Goal: Task Accomplishment & Management: Manage account settings

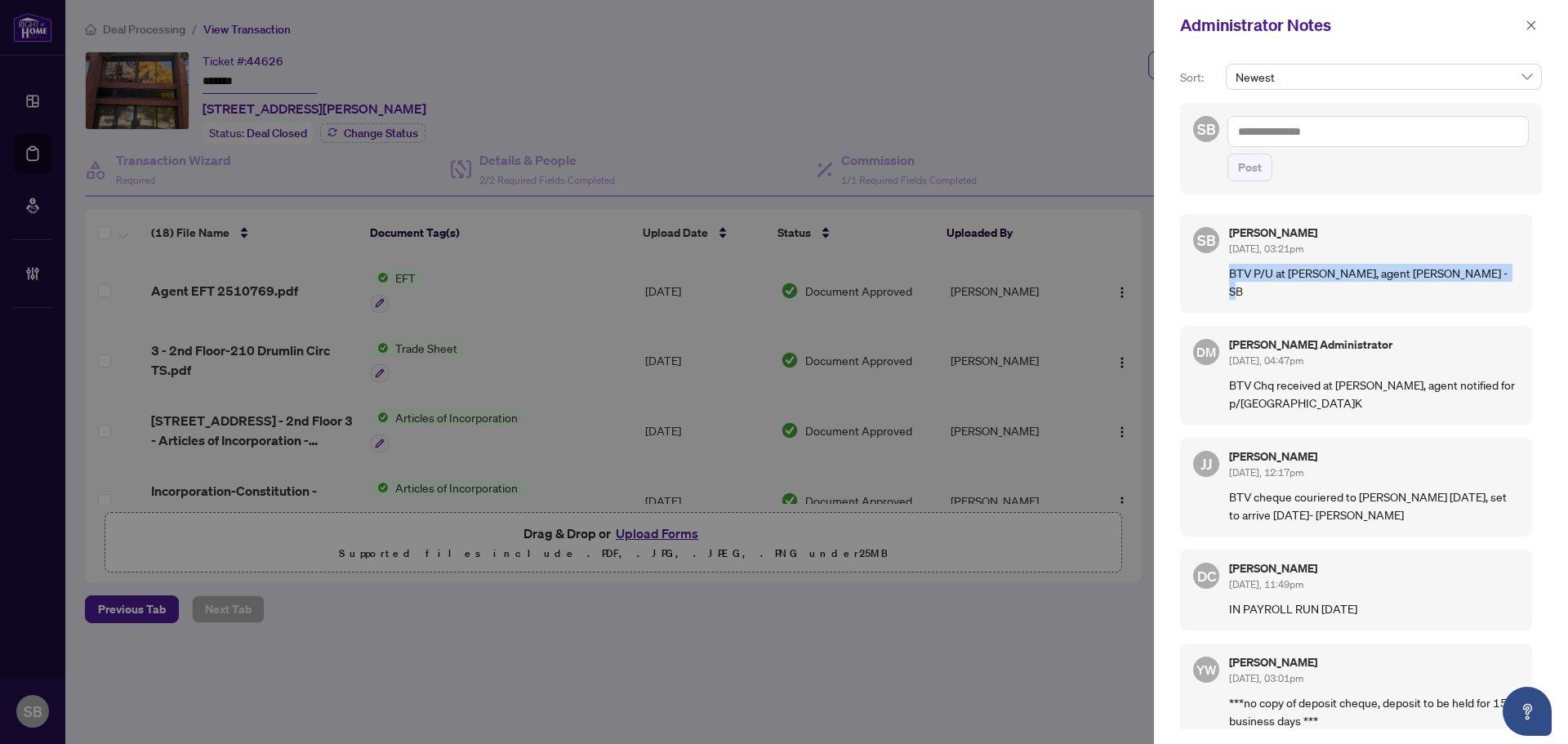
drag, startPoint x: 1469, startPoint y: 271, endPoint x: 1227, endPoint y: 280, distance: 242.2
click at [1227, 280] on div "SB [PERSON_NAME] [DATE], 03:21pm BTV P/U at [PERSON_NAME], agent [PERSON_NAME] …" at bounding box center [1356, 264] width 352 height 99
copy p "BTV P/U at [PERSON_NAME], agent [PERSON_NAME] - SB"
click at [1530, 25] on icon "close" at bounding box center [1531, 25] width 9 height 9
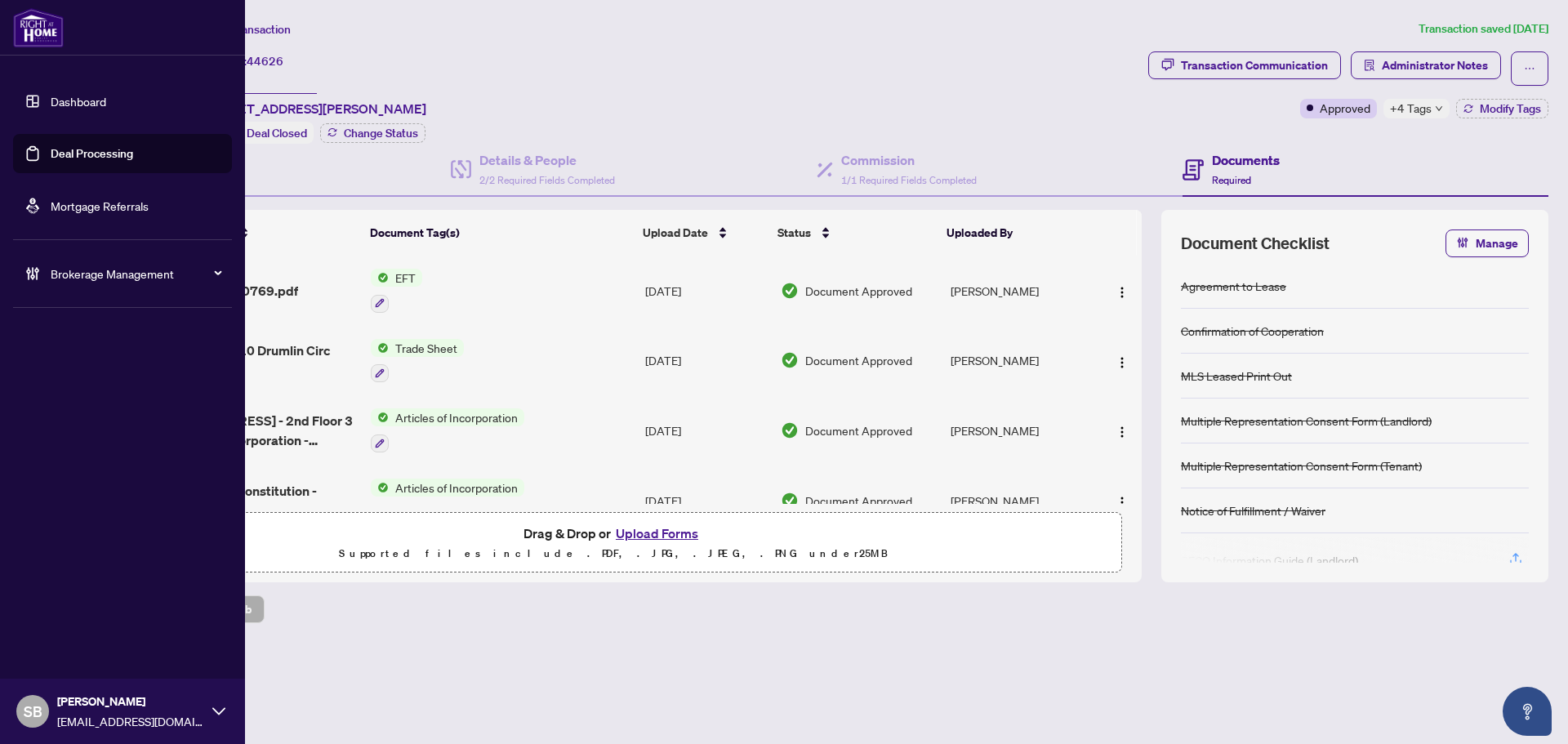
click at [69, 275] on span "Brokerage Management" at bounding box center [136, 273] width 170 height 18
click at [106, 397] on link "Manage Agents" at bounding box center [74, 391] width 81 height 15
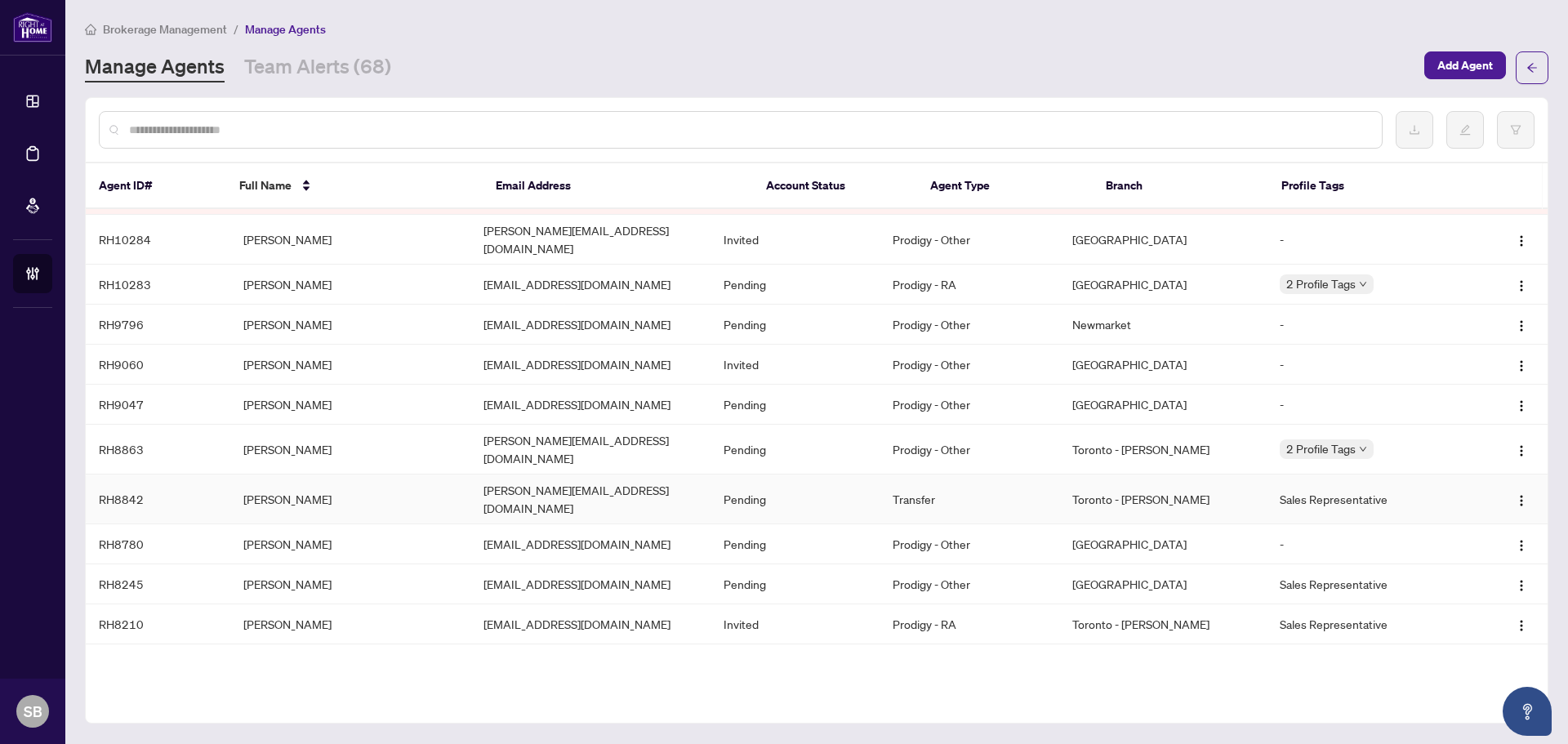
scroll to position [354, 0]
click at [1509, 132] on button "button" at bounding box center [1516, 130] width 38 height 38
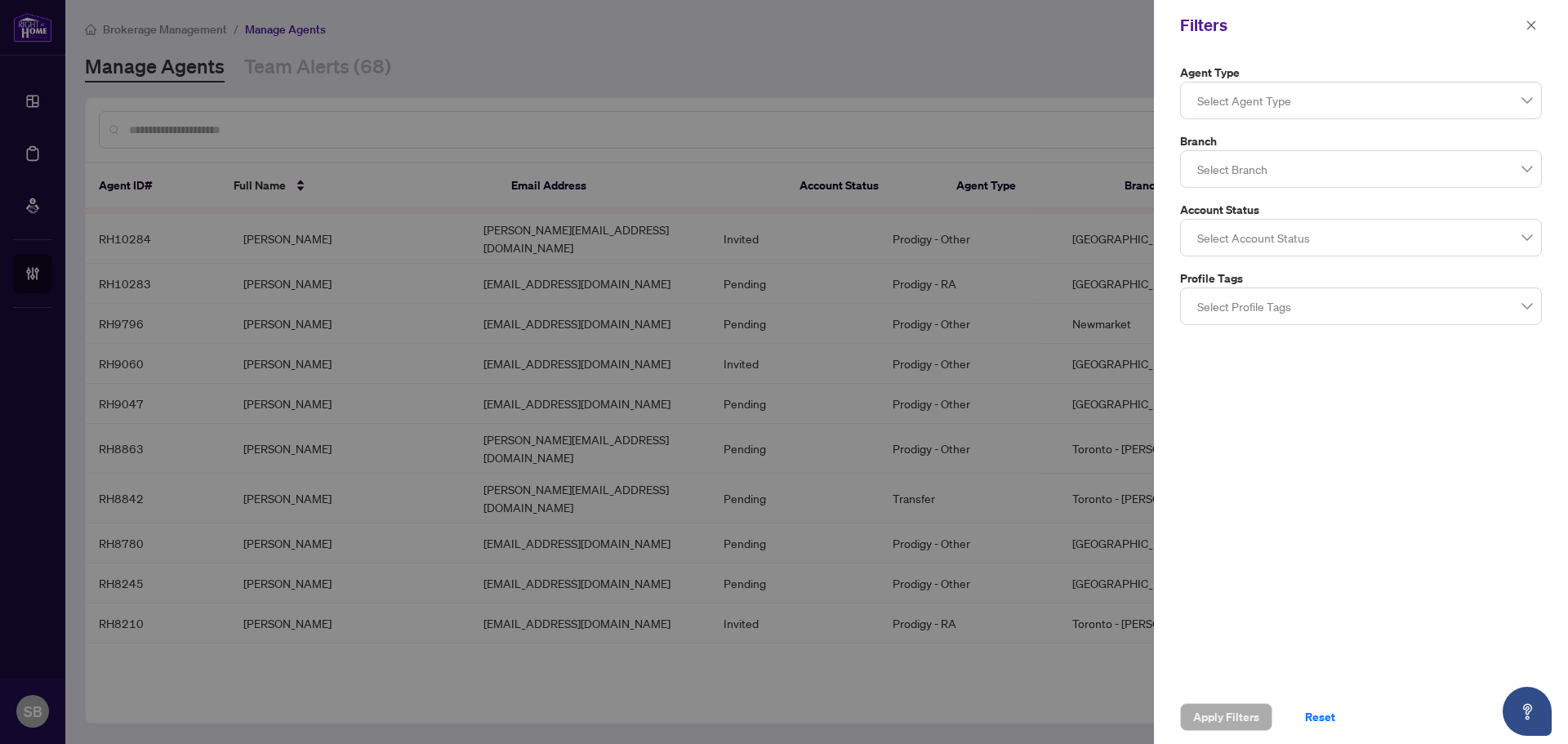
click at [1371, 169] on div at bounding box center [1361, 169] width 340 height 29
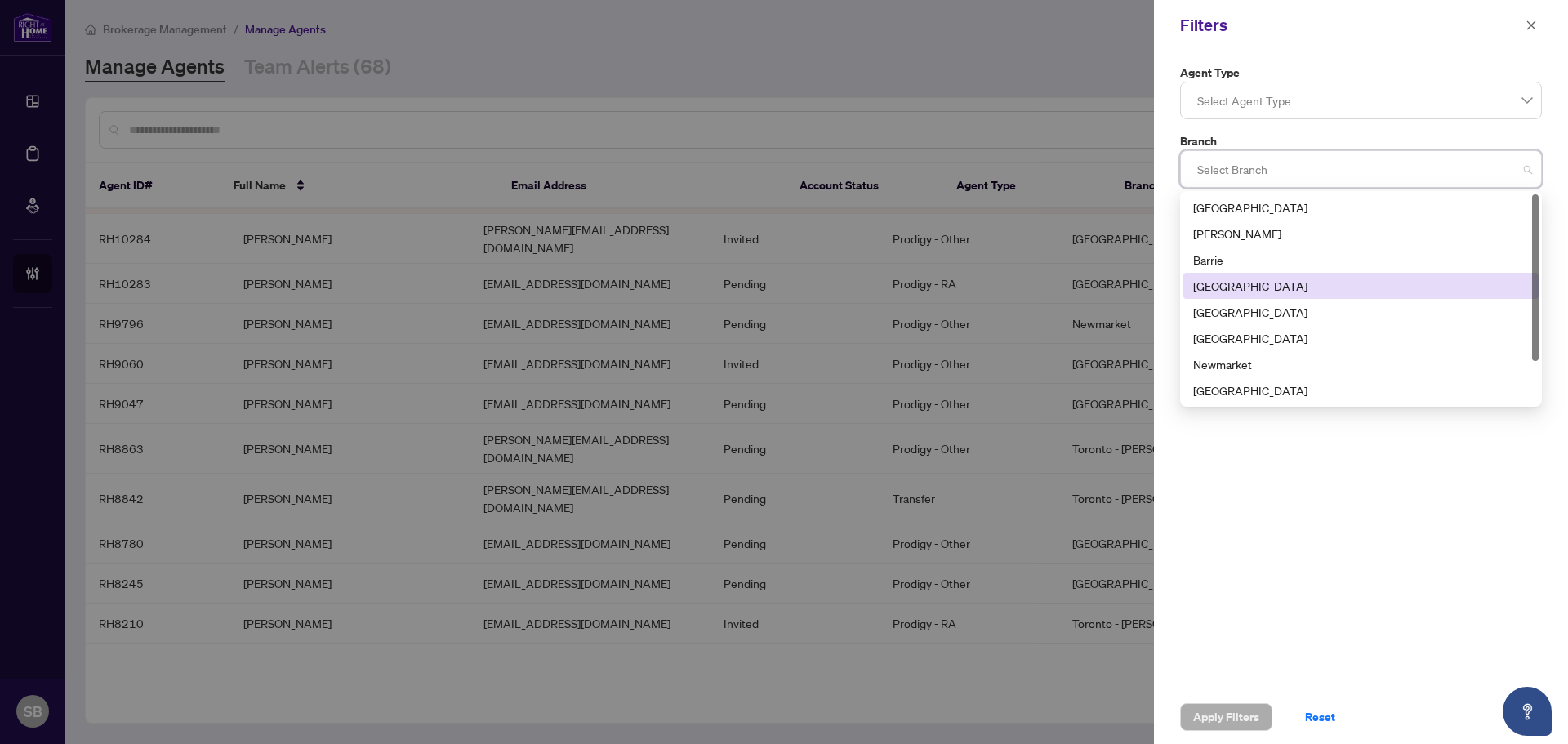
scroll to position [52, 0]
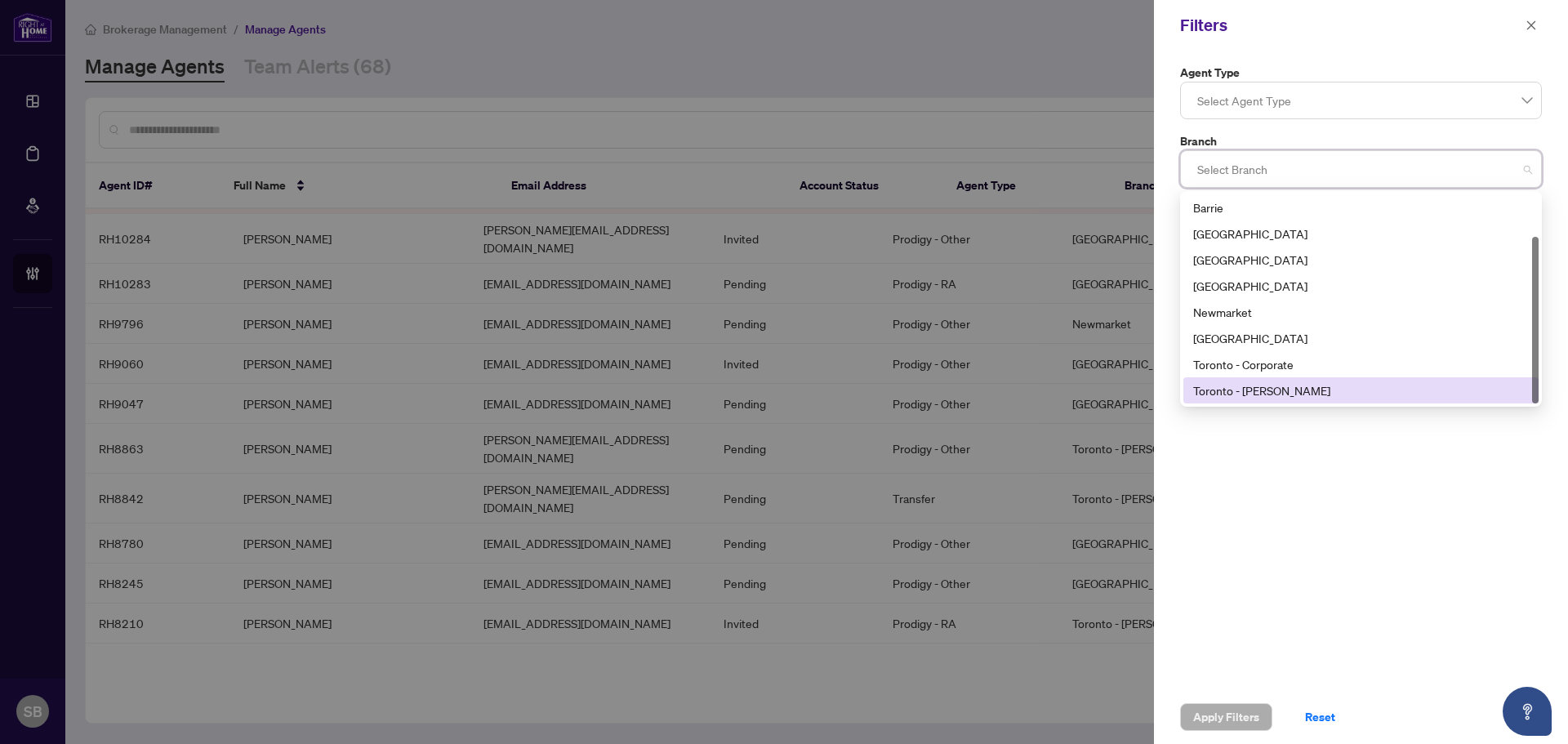
click at [1282, 386] on div "Toronto - [PERSON_NAME]" at bounding box center [1361, 390] width 336 height 18
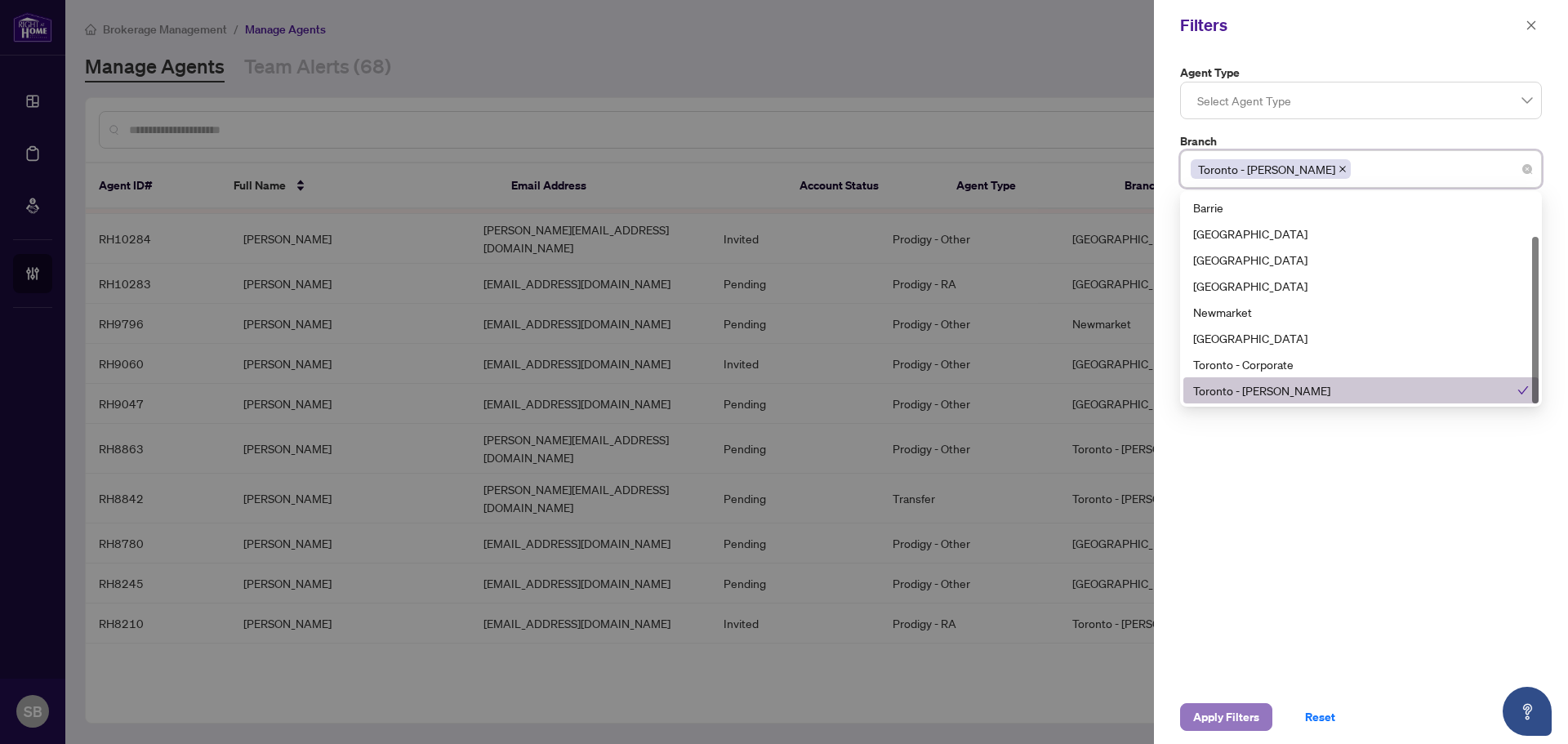
click at [1214, 712] on span "Apply Filters" at bounding box center [1226, 717] width 66 height 26
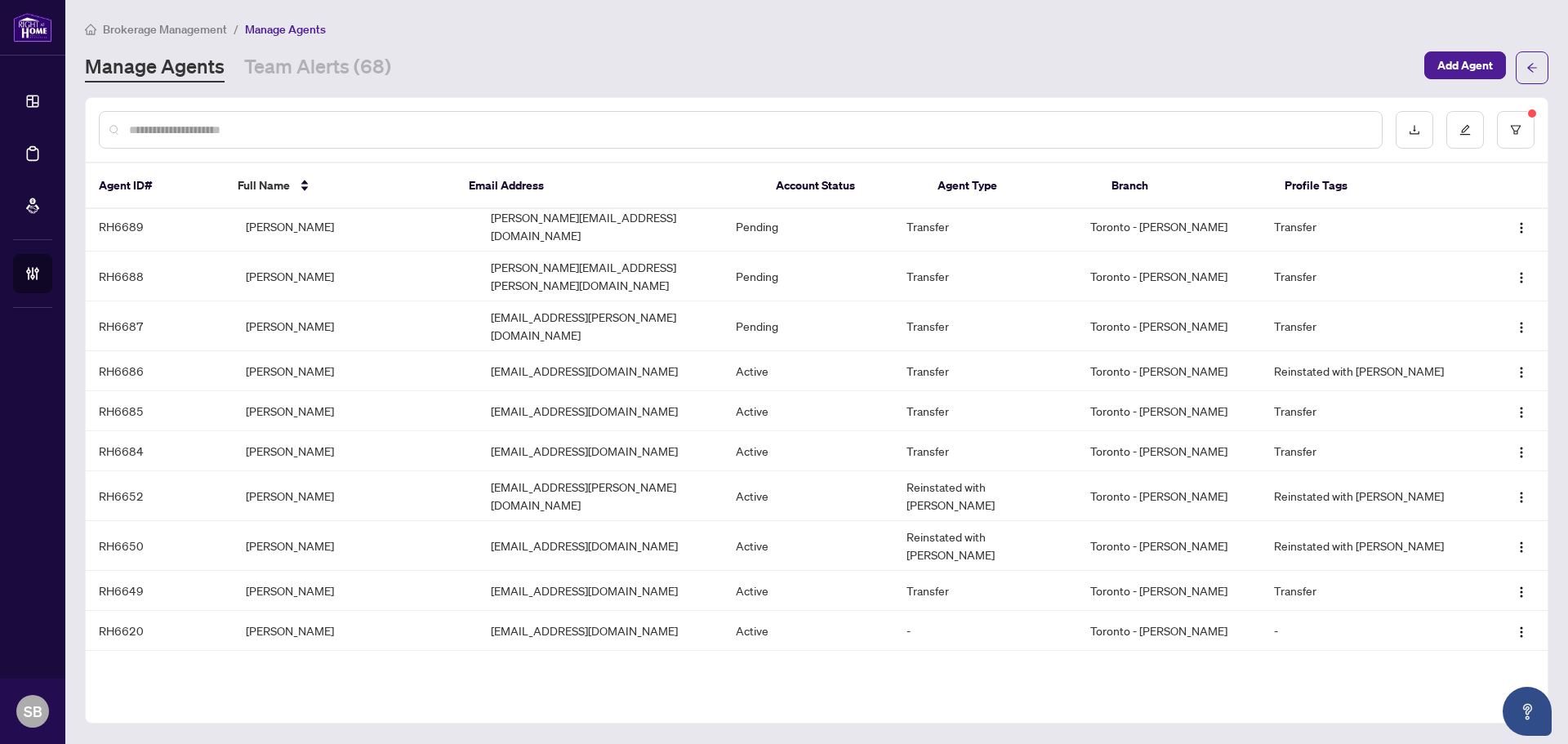
scroll to position [1400, 0]
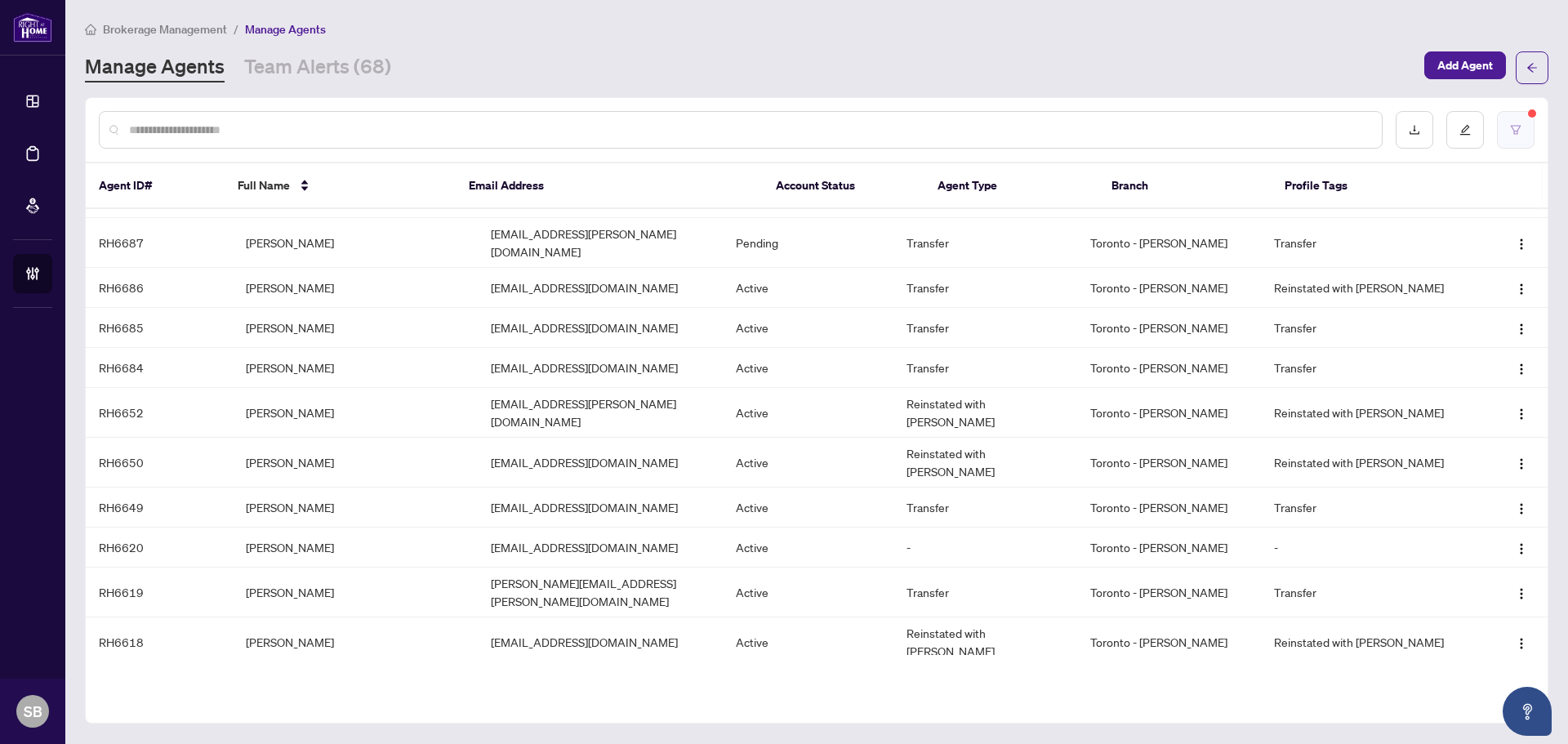
click at [1521, 132] on button "button" at bounding box center [1516, 130] width 38 height 38
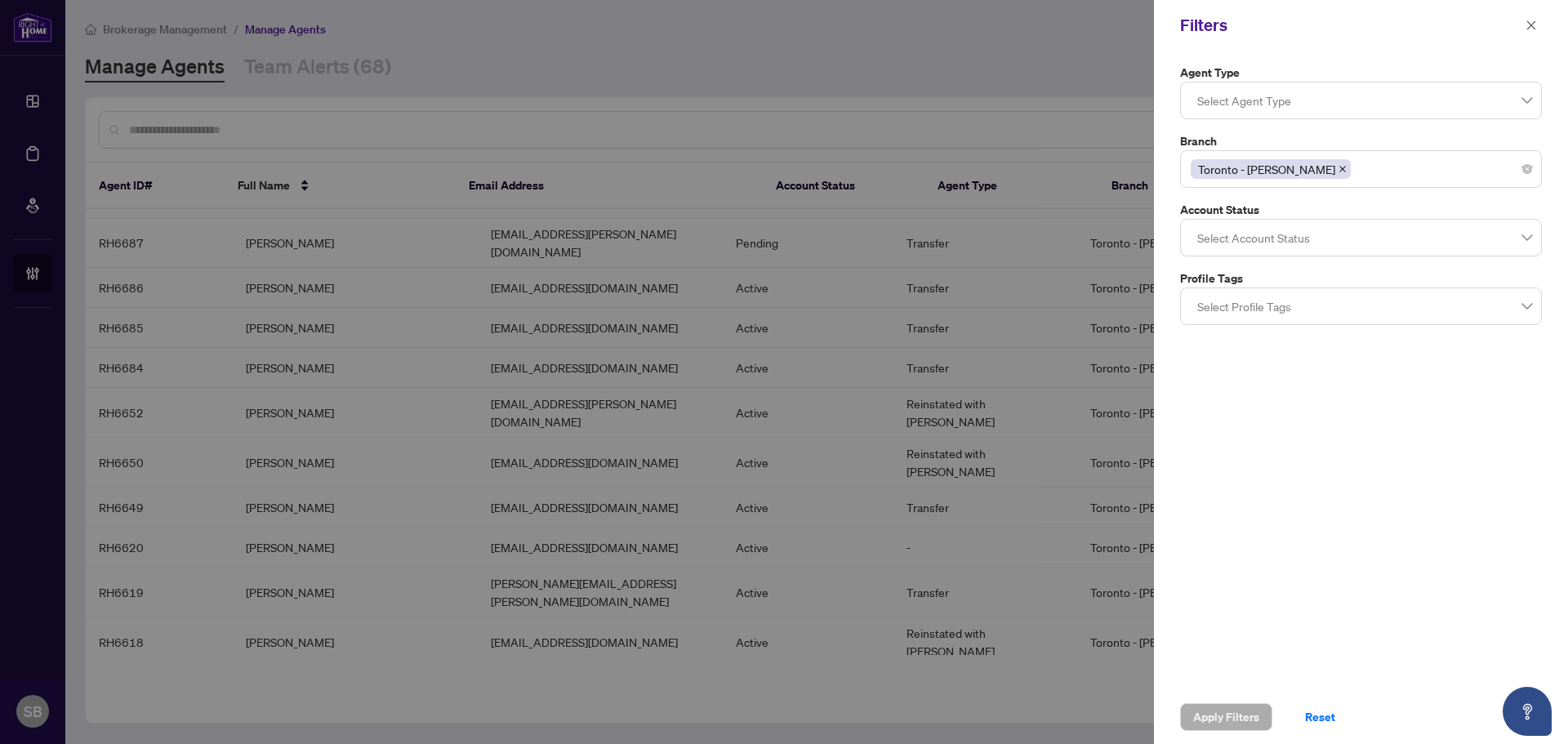
click at [1389, 235] on div at bounding box center [1361, 237] width 340 height 29
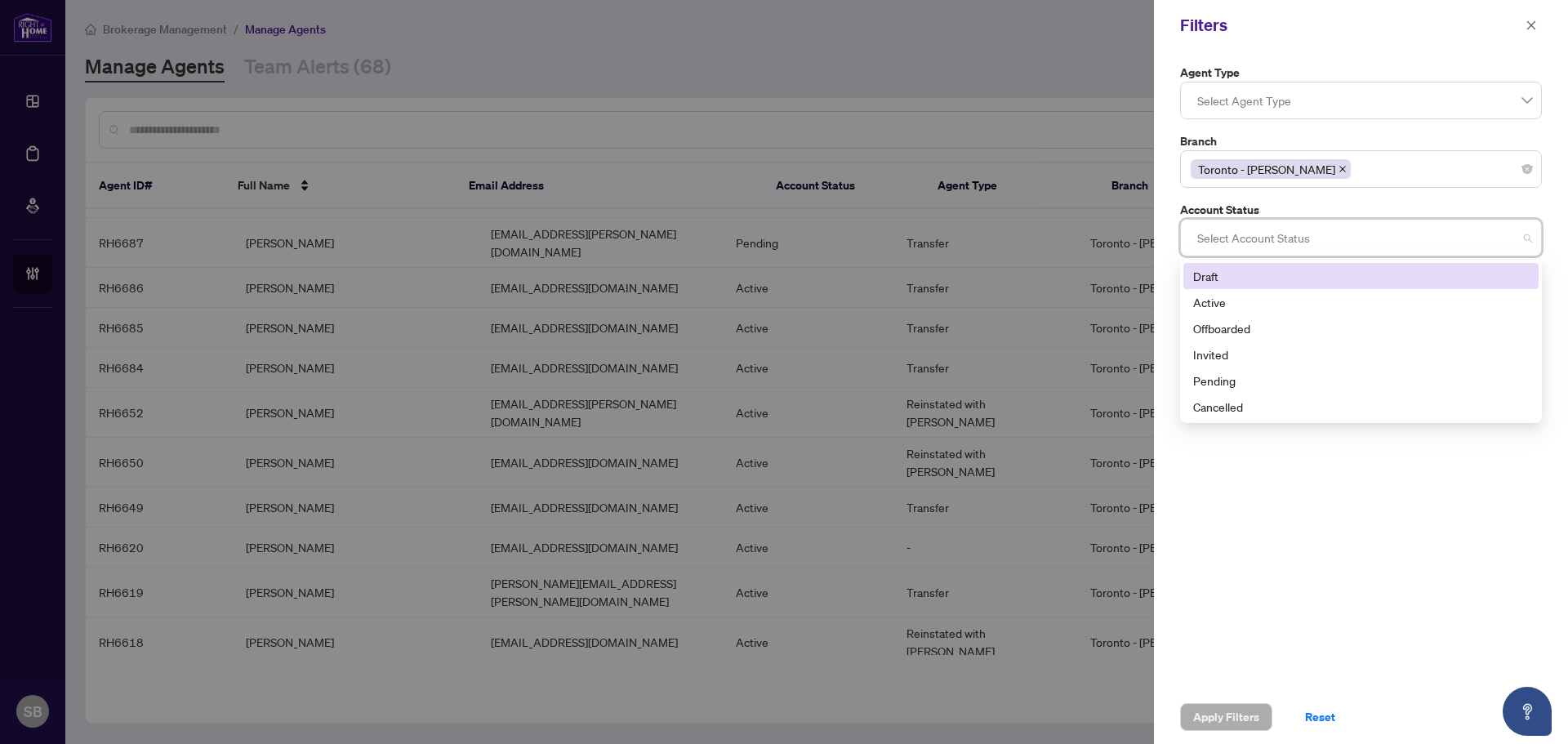
click at [1389, 247] on div at bounding box center [1361, 237] width 340 height 29
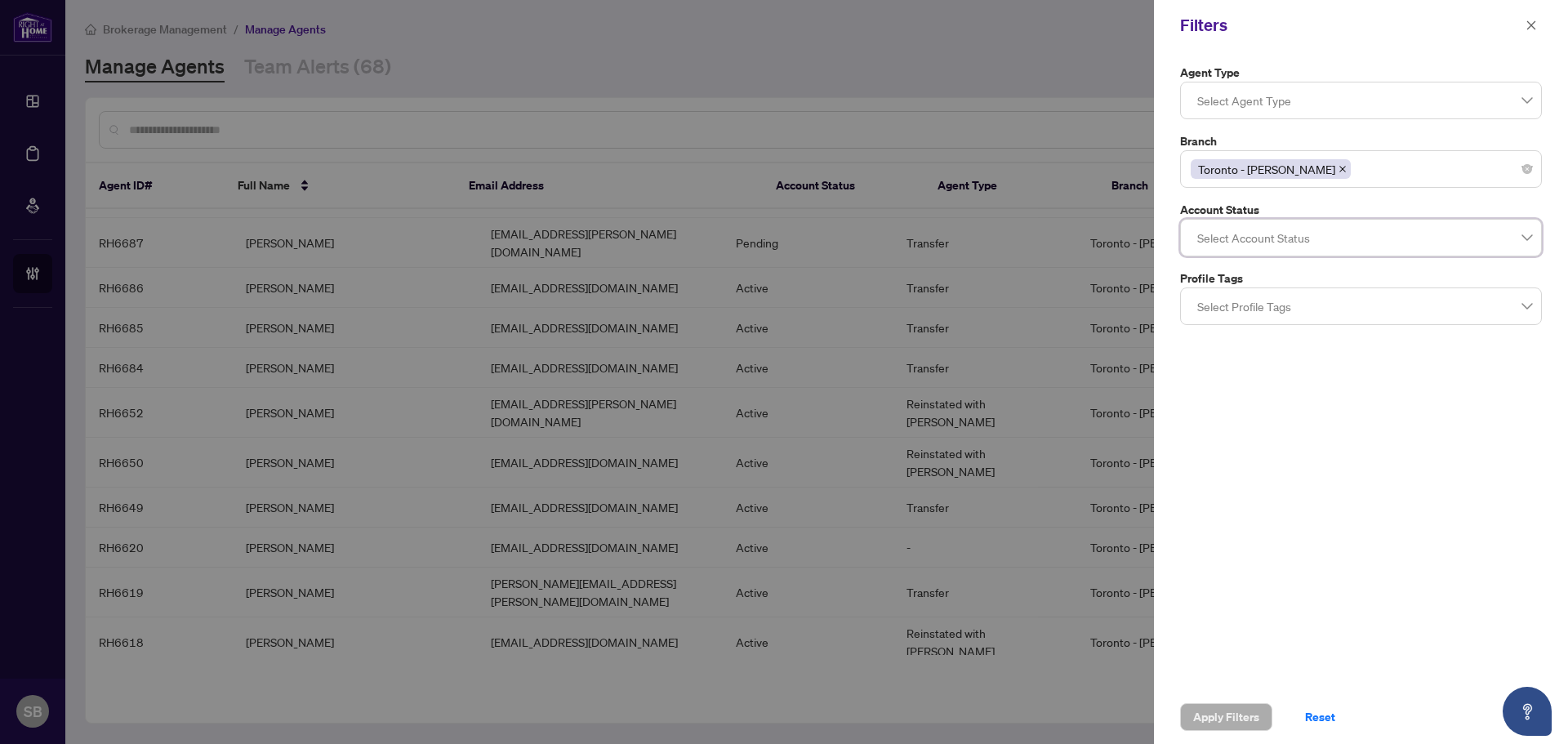
click at [1389, 247] on div at bounding box center [1361, 237] width 340 height 29
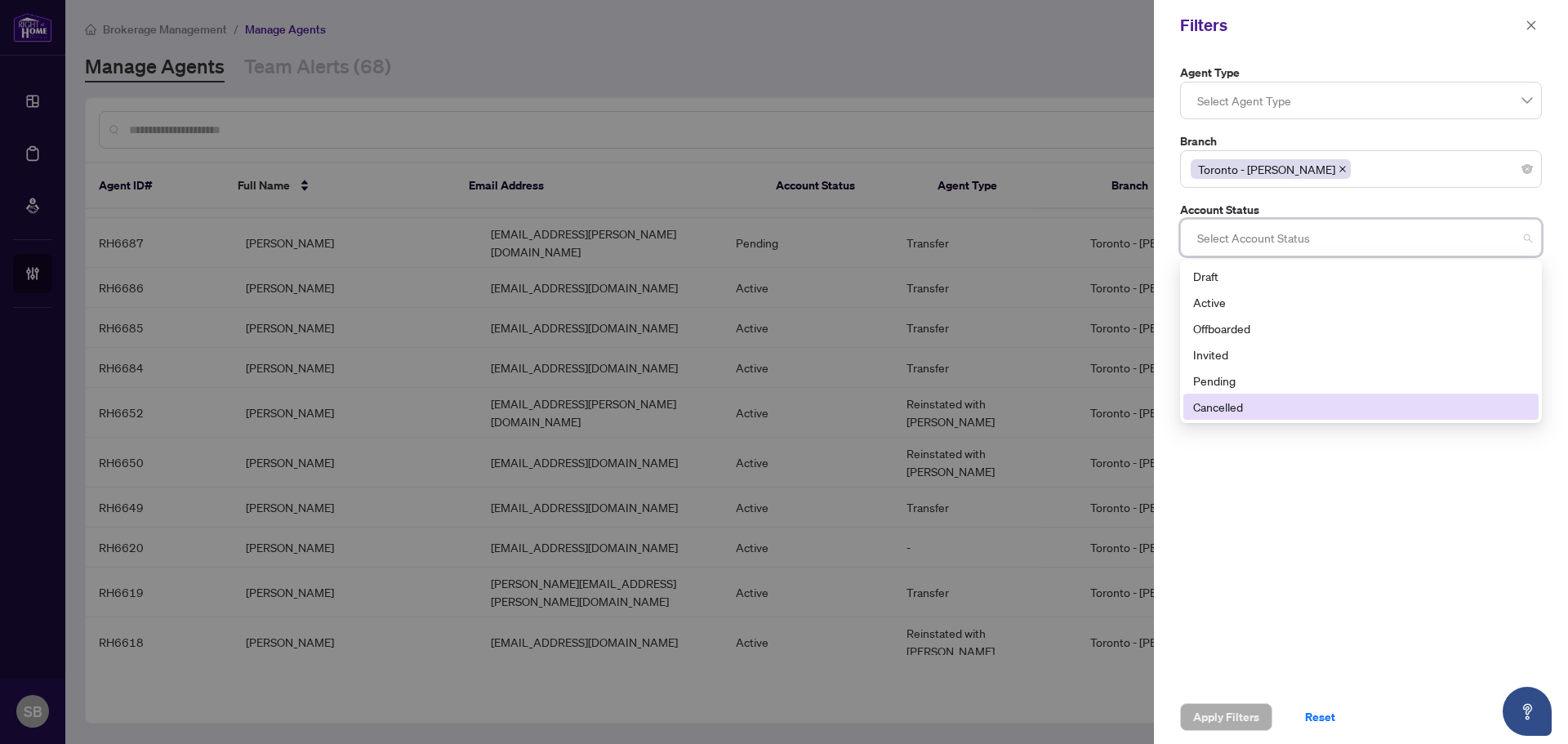
click at [1329, 511] on div "Agent Type Select Agent Type Branch [GEOGRAPHIC_DATA] - [PERSON_NAME] Account S…" at bounding box center [1361, 371] width 414 height 640
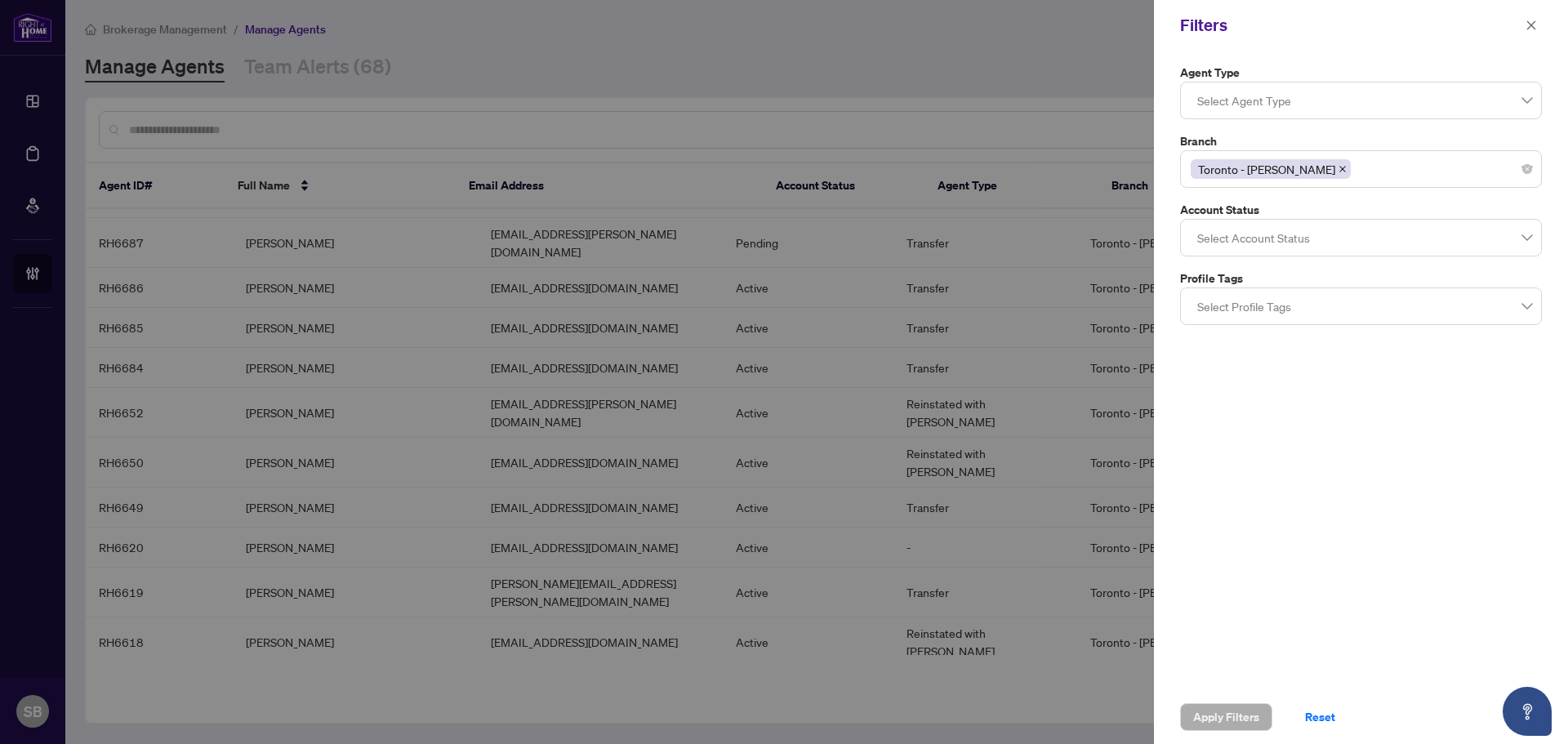
click at [1325, 302] on div at bounding box center [1361, 306] width 340 height 29
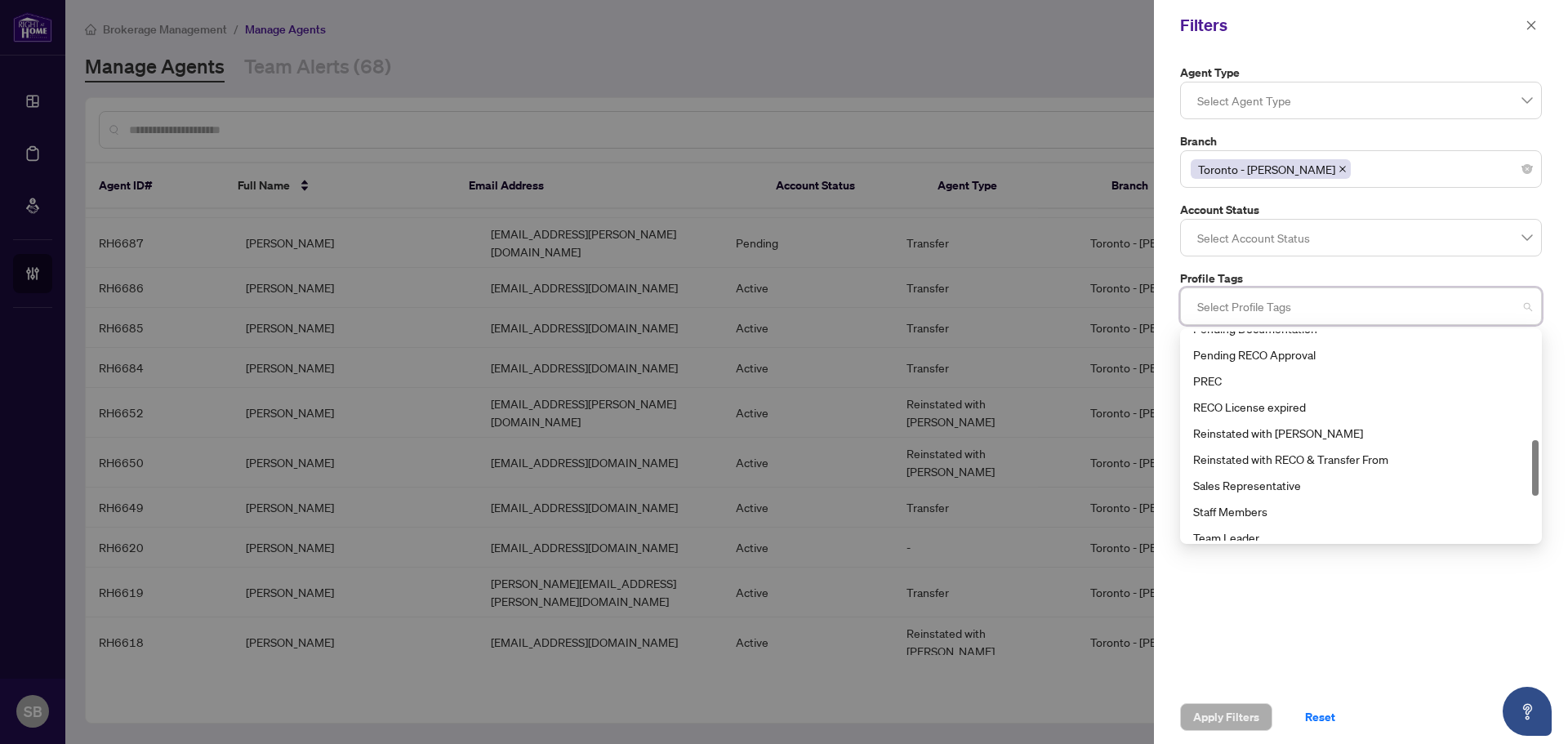
scroll to position [575, 0]
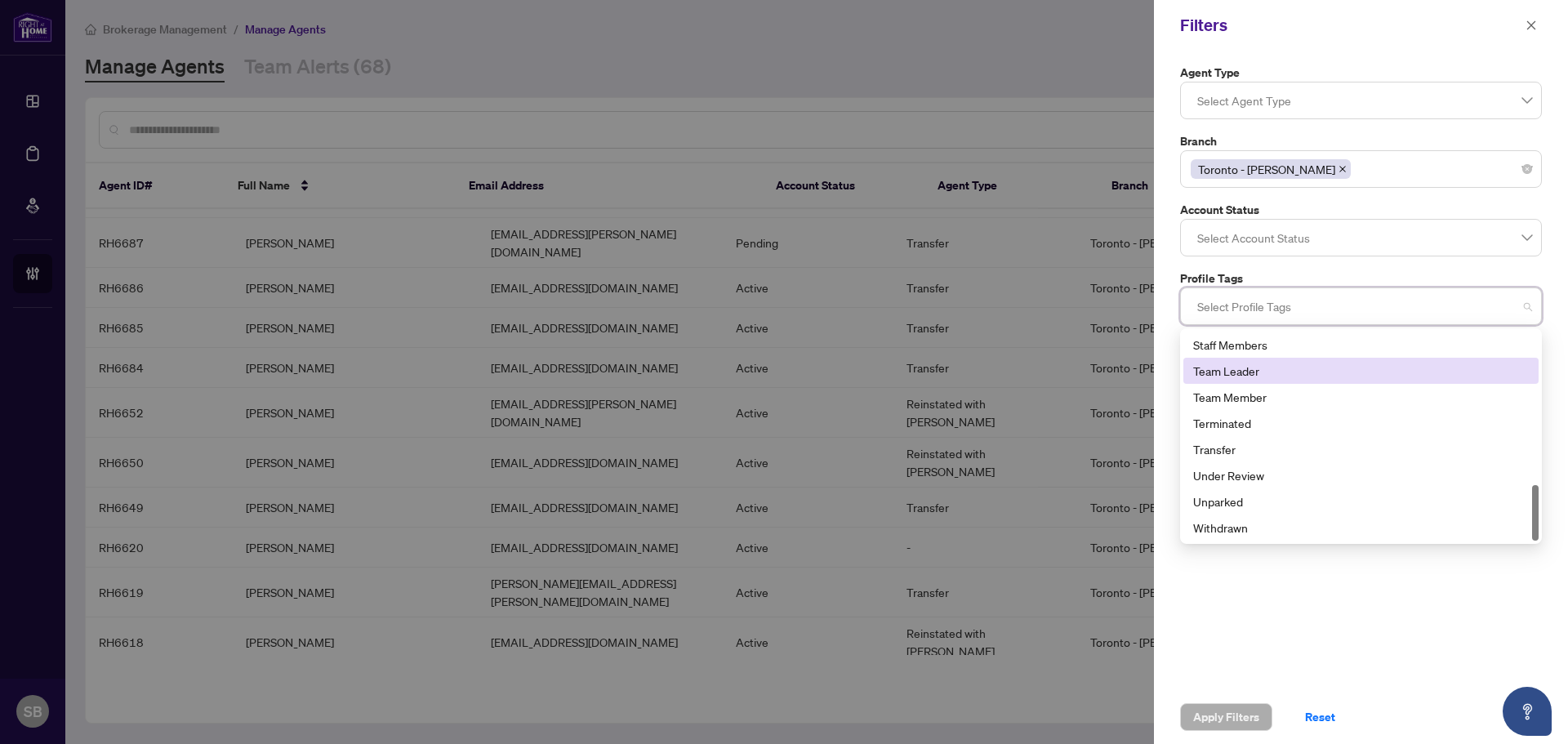
click at [1425, 24] on div "Filters" at bounding box center [1350, 25] width 340 height 25
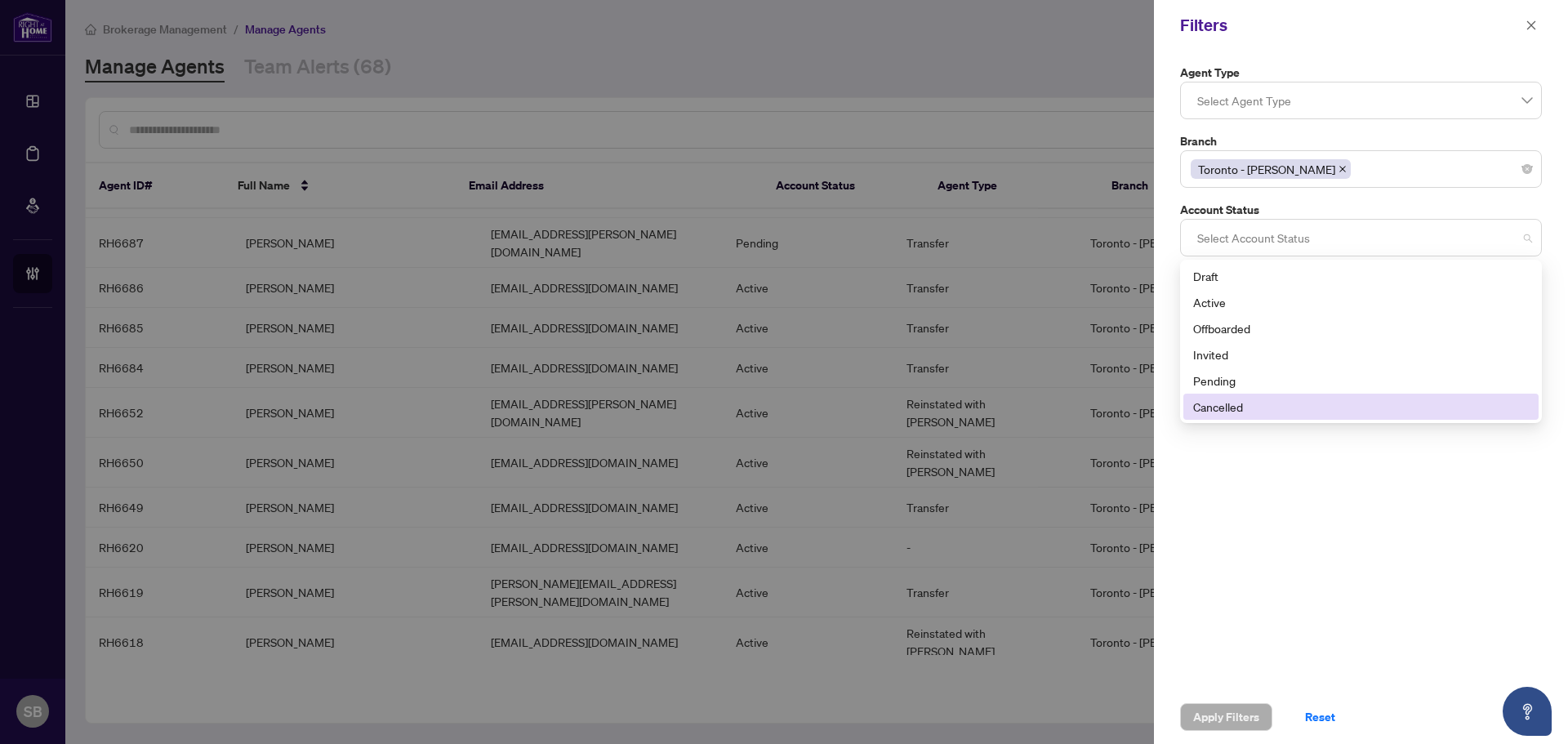
click at [1340, 239] on div at bounding box center [1361, 237] width 340 height 29
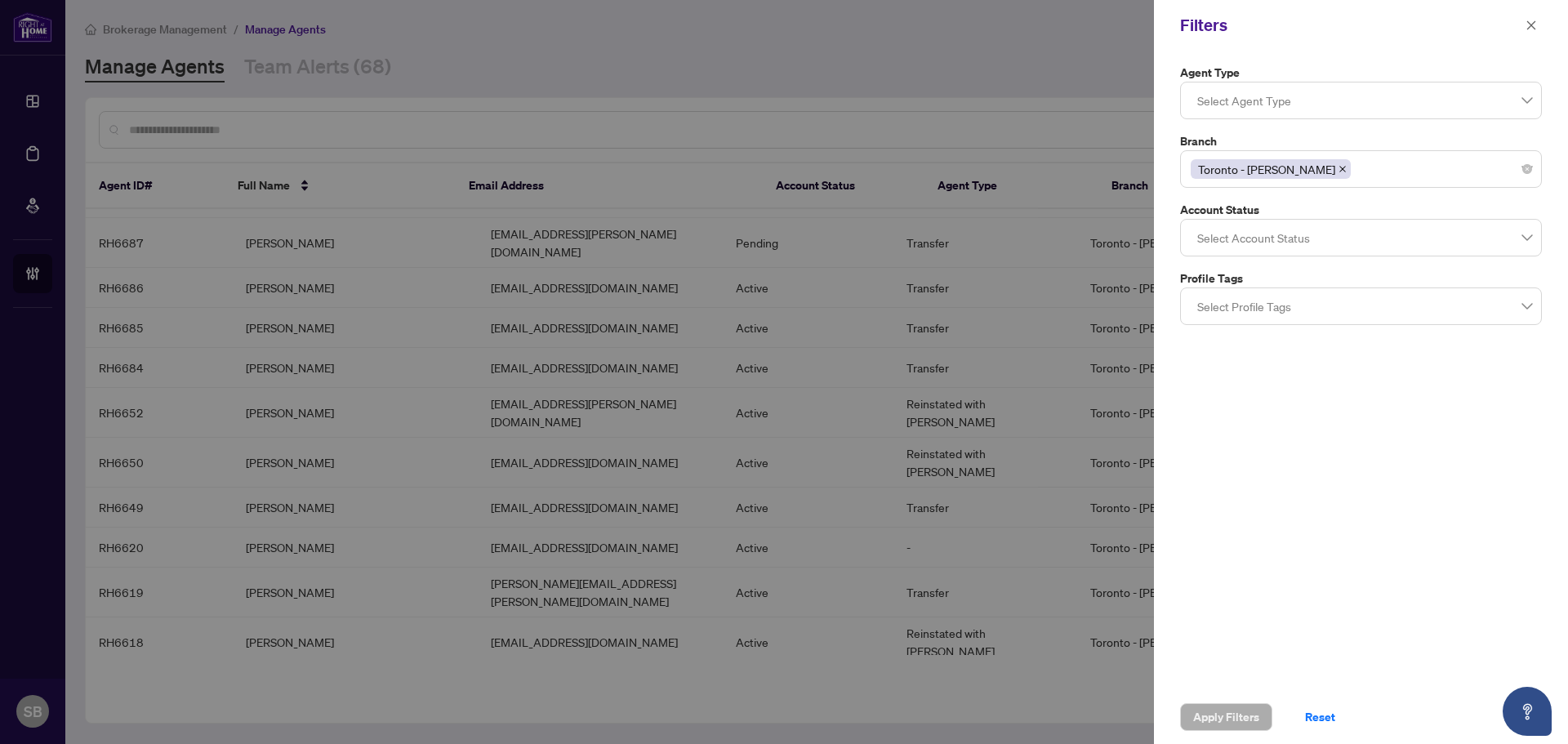
click at [1413, 60] on div "Agent Type Select Agent Type Branch [GEOGRAPHIC_DATA] - [PERSON_NAME] Account S…" at bounding box center [1361, 371] width 414 height 640
click at [1534, 25] on icon "close" at bounding box center [1531, 25] width 11 height 11
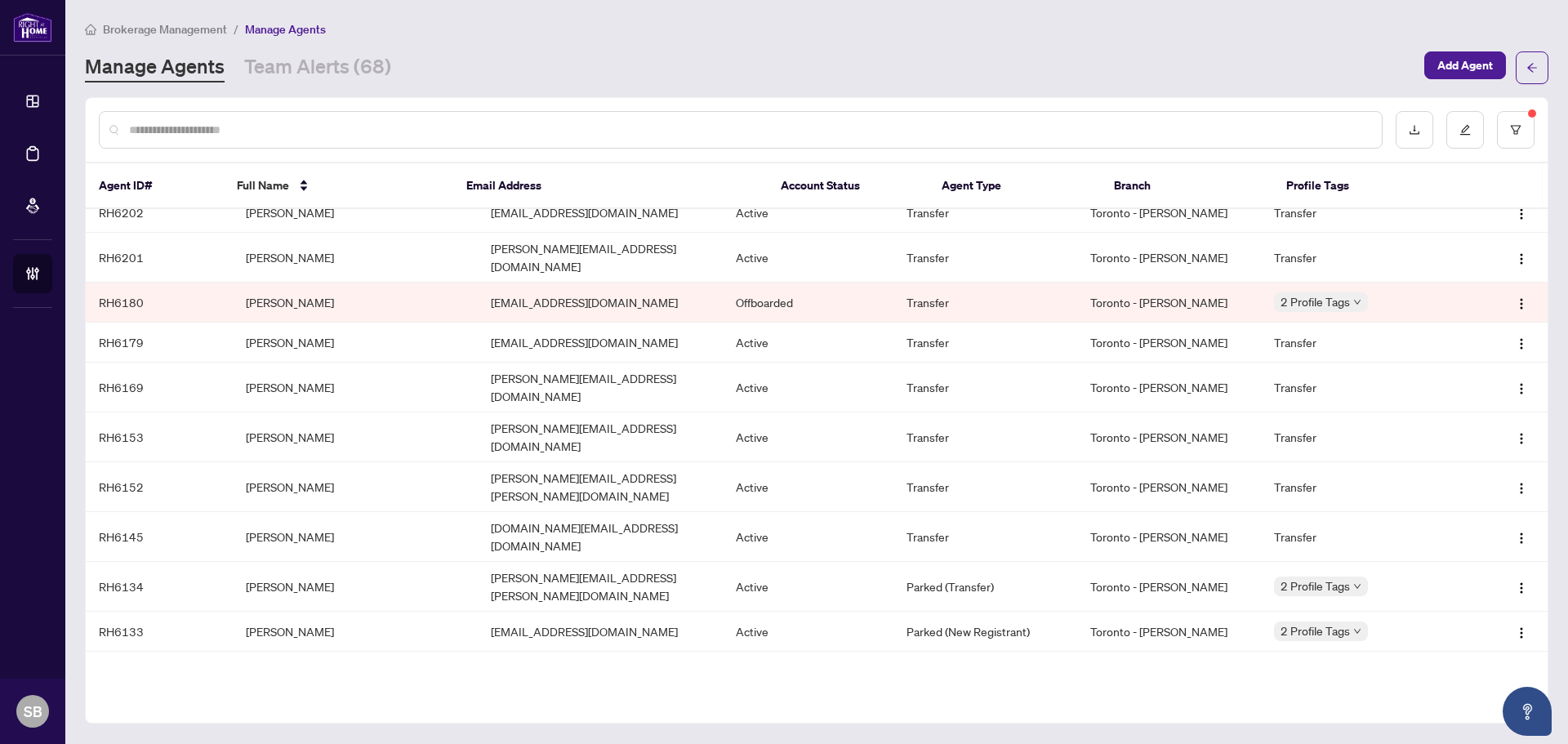
scroll to position [4776, 0]
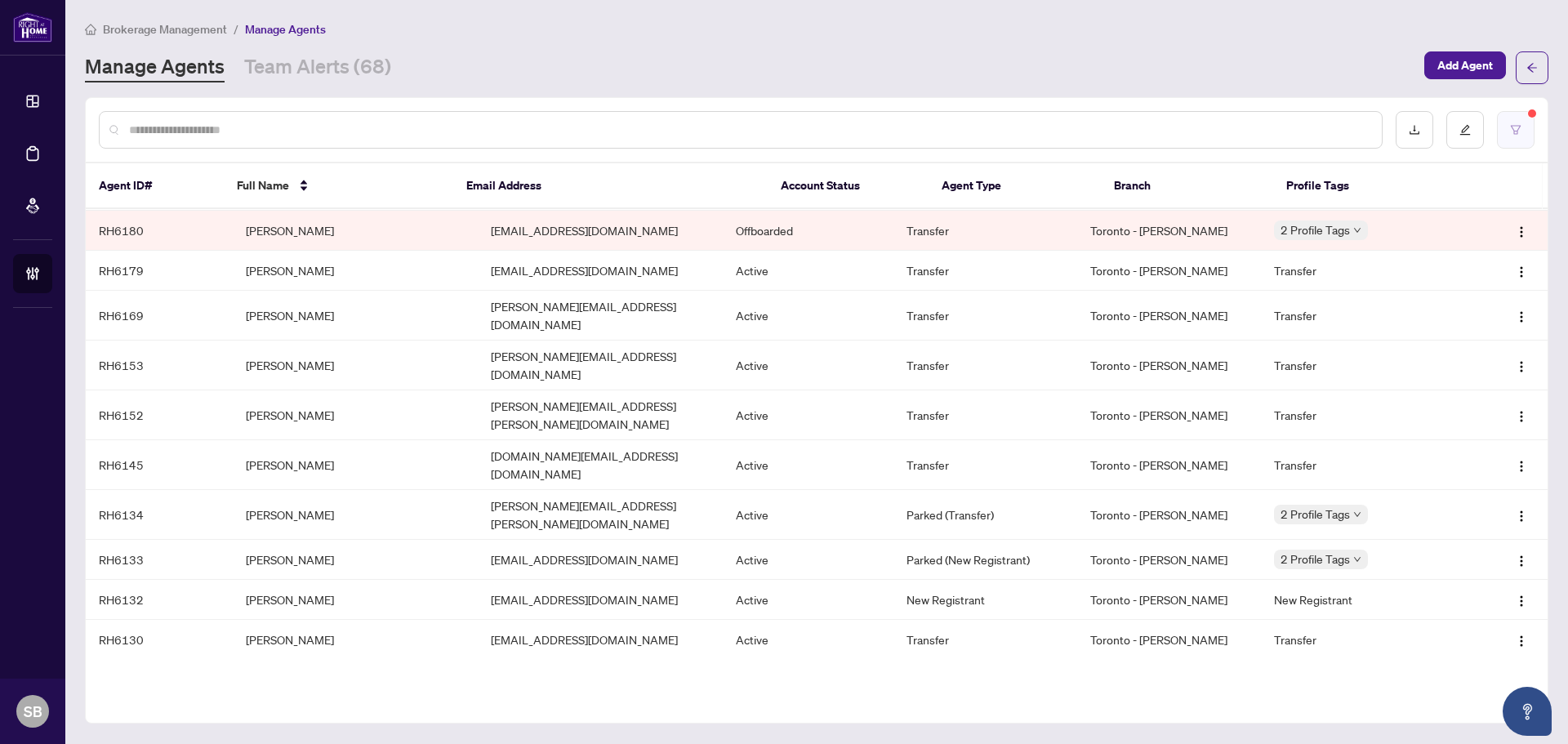
click at [1521, 116] on button "button" at bounding box center [1516, 130] width 38 height 38
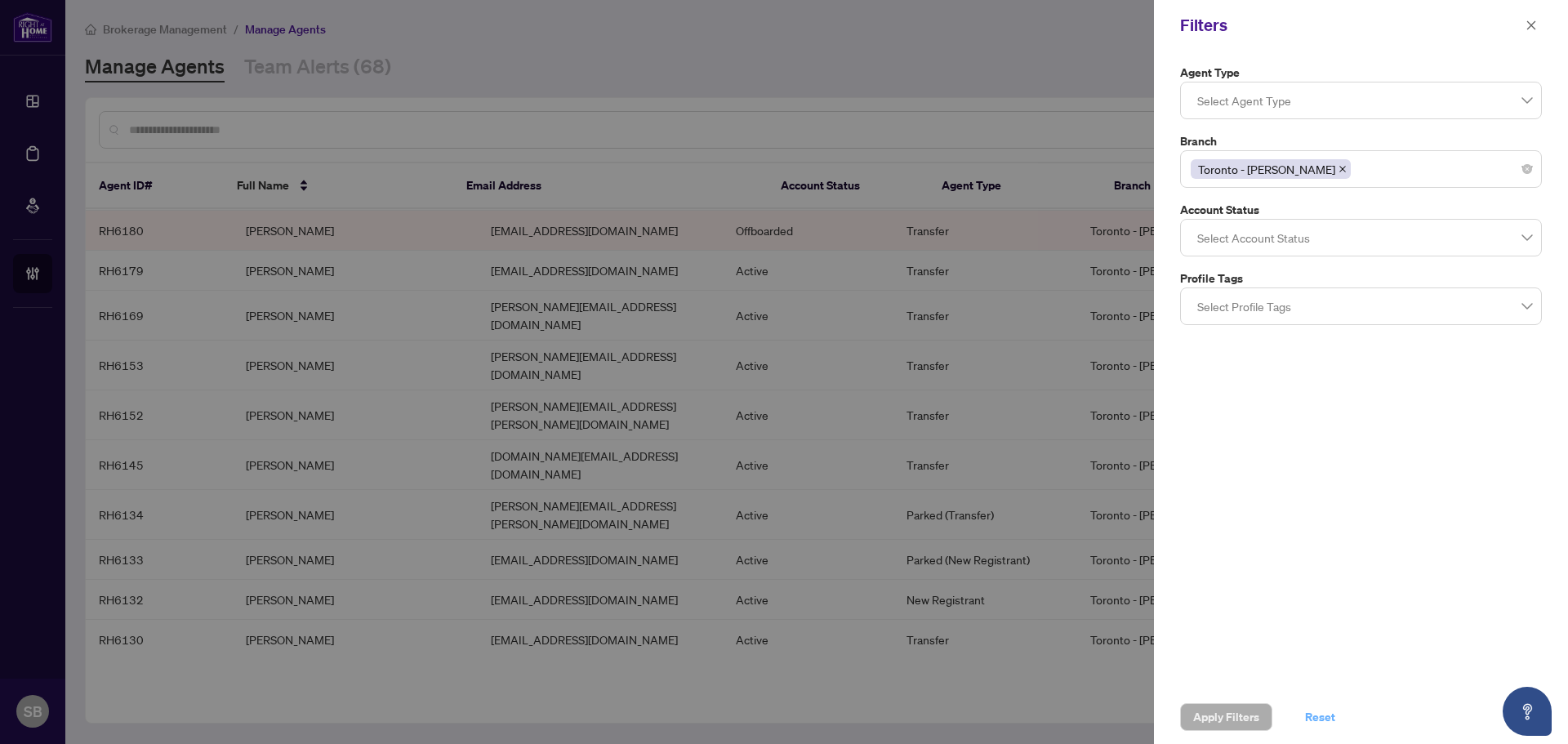
click at [1304, 719] on button "Reset" at bounding box center [1320, 717] width 56 height 28
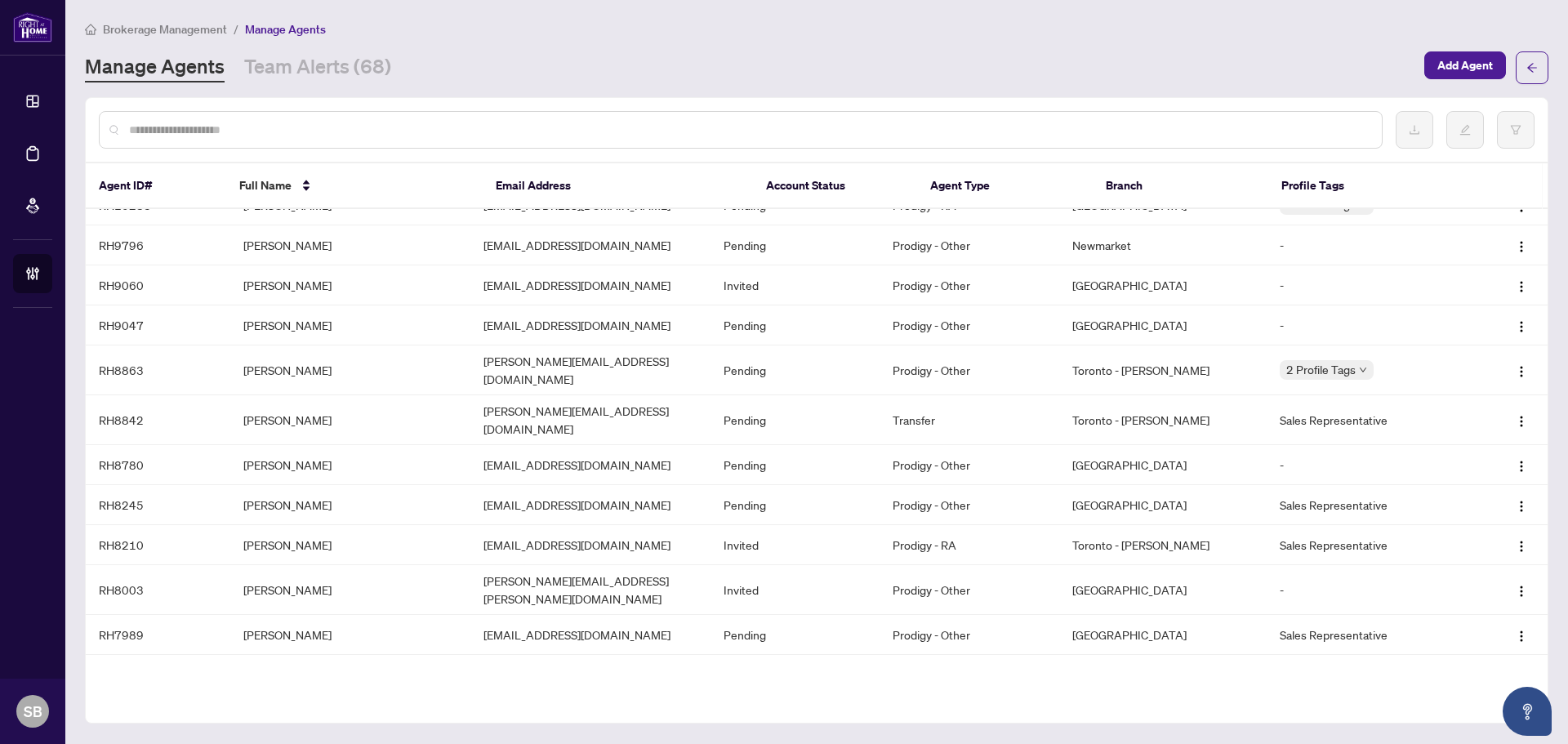
scroll to position [0, 0]
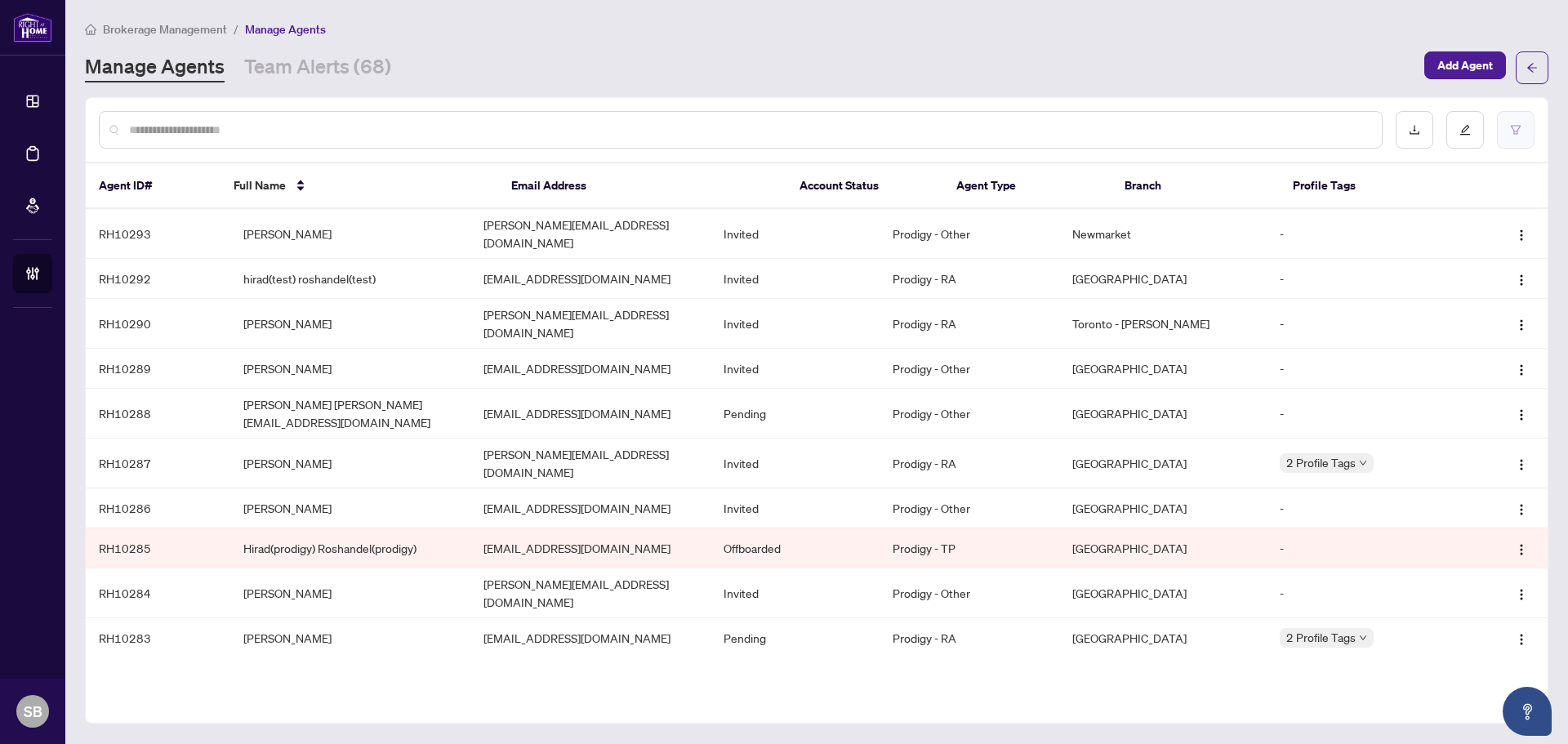
click at [1516, 133] on icon "filter" at bounding box center [1516, 129] width 10 height 9
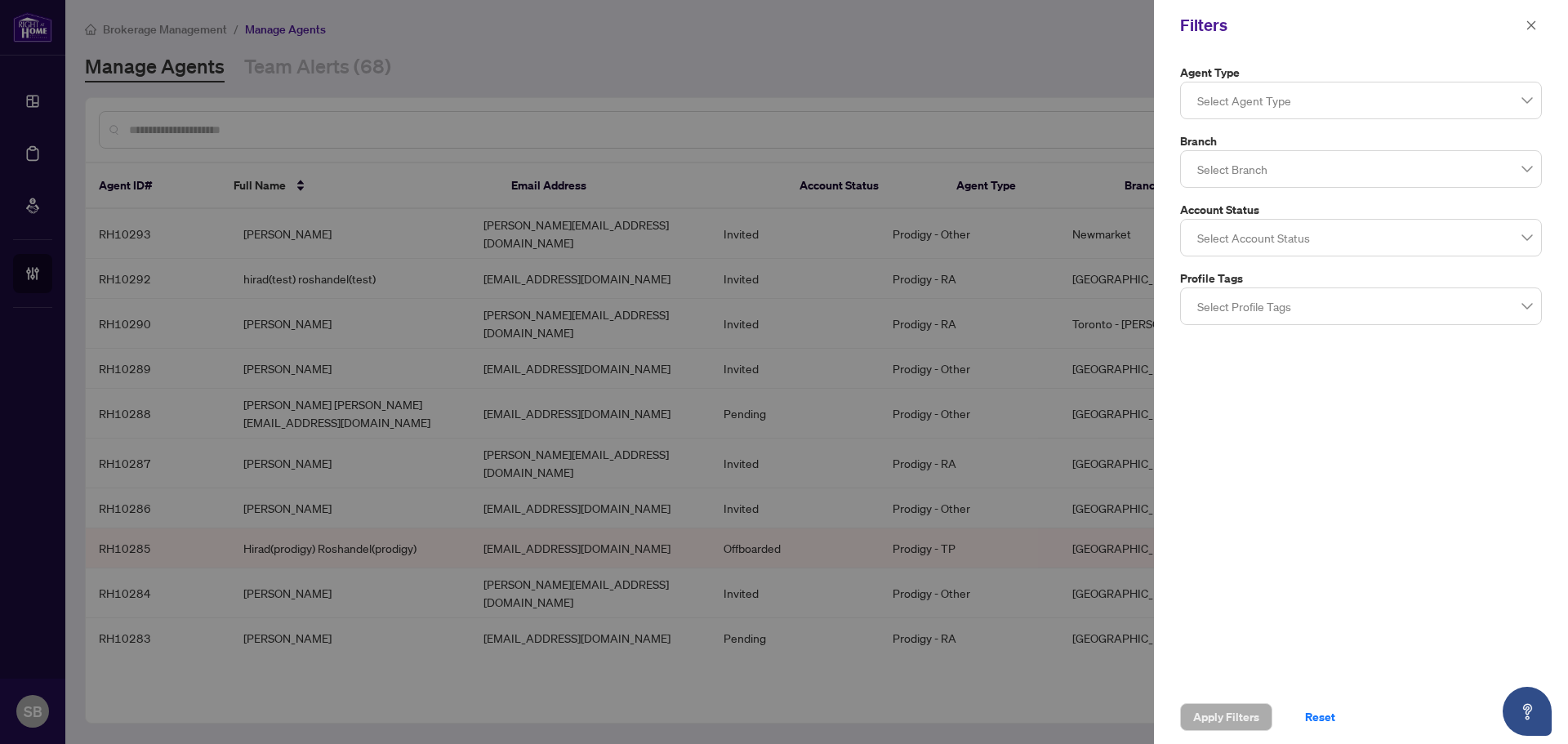
click at [1435, 176] on div at bounding box center [1361, 169] width 340 height 29
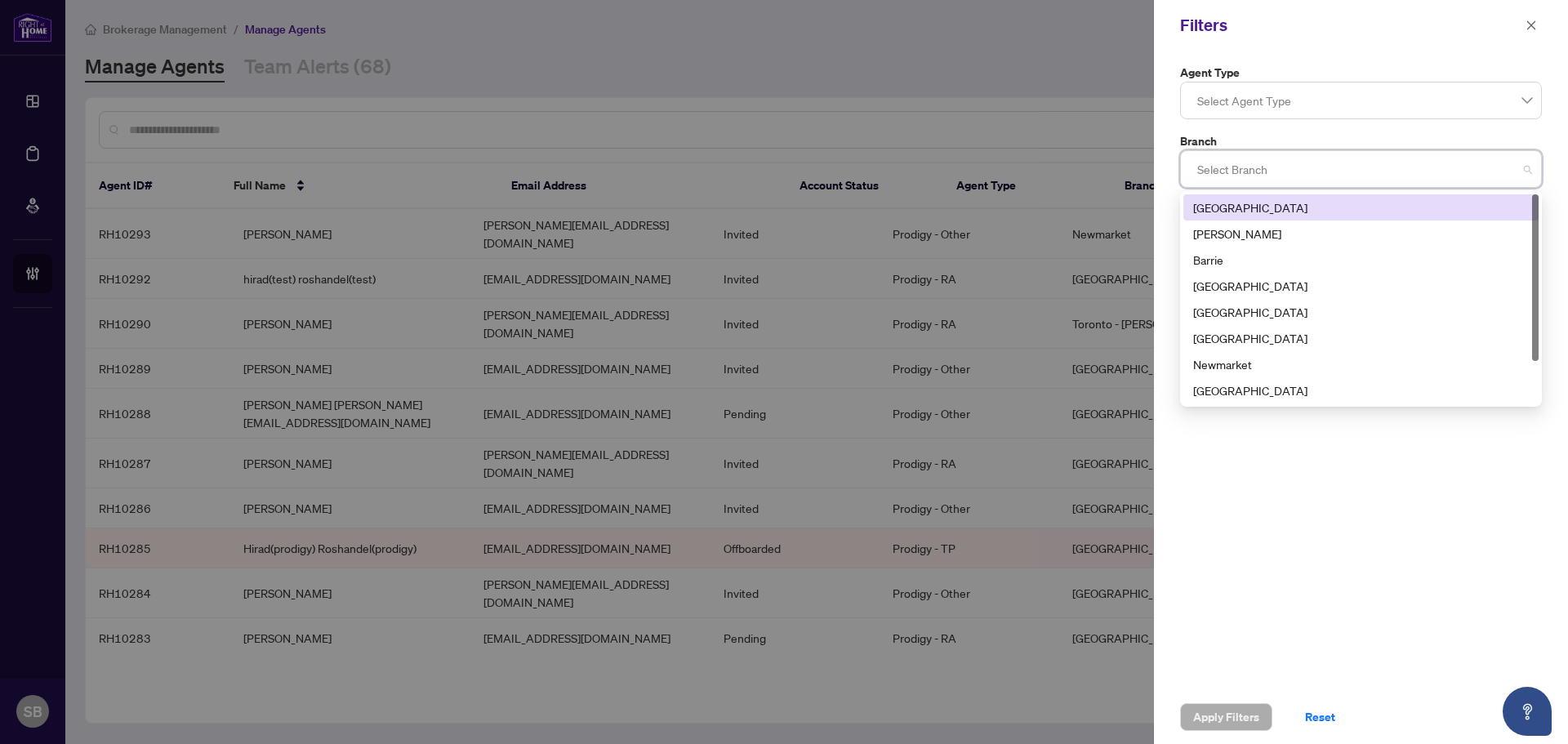
click at [1276, 147] on label "Branch" at bounding box center [1361, 142] width 362 height 18
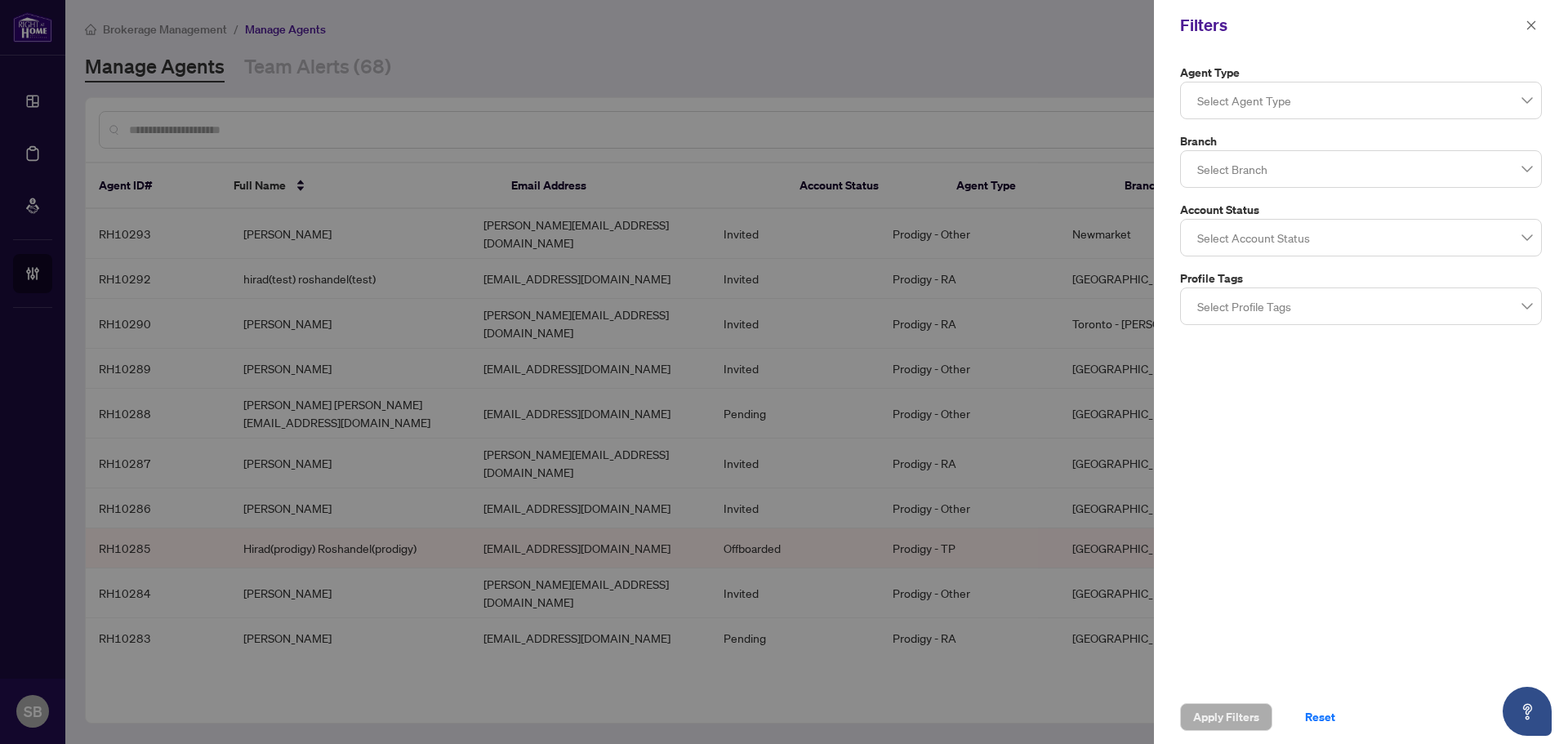
click at [1297, 114] on div at bounding box center [1361, 101] width 340 height 29
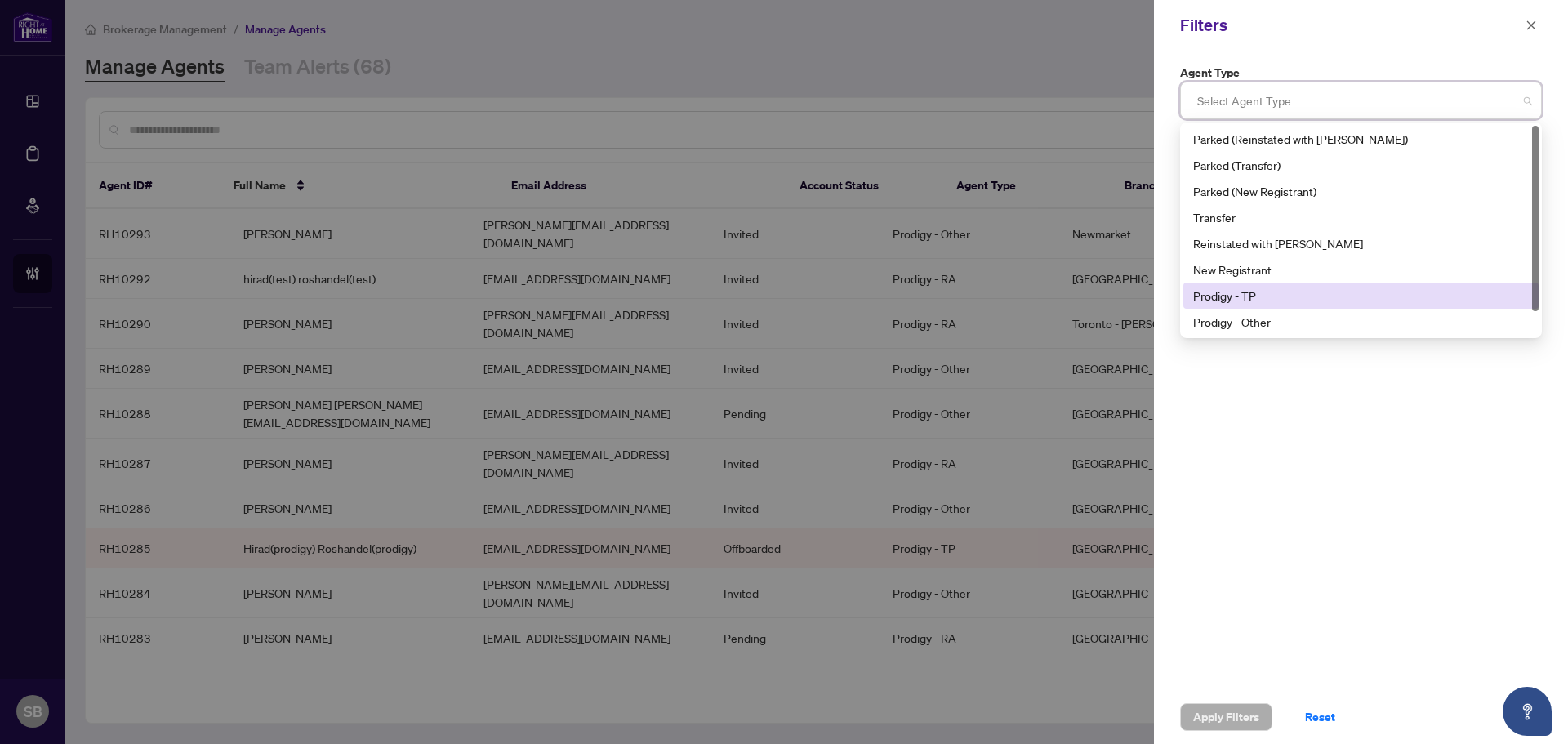
click at [1356, 295] on div "Prodigy - TP" at bounding box center [1361, 295] width 336 height 18
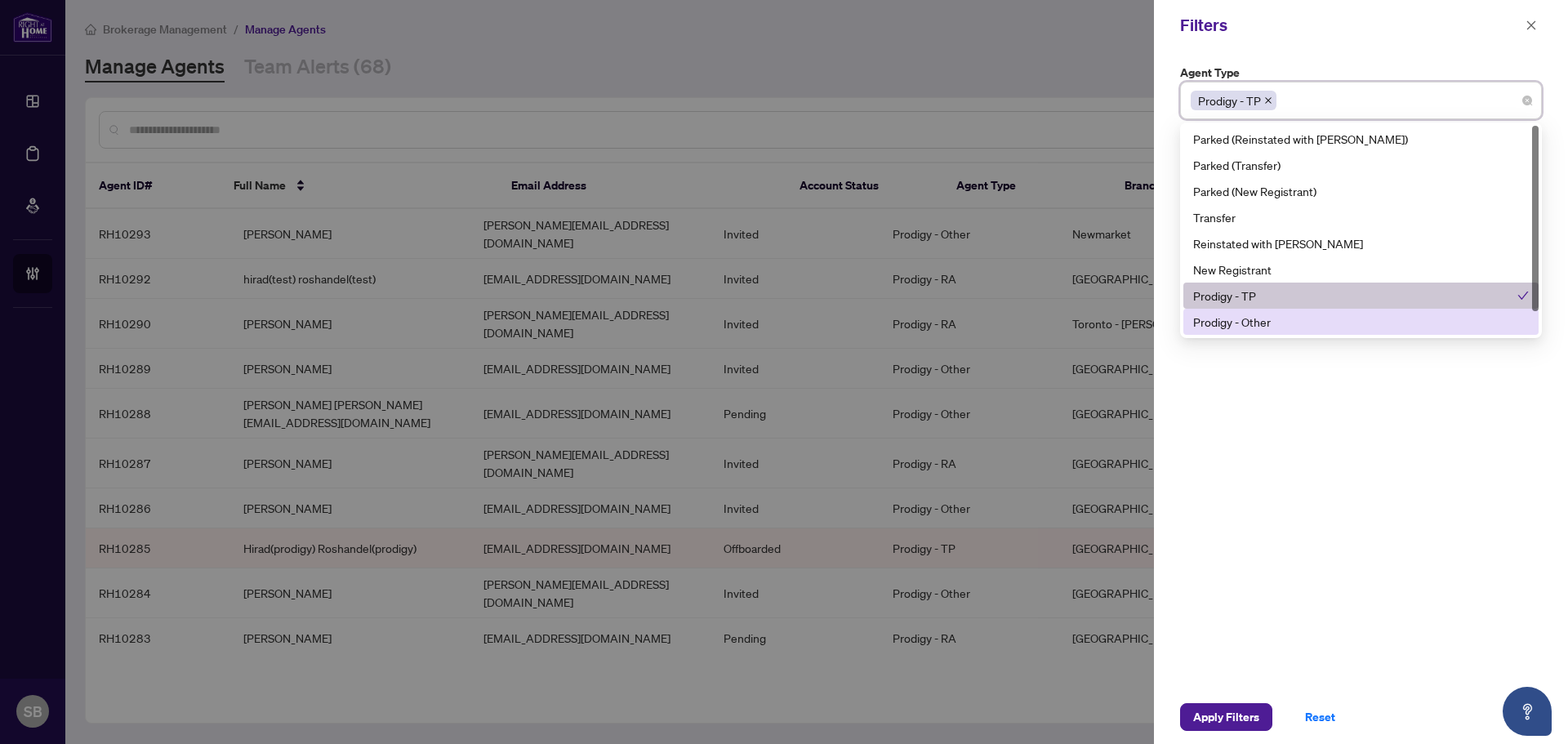
click at [1313, 326] on div "Prodigy - Other" at bounding box center [1361, 322] width 336 height 18
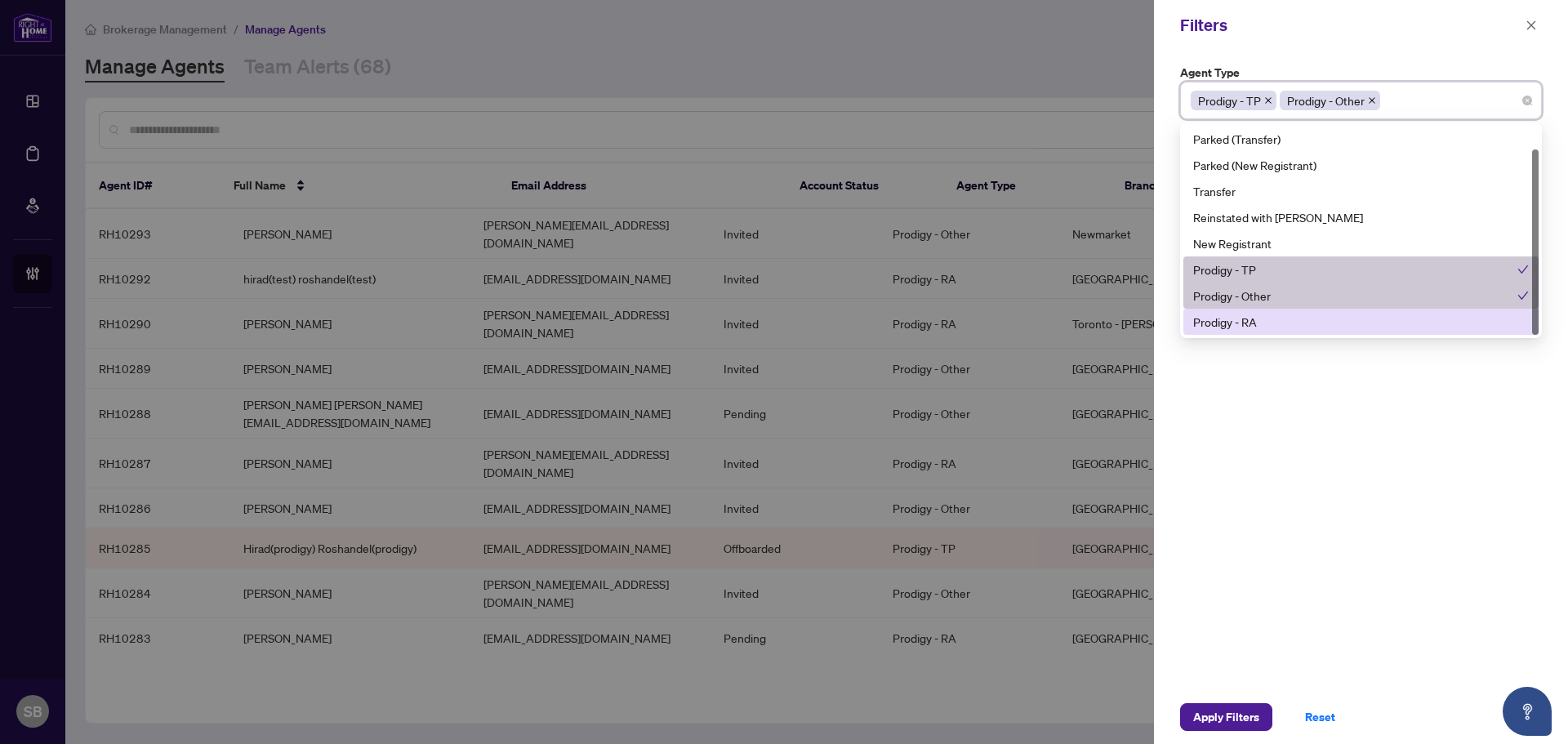
click at [1331, 314] on div "Prodigy - RA" at bounding box center [1361, 322] width 336 height 18
click at [1310, 540] on div "Agent Type Prodigy - TP, Prodigy - Other, Prodigy - RA Prodigy - TP Prodigy - O…" at bounding box center [1361, 371] width 414 height 640
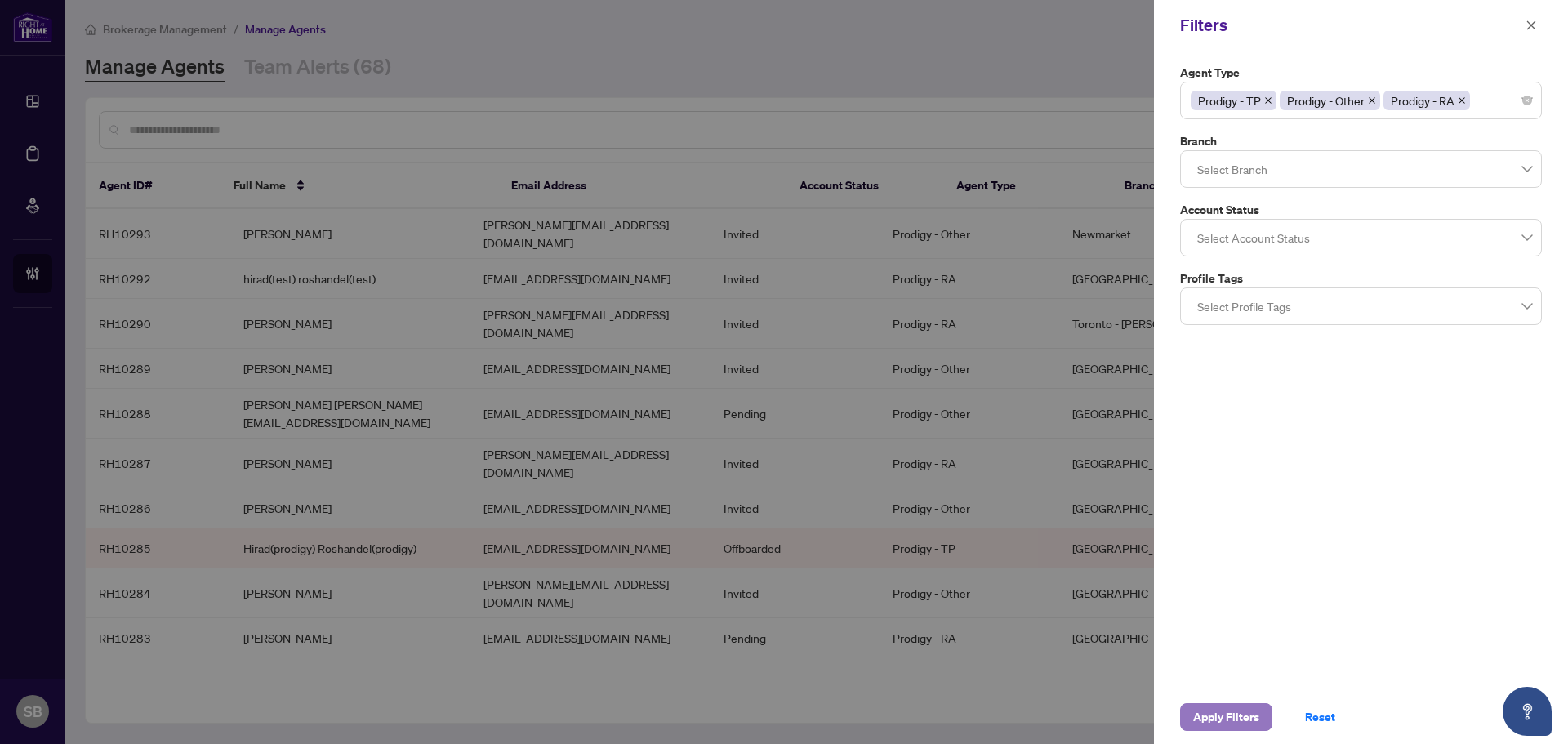
click at [1219, 723] on span "Apply Filters" at bounding box center [1226, 717] width 66 height 26
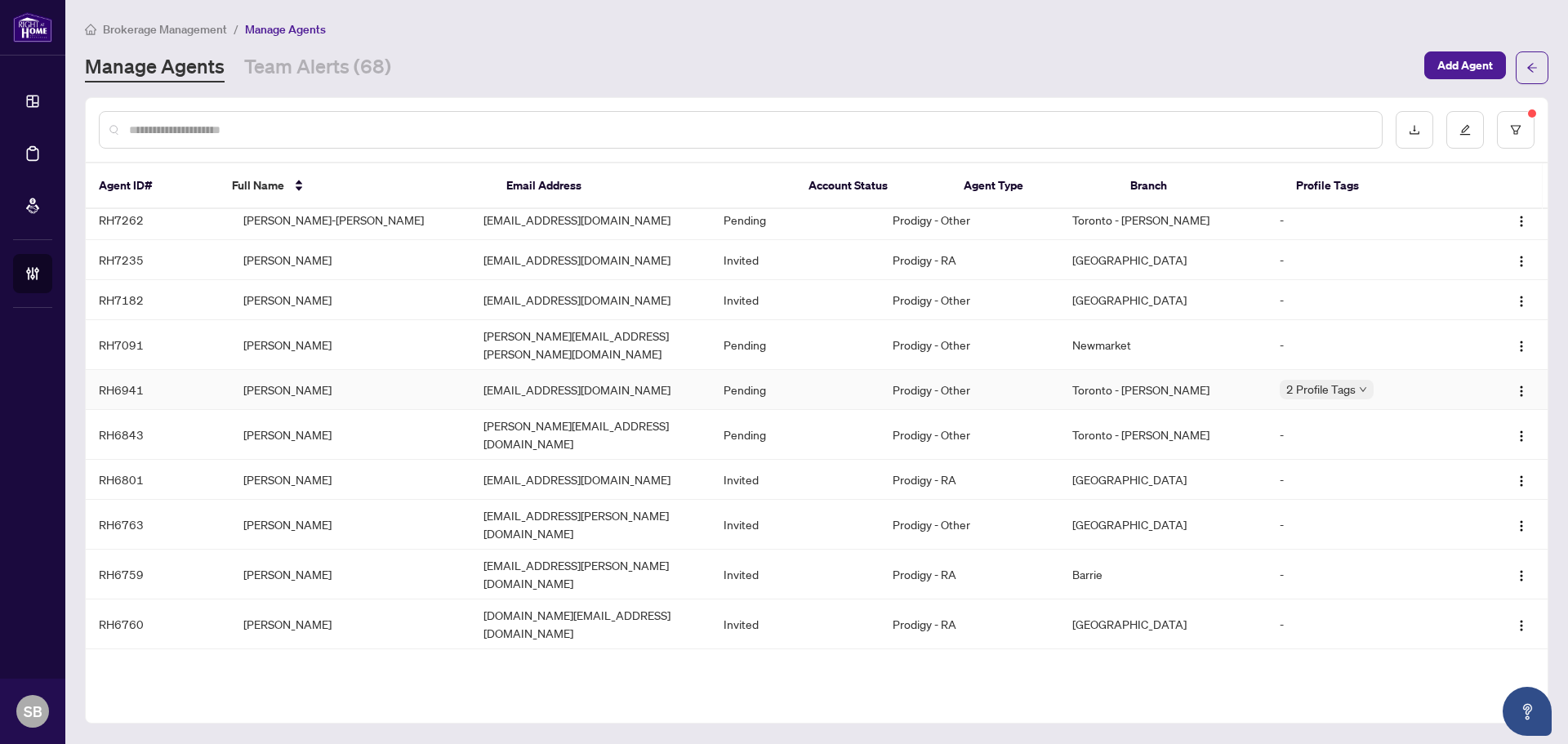
scroll to position [1073, 0]
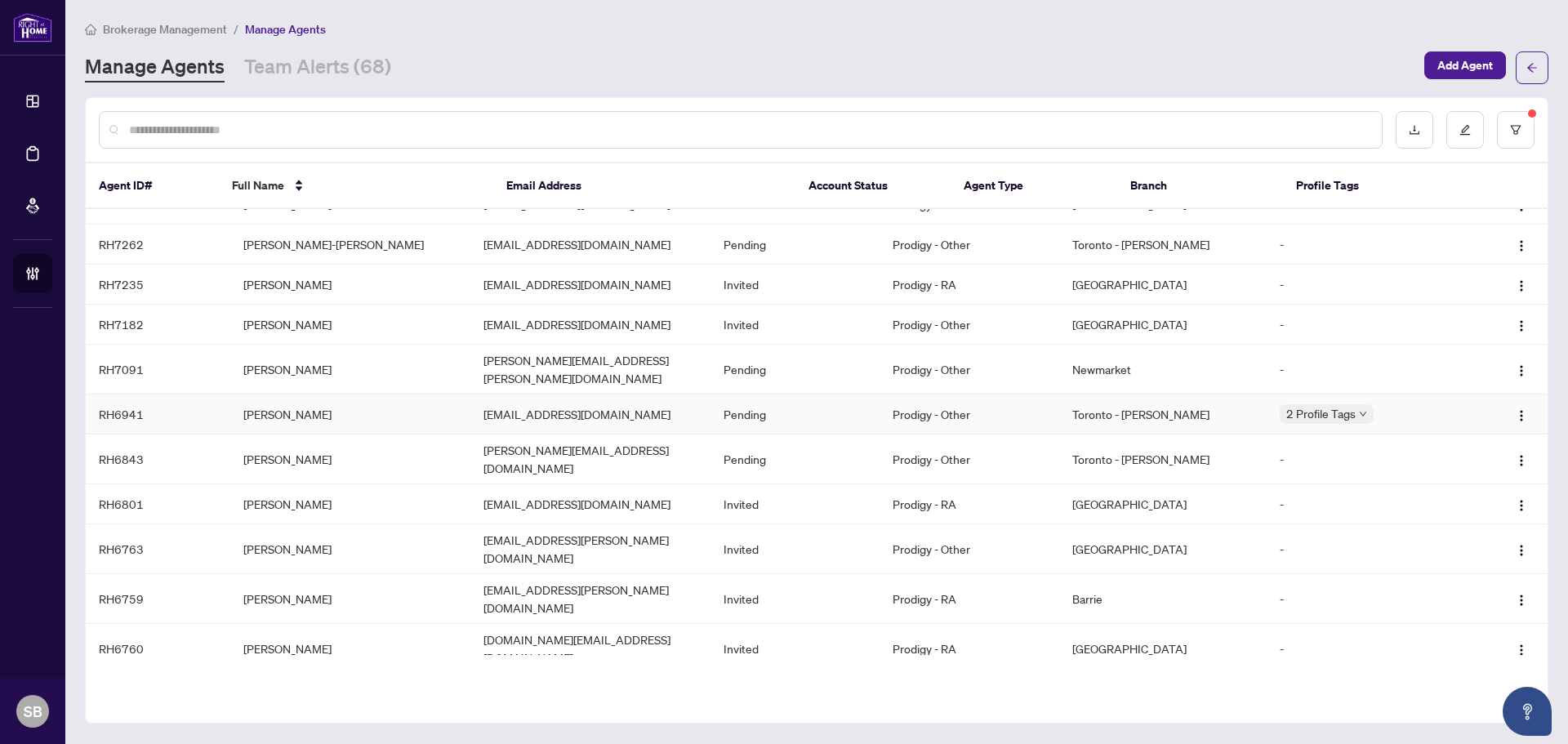
click at [1296, 328] on div "Transfer" at bounding box center [1296, 328] width 0 height 0
click at [318, 395] on td "[PERSON_NAME]" at bounding box center [349, 414] width 240 height 40
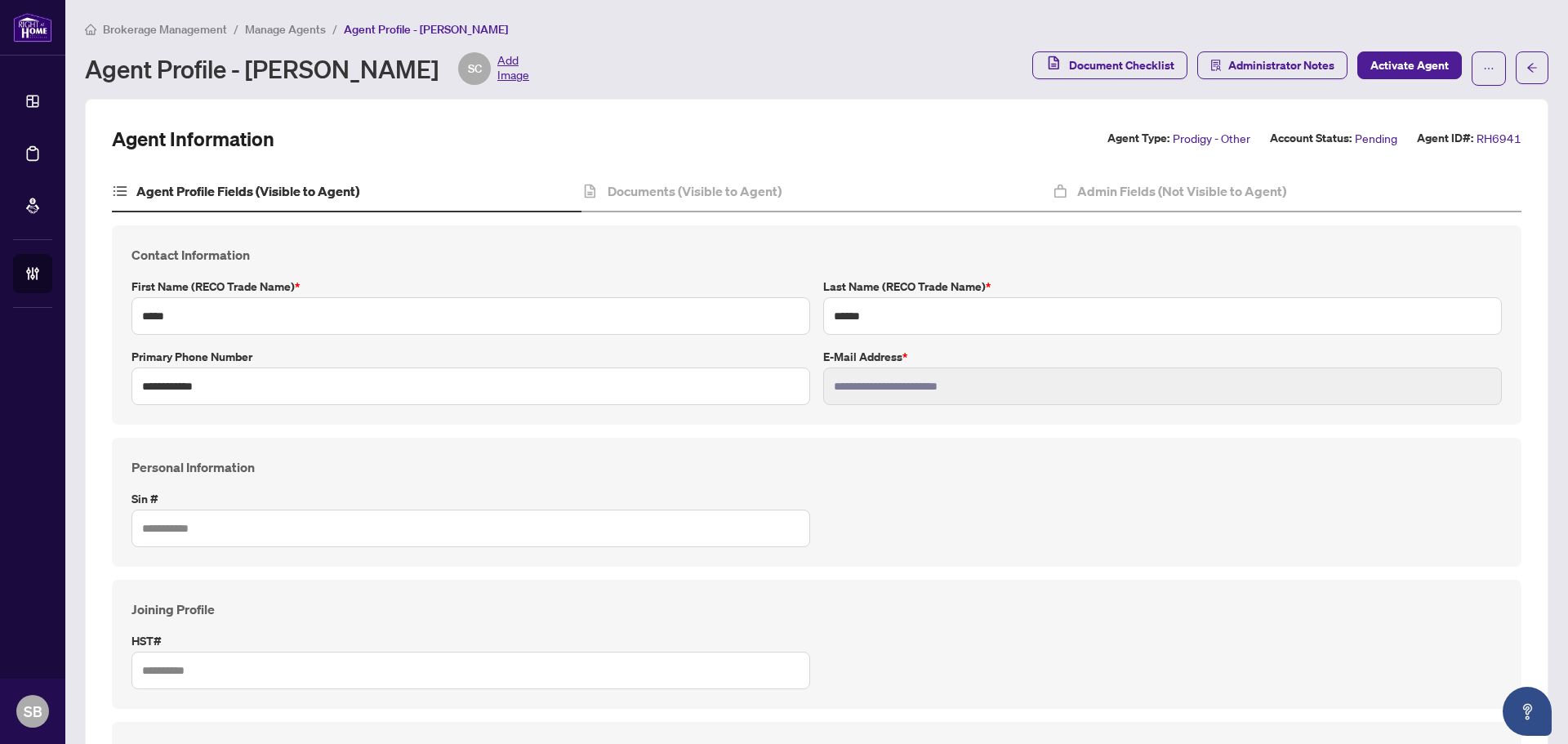
type input "****"
type input "**********"
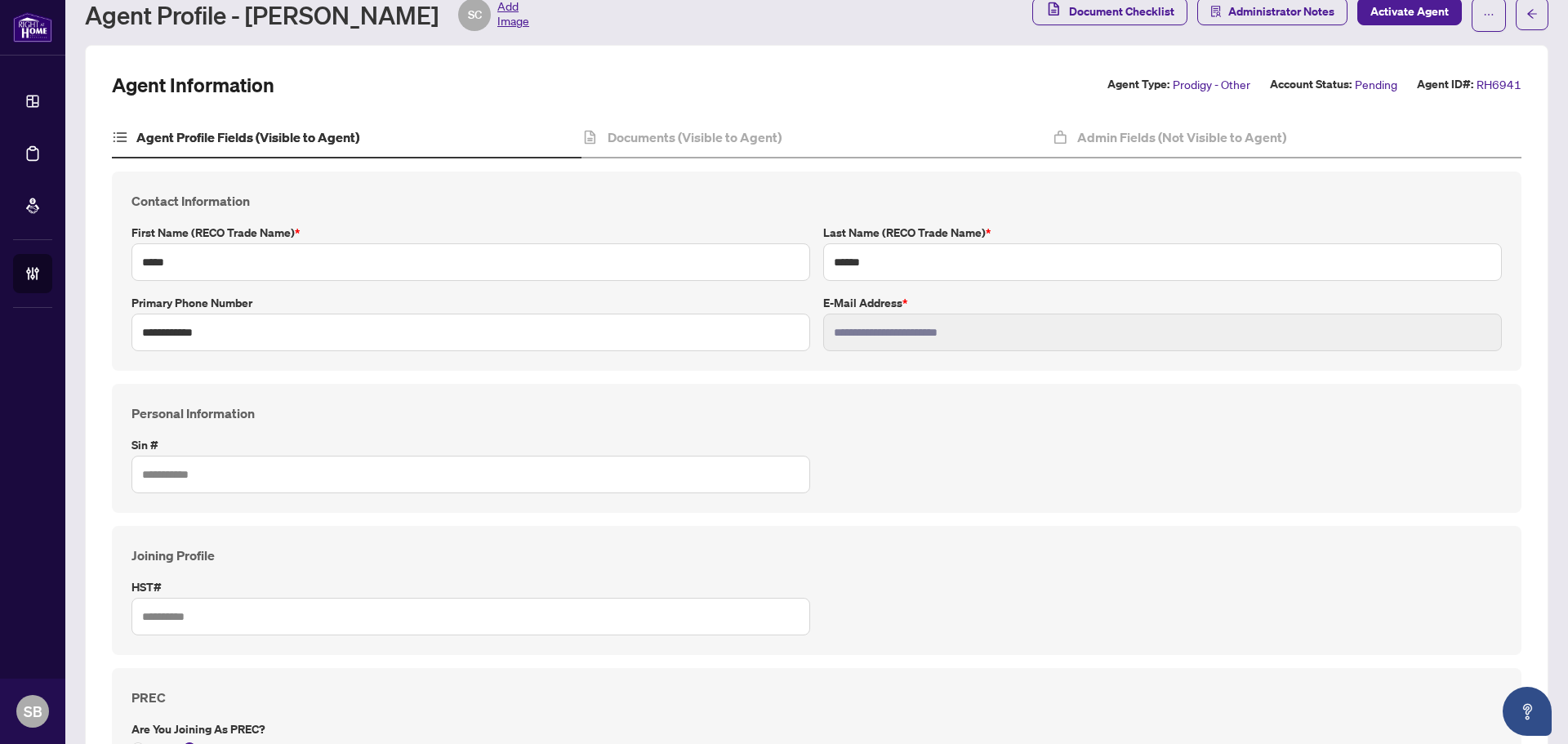
scroll to position [47, 0]
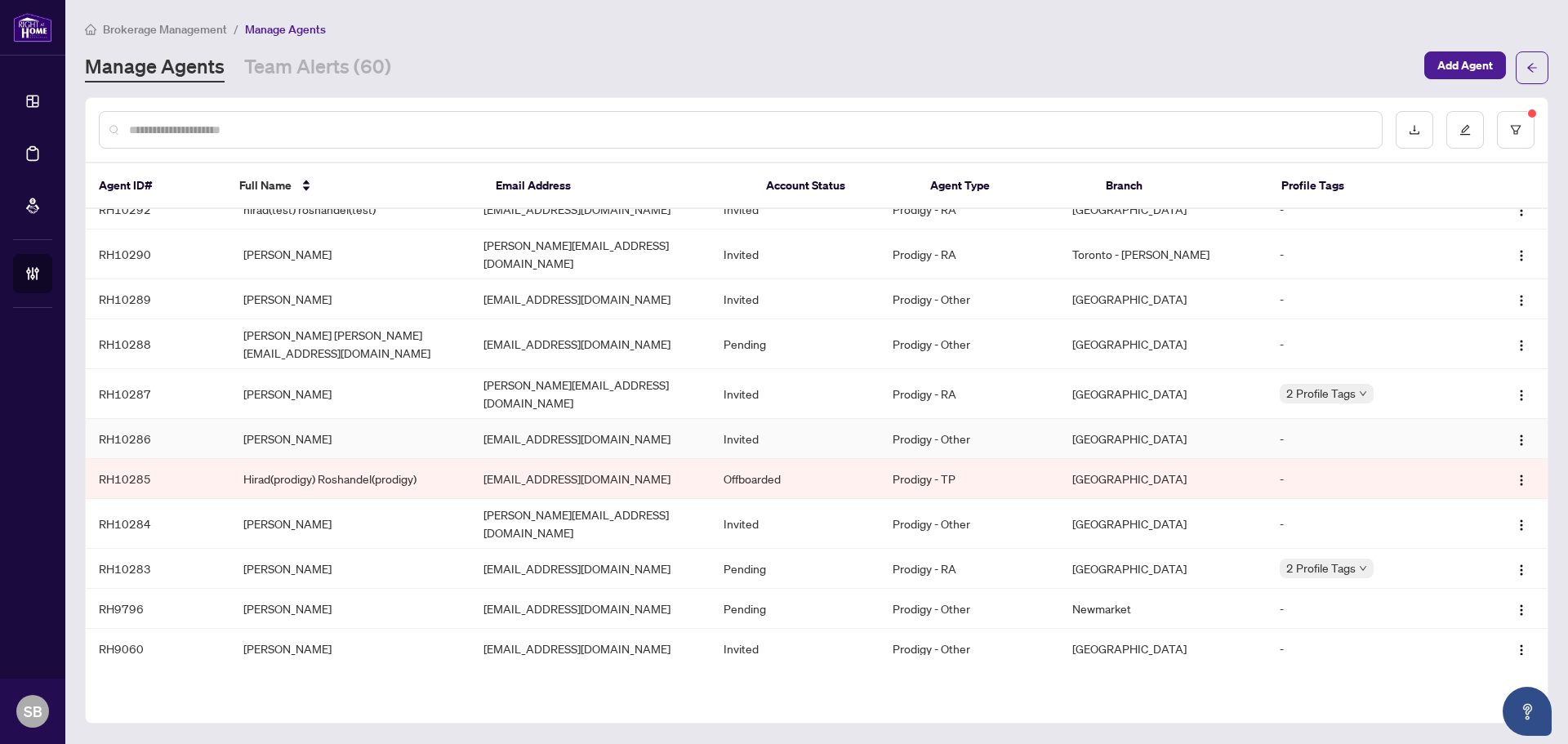
scroll to position [164, 0]
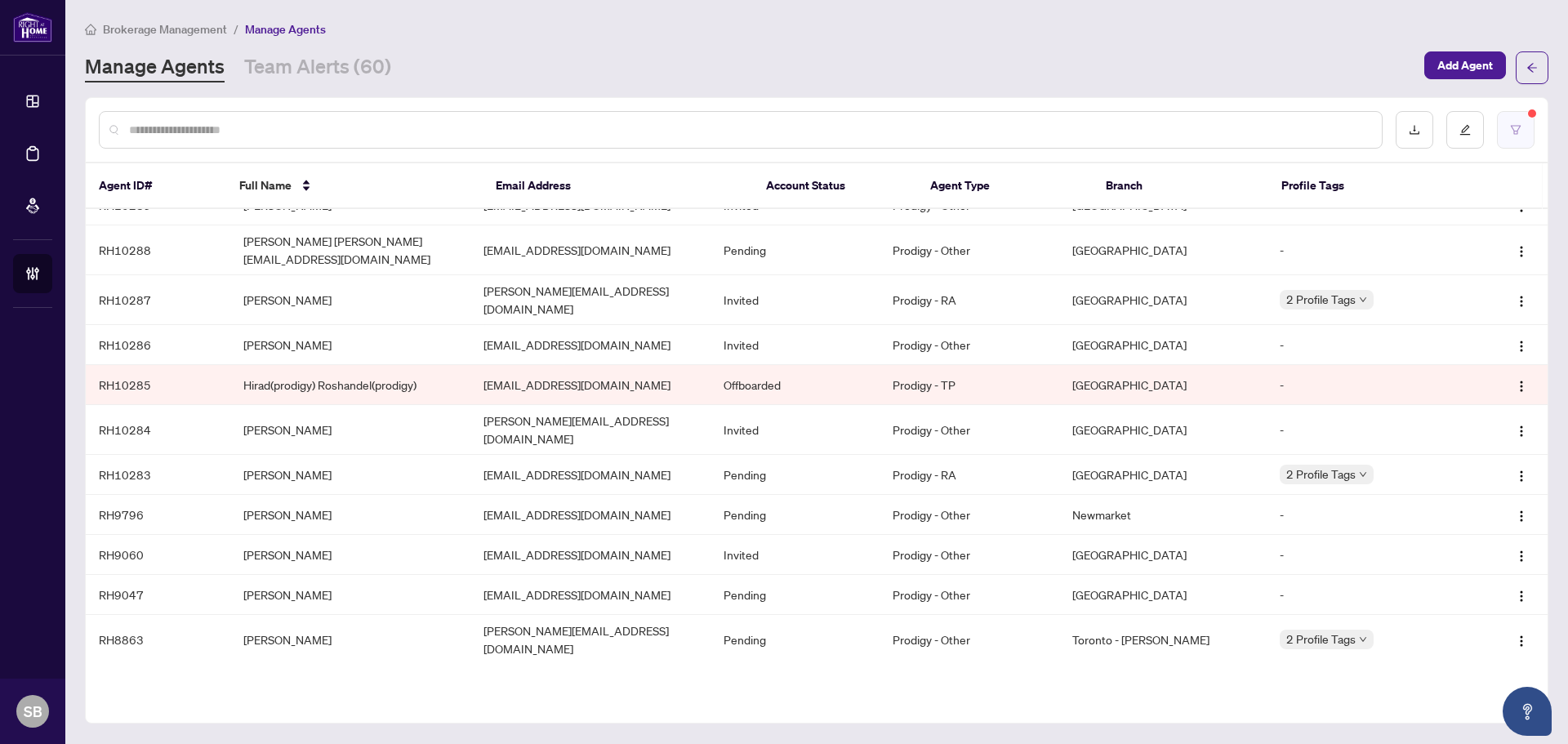
click at [1518, 130] on icon "filter" at bounding box center [1516, 130] width 11 height 11
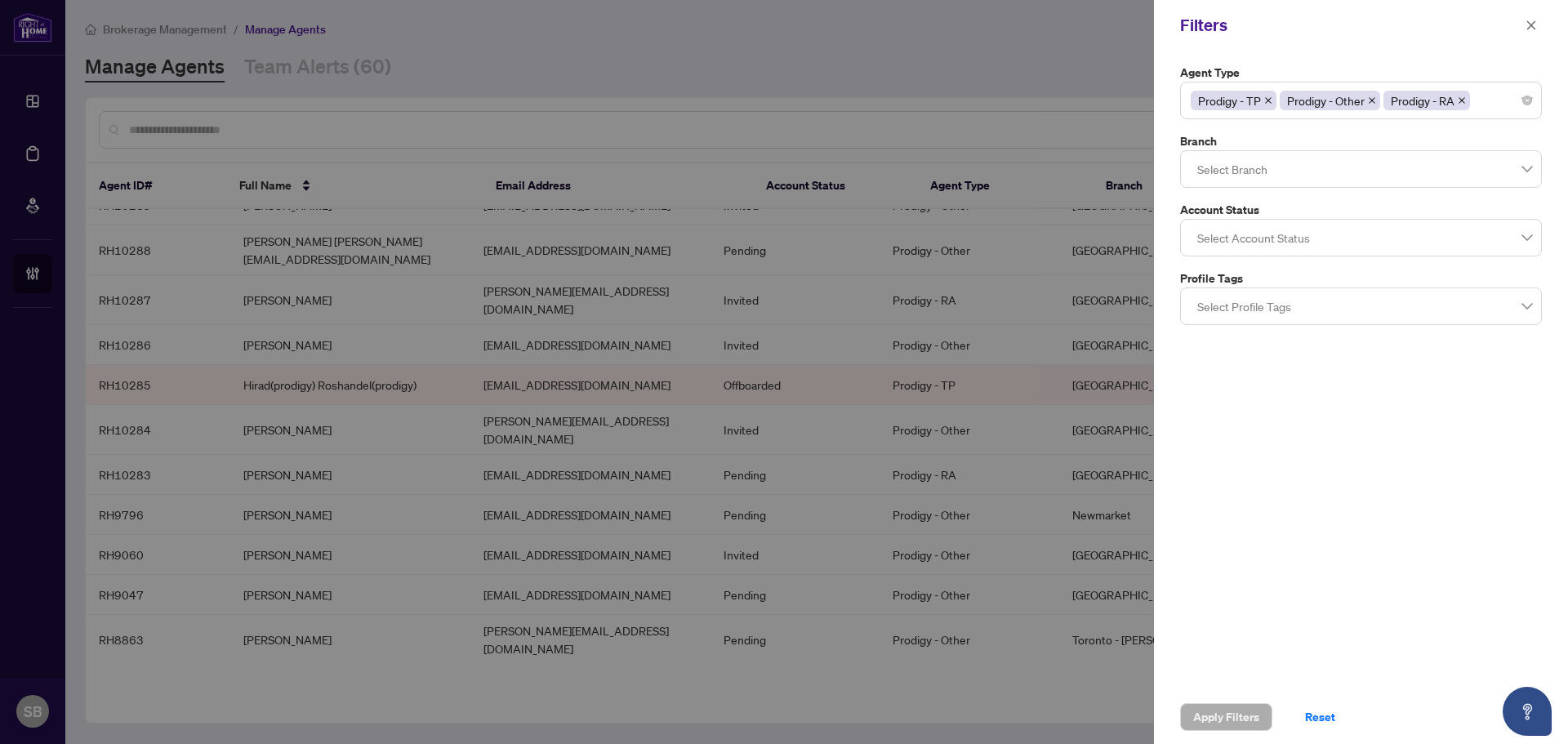
click at [1466, 186] on div "Select Branch" at bounding box center [1361, 169] width 362 height 38
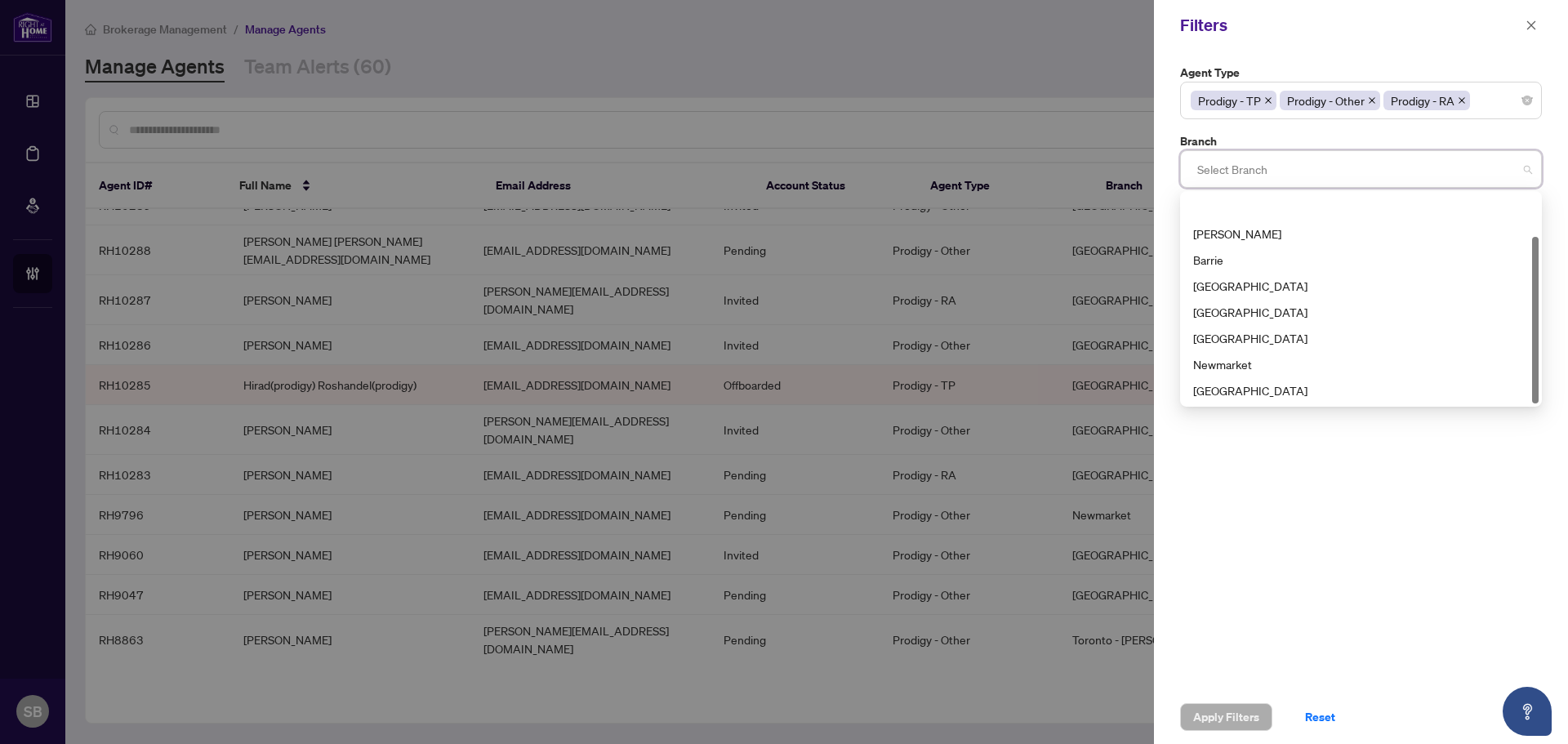
scroll to position [52, 0]
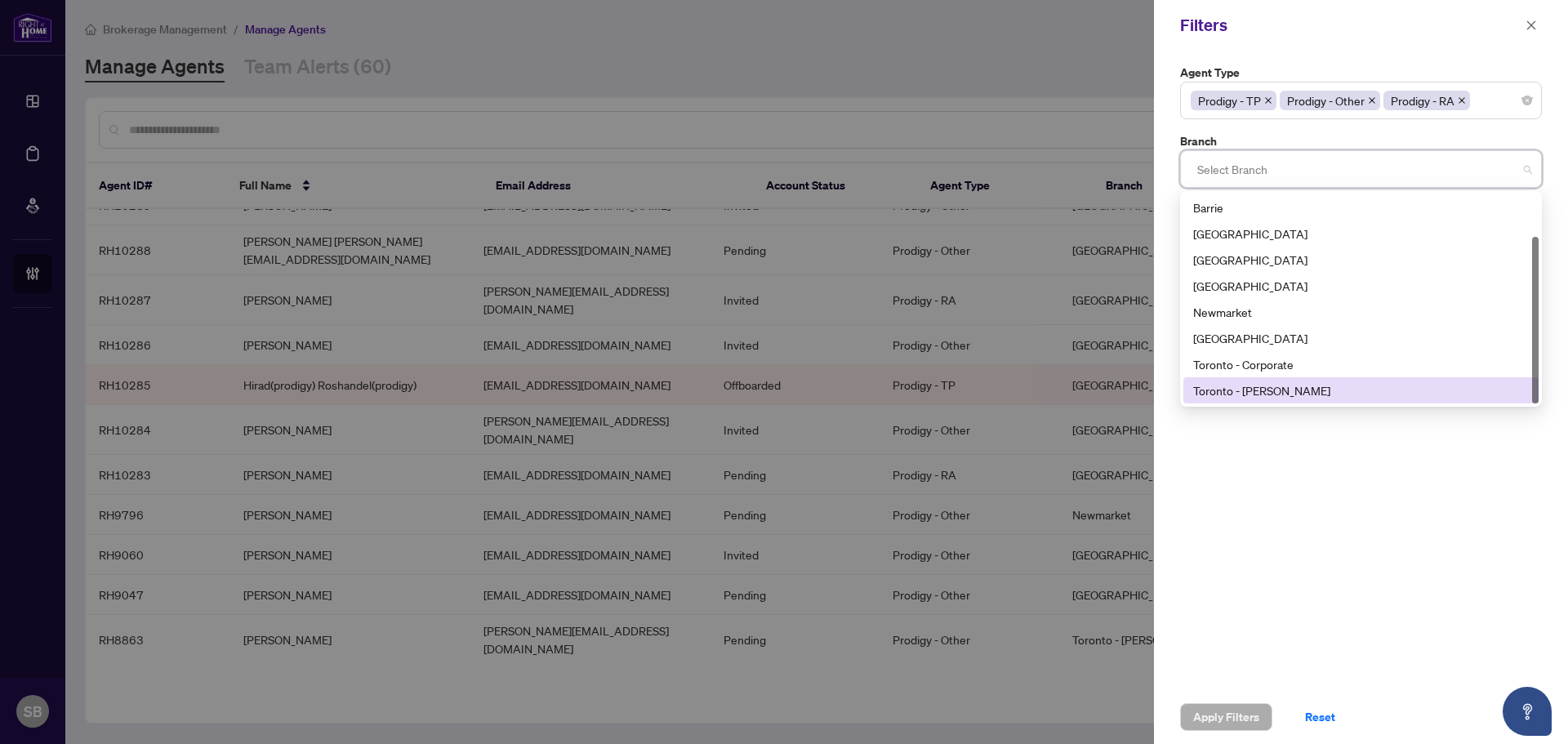
click at [1309, 390] on div "Toronto - [PERSON_NAME]" at bounding box center [1361, 390] width 336 height 18
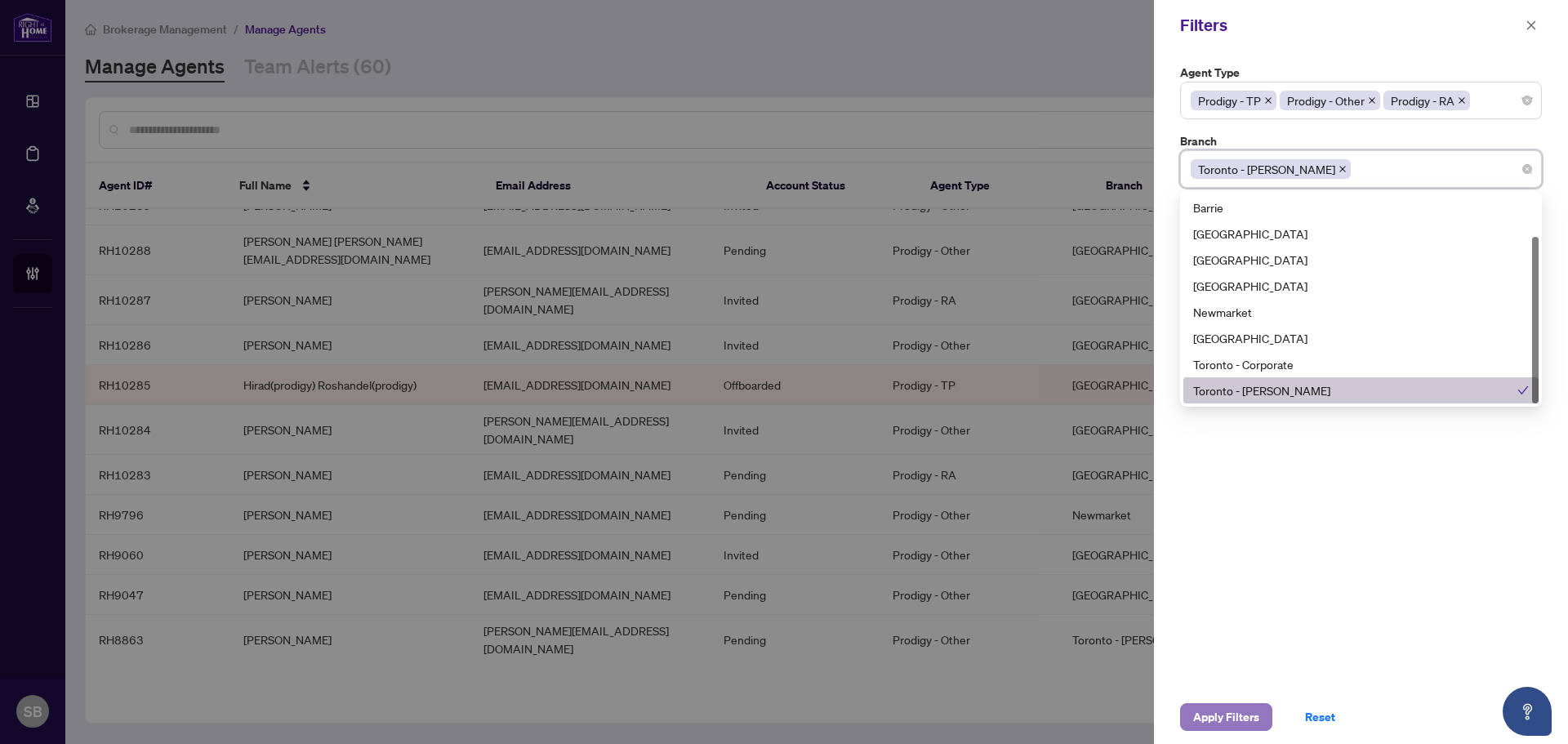
click at [1243, 709] on span "Apply Filters" at bounding box center [1226, 717] width 66 height 26
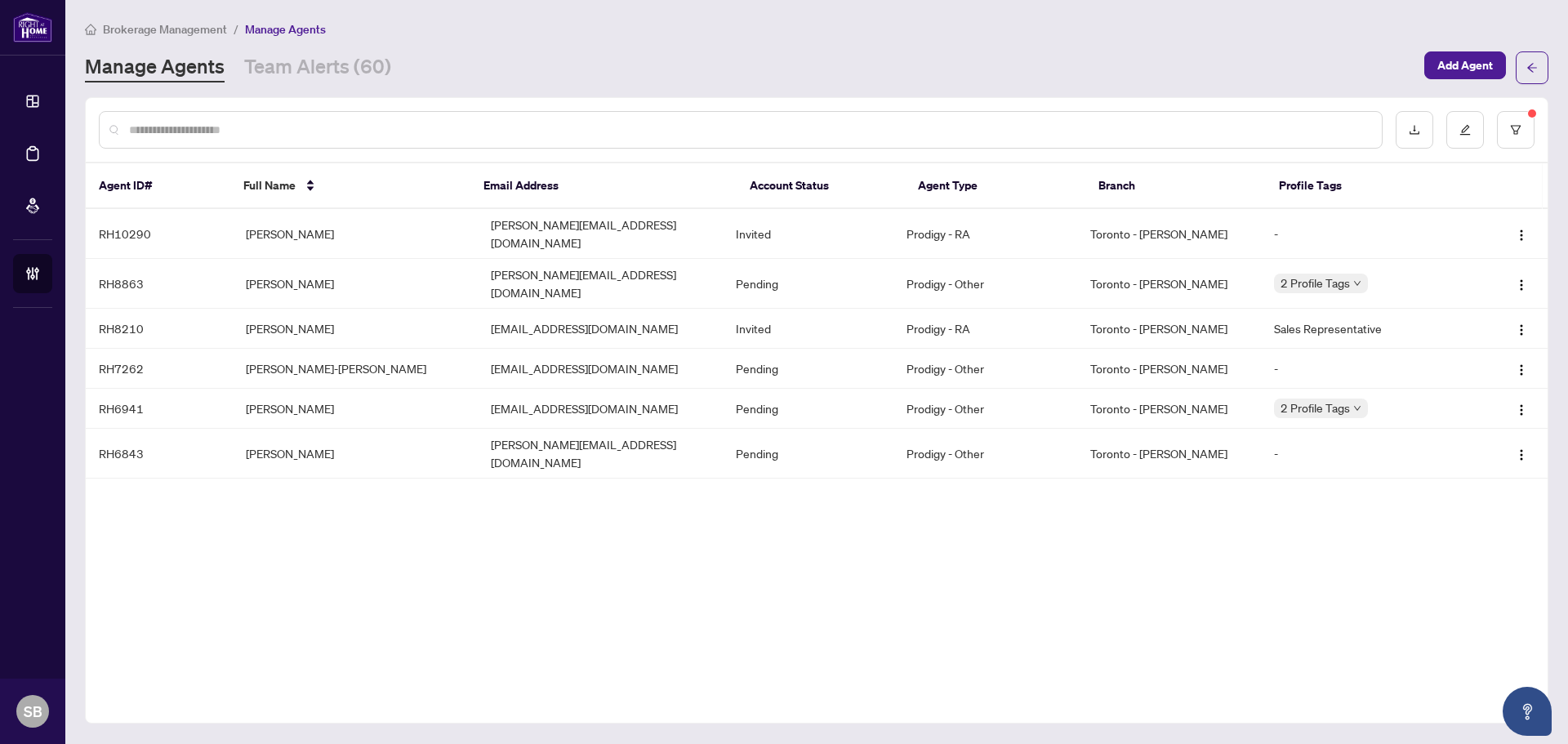
scroll to position [0, 0]
click at [1522, 119] on button "button" at bounding box center [1516, 130] width 38 height 38
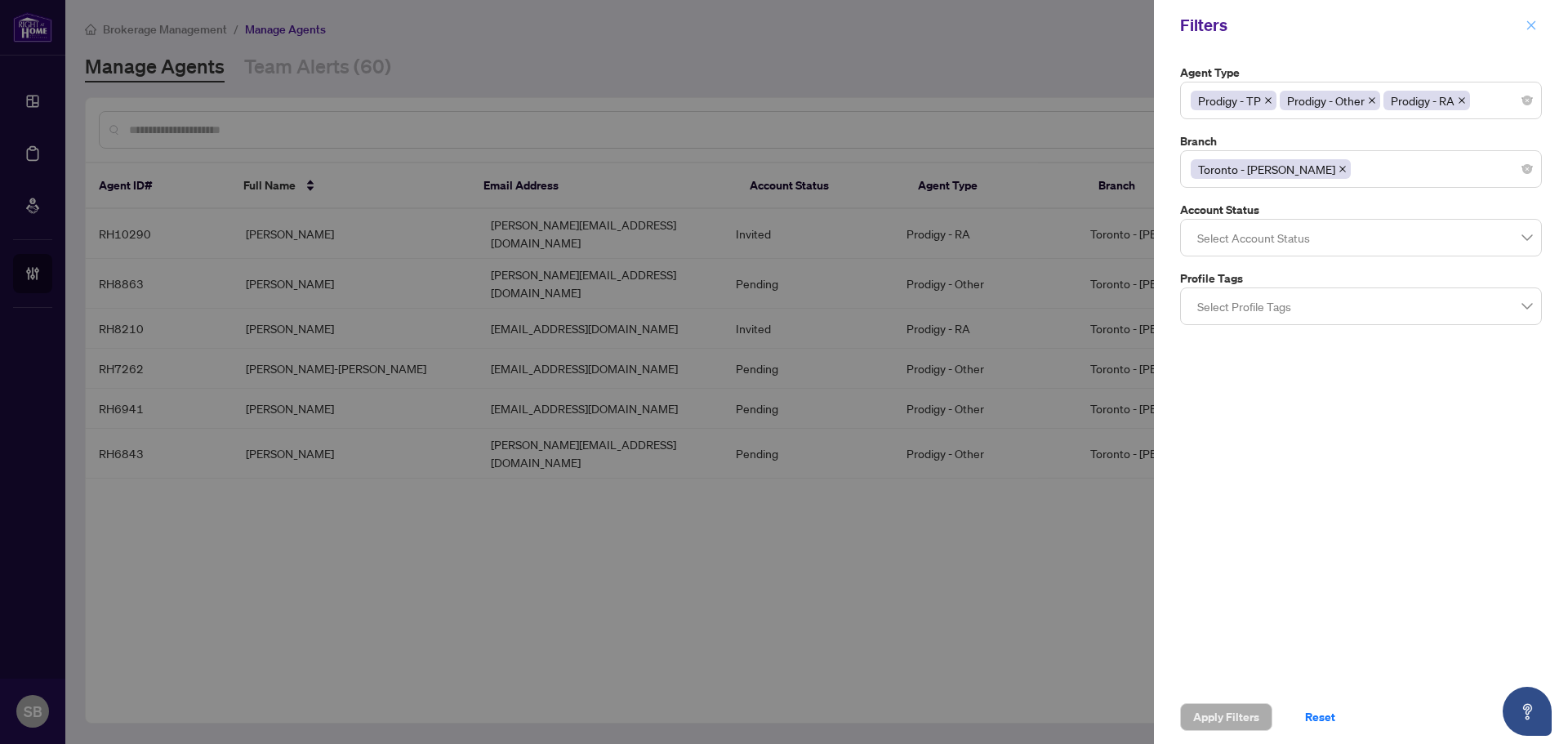
click at [1534, 26] on icon "close" at bounding box center [1531, 25] width 11 height 11
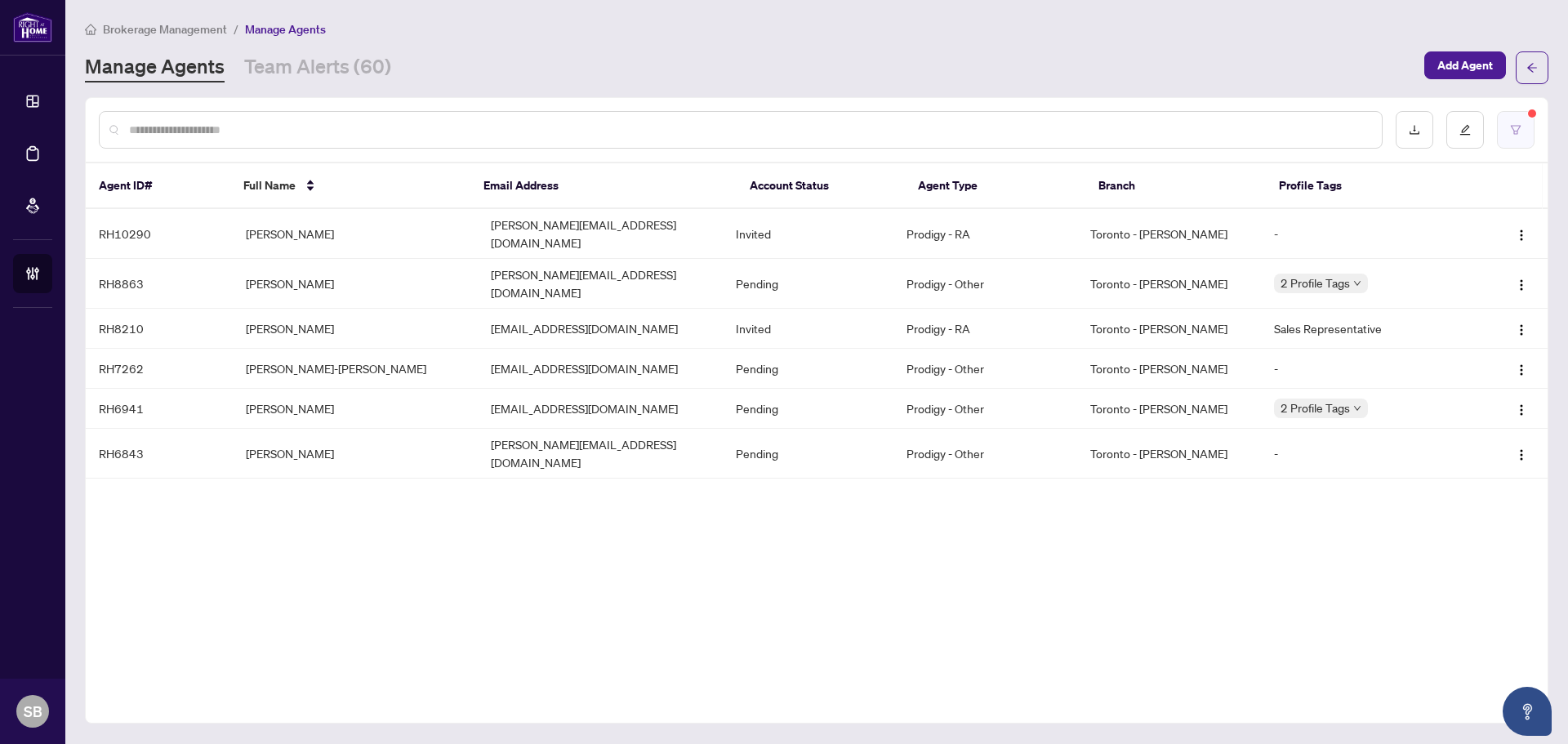
click at [1517, 120] on button "button" at bounding box center [1516, 130] width 38 height 38
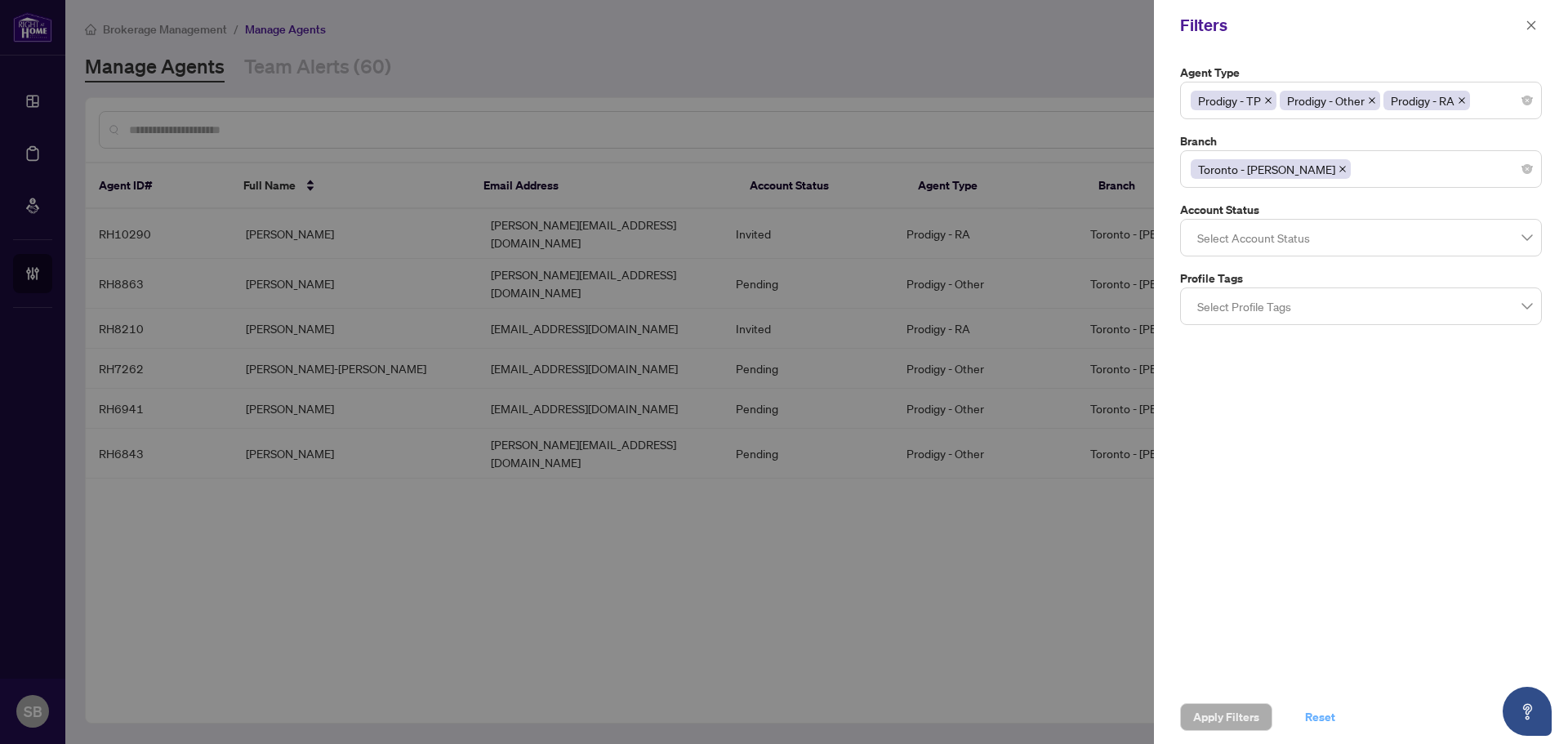
click at [1305, 721] on span "Reset" at bounding box center [1320, 717] width 30 height 26
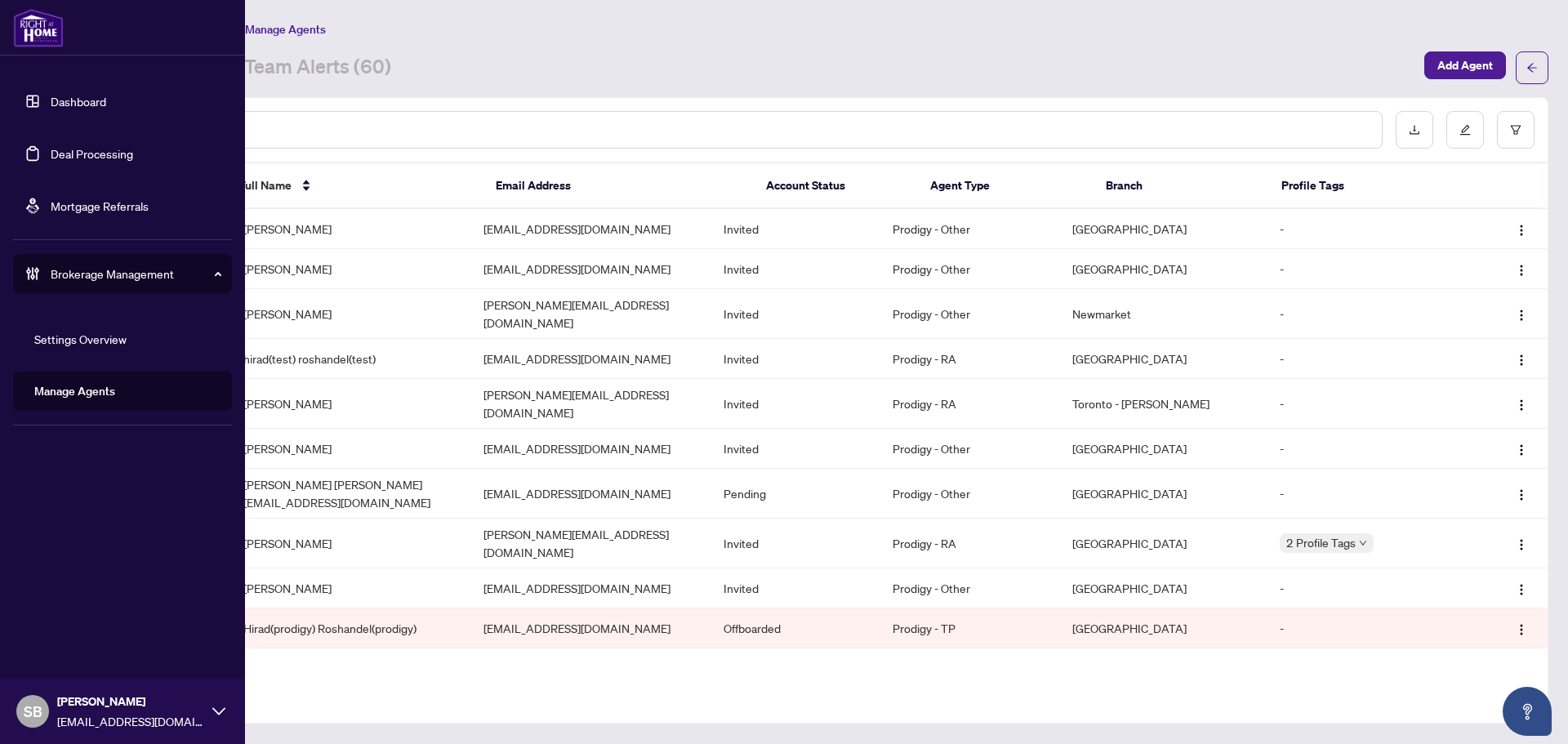
click at [78, 147] on link "Deal Processing" at bounding box center [92, 154] width 83 height 15
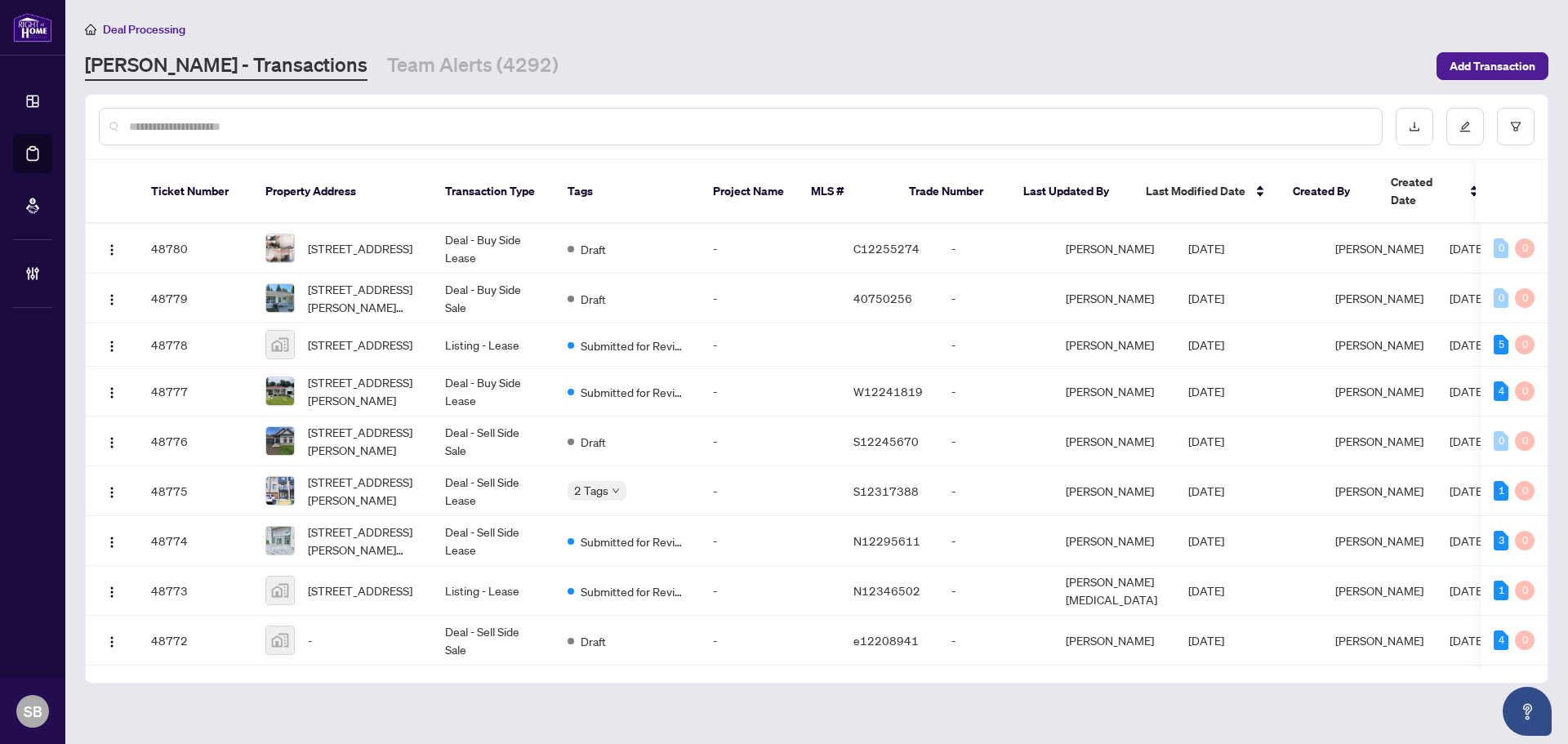
click at [314, 118] on input "text" at bounding box center [749, 127] width 1240 height 18
paste input "**********"
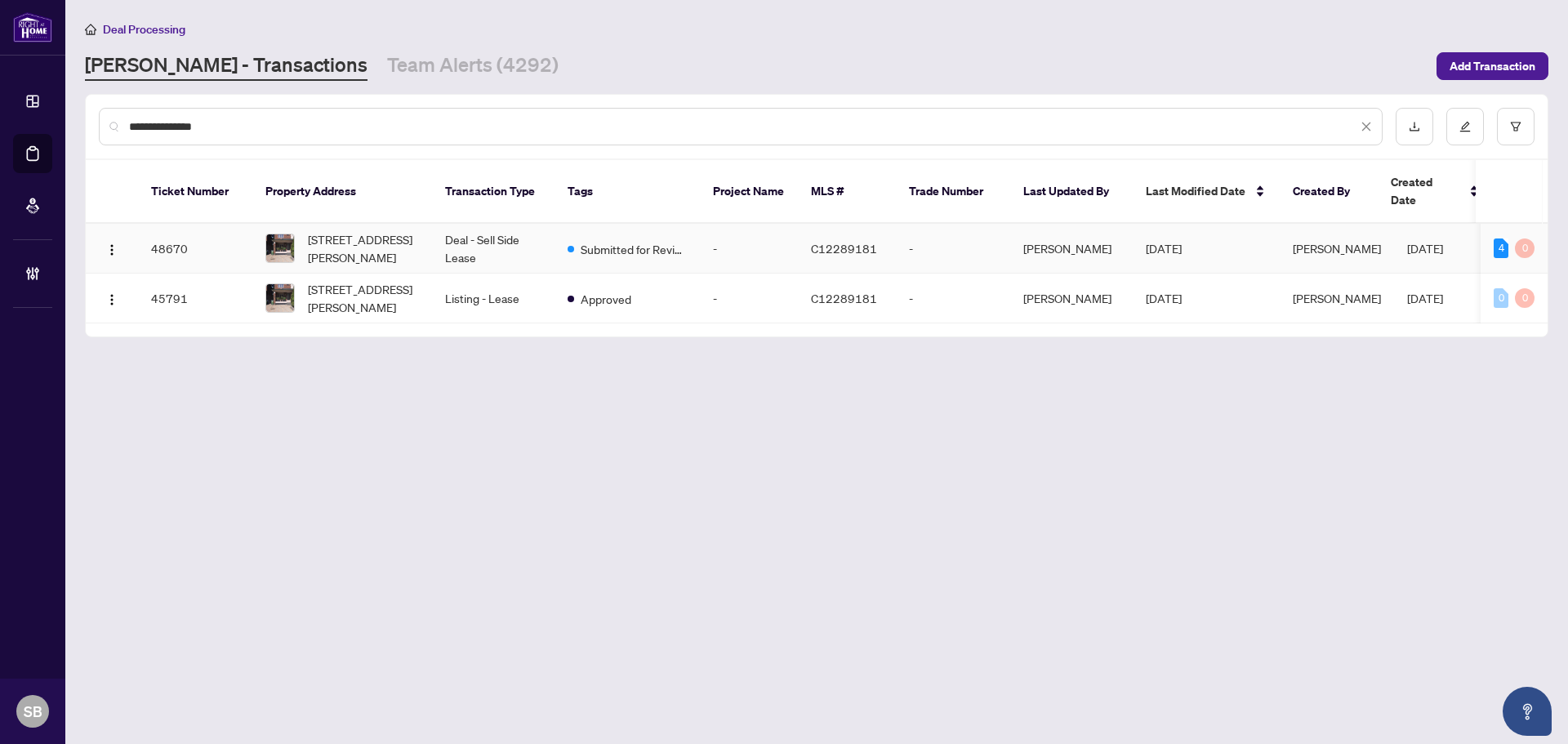
type input "**********"
click at [513, 223] on td "Deal - Sell Side Lease" at bounding box center [493, 248] width 123 height 50
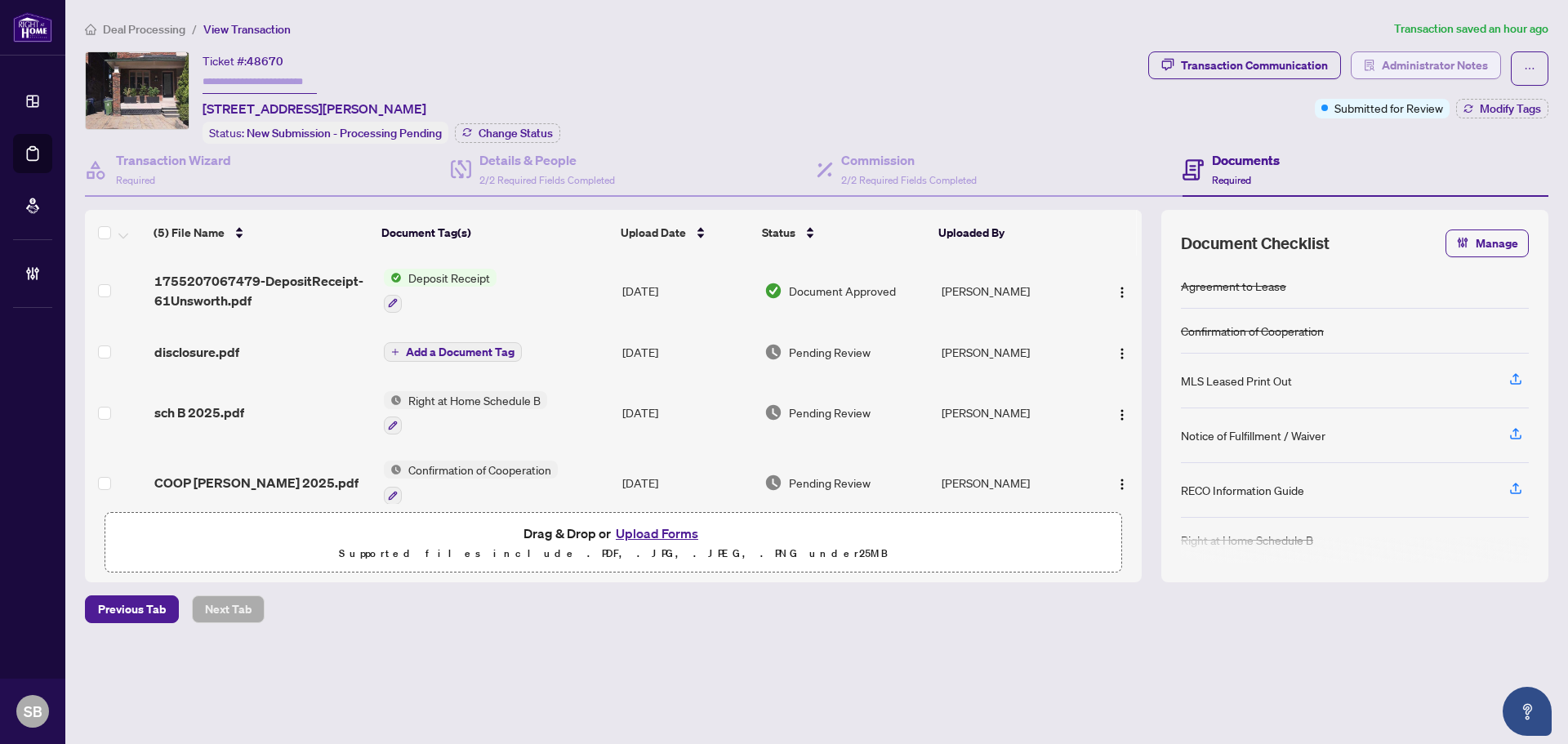
click at [1455, 77] on button "Administrator Notes" at bounding box center [1426, 65] width 151 height 28
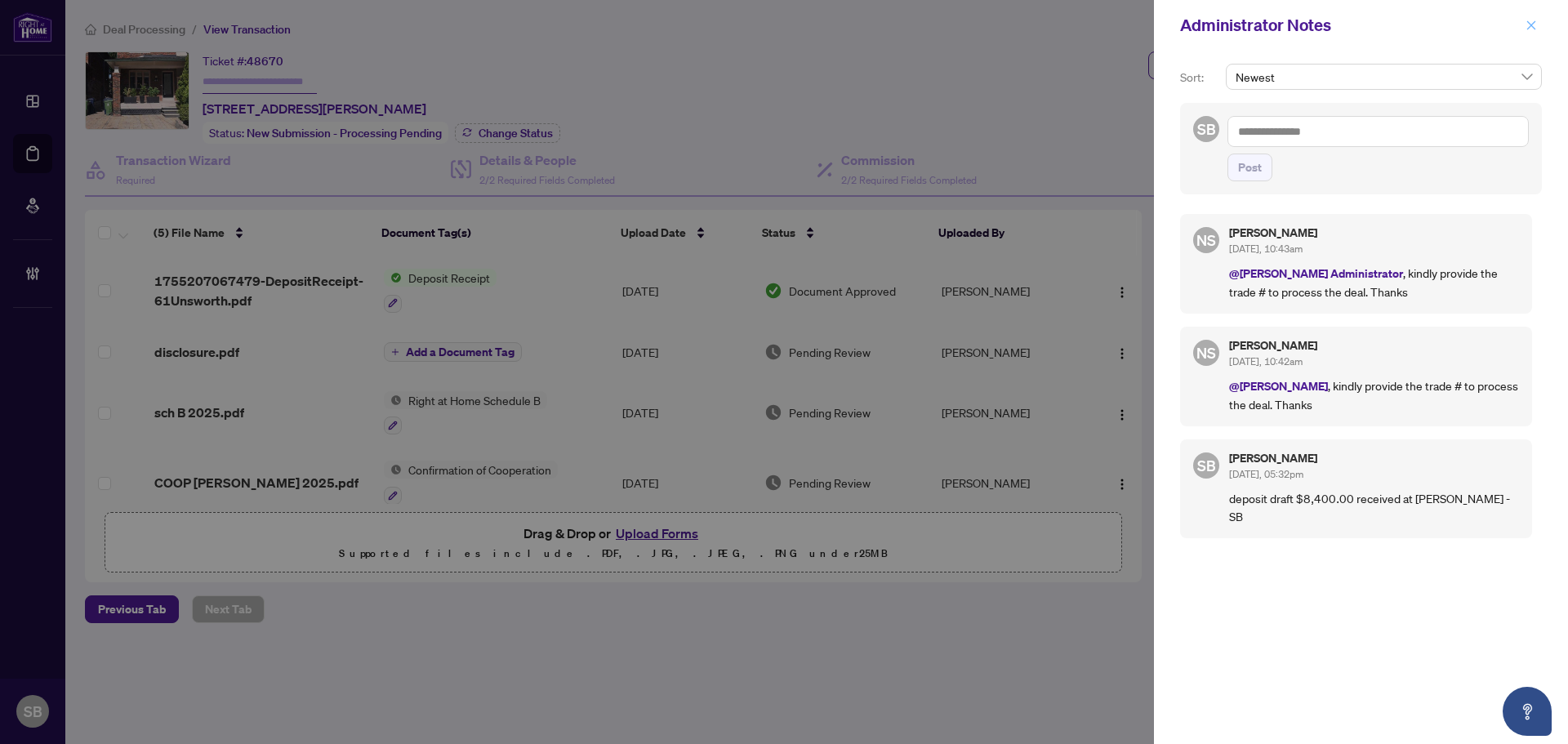
click at [1532, 28] on icon "close" at bounding box center [1531, 25] width 11 height 11
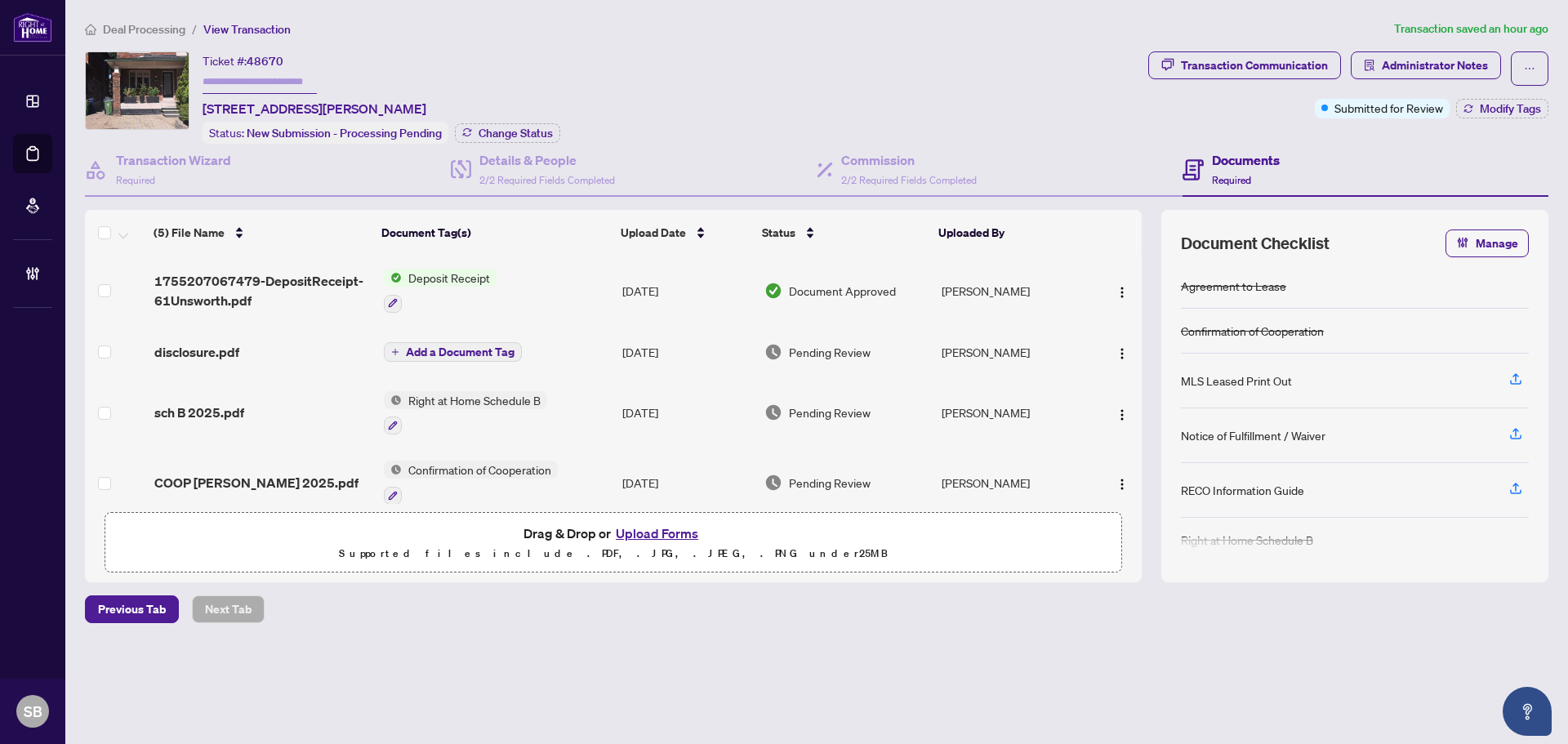
click at [178, 23] on span "Deal Processing" at bounding box center [144, 29] width 83 height 15
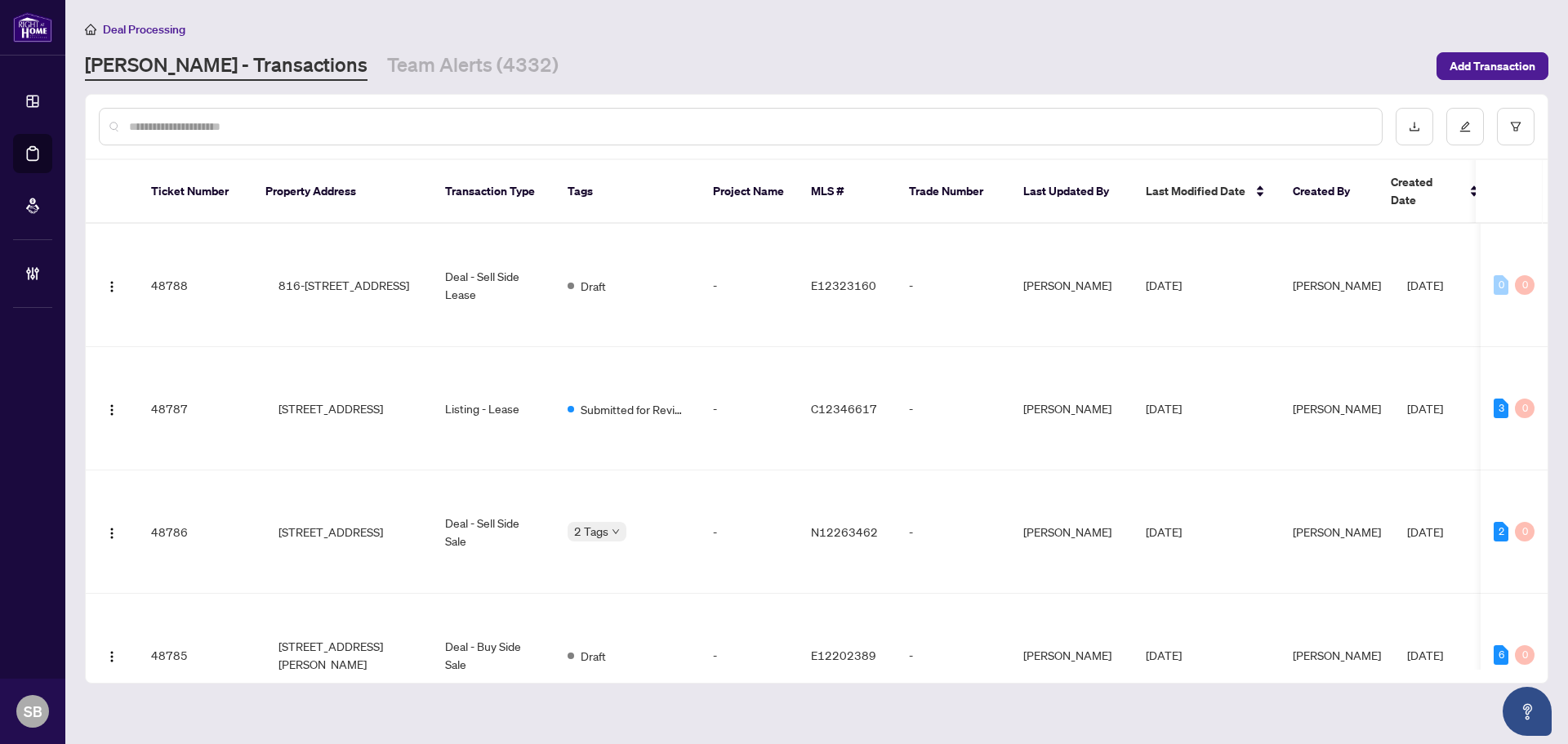
click at [408, 116] on div at bounding box center [741, 127] width 1284 height 38
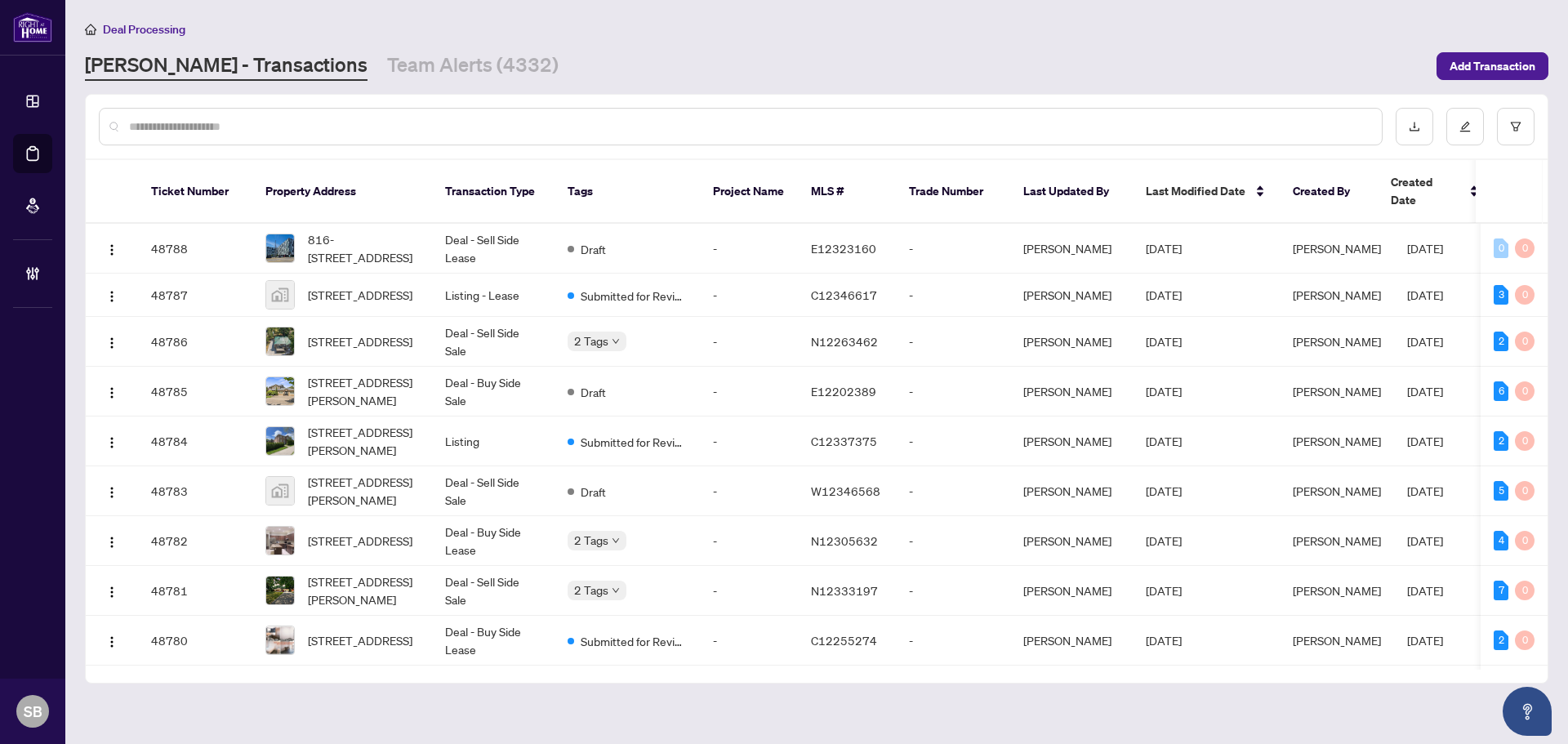
click at [408, 118] on input "text" at bounding box center [749, 127] width 1240 height 18
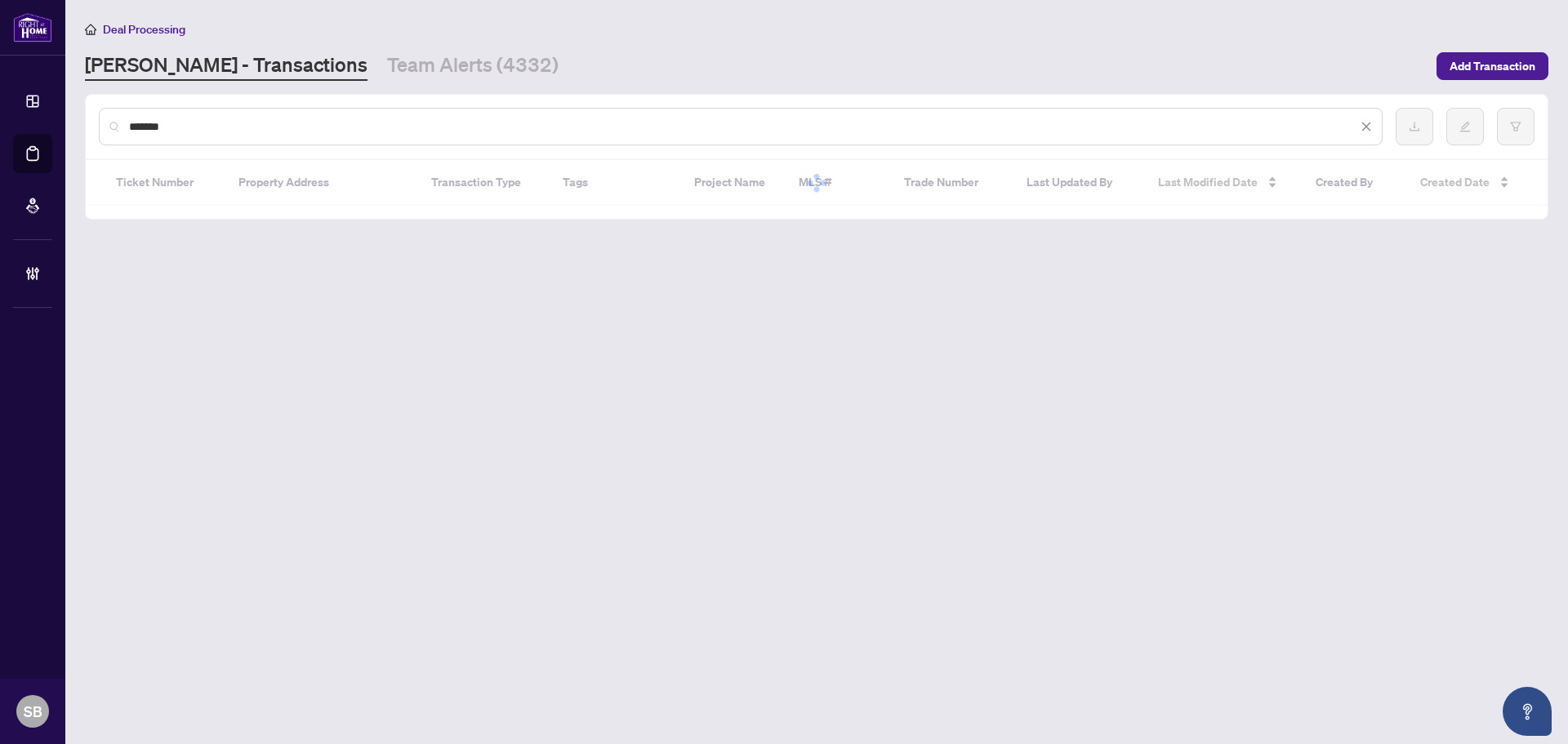
type input "********"
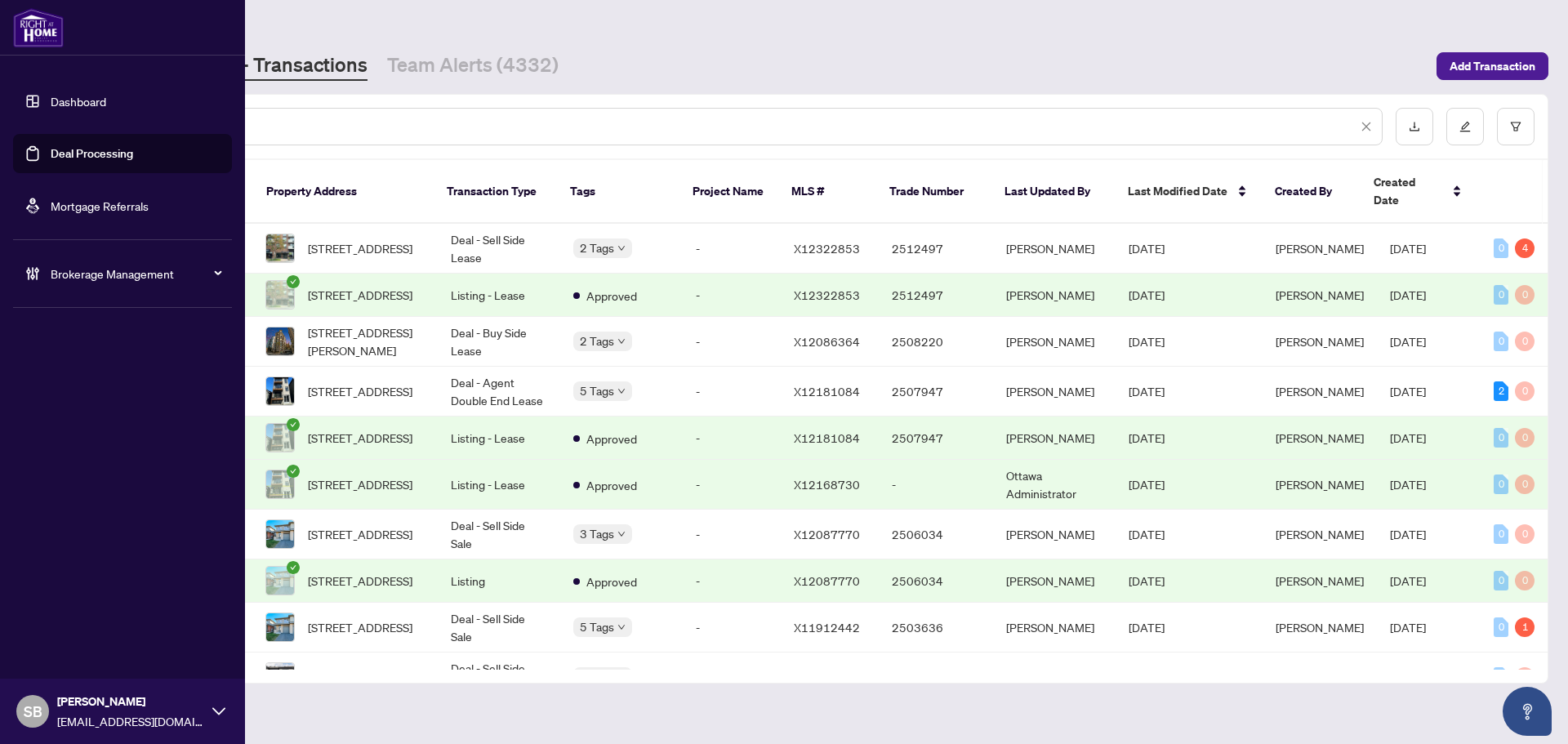
drag, startPoint x: 268, startPoint y: 122, endPoint x: -22, endPoint y: 156, distance: 292.0
click at [0, 156] on html "Dashboard Deal Processing Mortgage Referrals Brokerage Management SB [PERSON_NA…" at bounding box center [784, 372] width 1568 height 744
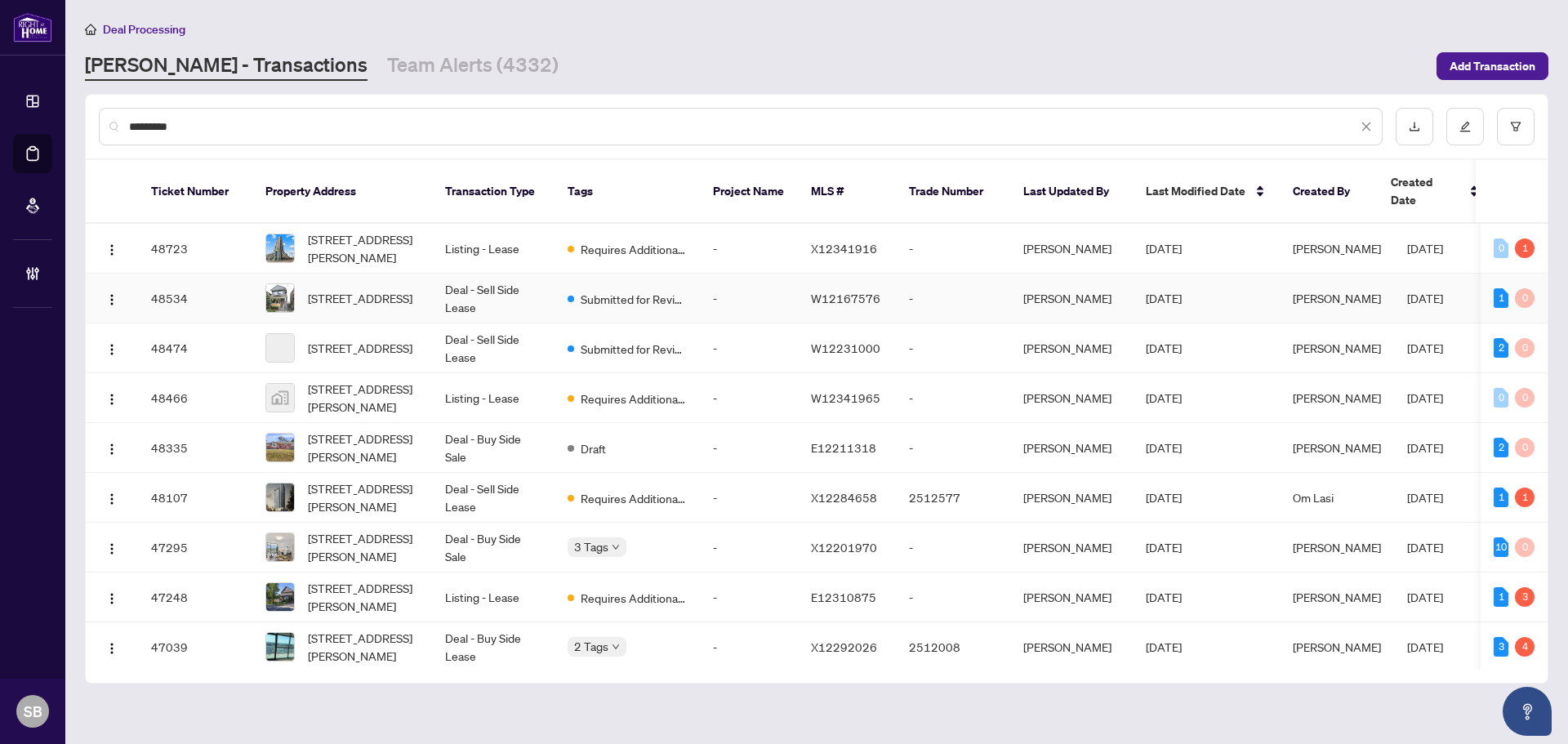
type input "*********"
click at [493, 273] on td "Deal - Sell Side Lease" at bounding box center [493, 298] width 123 height 50
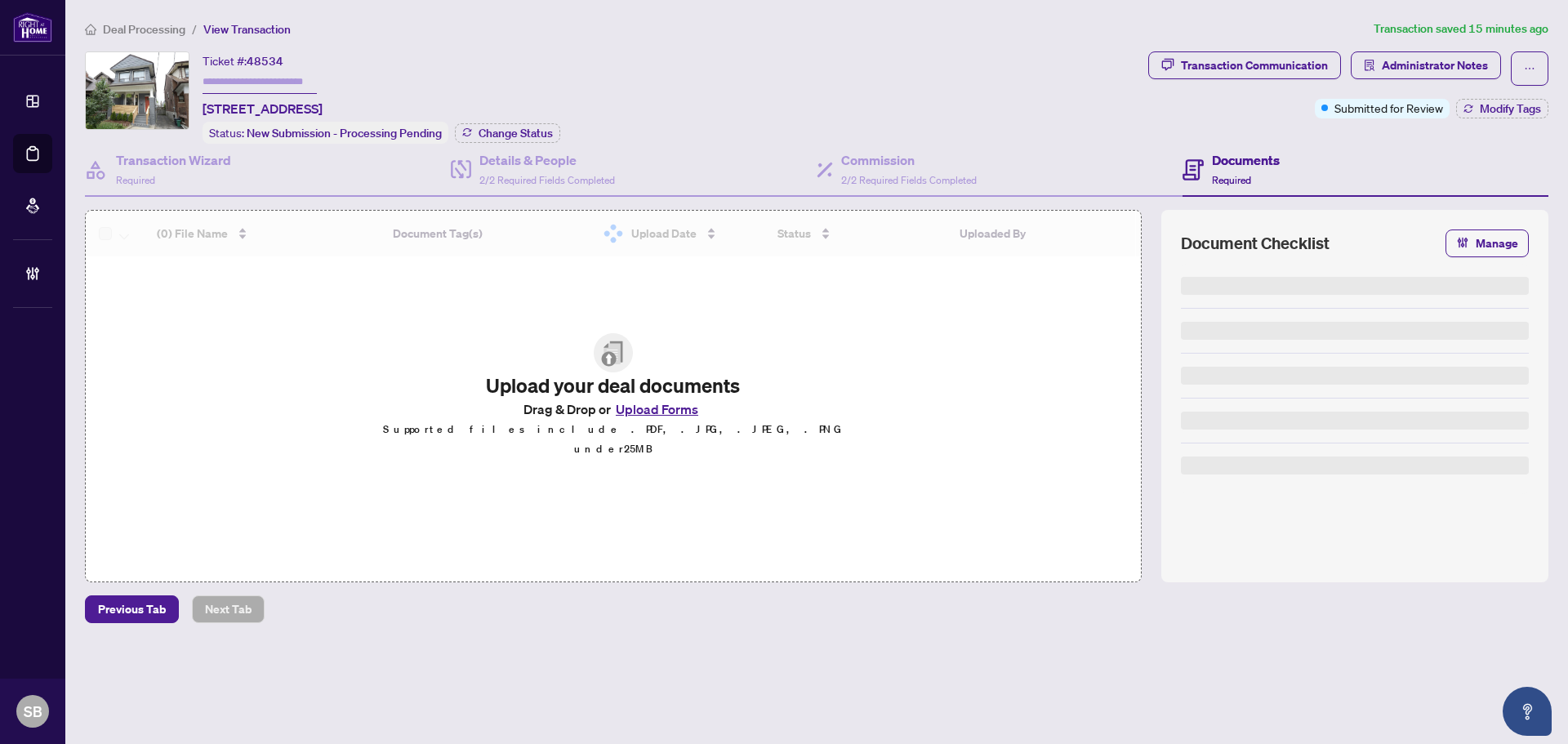
click at [1309, 79] on span "Transaction Communication" at bounding box center [1245, 69] width 193 height 34
click at [1306, 68] on div "Transaction Communication" at bounding box center [1255, 65] width 147 height 26
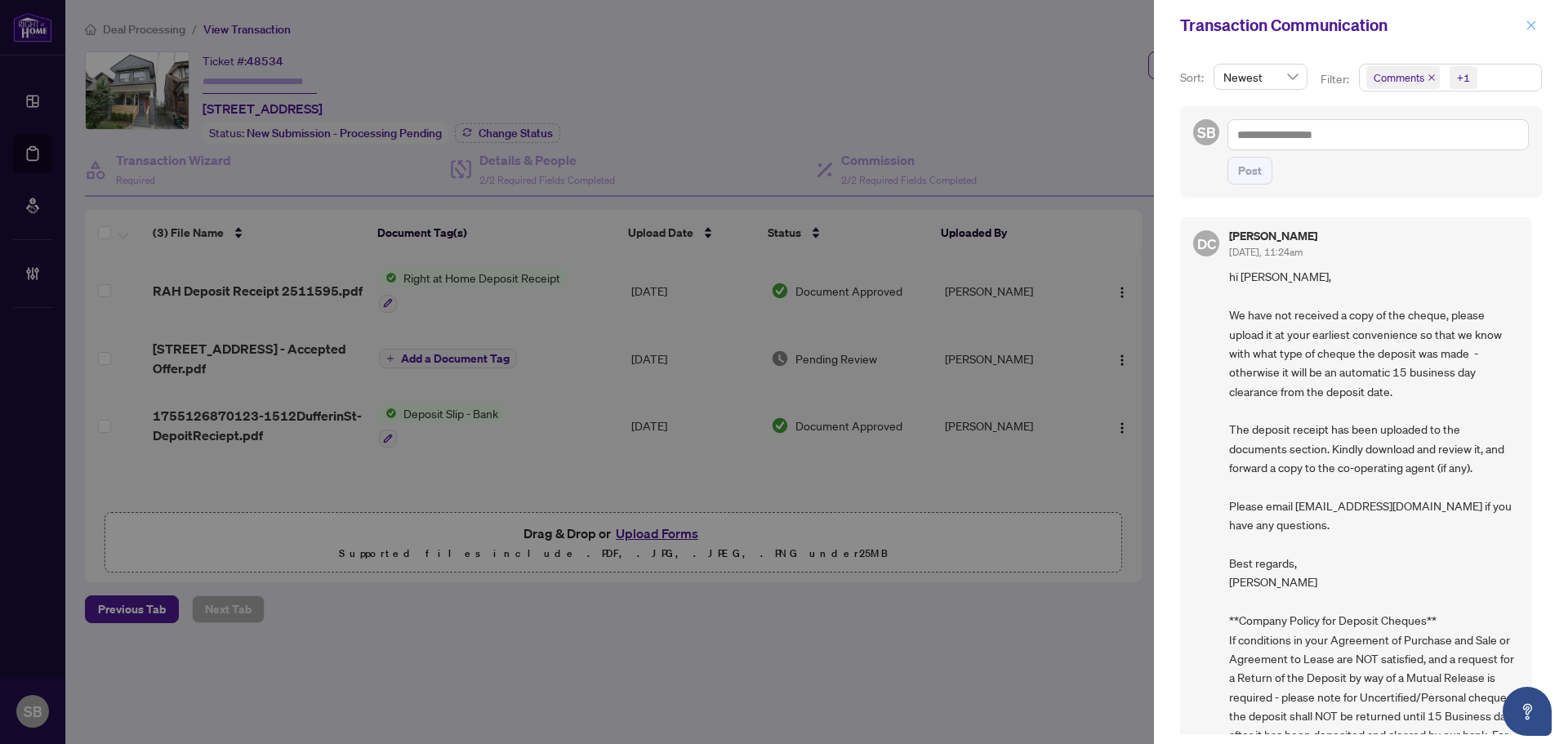
click at [1534, 26] on icon "close" at bounding box center [1531, 25] width 11 height 11
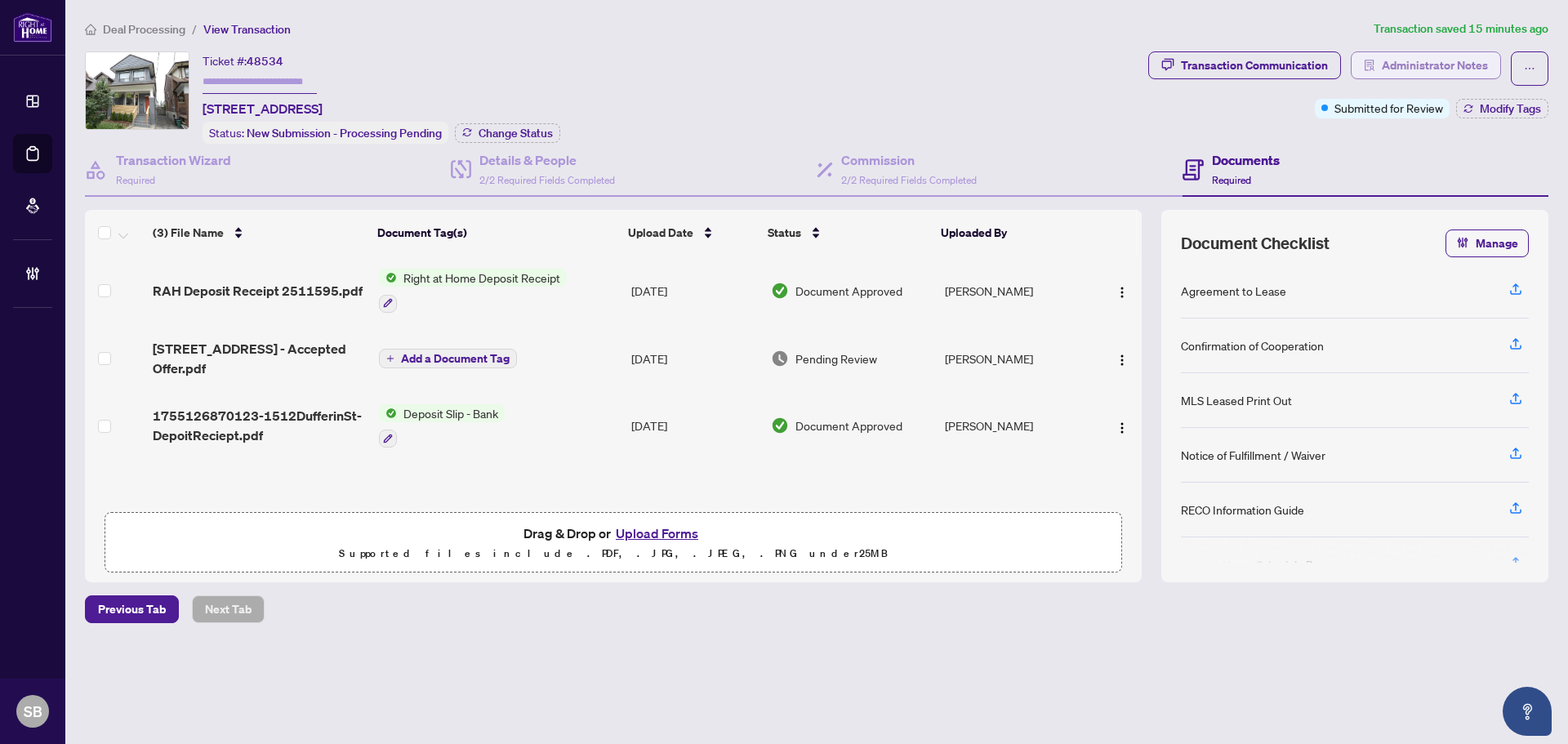
click at [1430, 65] on span "Administrator Notes" at bounding box center [1435, 65] width 106 height 26
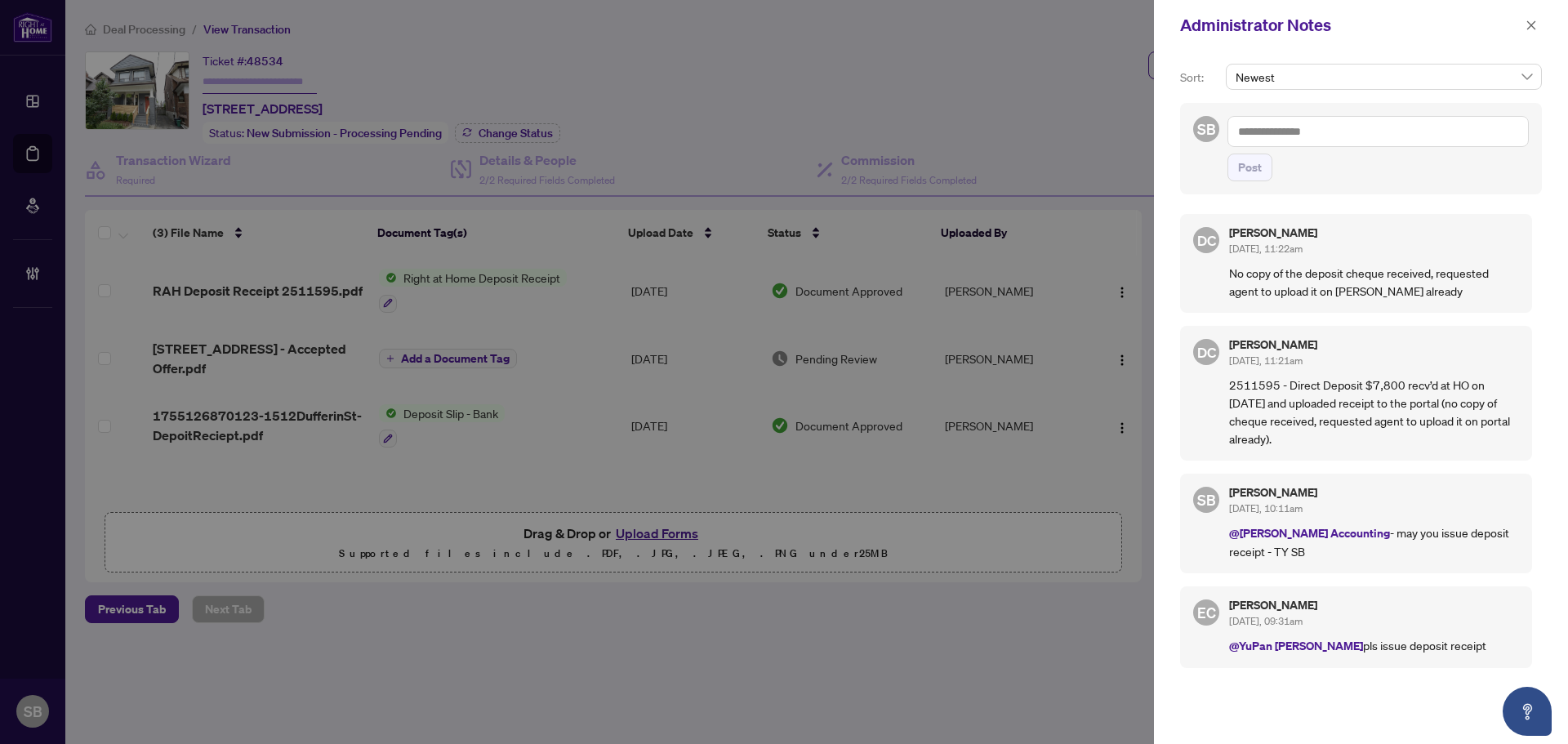
drag, startPoint x: 1383, startPoint y: 536, endPoint x: 1492, endPoint y: 543, distance: 109.2
click at [1489, 543] on p "@[PERSON_NAME] Accounting - may you issue deposit receipt - TY SB" at bounding box center [1374, 542] width 290 height 37
click at [1453, 546] on p "@[PERSON_NAME] Accounting - may you issue deposit receipt - TY SB" at bounding box center [1374, 542] width 290 height 37
click at [1534, 11] on div "Administrator Notes" at bounding box center [1361, 25] width 414 height 51
click at [1533, 17] on span "button" at bounding box center [1531, 25] width 11 height 26
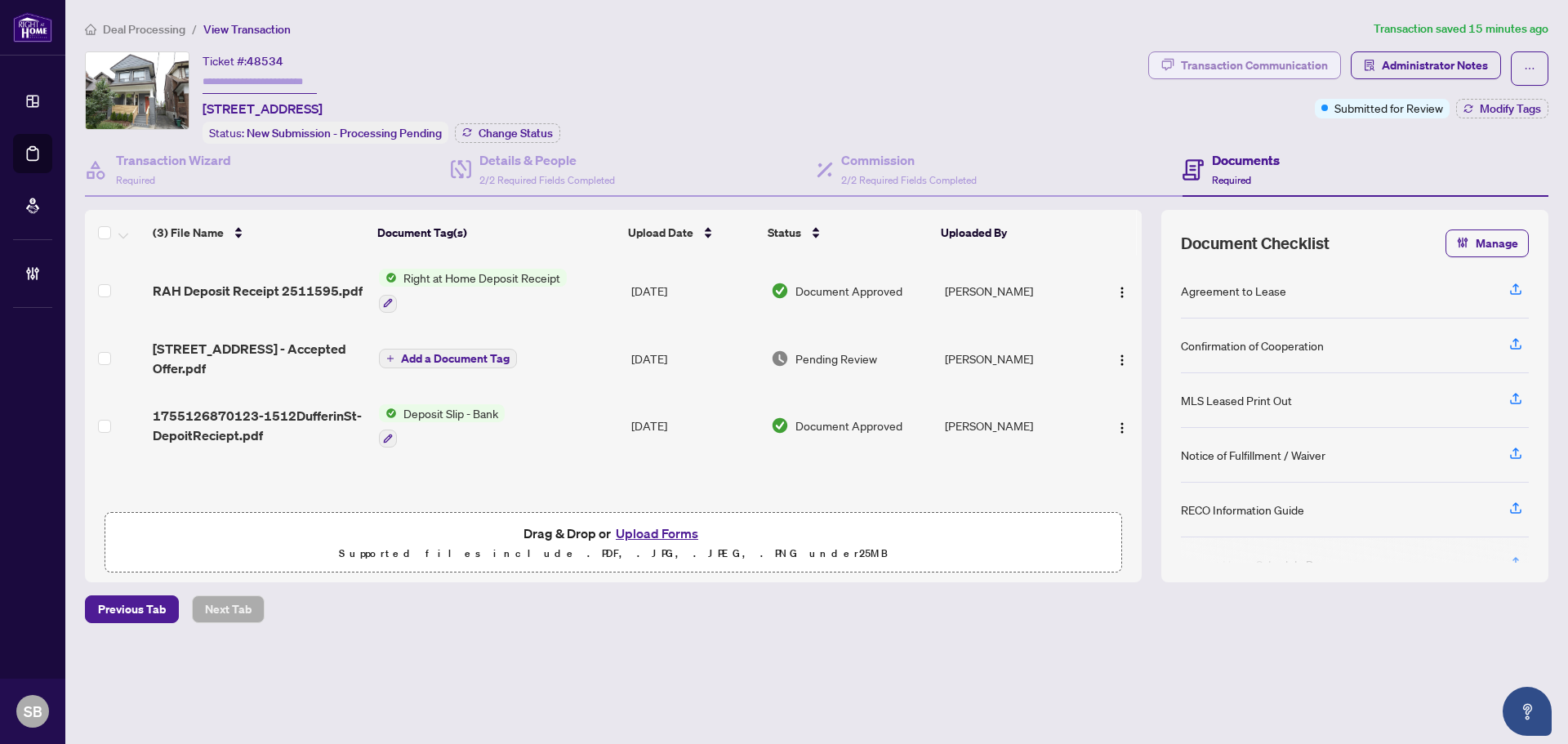
click at [1255, 74] on div "Transaction Communication" at bounding box center [1255, 65] width 147 height 26
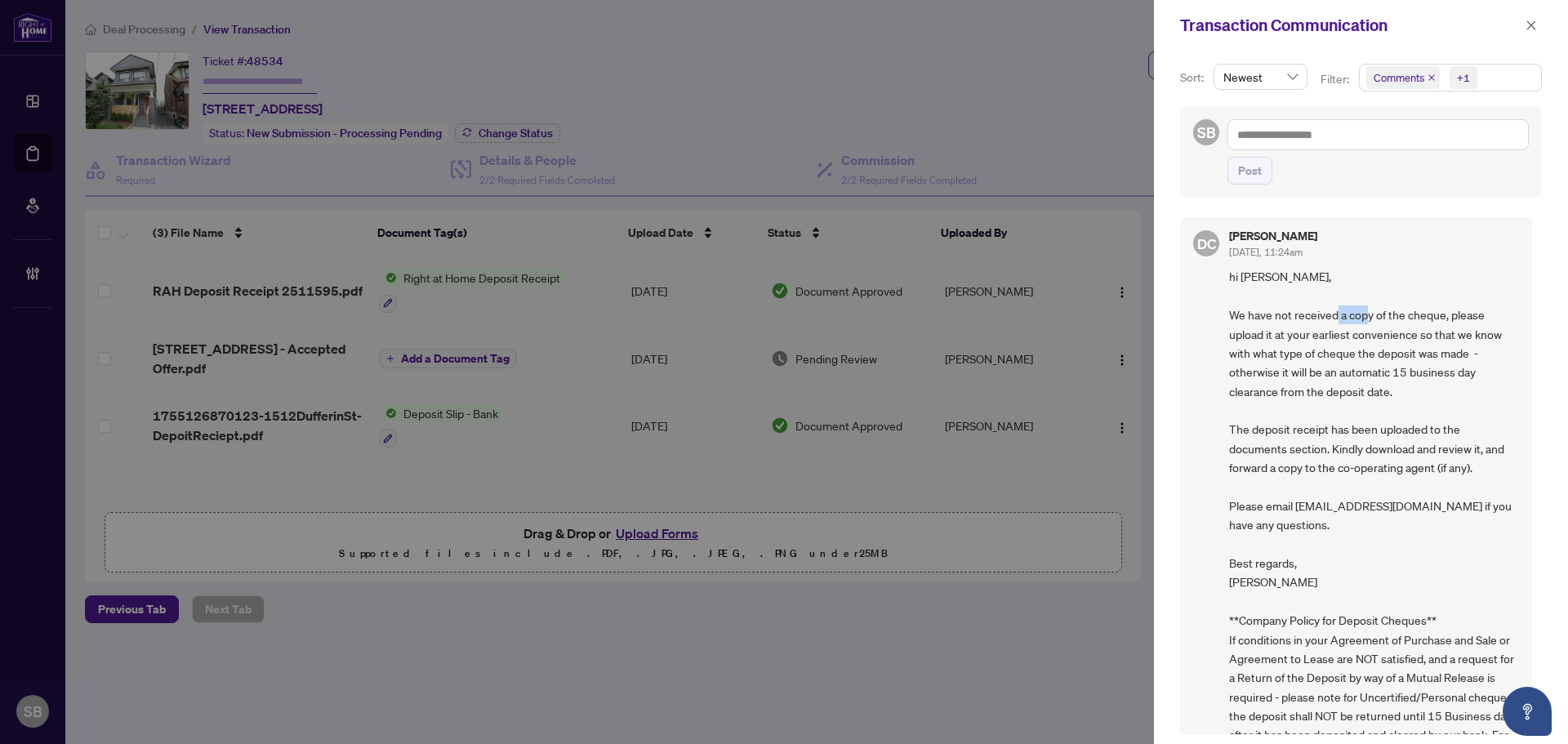
drag, startPoint x: 1359, startPoint y: 324, endPoint x: 1416, endPoint y: 322, distance: 57.0
click at [1396, 322] on span "hi [PERSON_NAME], We have not received a copy of the cheque, please upload it a…" at bounding box center [1374, 525] width 290 height 516
click at [1497, 343] on span "hi [PERSON_NAME], We have not received a copy of the cheque, please upload it a…" at bounding box center [1374, 525] width 290 height 516
click at [1304, 333] on span "hi [PERSON_NAME], We have not received a copy of the cheque, please upload it a…" at bounding box center [1374, 525] width 290 height 516
drag, startPoint x: 1341, startPoint y: 348, endPoint x: 1452, endPoint y: 353, distance: 111.1
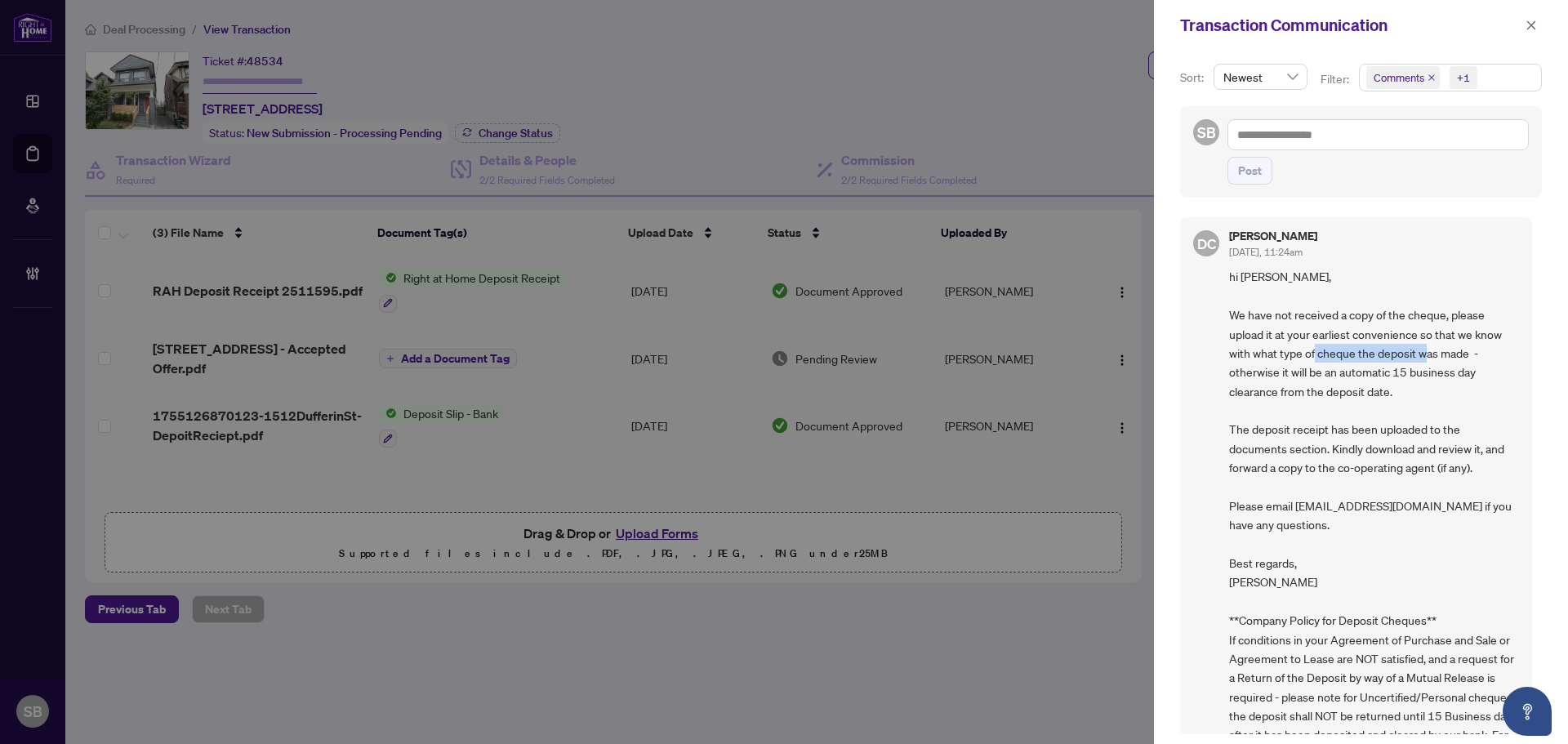
click at [1451, 352] on span "hi [PERSON_NAME], We have not received a copy of the cheque, please upload it a…" at bounding box center [1374, 525] width 290 height 516
drag, startPoint x: 1445, startPoint y: 367, endPoint x: 1349, endPoint y: 337, distance: 100.6
click at [1444, 367] on span "hi [PERSON_NAME], We have not received a copy of the cheque, please upload it a…" at bounding box center [1374, 525] width 290 height 516
drag, startPoint x: 1289, startPoint y: 380, endPoint x: 1423, endPoint y: 381, distance: 134.0
click at [1417, 381] on span "hi [PERSON_NAME], We have not received a copy of the cheque, please upload it a…" at bounding box center [1374, 525] width 290 height 516
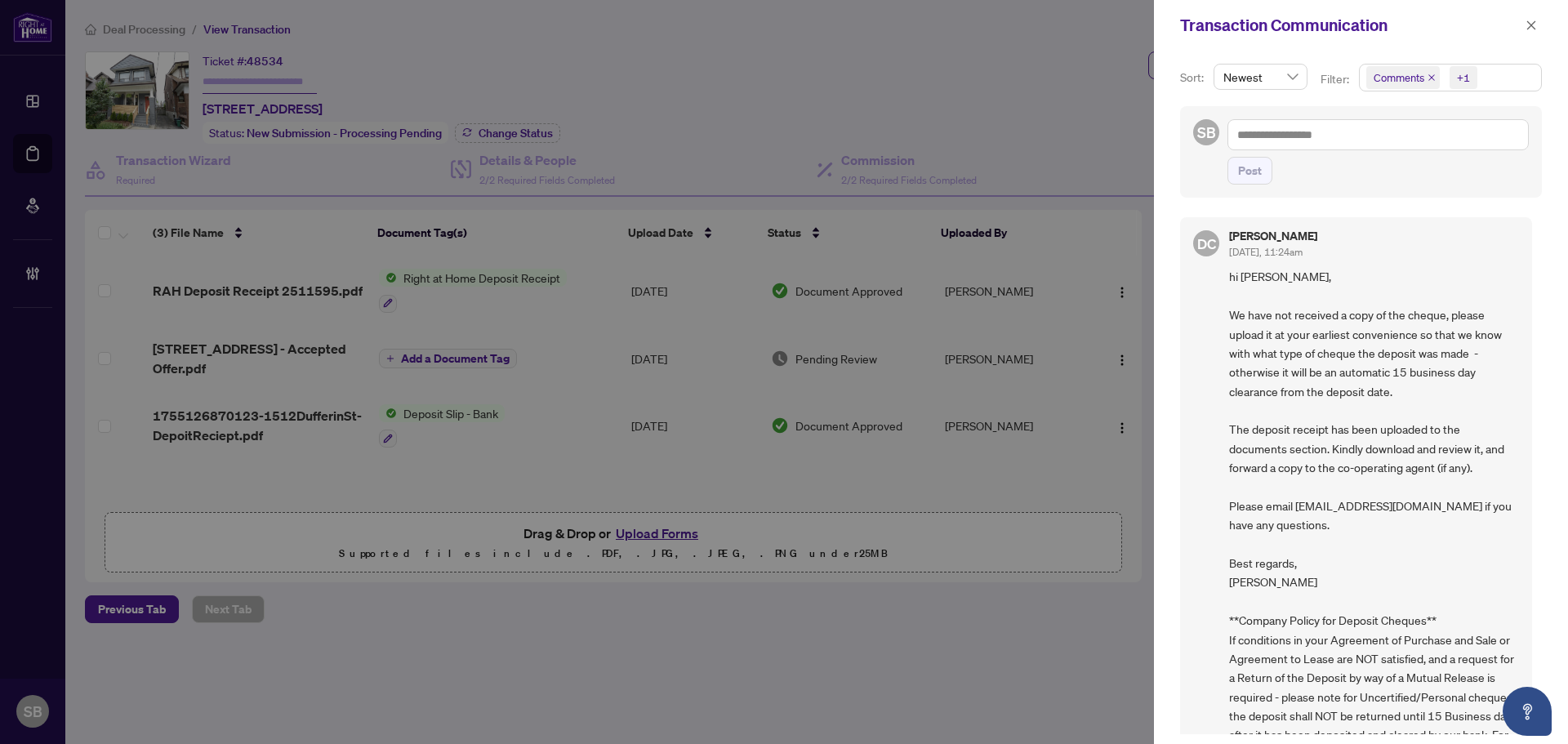
click at [1437, 381] on span "hi [PERSON_NAME], We have not received a copy of the cheque, please upload it a…" at bounding box center [1374, 525] width 290 height 516
drag, startPoint x: 1255, startPoint y: 394, endPoint x: 1422, endPoint y: 399, distance: 167.1
click at [1422, 399] on span "hi [PERSON_NAME], We have not received a copy of the cheque, please upload it a…" at bounding box center [1374, 525] width 290 height 516
click at [1427, 399] on span "hi [PERSON_NAME], We have not received a copy of the cheque, please upload it a…" at bounding box center [1374, 525] width 290 height 516
click at [1527, 13] on span "button" at bounding box center [1531, 25] width 11 height 26
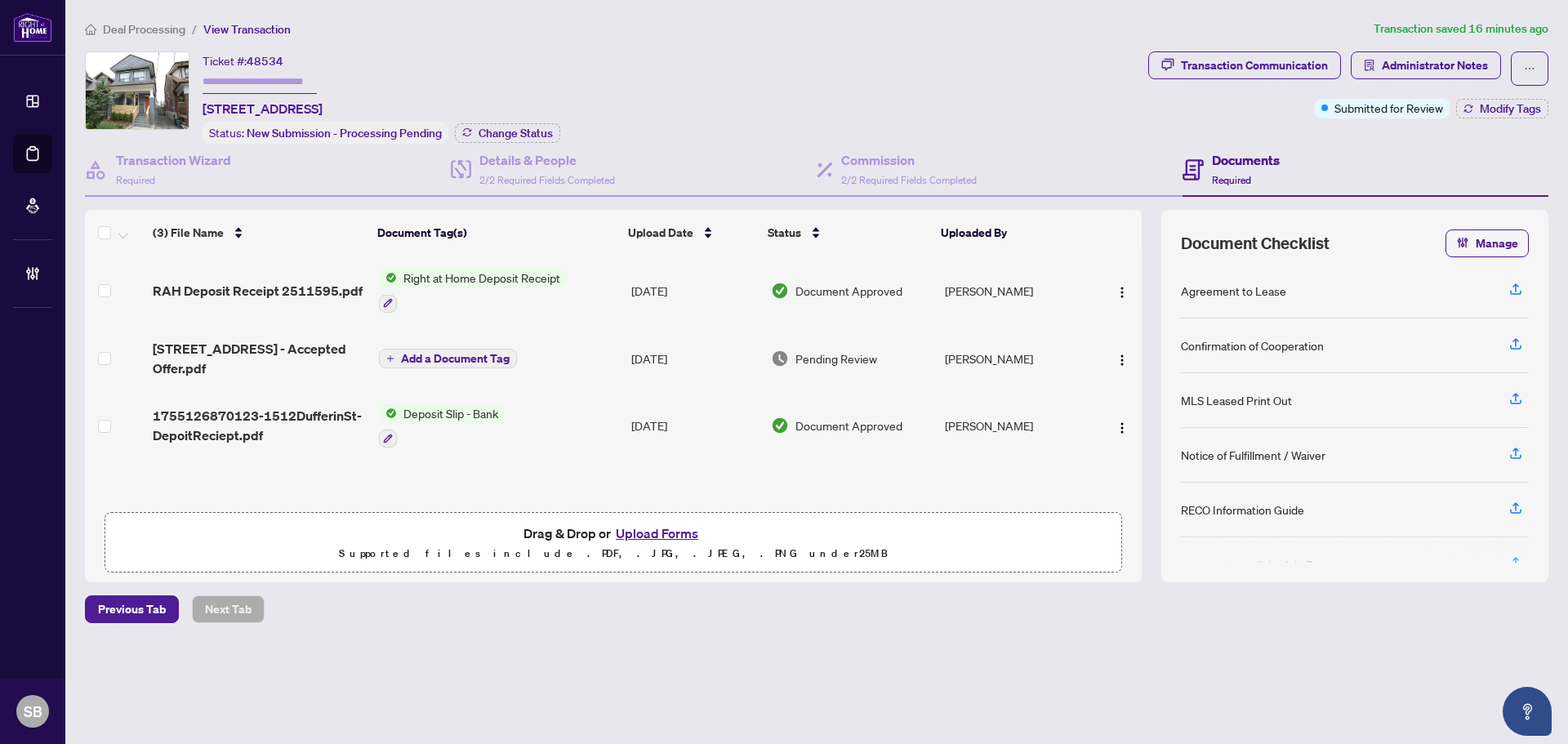
click at [1530, 27] on div "Transaction Communication Sort: Newest Filter: Comments +1 SB Post DC [PERSON_N…" at bounding box center [784, 372] width 1568 height 744
click at [558, 286] on div "Right at Home Deposit Receipt" at bounding box center [473, 291] width 188 height 44
click at [1128, 284] on button "button" at bounding box center [1122, 291] width 26 height 26
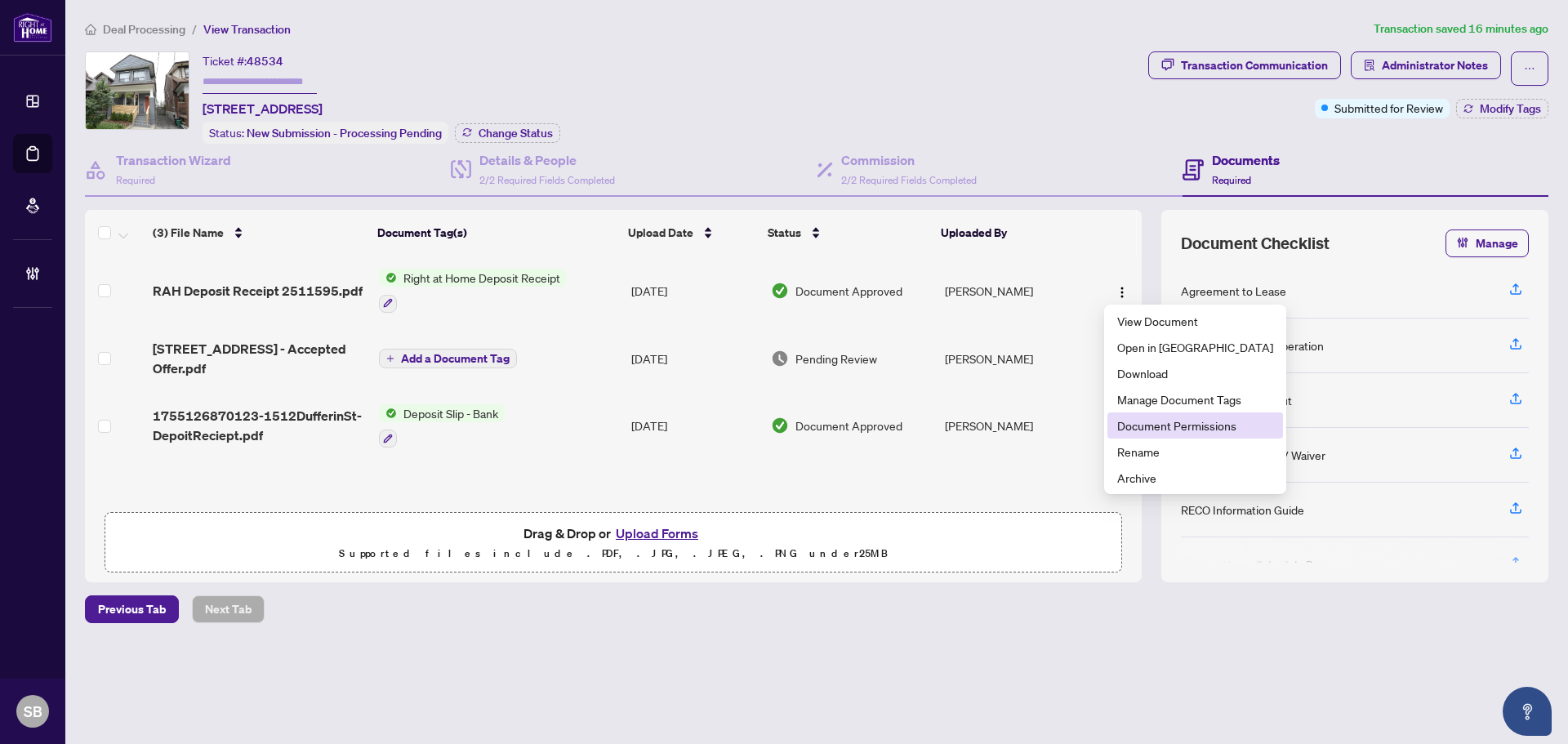
click at [1162, 425] on span "Document Permissions" at bounding box center [1195, 426] width 156 height 18
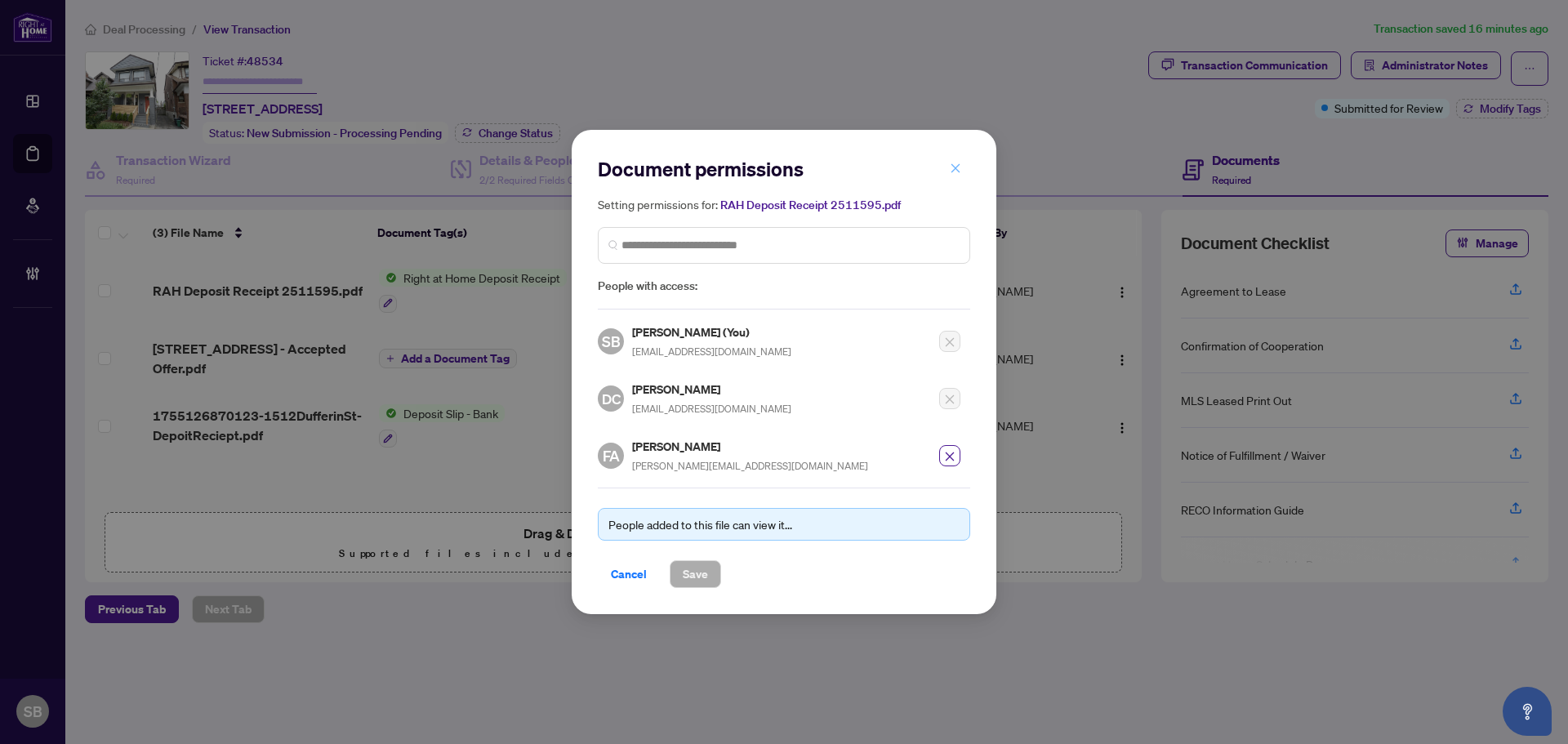
click at [957, 167] on icon "close" at bounding box center [956, 169] width 11 height 11
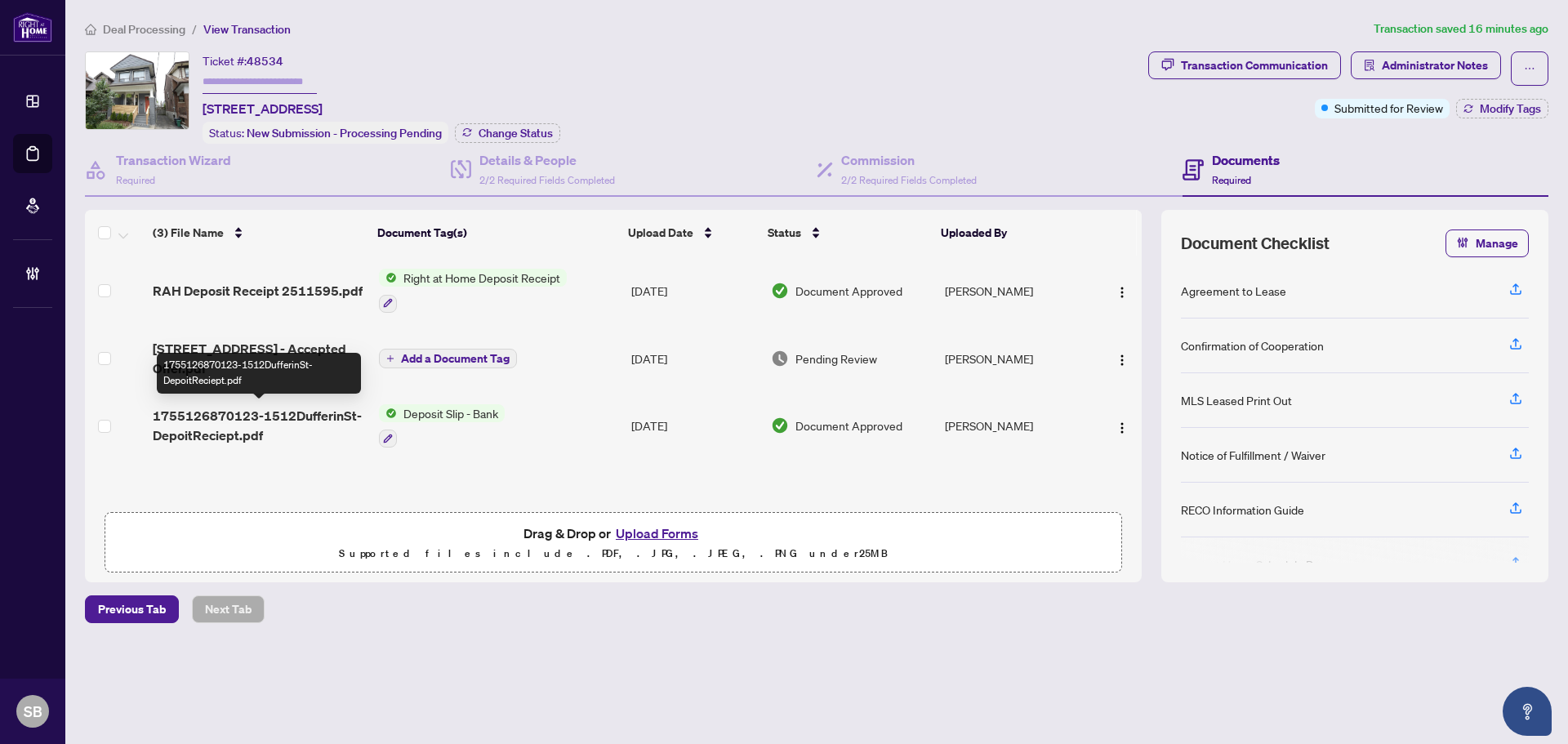
click at [304, 408] on span "1755126870123-1512DufferinSt-DepoitReciept.pdf" at bounding box center [259, 426] width 213 height 39
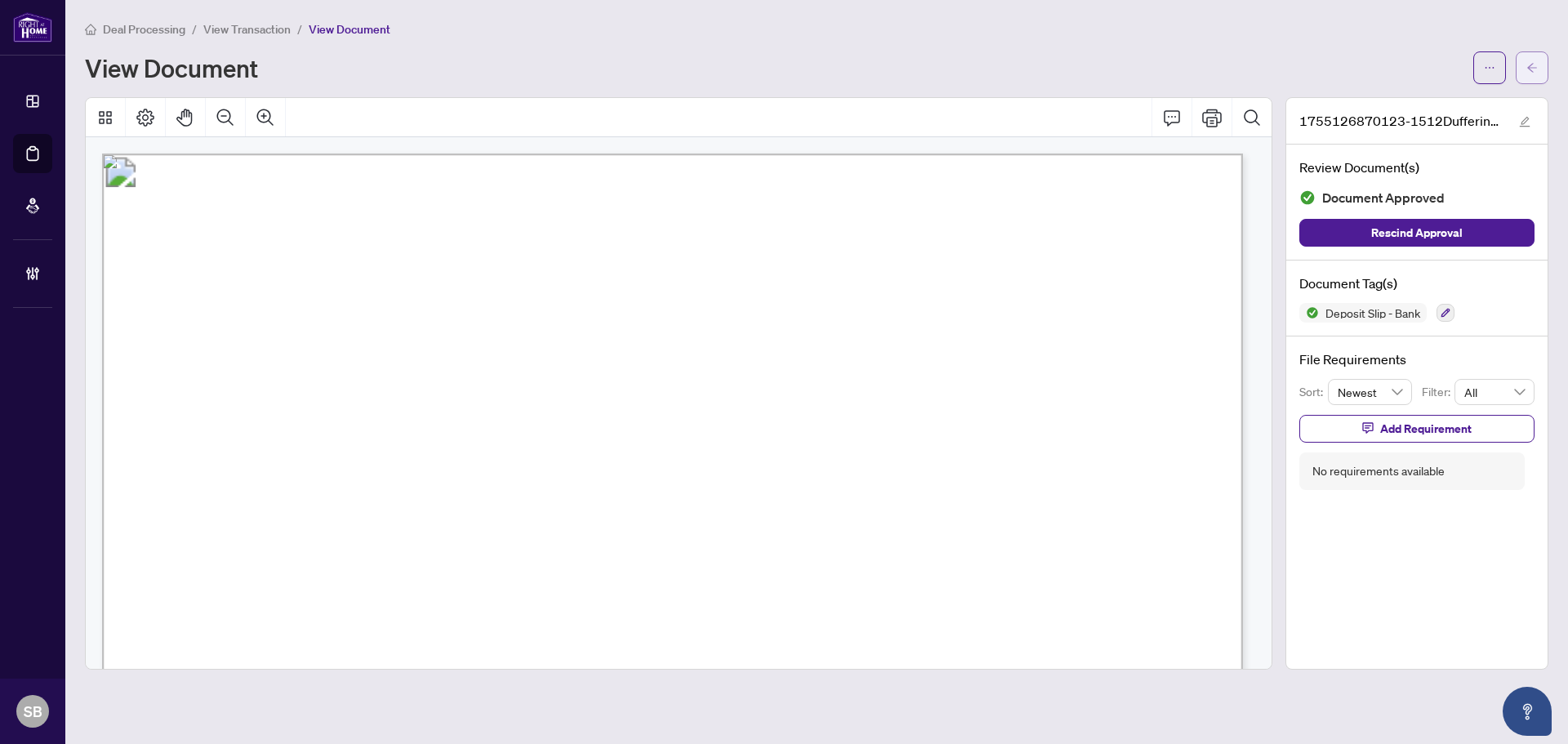
click at [1529, 65] on icon "arrow-left" at bounding box center [1532, 68] width 11 height 11
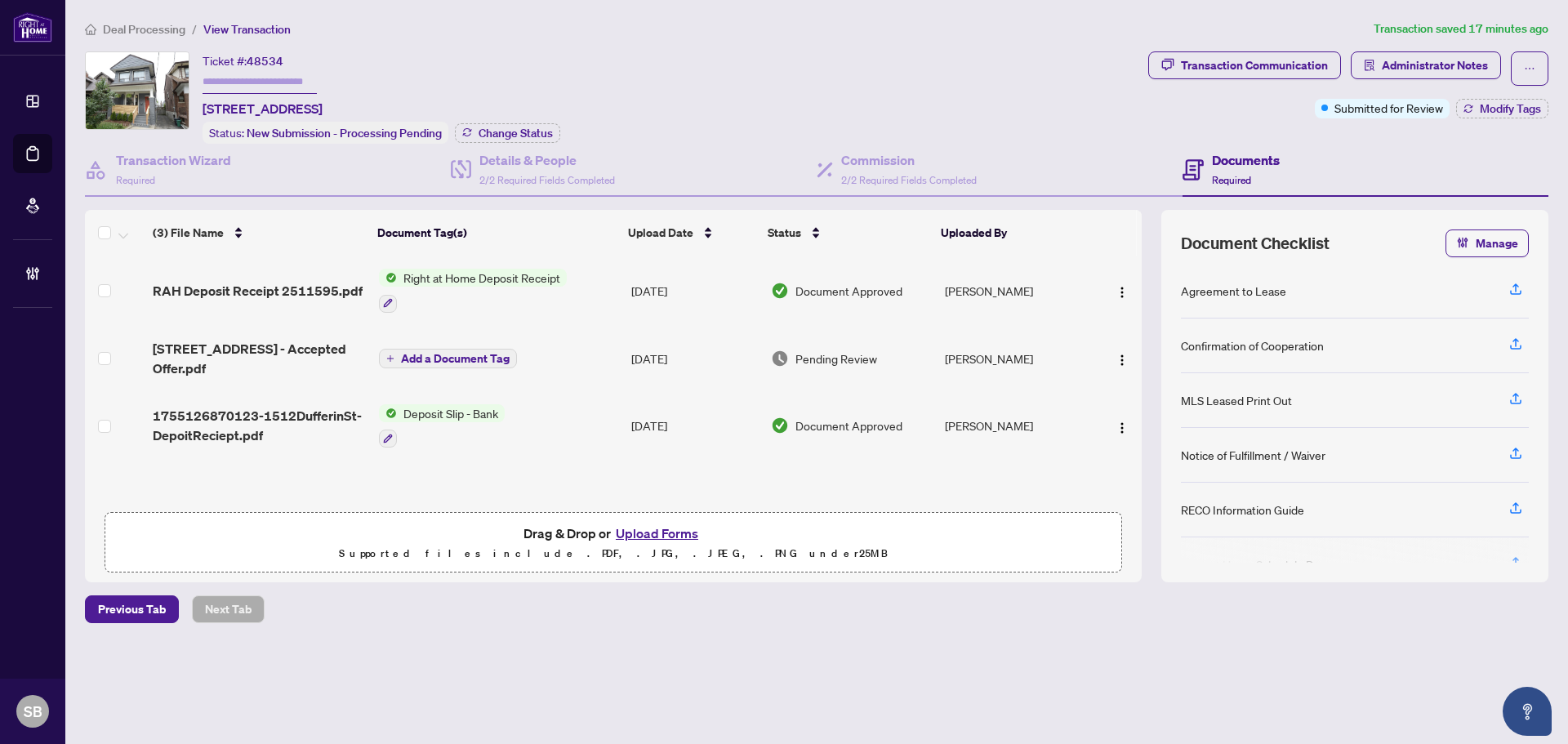
click at [648, 361] on td "[DATE]" at bounding box center [695, 358] width 140 height 65
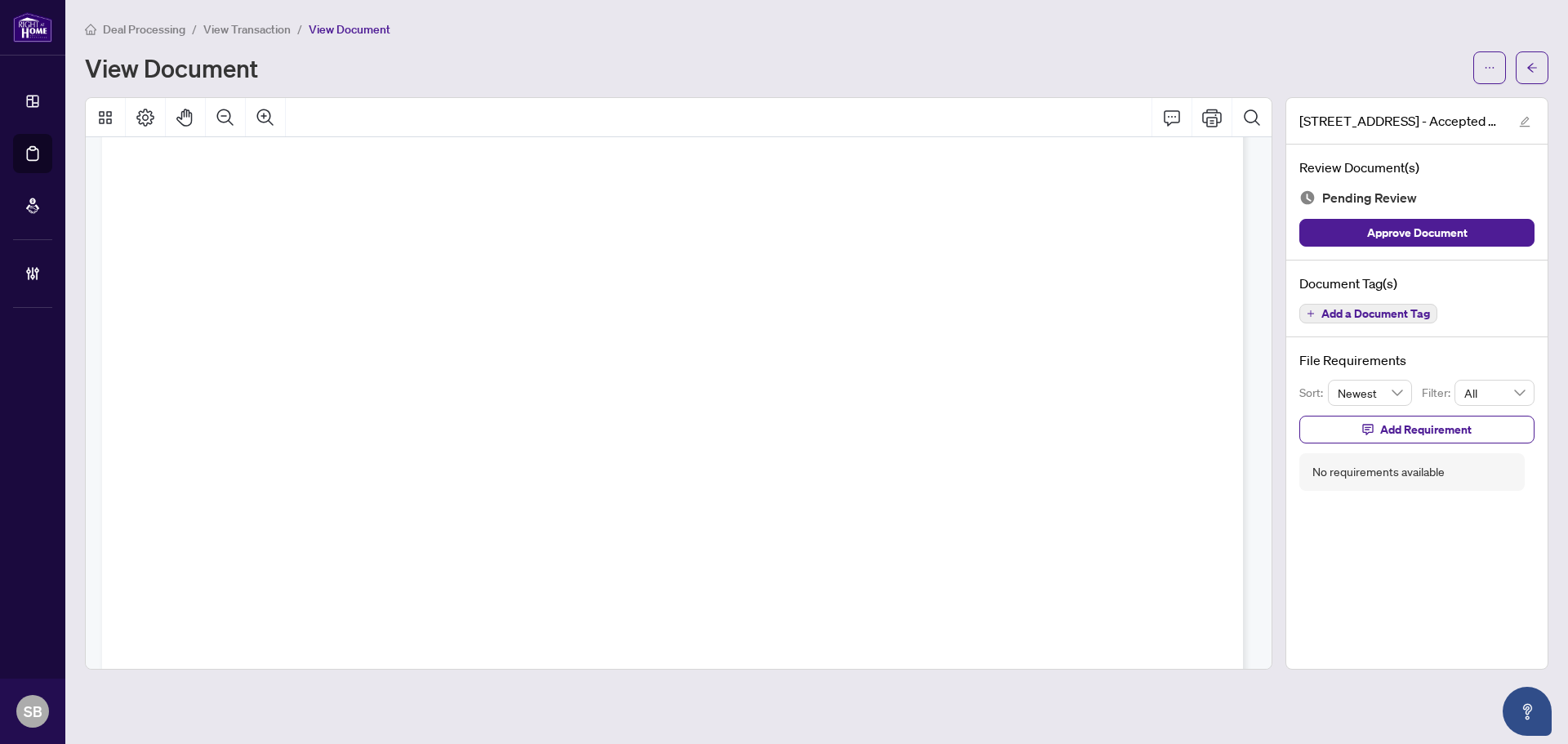
scroll to position [23873, 0]
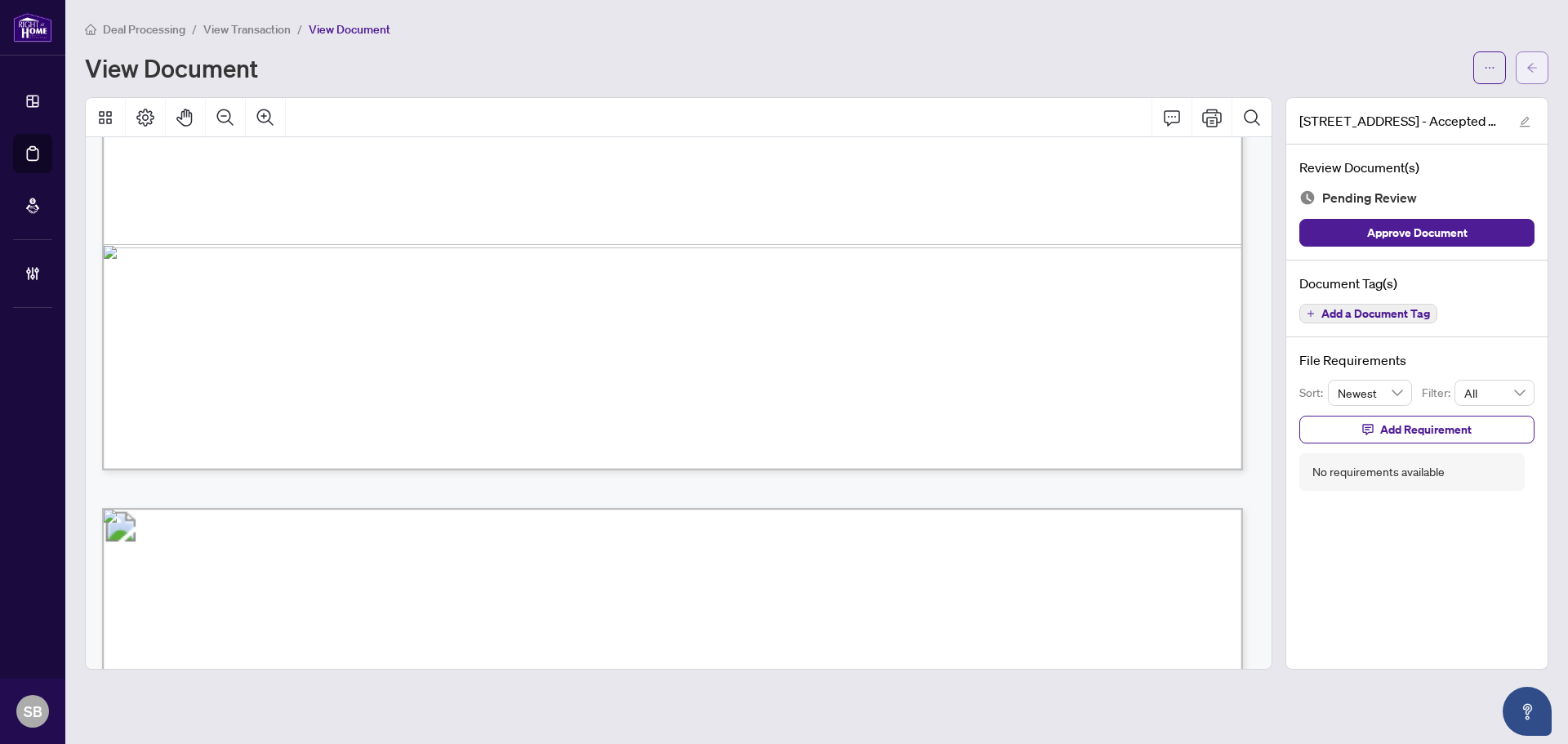
click at [1541, 65] on button "button" at bounding box center [1532, 68] width 33 height 33
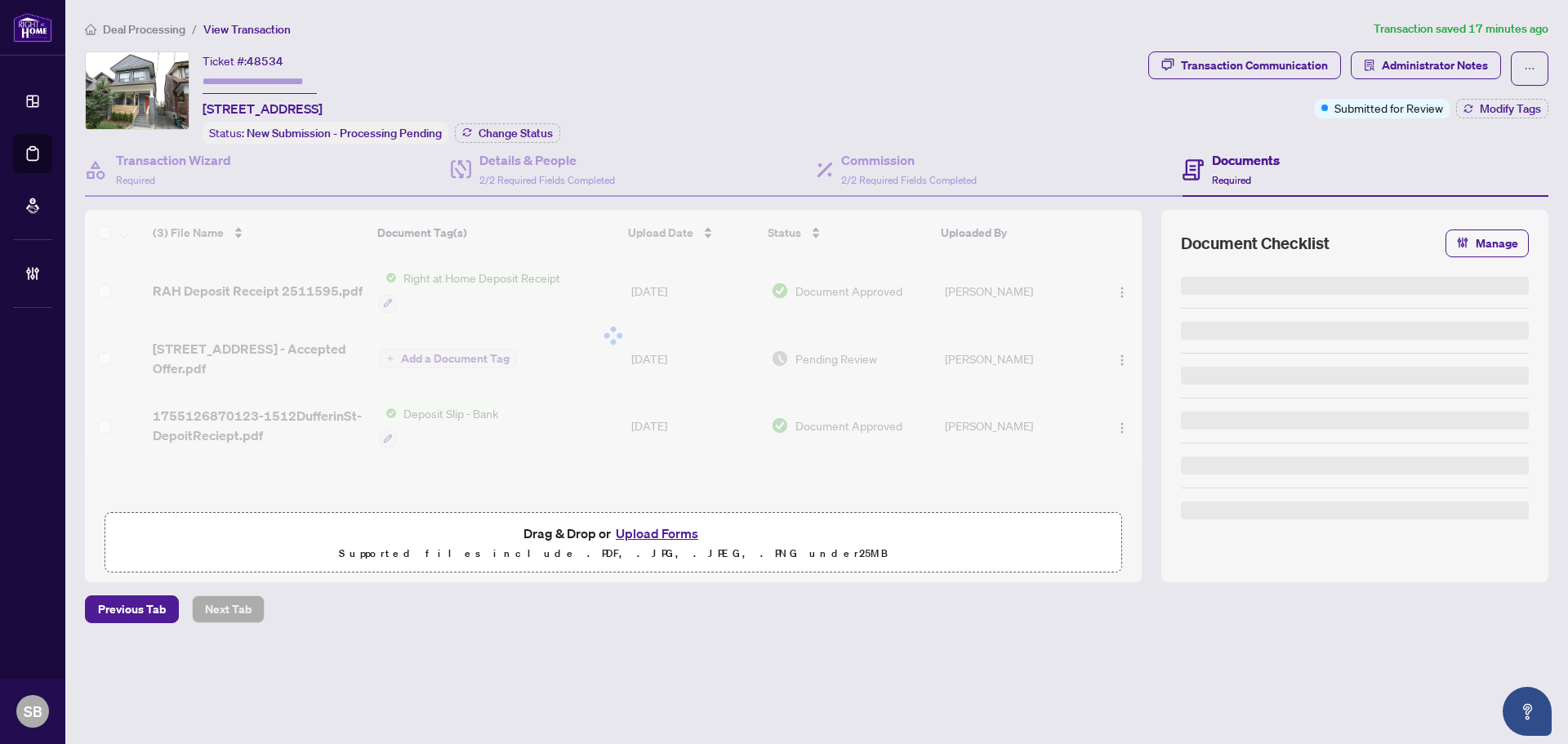
click at [1444, 48] on div "Deal Processing / View Transaction Transaction saved 17 minutes ago Ticket #: 4…" at bounding box center [817, 349] width 1477 height 661
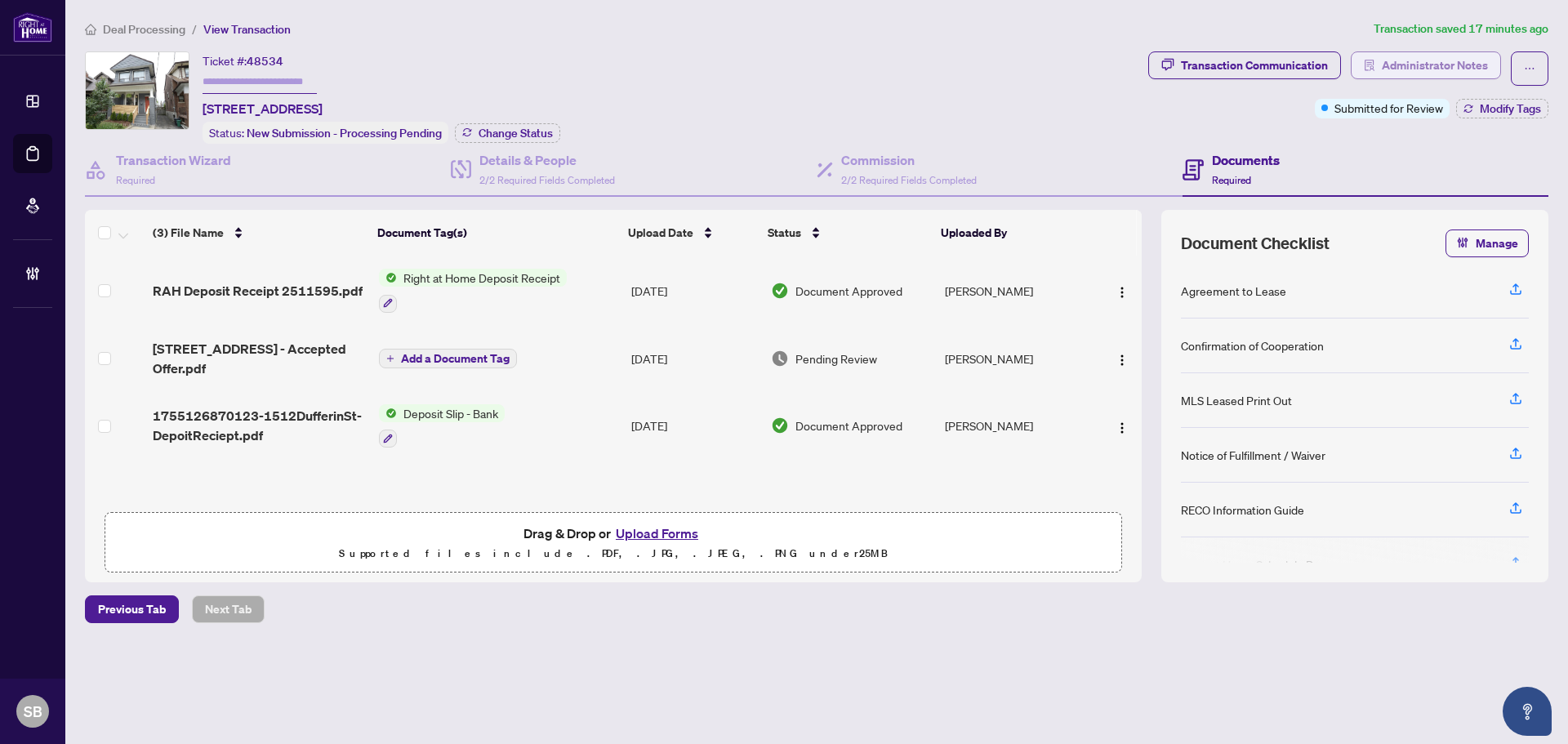
click at [1462, 68] on span "Administrator Notes" at bounding box center [1435, 65] width 106 height 26
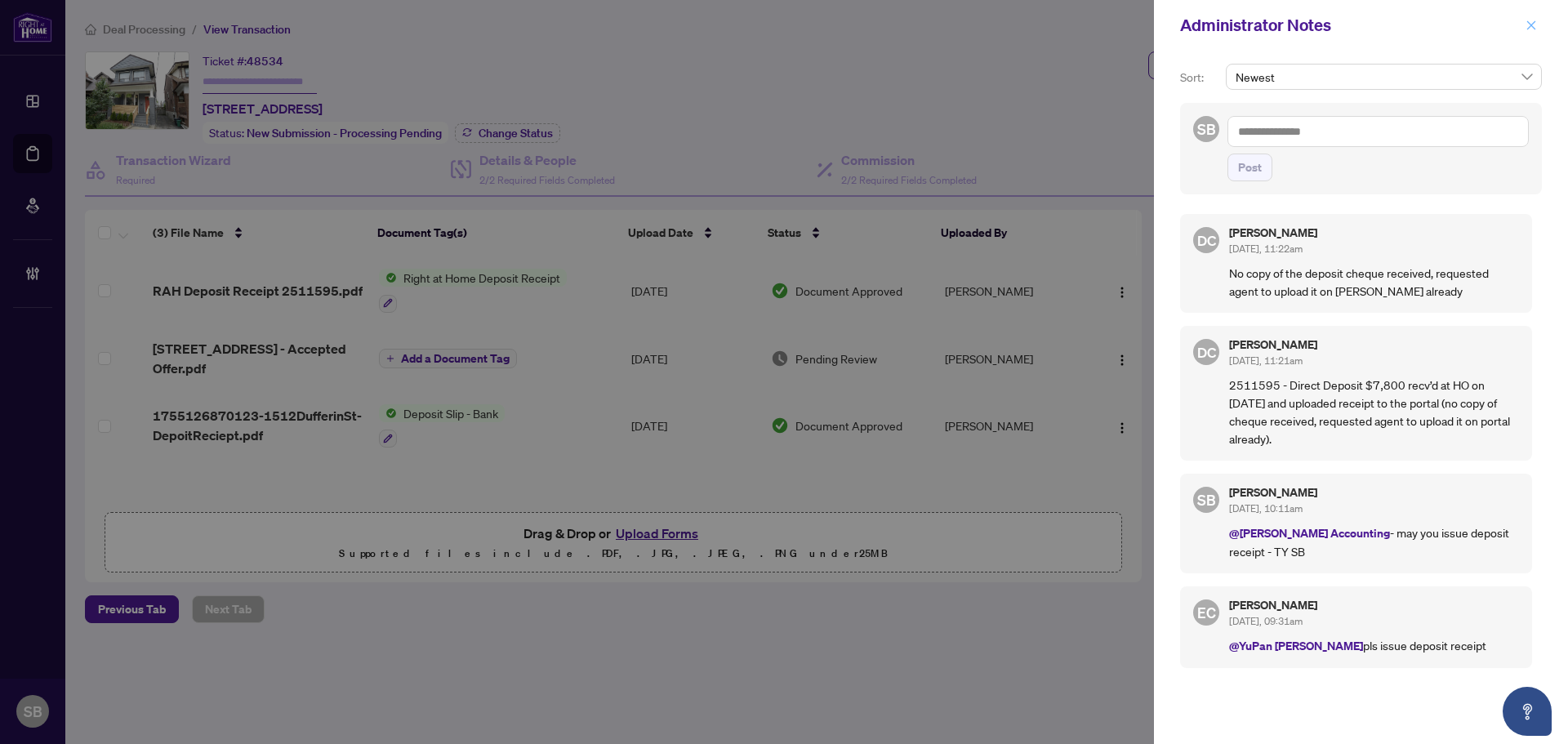
click at [1541, 28] on button "button" at bounding box center [1531, 25] width 21 height 20
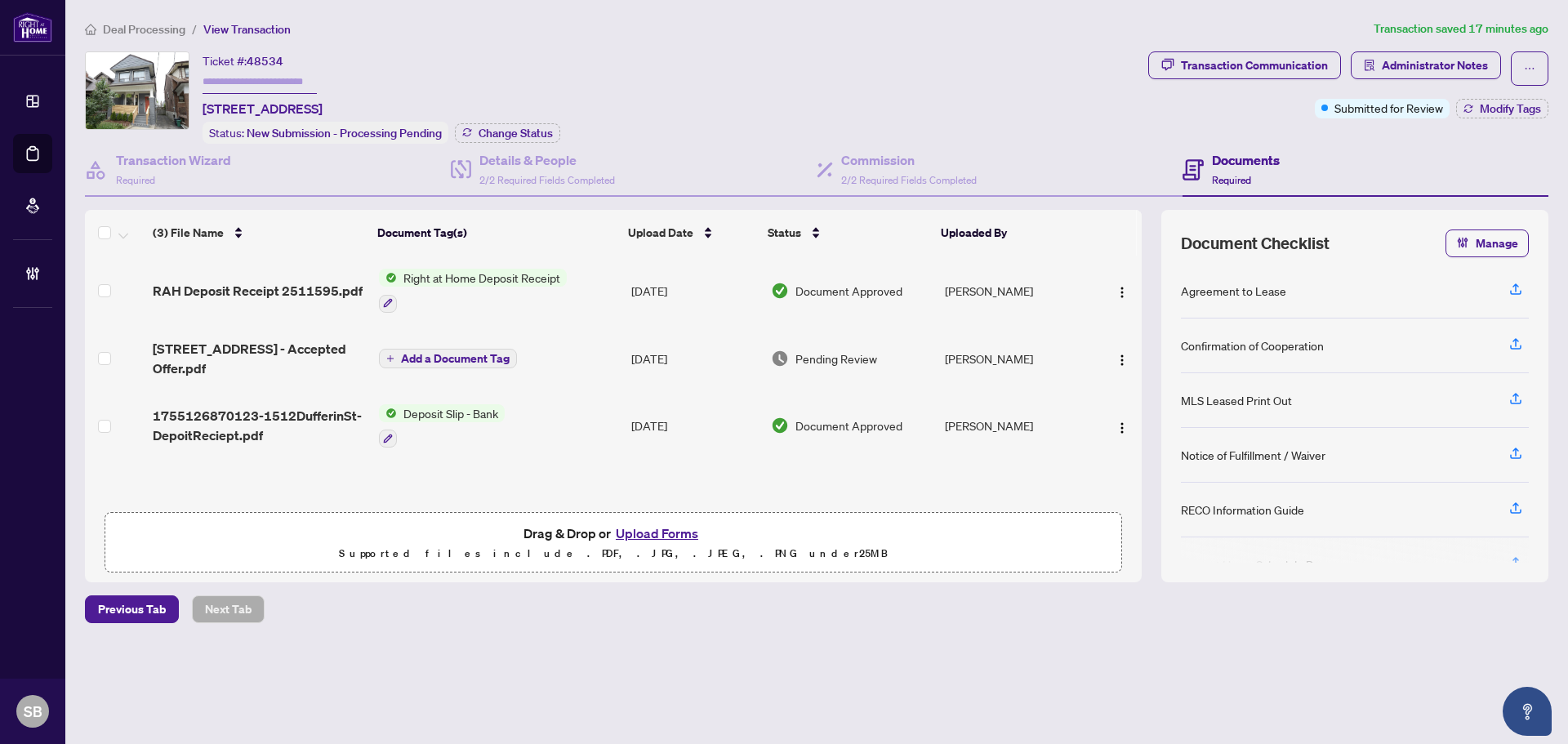
click at [522, 286] on div "Right at Home Deposit Receipt" at bounding box center [473, 291] width 188 height 44
click at [613, 285] on td "Right at Home Deposit Receipt" at bounding box center [498, 291] width 252 height 70
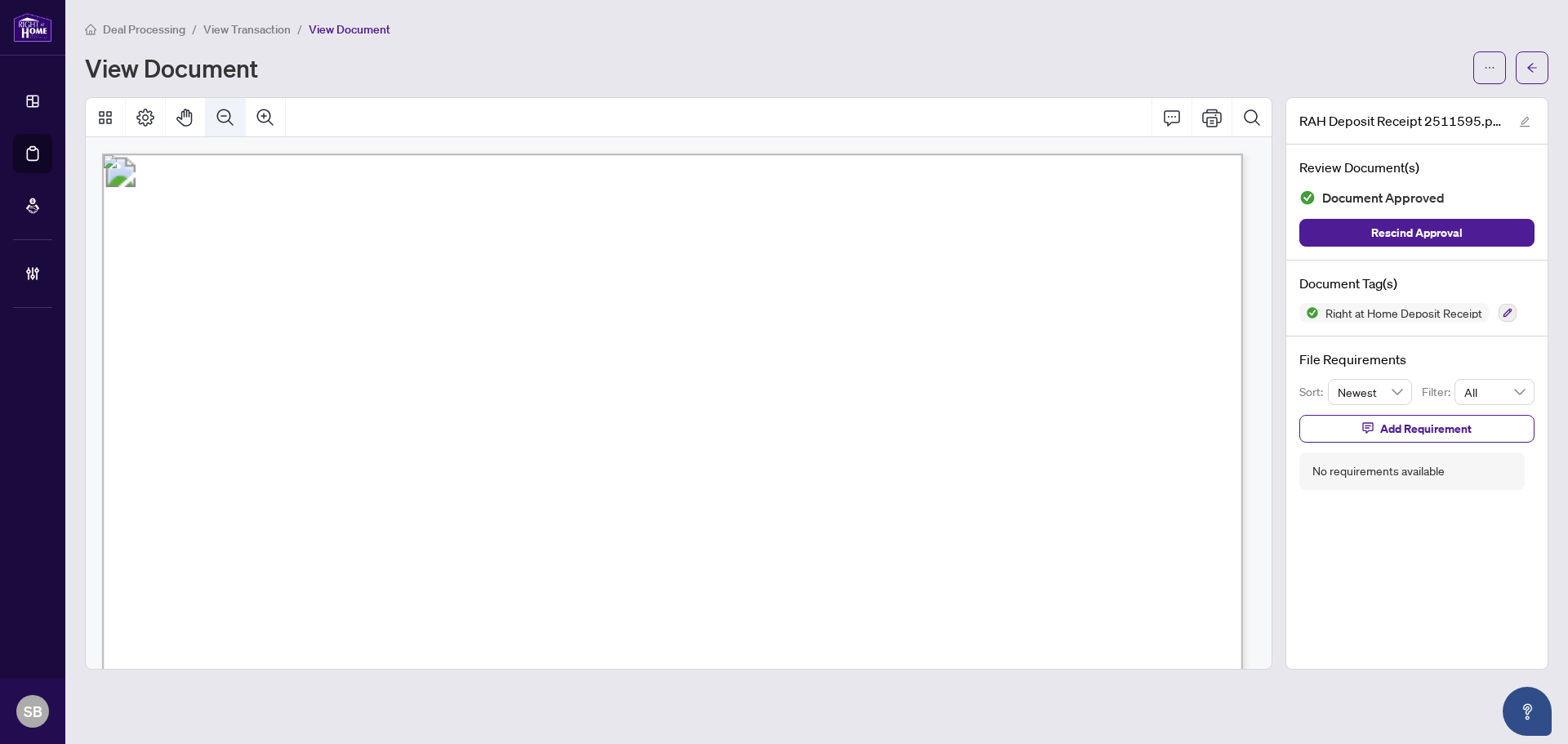
click at [231, 122] on icon "Zoom Out" at bounding box center [225, 117] width 16 height 16
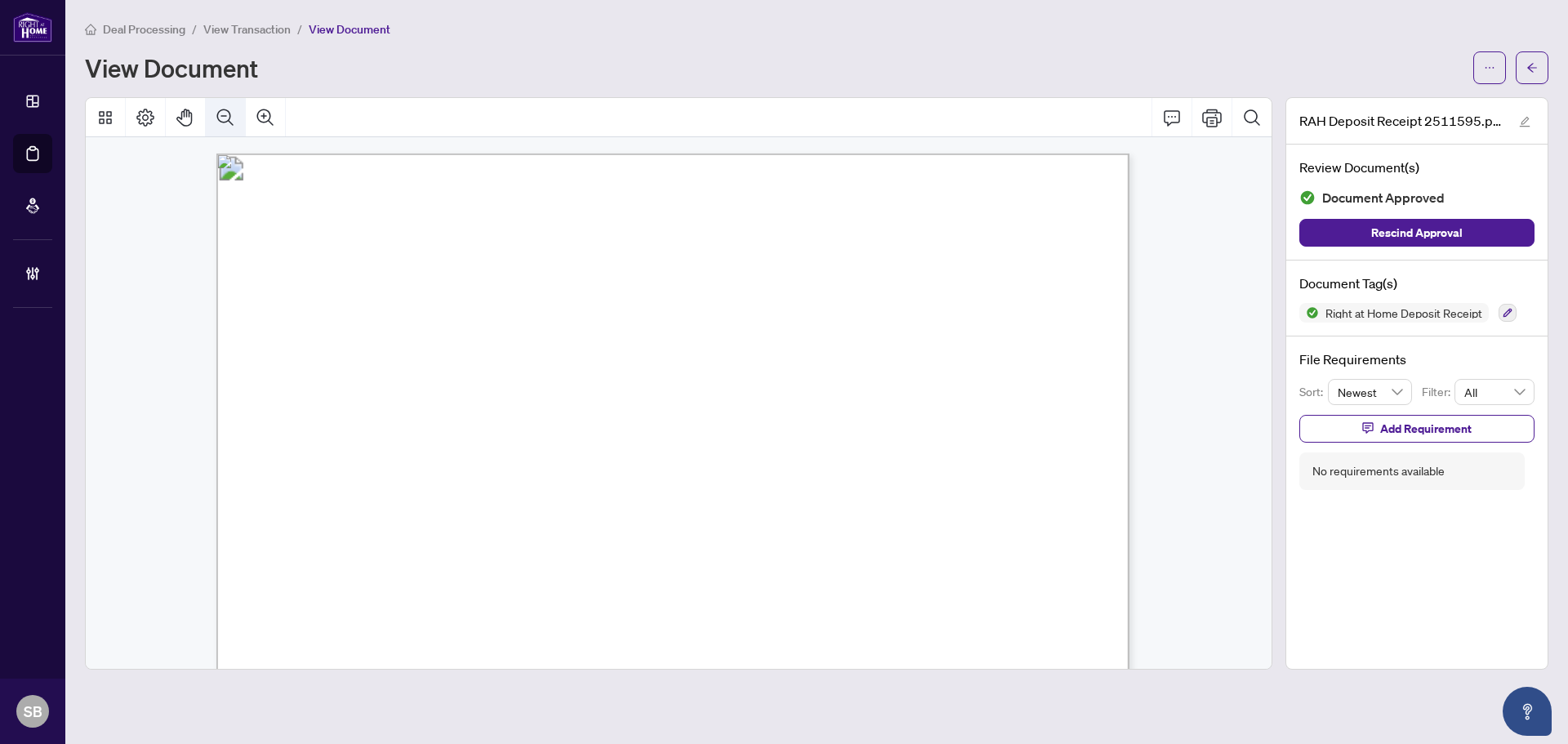
click at [231, 121] on icon "Zoom Out" at bounding box center [225, 118] width 20 height 20
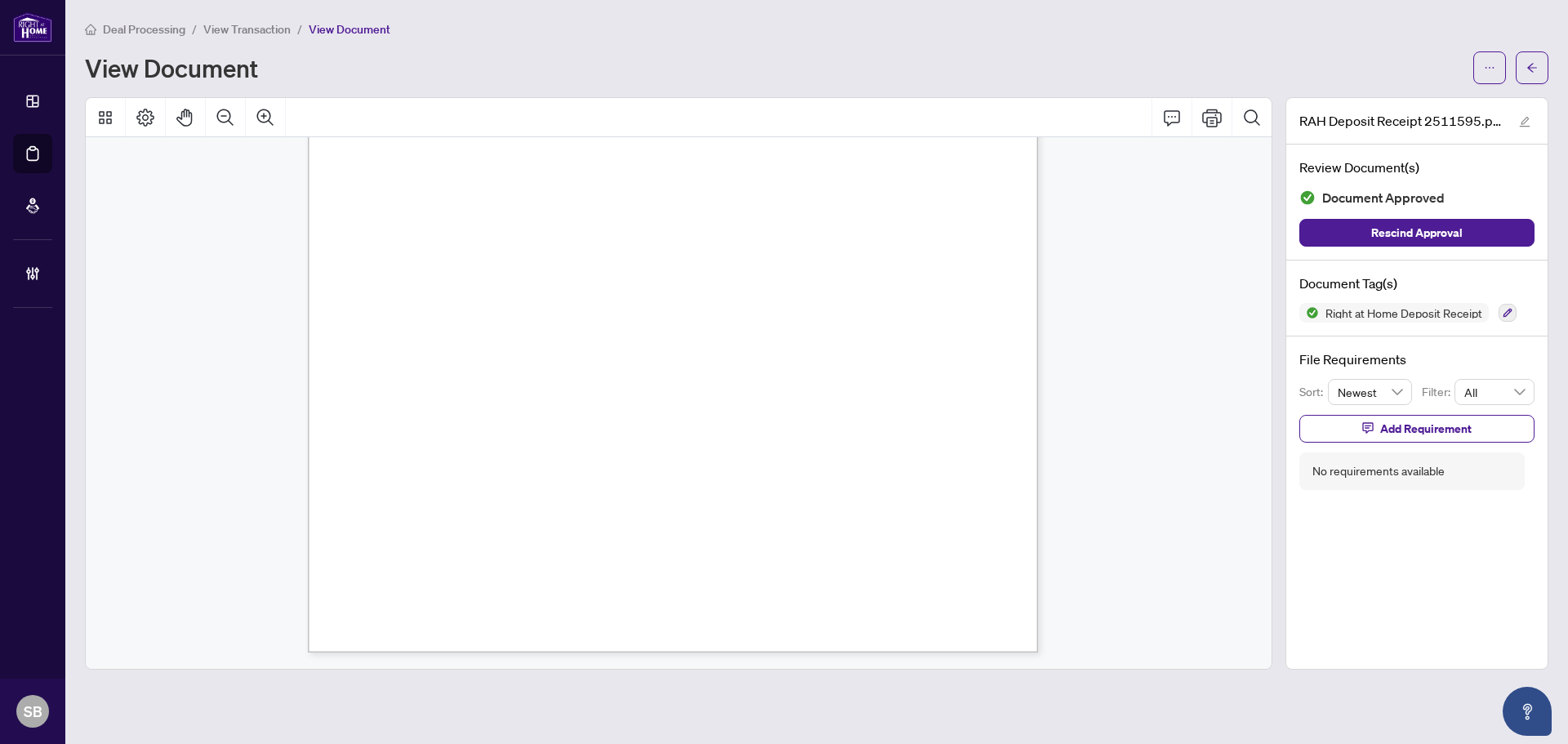
scroll to position [201, 0]
click at [1544, 71] on button "button" at bounding box center [1532, 68] width 33 height 33
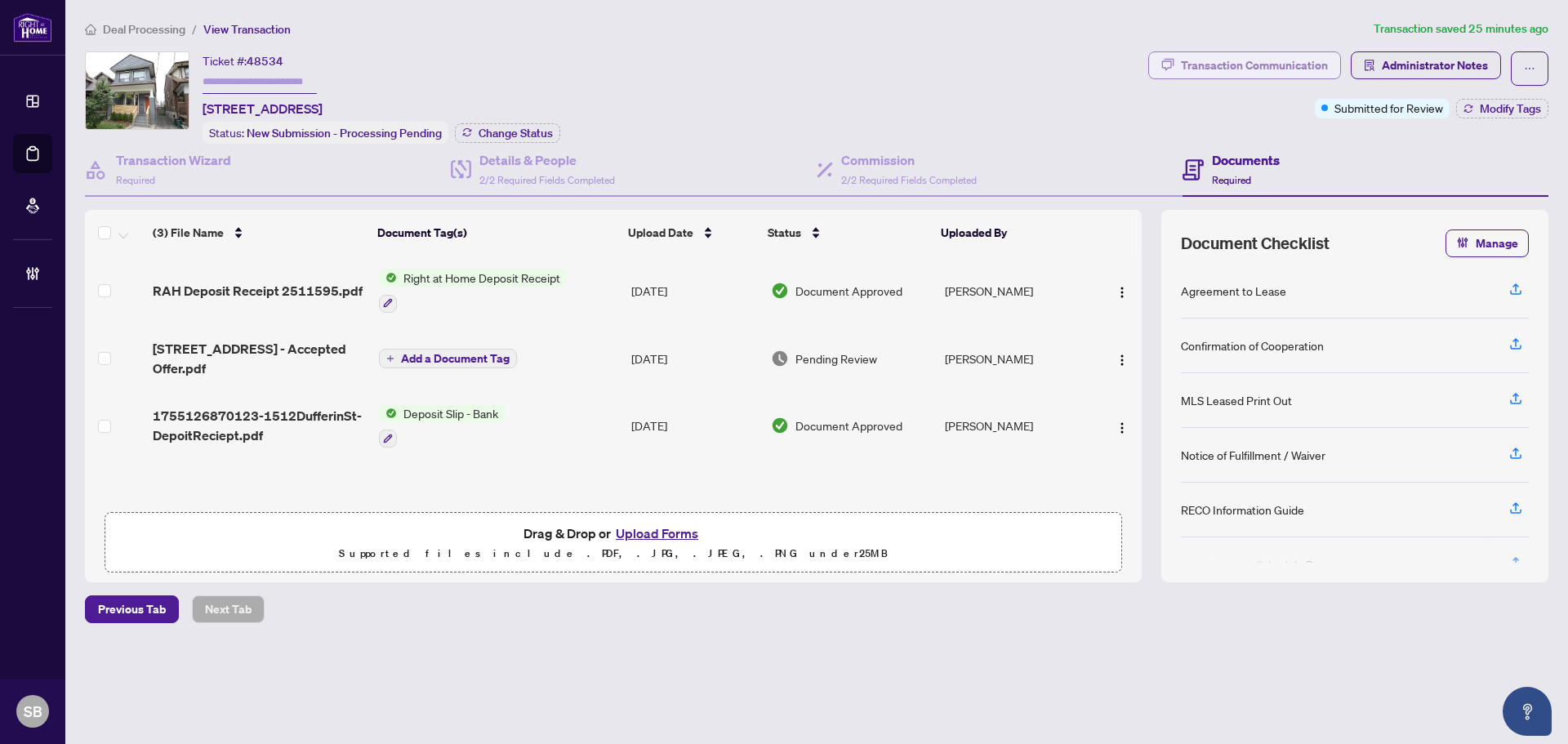
click at [1308, 74] on div "Transaction Communication" at bounding box center [1255, 65] width 147 height 26
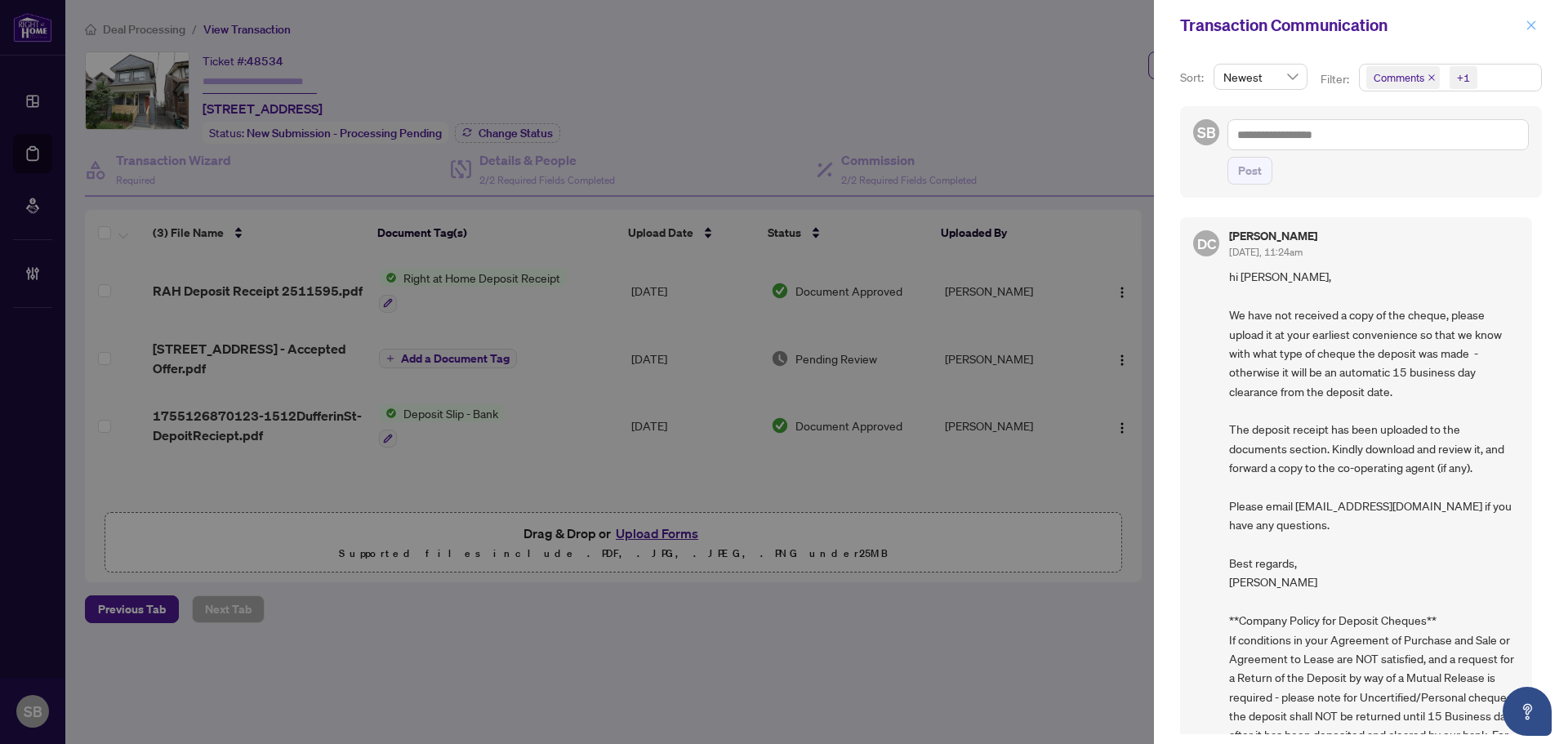
click at [1533, 30] on icon "close" at bounding box center [1531, 25] width 11 height 11
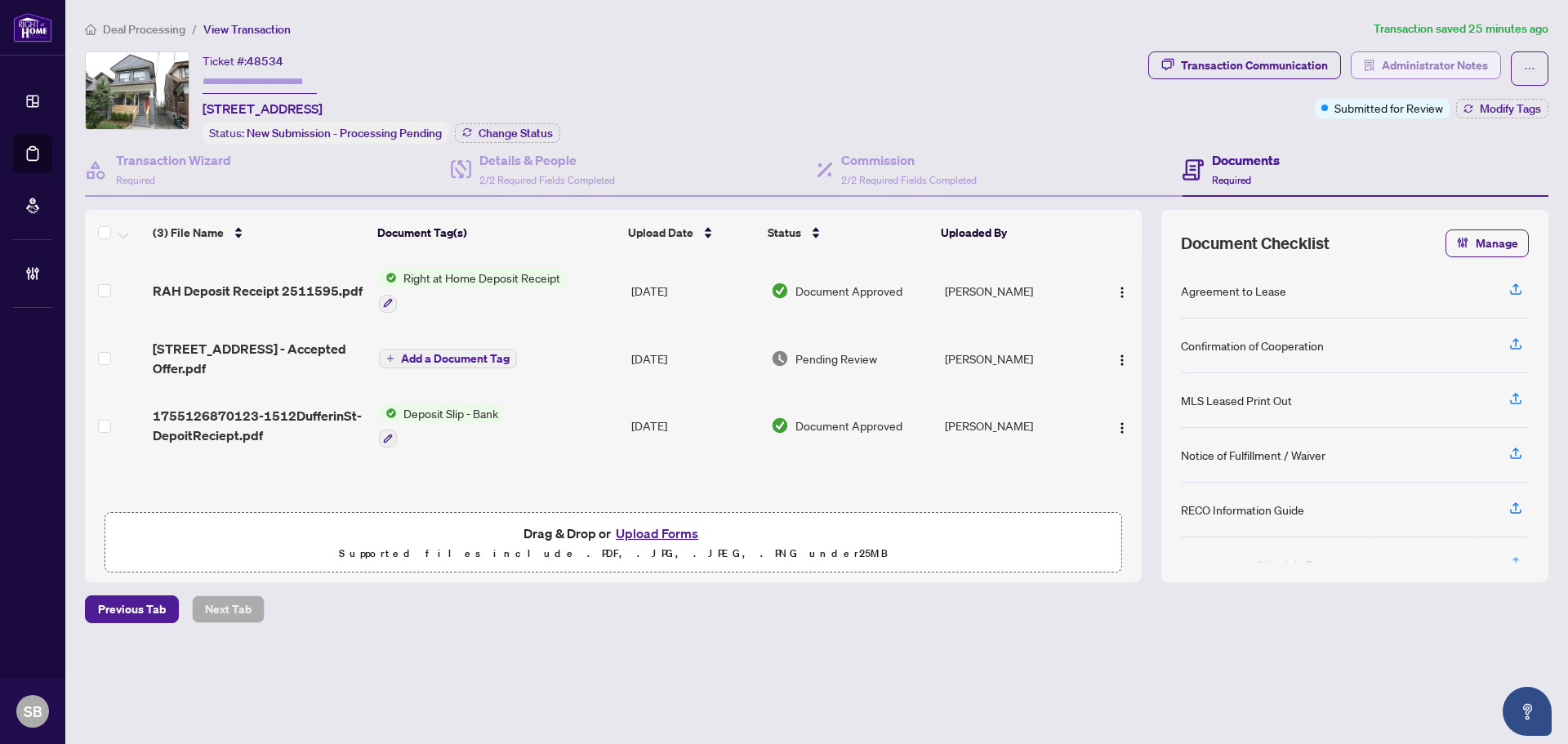
click at [1399, 65] on span "Administrator Notes" at bounding box center [1435, 65] width 106 height 26
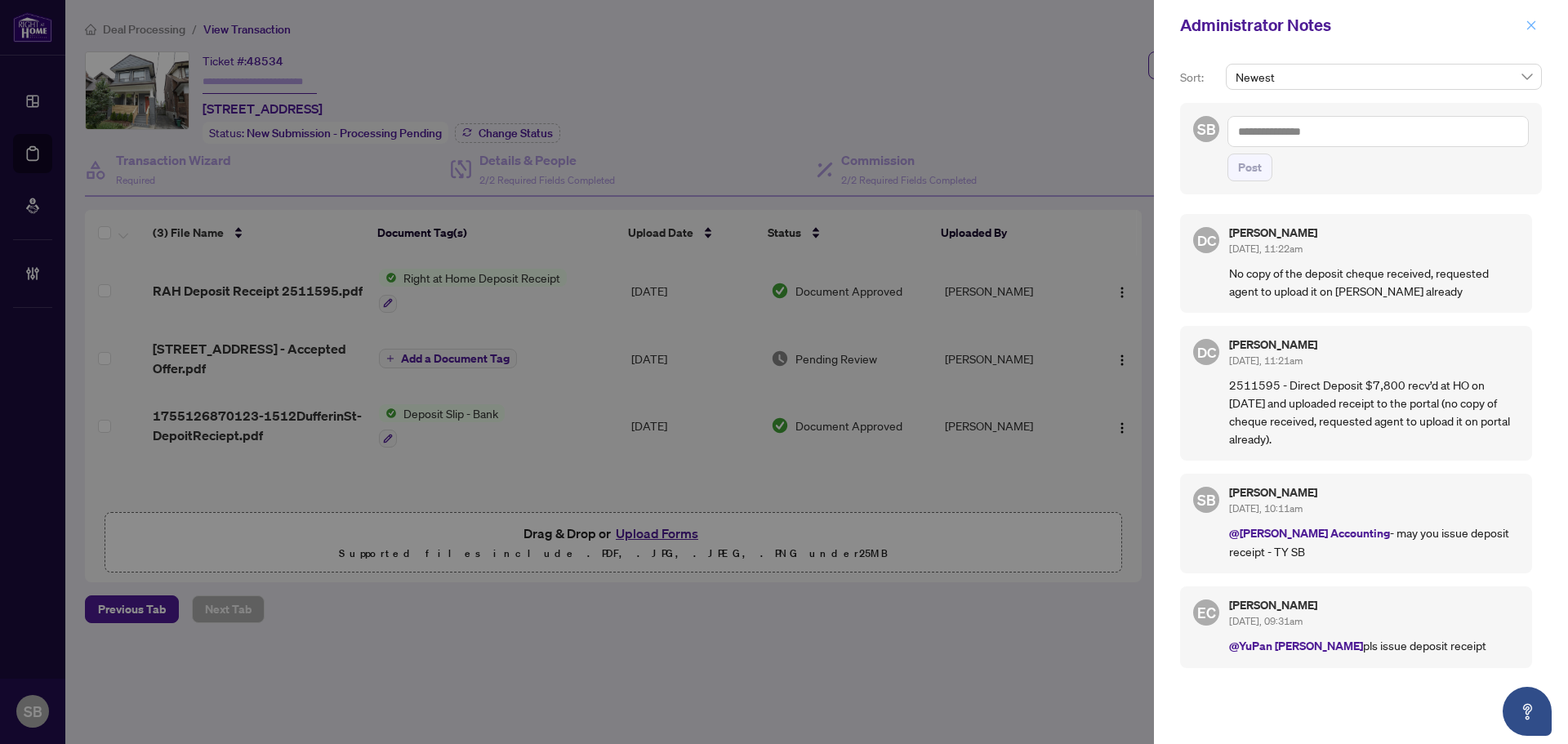
click at [1526, 25] on button "button" at bounding box center [1531, 25] width 21 height 20
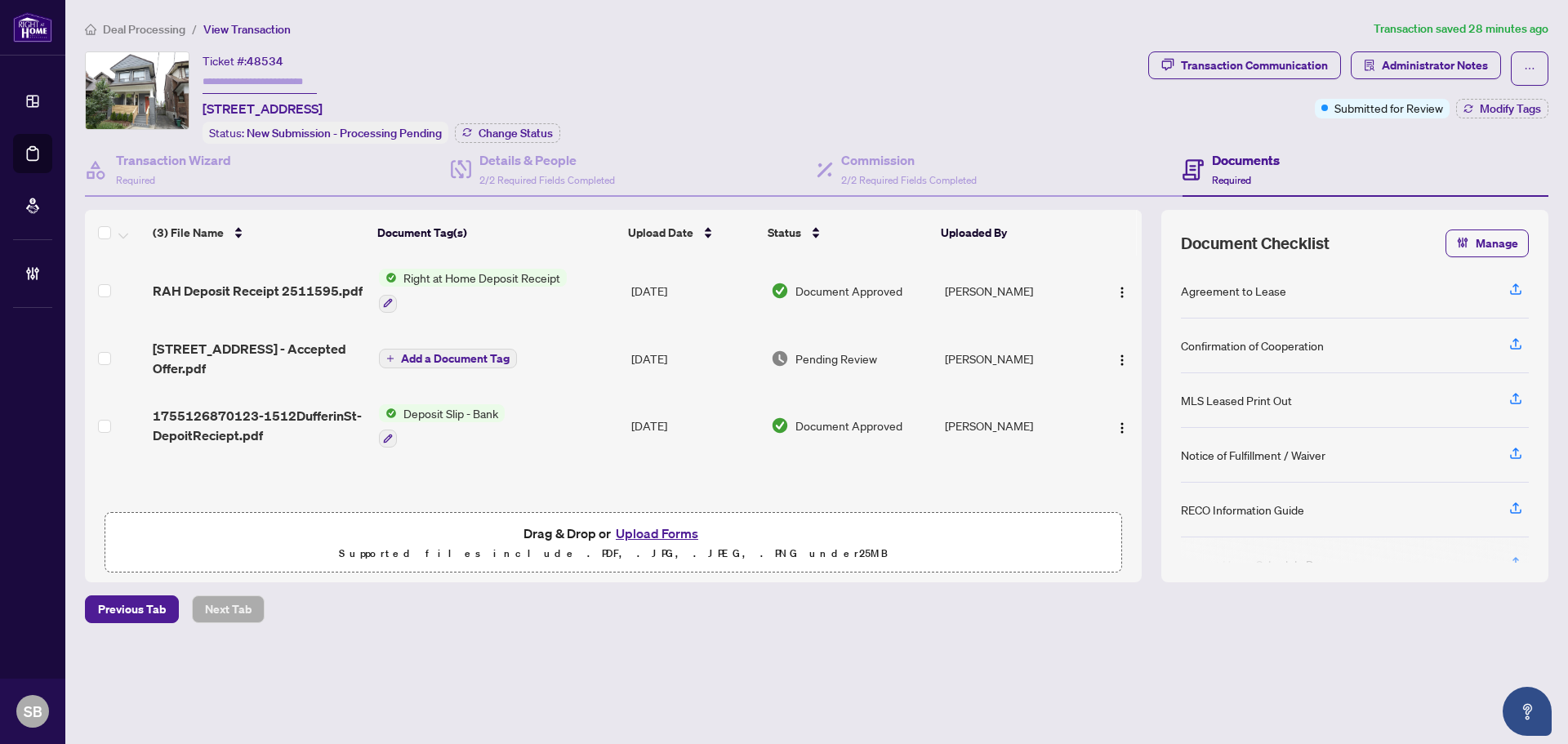
click at [250, 434] on span "1755126870123-1512DufferinSt-DepoitReciept.pdf" at bounding box center [259, 426] width 213 height 39
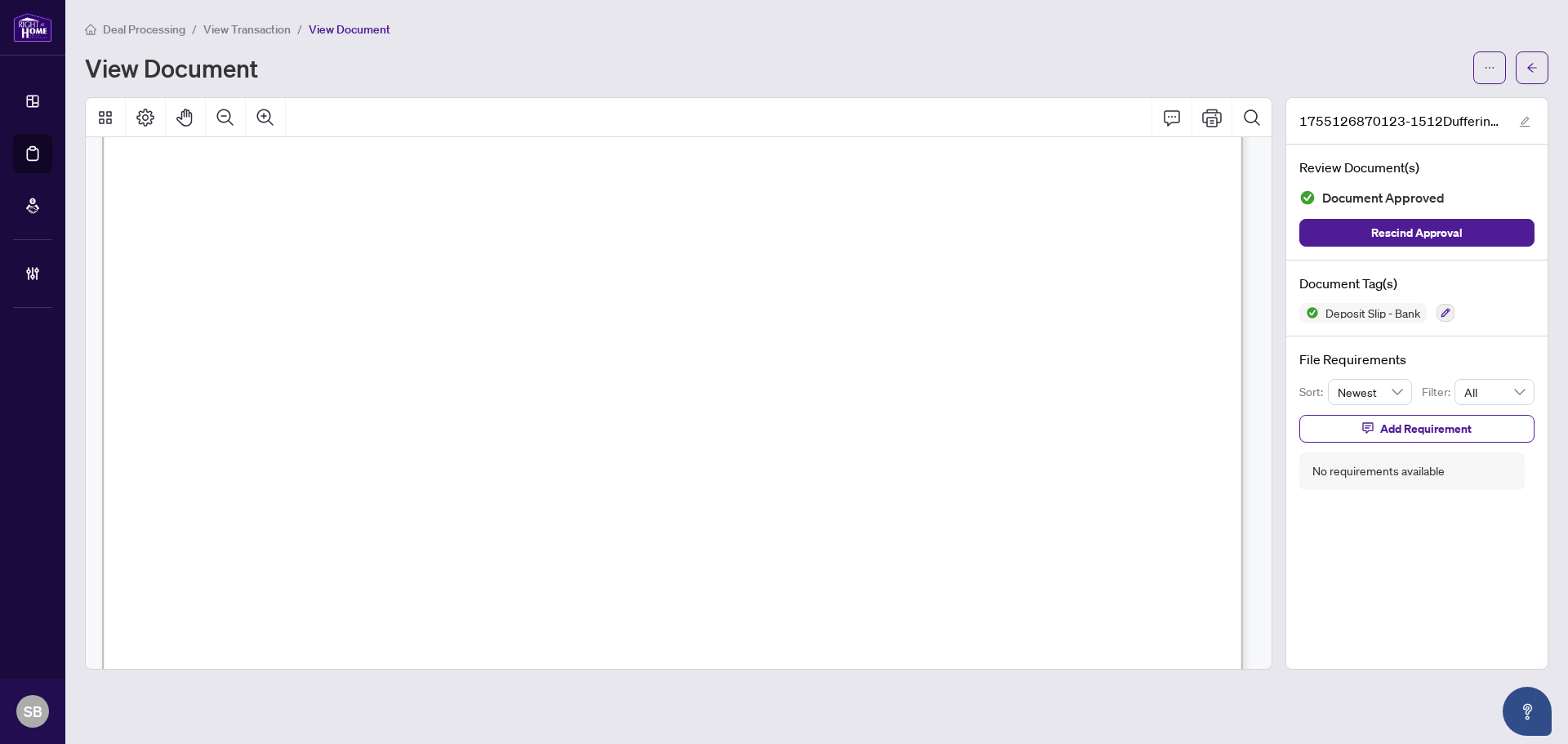
scroll to position [164, 0]
click at [1525, 60] on button "button" at bounding box center [1532, 68] width 33 height 33
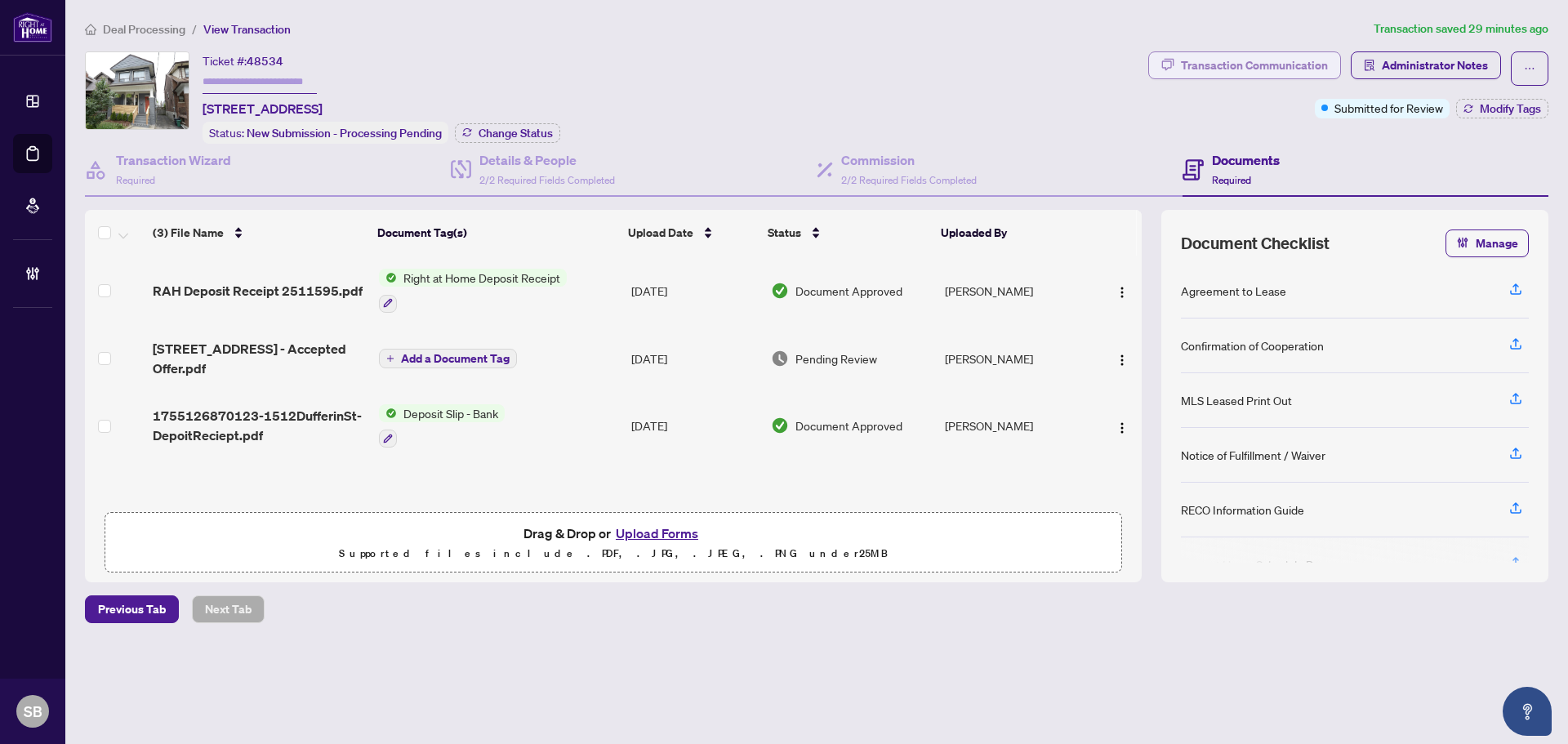
click at [1255, 68] on div "Transaction Communication" at bounding box center [1255, 65] width 147 height 26
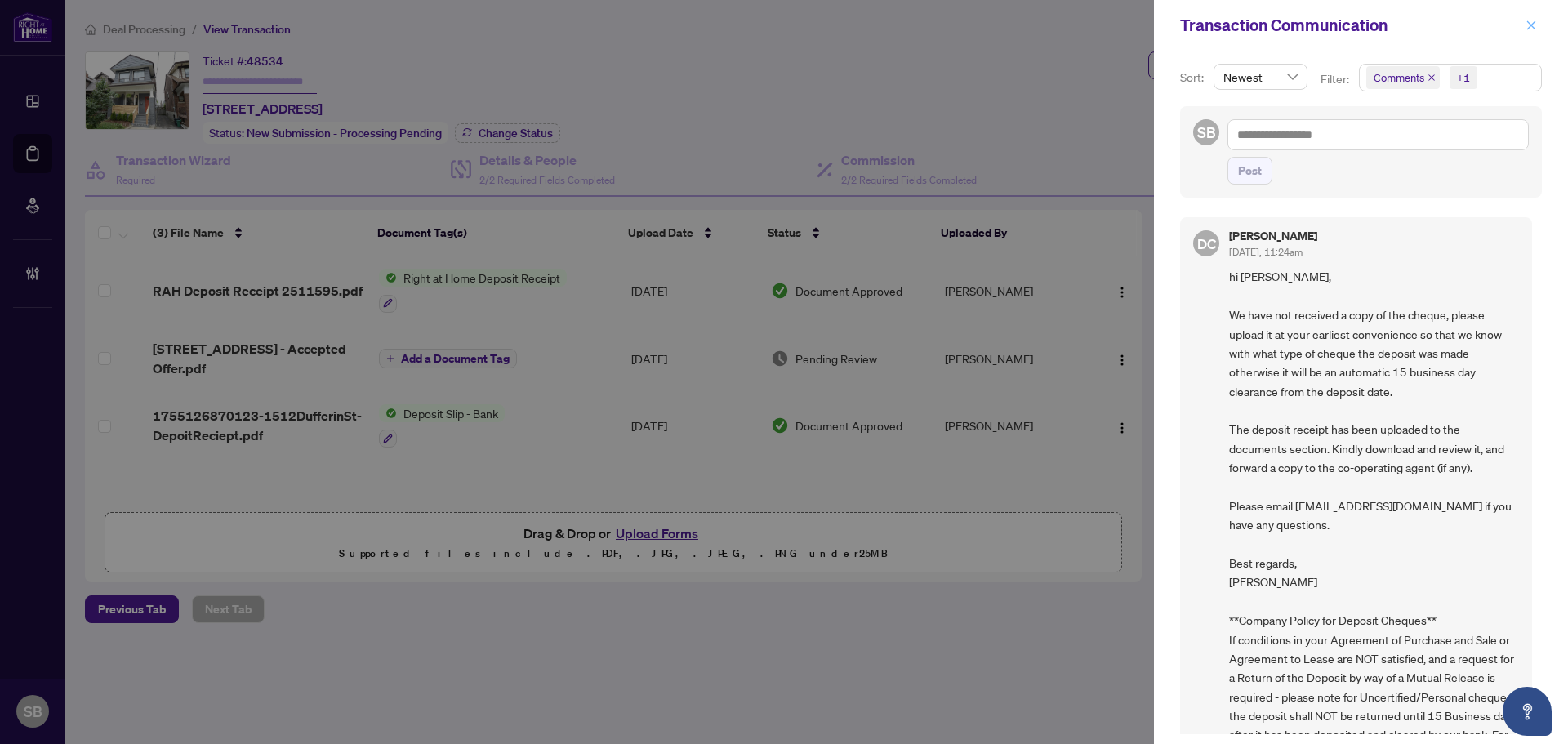
click at [1527, 25] on icon "close" at bounding box center [1531, 25] width 11 height 11
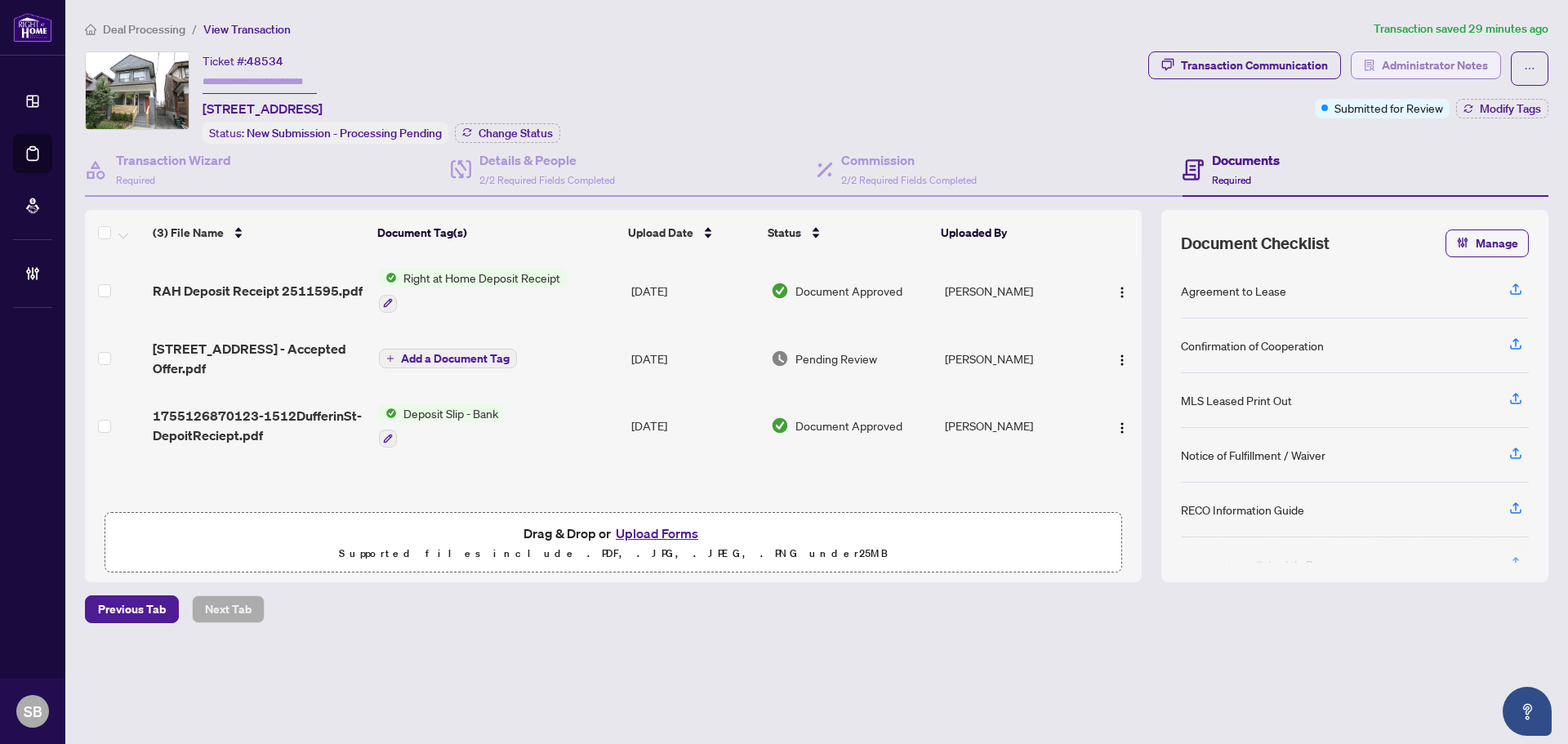
click at [1417, 68] on span "Administrator Notes" at bounding box center [1435, 65] width 106 height 26
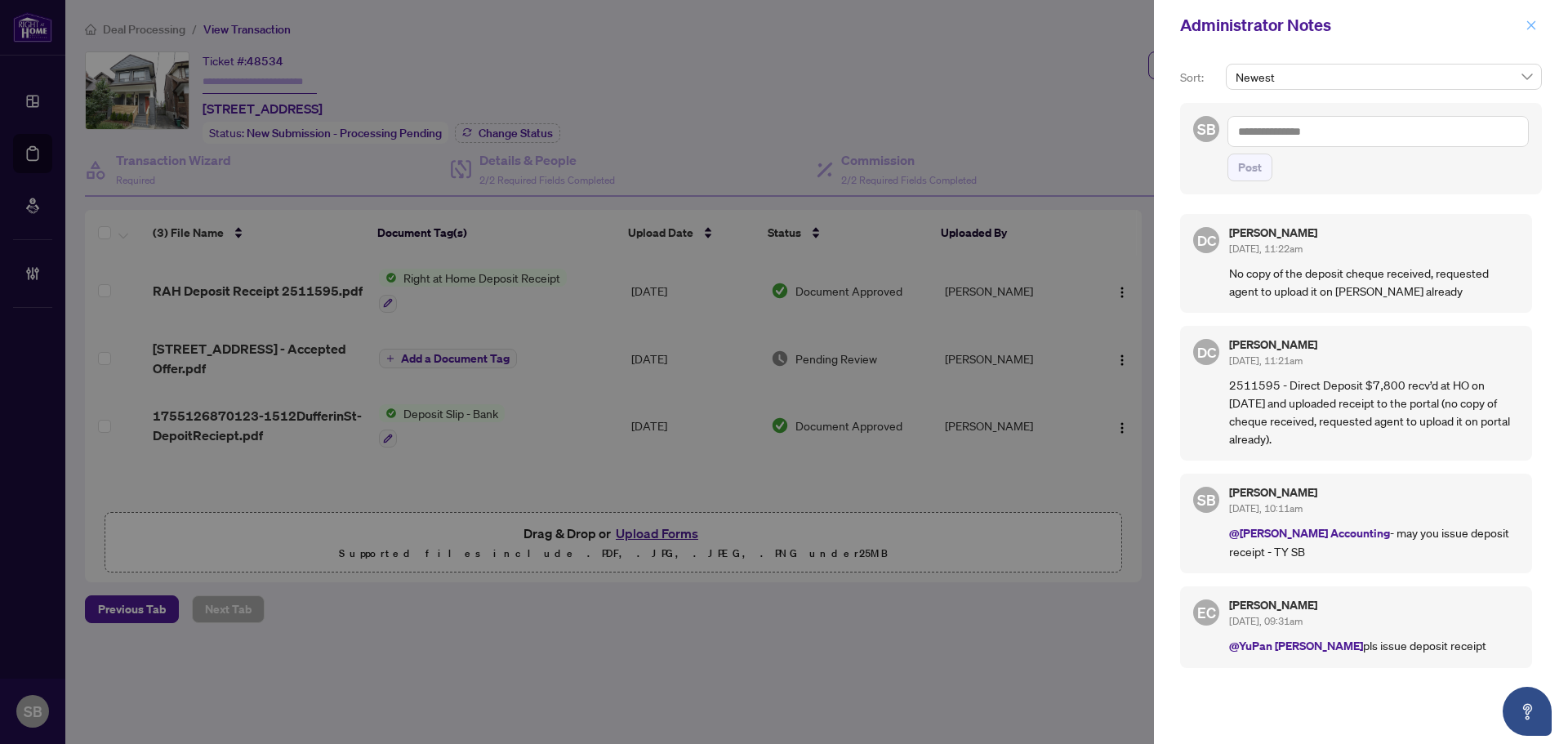
click at [1530, 31] on icon "close" at bounding box center [1531, 25] width 11 height 11
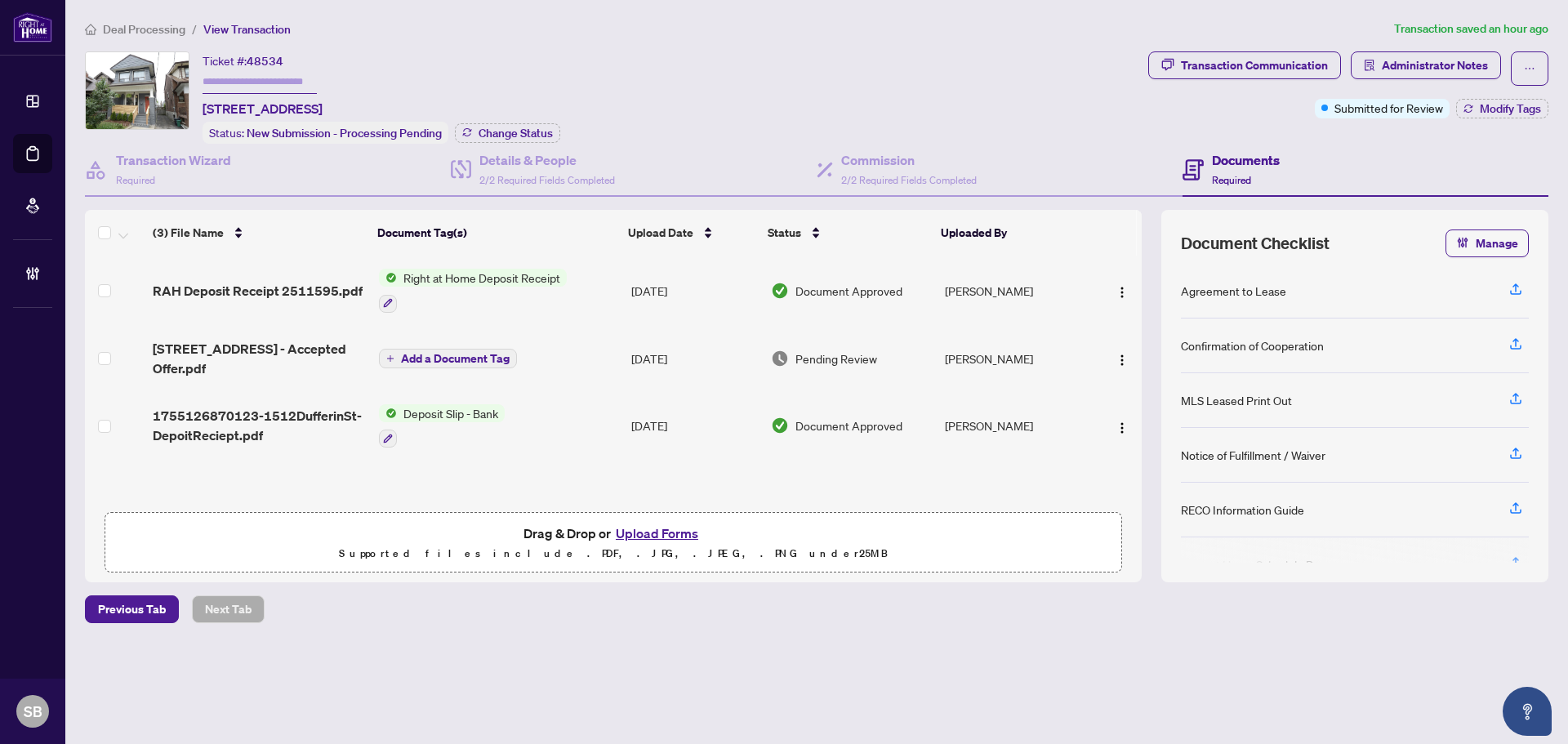
click at [154, 18] on main "Deal Processing / View Transaction Transaction saved an hour ago Ticket #: 4853…" at bounding box center [817, 372] width 1503 height 744
click at [158, 24] on span "Deal Processing" at bounding box center [144, 29] width 83 height 15
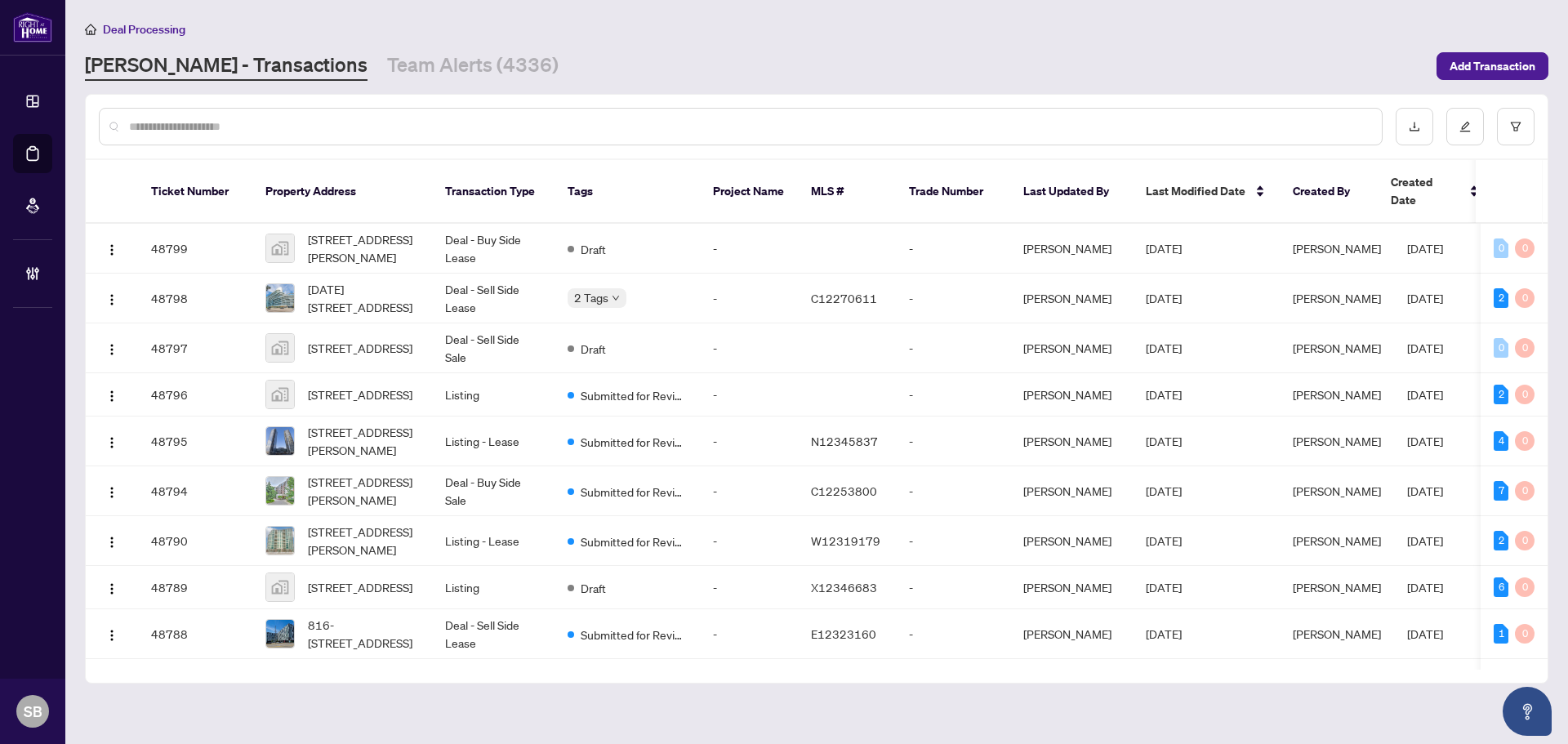
click at [308, 118] on input "text" at bounding box center [749, 127] width 1240 height 18
paste input "*********"
type input "*********"
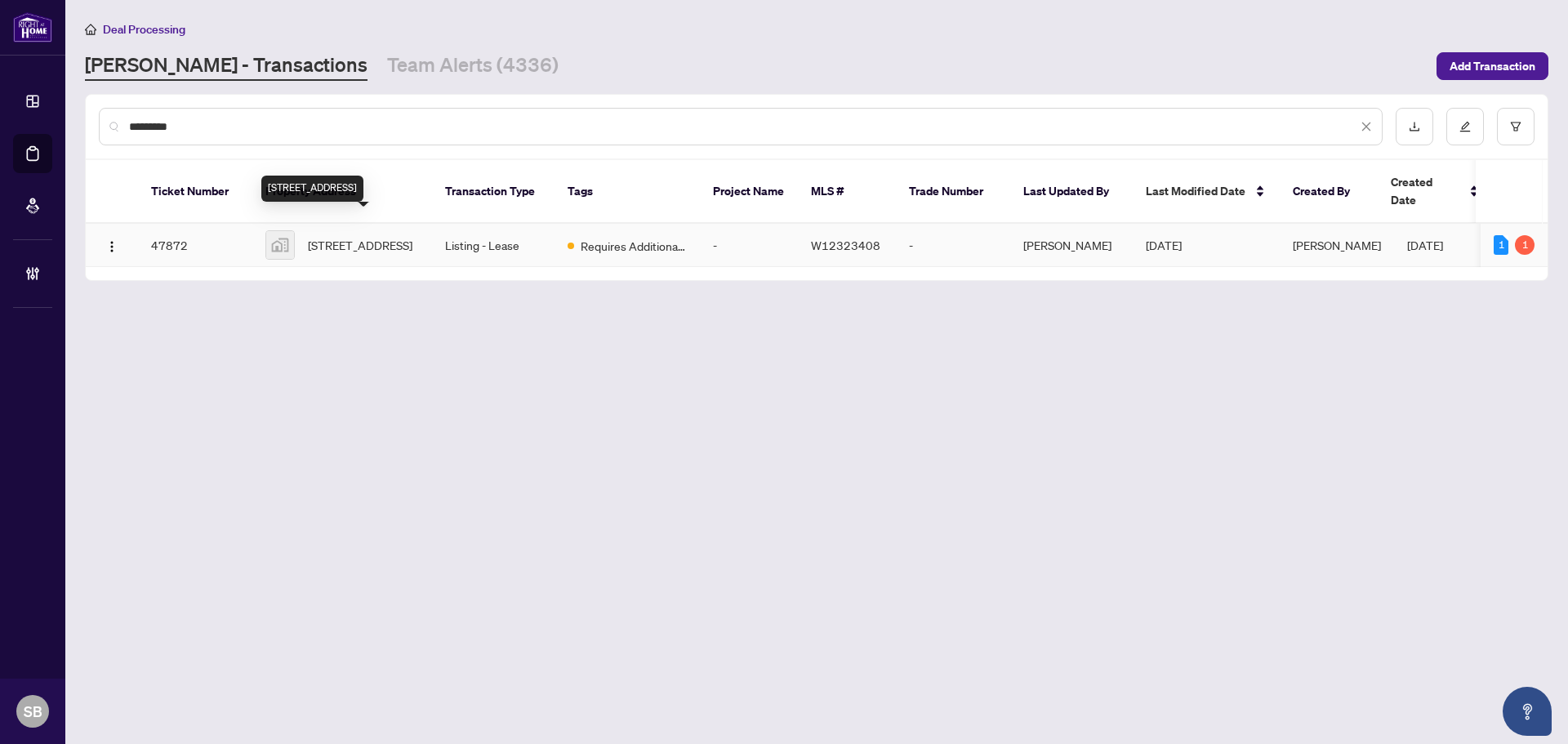
click at [421, 234] on td "[STREET_ADDRESS]" at bounding box center [342, 245] width 180 height 43
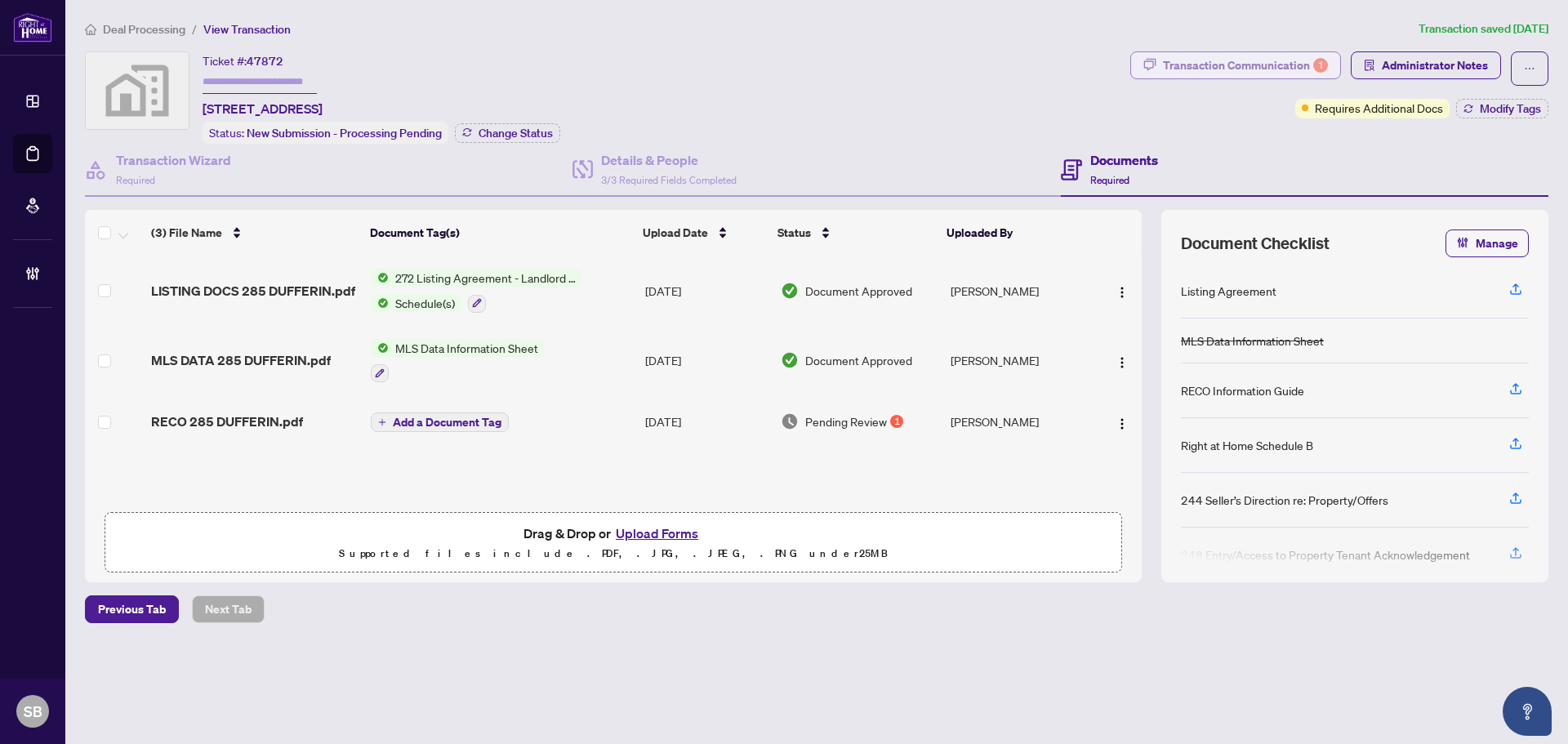
click at [1257, 70] on div "Transaction Communication 1" at bounding box center [1246, 65] width 165 height 26
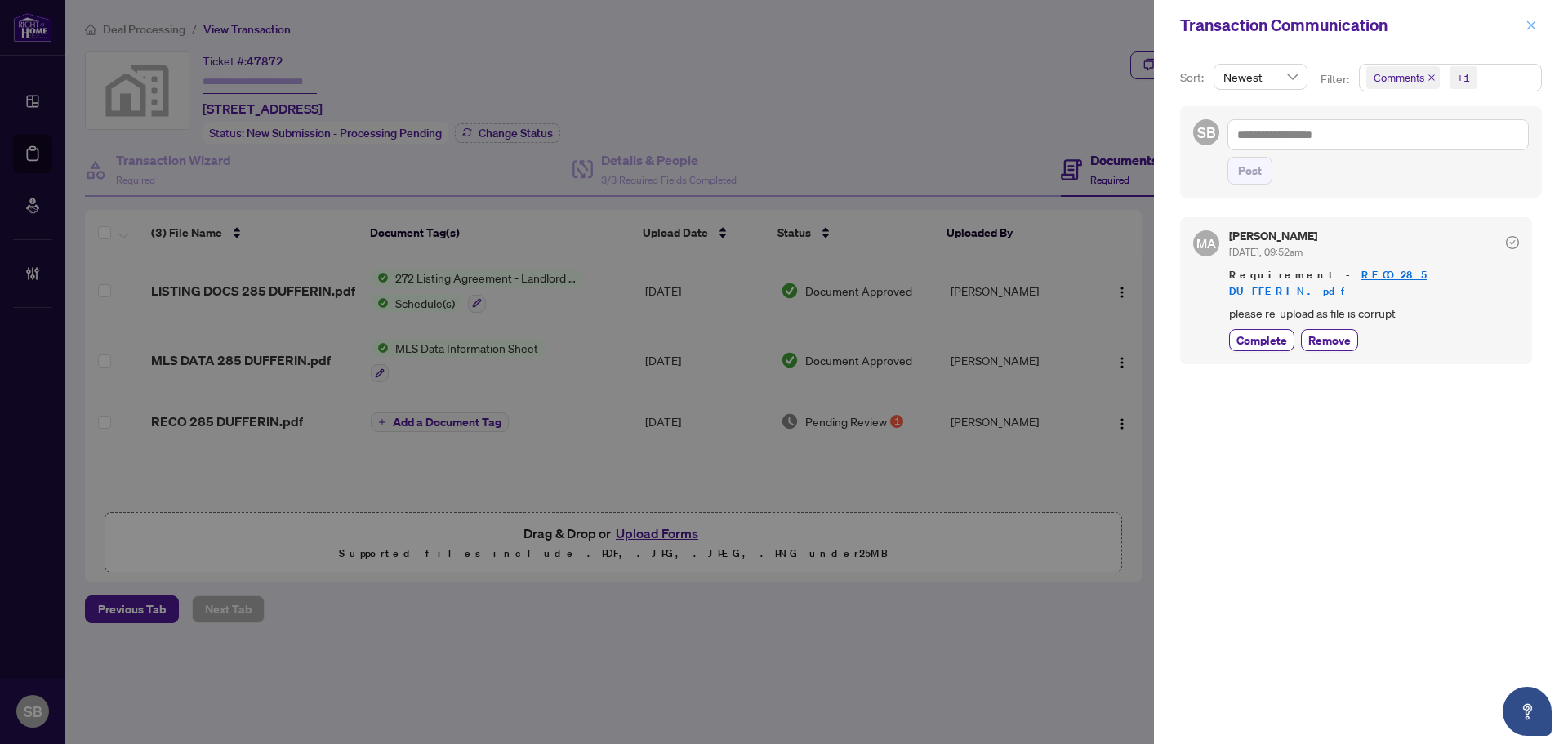
click at [1535, 18] on span "button" at bounding box center [1531, 25] width 11 height 26
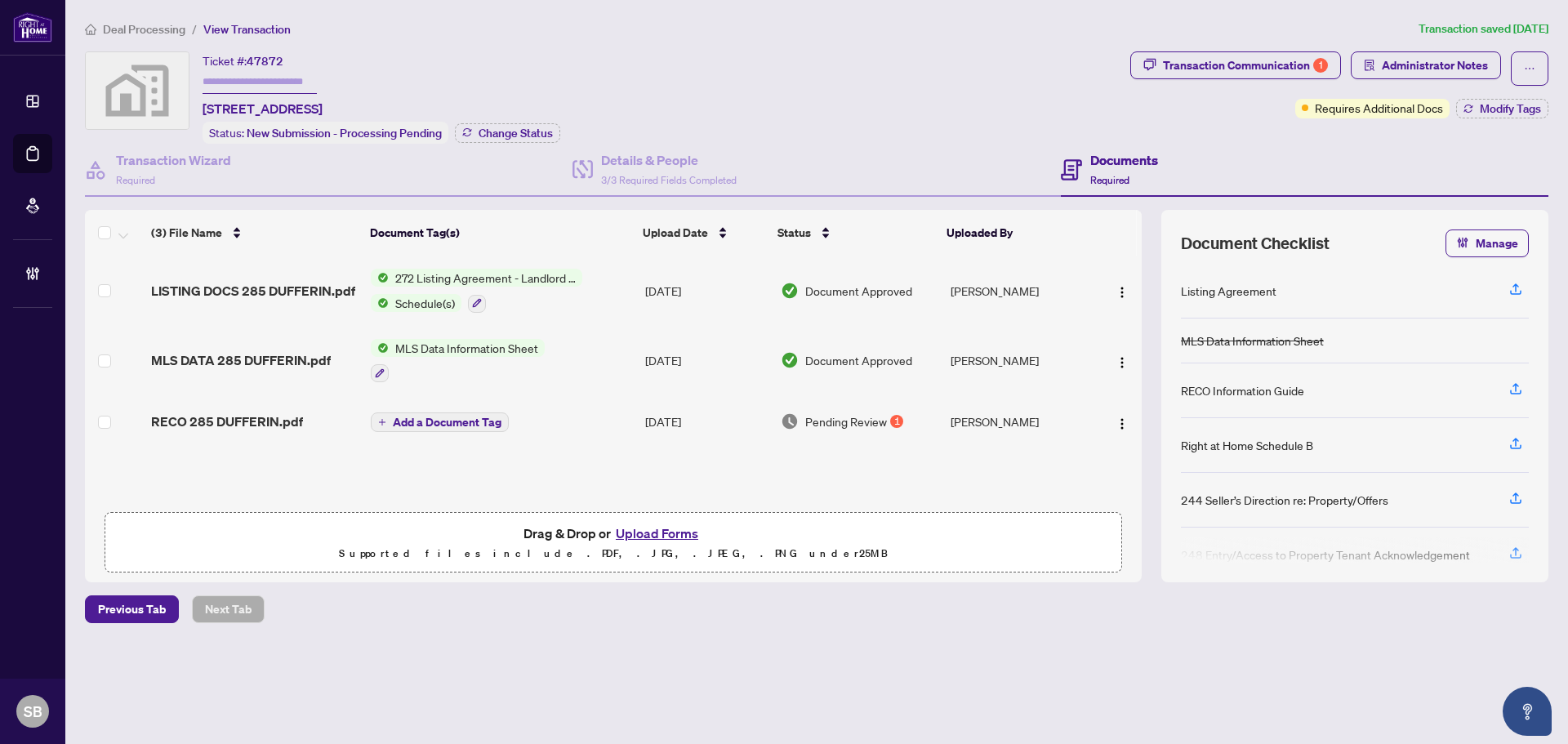
click at [624, 420] on td "Add a Document Tag" at bounding box center [501, 422] width 274 height 52
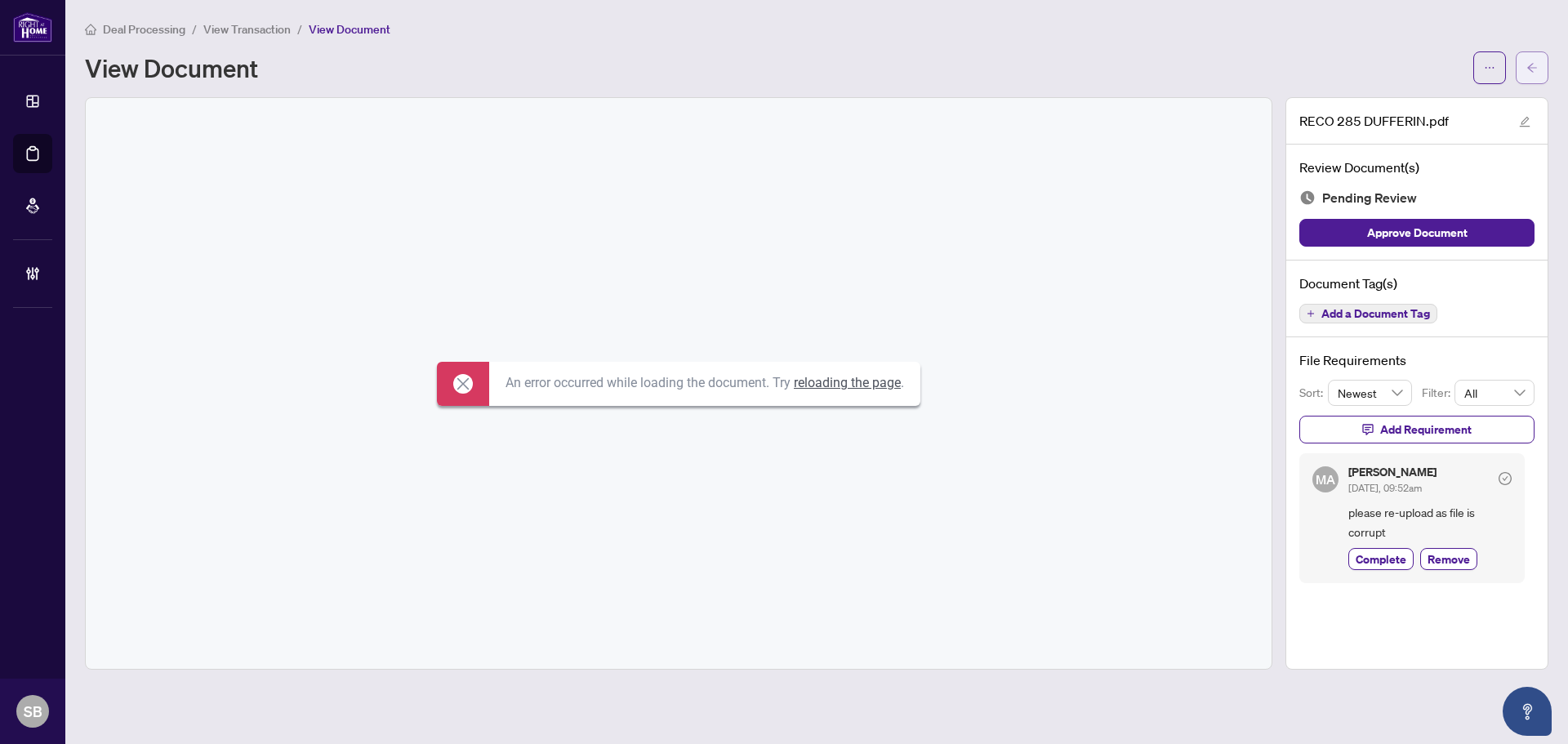
click at [1533, 70] on icon "arrow-left" at bounding box center [1532, 68] width 11 height 11
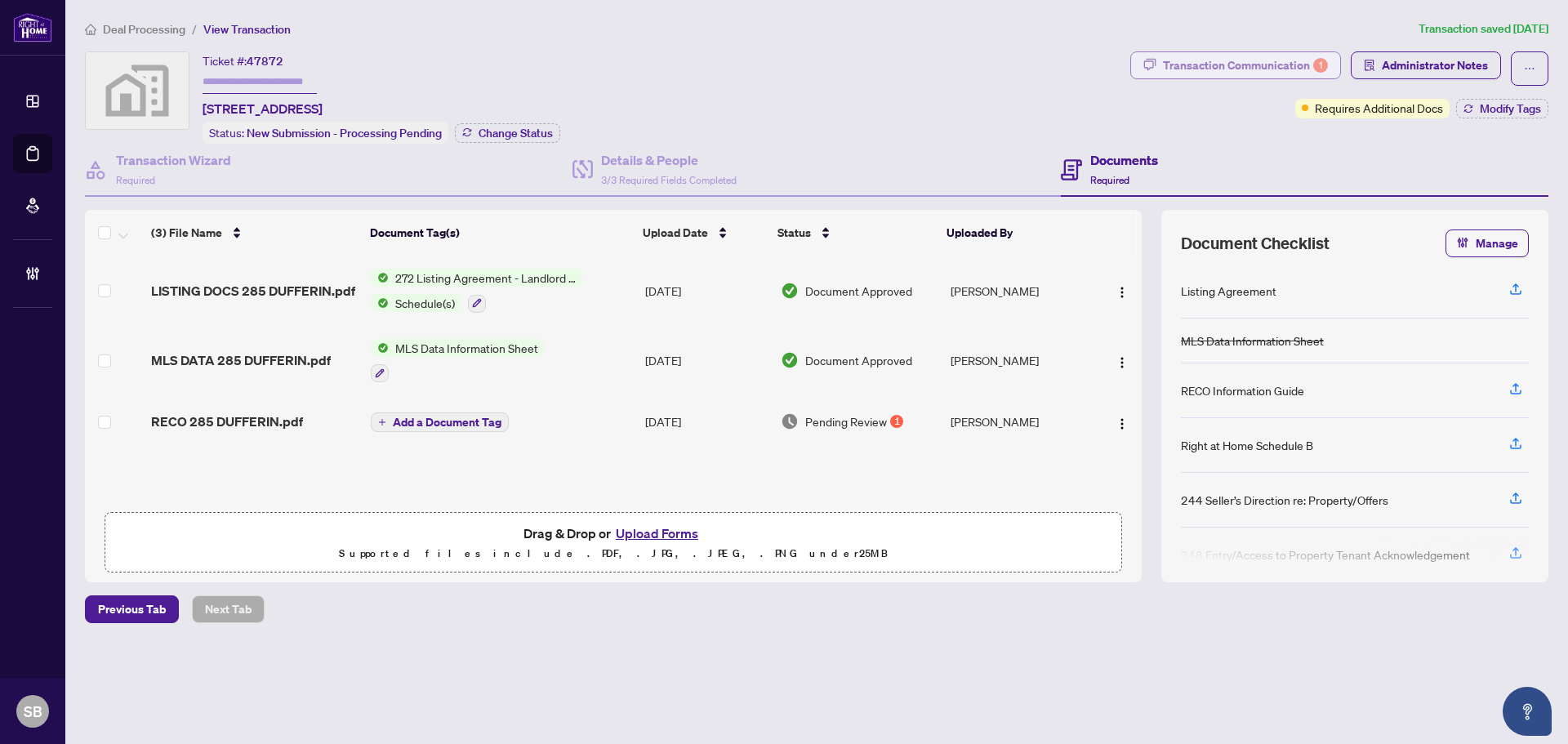
click at [1287, 58] on div "Transaction Communication 1" at bounding box center [1246, 65] width 165 height 26
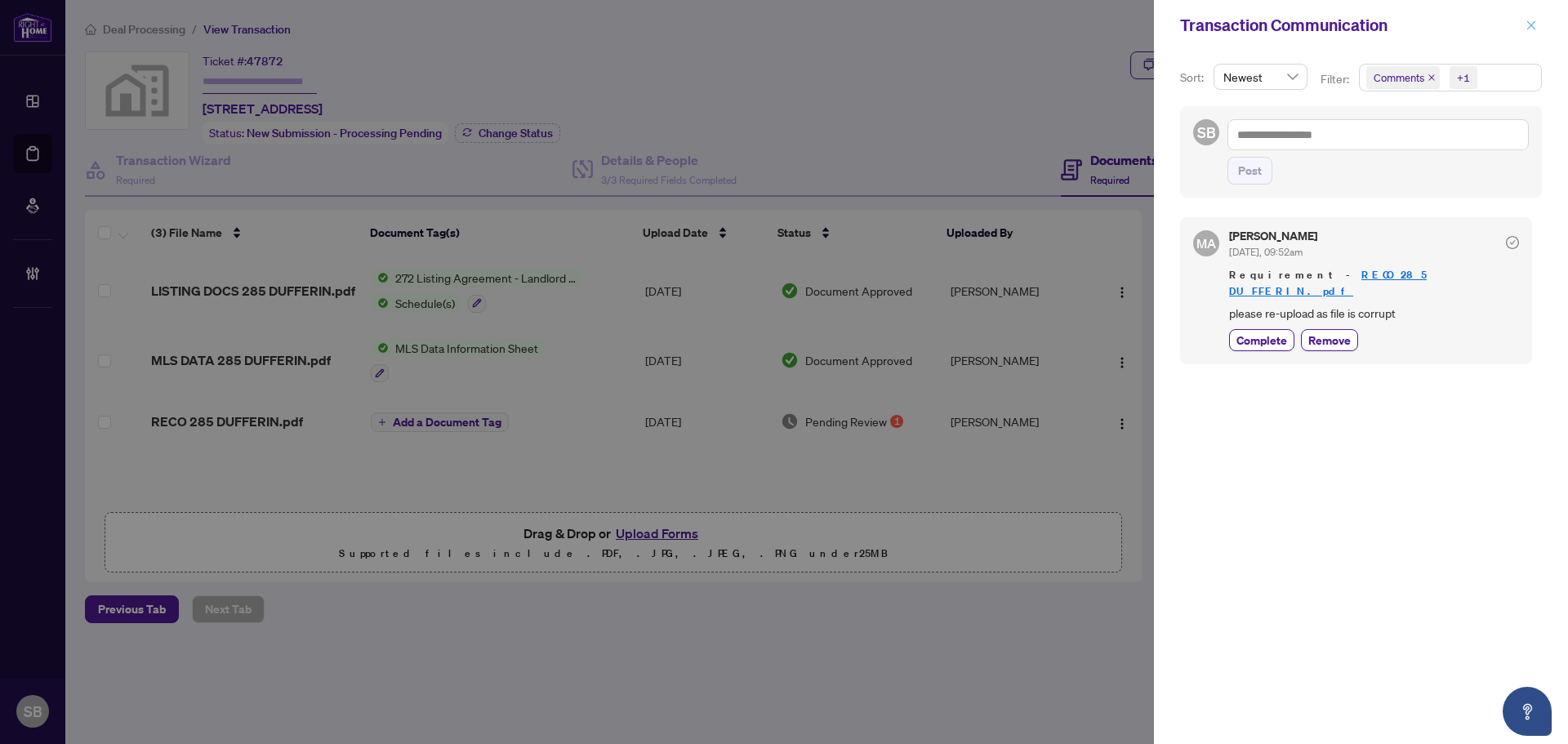
click at [1529, 30] on icon "close" at bounding box center [1531, 25] width 11 height 11
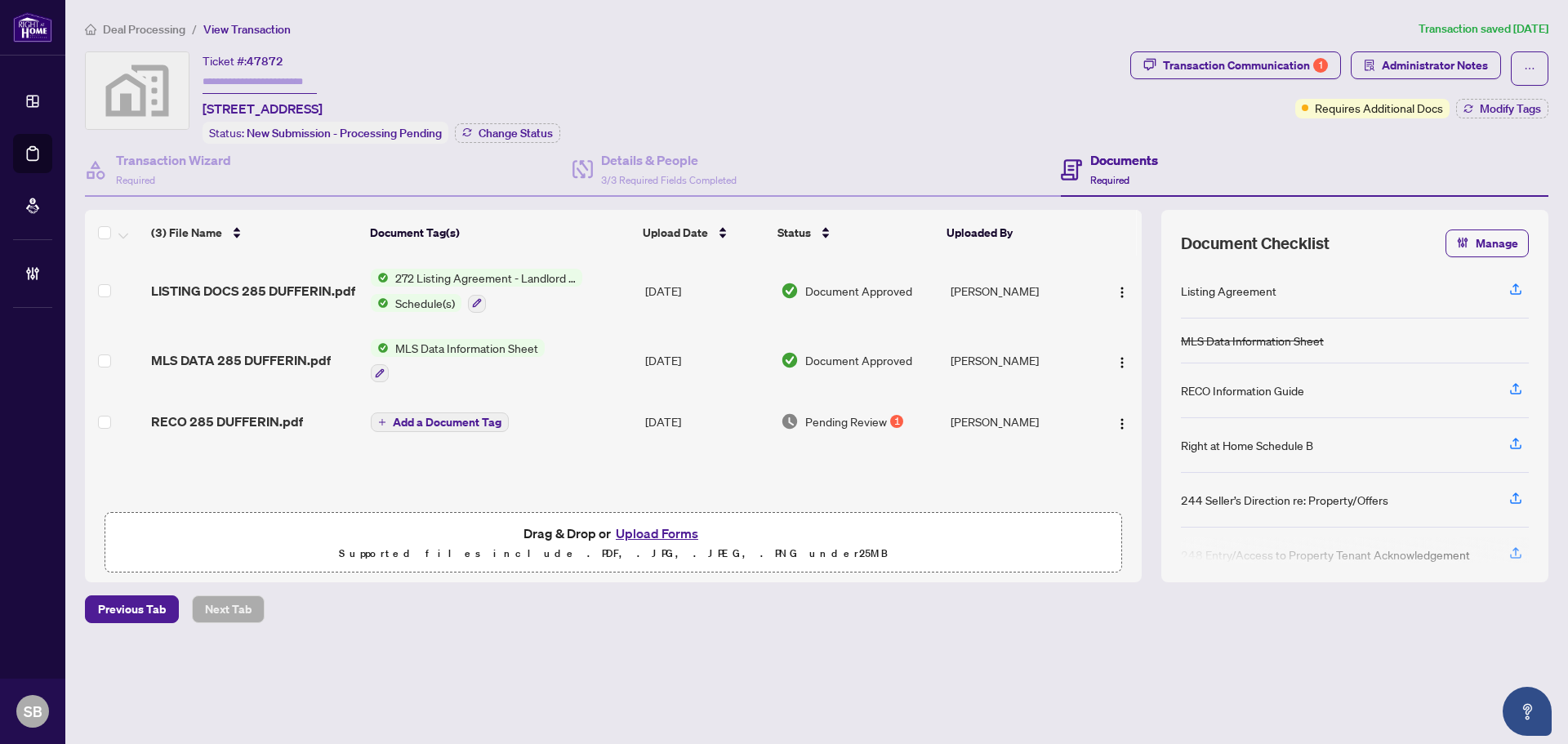
click at [172, 27] on span "Deal Processing" at bounding box center [144, 29] width 83 height 15
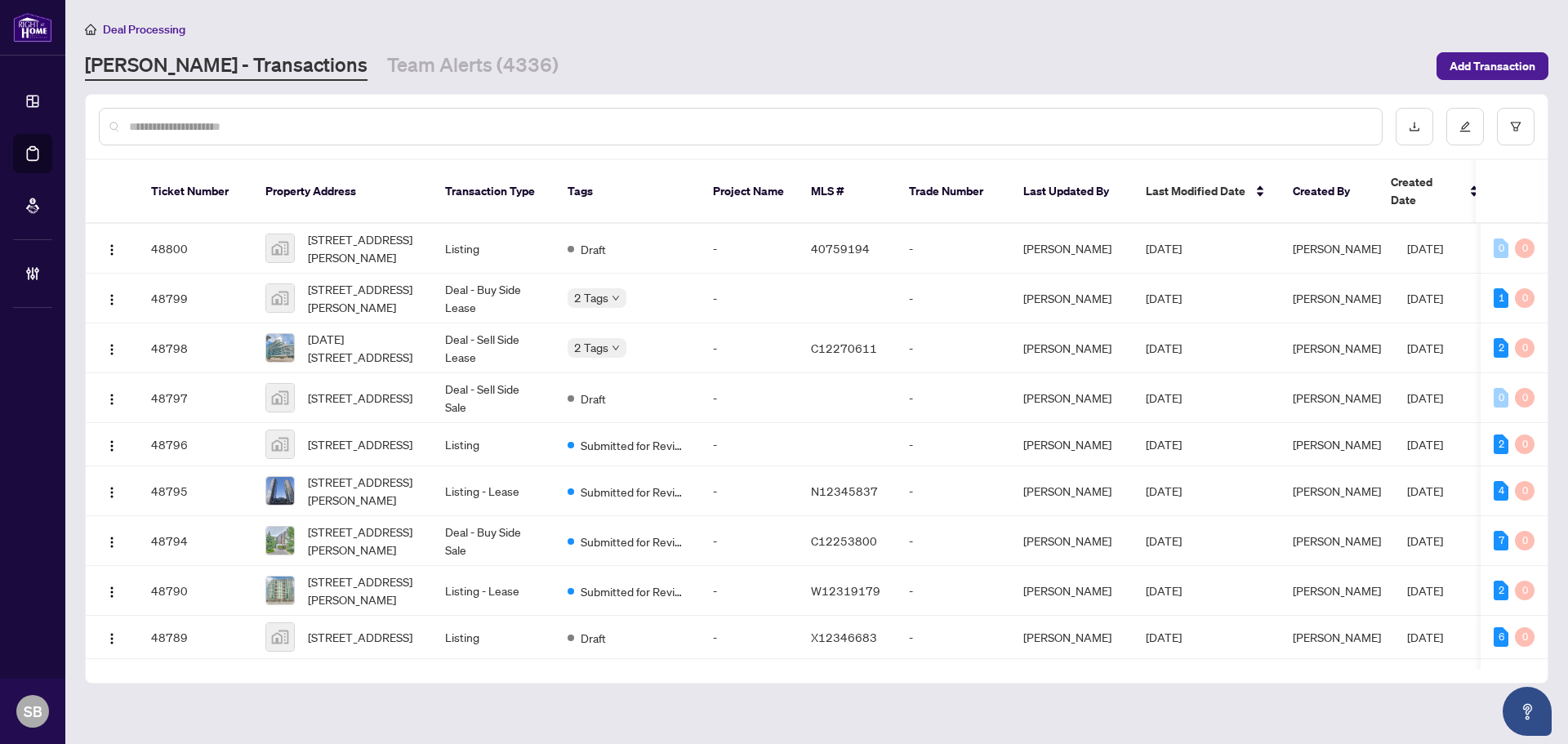
click at [291, 122] on input "text" at bounding box center [749, 127] width 1240 height 18
paste input "*********"
type input "*********"
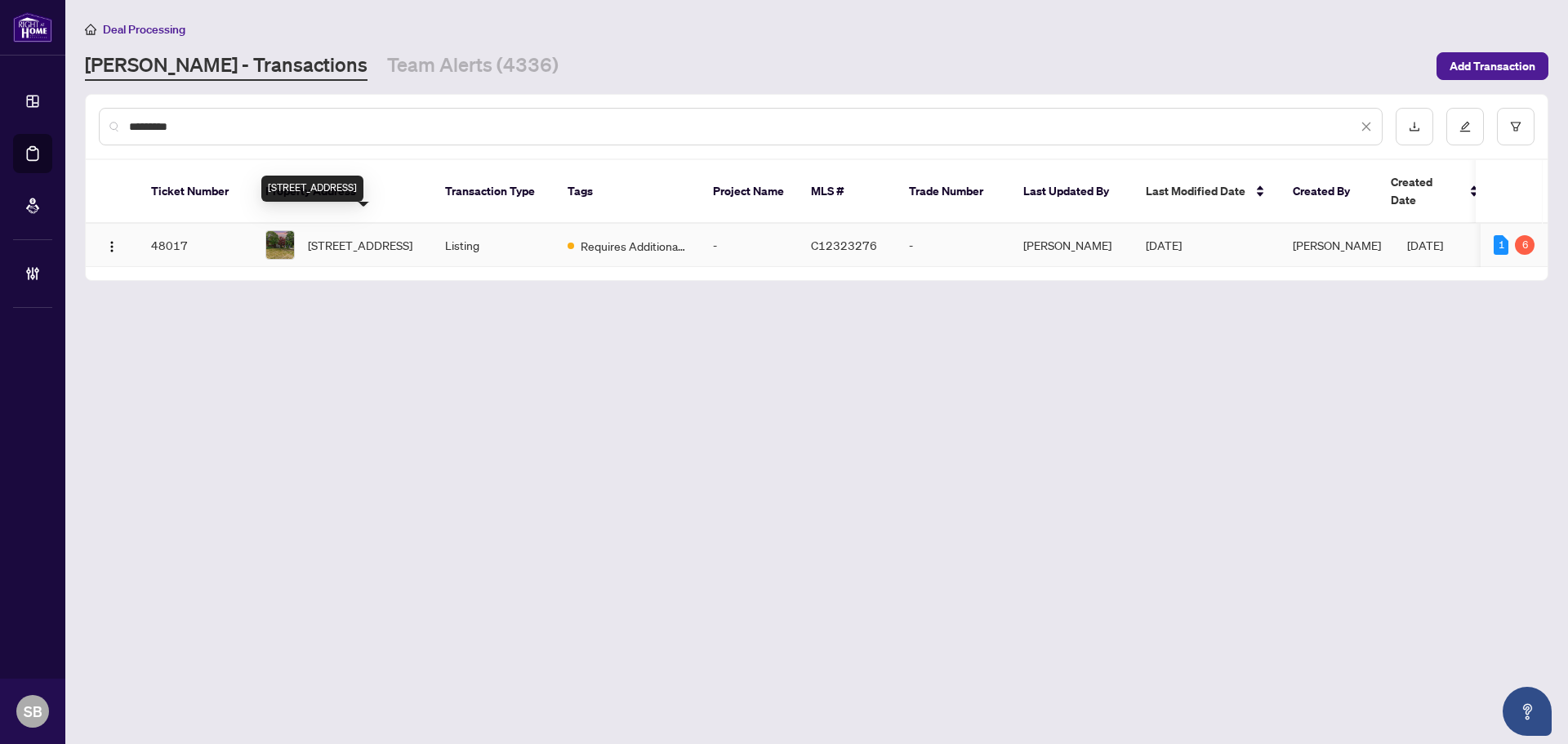
click at [411, 236] on span "[STREET_ADDRESS]" at bounding box center [360, 245] width 105 height 18
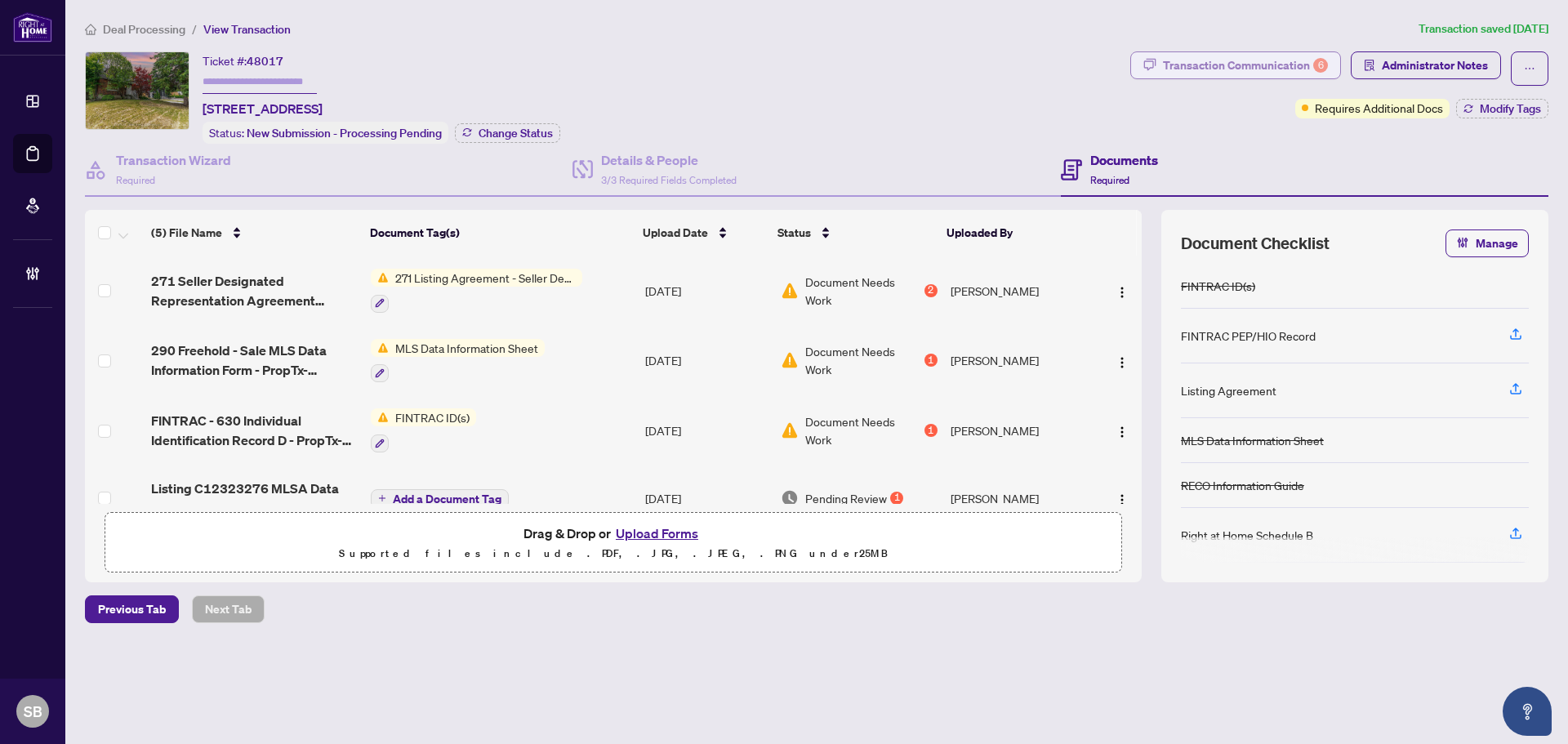
click at [1186, 61] on div "Transaction Communication 6" at bounding box center [1246, 65] width 165 height 26
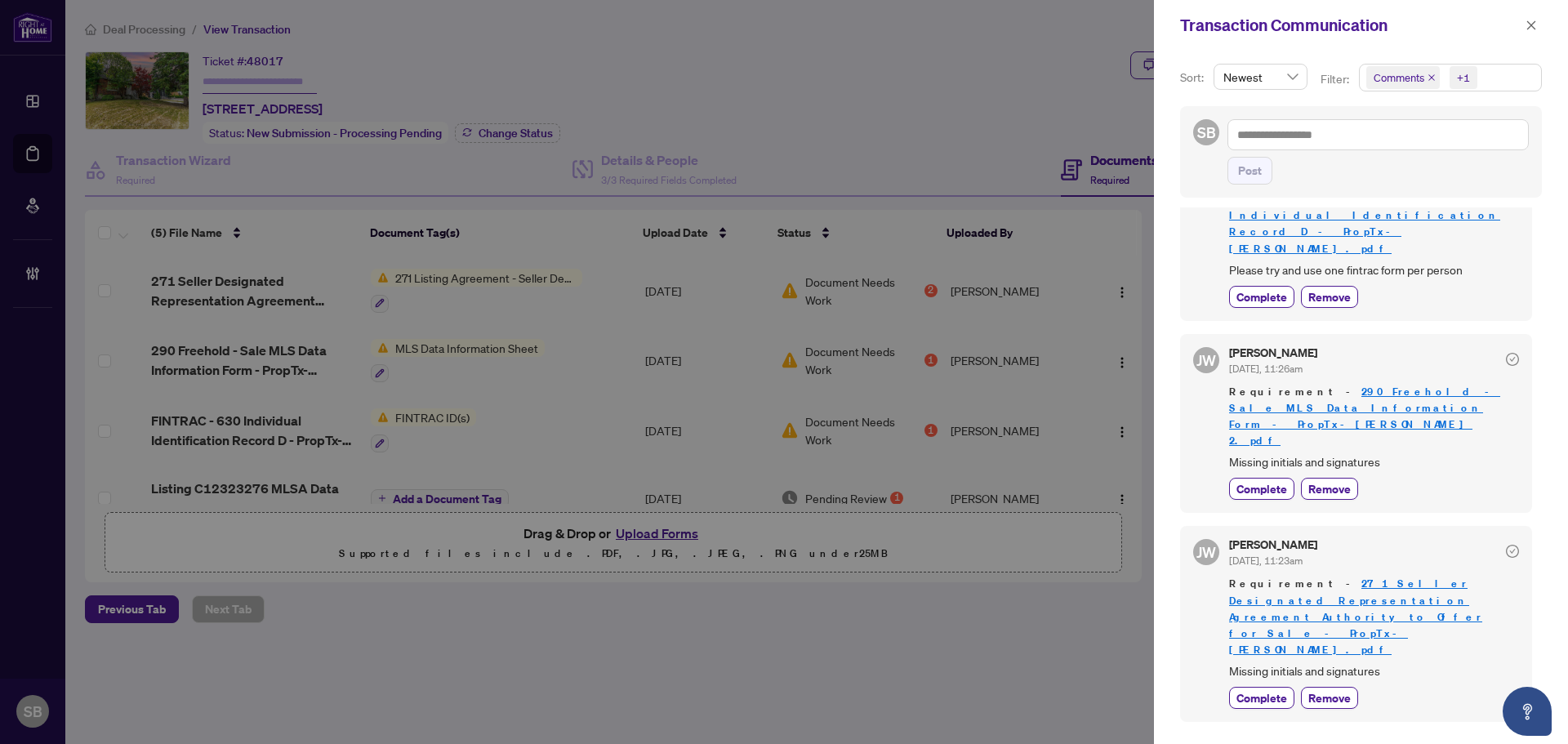
scroll to position [3, 0]
click at [133, 19] on div at bounding box center [784, 372] width 1568 height 744
click at [147, 29] on div at bounding box center [784, 372] width 1568 height 744
click at [1535, 32] on span "button" at bounding box center [1531, 25] width 11 height 26
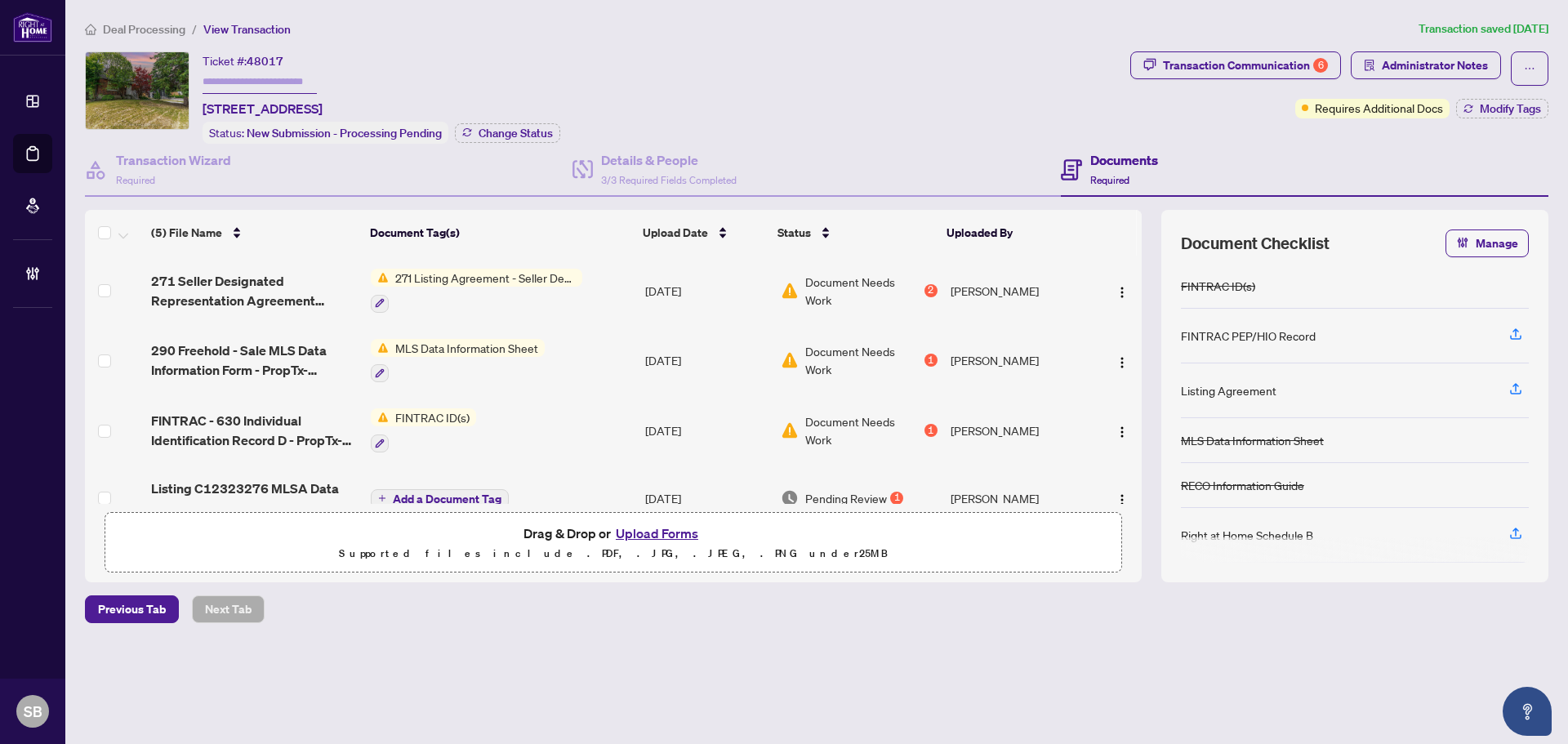
click at [149, 29] on span "Deal Processing" at bounding box center [144, 29] width 83 height 15
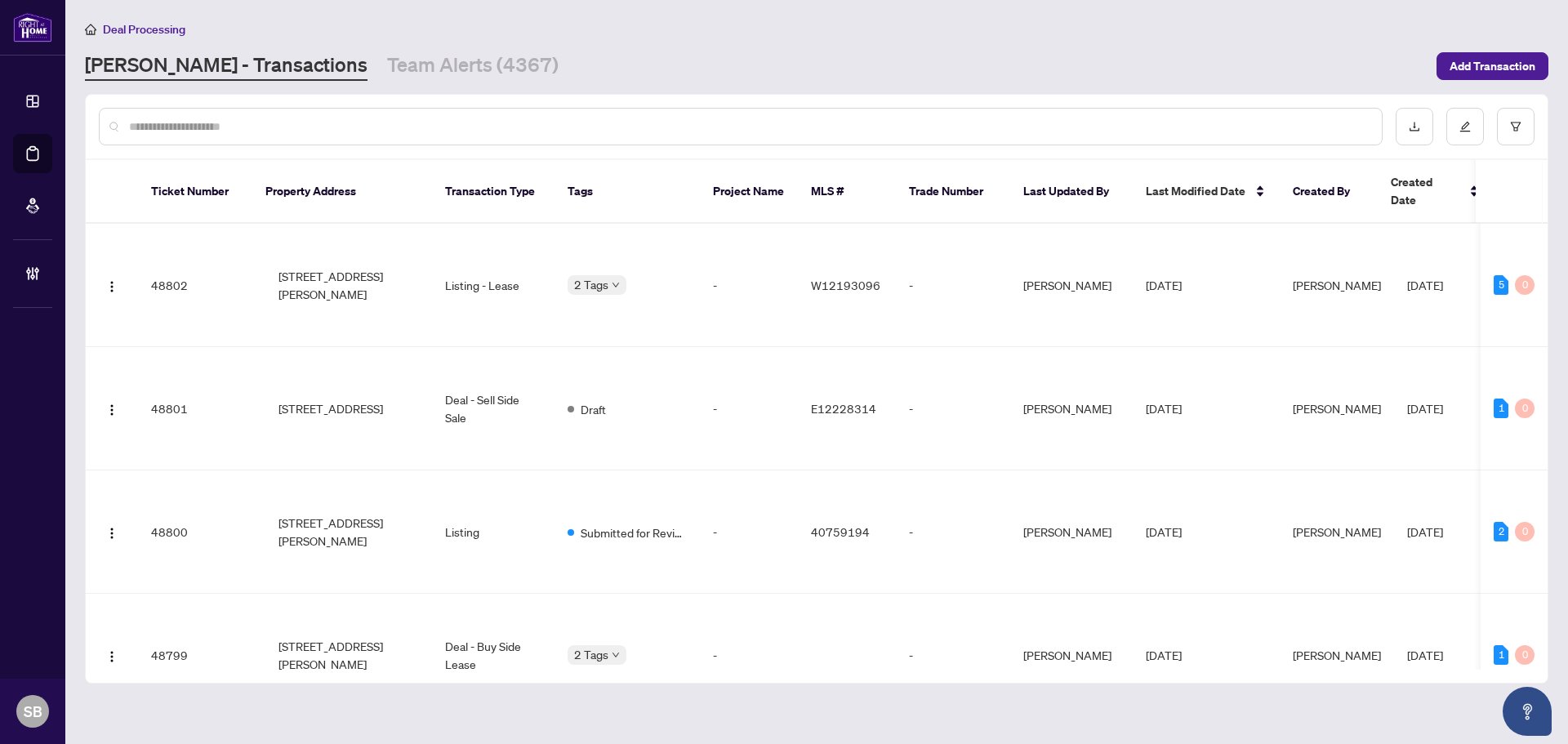
click at [264, 119] on input "text" at bounding box center [749, 127] width 1240 height 18
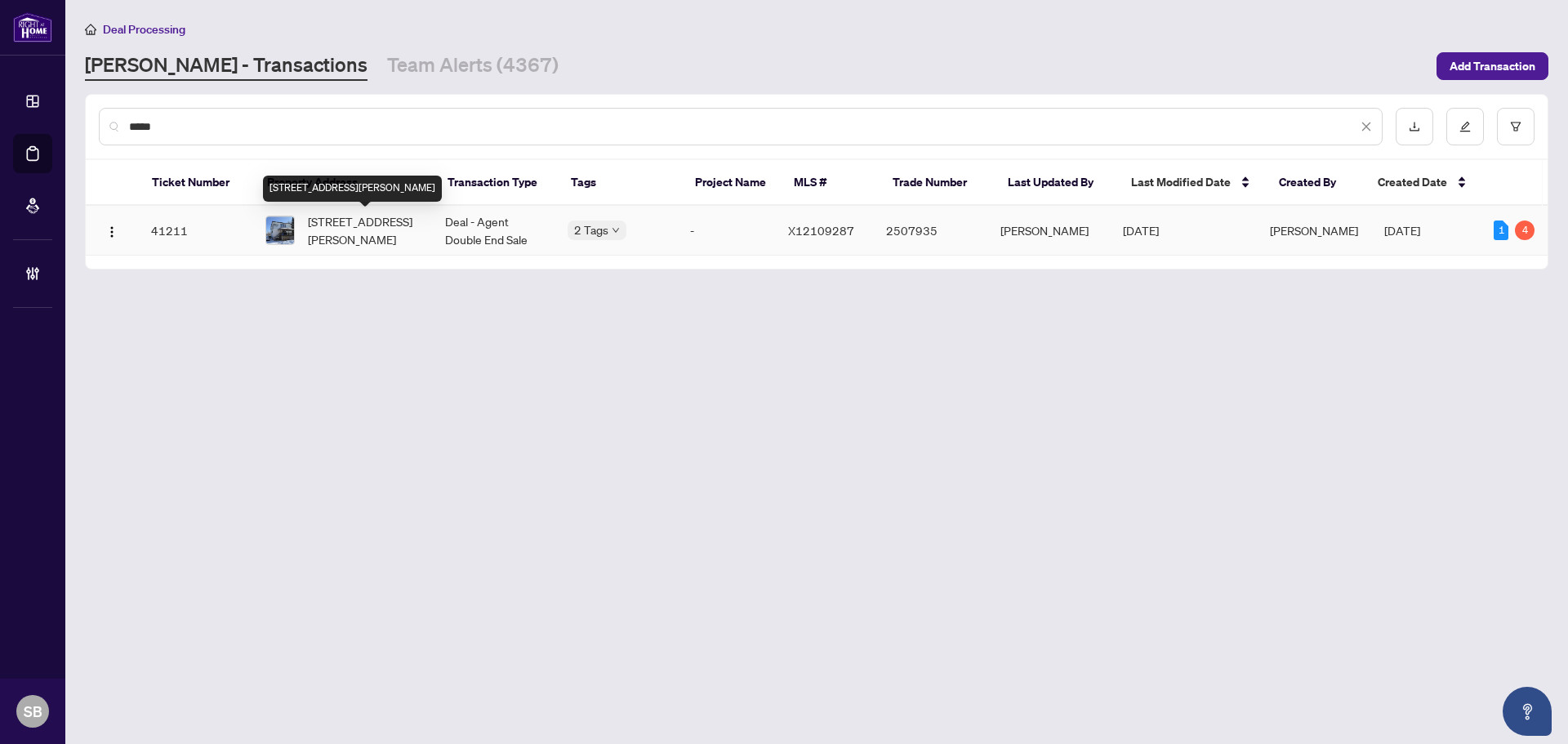
type input "*****"
click at [408, 241] on span "[STREET_ADDRESS][PERSON_NAME]" at bounding box center [363, 231] width 111 height 36
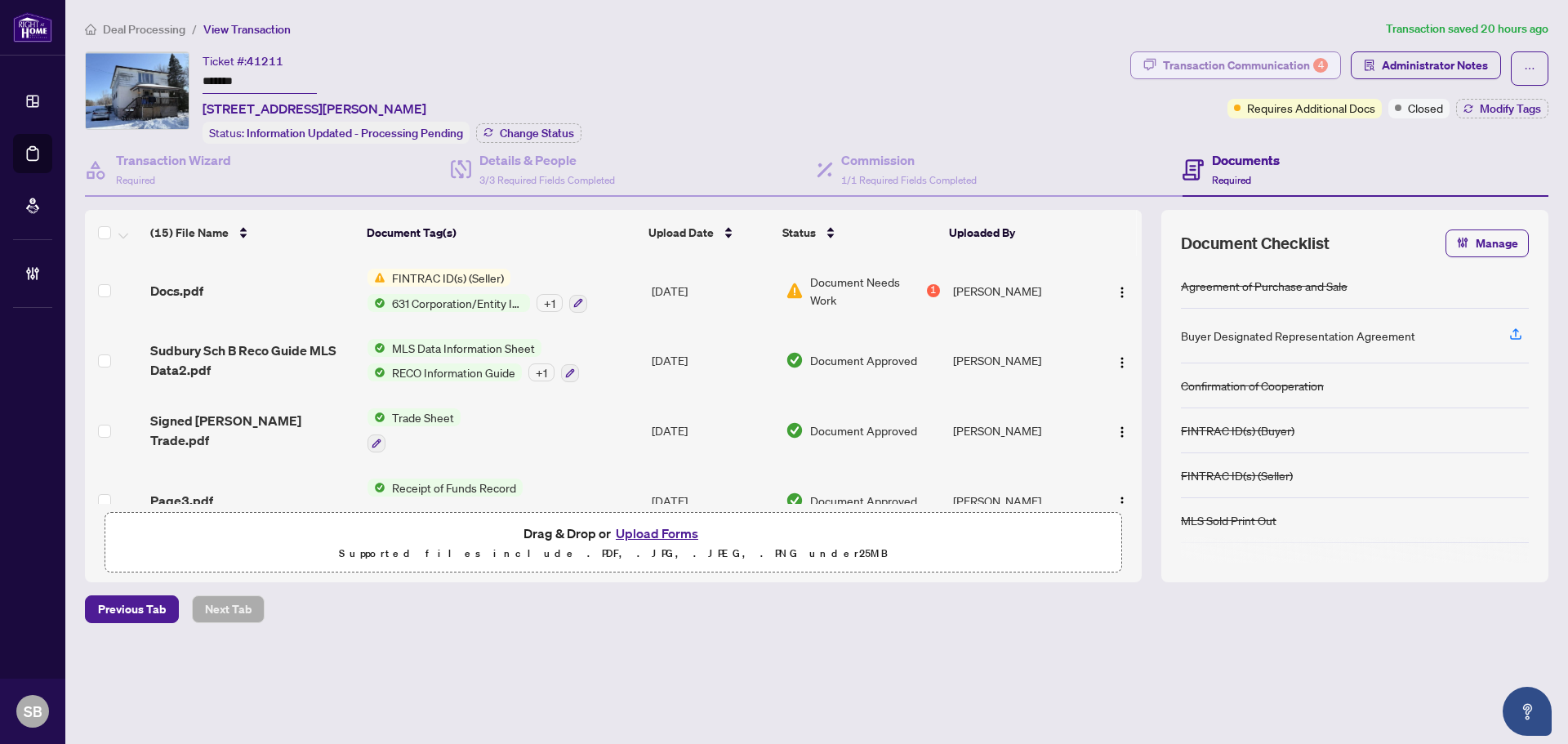
click at [1277, 64] on div "Transaction Communication 4" at bounding box center [1246, 65] width 165 height 26
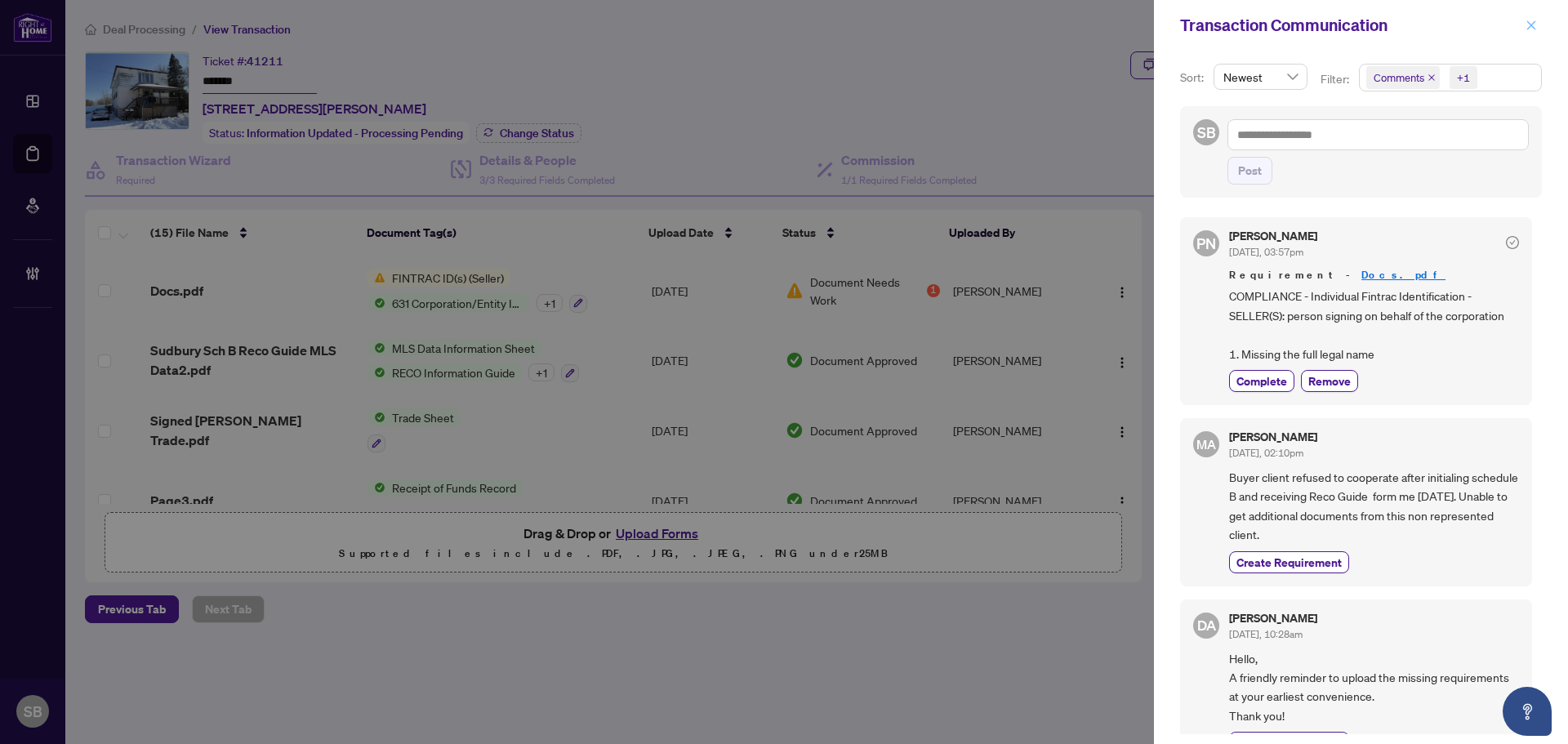
click at [1530, 25] on icon "close" at bounding box center [1531, 25] width 9 height 9
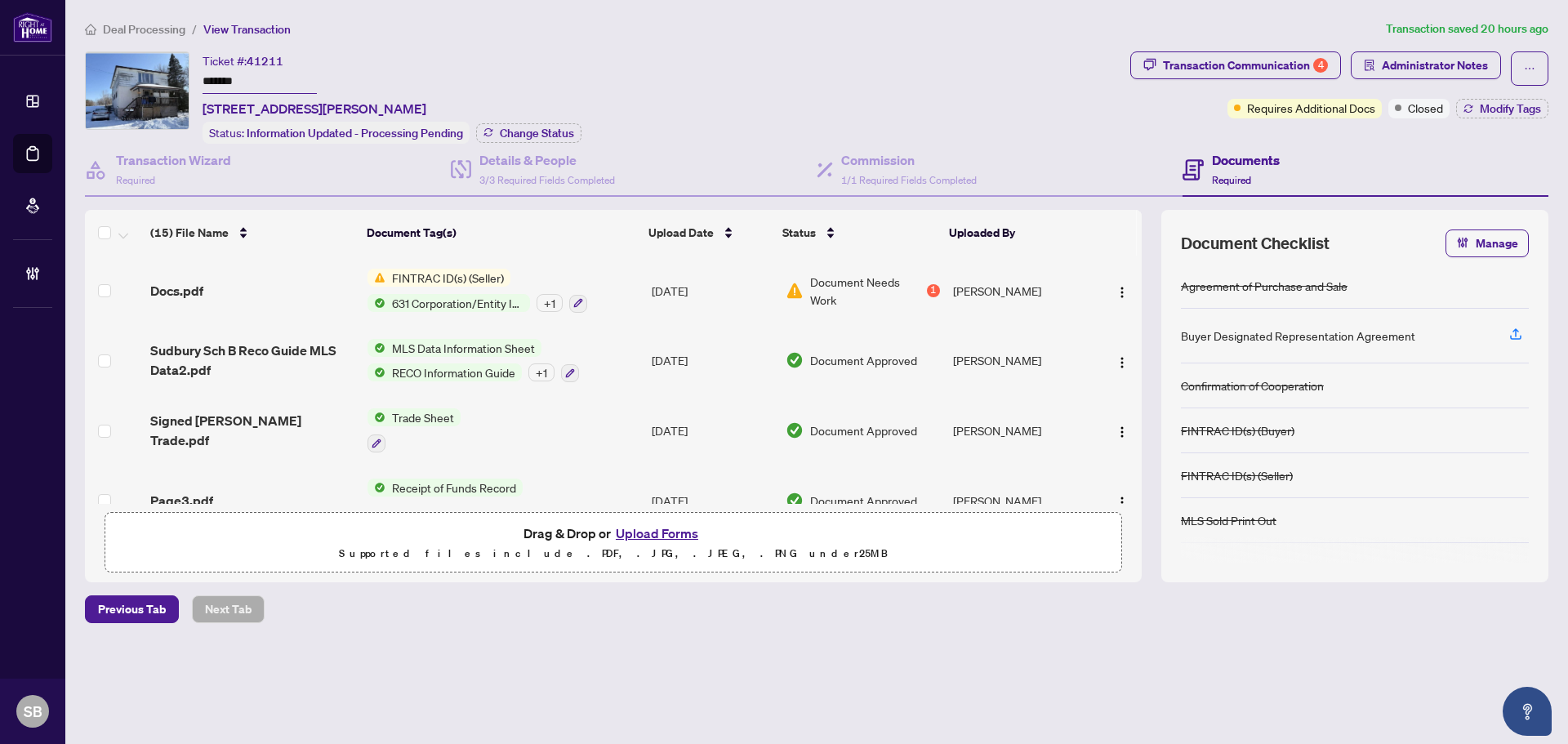
click at [237, 292] on div "Docs.pdf" at bounding box center [253, 291] width 205 height 20
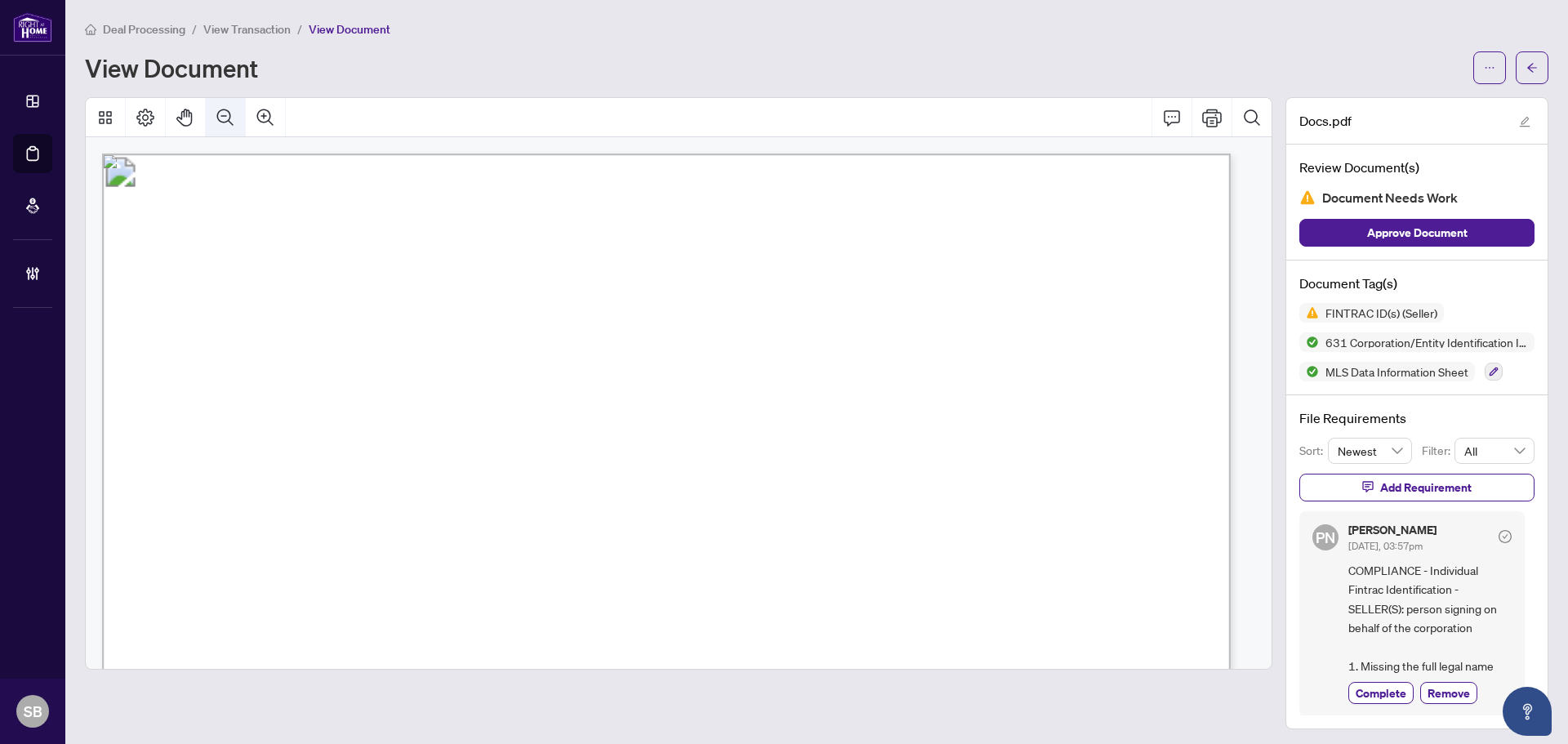
click at [222, 119] on icon "Zoom Out" at bounding box center [225, 118] width 20 height 20
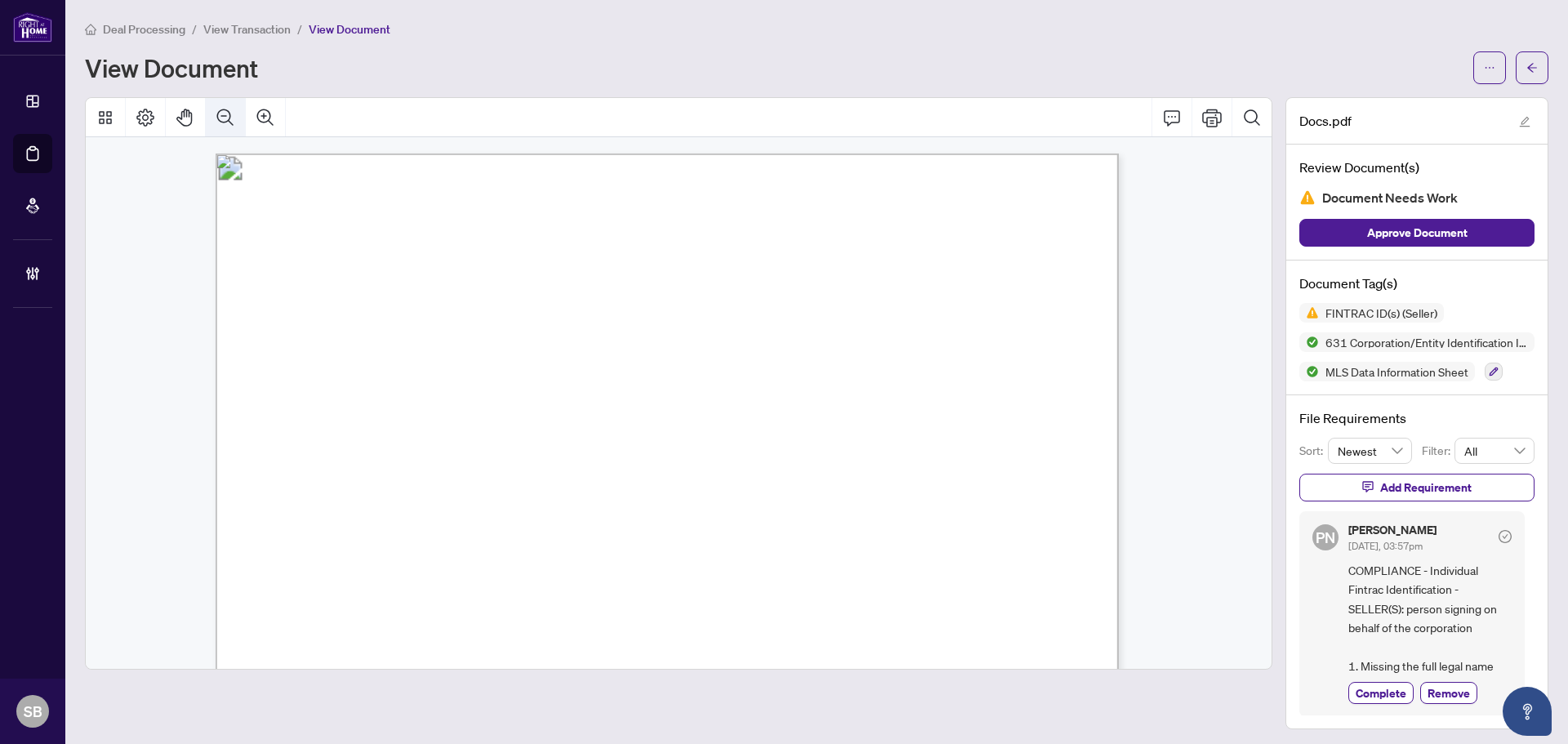
click at [222, 118] on icon "Zoom Out" at bounding box center [225, 118] width 20 height 20
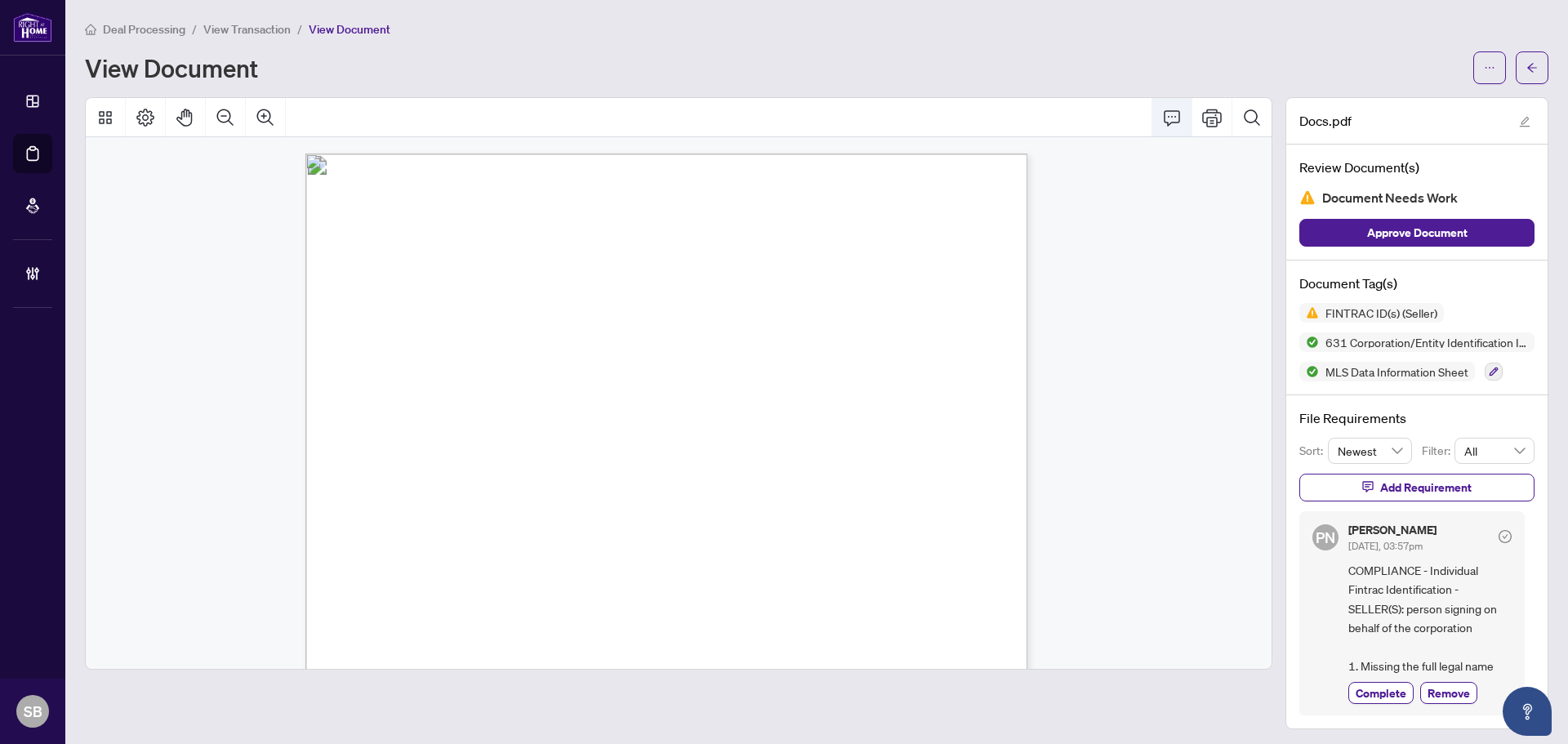
click at [1166, 116] on icon "Comment" at bounding box center [1172, 118] width 20 height 20
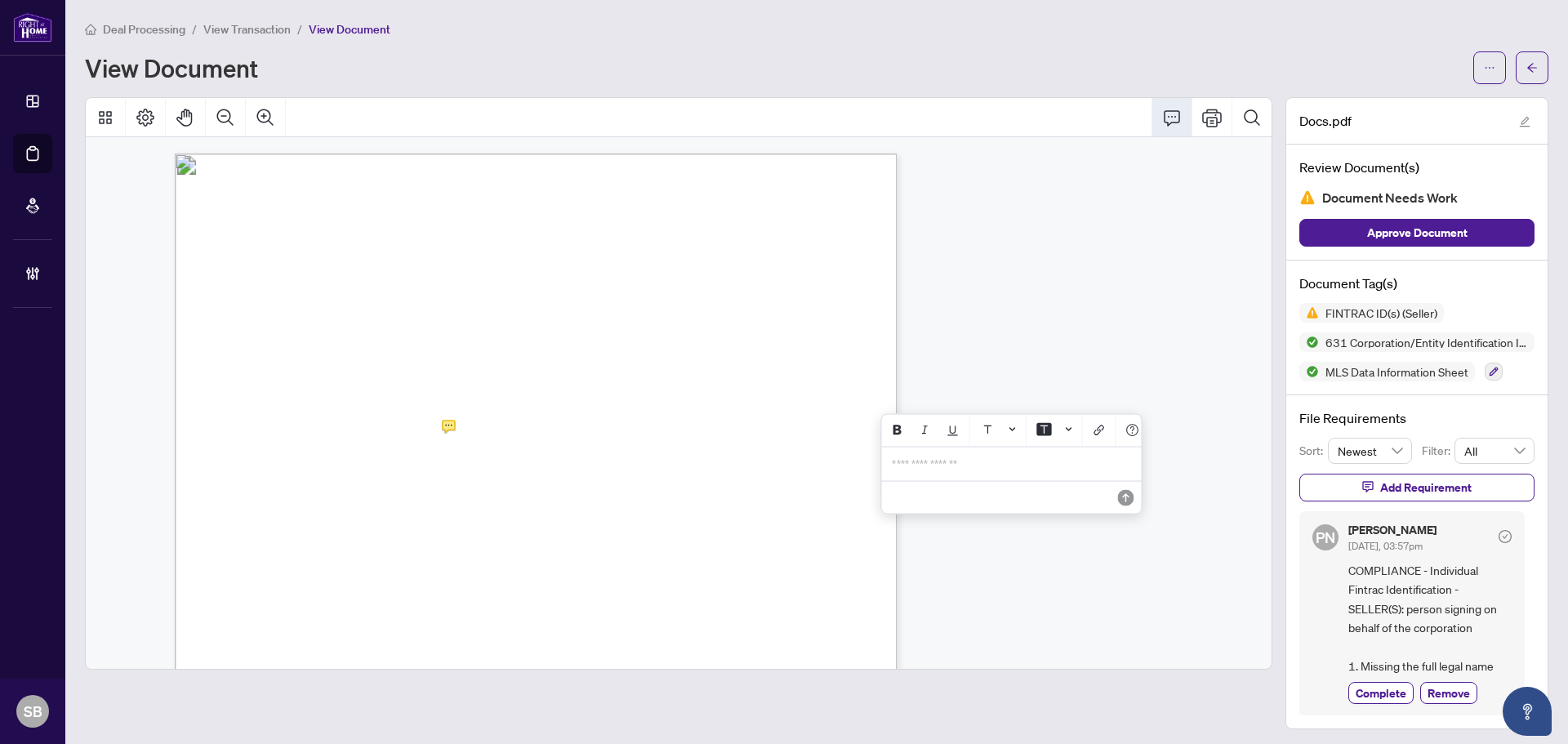
click at [985, 465] on p "**********" at bounding box center [1011, 464] width 238 height 14
click at [1139, 502] on button "Save" at bounding box center [1125, 498] width 33 height 33
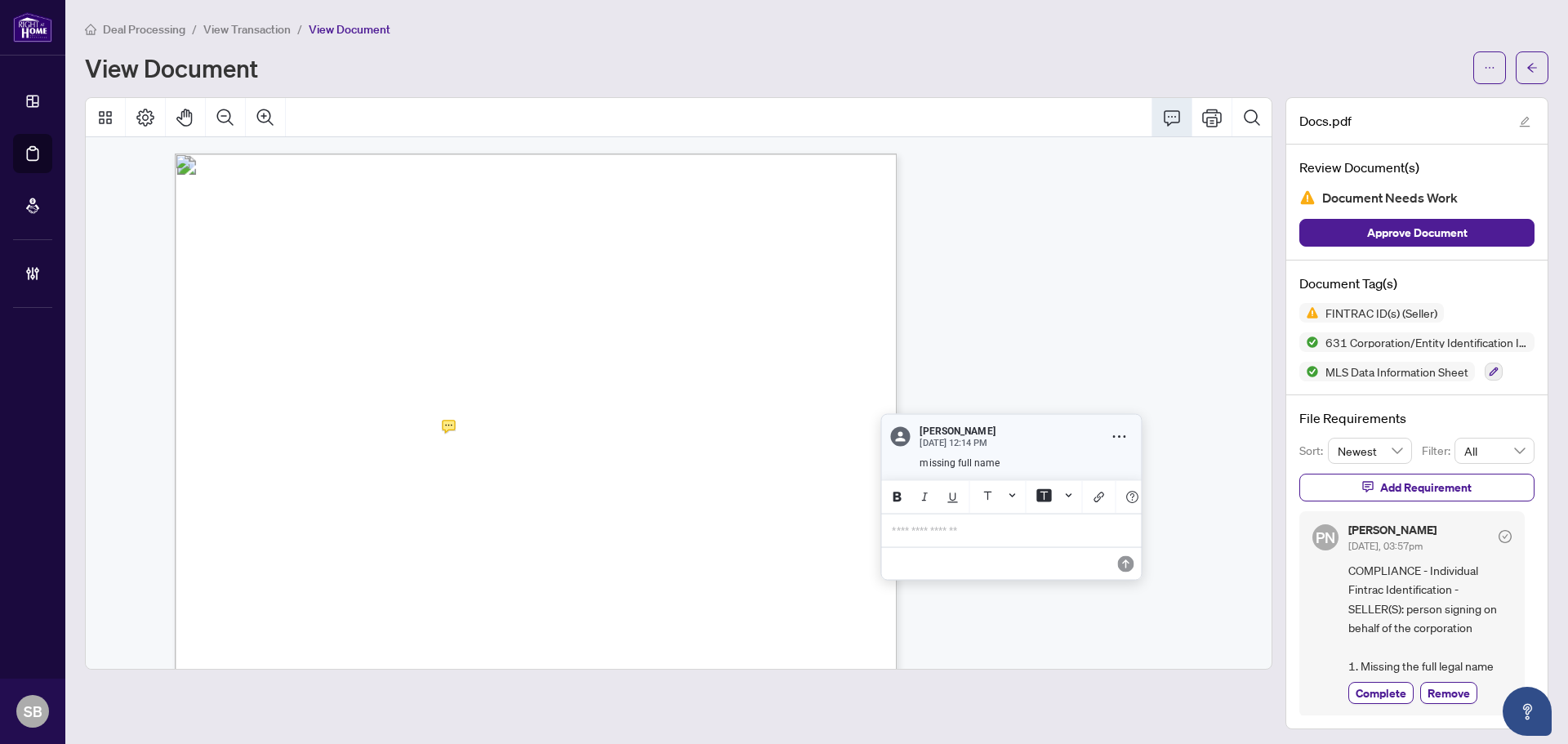
scroll to position [2, 0]
click at [1526, 70] on icon "arrow-left" at bounding box center [1532, 68] width 11 height 11
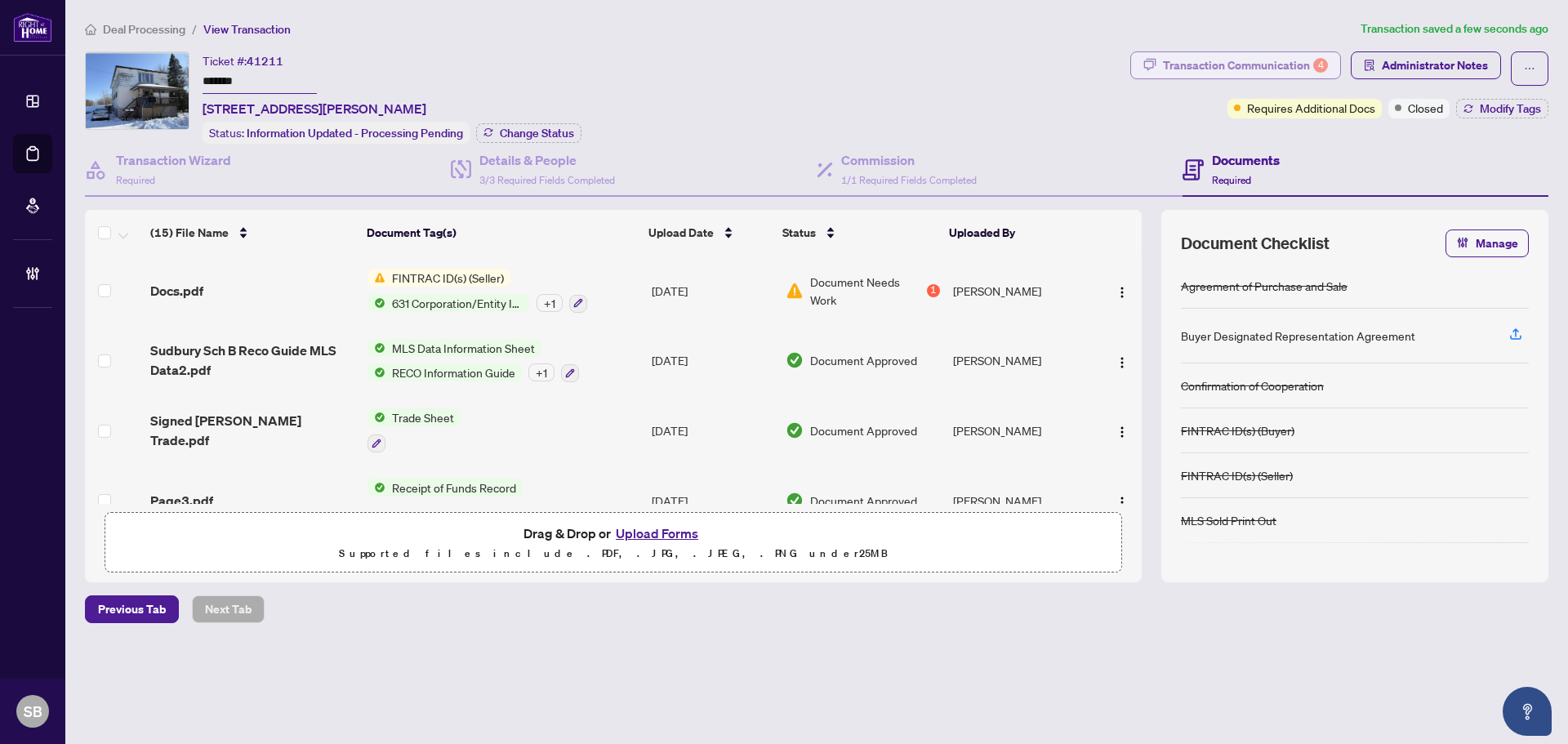
click at [1252, 59] on div "Transaction Communication 4" at bounding box center [1246, 65] width 165 height 26
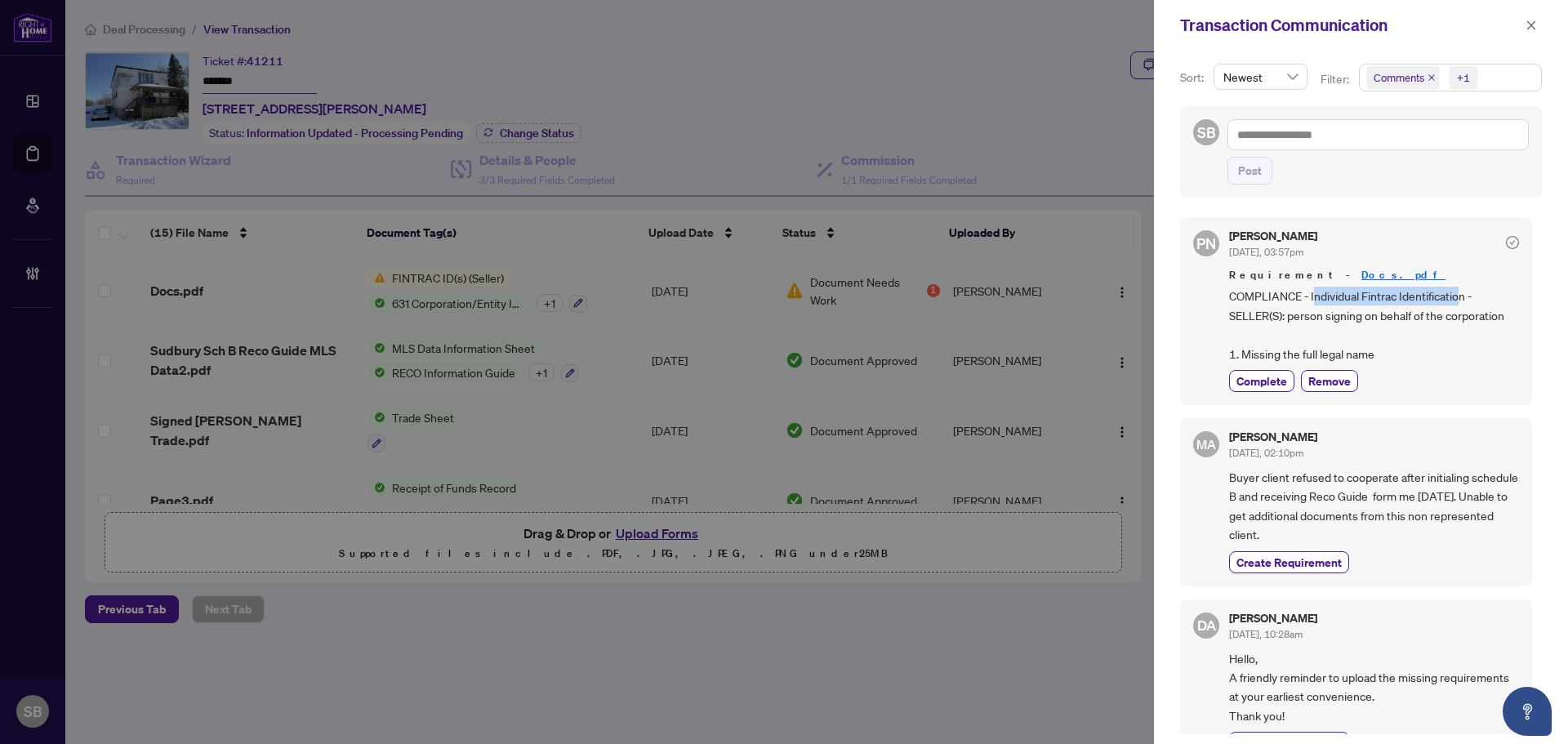
drag, startPoint x: 1313, startPoint y: 301, endPoint x: 1461, endPoint y: 293, distance: 148.2
click at [1459, 293] on span "COMPLIANCE - Individual Fintrac Identification - SELLER(S): person signing on b…" at bounding box center [1374, 325] width 290 height 77
click at [1461, 298] on span "COMPLIANCE - Individual Fintrac Identification - SELLER(S): person signing on b…" at bounding box center [1374, 325] width 290 height 77
click at [1529, 34] on span "button" at bounding box center [1531, 25] width 11 height 26
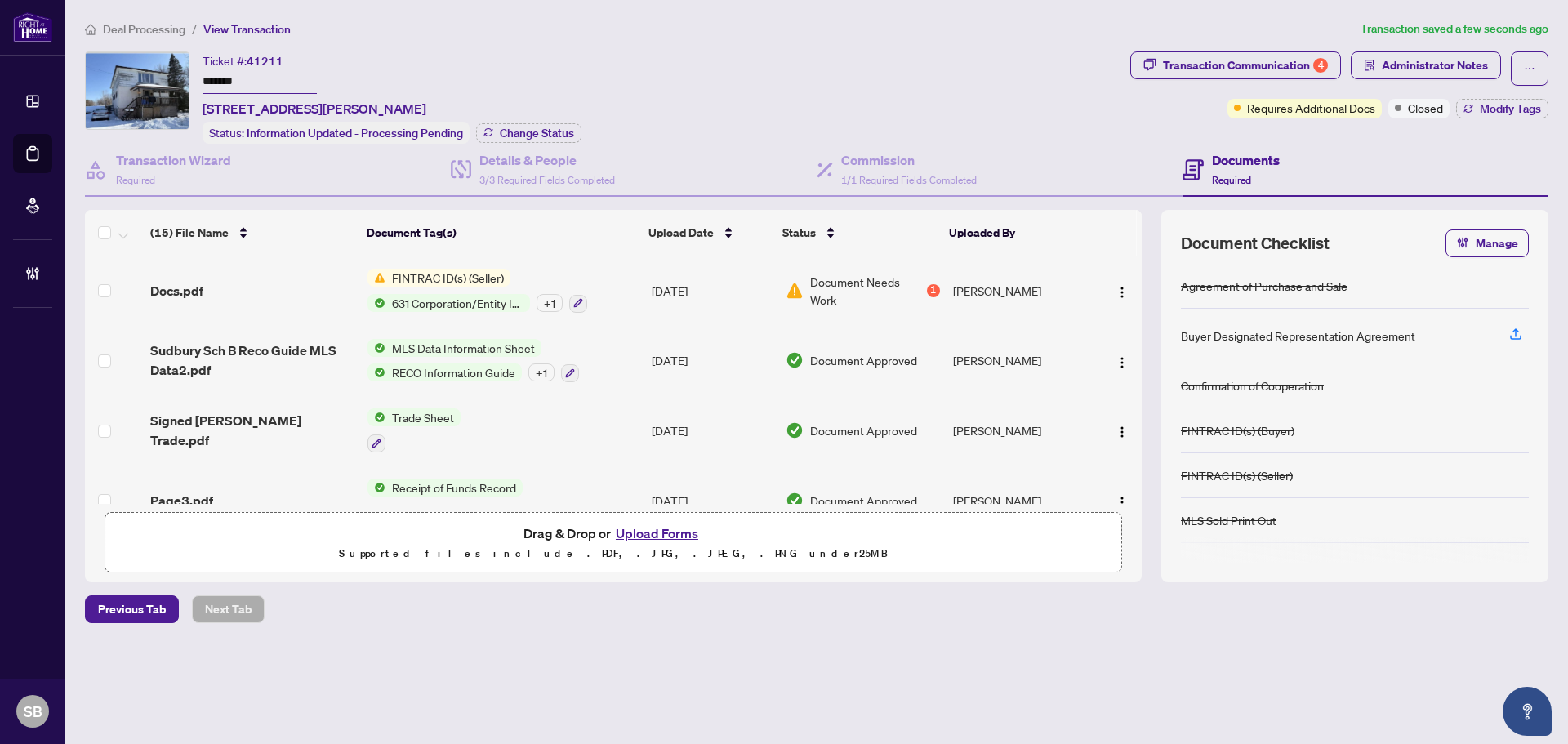
click at [649, 284] on td "[DATE]" at bounding box center [712, 291] width 134 height 70
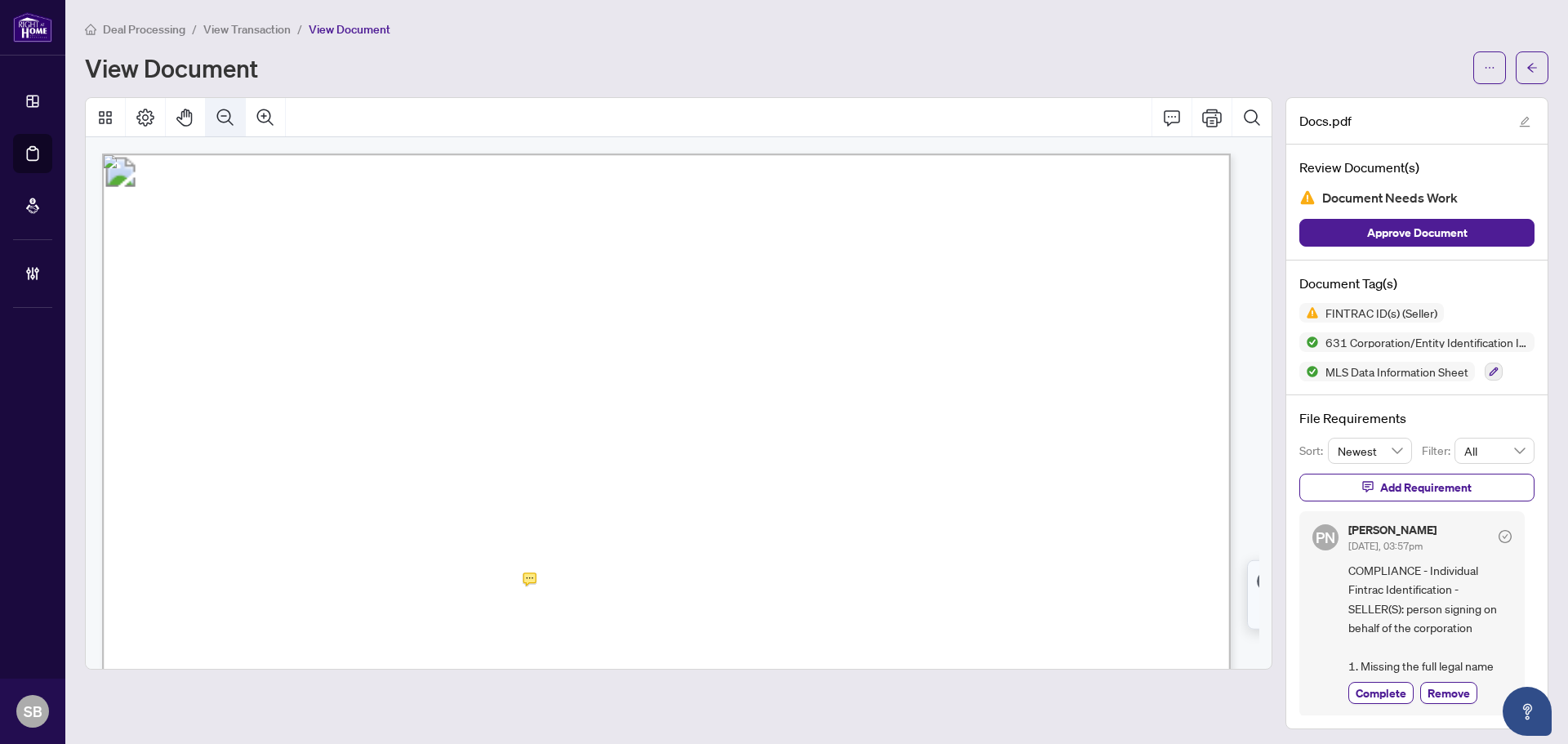
click at [219, 115] on icon "Zoom Out" at bounding box center [225, 118] width 20 height 20
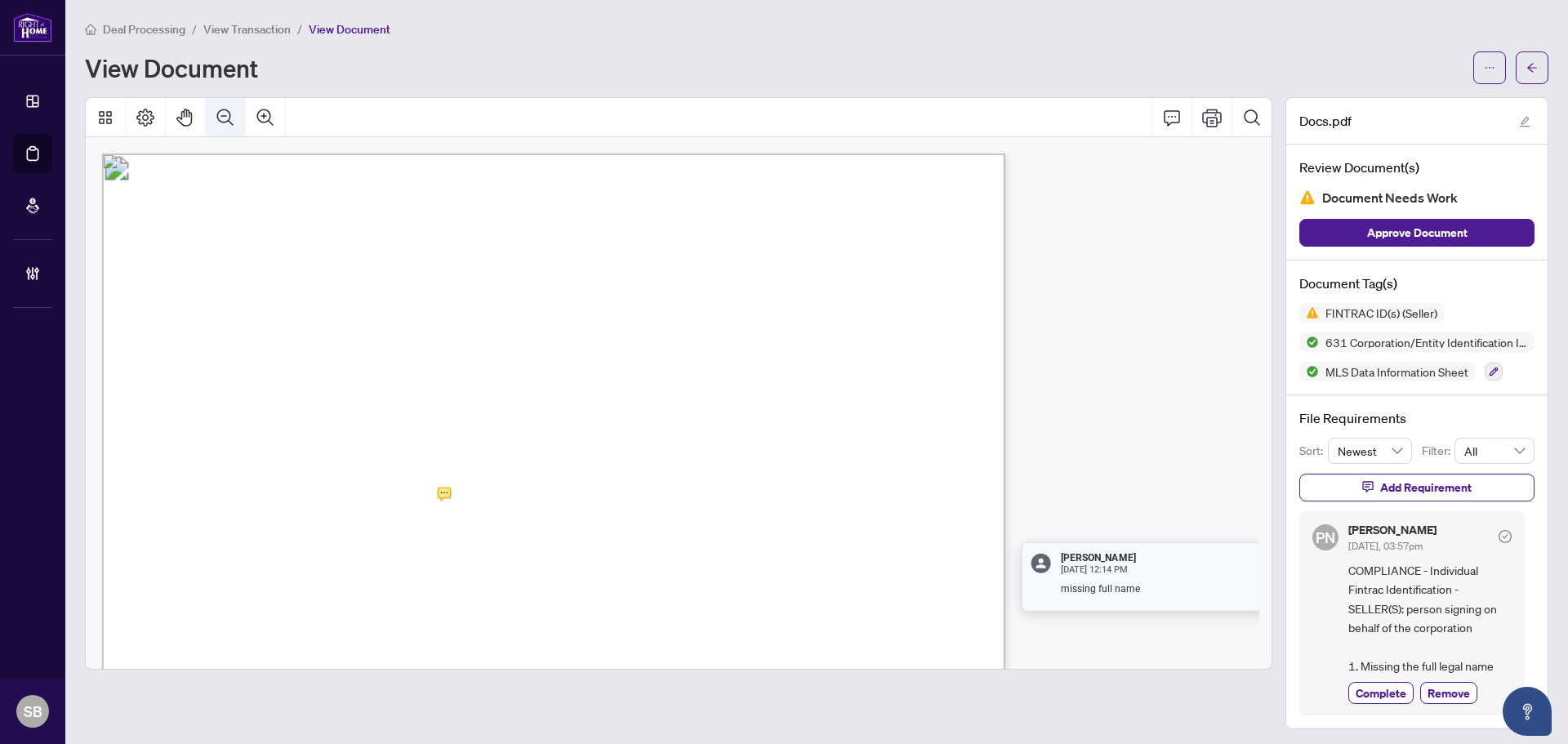
click at [219, 114] on icon "Zoom Out" at bounding box center [225, 118] width 20 height 20
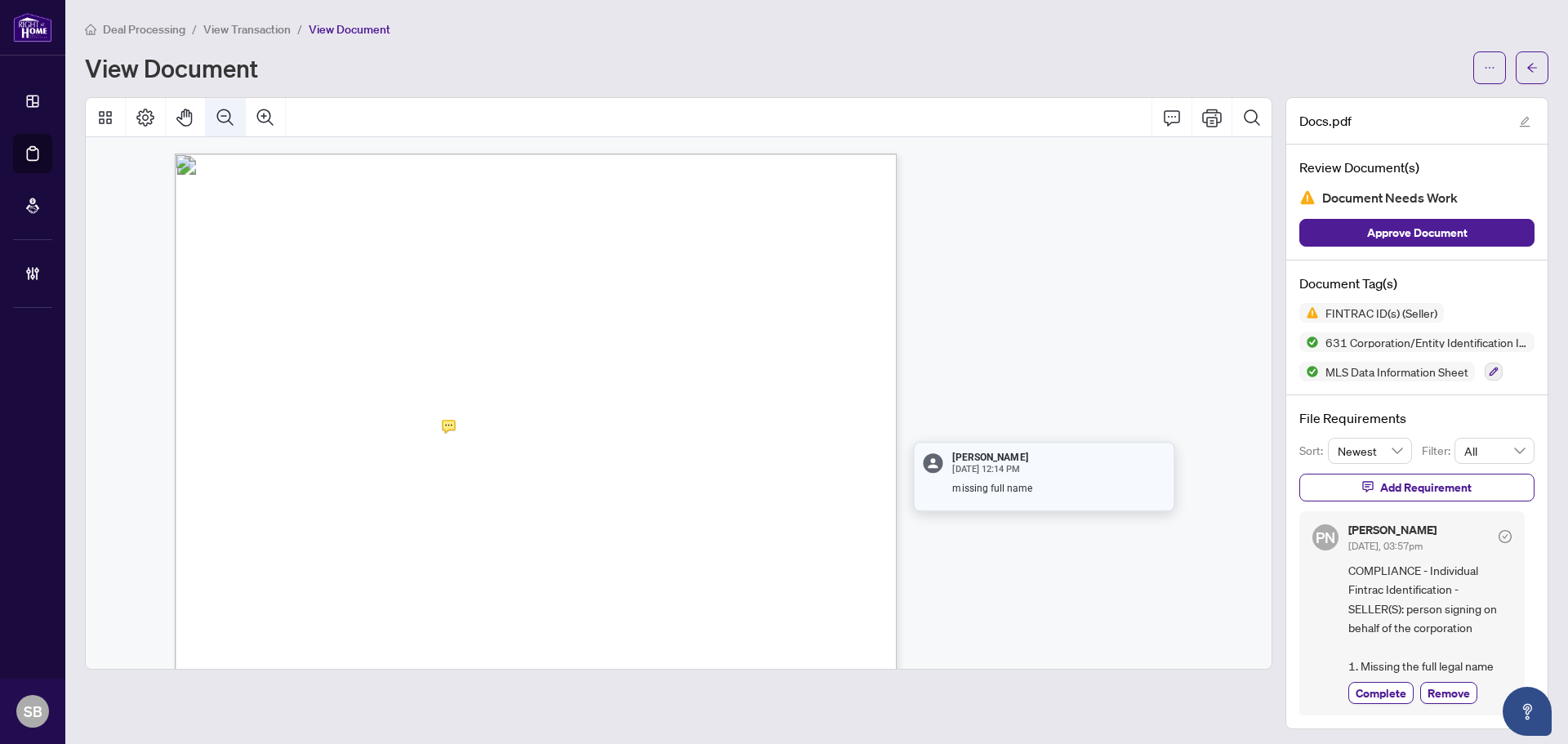
click at [219, 114] on icon "Zoom Out" at bounding box center [225, 118] width 20 height 20
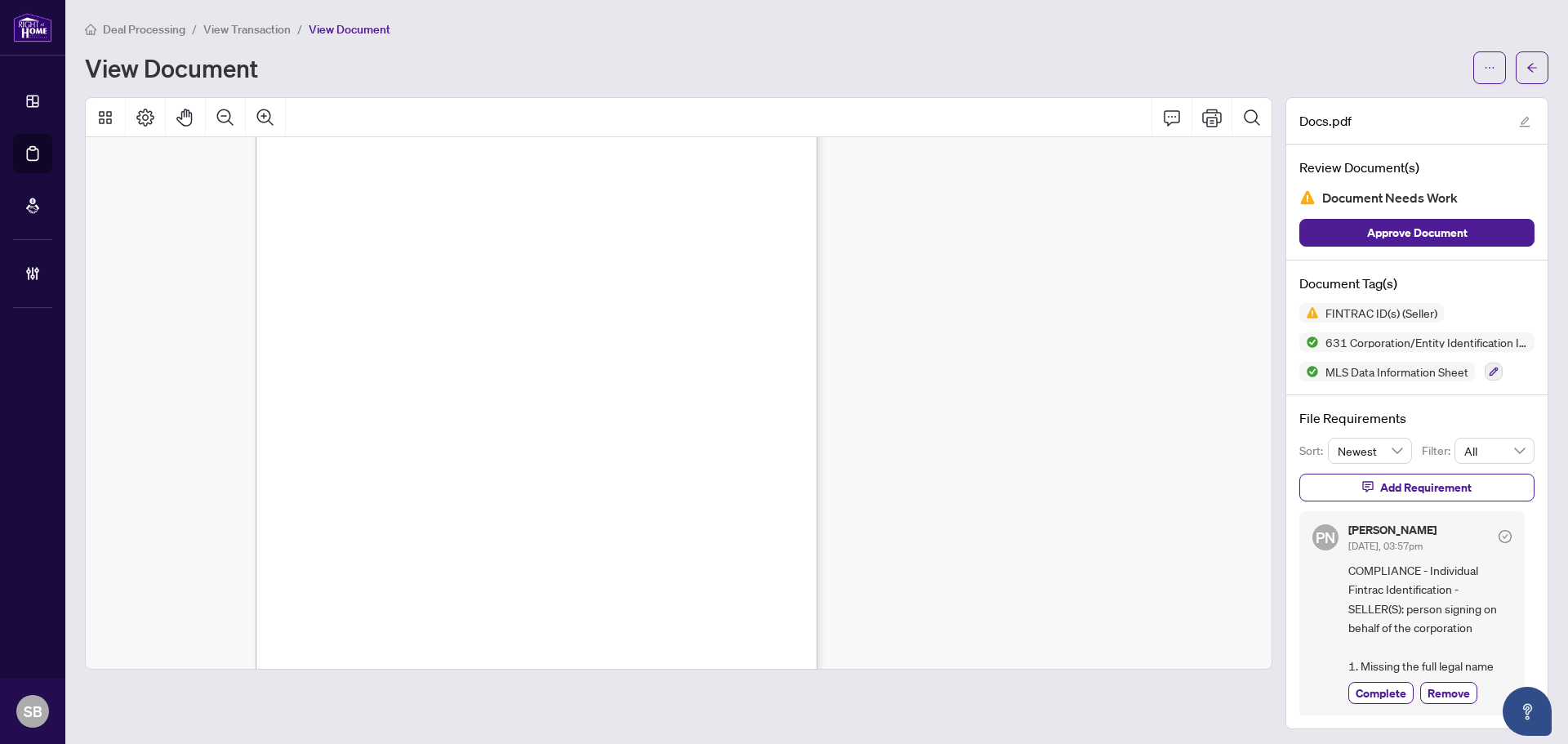
scroll to position [9499, 0]
click at [1527, 68] on icon "arrow-left" at bounding box center [1532, 67] width 10 height 9
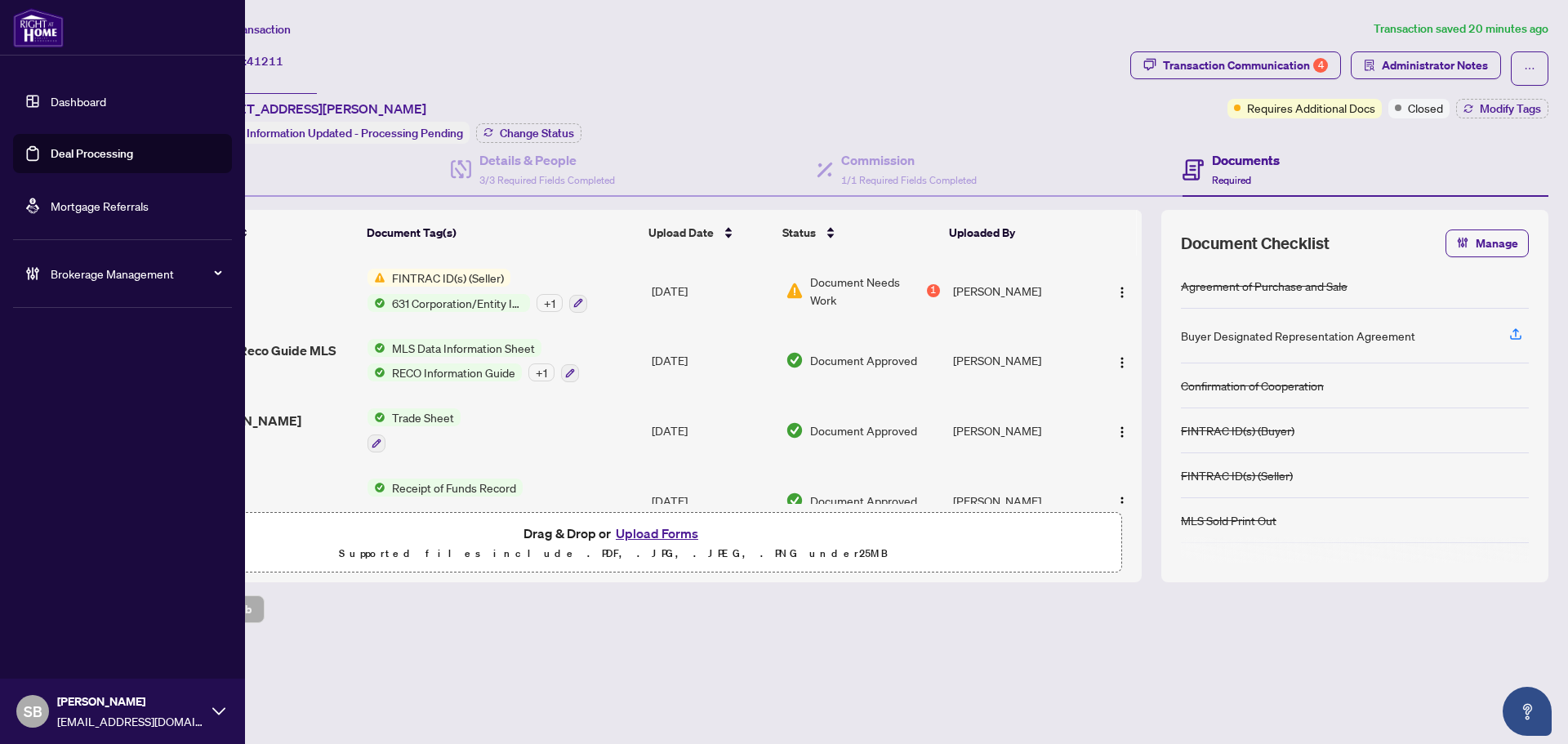
click at [56, 276] on span "Brokerage Management" at bounding box center [136, 273] width 170 height 18
click at [98, 393] on link "Manage Agents" at bounding box center [74, 391] width 81 height 15
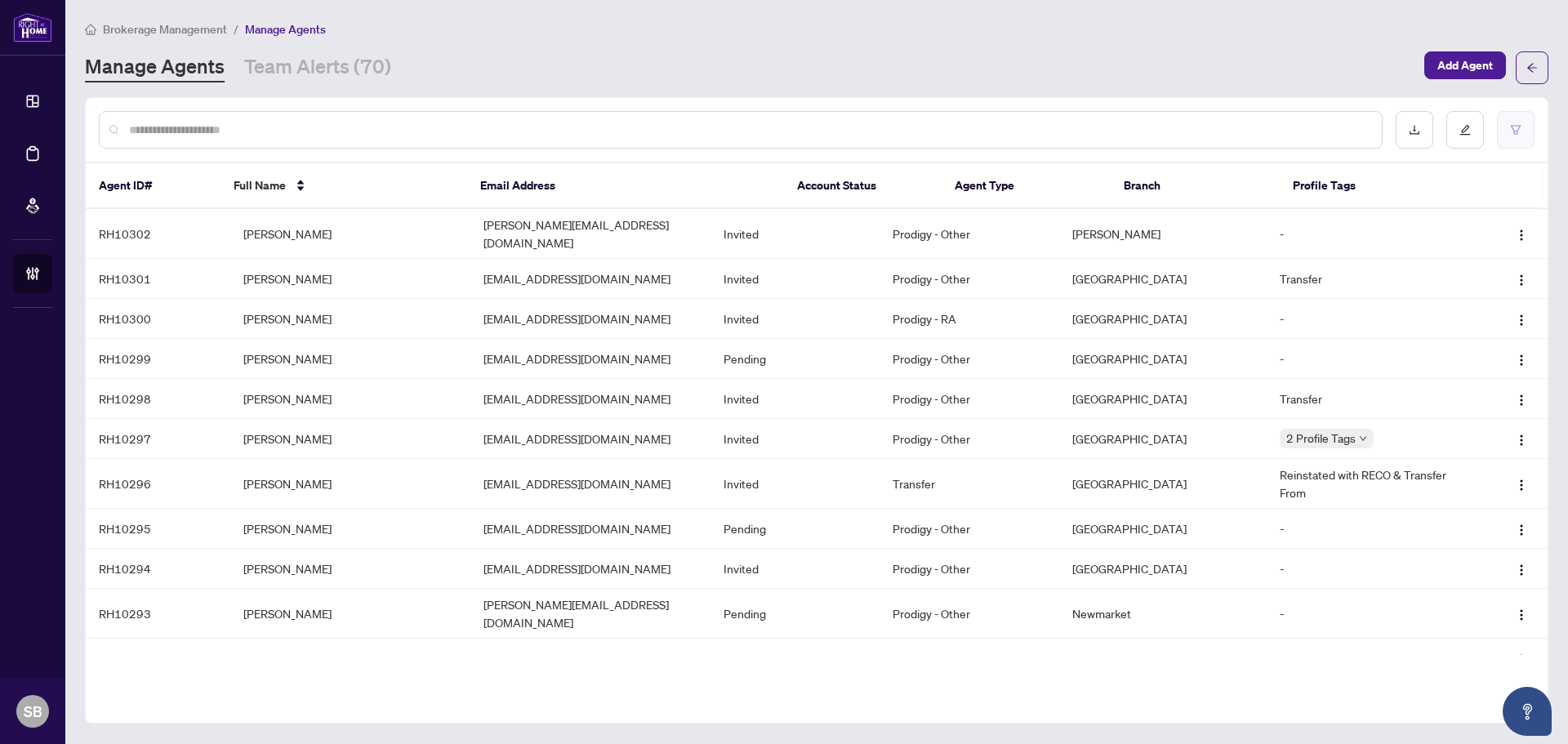
click at [1522, 129] on button "button" at bounding box center [1516, 130] width 38 height 38
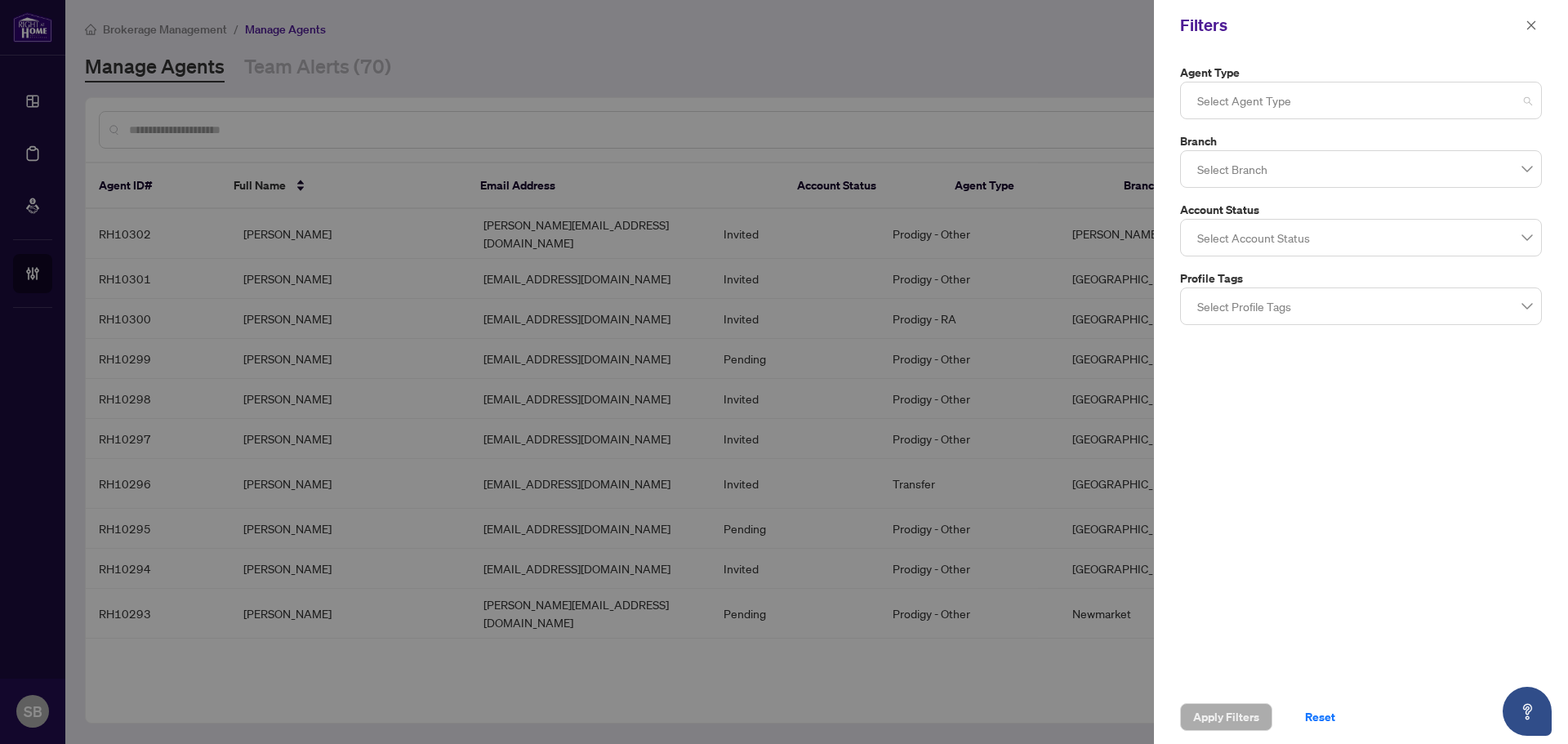
click at [1371, 101] on div at bounding box center [1361, 101] width 340 height 29
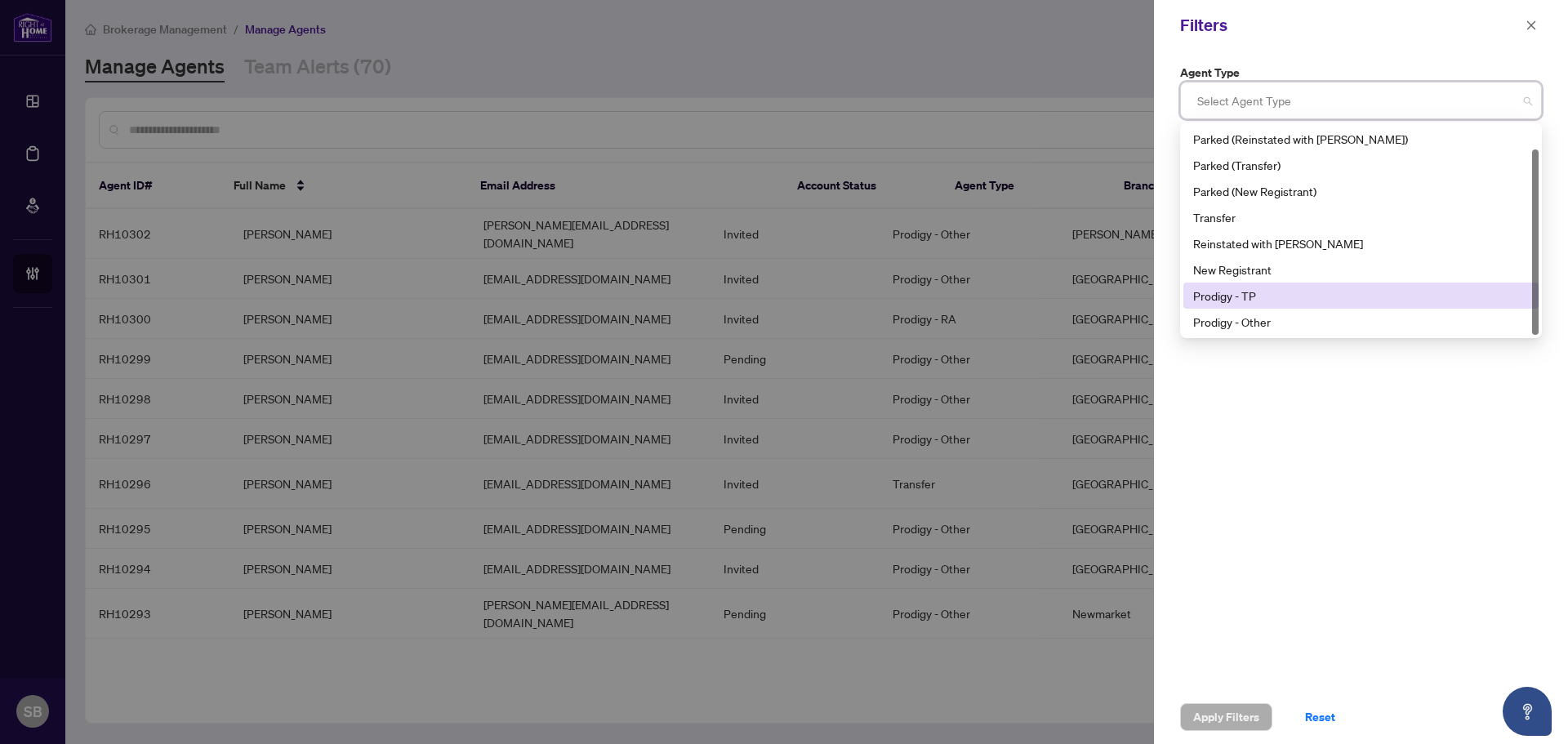
scroll to position [26, 0]
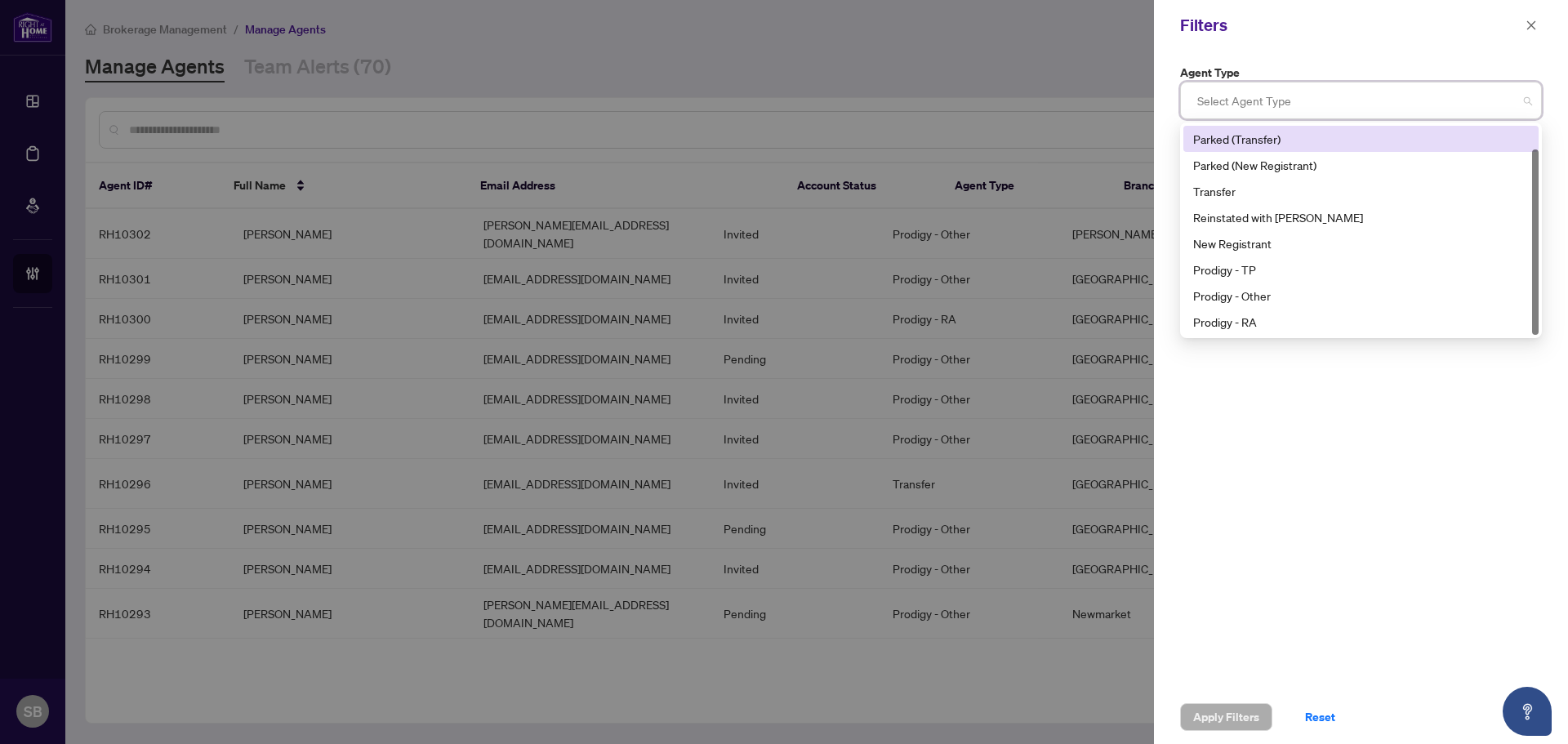
click at [1169, 117] on div "Agent Type Select Agent Type 1 2 3 Parked (Reinstated with [PERSON_NAME]) Parke…" at bounding box center [1361, 371] width 414 height 640
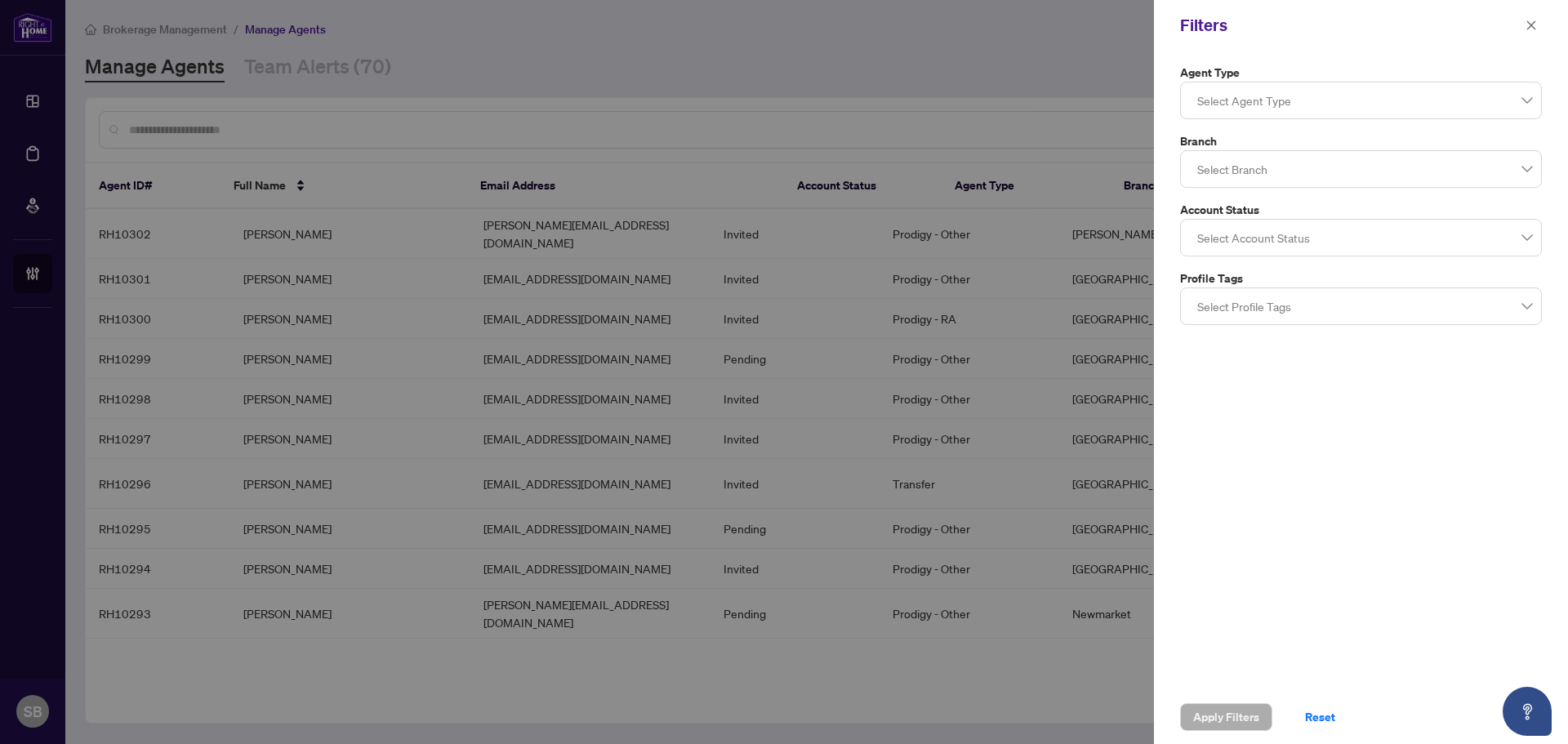
drag, startPoint x: 1258, startPoint y: 110, endPoint x: 1255, endPoint y: 101, distance: 9.5
click at [1255, 101] on div at bounding box center [1361, 101] width 340 height 29
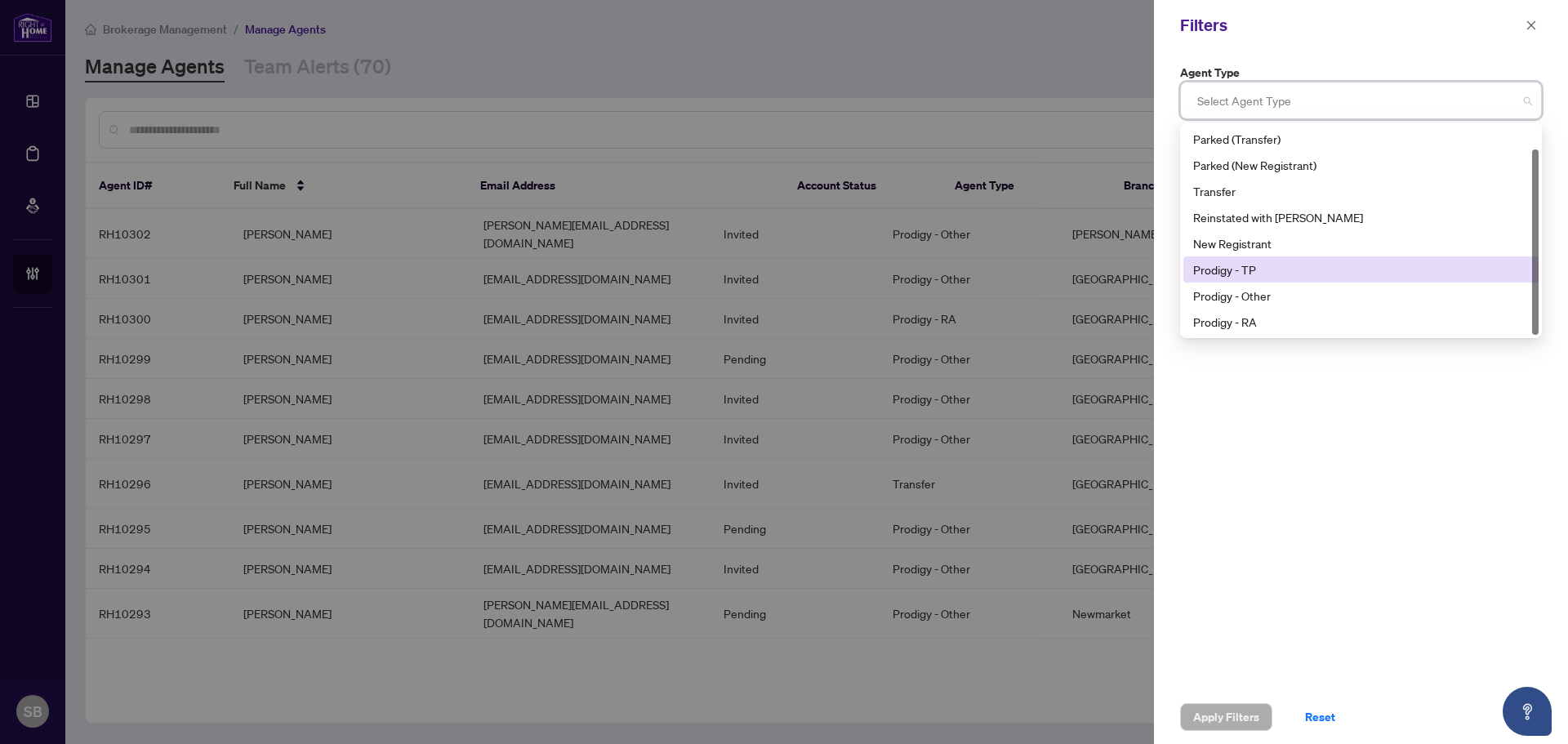
click at [1250, 278] on div "Prodigy - TP" at bounding box center [1361, 269] width 355 height 26
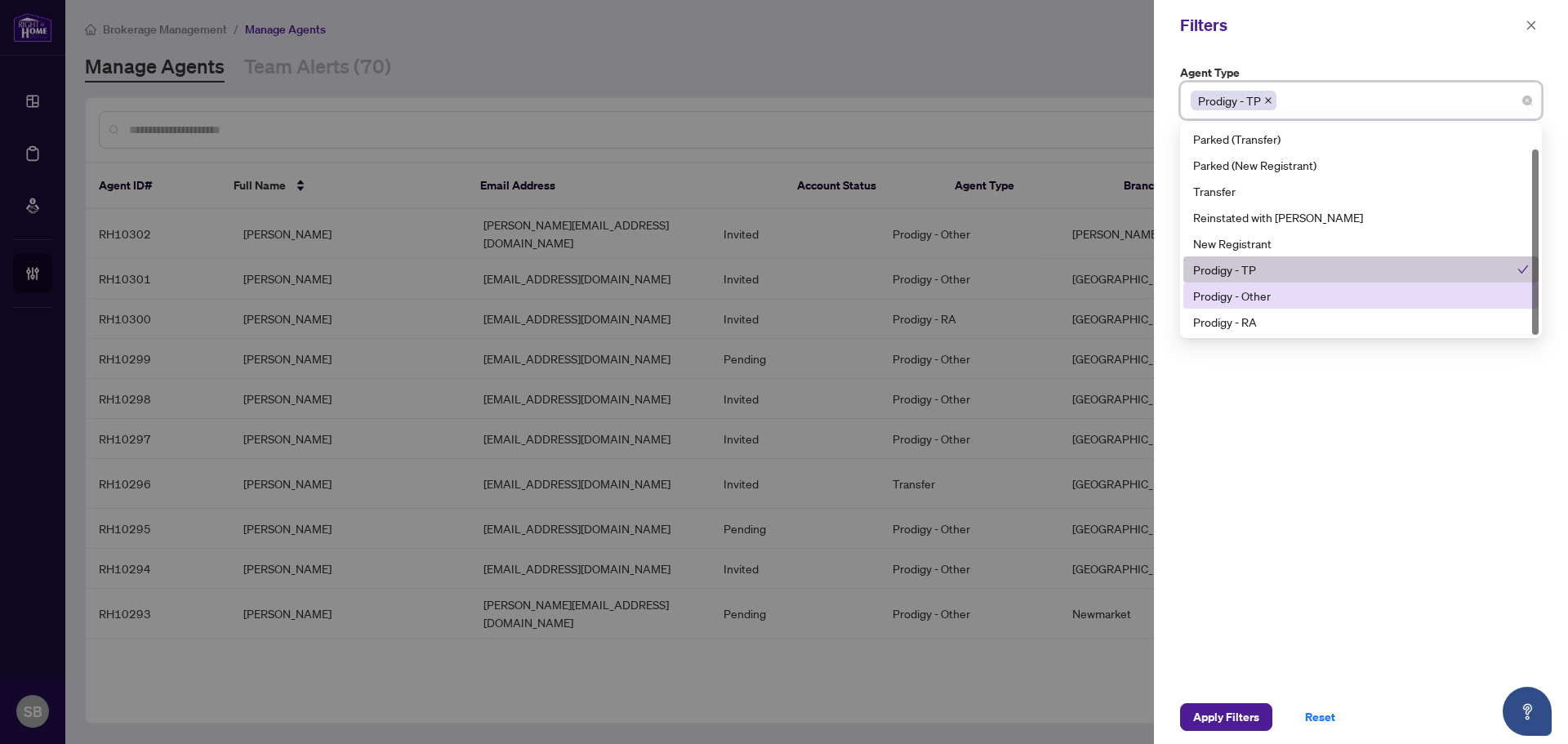
click at [1259, 291] on div "Prodigy - Other" at bounding box center [1361, 295] width 336 height 18
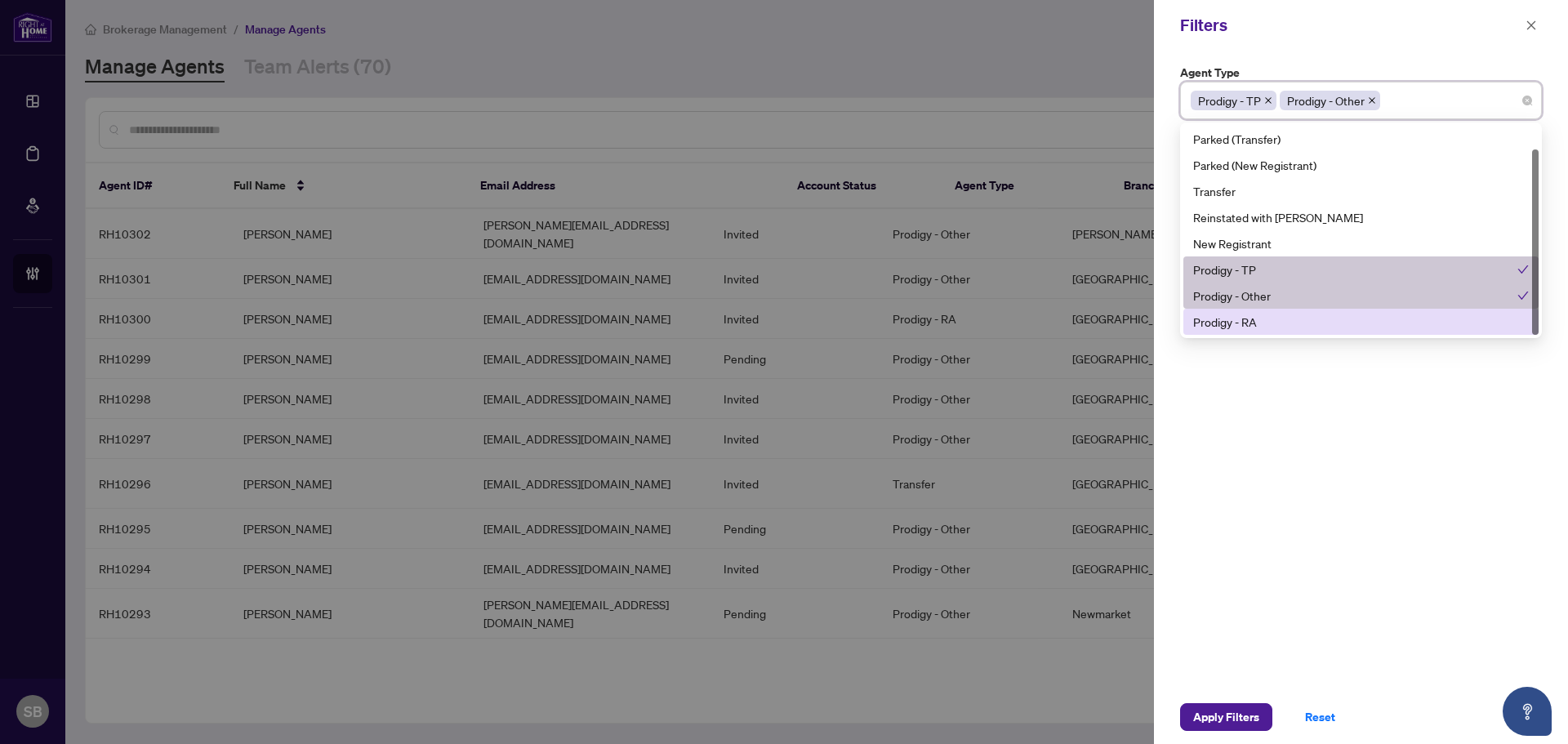
click at [1254, 327] on div "Prodigy - RA" at bounding box center [1361, 322] width 336 height 18
click at [1353, 490] on div "Agent Type Prodigy - TP Prodigy - Other Prodigy - RA 10 11 Parked (Reinstated w…" at bounding box center [1361, 371] width 414 height 640
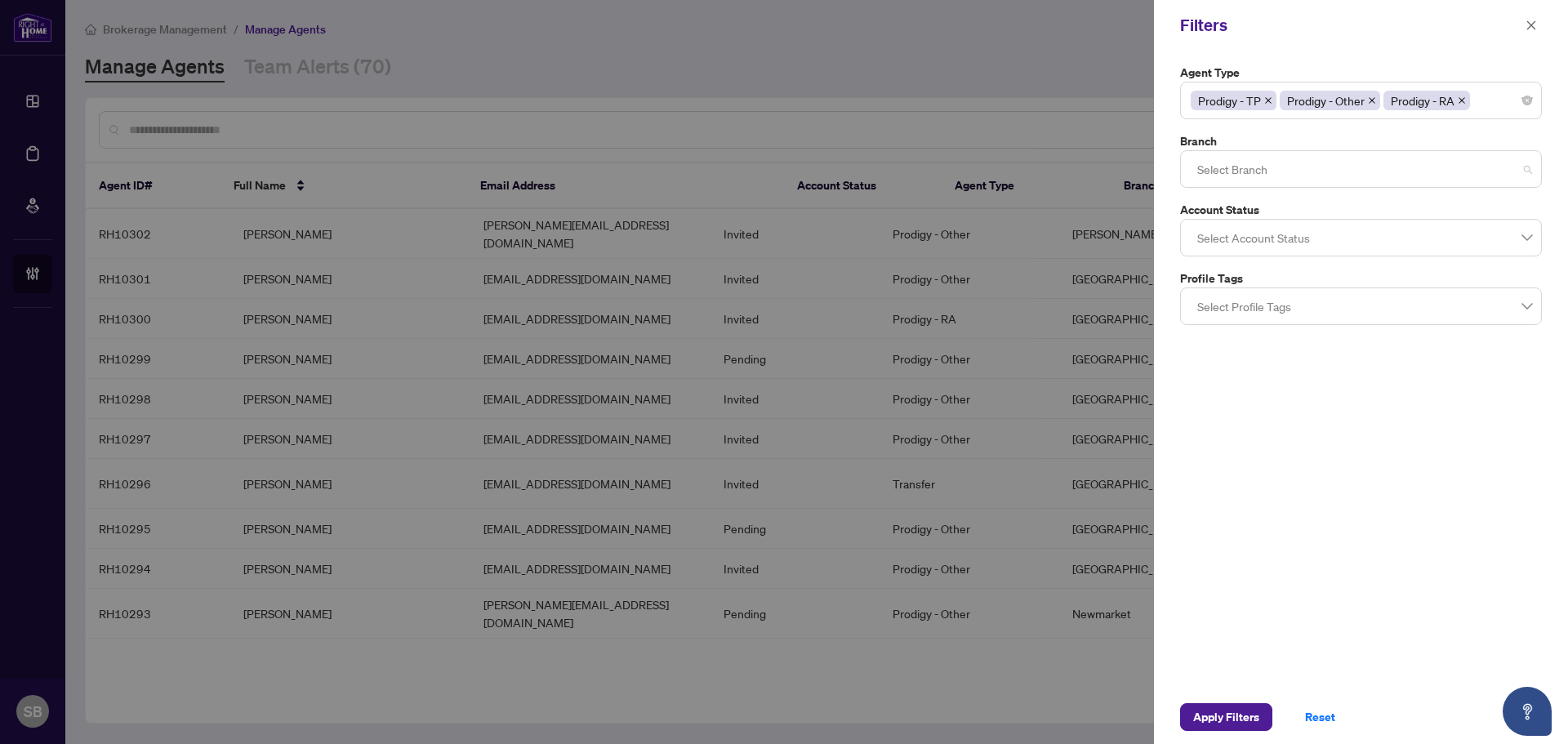
click at [1295, 160] on div at bounding box center [1361, 169] width 340 height 29
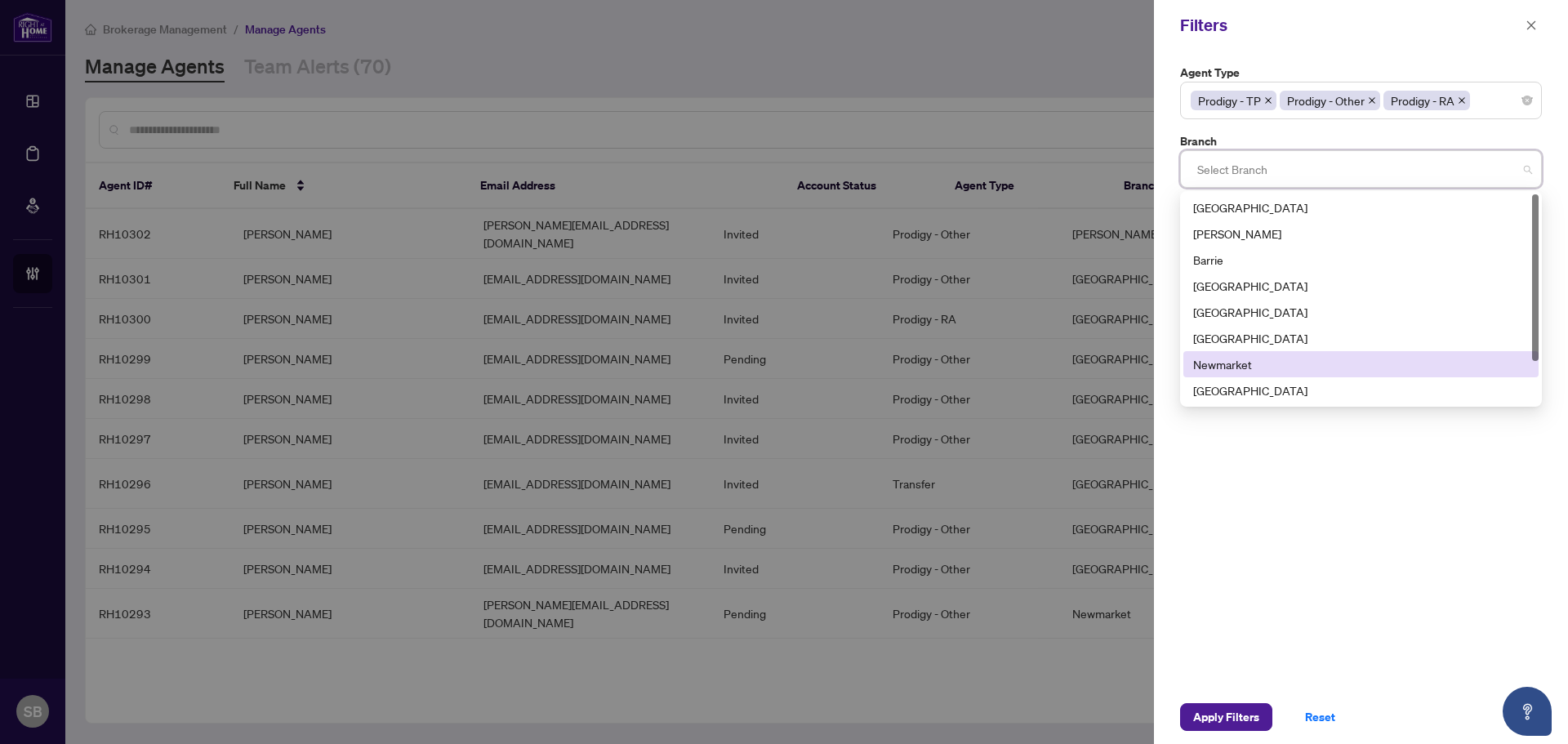
scroll to position [52, 0]
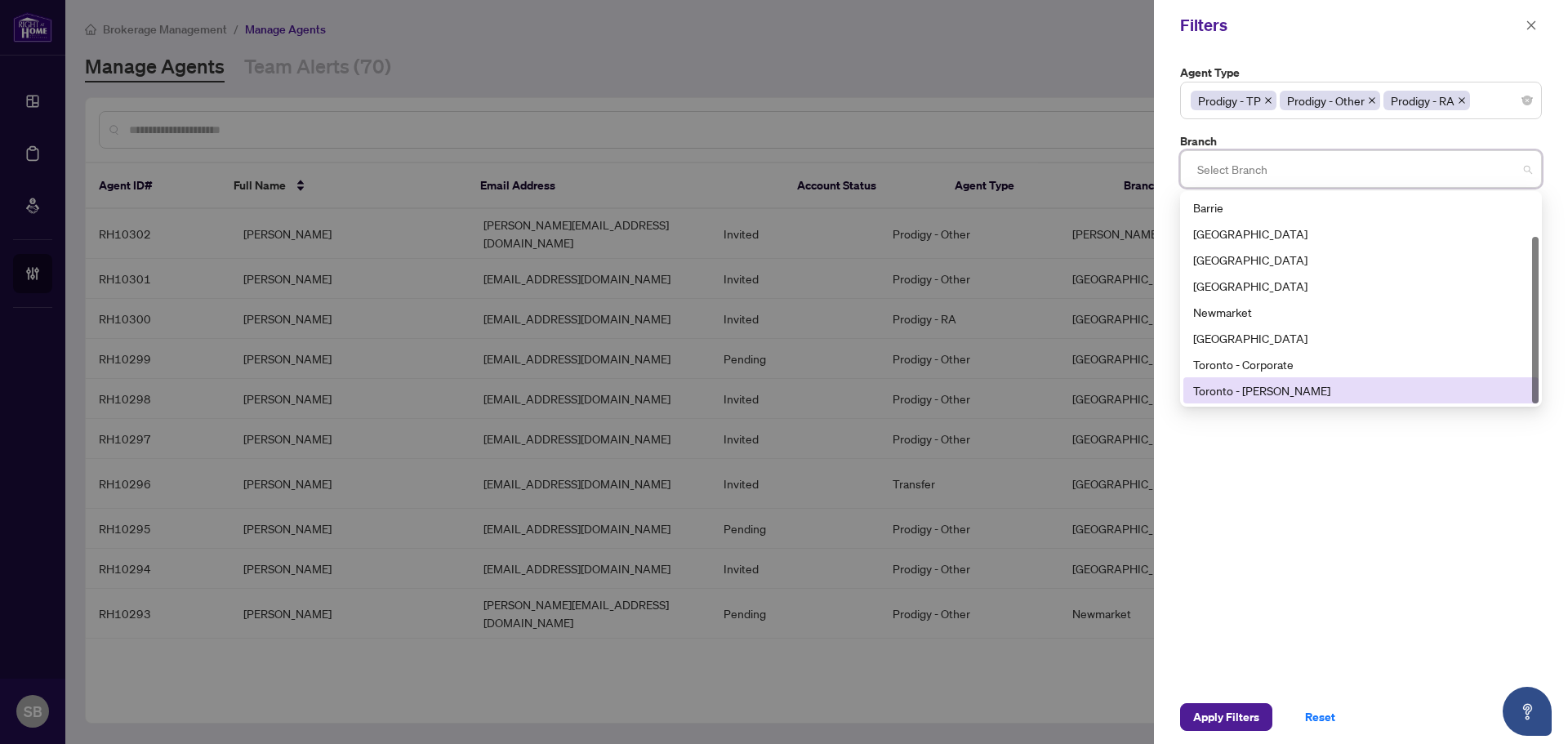
click at [1274, 394] on div "Toronto - [PERSON_NAME]" at bounding box center [1361, 390] width 336 height 18
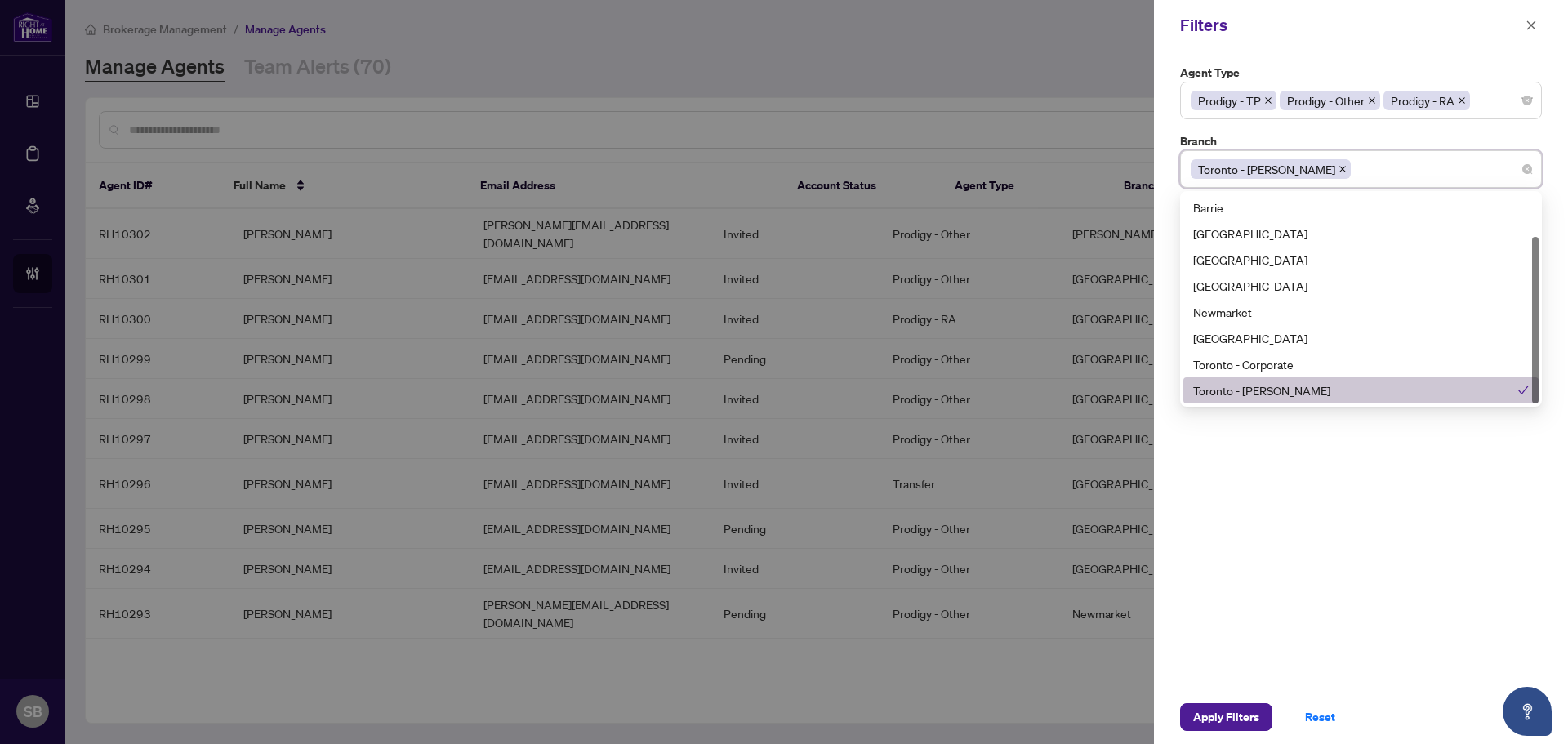
click at [1285, 496] on div "Agent Type Prodigy - TP Prodigy - Other Prodigy - RA 10 11 Parked (Reinstated w…" at bounding box center [1361, 371] width 414 height 640
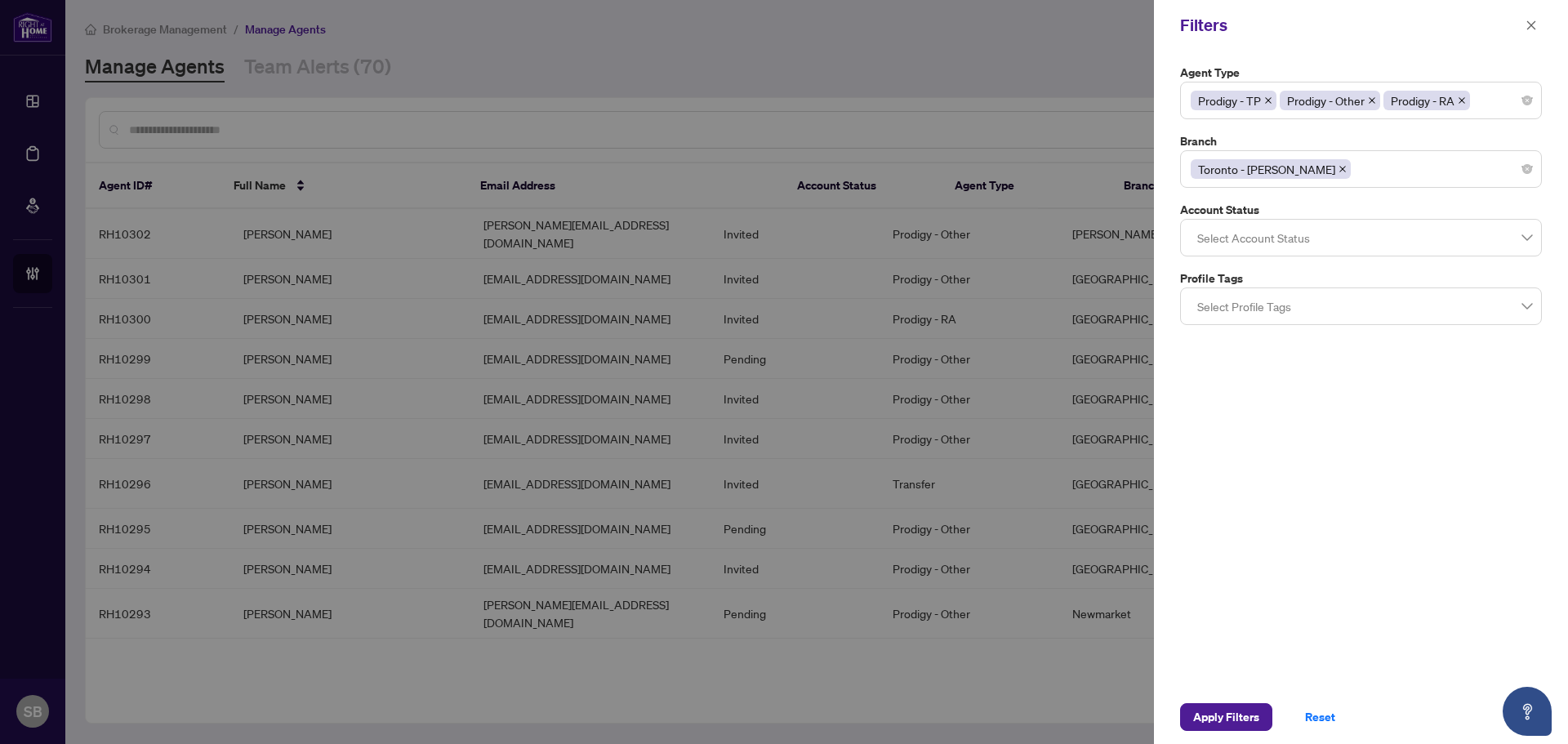
click at [1284, 229] on div at bounding box center [1361, 237] width 340 height 29
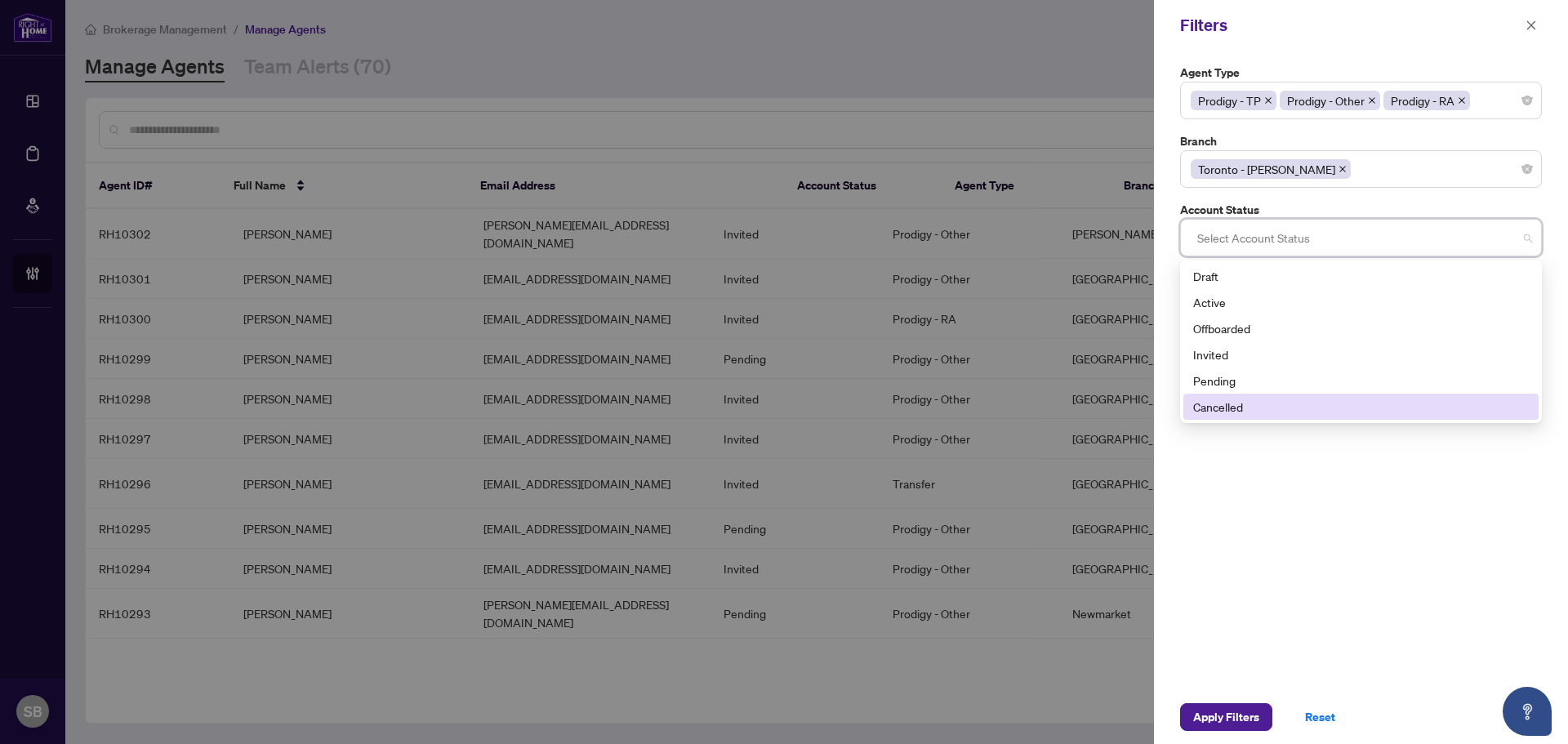
click at [1297, 470] on div "Agent Type Prodigy - TP Prodigy - Other Prodigy - RA 10 11 Parked (Reinstated w…" at bounding box center [1361, 371] width 414 height 640
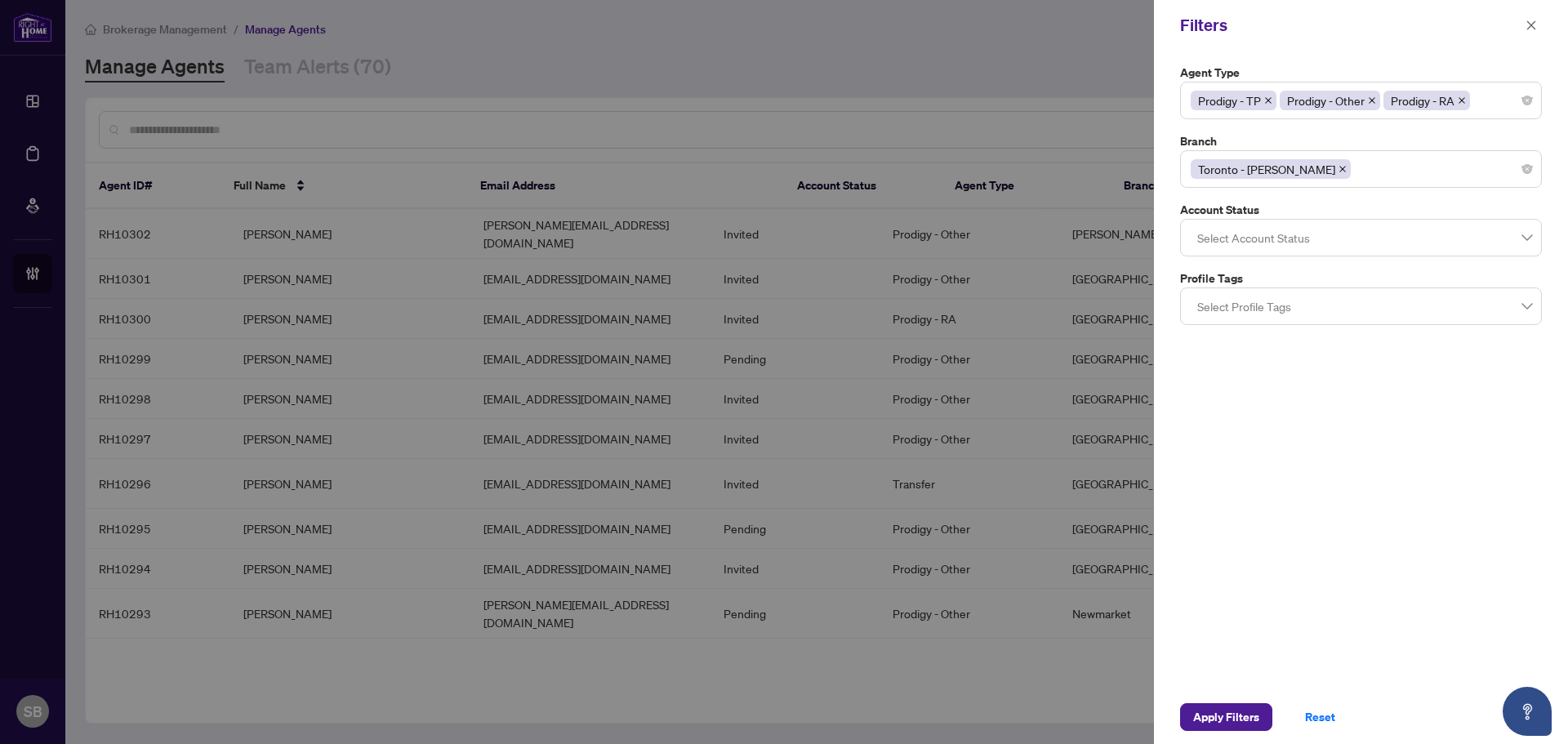
click at [1290, 295] on div at bounding box center [1361, 306] width 340 height 29
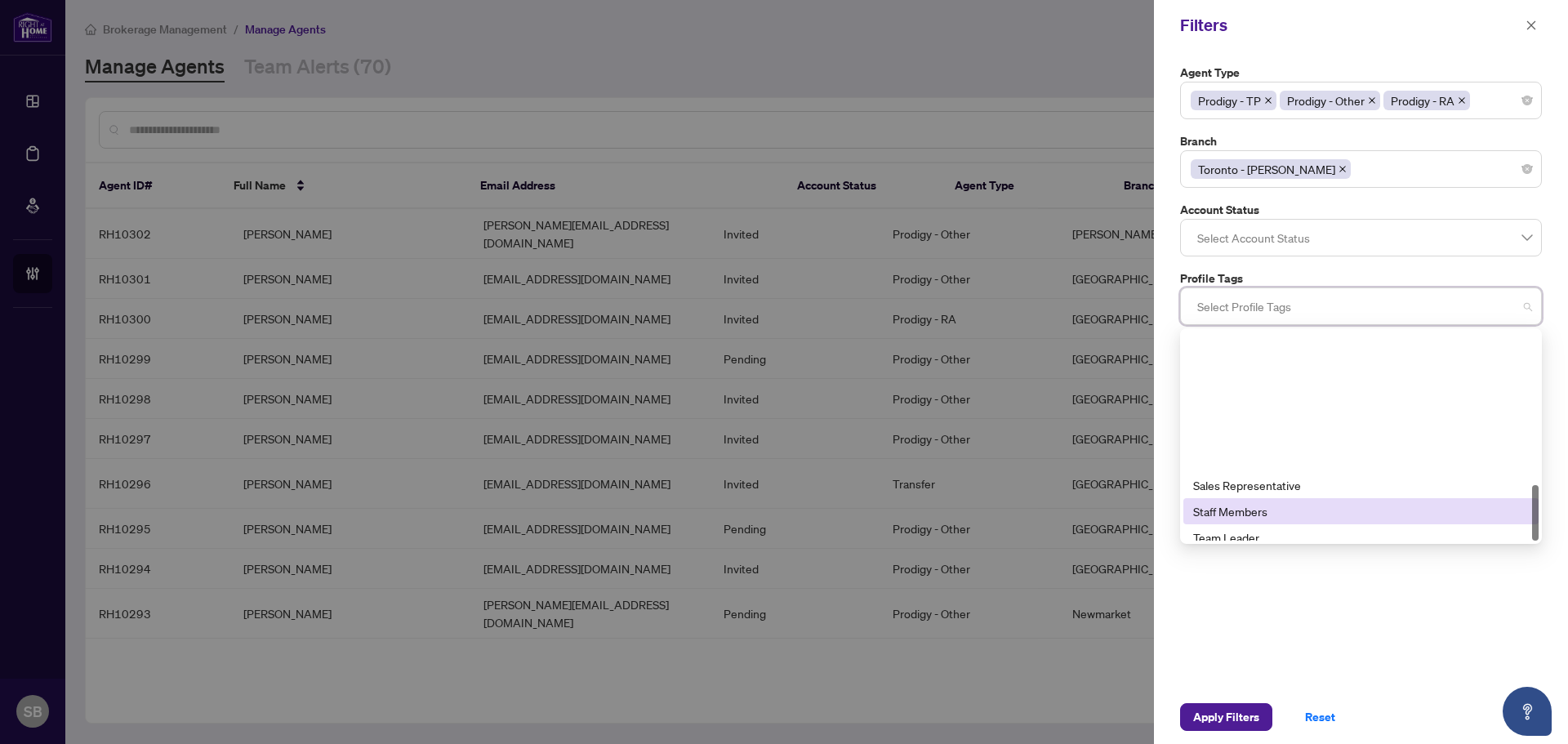
scroll to position [575, 0]
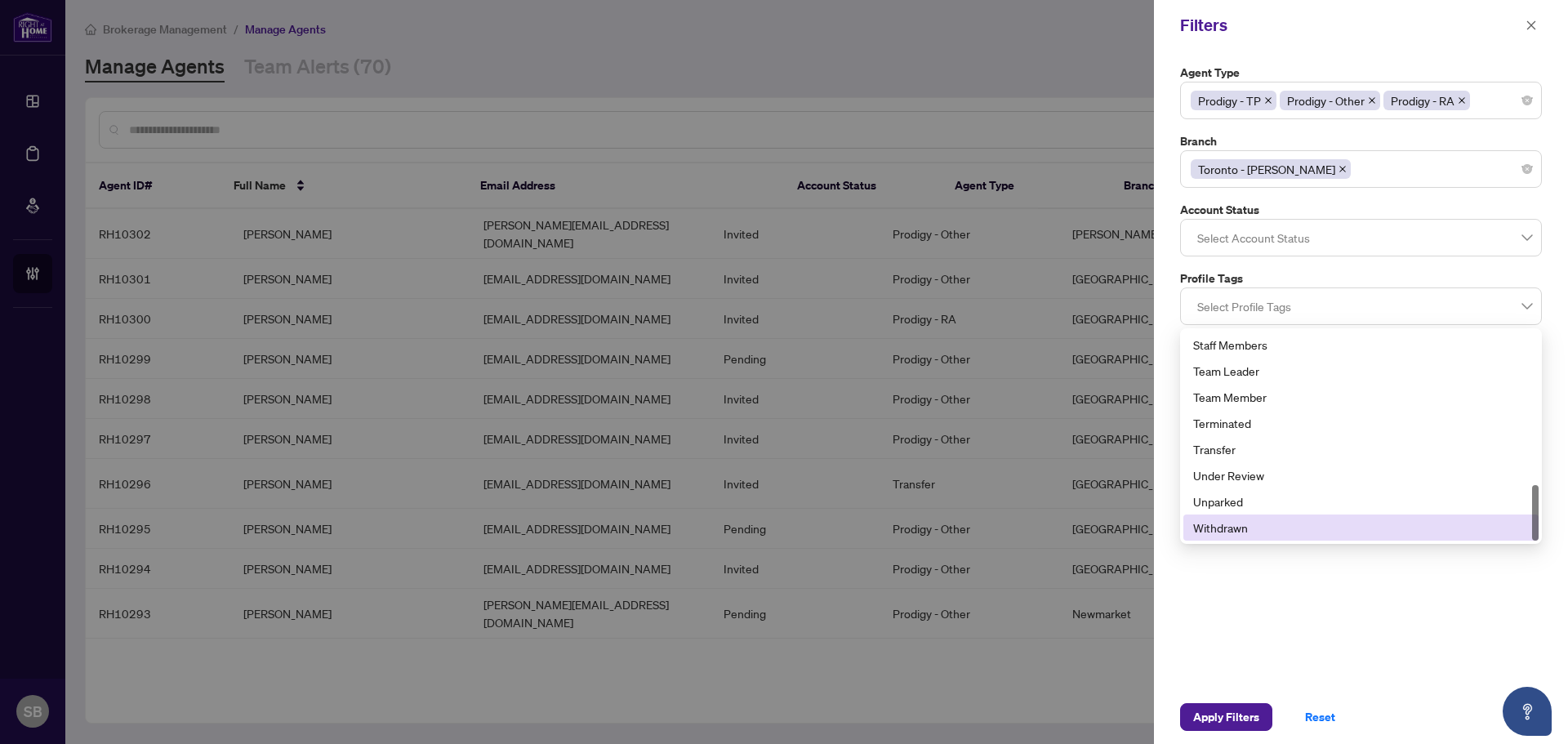
click at [1327, 611] on div "Agent Type Prodigy - TP Prodigy - Other Prodigy - RA 10 11 Parked (Reinstated w…" at bounding box center [1361, 371] width 414 height 640
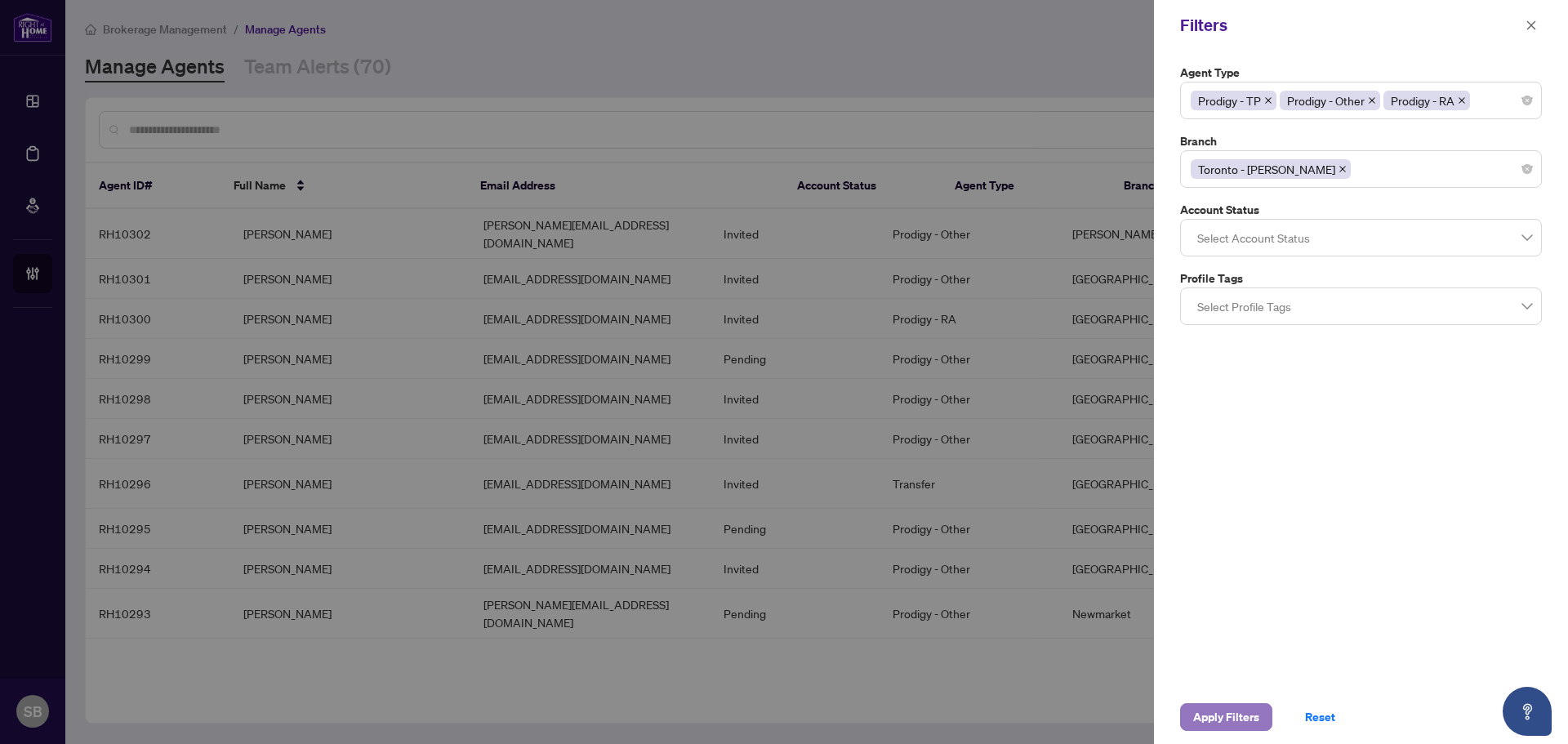
click at [1219, 710] on span "Apply Filters" at bounding box center [1226, 717] width 66 height 26
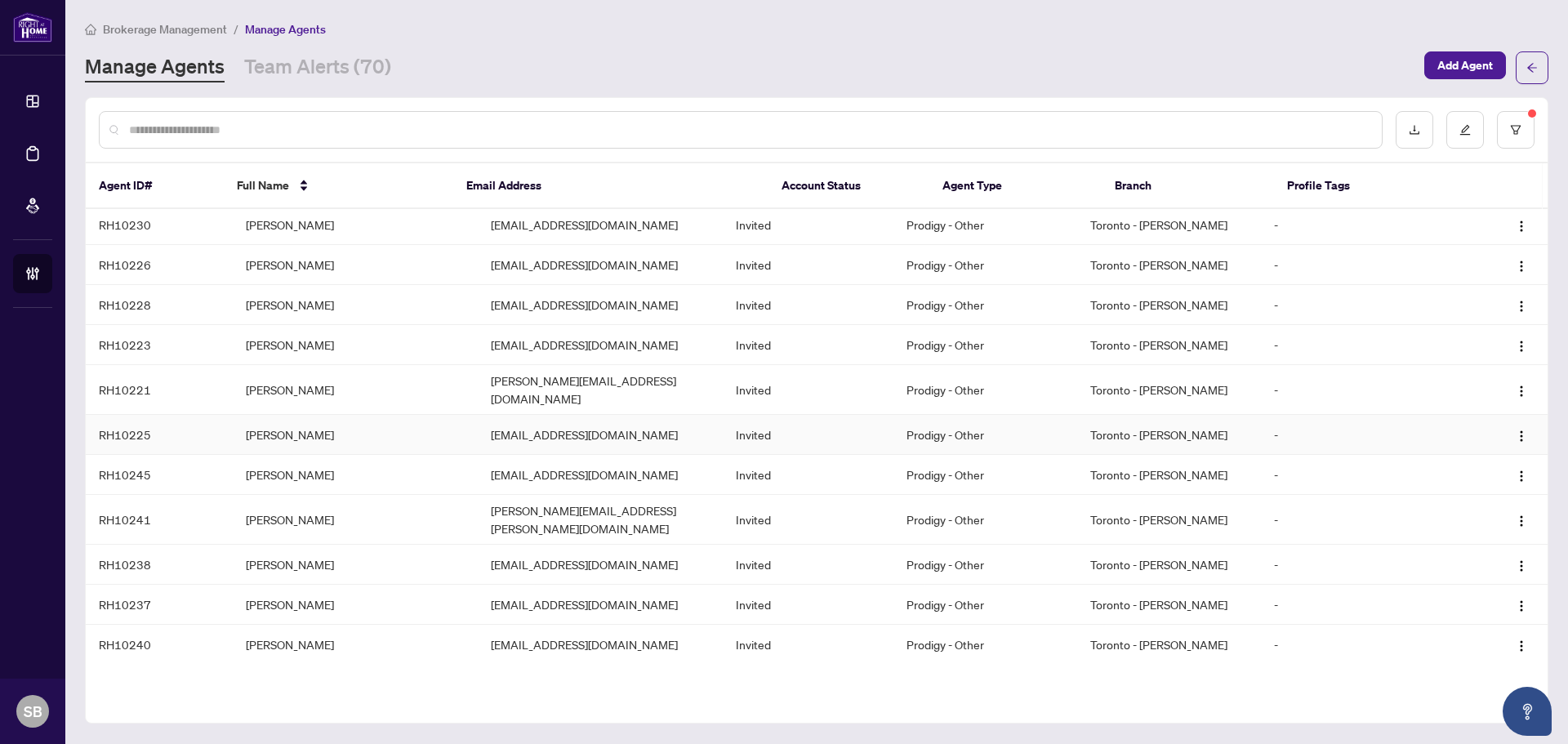
scroll to position [2451, 0]
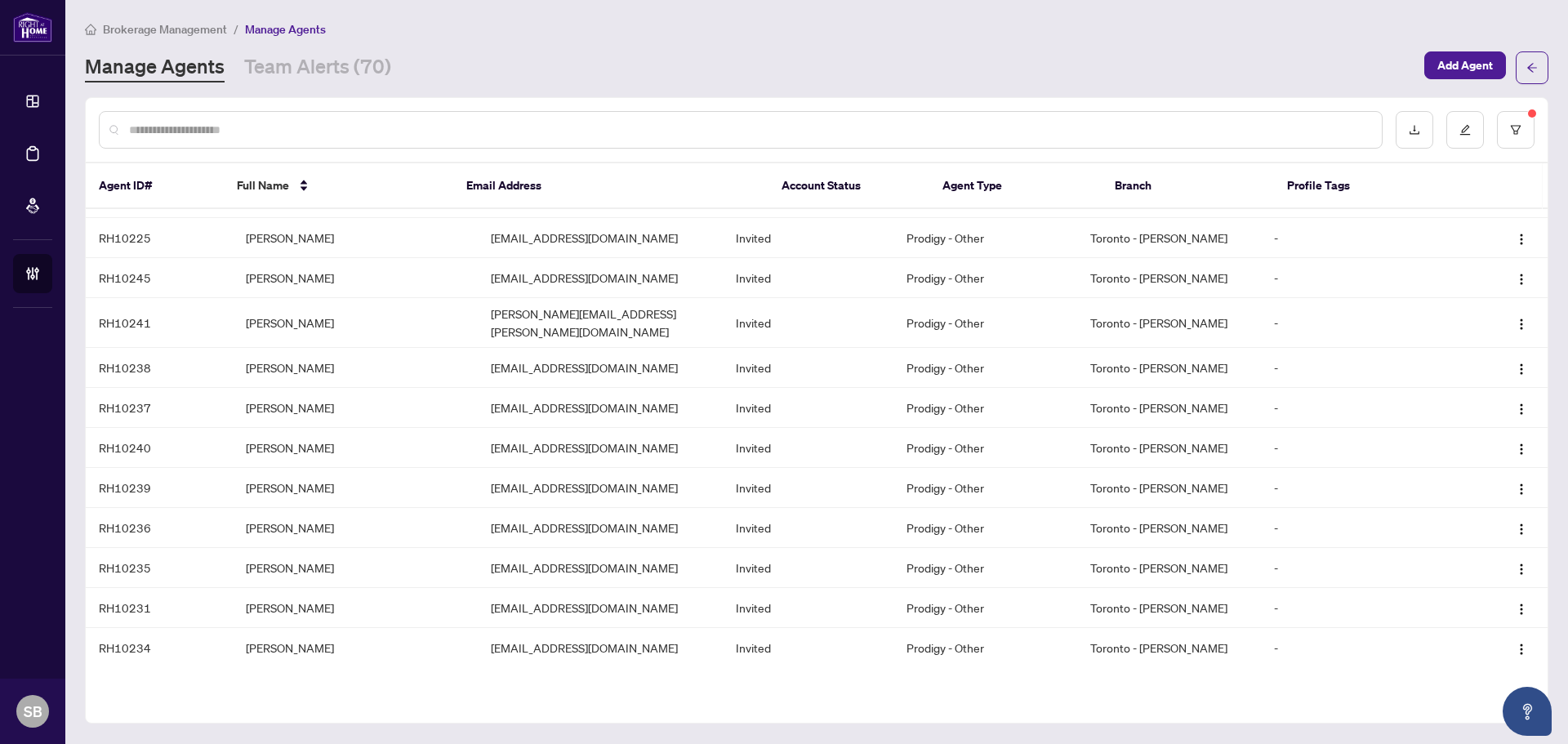
click at [540, 137] on input "text" at bounding box center [749, 130] width 1240 height 18
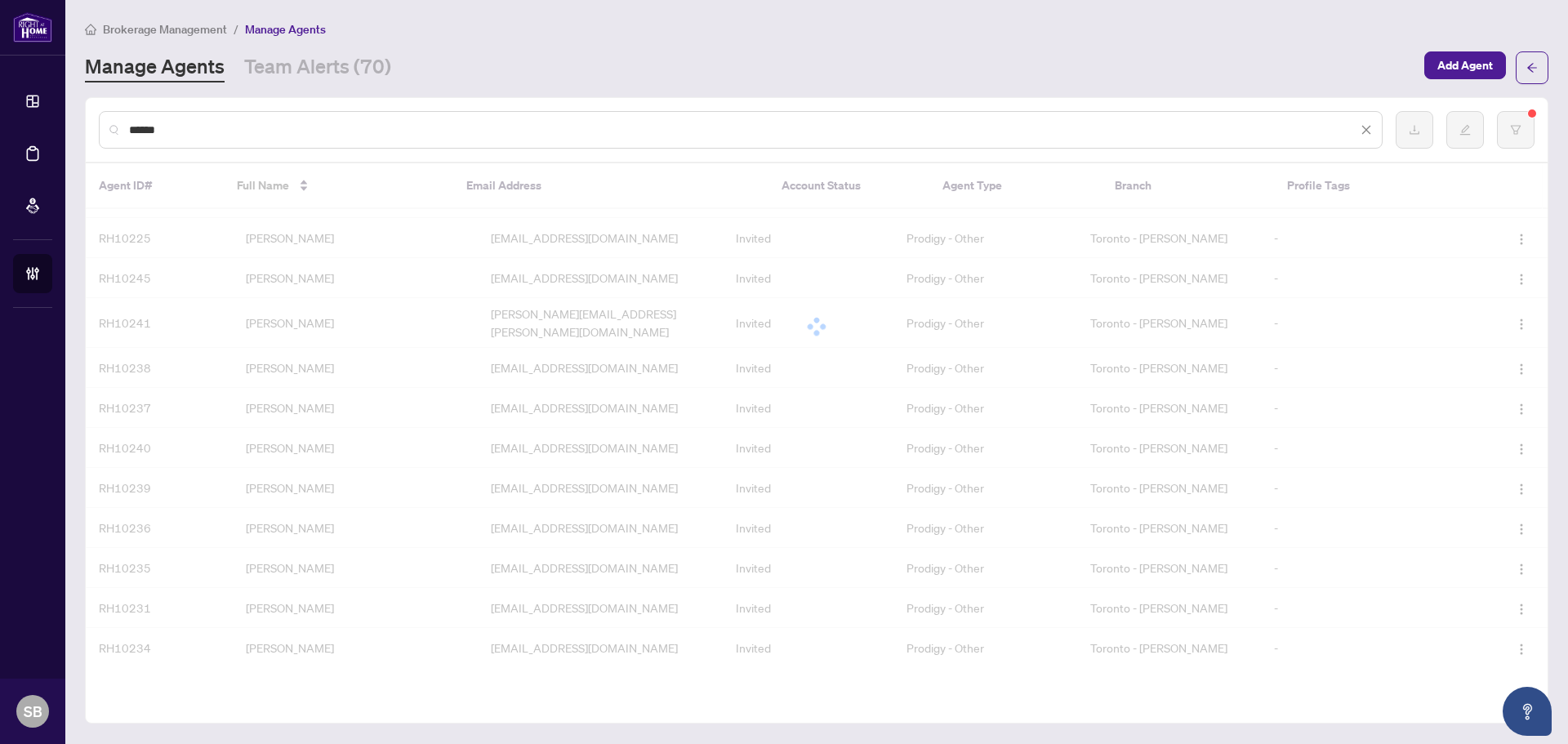
scroll to position [0, 0]
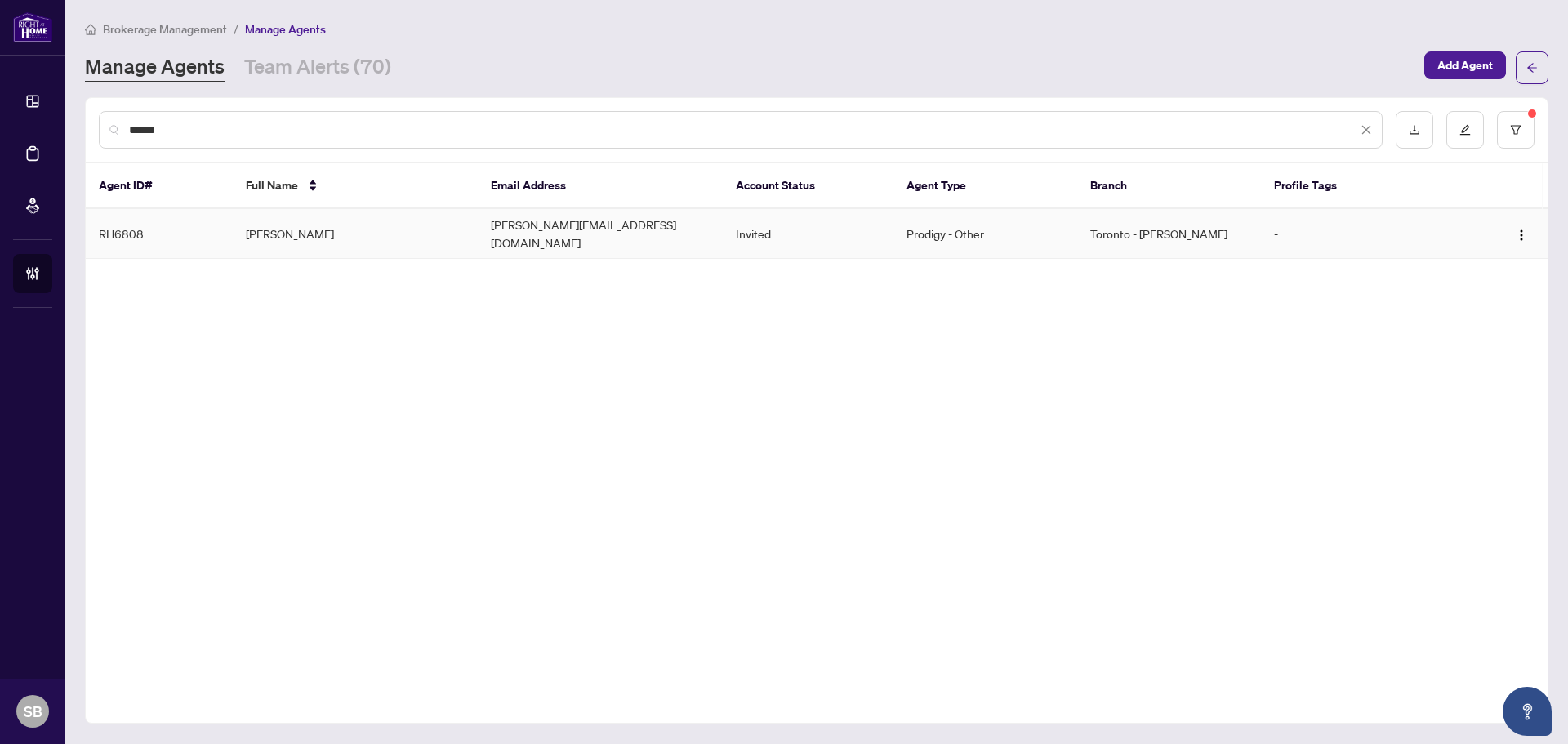
type input "******"
click at [322, 234] on td "[PERSON_NAME]" at bounding box center [354, 234] width 245 height 50
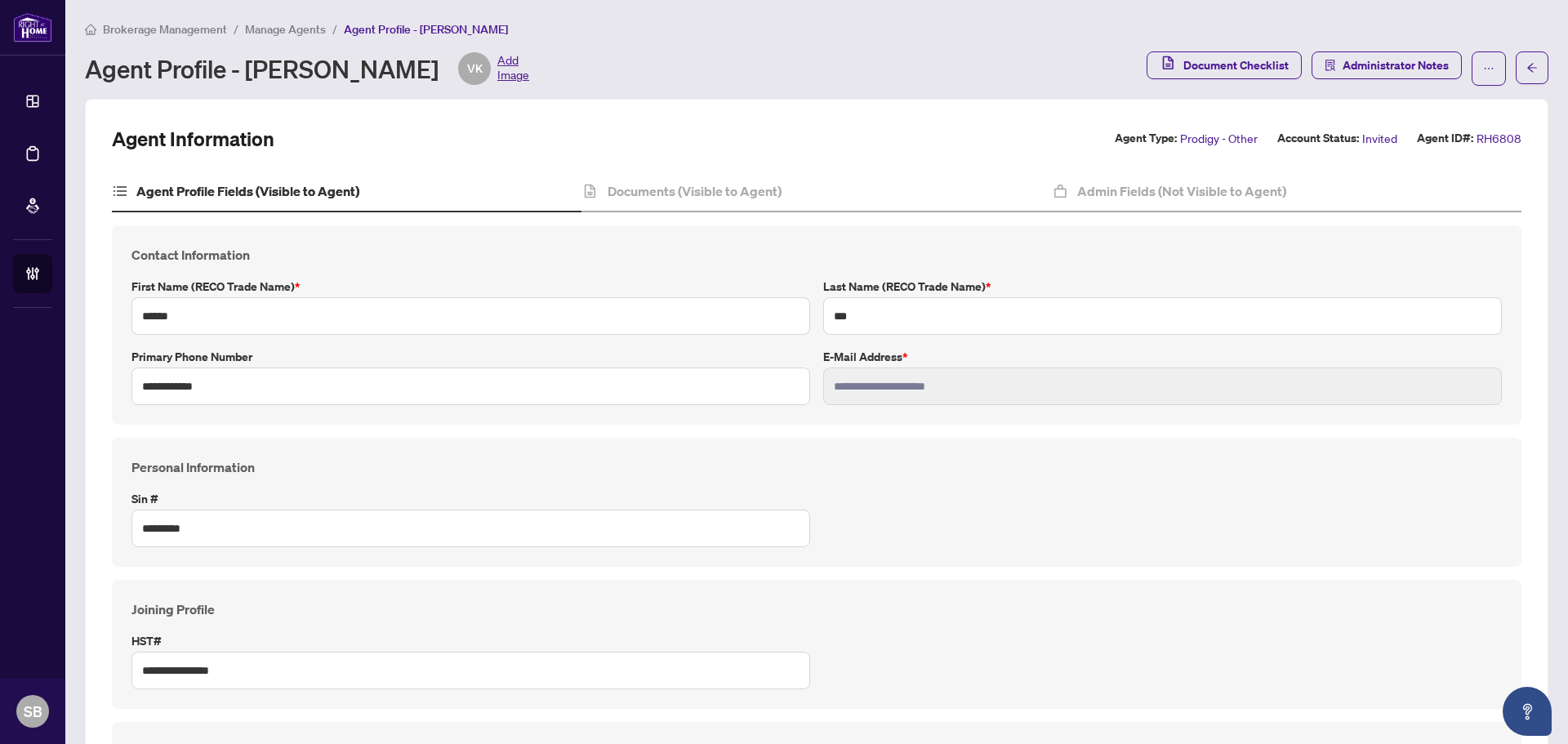
type input "****"
type input "**********"
click at [712, 184] on h4 "Documents (Visible to Agent)" at bounding box center [695, 192] width 174 height 20
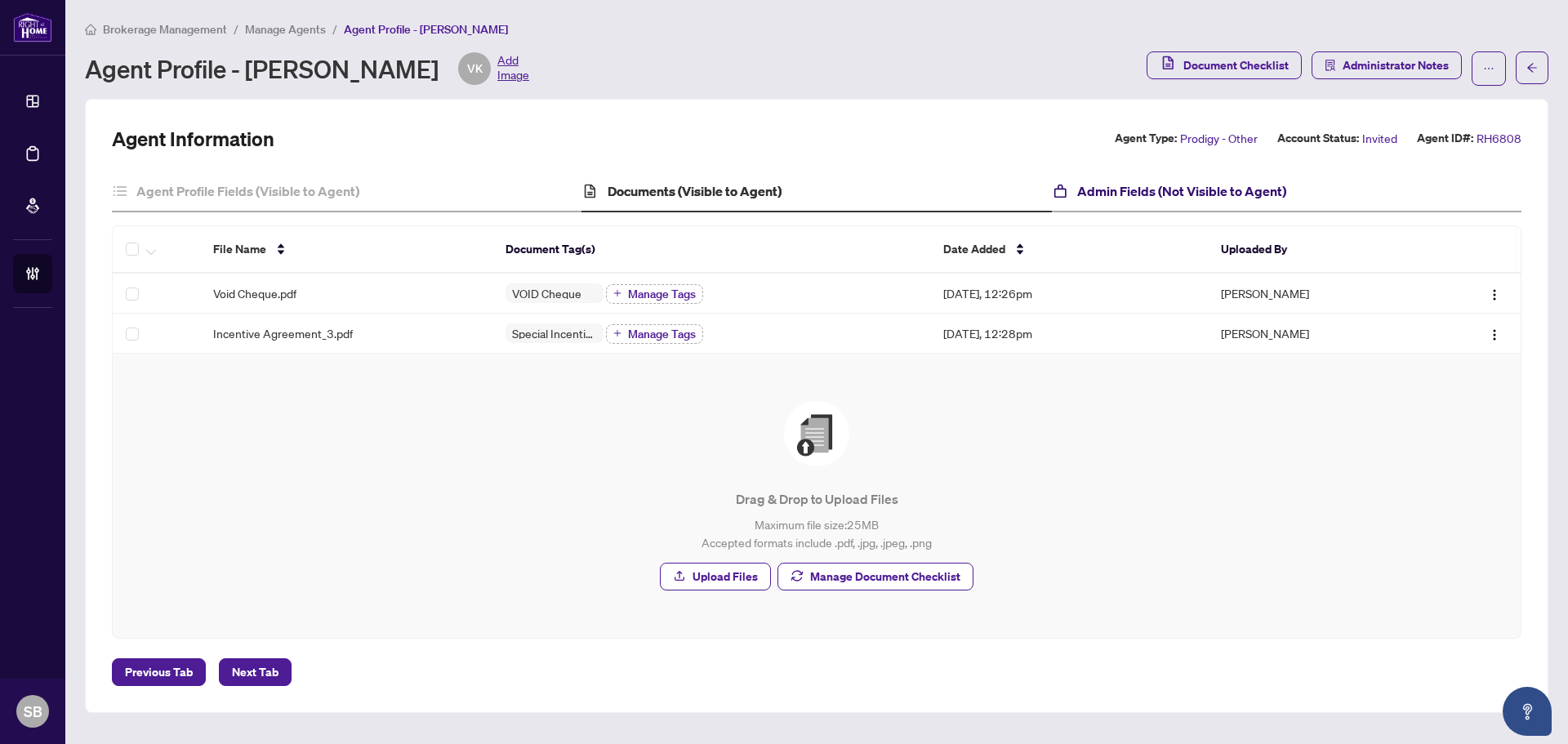
click at [1146, 184] on h4 "Admin Fields (Not Visible to Agent)" at bounding box center [1182, 192] width 210 height 20
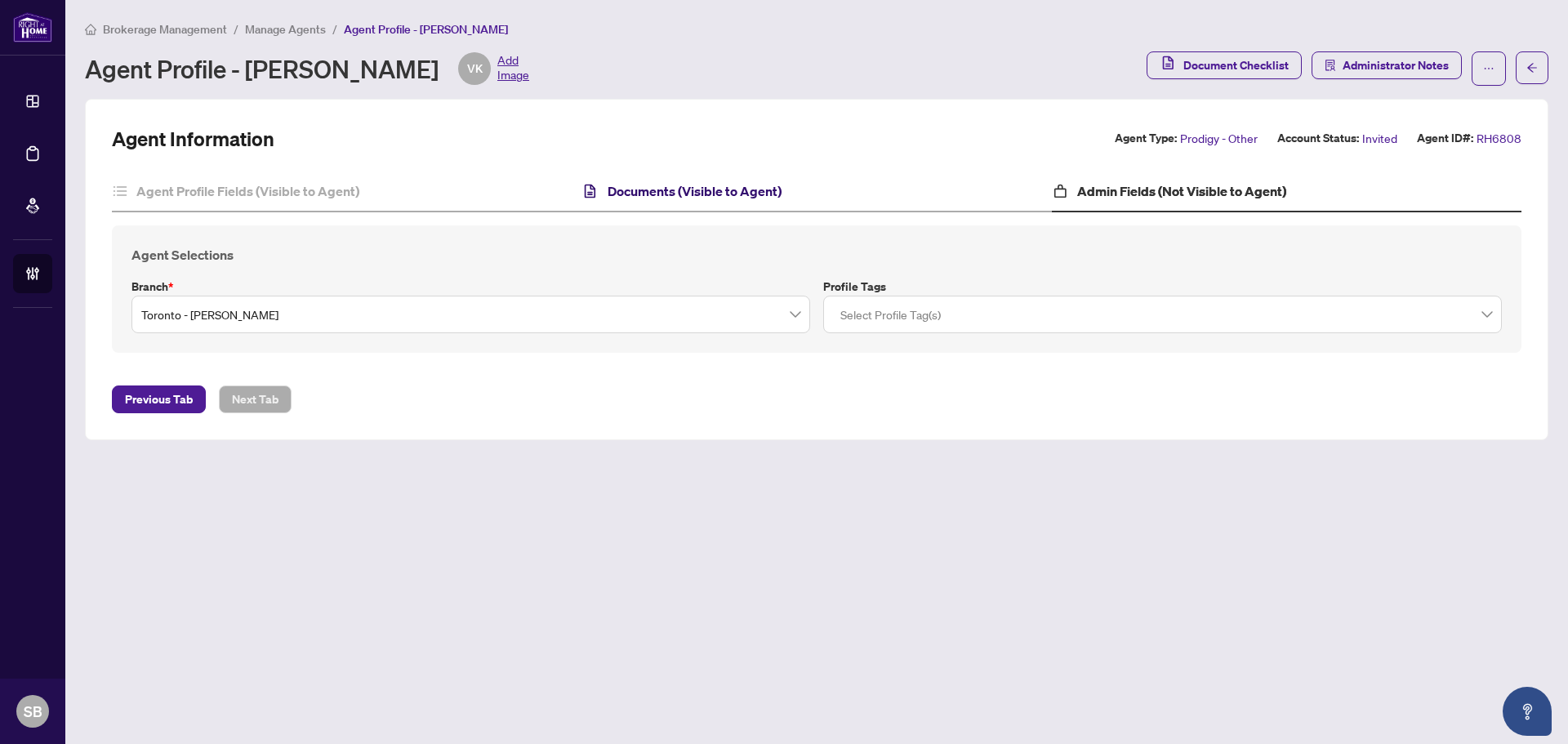
click at [653, 196] on h4 "Documents (Visible to Agent)" at bounding box center [695, 192] width 174 height 20
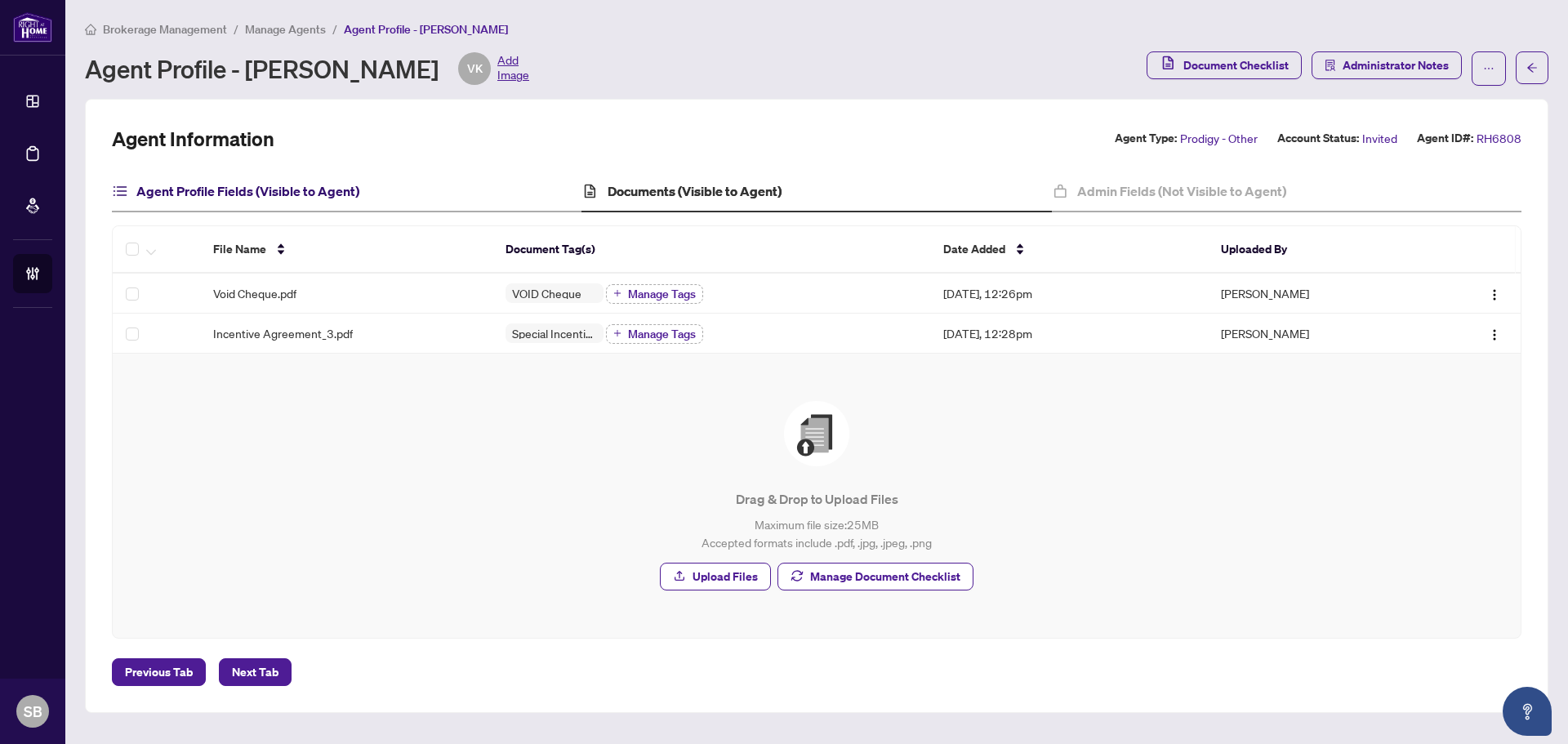
click at [212, 196] on h4 "Agent Profile Fields (Visible to Agent)" at bounding box center [248, 192] width 223 height 20
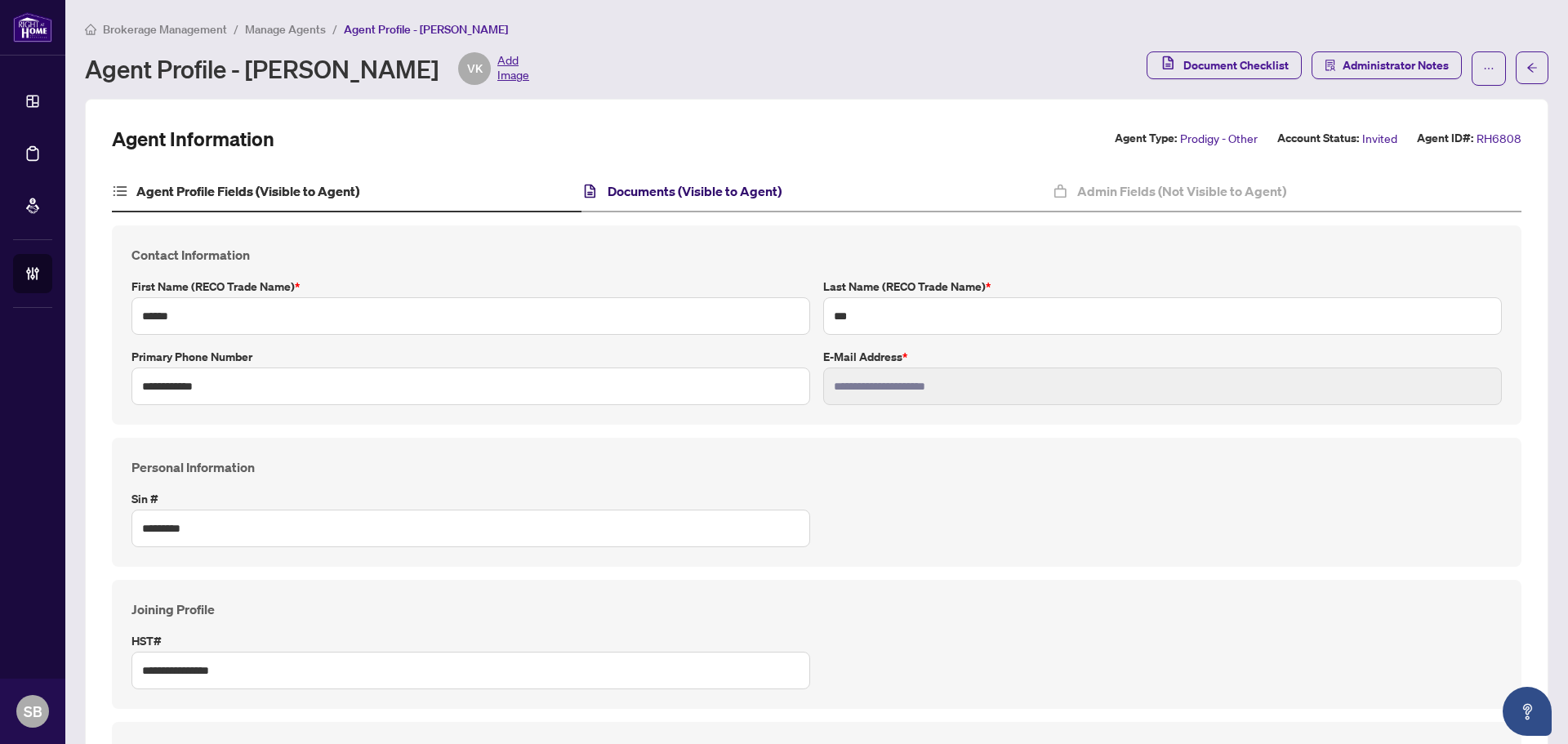
click at [710, 189] on h4 "Documents (Visible to Agent)" at bounding box center [695, 192] width 174 height 20
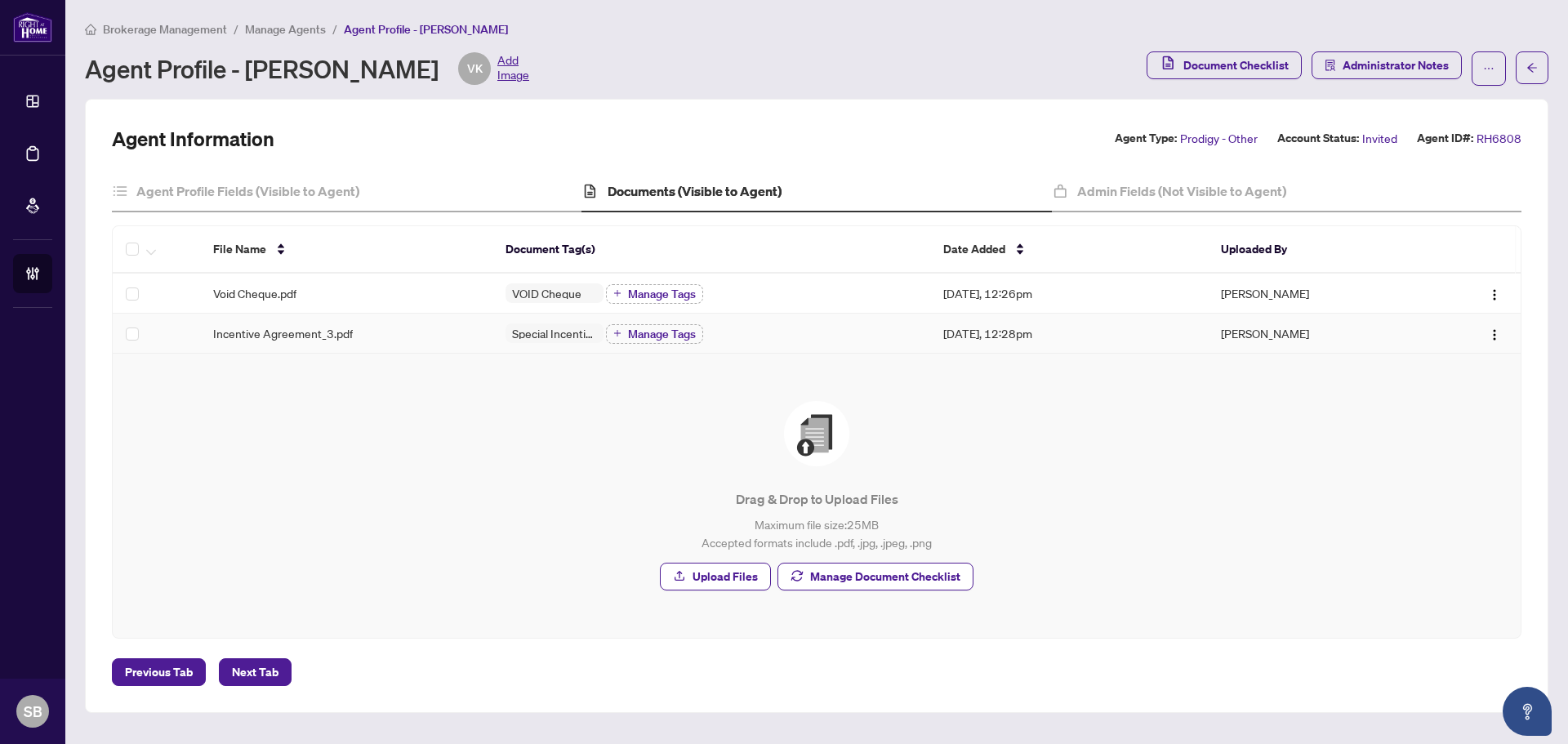
click at [446, 324] on div "Incentive Agreement_3.pdf" at bounding box center [346, 333] width 266 height 18
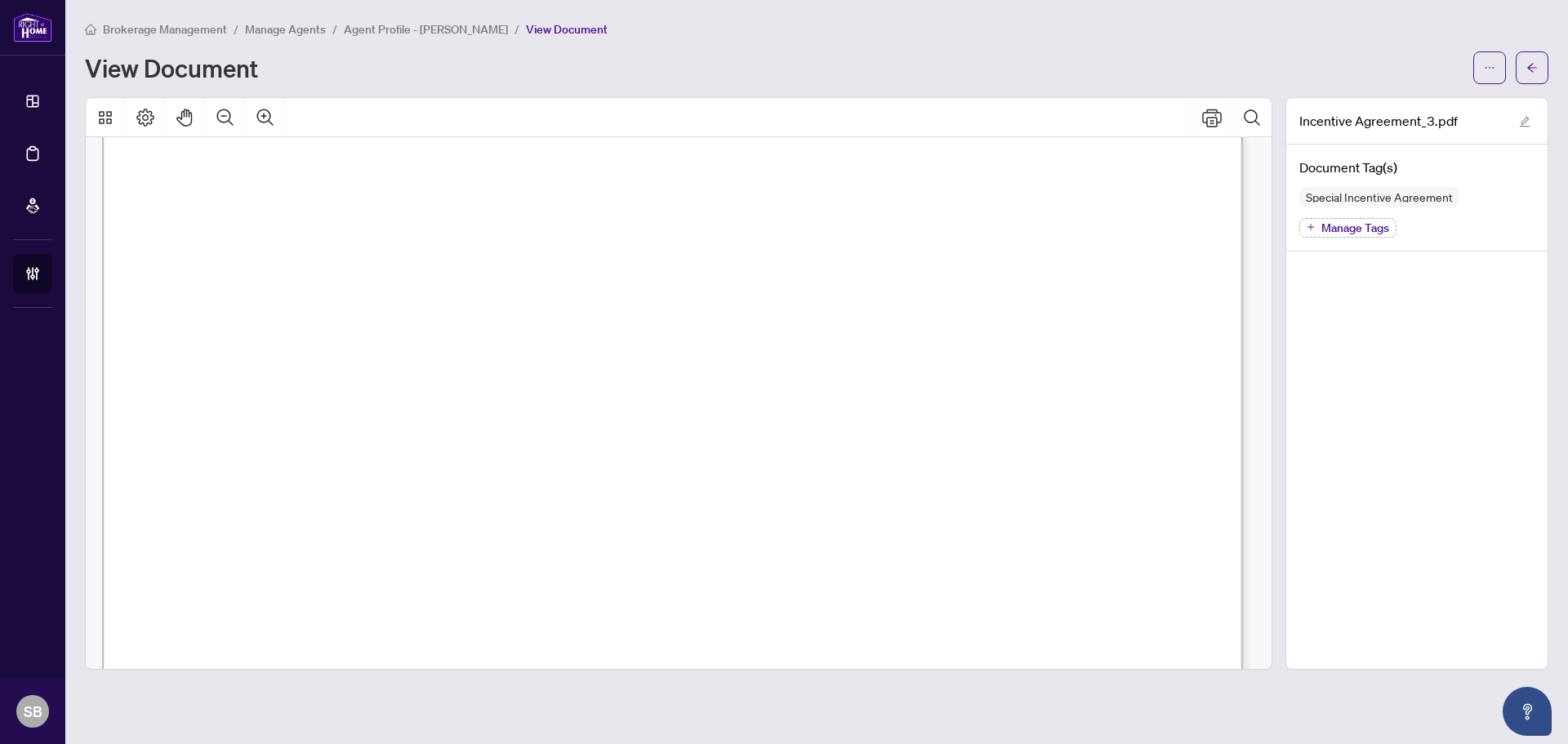
scroll to position [327, 0]
click at [232, 127] on button "Zoom Out" at bounding box center [226, 118] width 39 height 39
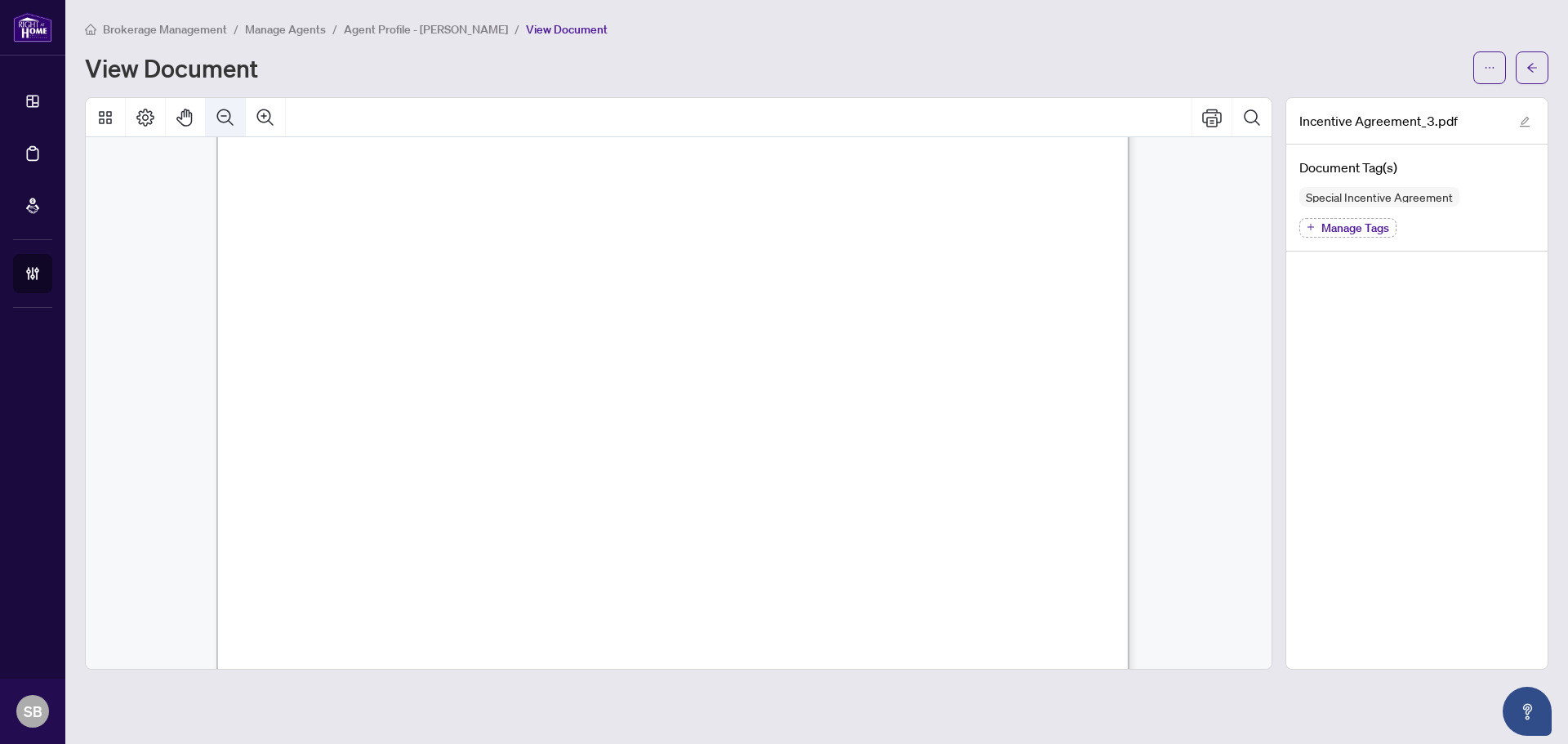
click at [232, 124] on icon "Zoom Out" at bounding box center [225, 118] width 20 height 20
click at [232, 124] on icon "Zoom Out" at bounding box center [225, 118] width 20 height 20
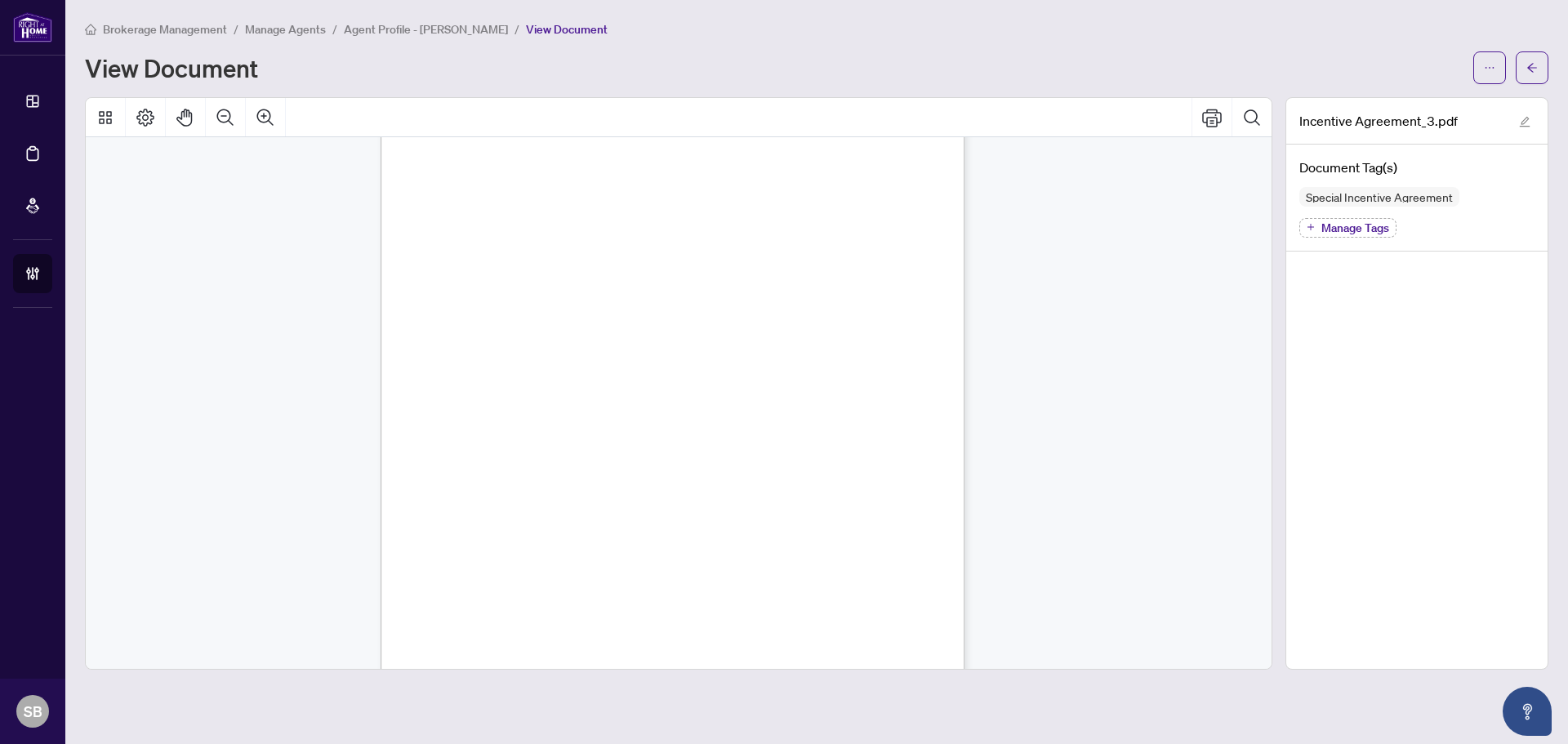
scroll to position [0, 0]
click at [1540, 67] on button "button" at bounding box center [1532, 68] width 33 height 33
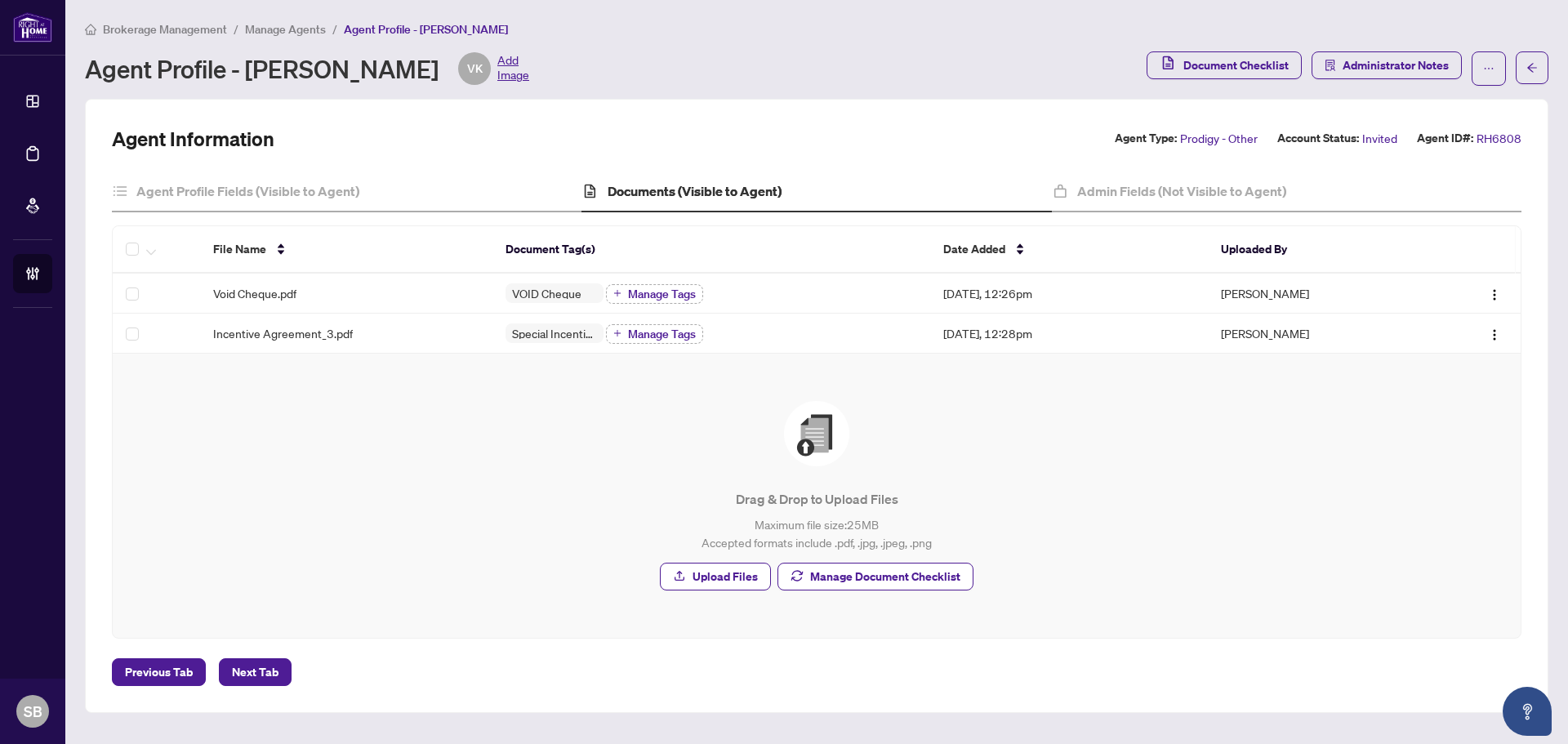
click at [285, 42] on div "Brokerage Management / Manage Agents / Agent Profile - [PERSON_NAME] Agent Prof…" at bounding box center [817, 52] width 1464 height 66
click at [286, 30] on span "Manage Agents" at bounding box center [285, 29] width 81 height 15
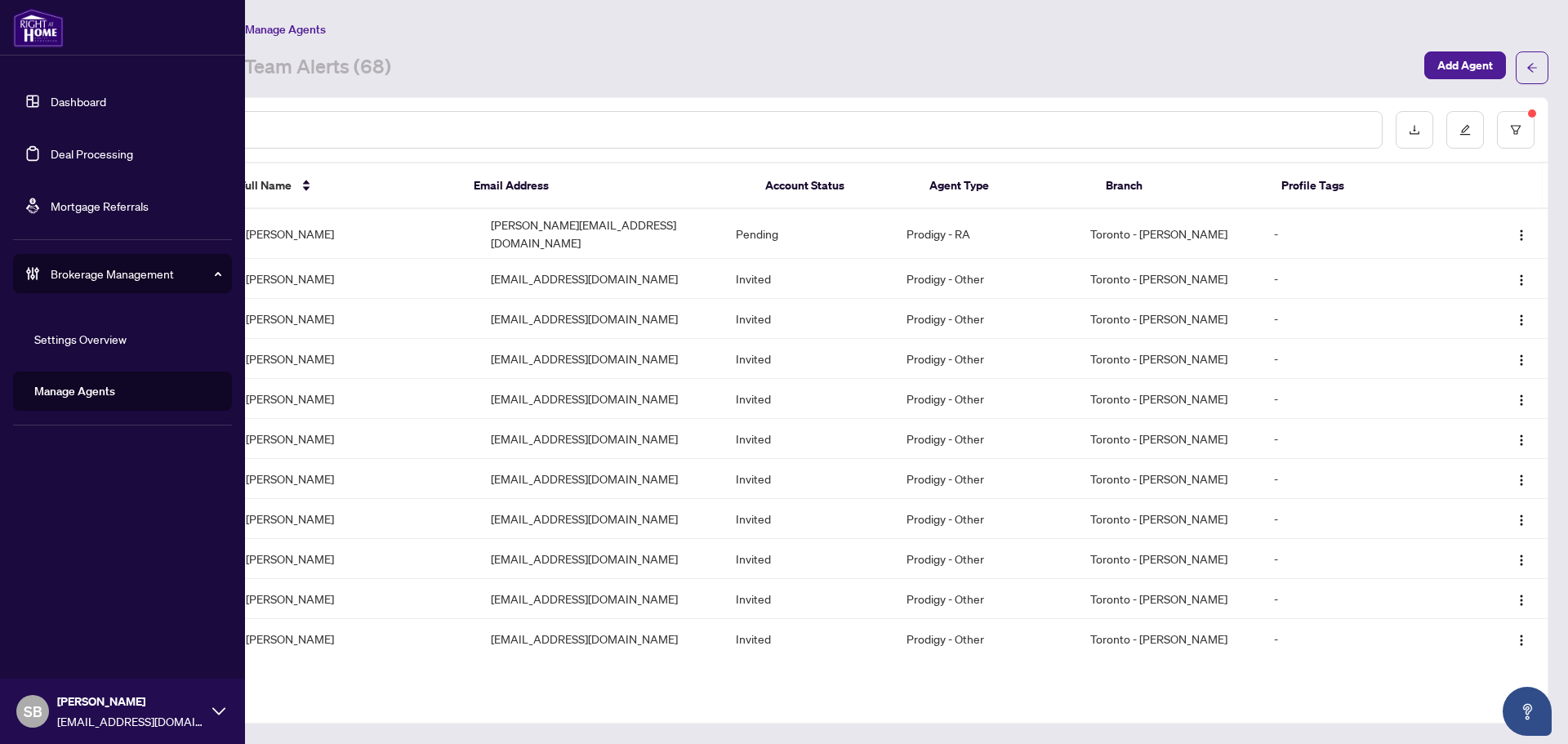
drag, startPoint x: 65, startPoint y: 148, endPoint x: 161, endPoint y: 140, distance: 96.3
click at [65, 148] on link "Deal Processing" at bounding box center [92, 154] width 83 height 15
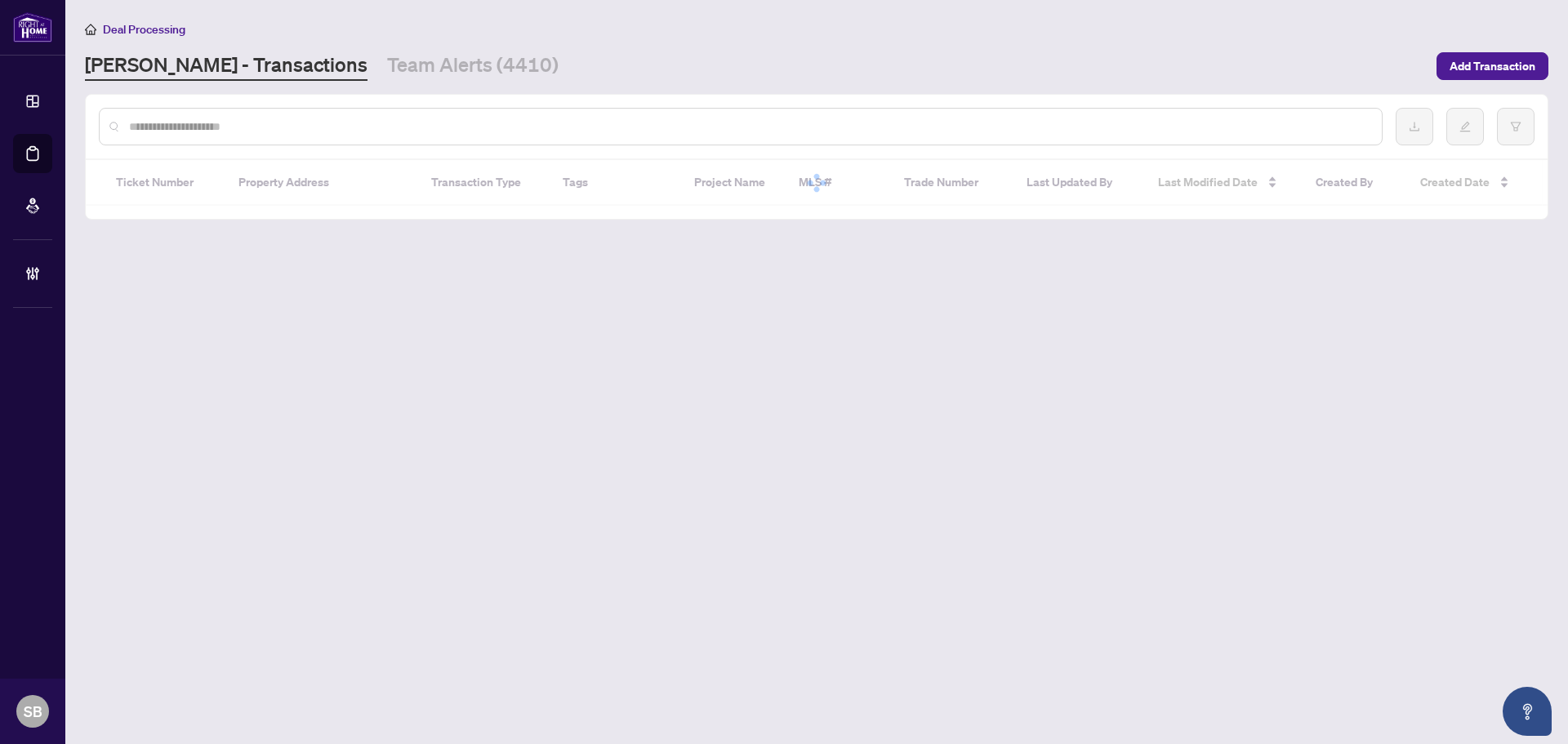
click at [385, 122] on input "text" at bounding box center [749, 127] width 1240 height 18
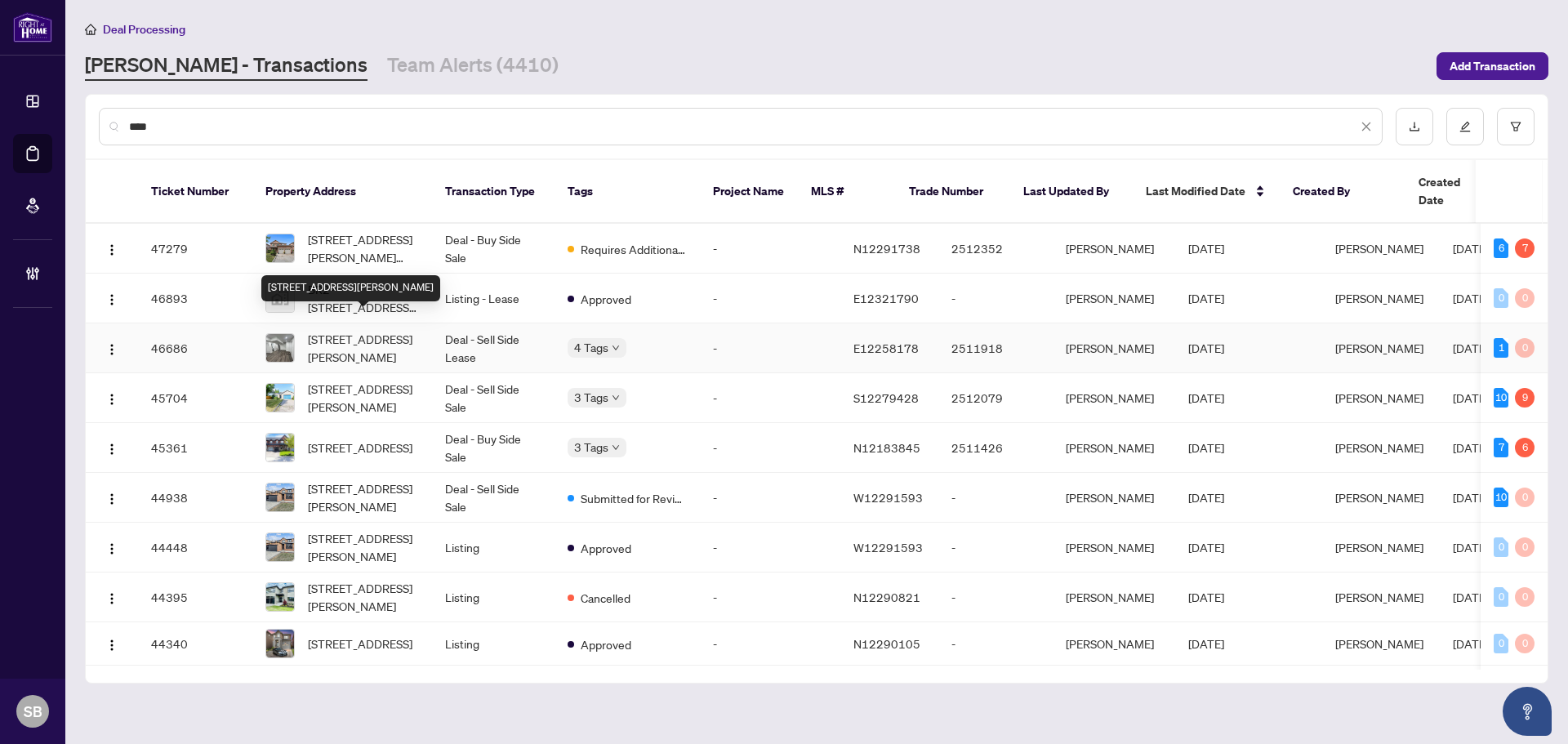
type input "***"
click at [354, 330] on span "[STREET_ADDRESS][PERSON_NAME]" at bounding box center [363, 348] width 111 height 36
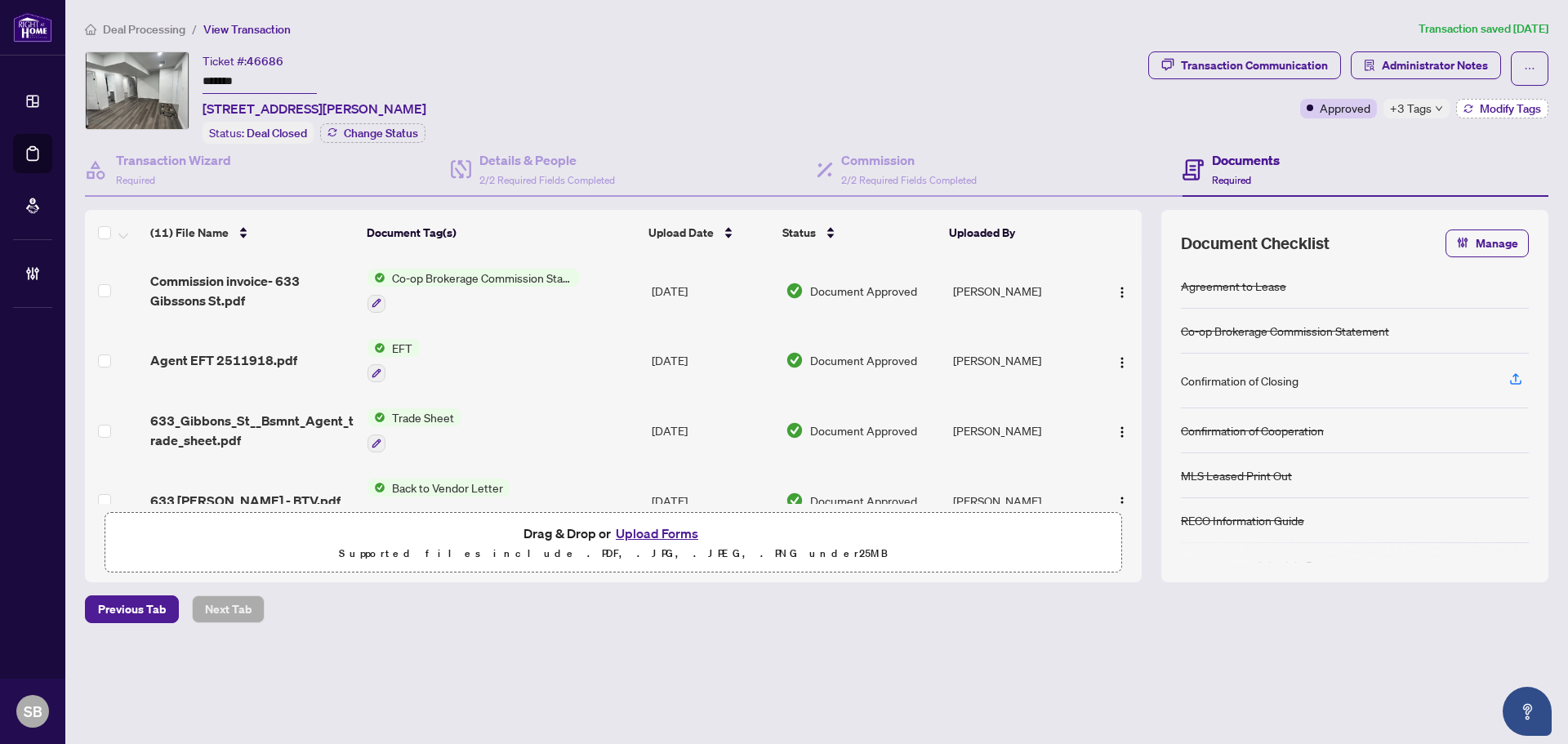
click at [1482, 104] on span "Modify Tags" at bounding box center [1511, 109] width 61 height 11
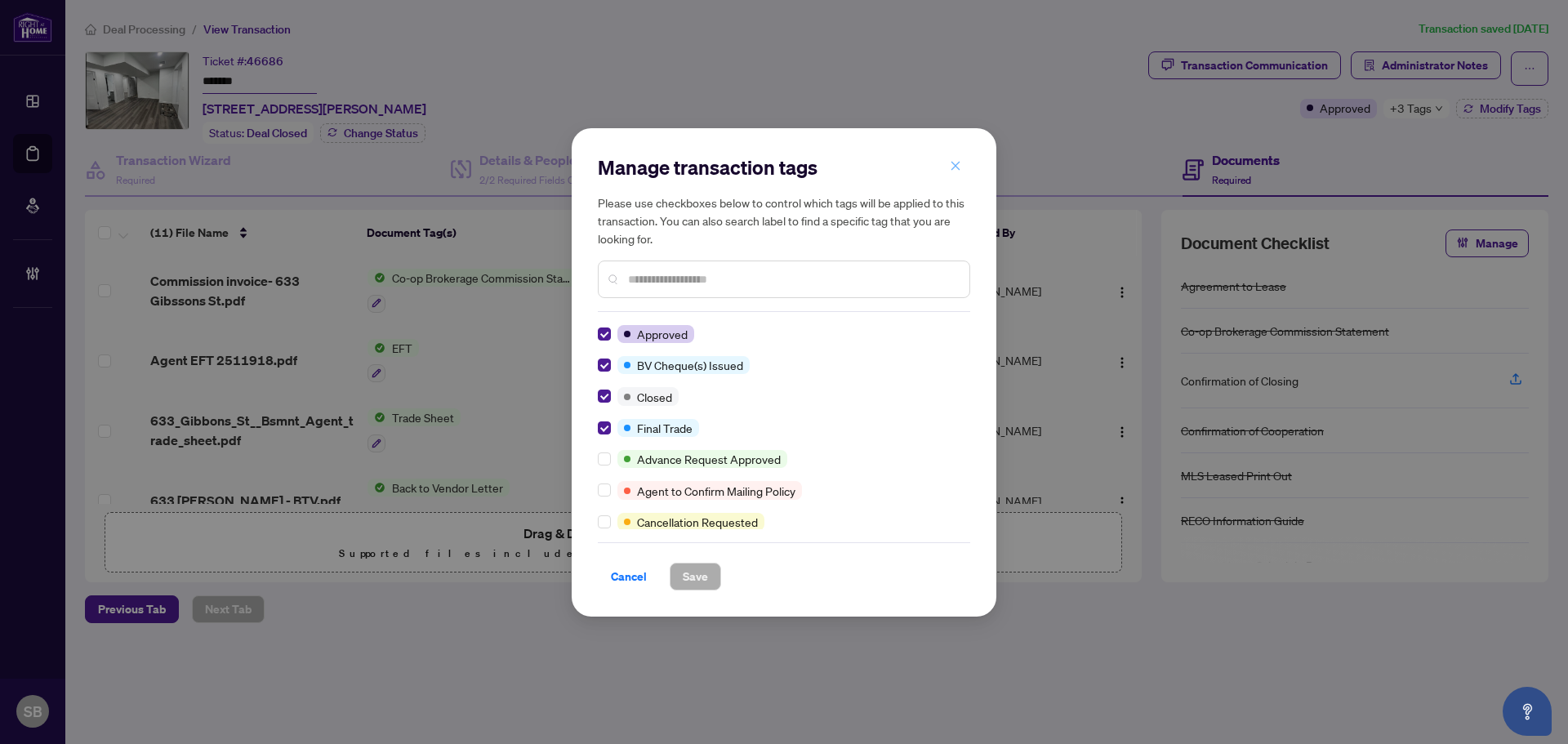
click at [954, 163] on icon "close" at bounding box center [956, 166] width 11 height 11
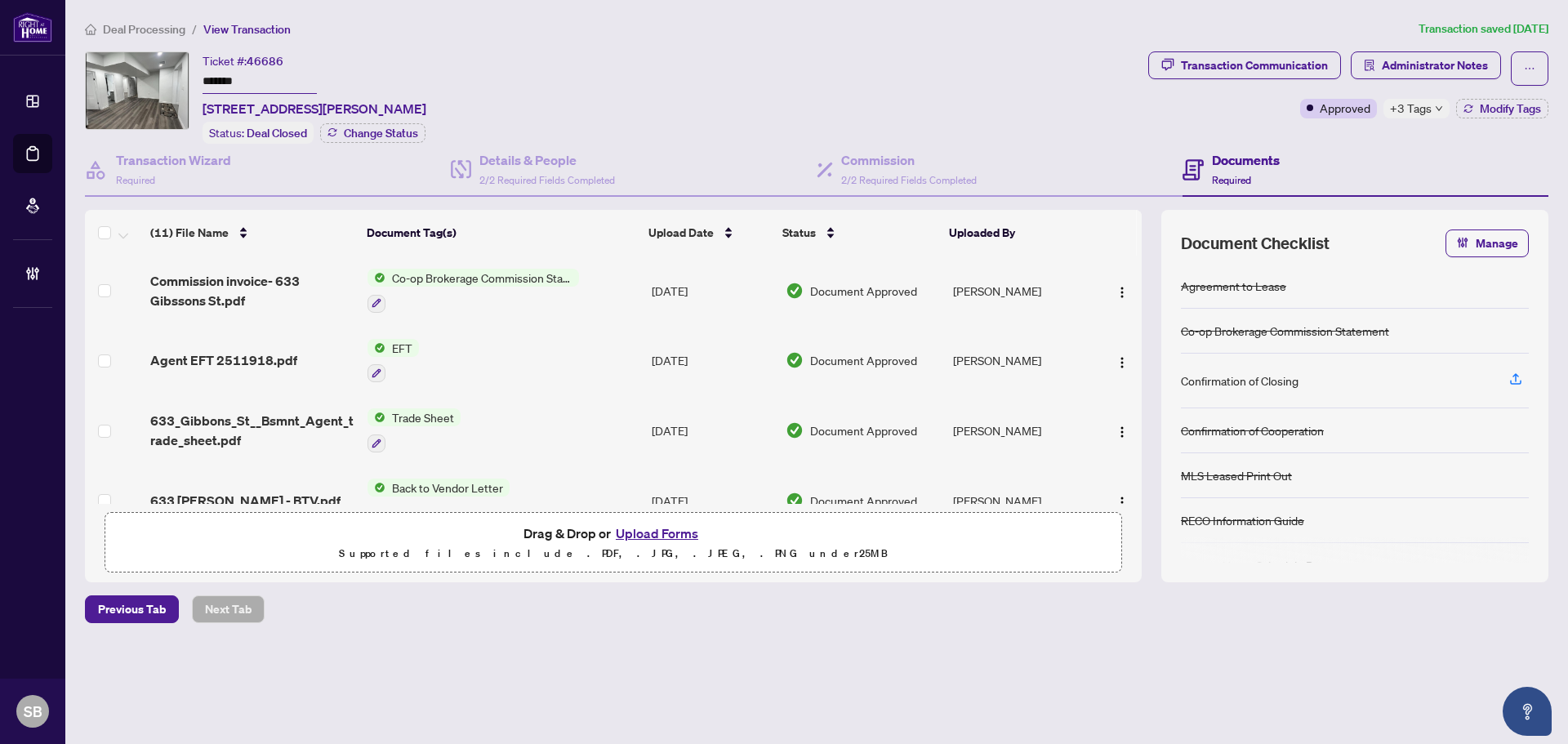
click at [1476, 80] on span "Administrator Notes" at bounding box center [1426, 69] width 151 height 34
click at [1470, 67] on span "Administrator Notes" at bounding box center [1435, 65] width 106 height 26
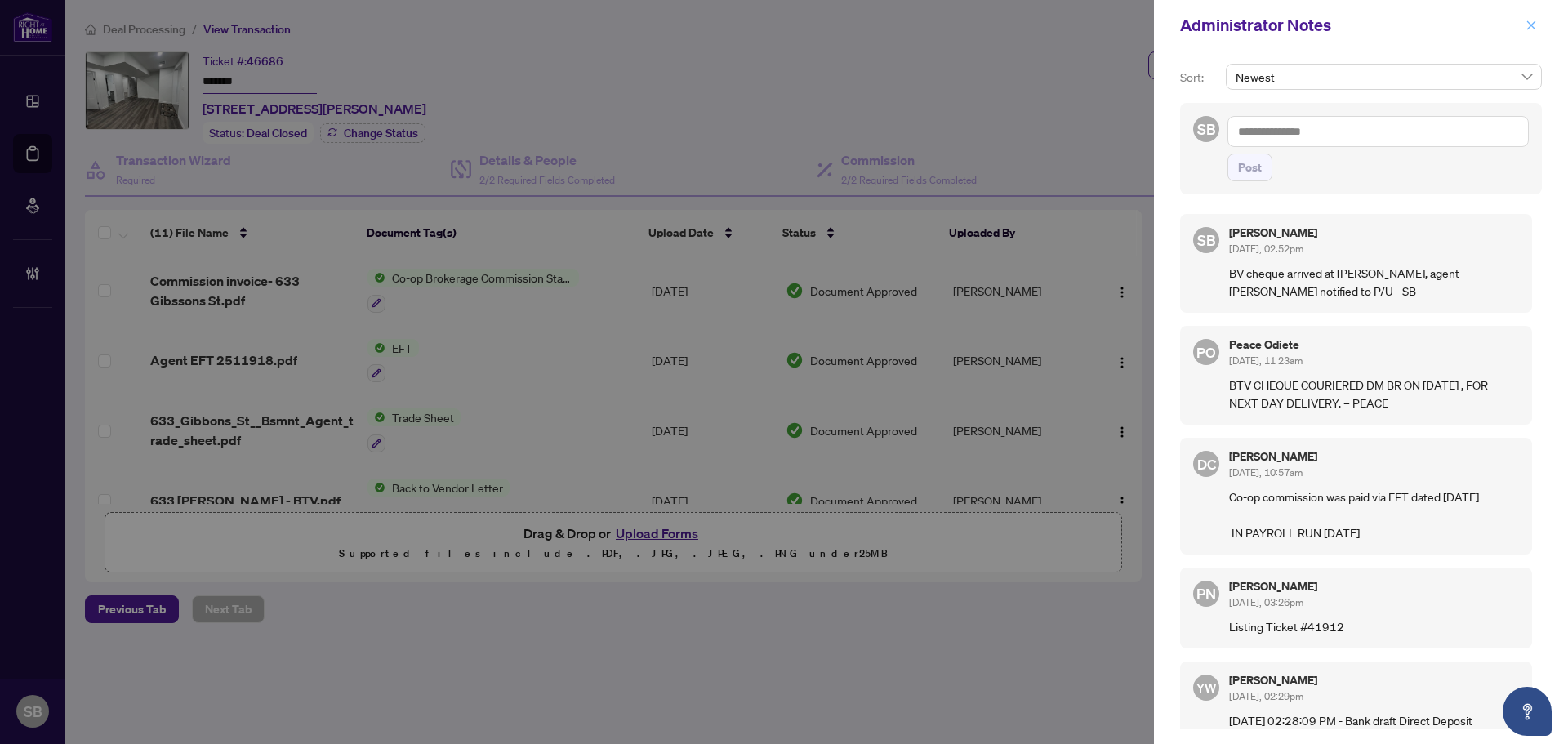
click at [1530, 29] on icon "close" at bounding box center [1531, 25] width 11 height 11
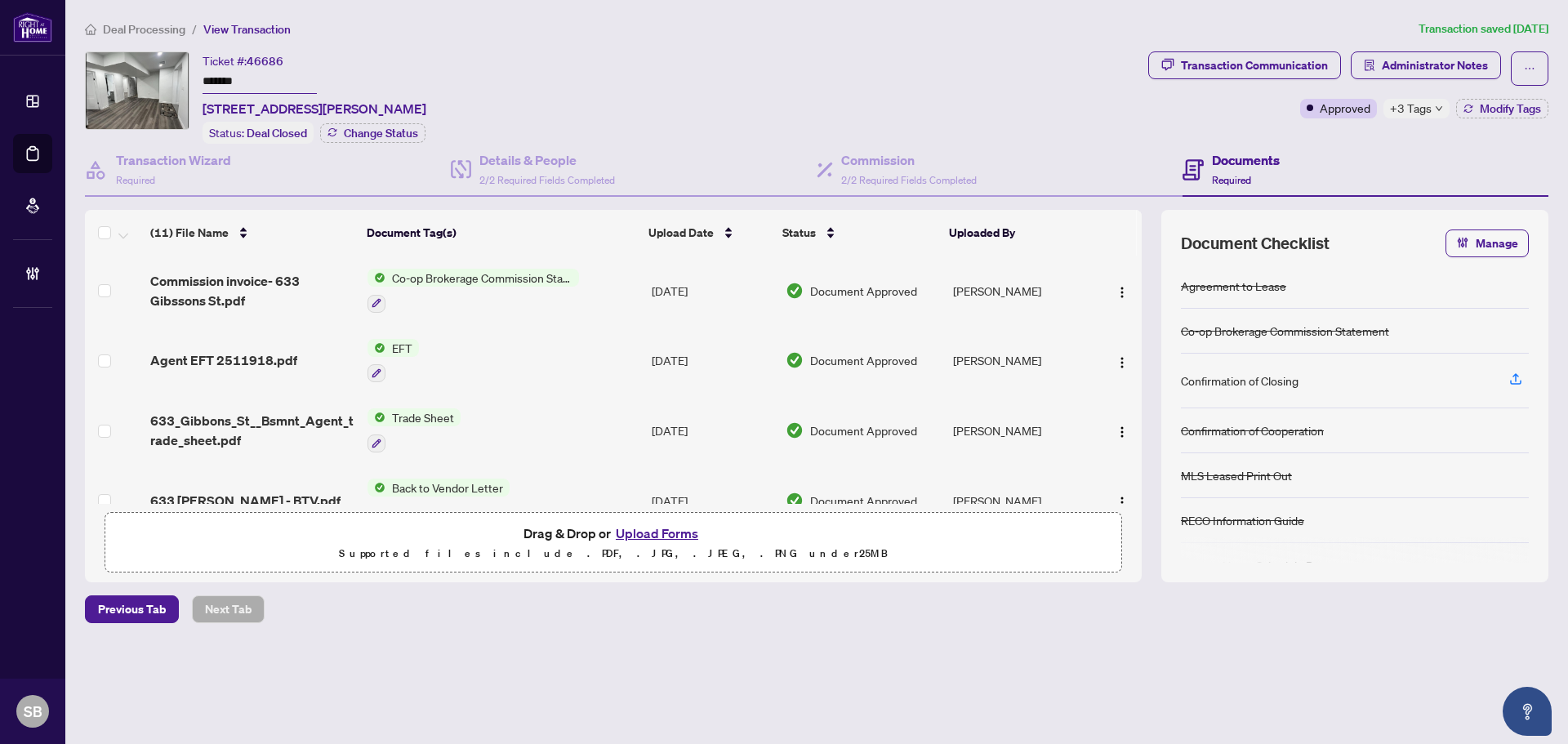
click at [1189, 65] on div "Transaction Communication" at bounding box center [1255, 65] width 147 height 26
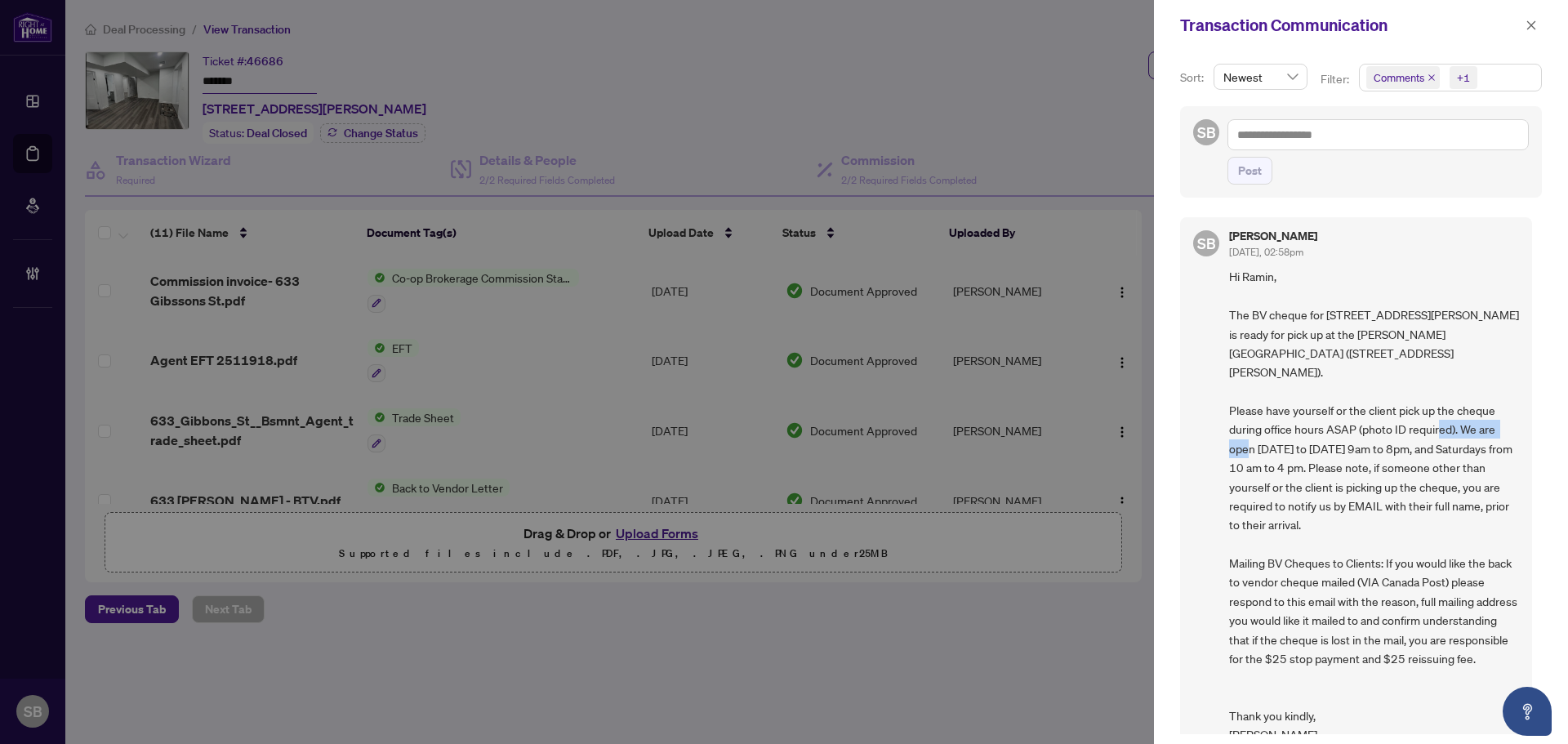
drag, startPoint x: 1363, startPoint y: 407, endPoint x: 1443, endPoint y: 407, distance: 80.0
click at [1443, 407] on span "Hi Ramin, The BV cheque for [STREET_ADDRESS][PERSON_NAME] is ready for pick up …" at bounding box center [1374, 505] width 290 height 477
drag, startPoint x: 1256, startPoint y: 426, endPoint x: 1339, endPoint y: 422, distance: 83.1
click at [1334, 423] on span "Hi Ramin, The BV cheque for [STREET_ADDRESS][PERSON_NAME] is ready for pick up …" at bounding box center [1374, 505] width 290 height 477
click at [1353, 429] on span "Hi Ramin, The BV cheque for [STREET_ADDRESS][PERSON_NAME] is ready for pick up …" at bounding box center [1374, 505] width 290 height 477
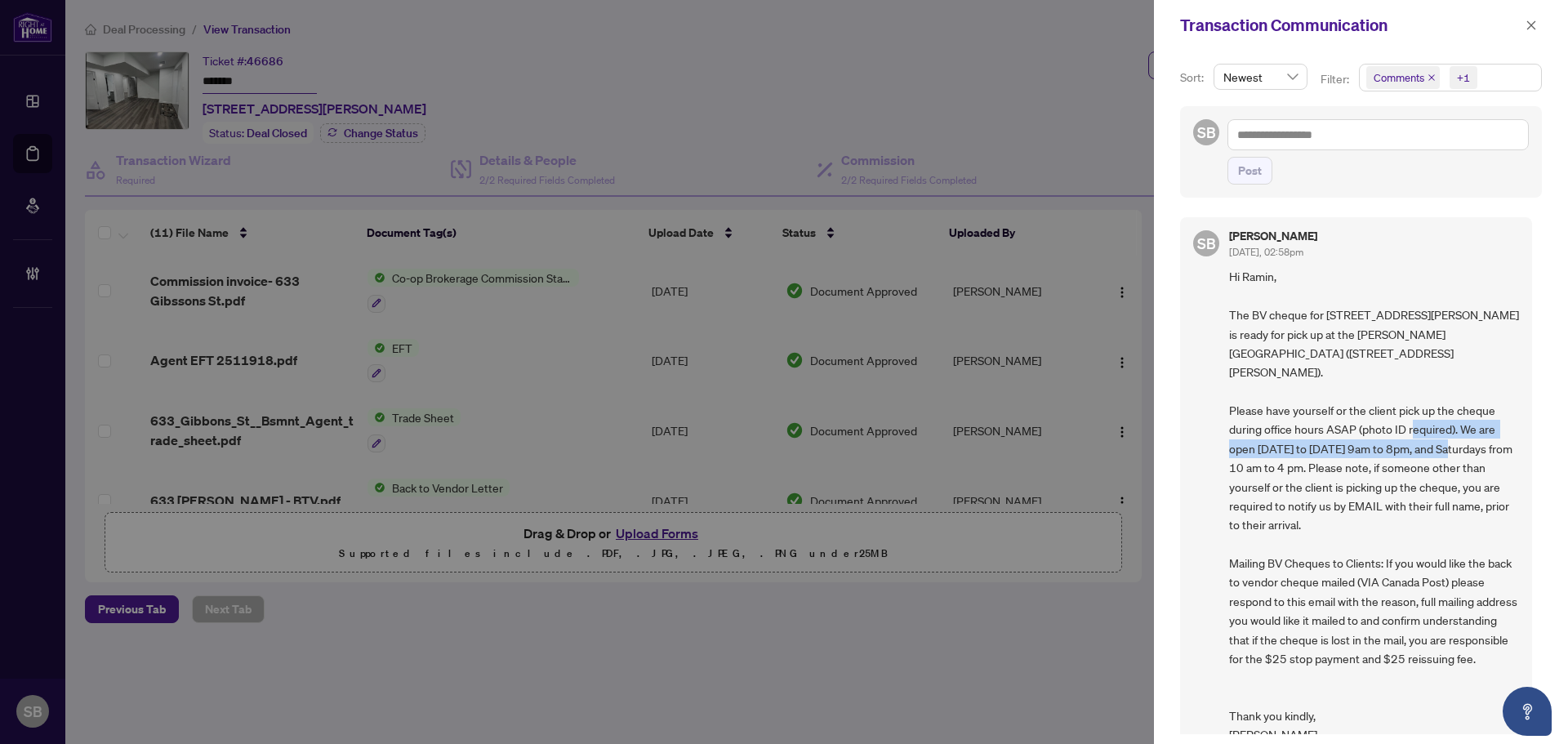
drag, startPoint x: 1332, startPoint y: 420, endPoint x: 1378, endPoint y: 434, distance: 48.1
click at [1378, 434] on span "Hi Ramin, The BV cheque for [STREET_ADDRESS][PERSON_NAME] is ready for pick up …" at bounding box center [1374, 505] width 290 height 477
click at [1381, 485] on span "Hi Ramin, The BV cheque for [STREET_ADDRESS][PERSON_NAME] is ready for pick up …" at bounding box center [1374, 505] width 290 height 477
click at [1533, 27] on icon "close" at bounding box center [1531, 25] width 9 height 9
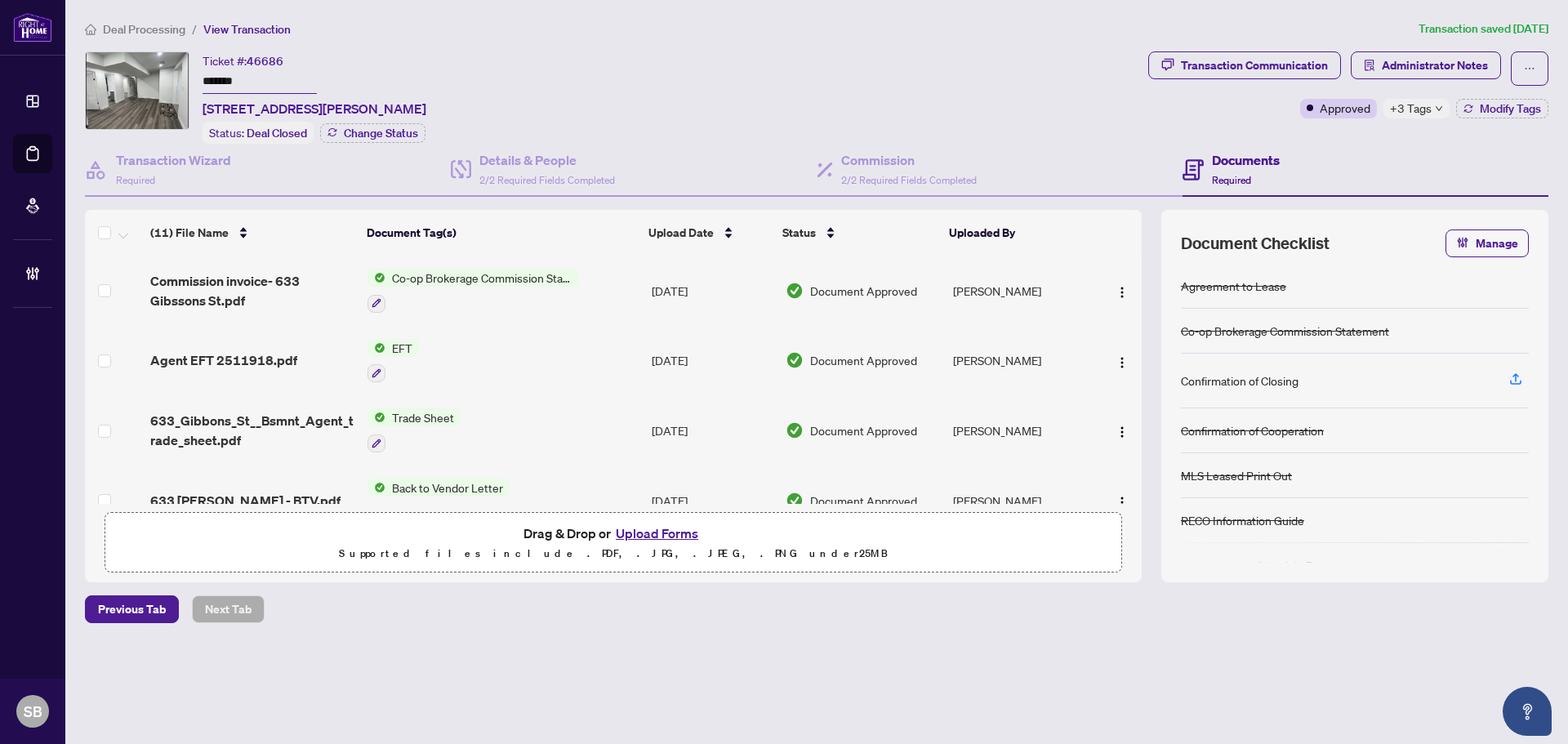
click at [186, 29] on li "Deal Processing" at bounding box center [135, 29] width 101 height 19
click at [172, 30] on span "Deal Processing" at bounding box center [144, 29] width 83 height 15
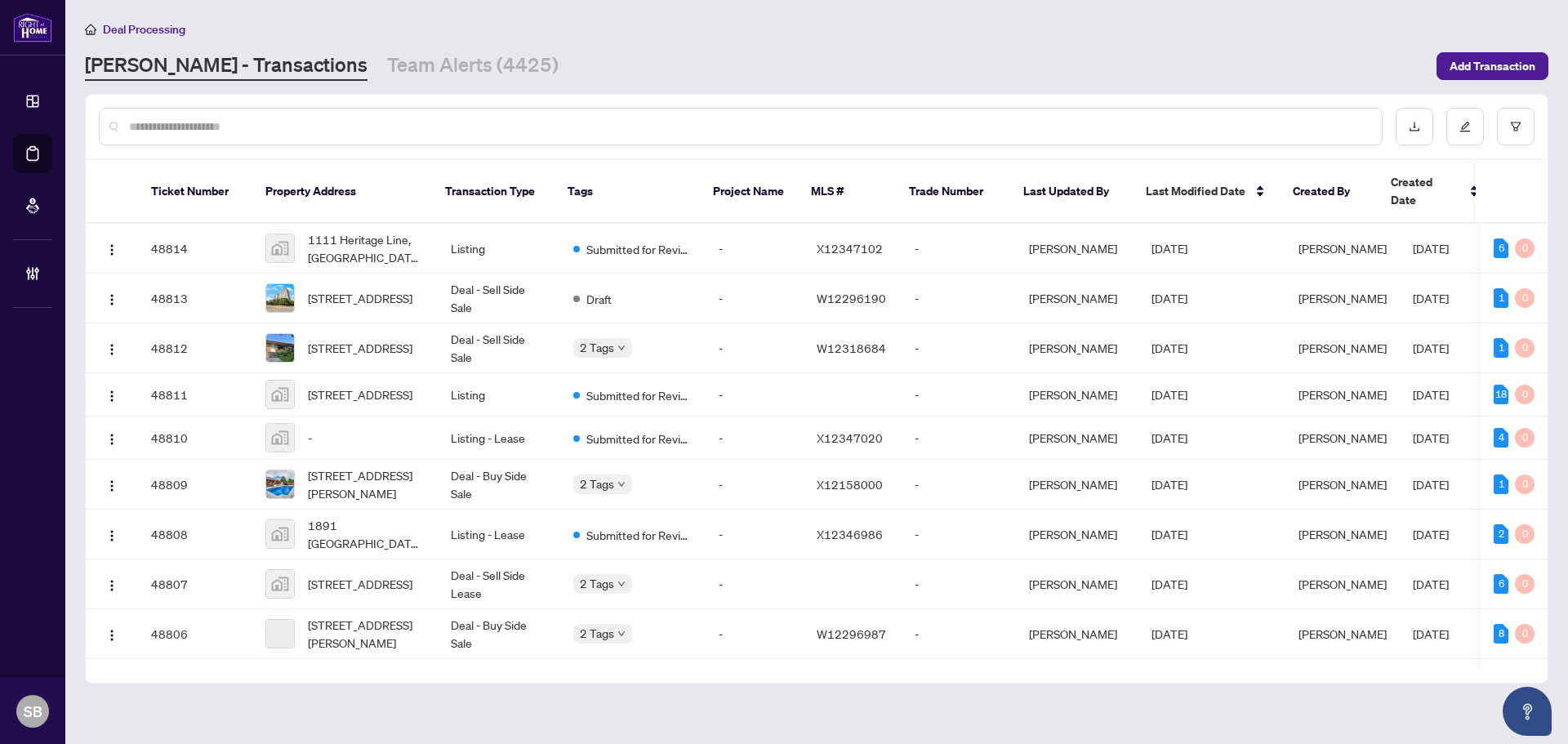
click at [286, 127] on input "text" at bounding box center [749, 127] width 1240 height 18
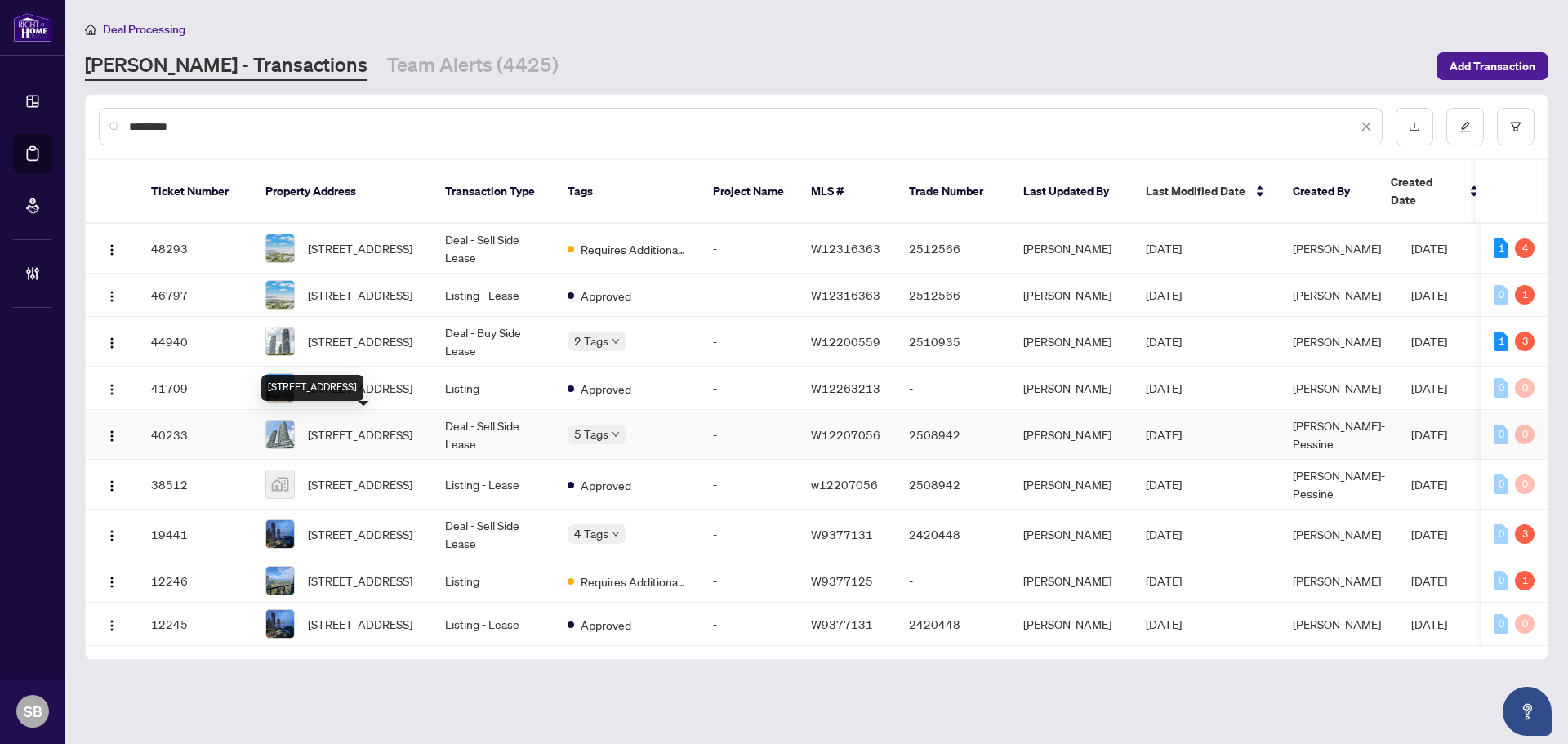
type input "*********"
click at [368, 428] on span "[STREET_ADDRESS]" at bounding box center [360, 435] width 105 height 18
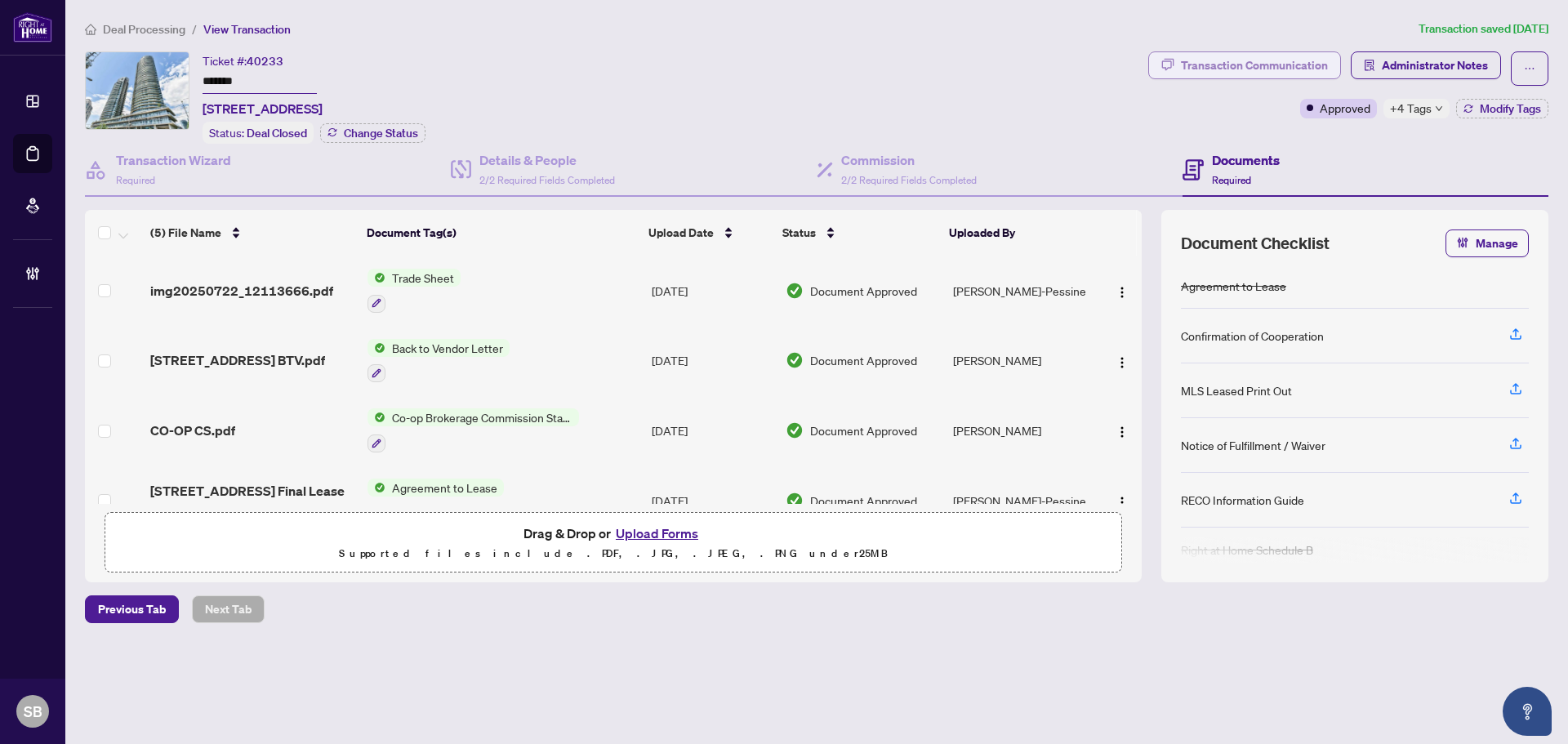
click at [1228, 65] on div "Transaction Communication" at bounding box center [1255, 65] width 147 height 26
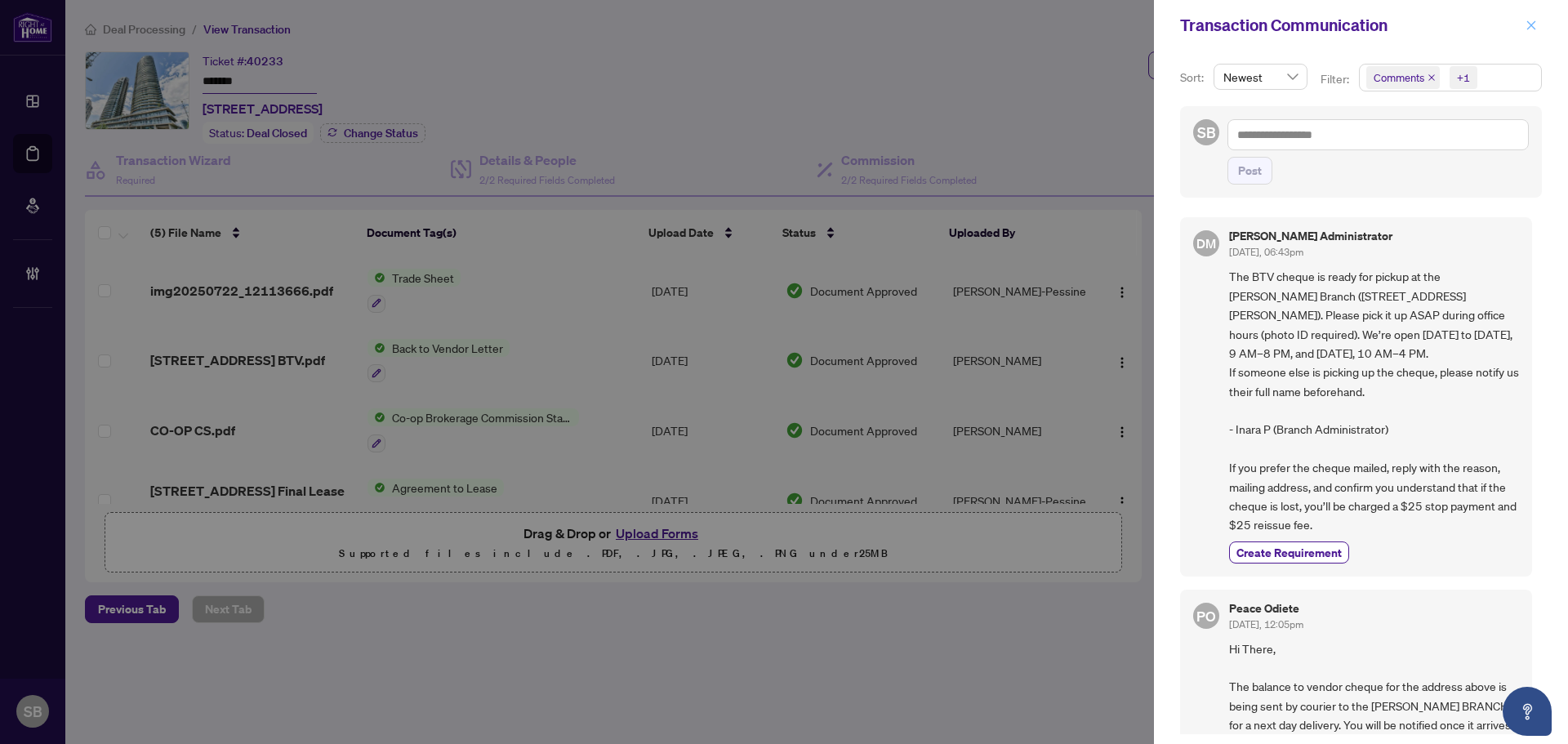
click at [1523, 22] on button "button" at bounding box center [1531, 25] width 21 height 20
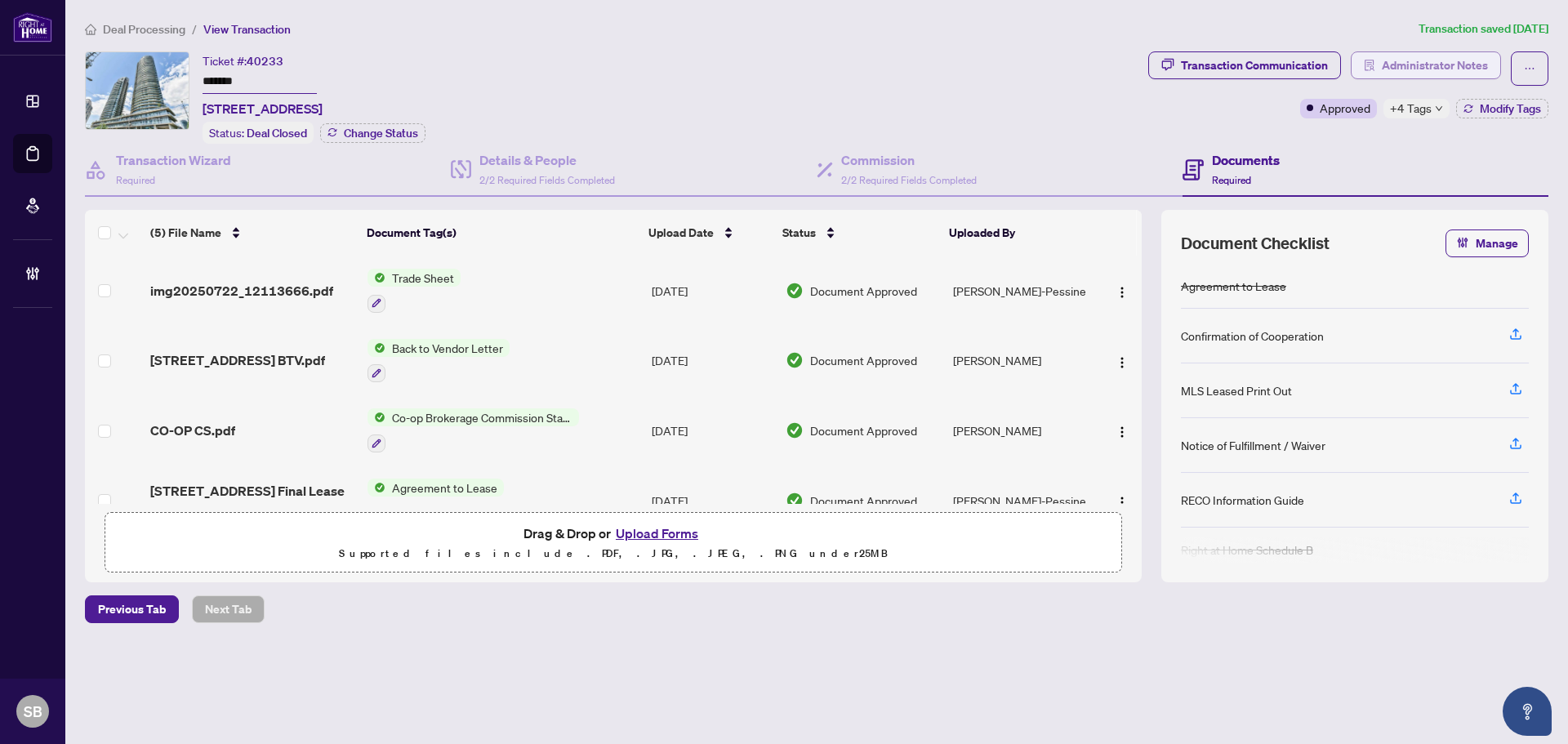
click at [1453, 65] on span "Administrator Notes" at bounding box center [1435, 65] width 106 height 26
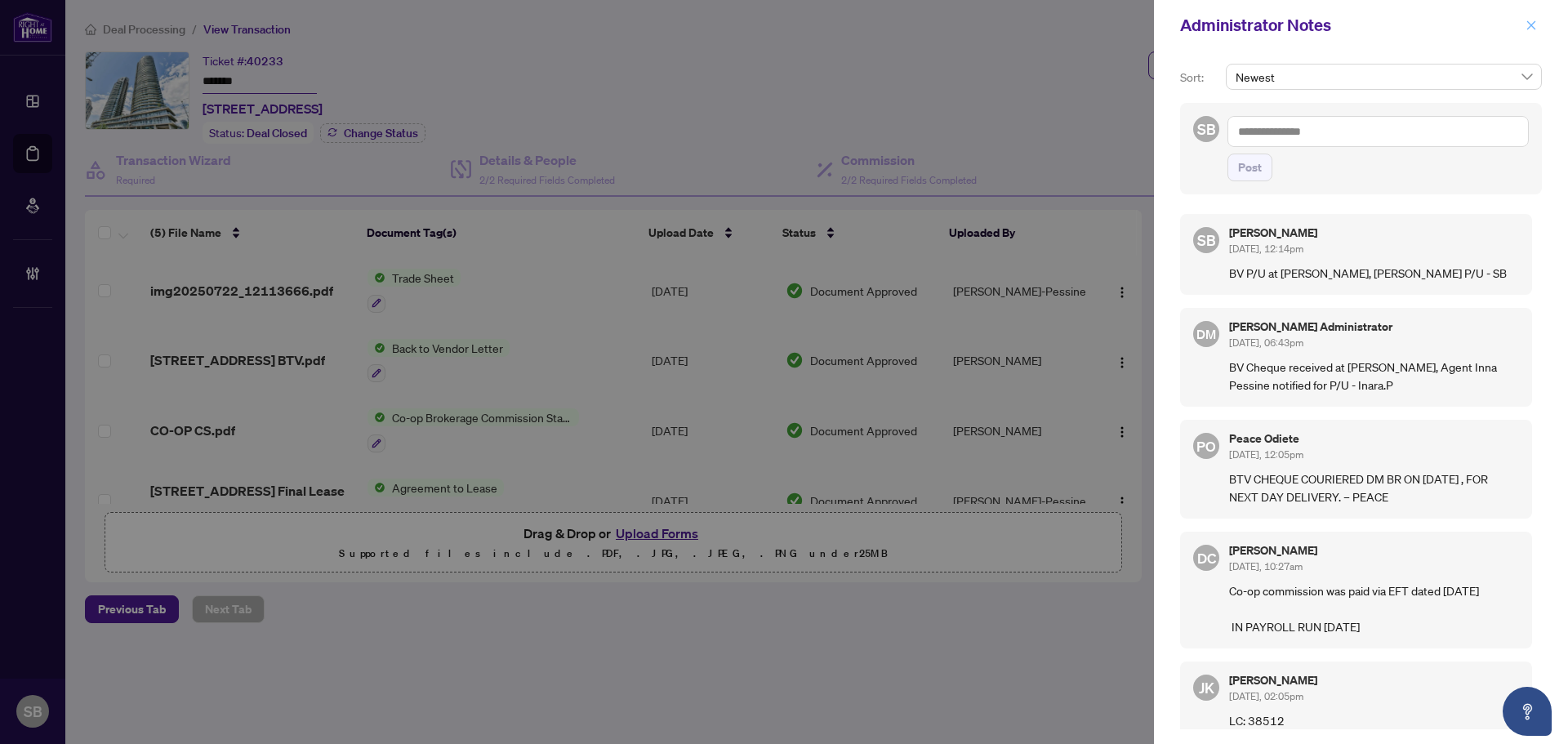
click at [1532, 30] on icon "close" at bounding box center [1531, 25] width 11 height 11
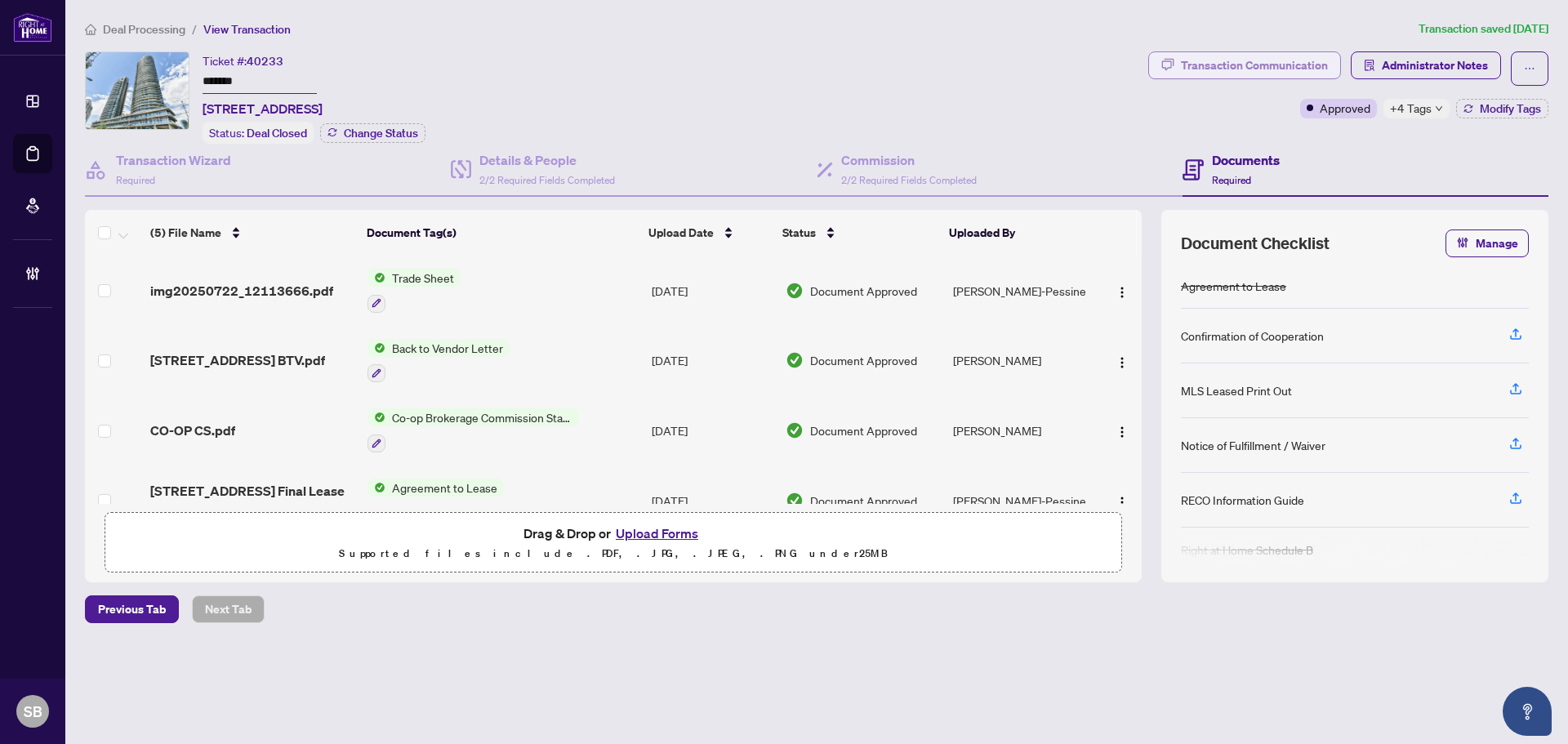
click at [1276, 73] on div "Transaction Communication" at bounding box center [1255, 65] width 147 height 26
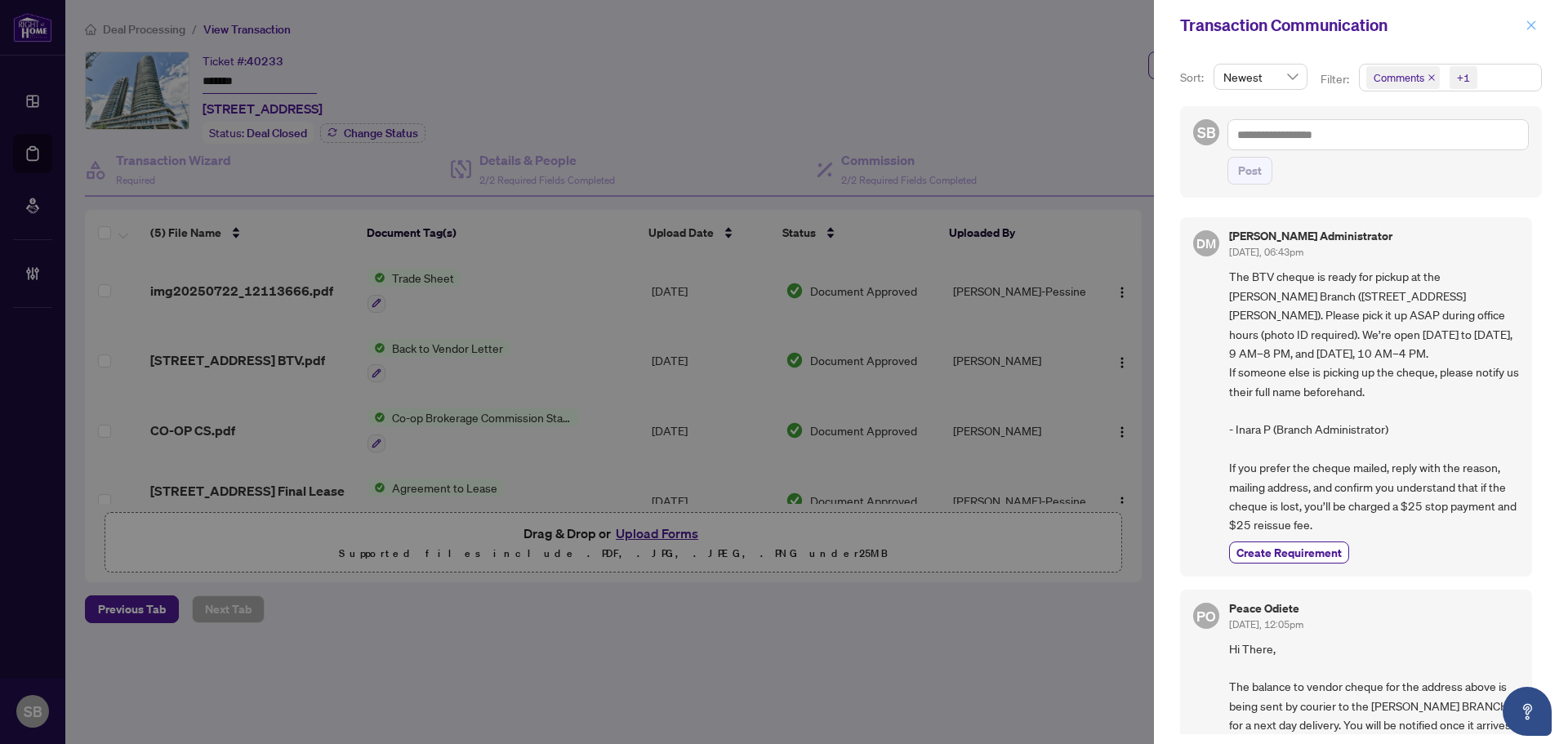
click at [1529, 29] on icon "close" at bounding box center [1531, 25] width 9 height 9
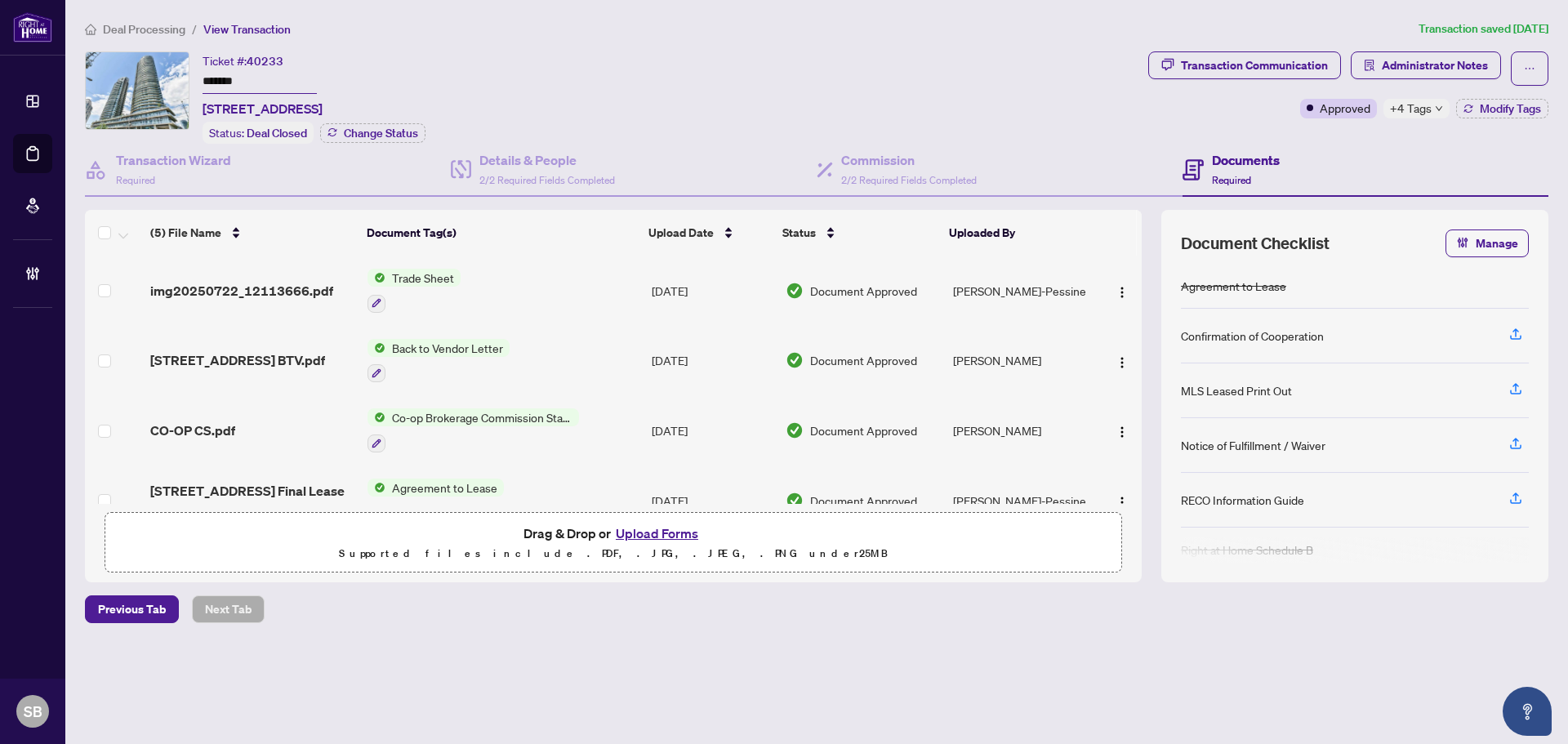
click at [571, 291] on td "Trade Sheet" at bounding box center [502, 291] width 284 height 70
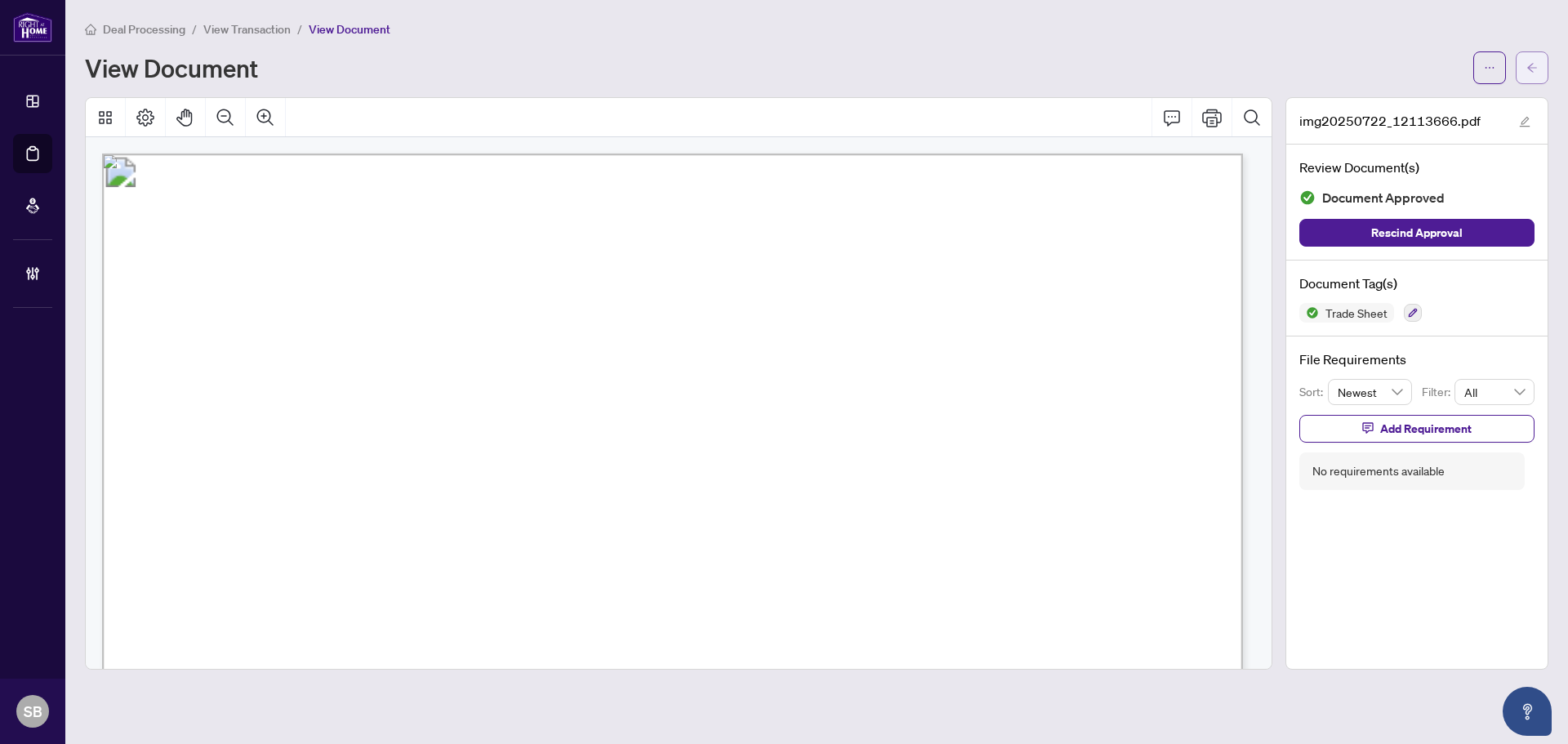
click at [1526, 66] on icon "arrow-left" at bounding box center [1532, 68] width 11 height 11
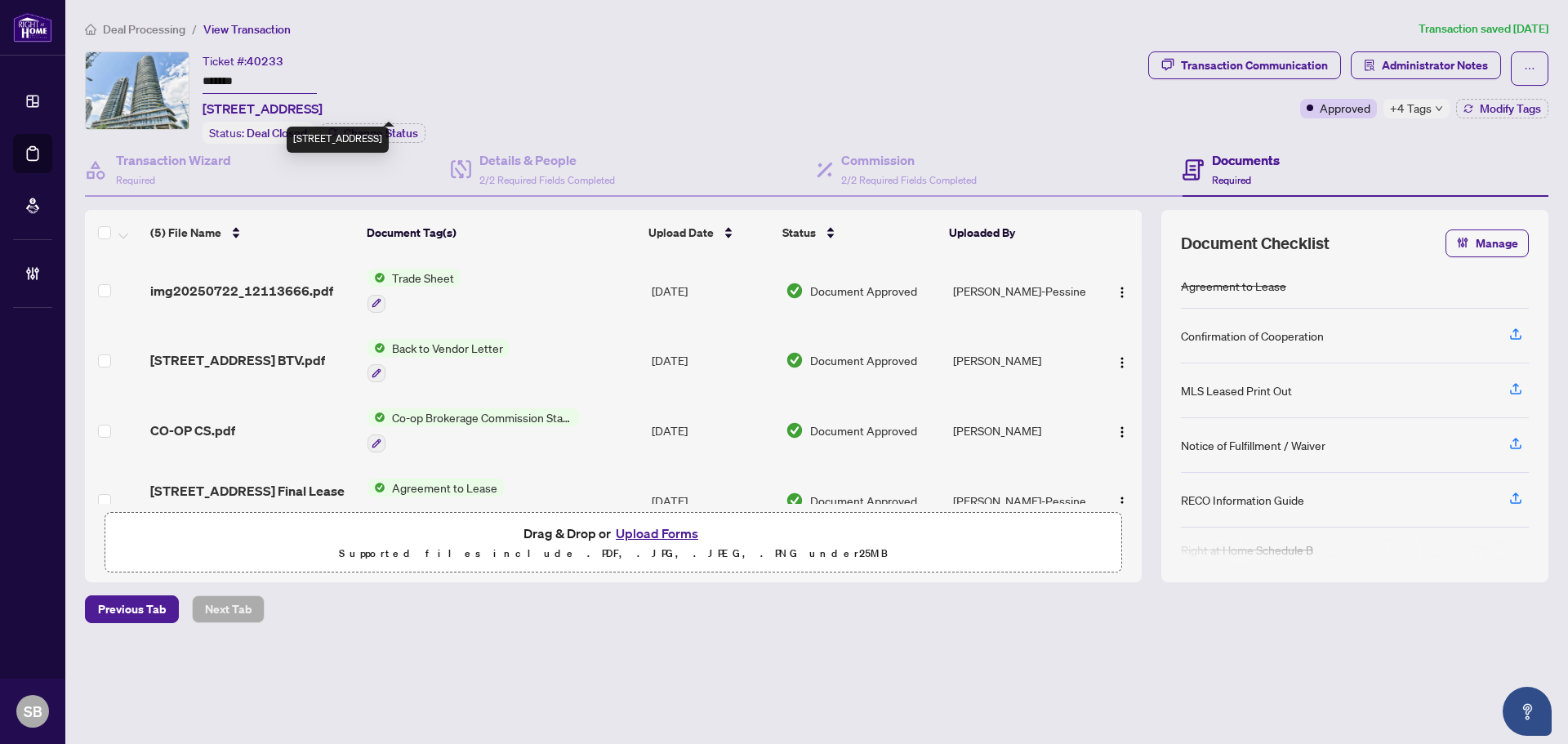
drag, startPoint x: 367, startPoint y: 110, endPoint x: 205, endPoint y: 111, distance: 162.0
click at [205, 111] on span "[STREET_ADDRESS]" at bounding box center [263, 109] width 120 height 20
copy span "[STREET_ADDRESS]"
click at [1479, 96] on div "Transaction Communication Administrator Notes Approved +4 Tags Modify Tags" at bounding box center [1348, 85] width 400 height 67
click at [1494, 109] on span "Modify Tags" at bounding box center [1511, 109] width 61 height 11
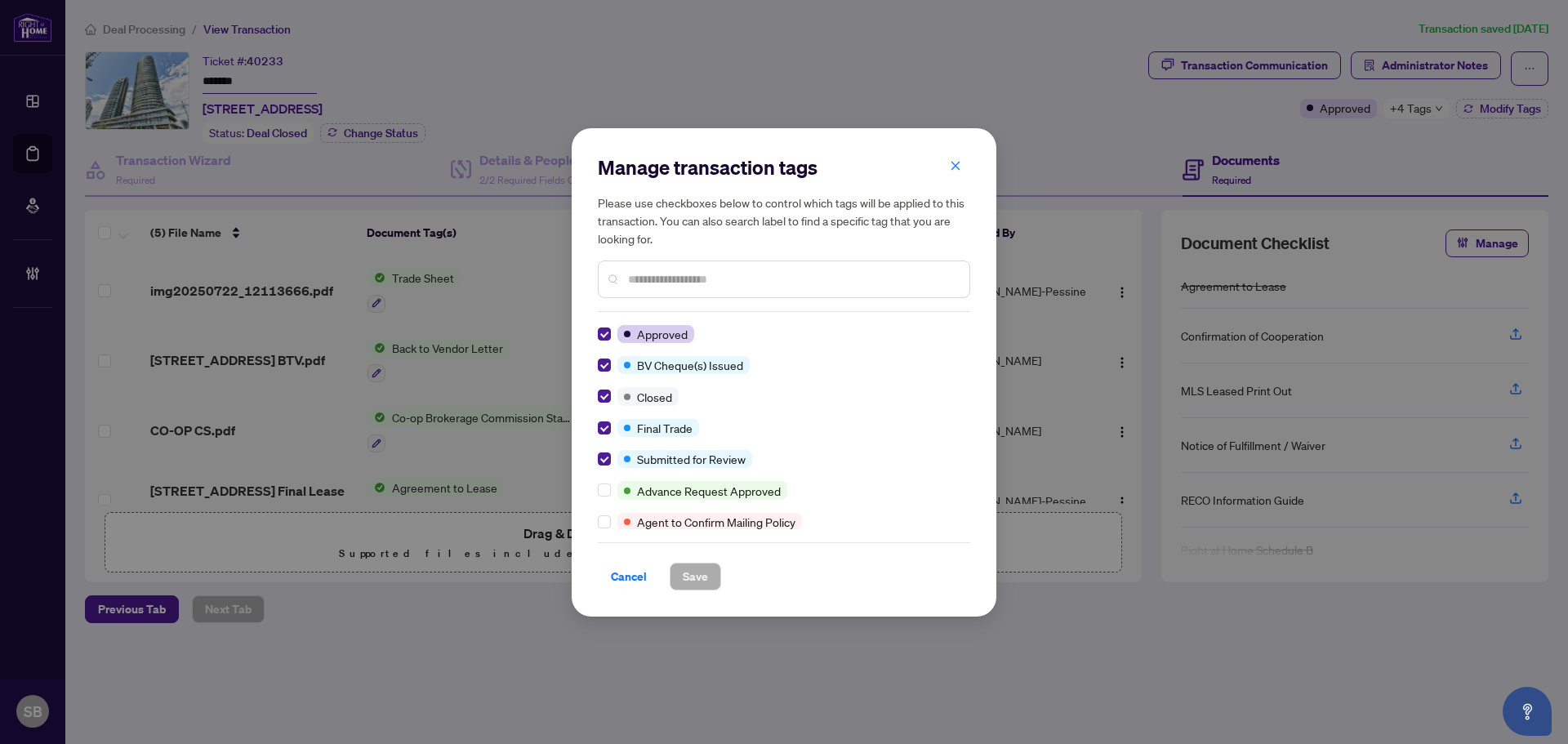
click at [640, 588] on span "Cancel" at bounding box center [629, 577] width 36 height 26
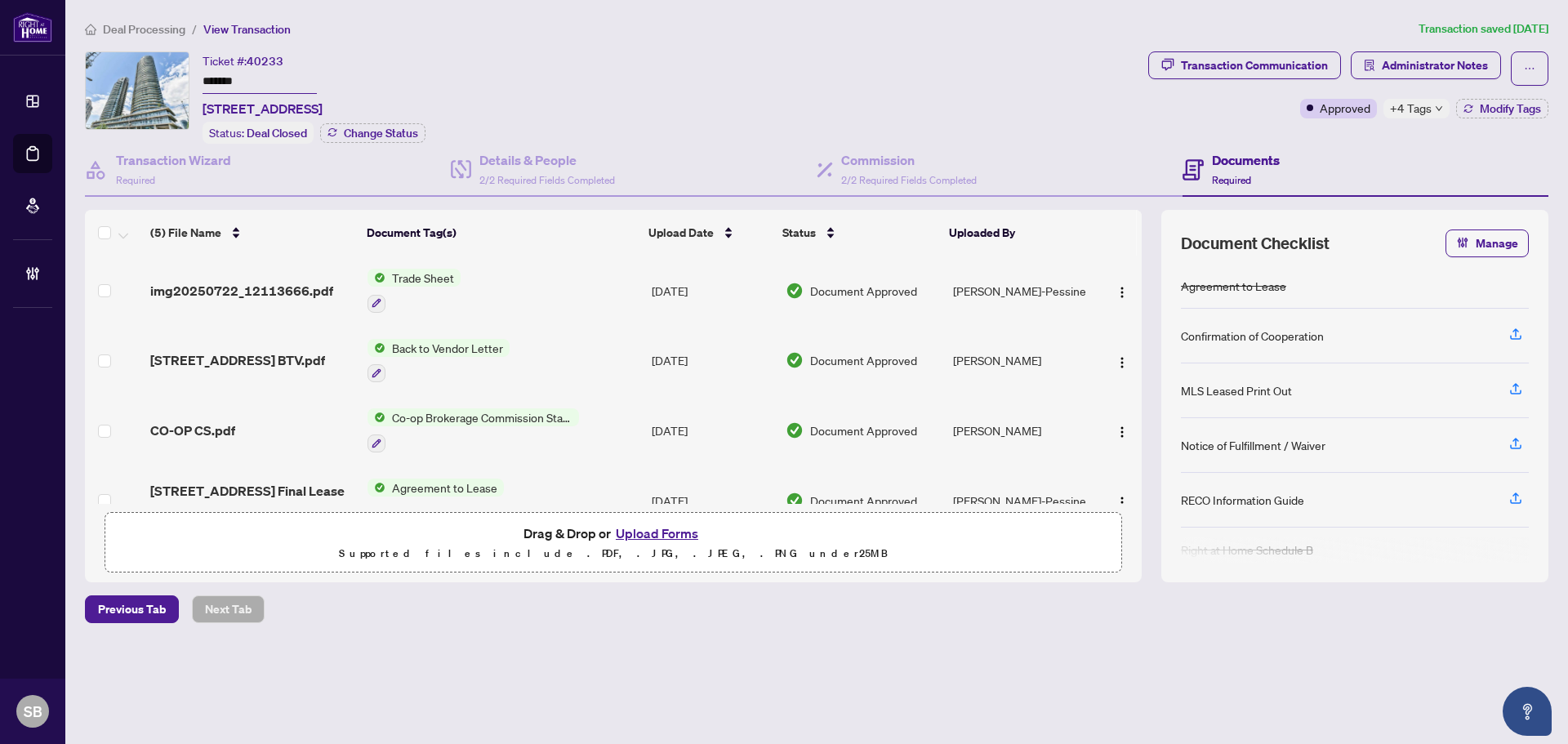
click at [1225, 40] on div "Deal Processing / View Transaction Transaction saved [DATE] Ticket #: 40233 ***…" at bounding box center [817, 349] width 1477 height 661
click at [1238, 63] on div "Transaction Communication" at bounding box center [1255, 65] width 147 height 26
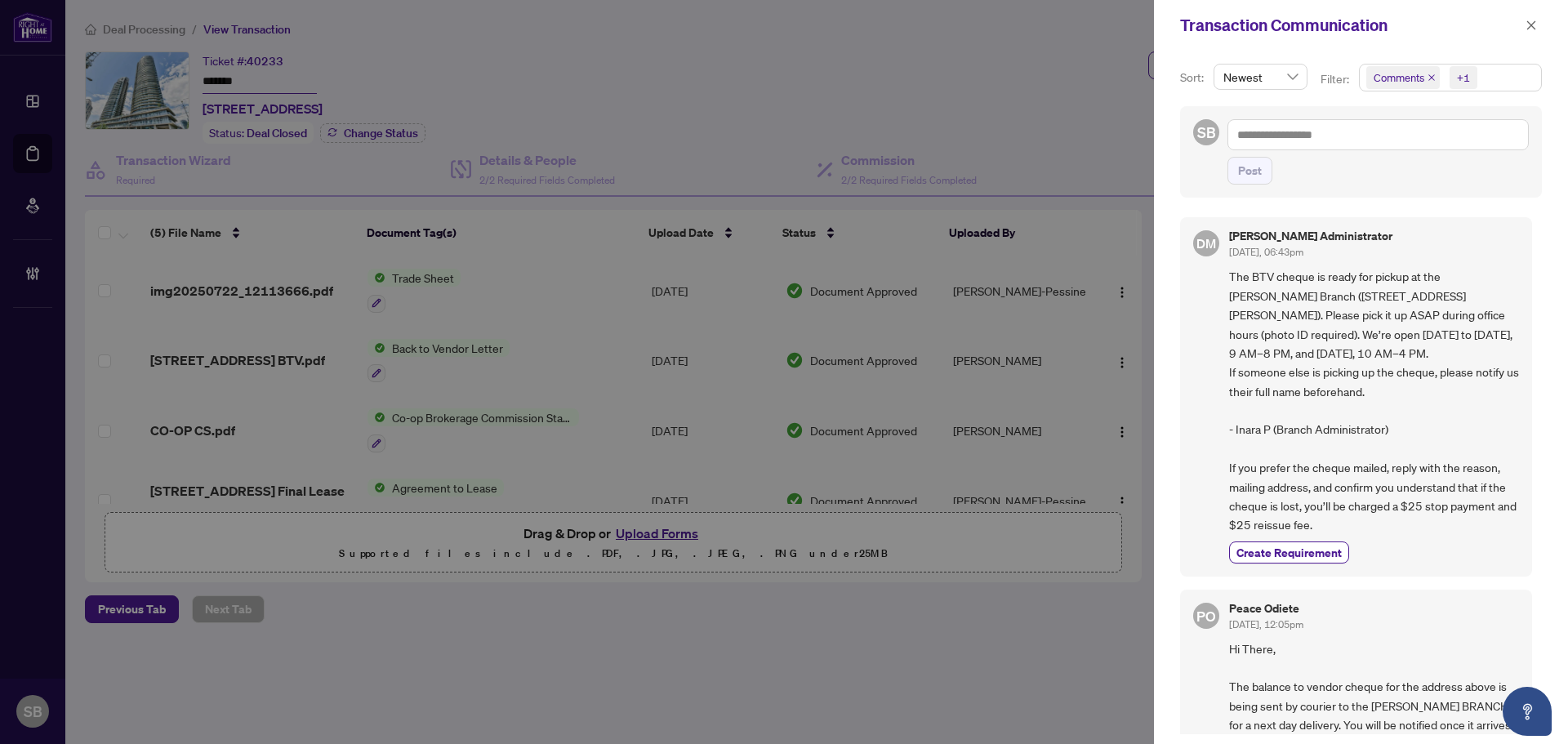
scroll to position [164, 0]
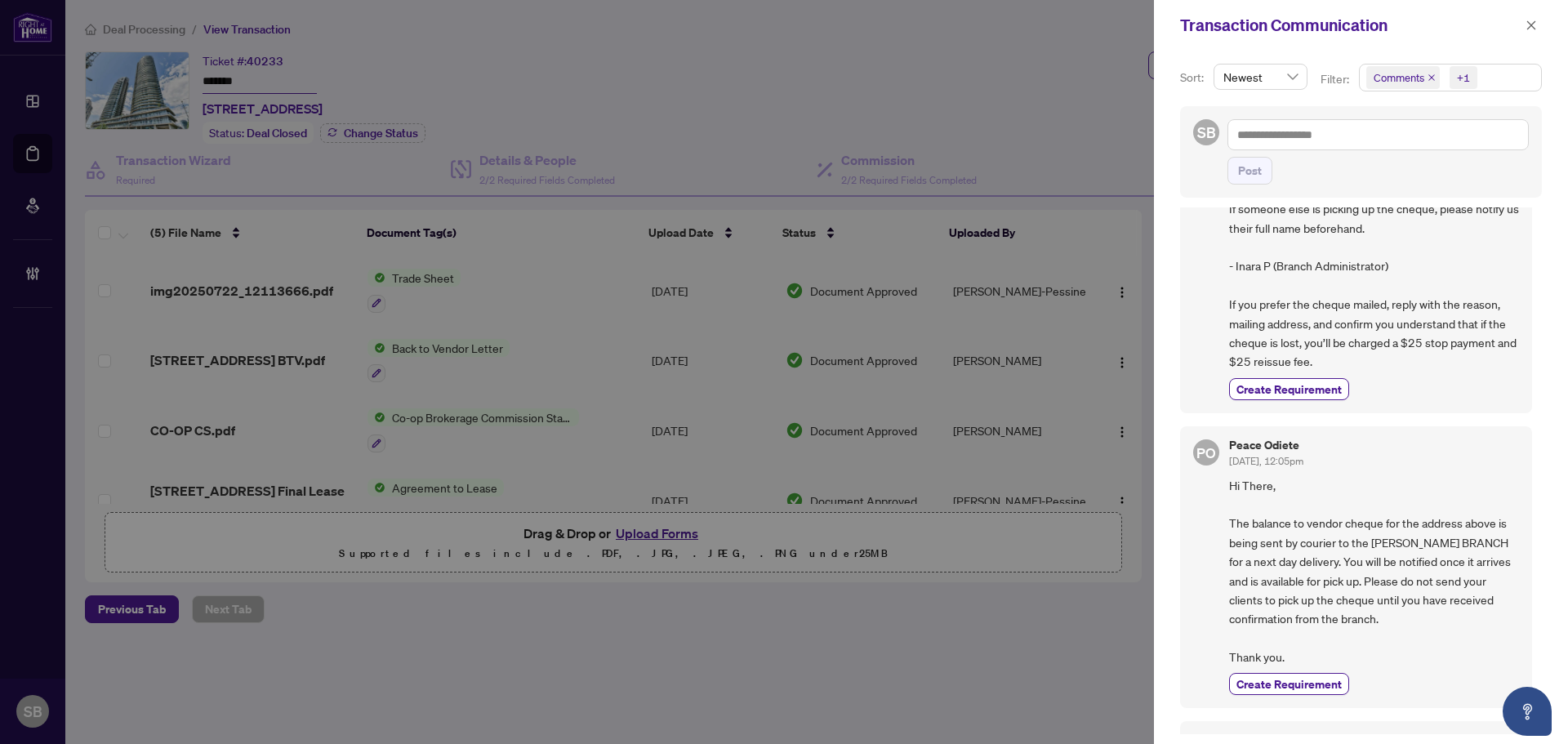
click at [1264, 497] on span "Hi There, The balance to vendor cheque for the address above is being sent by c…" at bounding box center [1374, 572] width 290 height 192
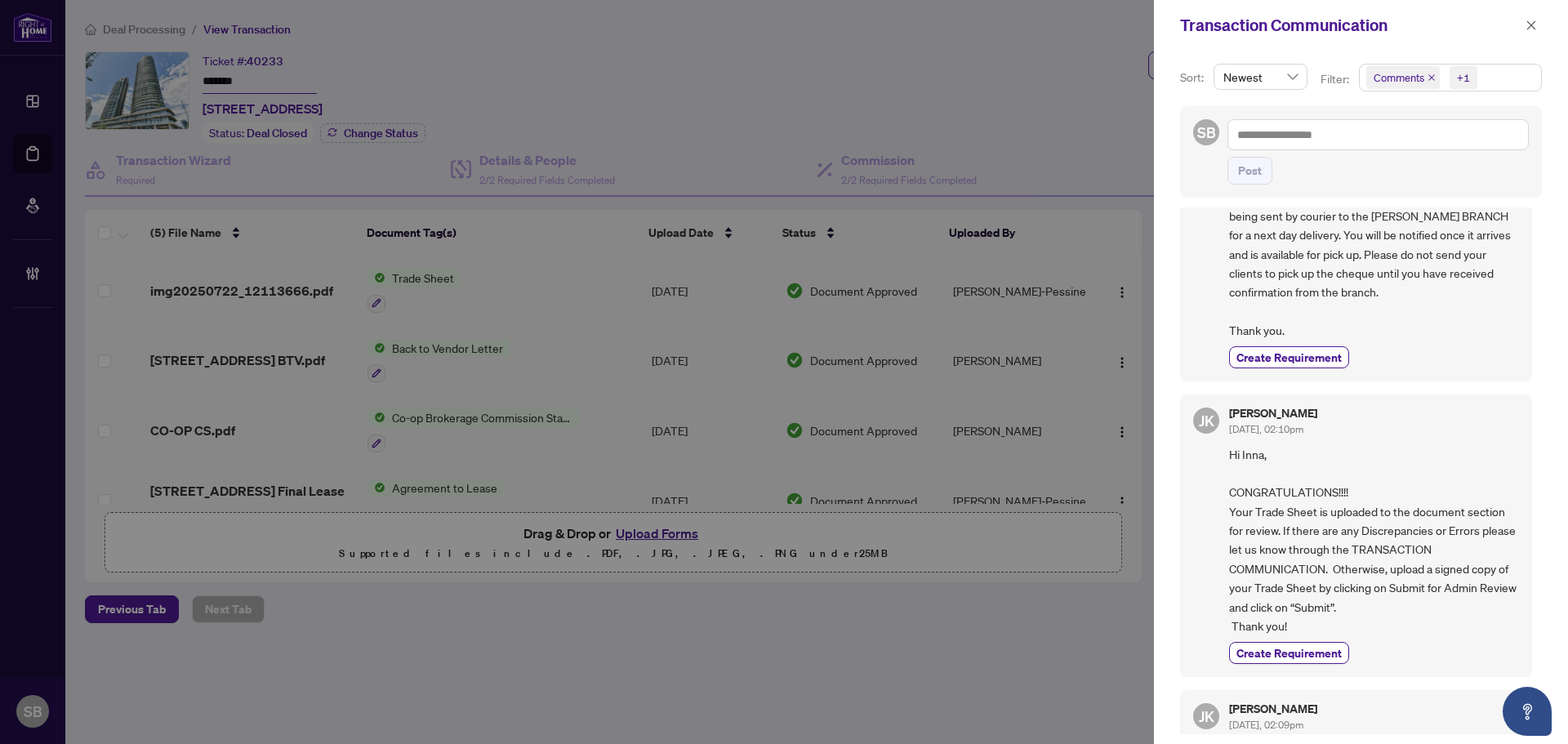
scroll to position [0, 0]
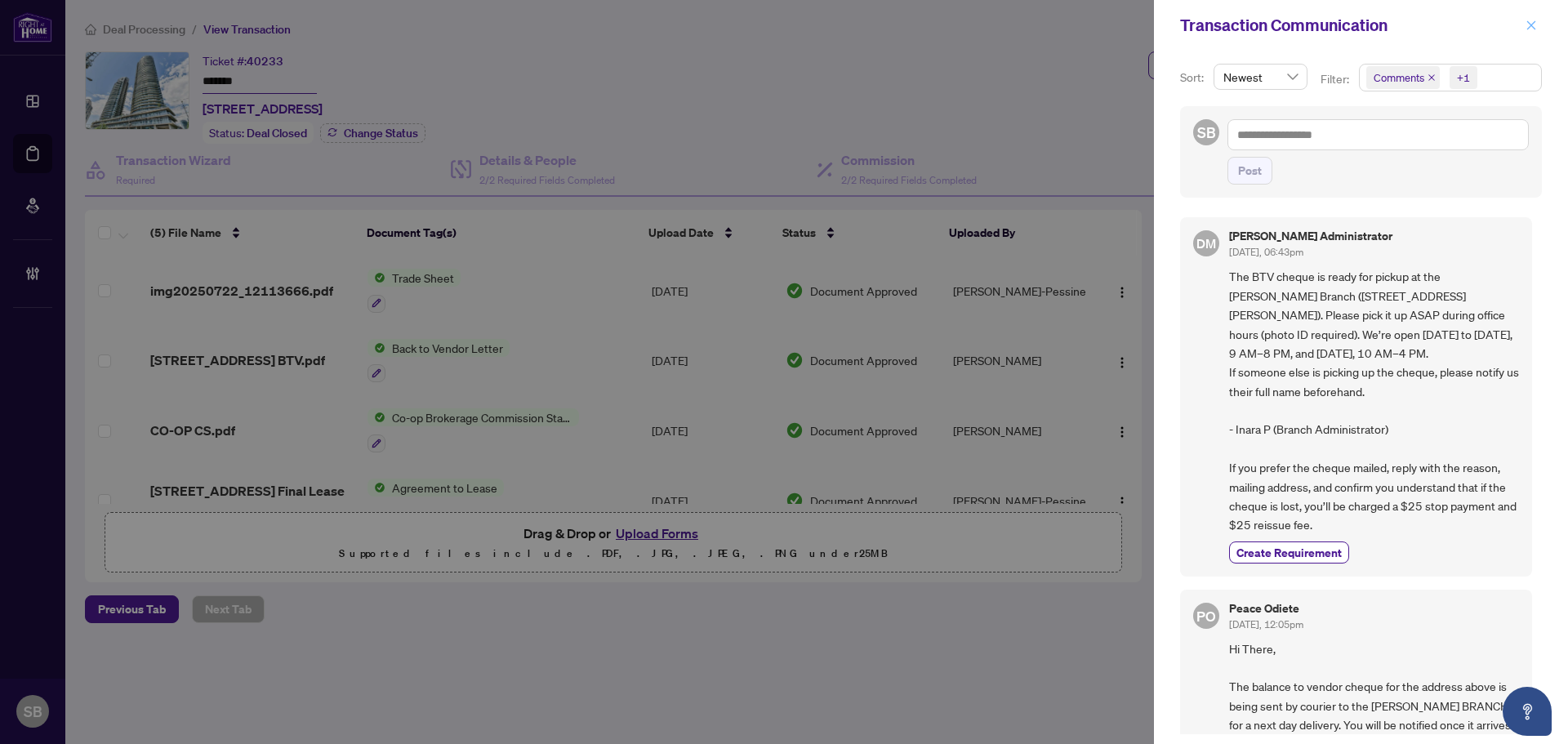
click at [1538, 20] on button "button" at bounding box center [1531, 25] width 21 height 20
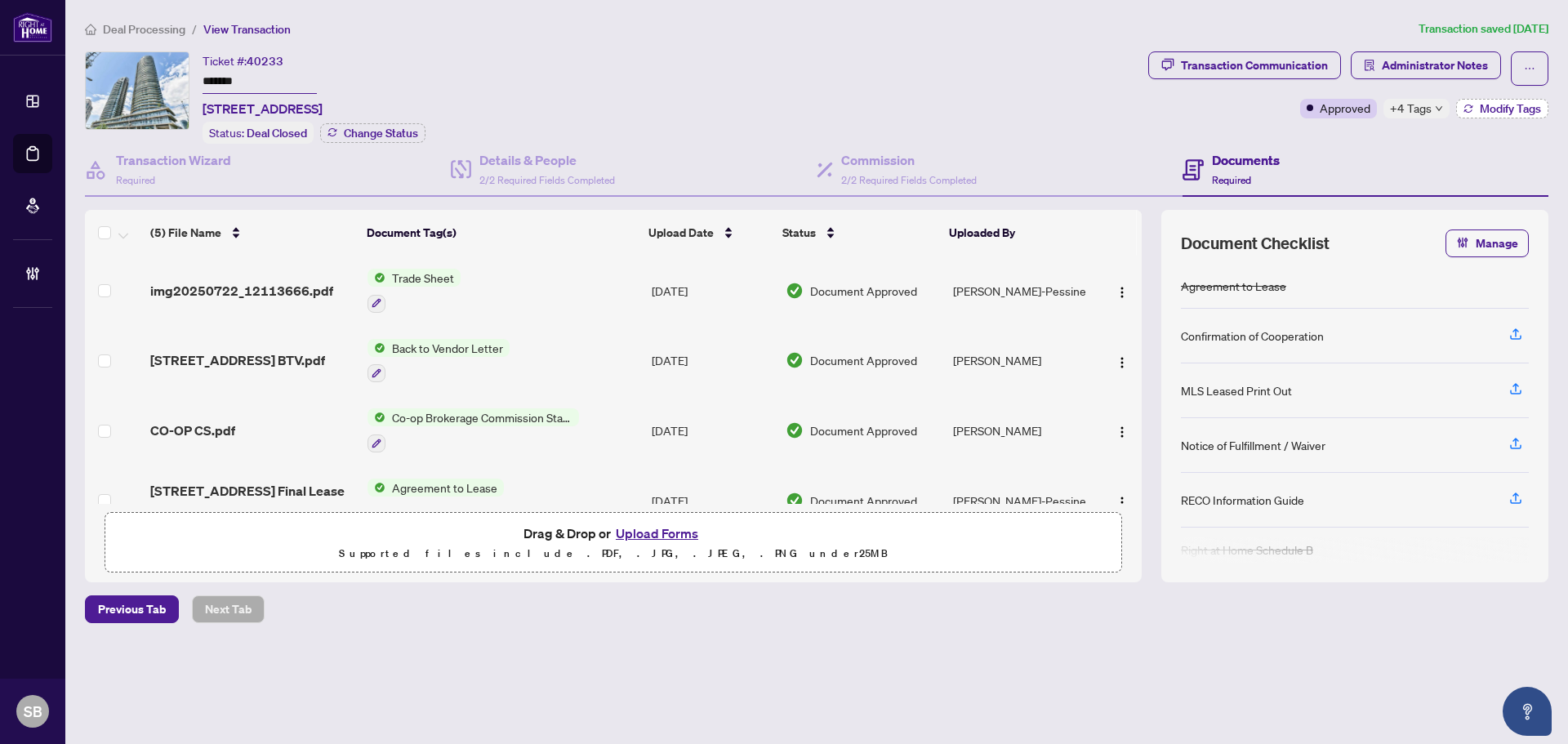
click at [1503, 106] on span "Modify Tags" at bounding box center [1511, 109] width 61 height 11
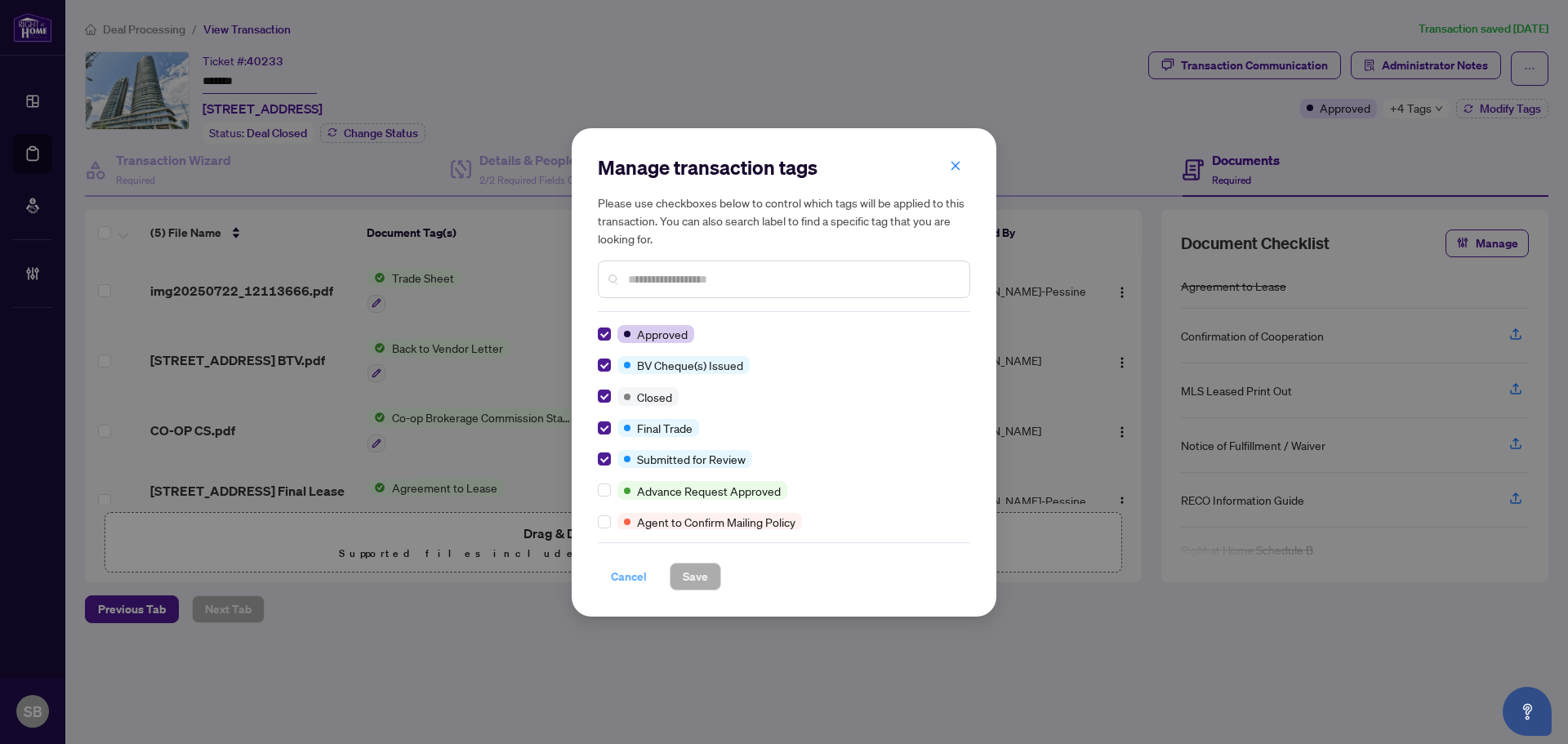
click at [617, 573] on span "Cancel" at bounding box center [629, 577] width 36 height 26
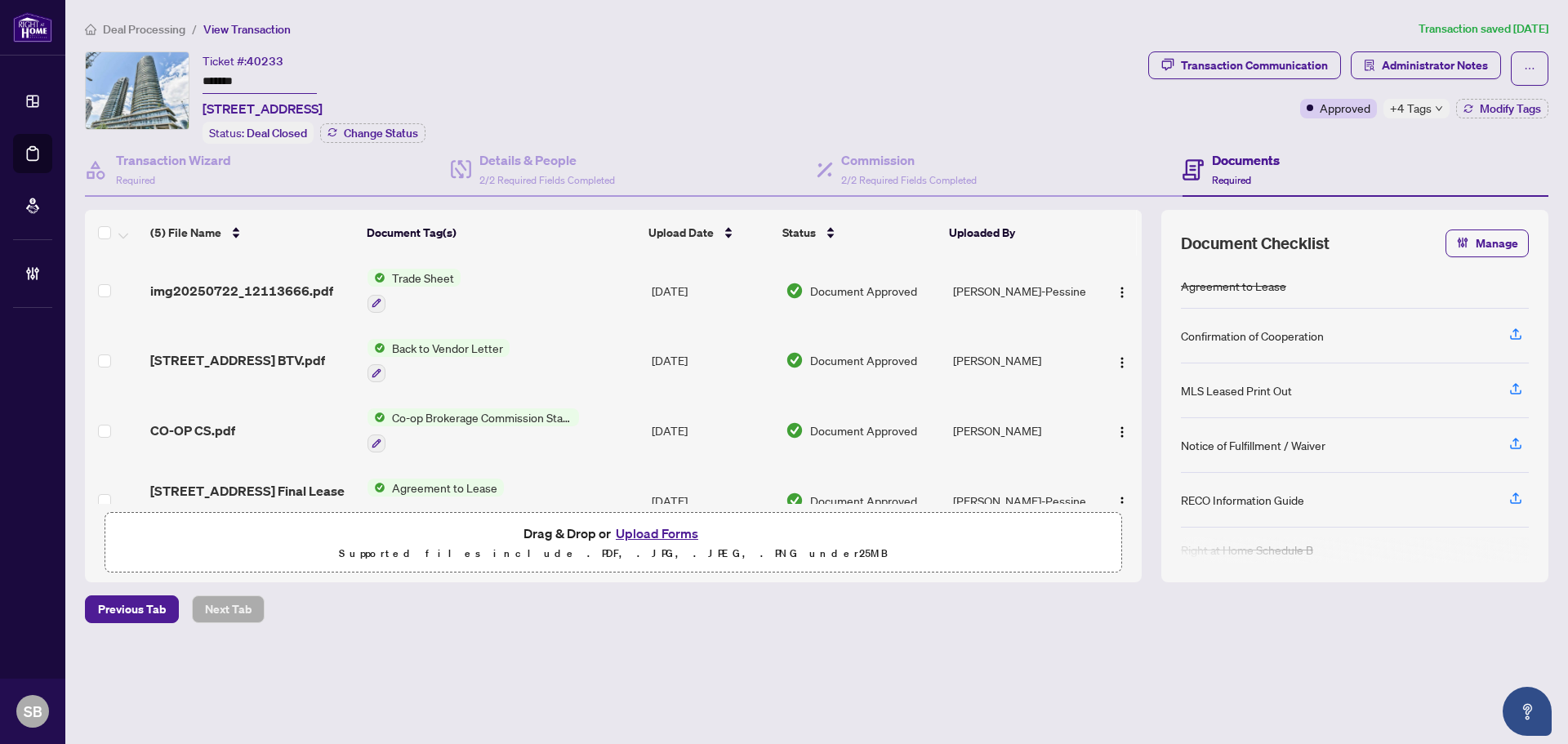
click at [149, 29] on span "Deal Processing" at bounding box center [144, 29] width 83 height 15
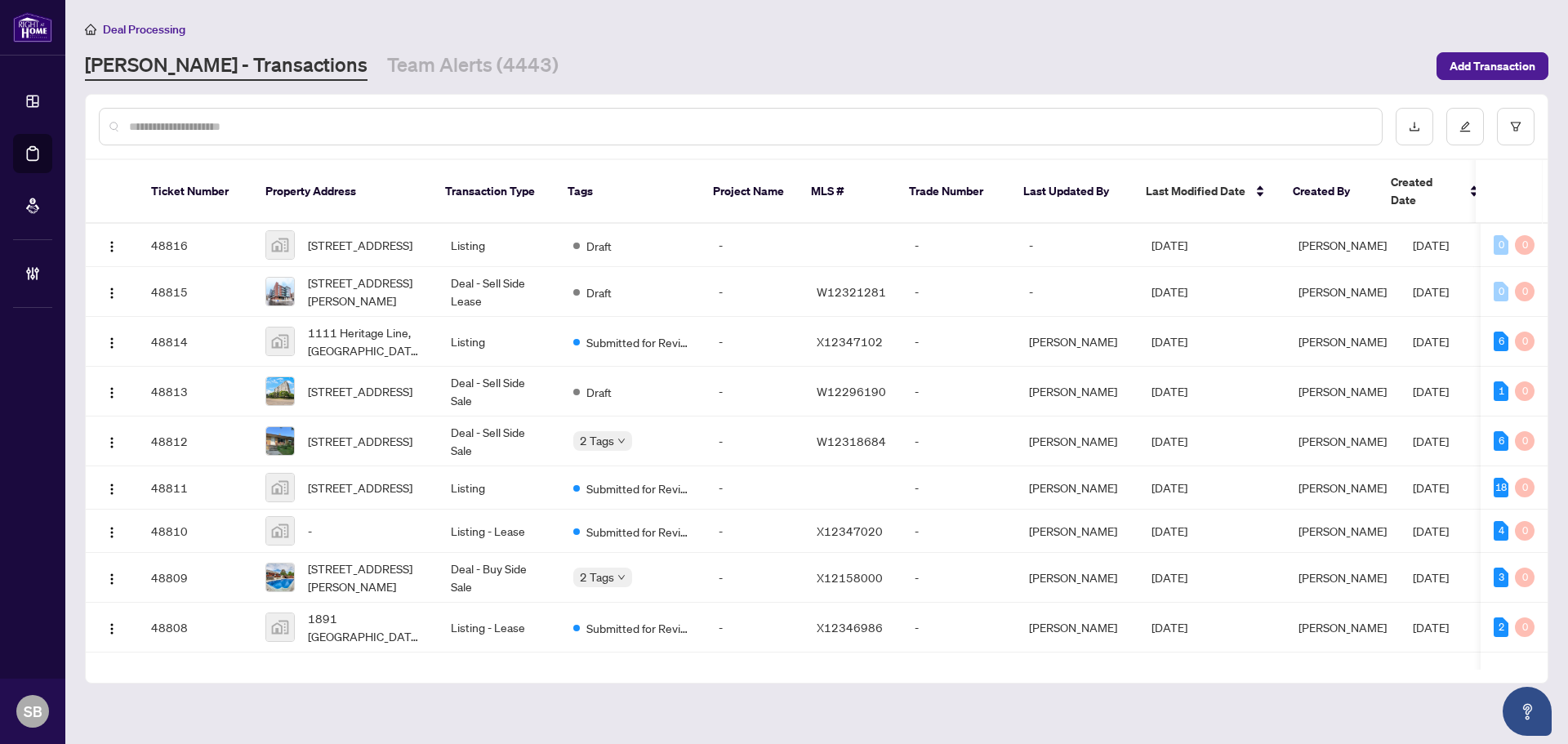
click at [625, 127] on input "text" at bounding box center [749, 127] width 1240 height 18
type input "*"
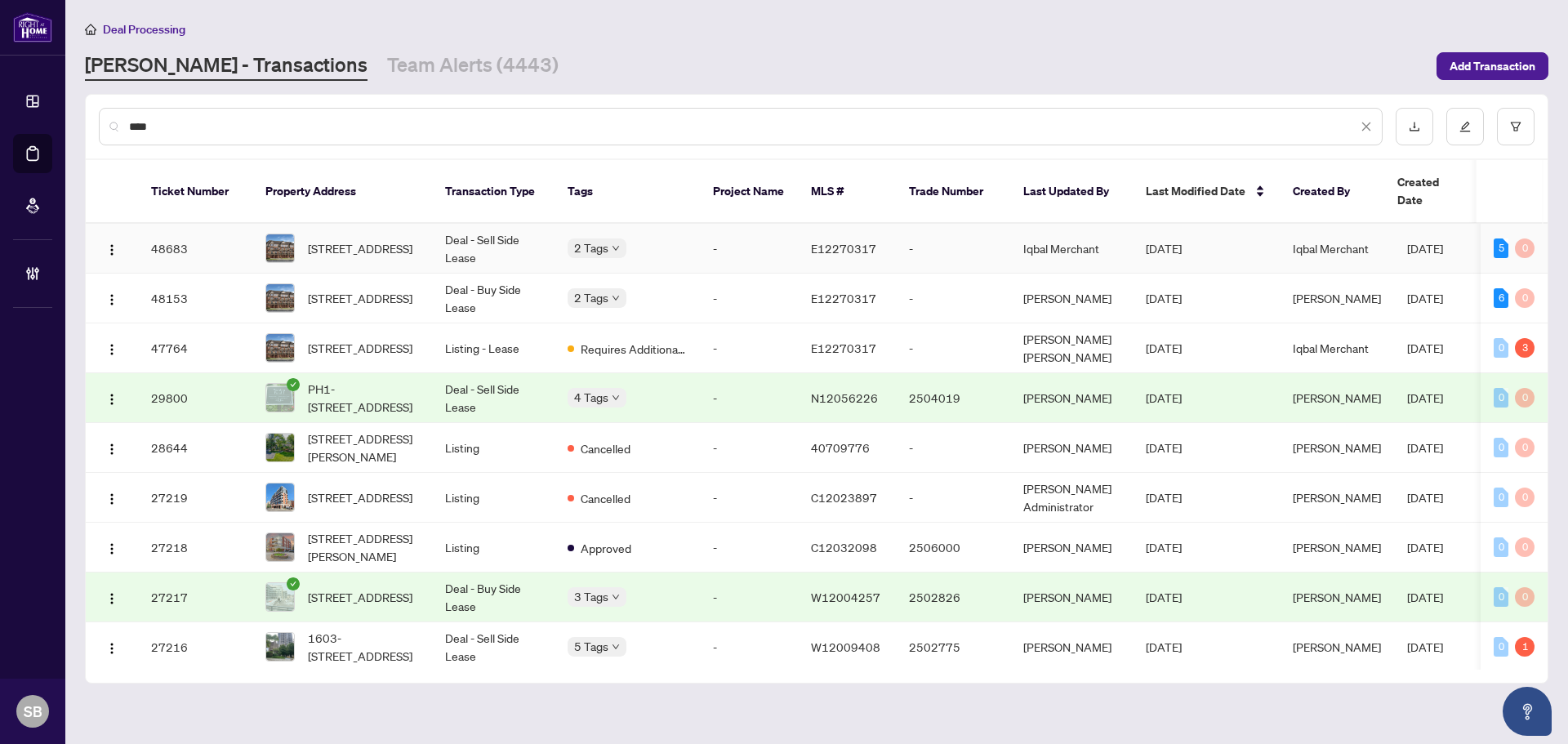
type input "****"
click at [474, 223] on td "Deal - Sell Side Lease" at bounding box center [493, 248] width 123 height 50
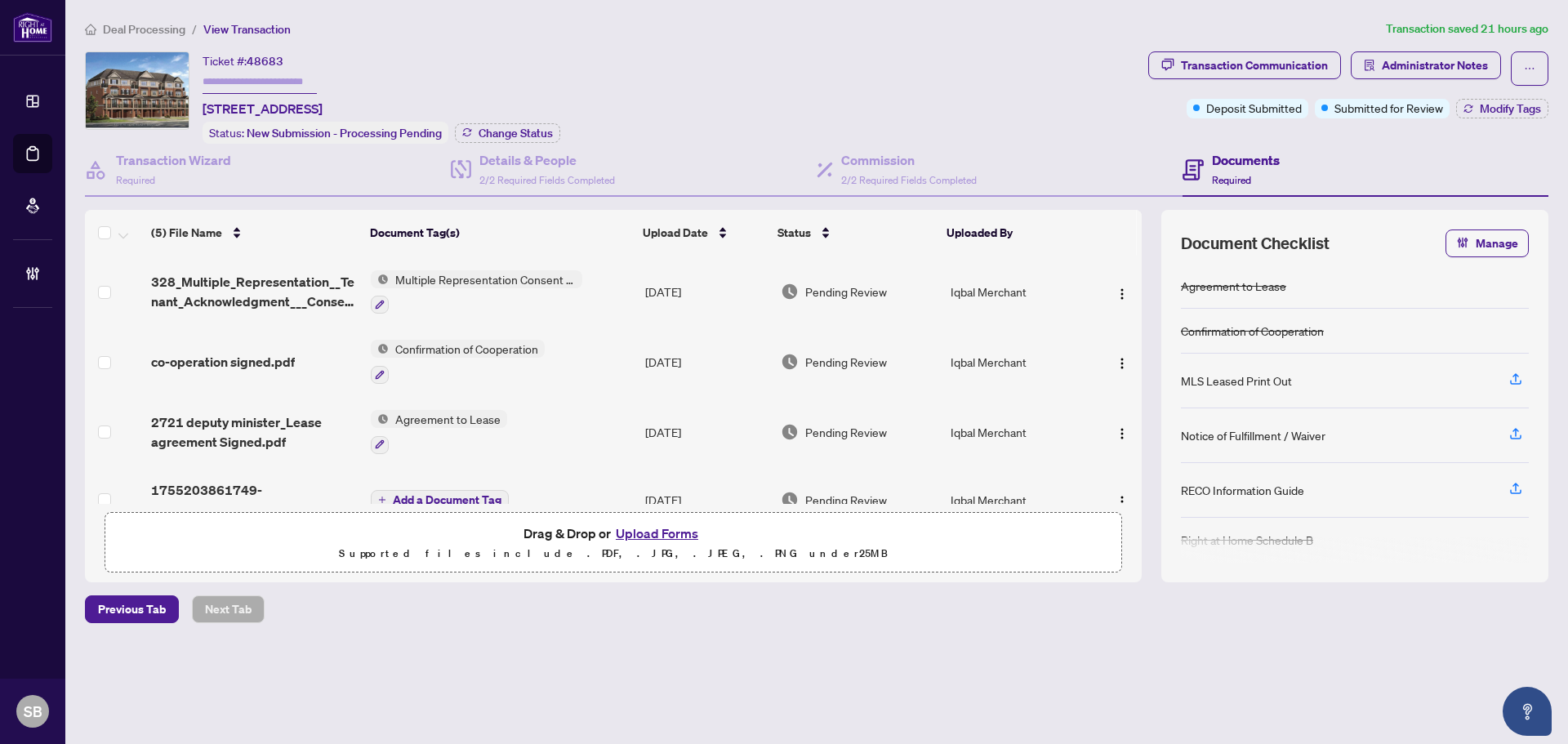
scroll to position [101, 0]
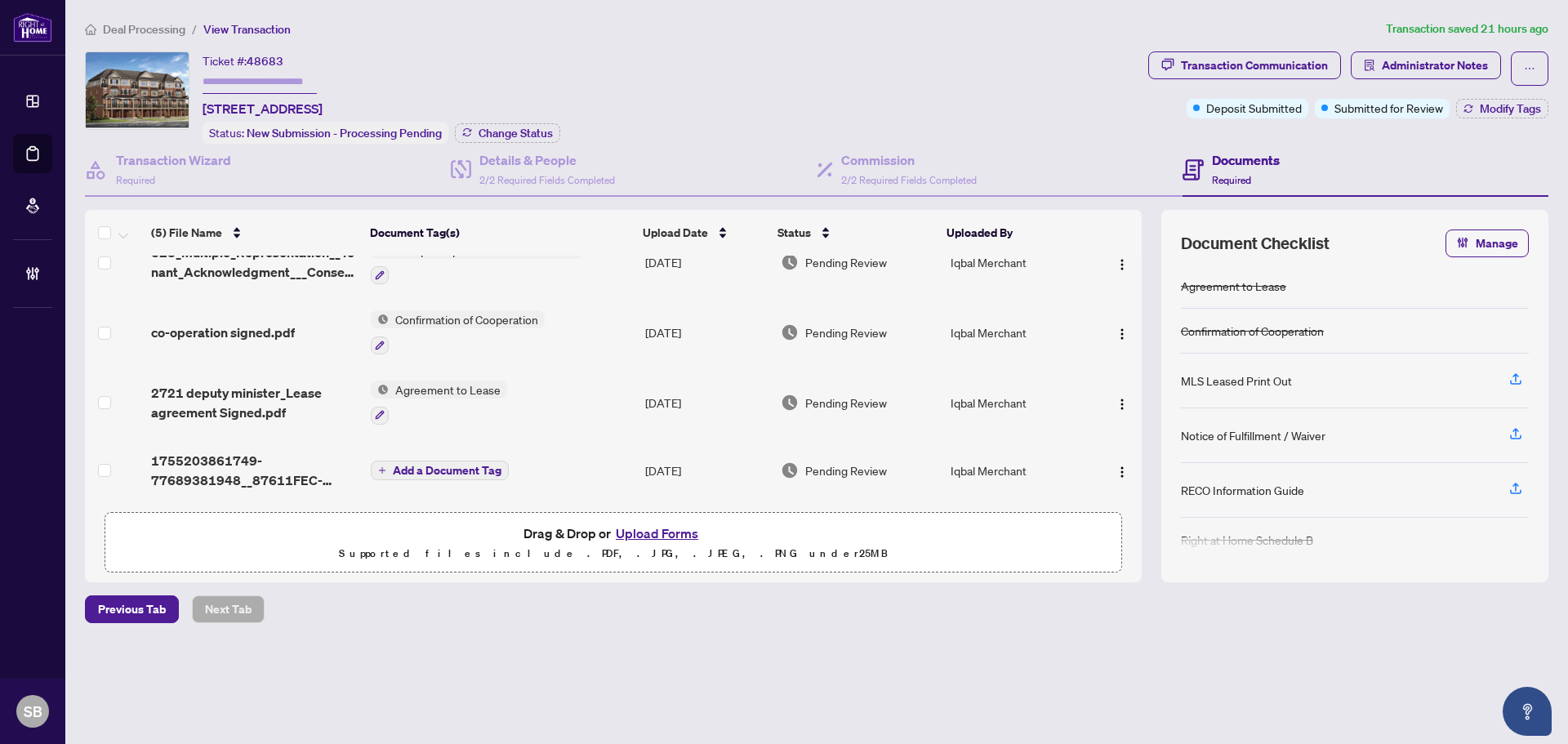
click at [617, 462] on td "Add a Document Tag" at bounding box center [501, 471] width 274 height 65
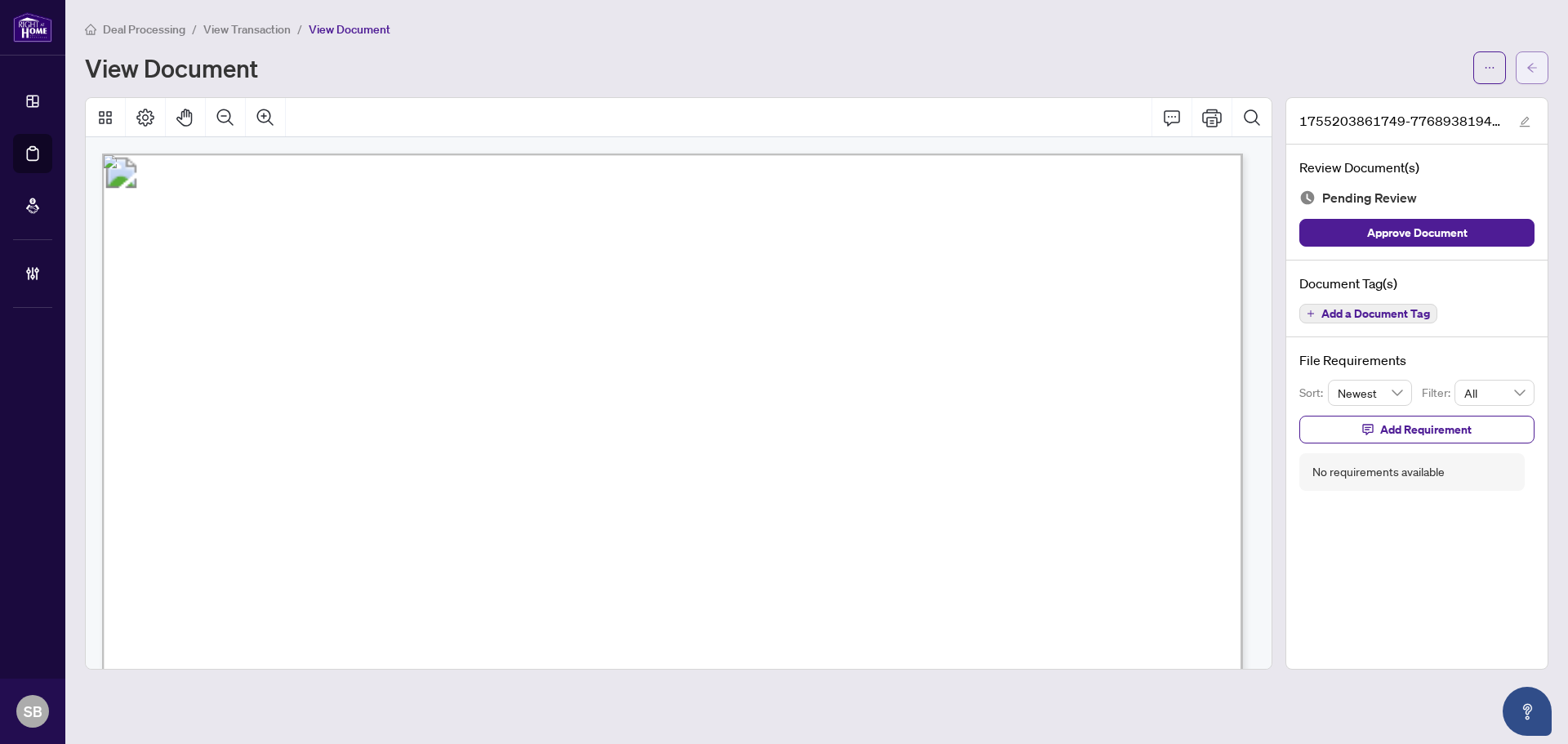
click at [1522, 68] on button "button" at bounding box center [1532, 68] width 33 height 33
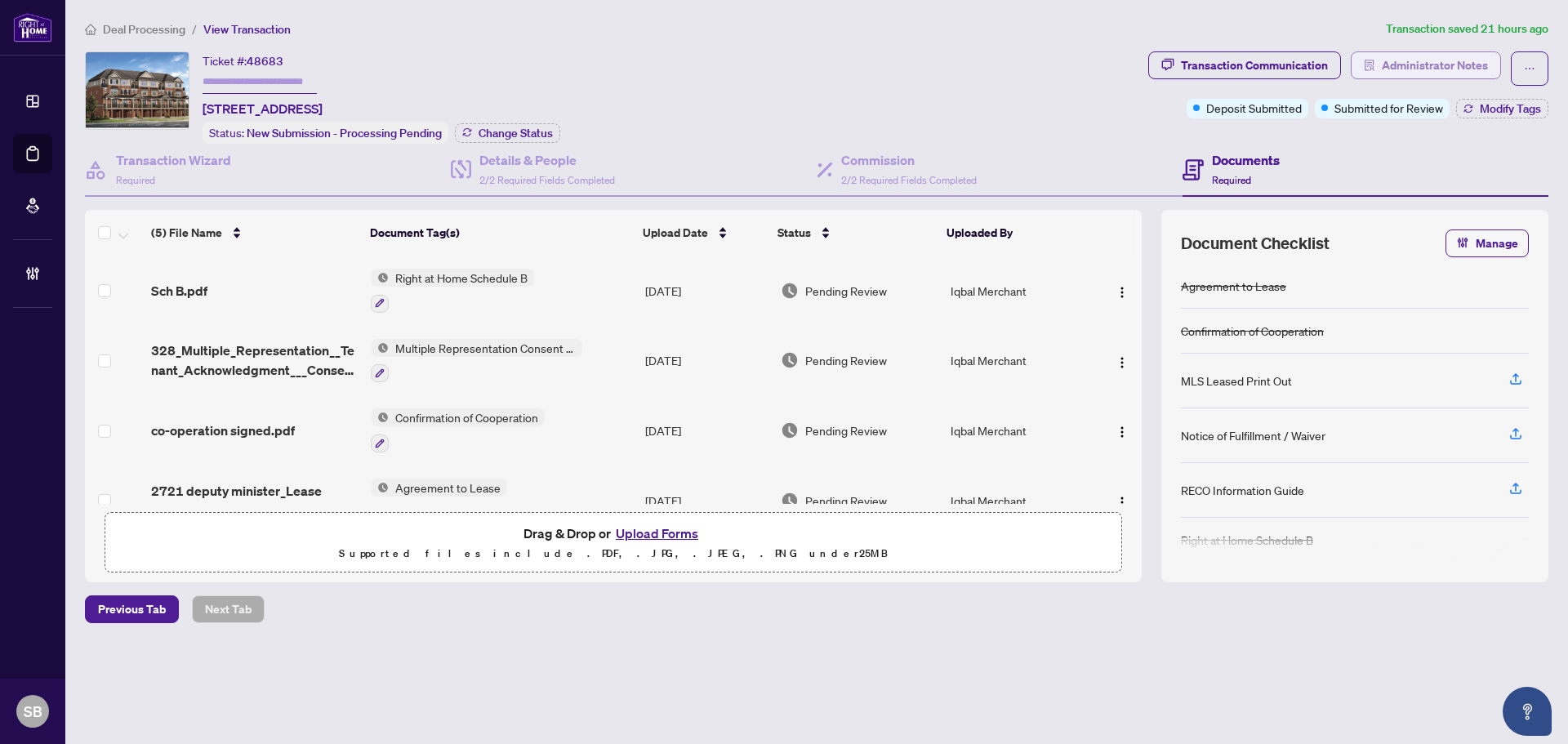
click at [1429, 59] on span "Administrator Notes" at bounding box center [1435, 65] width 106 height 26
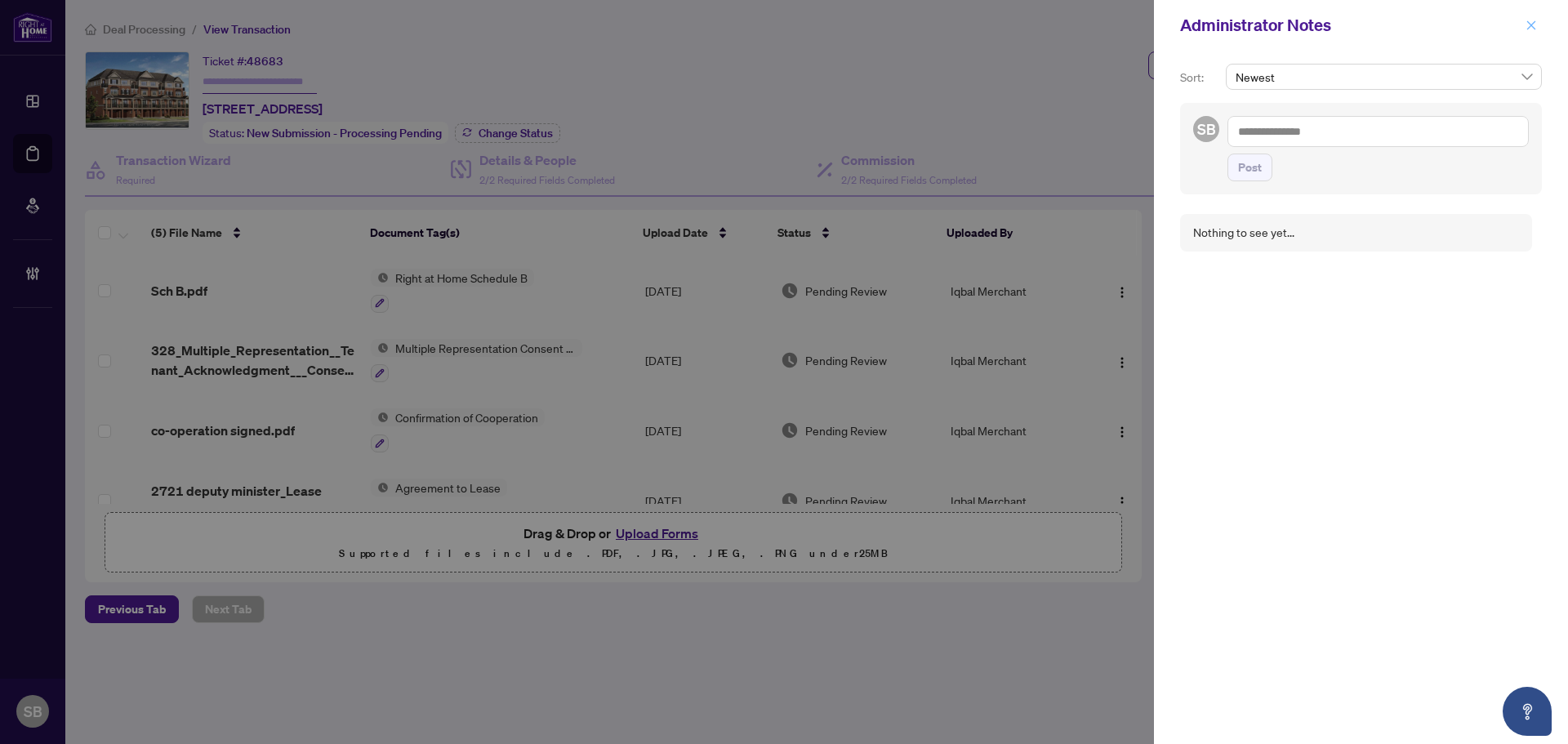
click at [1530, 29] on icon "close" at bounding box center [1531, 25] width 11 height 11
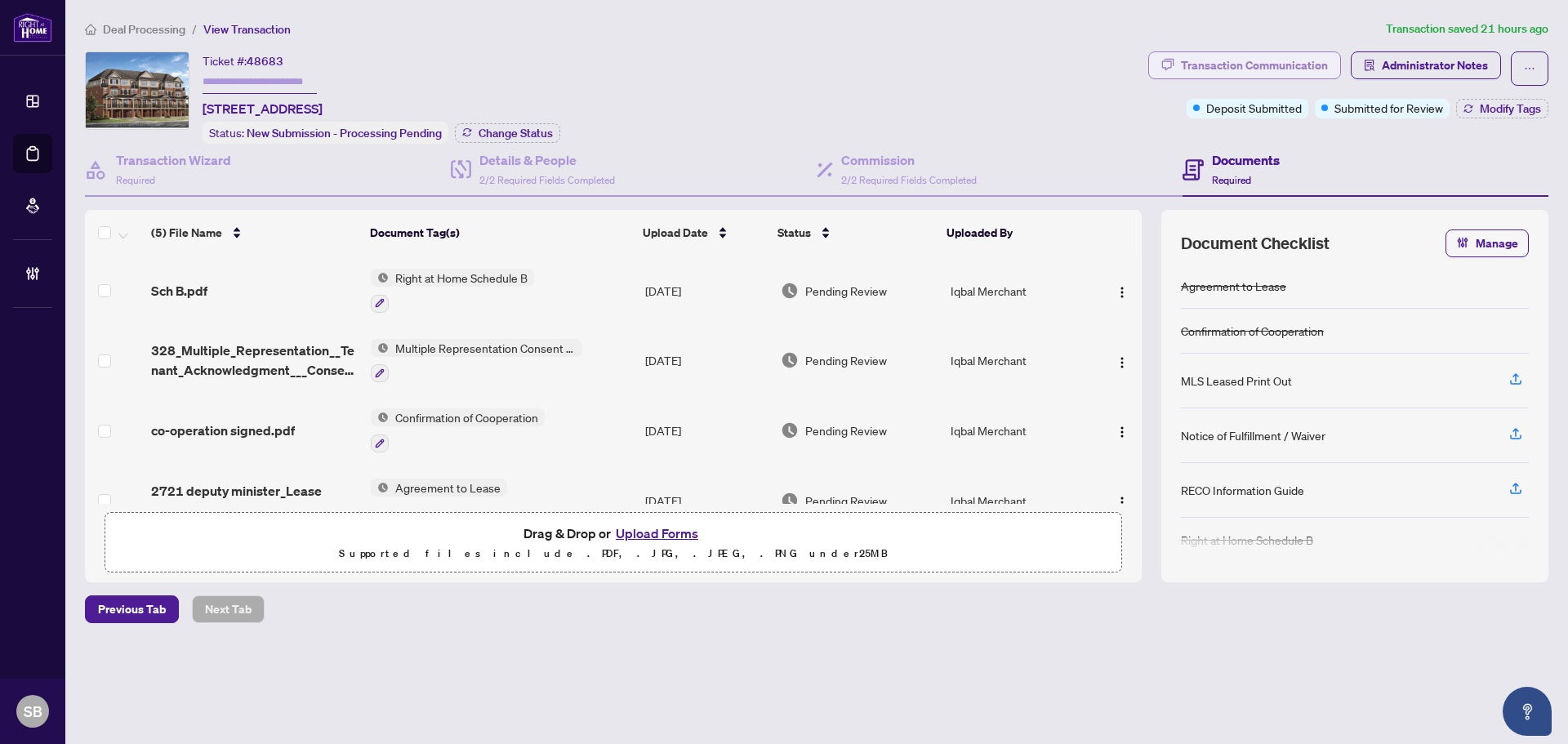
click at [1246, 62] on div "Transaction Communication" at bounding box center [1255, 65] width 147 height 26
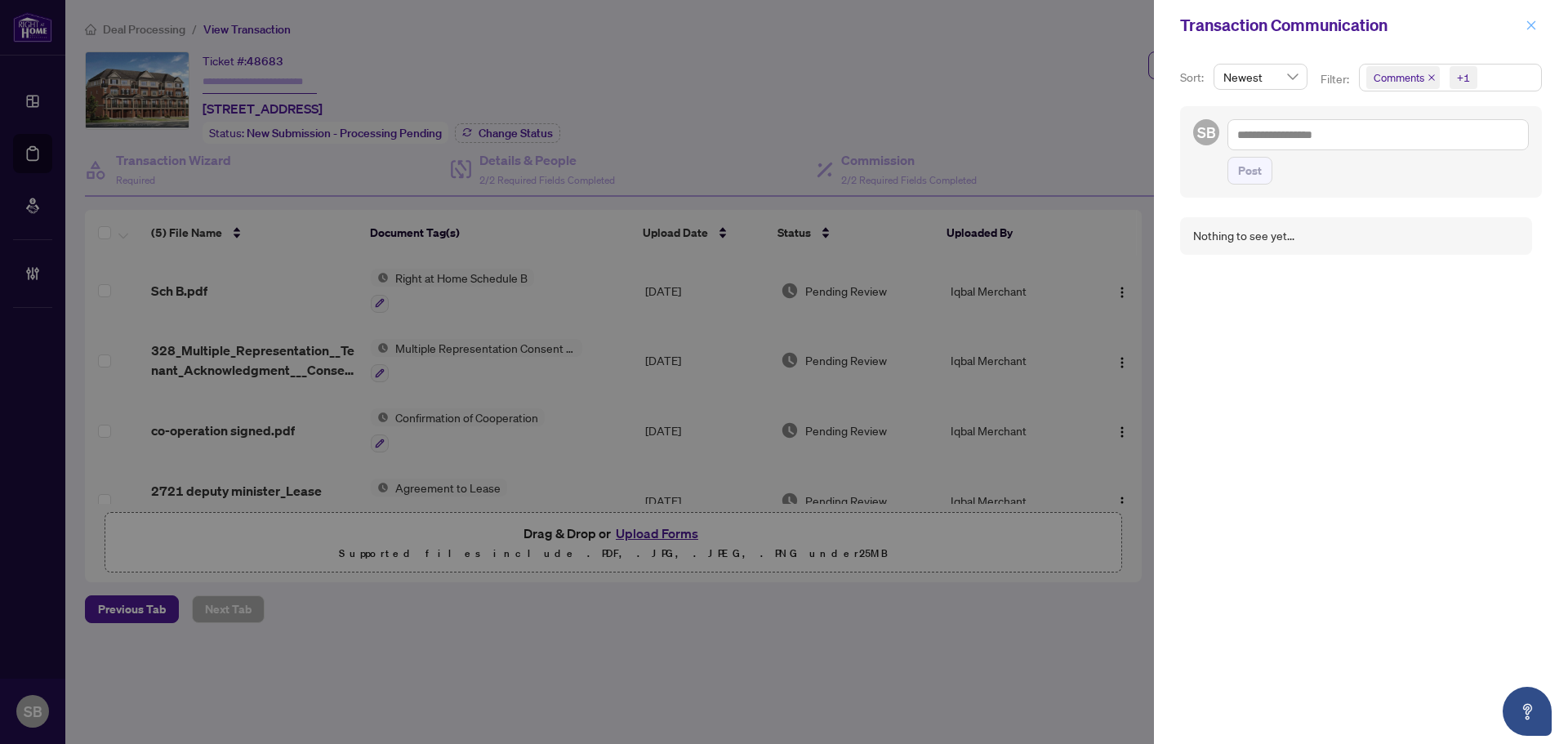
click at [1532, 11] on div "Transaction Communication" at bounding box center [1361, 25] width 414 height 51
click at [1532, 25] on icon "close" at bounding box center [1531, 25] width 9 height 9
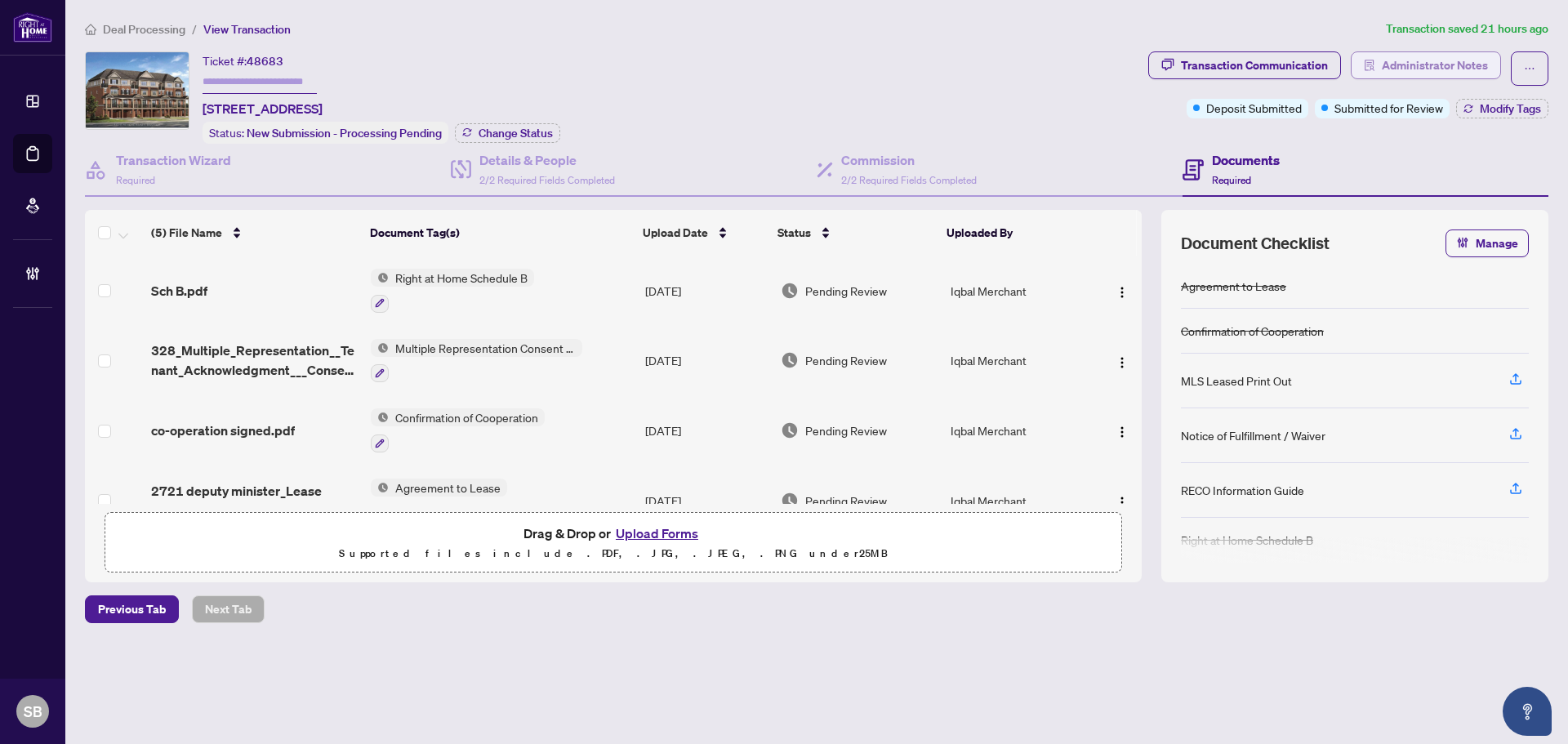
click at [1471, 65] on span "Administrator Notes" at bounding box center [1435, 65] width 106 height 26
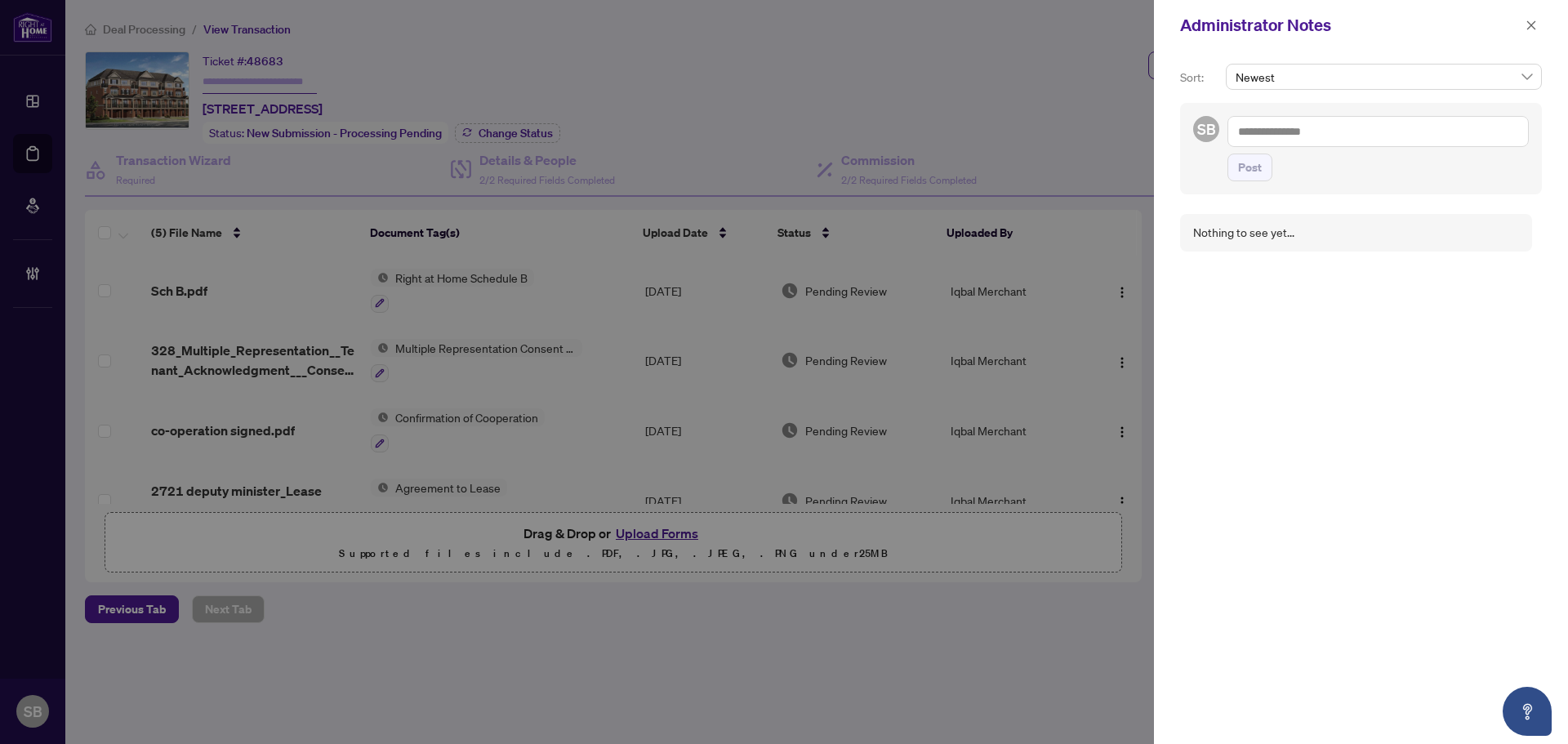
click at [1286, 145] on textarea at bounding box center [1378, 132] width 301 height 31
drag, startPoint x: 1327, startPoint y: 168, endPoint x: 1347, endPoint y: 161, distance: 21.2
click at [1327, 168] on span "RAH R Accounting" at bounding box center [1318, 171] width 92 height 15
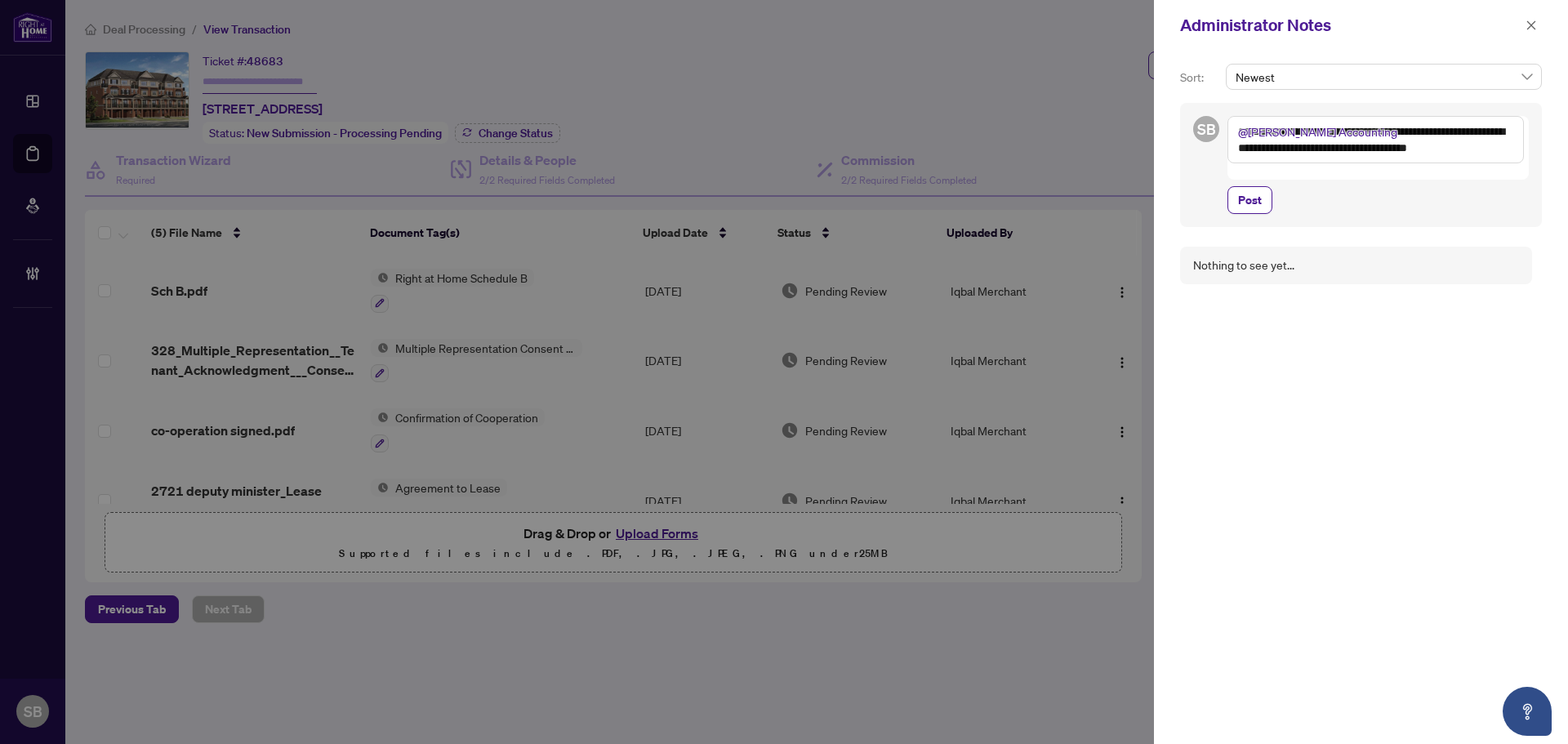
drag, startPoint x: 1330, startPoint y: 144, endPoint x: 1478, endPoint y: 147, distance: 148.0
click at [1478, 147] on textarea "**********" at bounding box center [1376, 140] width 296 height 47
click at [1477, 147] on textarea "**********" at bounding box center [1376, 140] width 296 height 47
click at [1498, 148] on textarea "**********" at bounding box center [1376, 140] width 296 height 47
drag, startPoint x: 1451, startPoint y: 129, endPoint x: 1508, endPoint y: 129, distance: 57.0
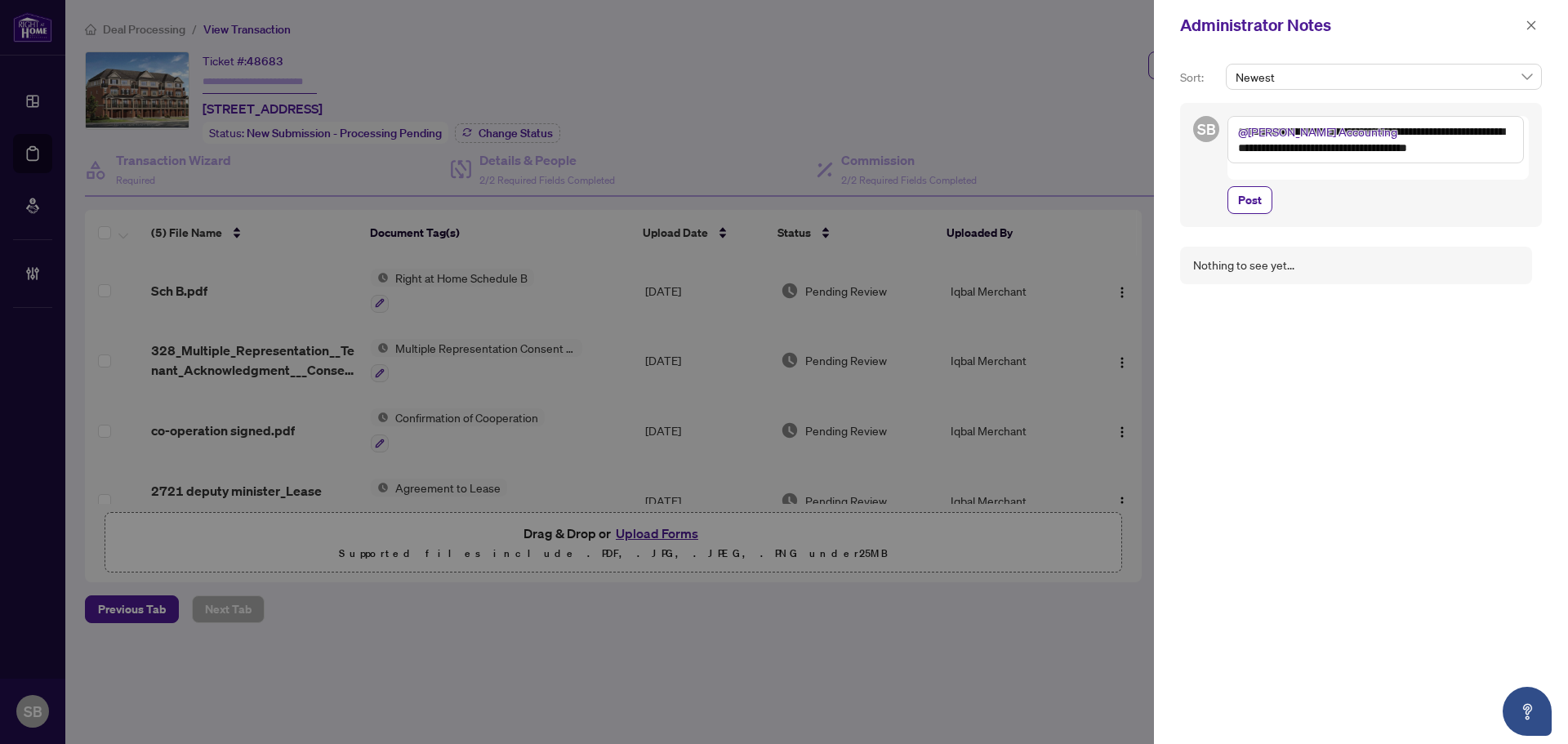
click at [1508, 129] on textarea "**********" at bounding box center [1376, 140] width 296 height 47
click at [1503, 141] on textarea "**********" at bounding box center [1376, 140] width 296 height 47
drag, startPoint x: 1246, startPoint y: 146, endPoint x: 1357, endPoint y: 151, distance: 111.1
click at [1348, 150] on textarea "**********" at bounding box center [1376, 140] width 296 height 47
click at [1357, 151] on textarea "**********" at bounding box center [1376, 140] width 296 height 47
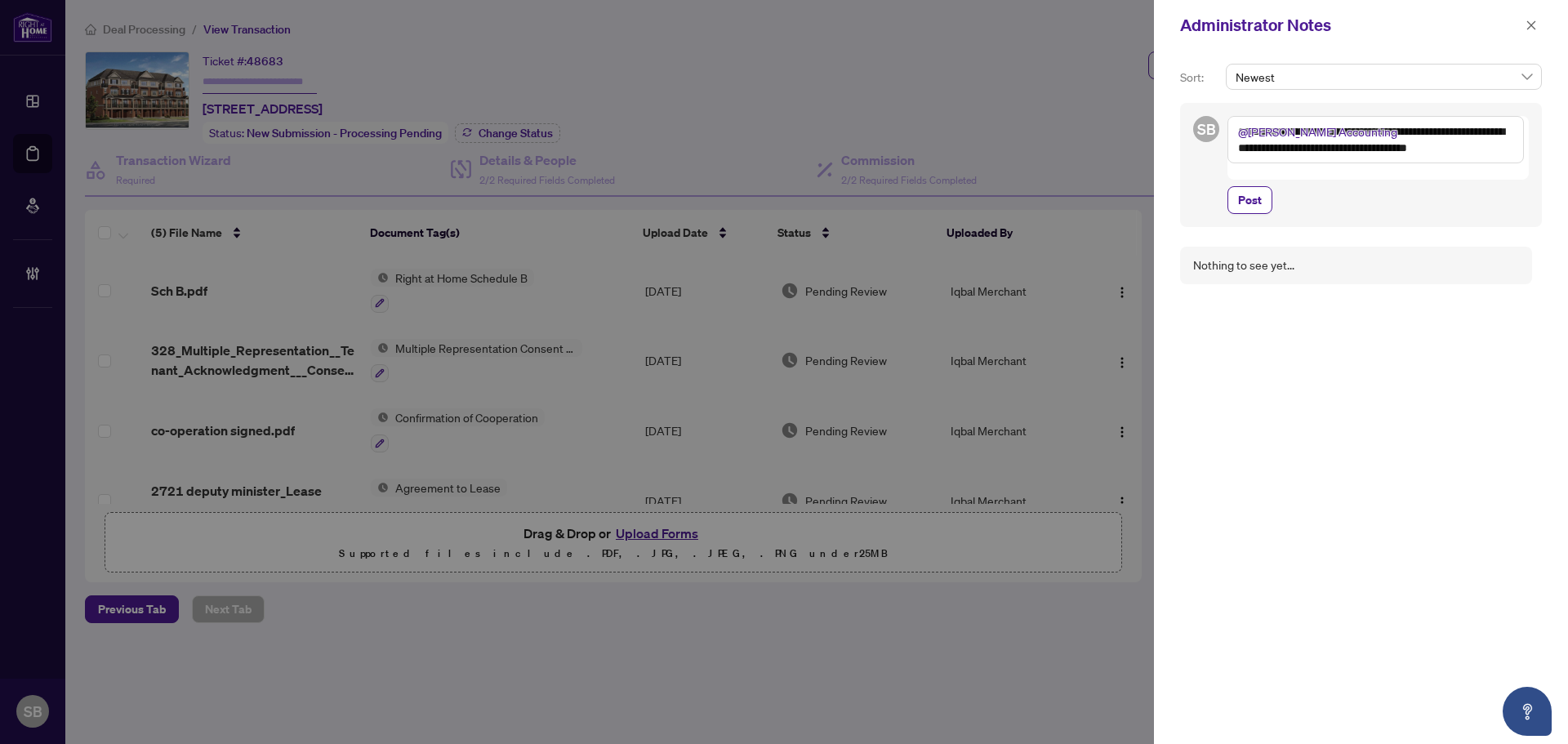
drag, startPoint x: 1350, startPoint y: 153, endPoint x: 1487, endPoint y: 154, distance: 137.0
click at [1479, 156] on textarea "**********" at bounding box center [1376, 140] width 296 height 47
click at [1491, 154] on textarea "**********" at bounding box center [1376, 140] width 296 height 47
type textarea "**********"
click at [1241, 187] on span "Post" at bounding box center [1250, 201] width 24 height 26
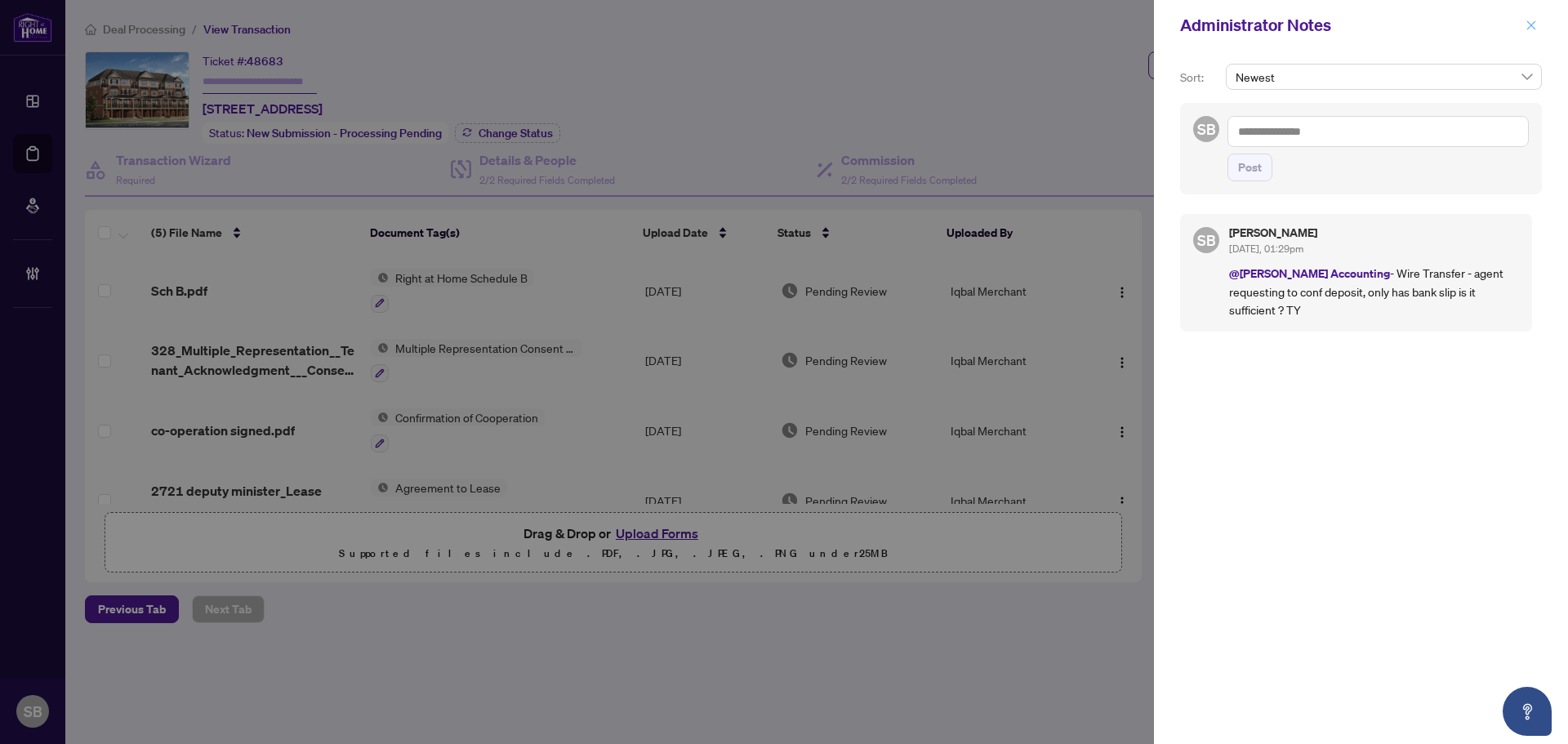
click at [1527, 21] on icon "close" at bounding box center [1531, 25] width 11 height 11
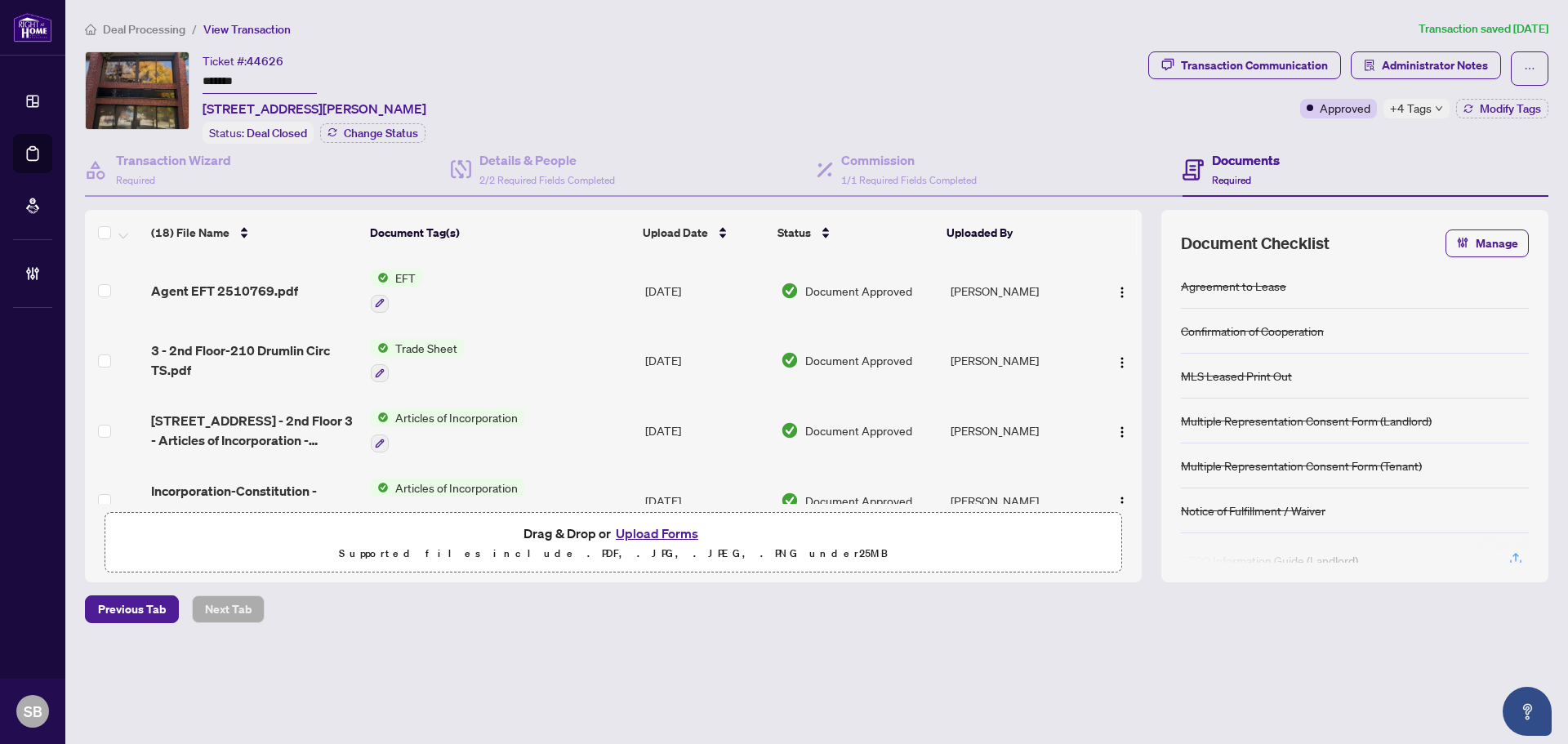
click at [146, 27] on span "Deal Processing" at bounding box center [144, 29] width 83 height 15
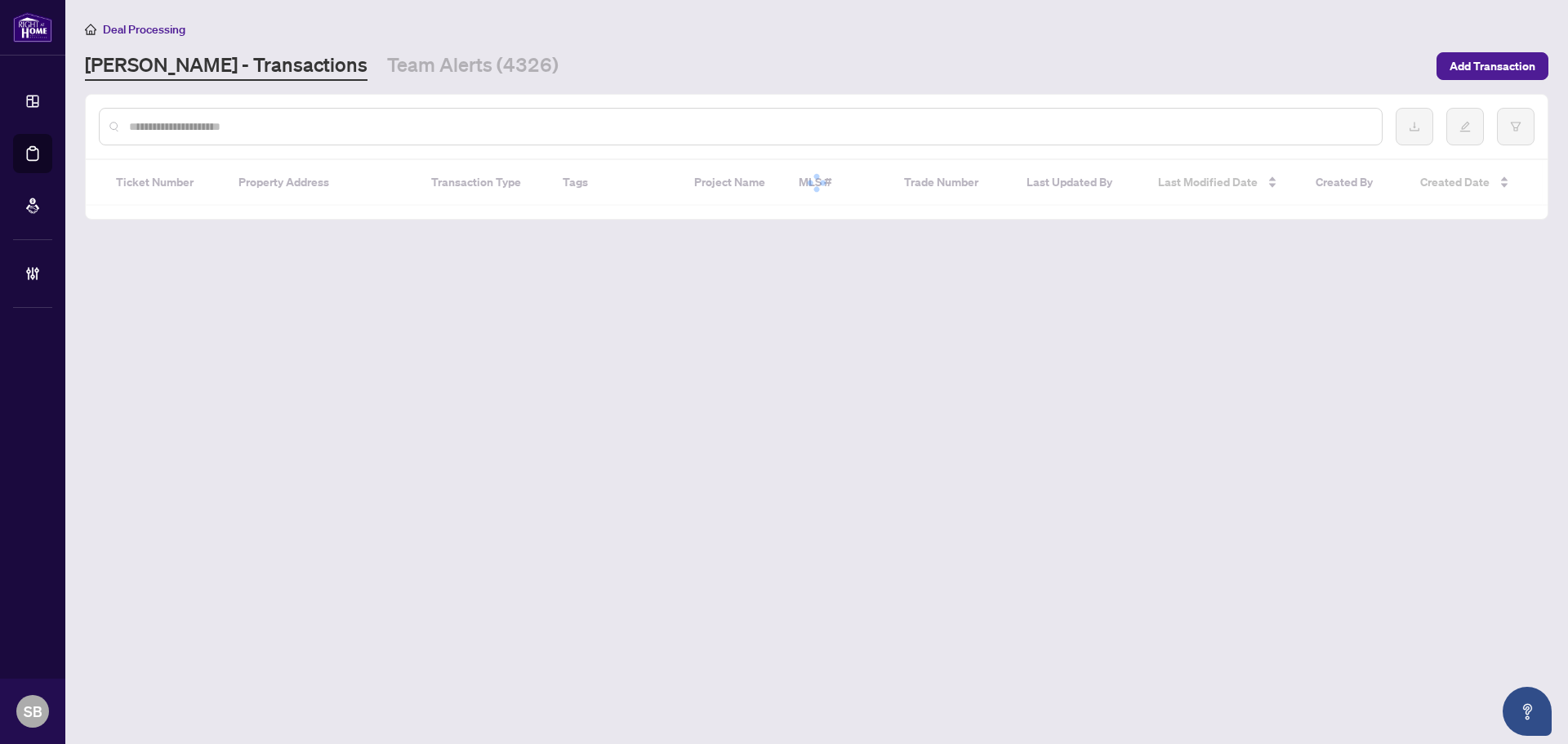
click at [246, 120] on input "text" at bounding box center [749, 127] width 1240 height 18
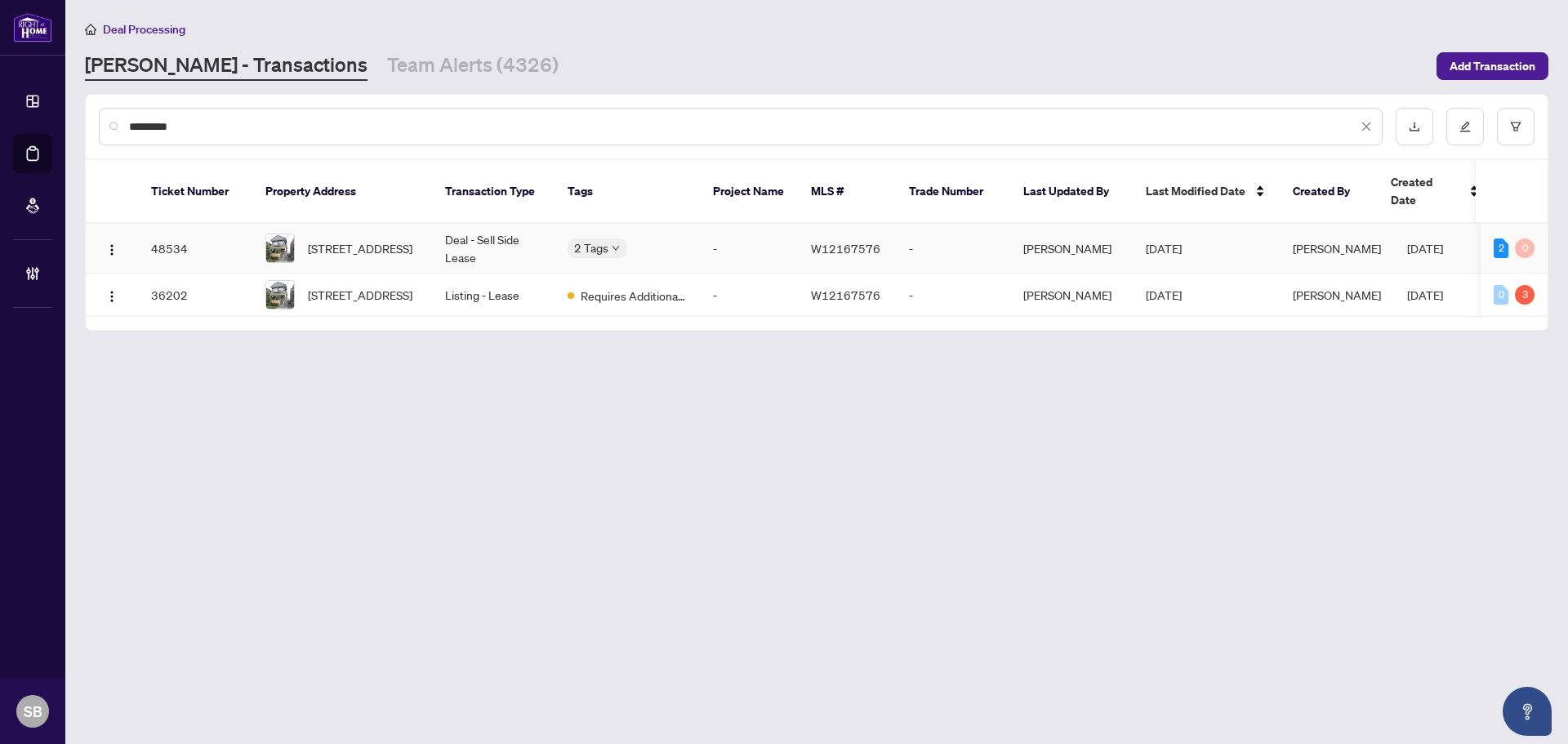
type input "*********"
click at [483, 204] on div "Ticket Number Property Address Transaction Type Tags Project Name MLS # Trade N…" at bounding box center [817, 239] width 1462 height 157
click at [496, 227] on td "Deal - Sell Side Lease" at bounding box center [493, 248] width 123 height 50
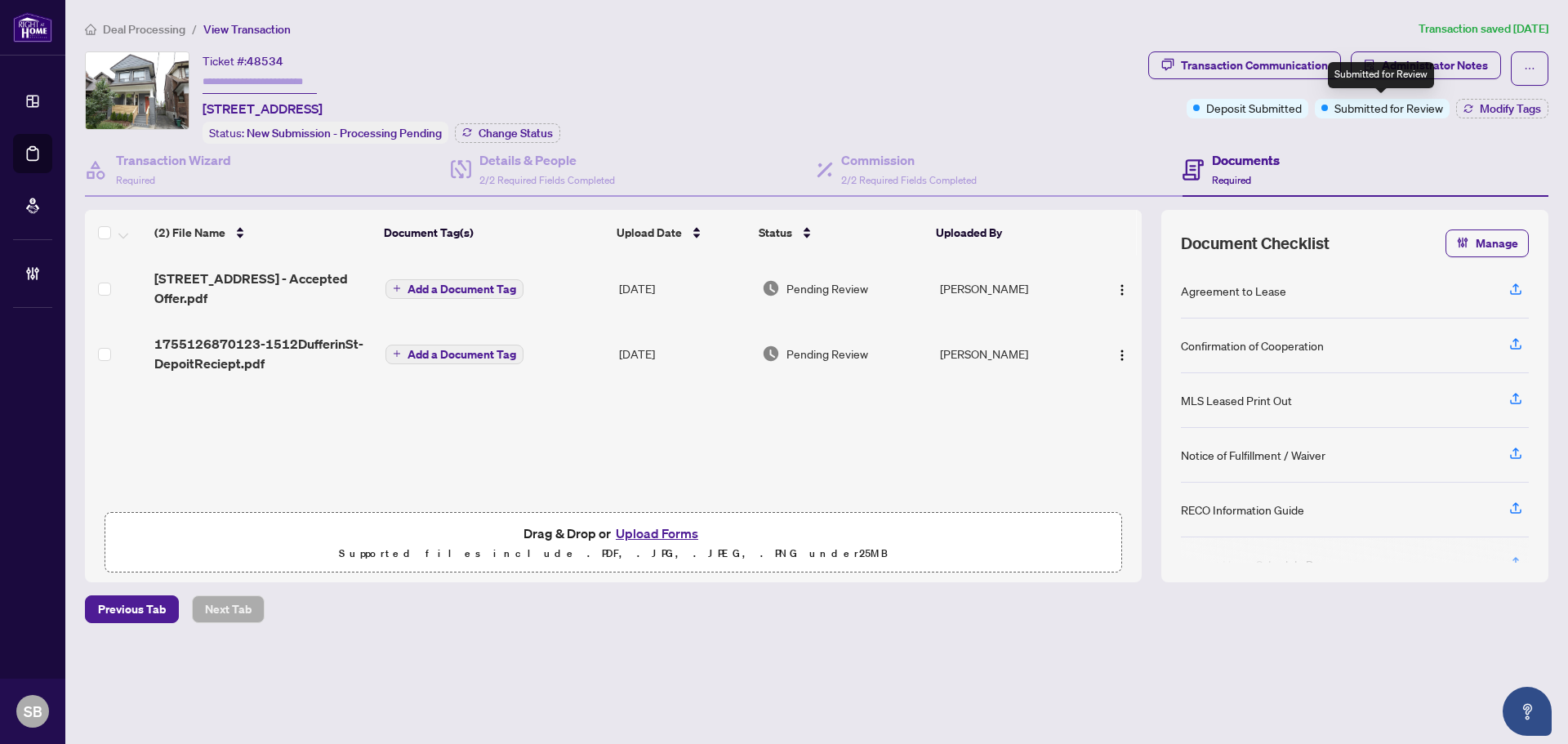
click at [1403, 67] on div "Submitted for Review" at bounding box center [1381, 75] width 106 height 26
click at [1428, 65] on div "Submitted for Review" at bounding box center [1381, 75] width 106 height 26
click at [1491, 77] on button "Administrator Notes" at bounding box center [1426, 65] width 151 height 28
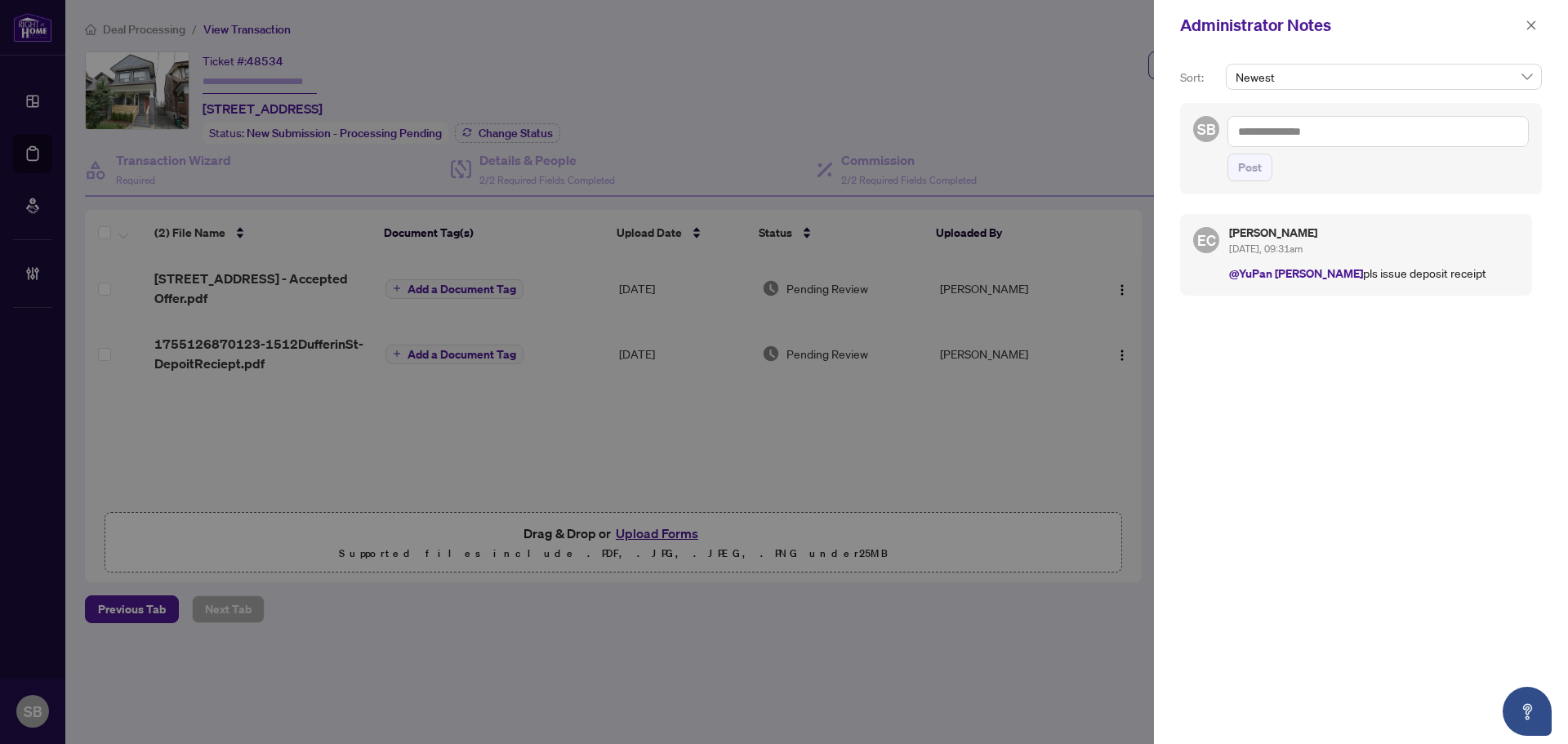
click at [1466, 123] on textarea at bounding box center [1378, 132] width 301 height 31
click at [1469, 124] on textarea at bounding box center [1378, 132] width 301 height 31
click at [1463, 120] on textarea at bounding box center [1378, 132] width 301 height 31
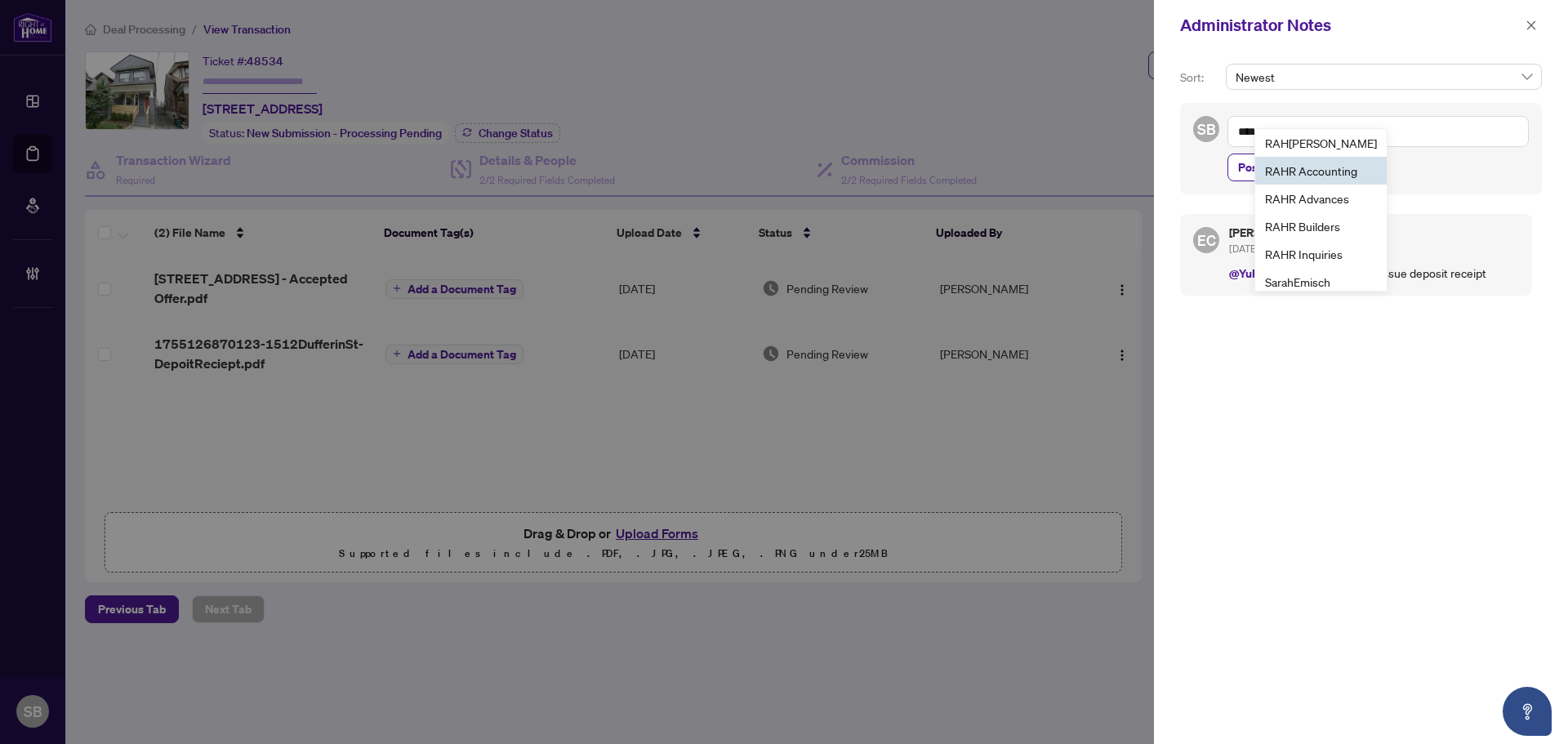
click at [1326, 164] on span "RAH R Accounting" at bounding box center [1311, 171] width 92 height 15
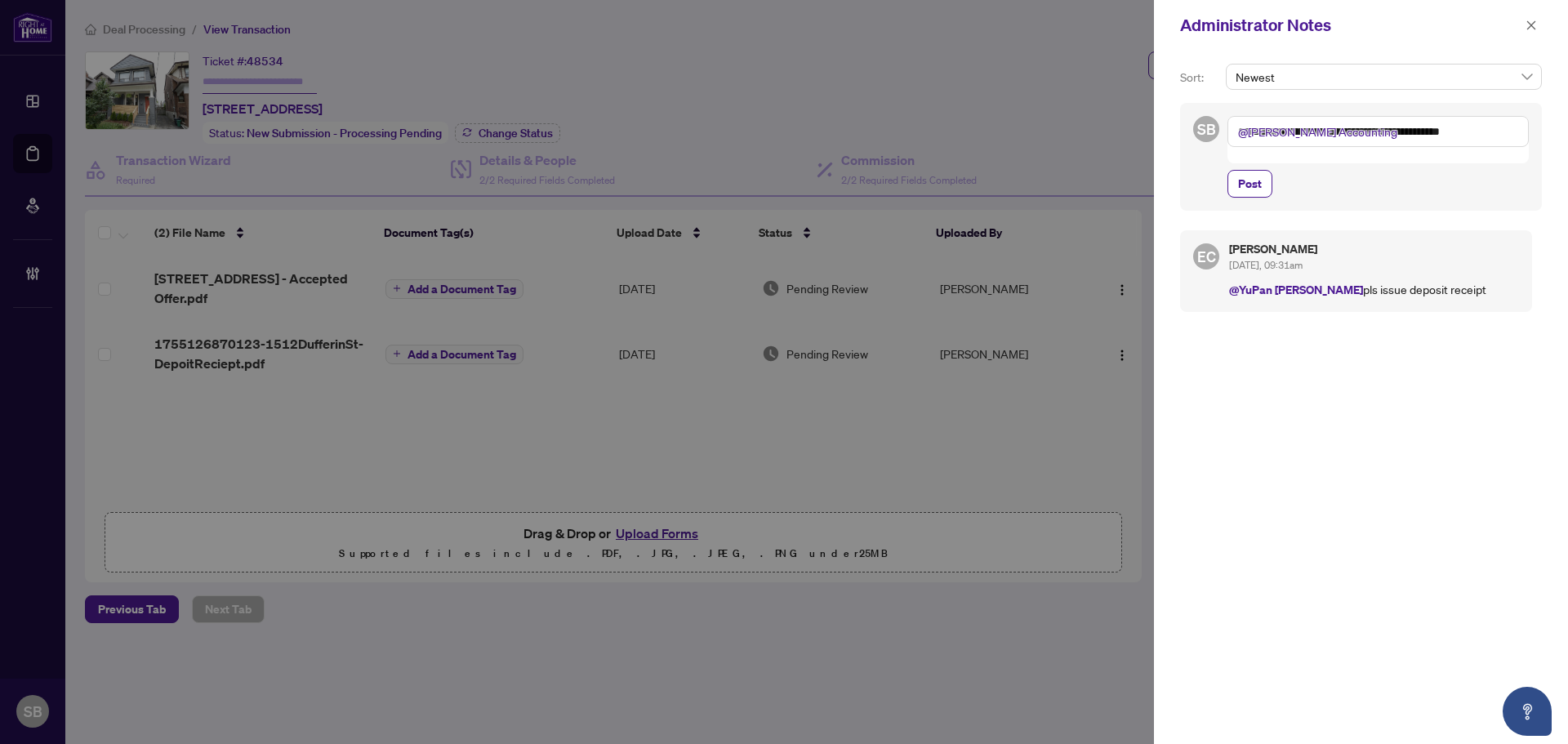
drag, startPoint x: 1379, startPoint y: 136, endPoint x: 1397, endPoint y: 138, distance: 18.1
click at [1378, 136] on textarea "**********" at bounding box center [1378, 132] width 301 height 31
drag, startPoint x: 1475, startPoint y: 130, endPoint x: 1495, endPoint y: 135, distance: 20.6
click at [1476, 130] on textarea "**********" at bounding box center [1378, 132] width 301 height 31
click at [1537, 138] on div "**********" at bounding box center [1361, 157] width 362 height 108
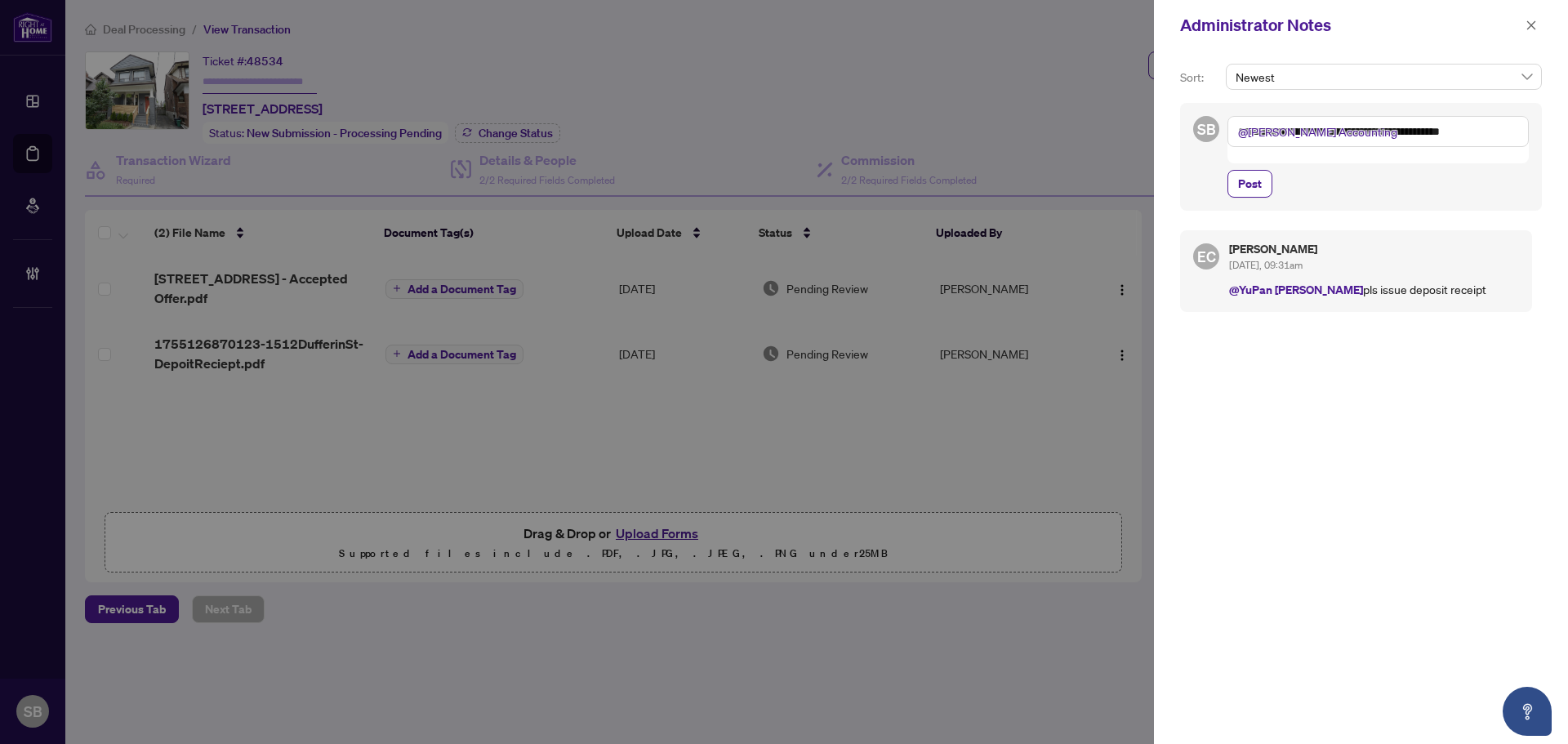
click at [1521, 135] on textarea "**********" at bounding box center [1378, 132] width 301 height 31
drag, startPoint x: 1358, startPoint y: 133, endPoint x: 1463, endPoint y: 132, distance: 105.0
click at [1461, 133] on textarea "**********" at bounding box center [1378, 132] width 301 height 31
click at [1485, 131] on textarea "**********" at bounding box center [1378, 132] width 301 height 31
click at [1515, 133] on textarea "**********" at bounding box center [1378, 132] width 301 height 31
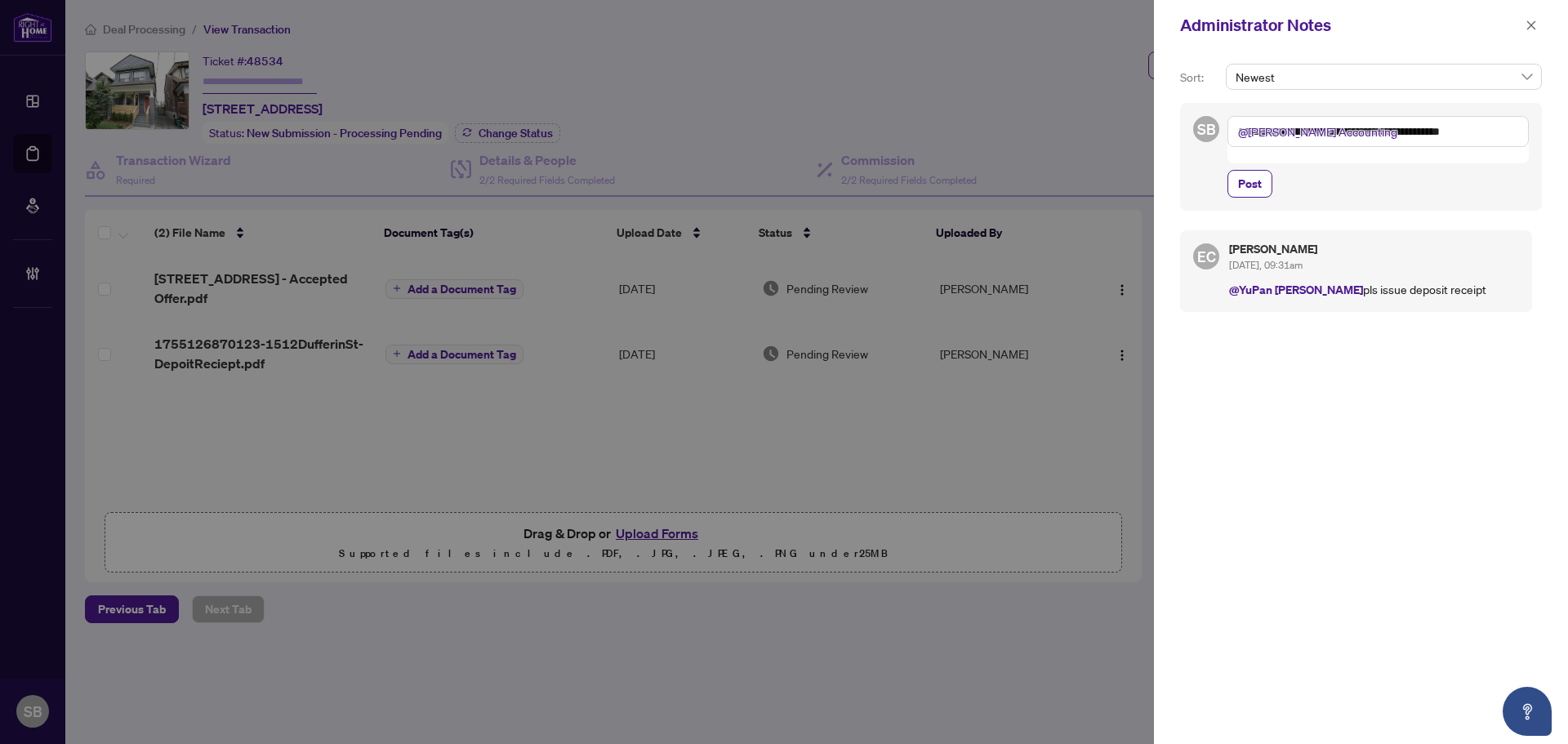
drag, startPoint x: 1350, startPoint y: 134, endPoint x: 1490, endPoint y: 134, distance: 140.0
click at [1484, 138] on textarea "**********" at bounding box center [1378, 132] width 301 height 31
click at [1494, 134] on textarea "**********" at bounding box center [1378, 132] width 301 height 31
click at [1512, 133] on textarea "**********" at bounding box center [1378, 132] width 301 height 31
click at [1503, 133] on textarea "**********" at bounding box center [1378, 132] width 301 height 31
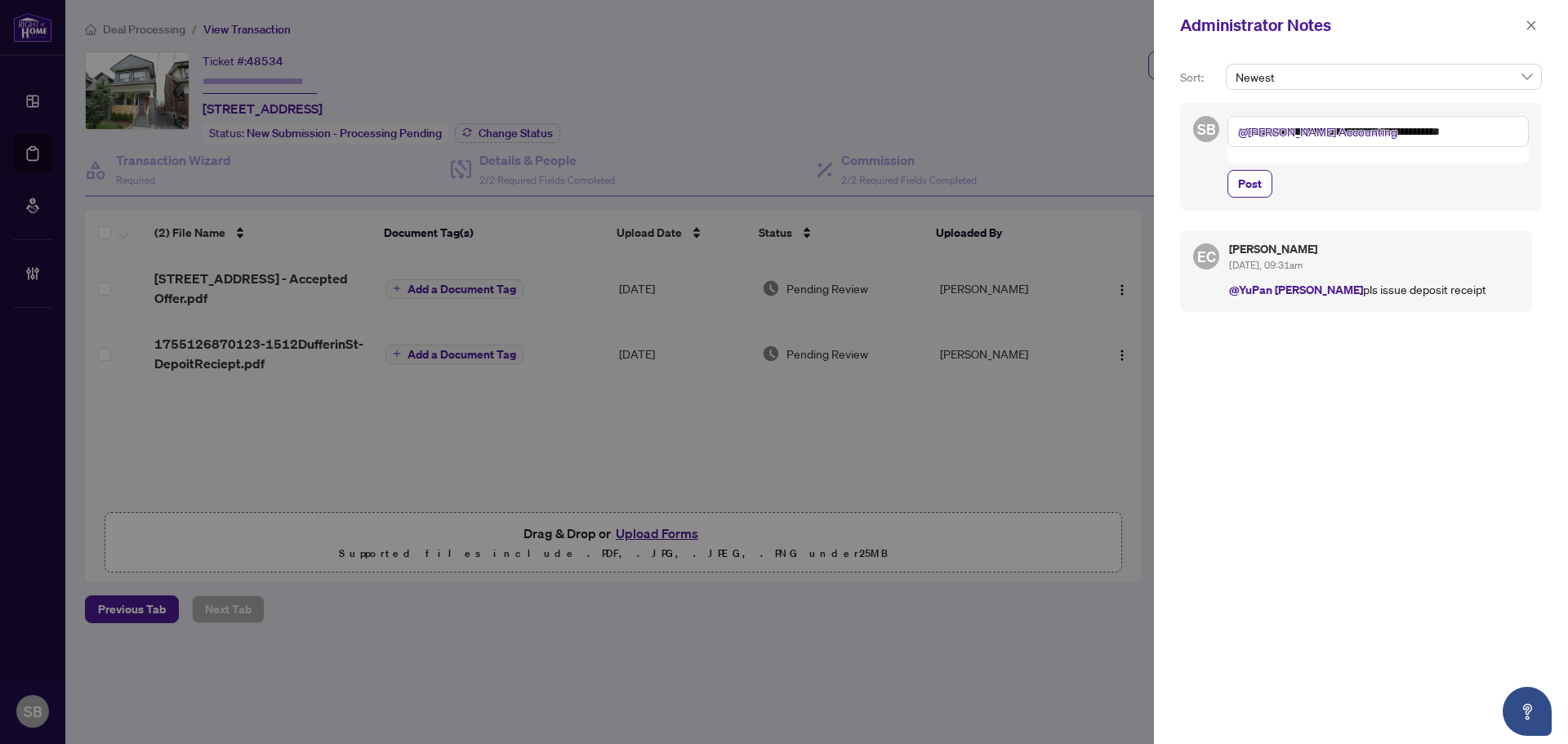
click at [1508, 133] on textarea "**********" at bounding box center [1378, 132] width 301 height 31
click at [1506, 134] on textarea "**********" at bounding box center [1378, 132] width 301 height 31
click at [1506, 133] on textarea "**********" at bounding box center [1378, 132] width 301 height 31
drag, startPoint x: 1354, startPoint y: 137, endPoint x: 1468, endPoint y: 141, distance: 114.1
click at [1468, 141] on textarea "**********" at bounding box center [1378, 132] width 301 height 31
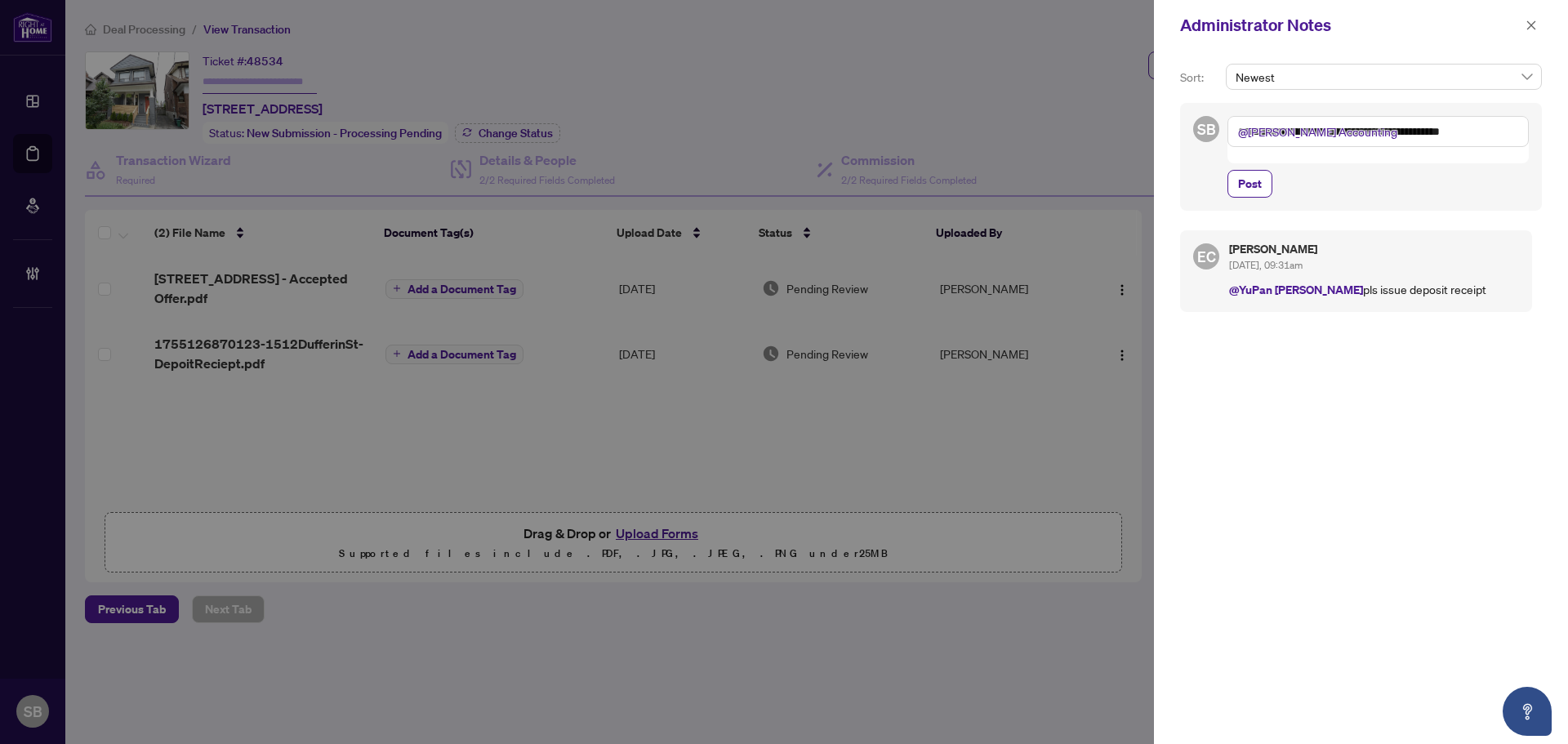
click at [1479, 138] on textarea "**********" at bounding box center [1378, 132] width 301 height 31
click at [1512, 129] on textarea "**********" at bounding box center [1378, 132] width 301 height 31
type textarea "**********"
click at [1245, 188] on span "Post" at bounding box center [1250, 184] width 24 height 26
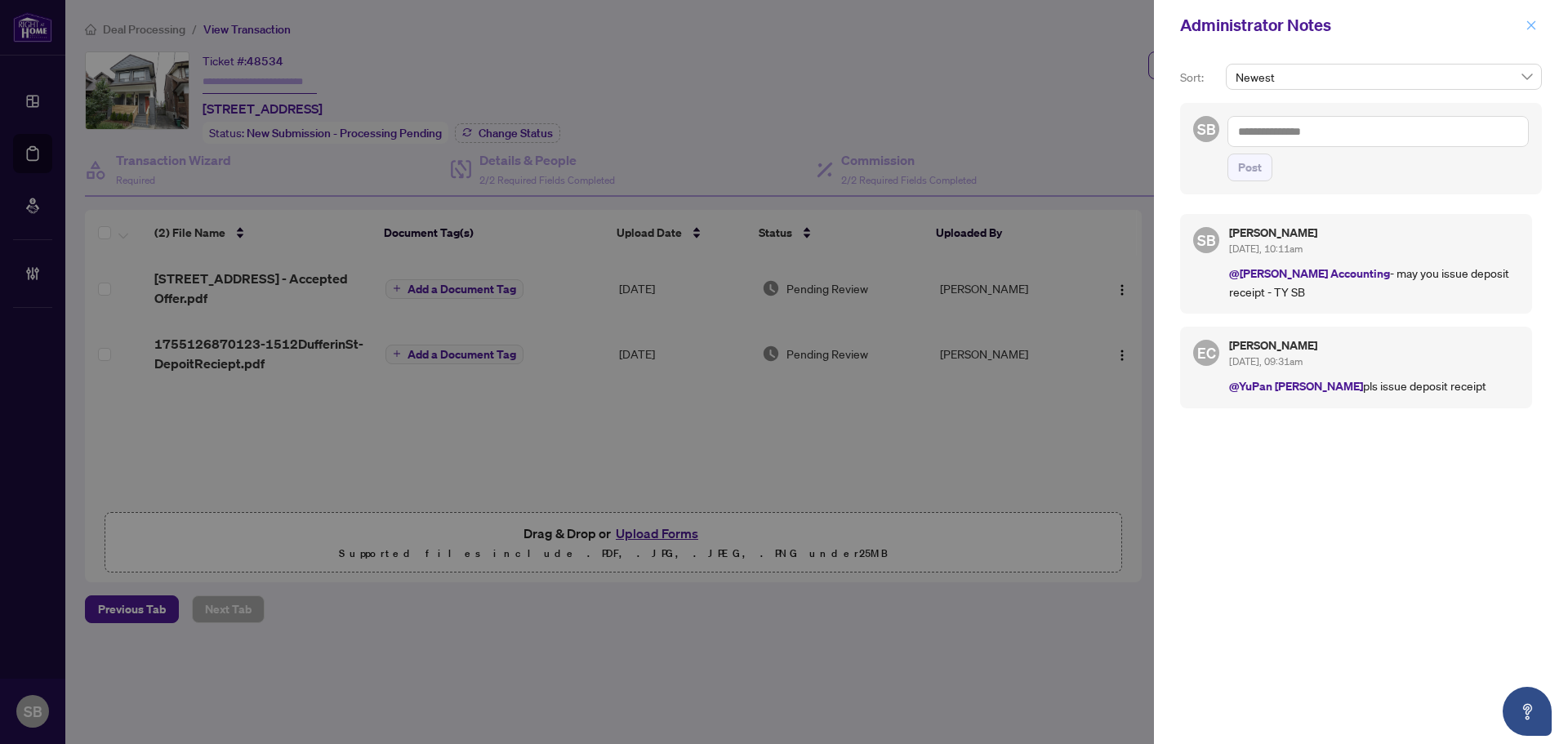
click at [1524, 17] on button "button" at bounding box center [1531, 25] width 21 height 20
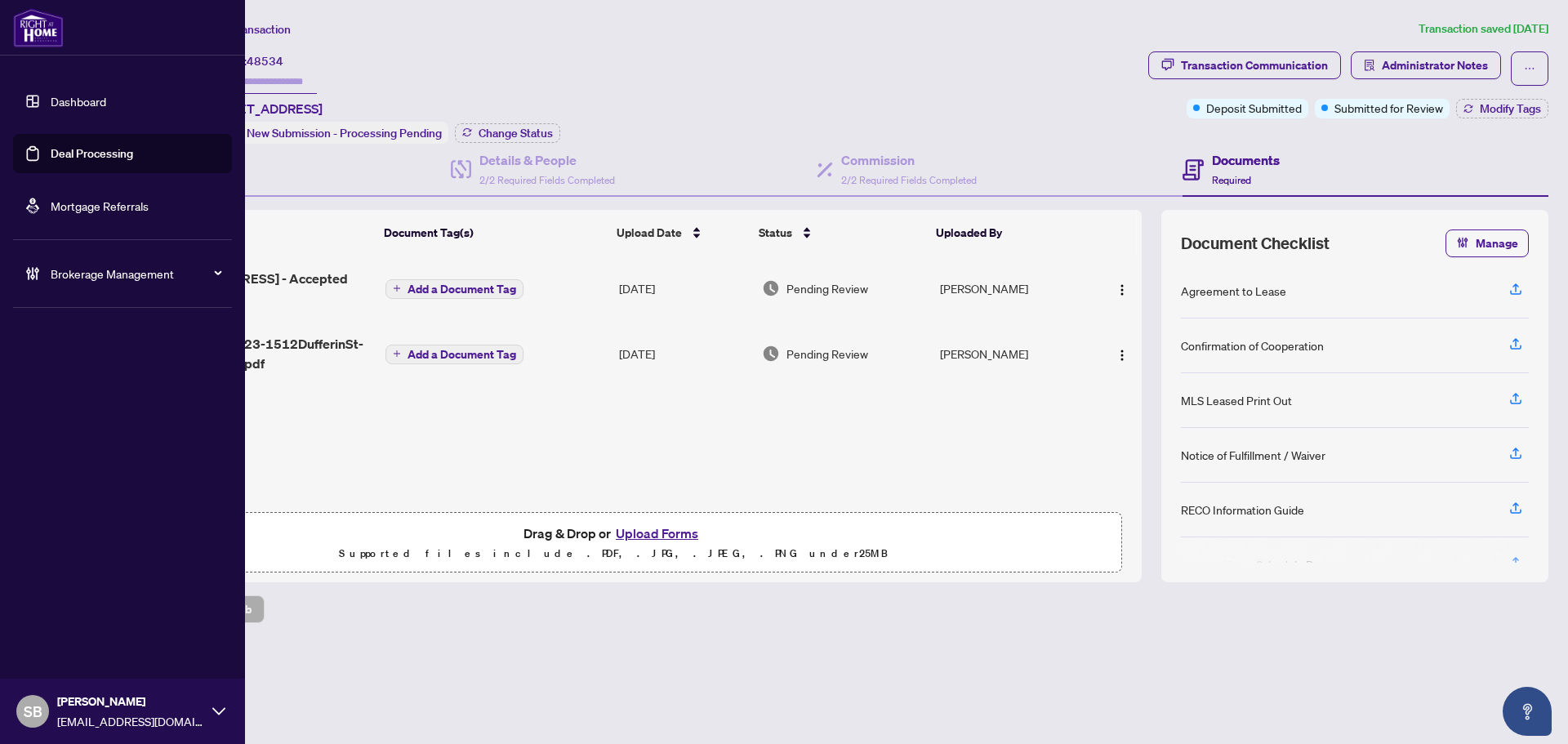
click at [63, 99] on link "Dashboard" at bounding box center [79, 101] width 56 height 15
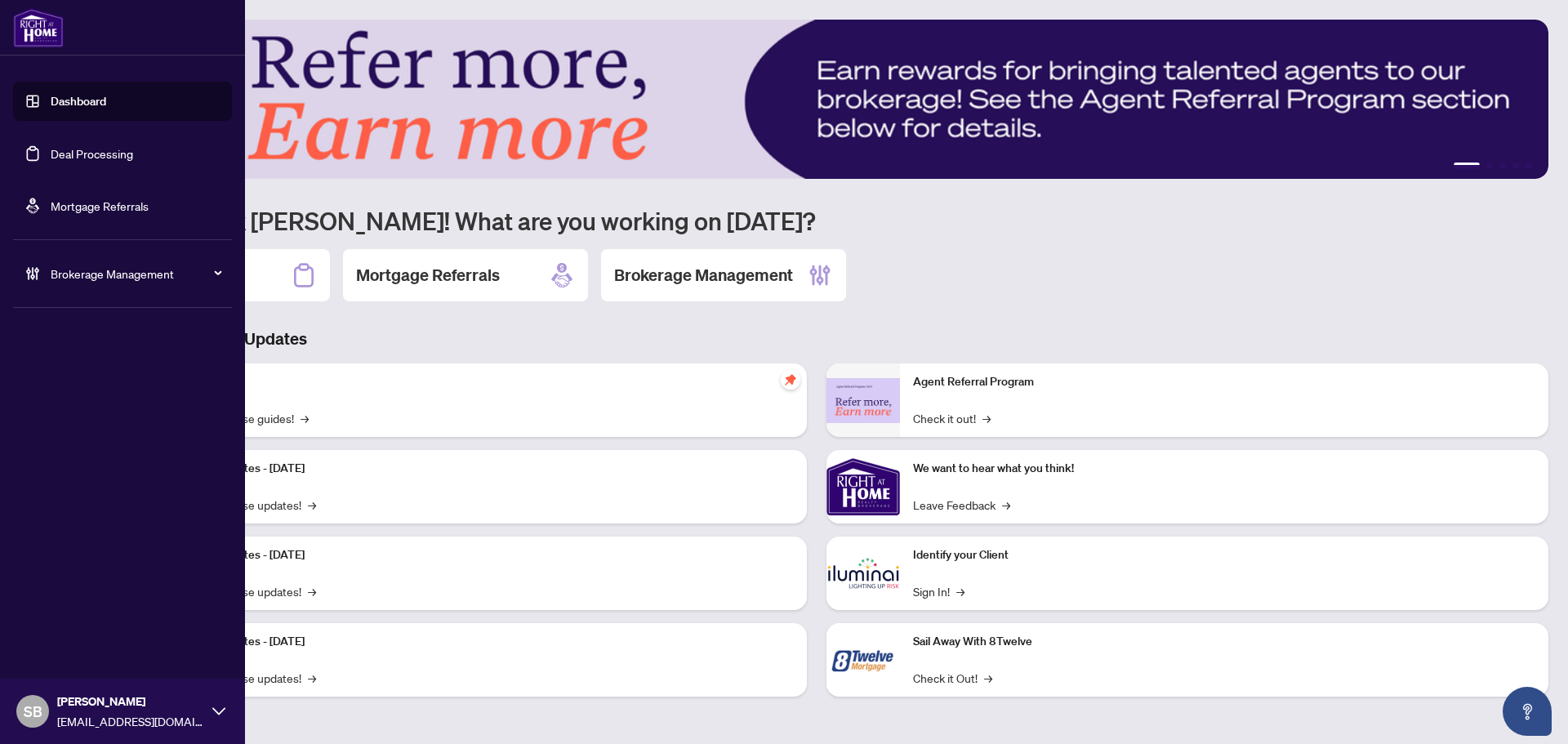
click at [72, 151] on link "Deal Processing" at bounding box center [92, 154] width 83 height 15
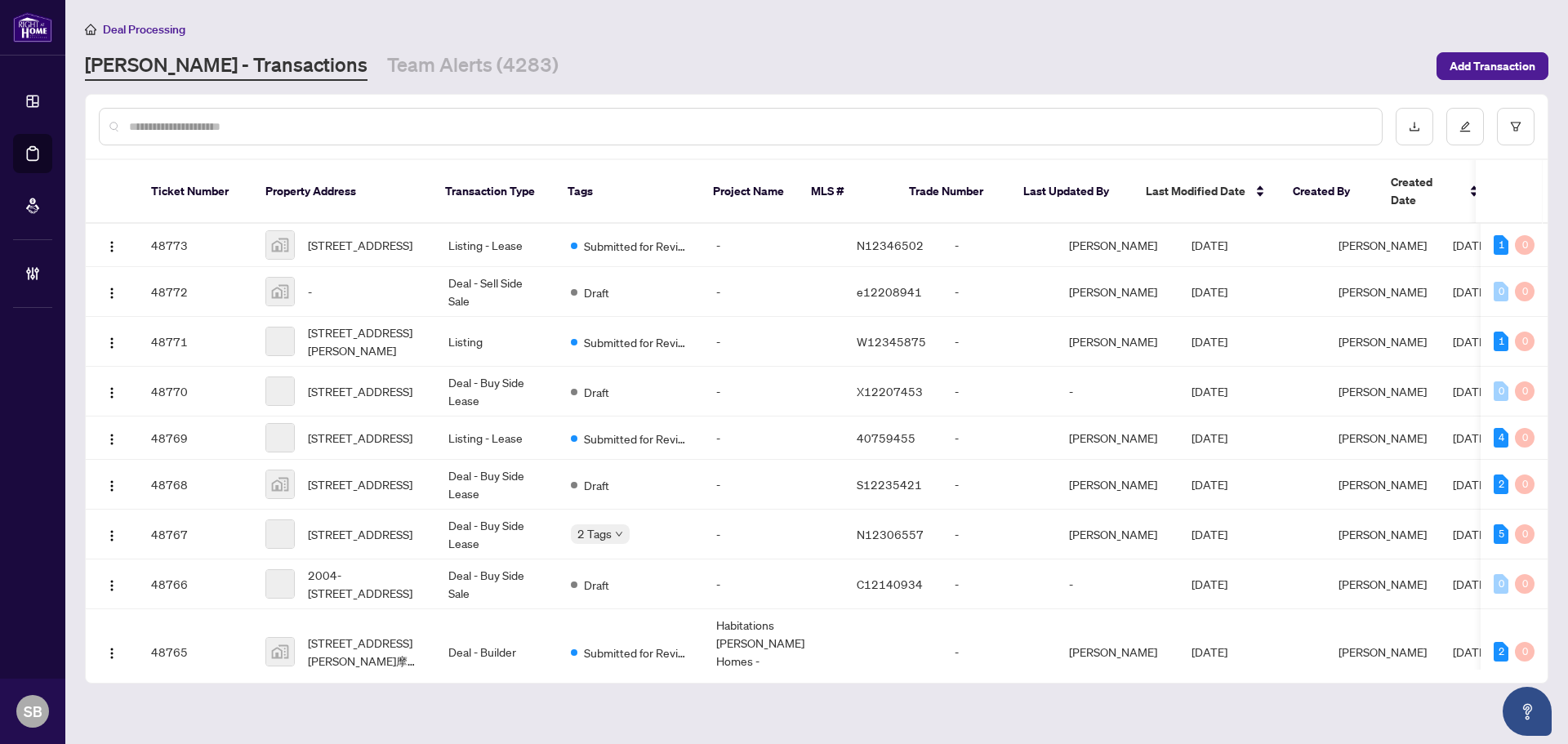
click at [339, 149] on div at bounding box center [817, 127] width 1462 height 64
click at [338, 129] on input "text" at bounding box center [749, 127] width 1240 height 18
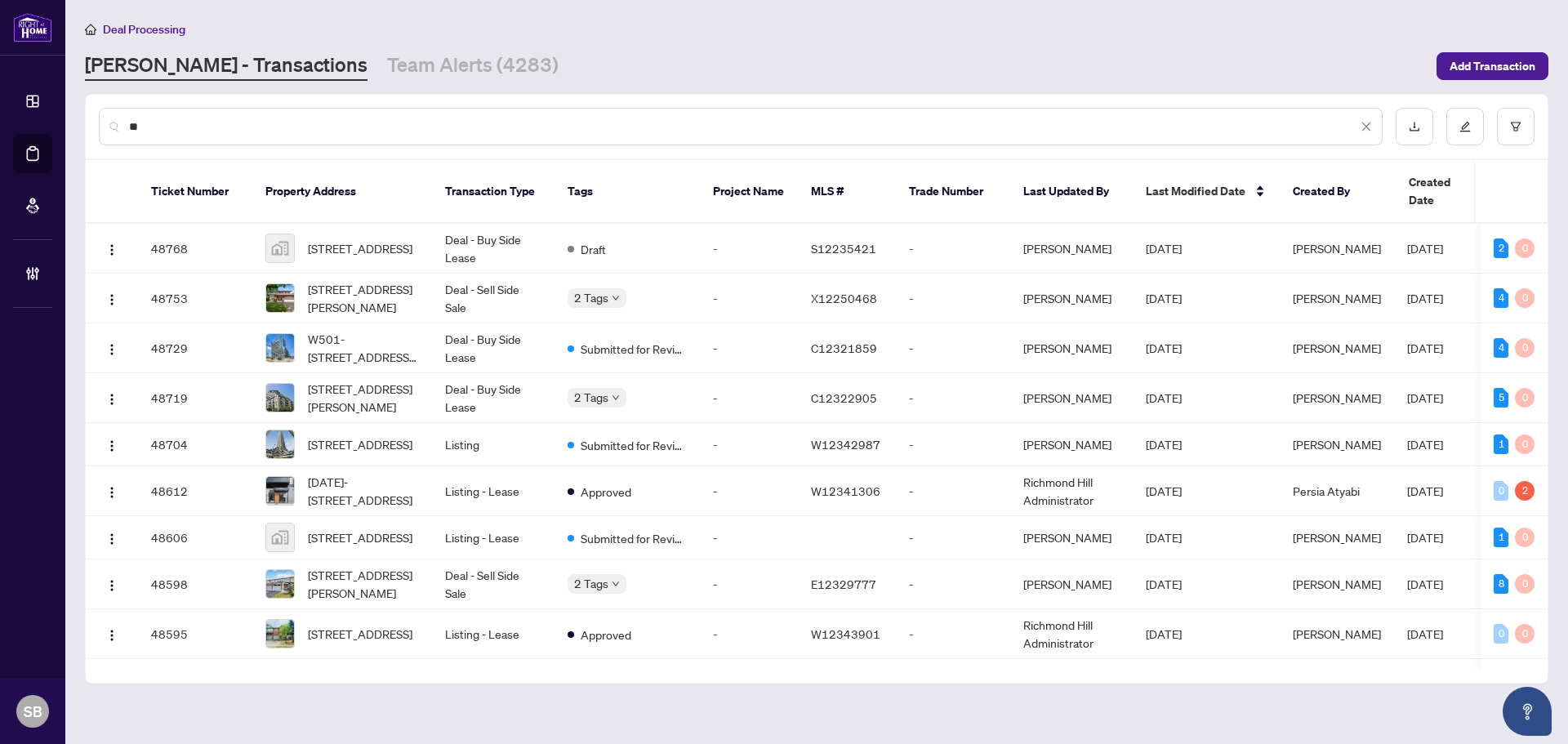
type input "*"
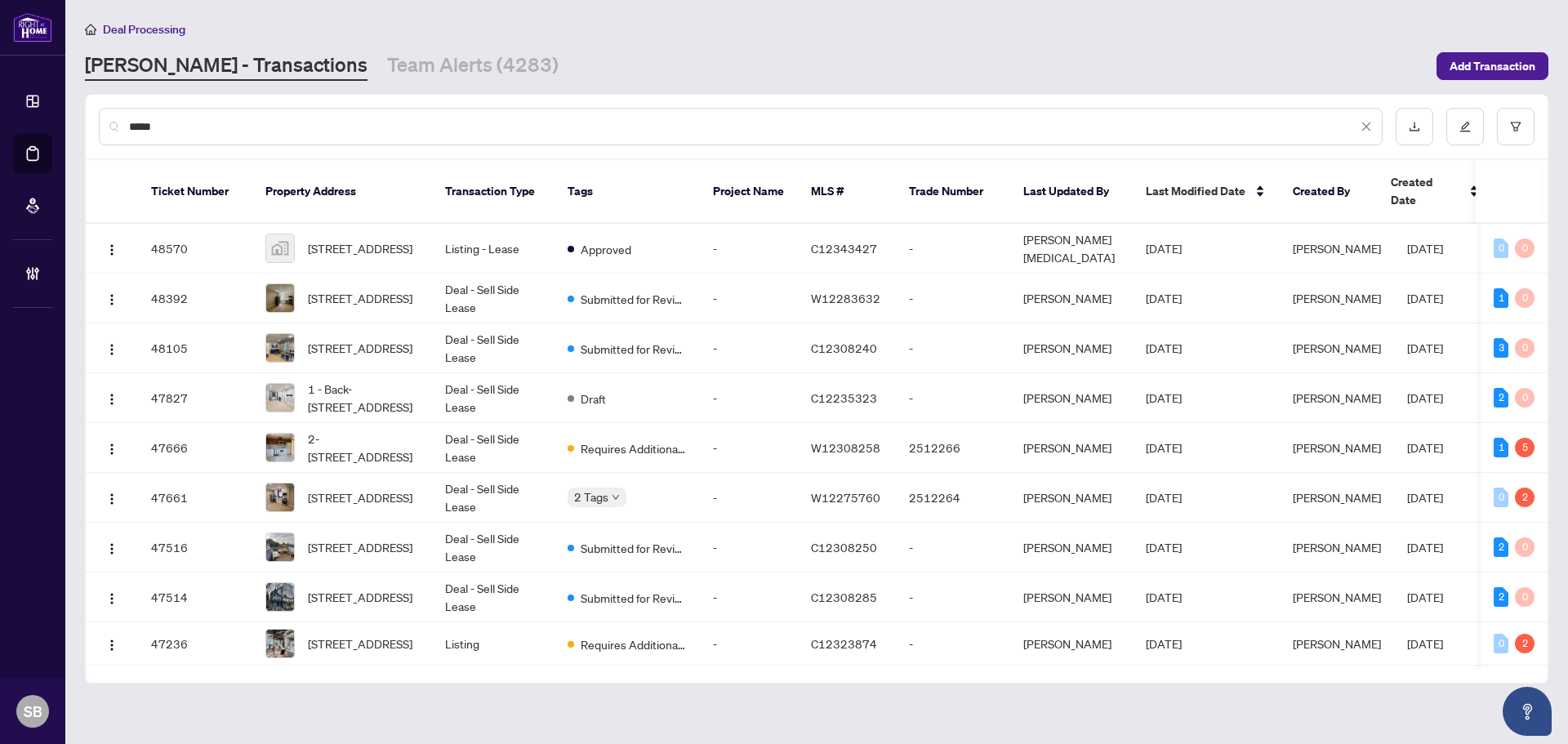
type input "****"
drag, startPoint x: 258, startPoint y: 131, endPoint x: 121, endPoint y: 120, distance: 137.4
click at [121, 120] on div "****" at bounding box center [741, 127] width 1284 height 38
paste input "**********"
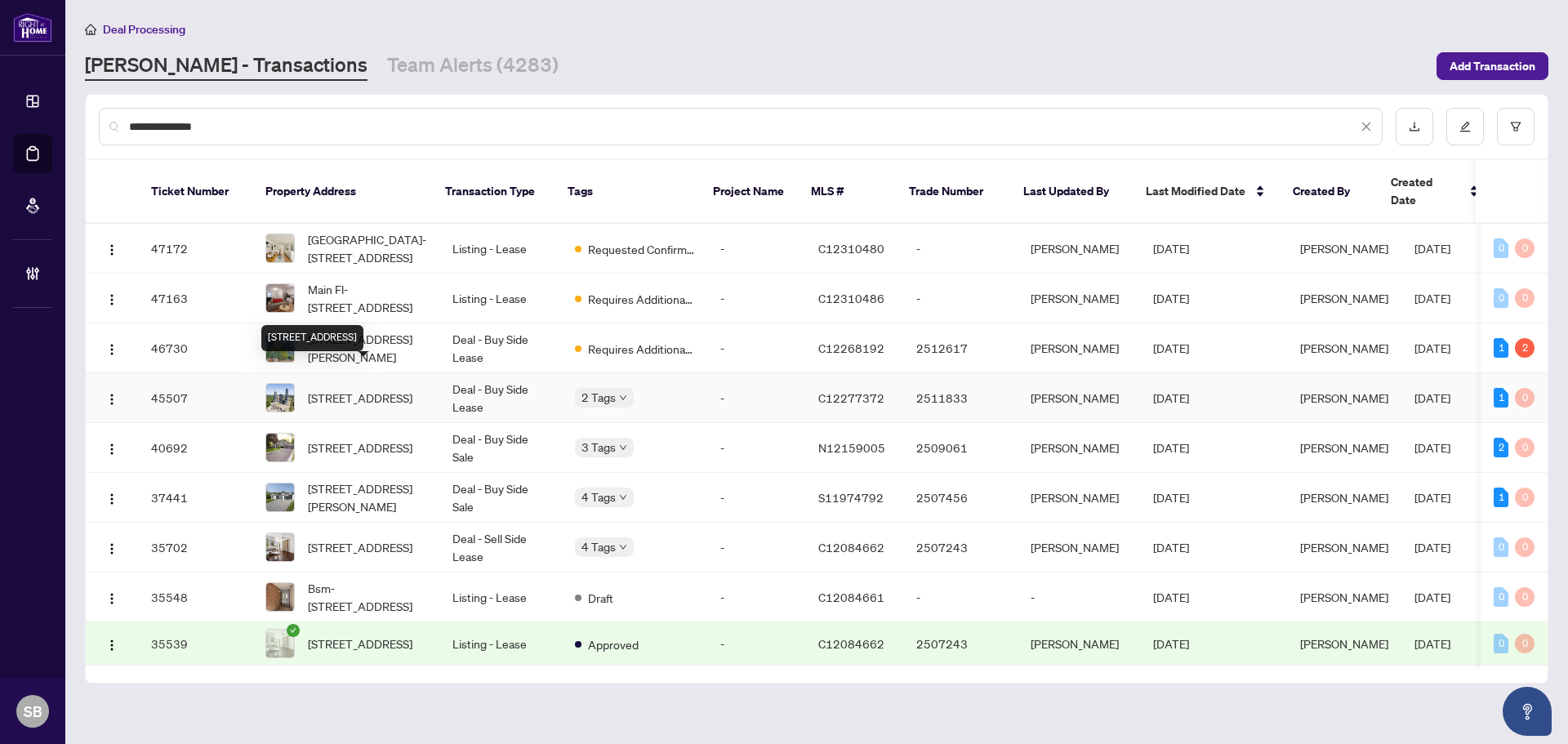
type input "**********"
click at [348, 389] on span "4306-30 Inn On The Park Dr, Toronto, Ontario M3C 0P7, Canada" at bounding box center [360, 398] width 105 height 18
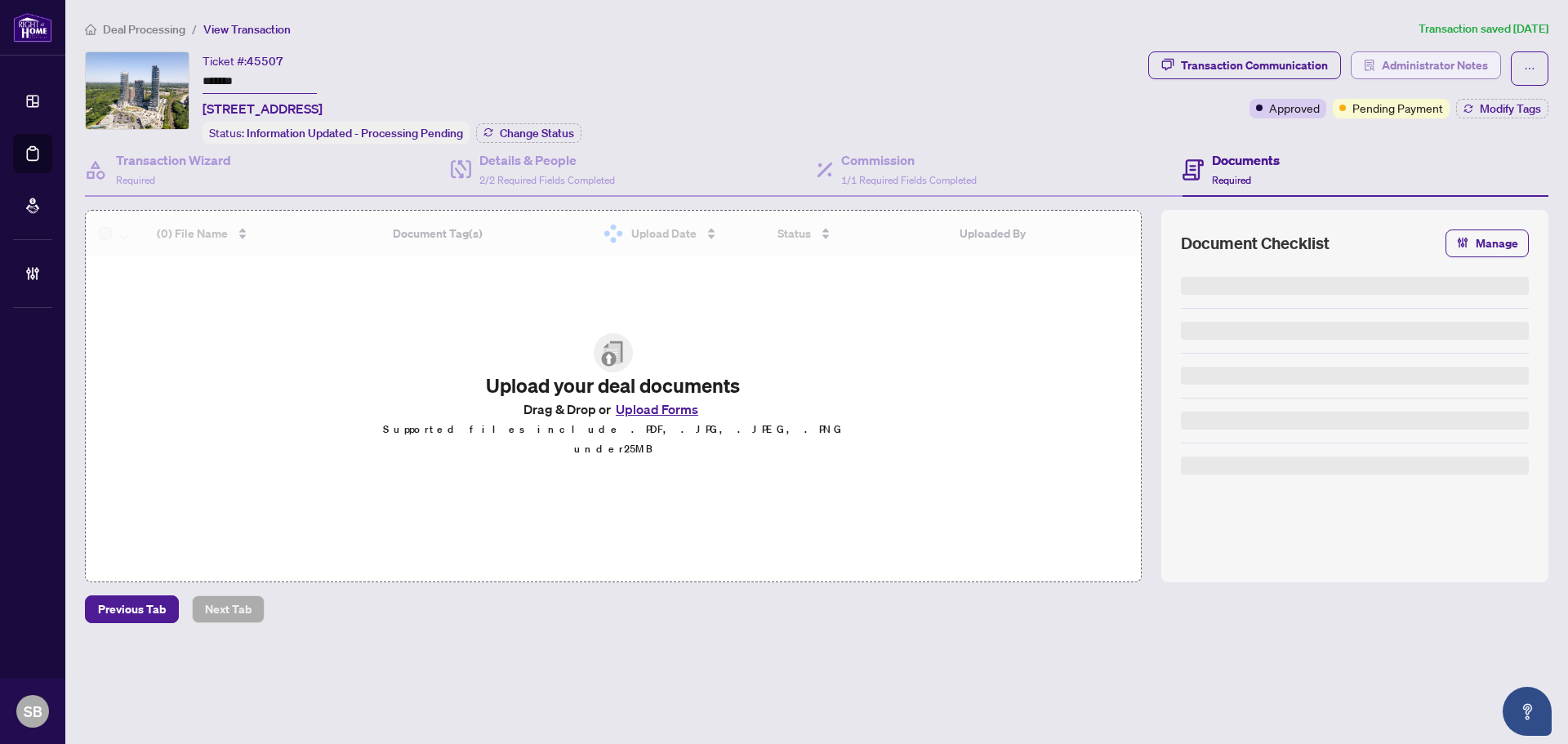
click at [1401, 56] on span "Administrator Notes" at bounding box center [1435, 65] width 106 height 26
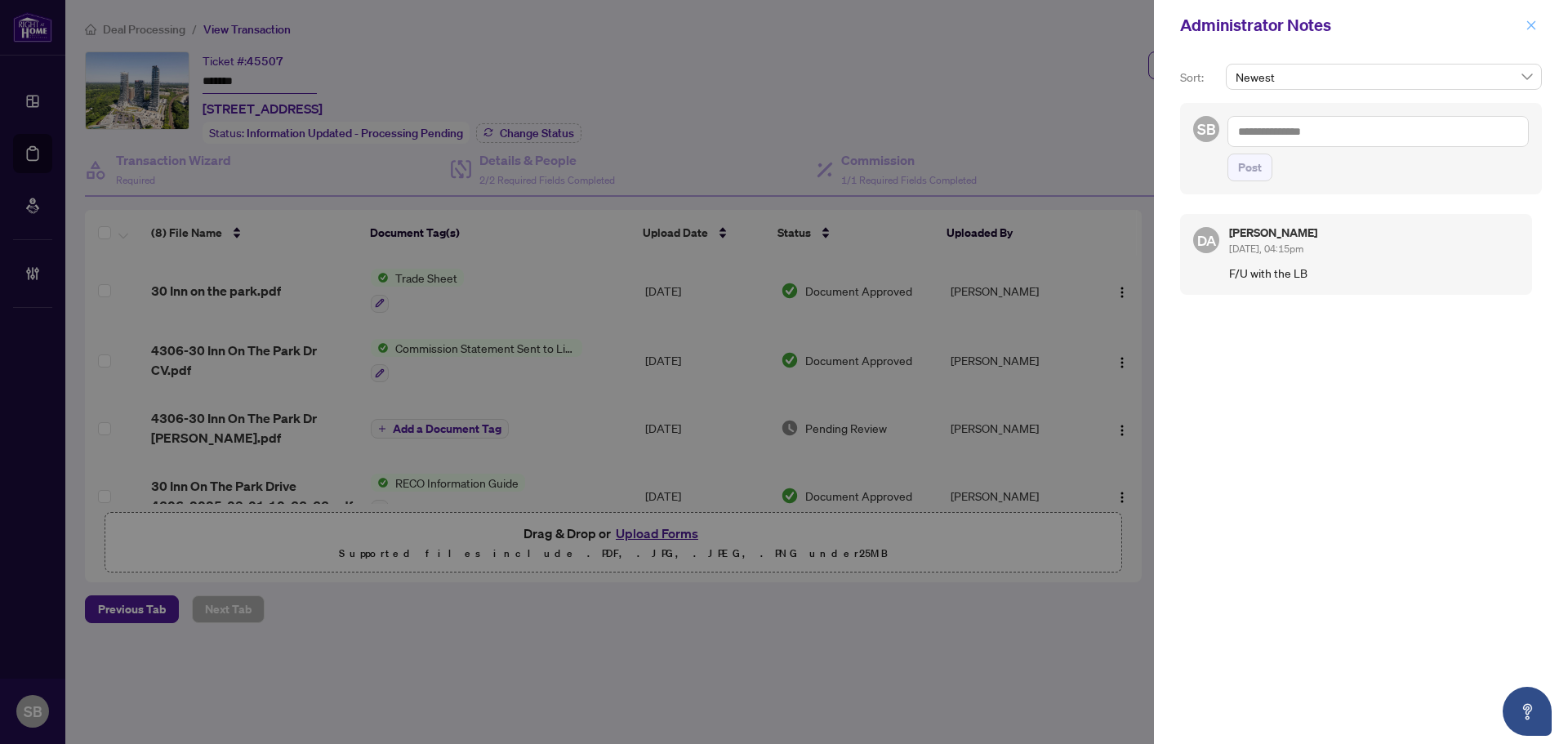
click at [1533, 20] on icon "close" at bounding box center [1531, 25] width 11 height 11
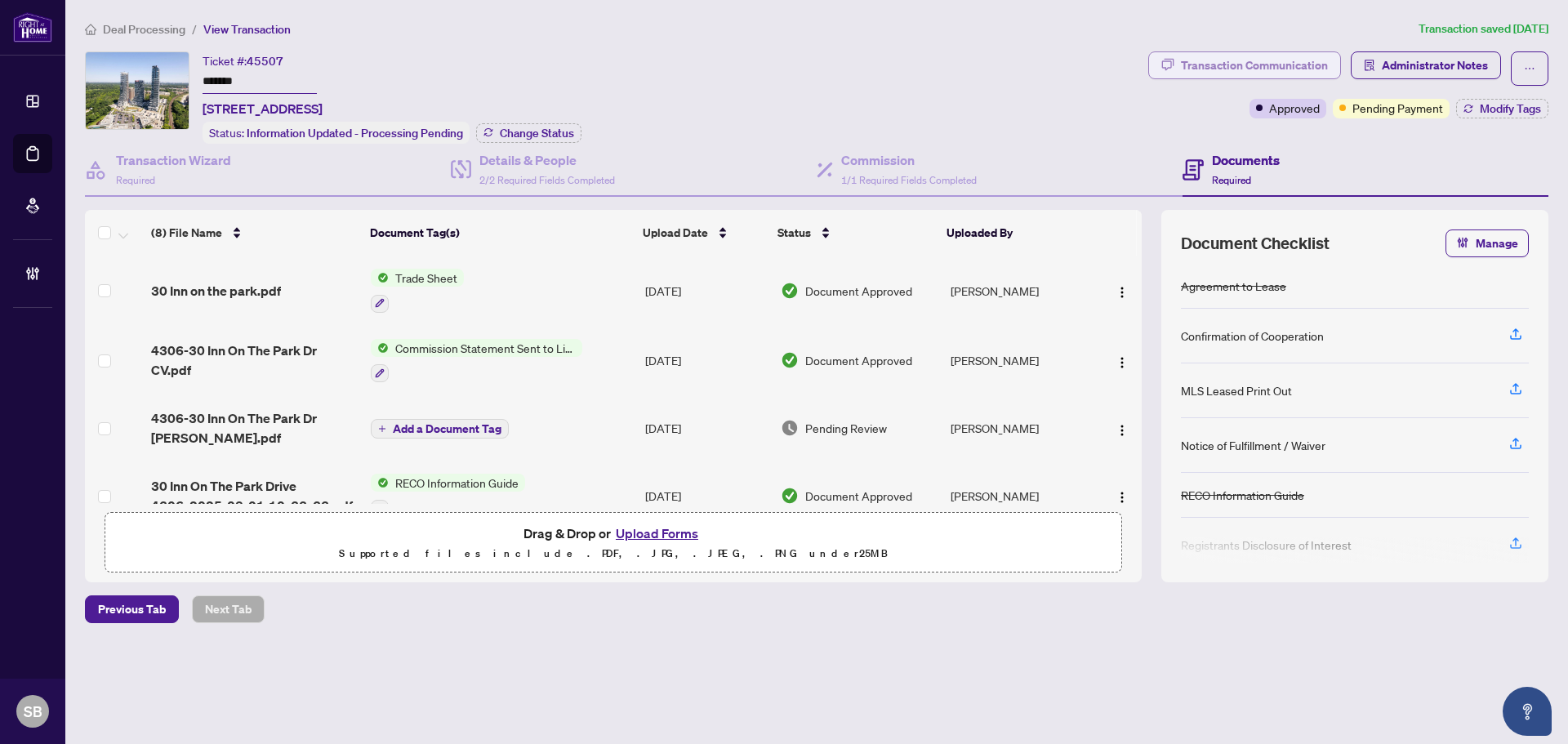
click at [1300, 57] on div "Transaction Communication" at bounding box center [1255, 65] width 147 height 26
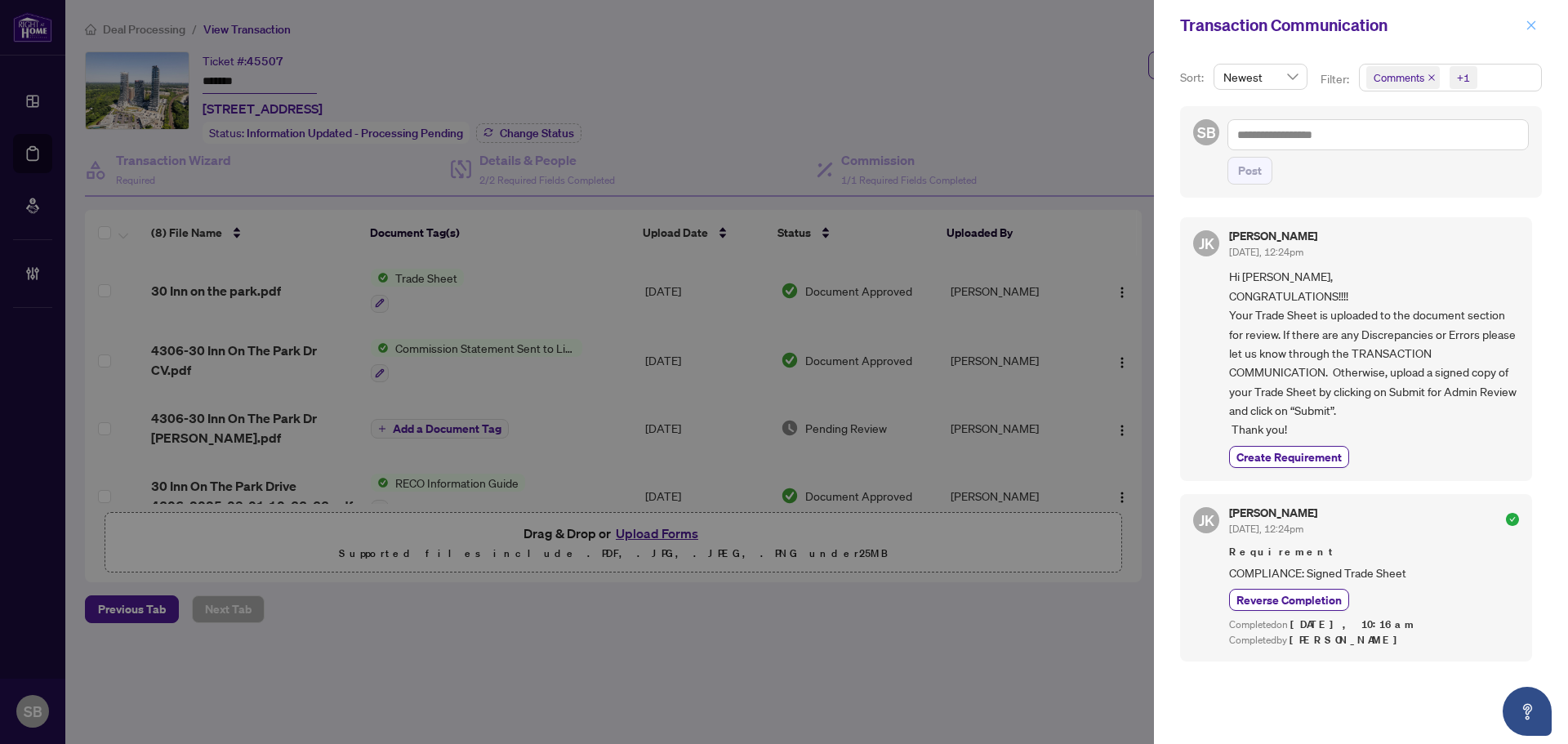
click at [1533, 23] on icon "close" at bounding box center [1531, 25] width 11 height 11
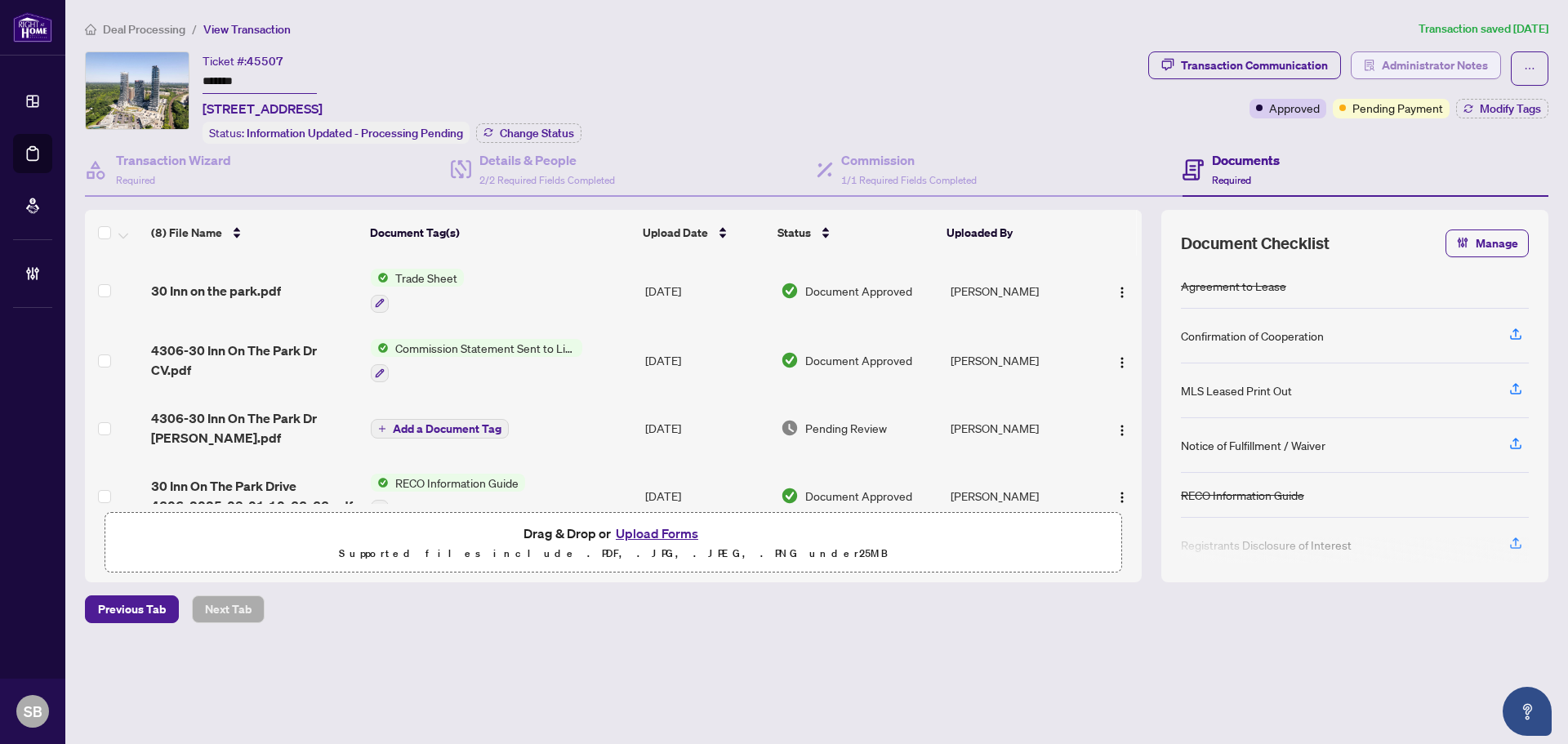
click at [1424, 62] on span "Administrator Notes" at bounding box center [1435, 65] width 106 height 26
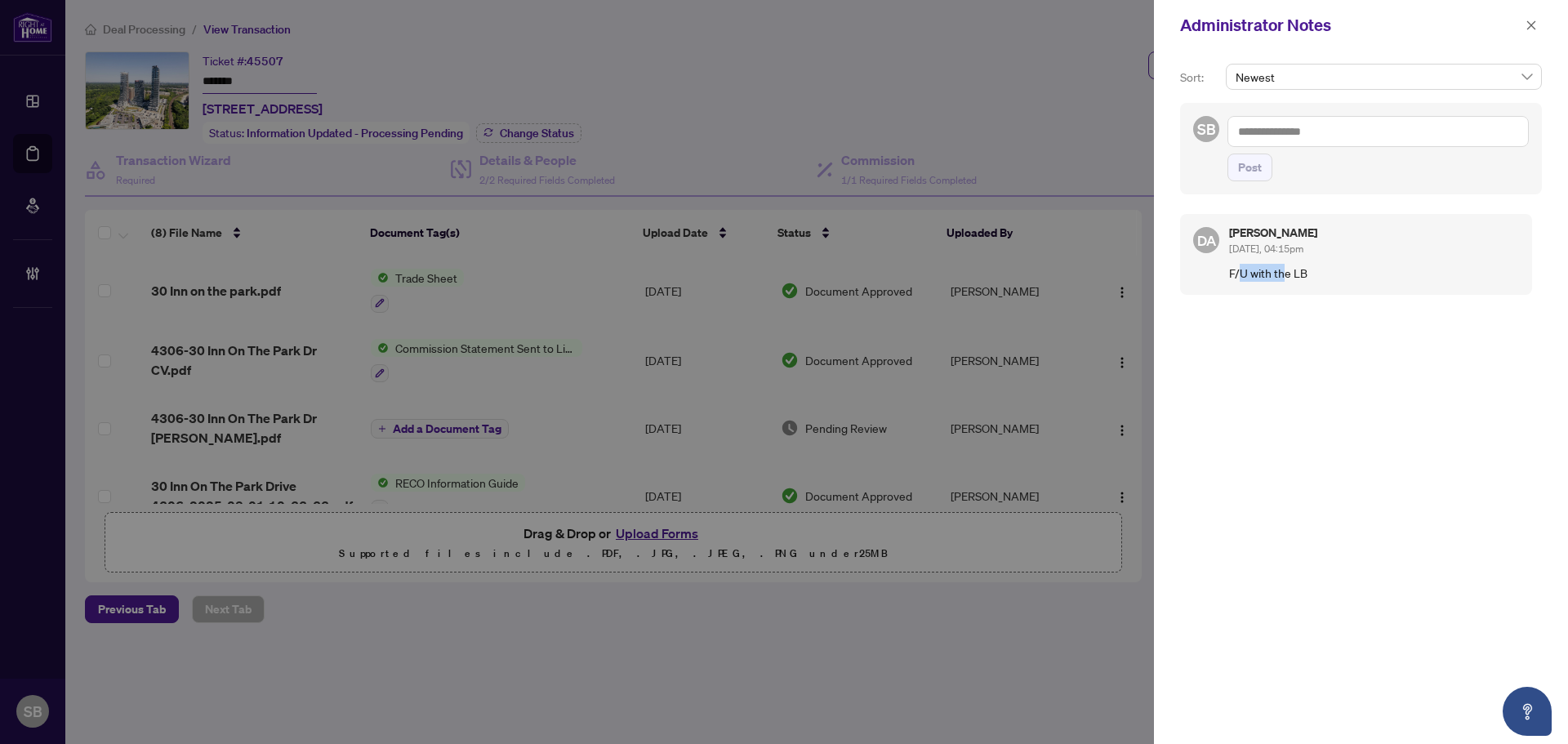
drag, startPoint x: 1247, startPoint y: 268, endPoint x: 1337, endPoint y: 272, distance: 90.1
click at [1318, 276] on p "F/U with the LB" at bounding box center [1374, 273] width 290 height 18
click at [1346, 264] on p "F/U with the LB" at bounding box center [1374, 273] width 290 height 18
click at [1528, 20] on icon "close" at bounding box center [1531, 25] width 11 height 11
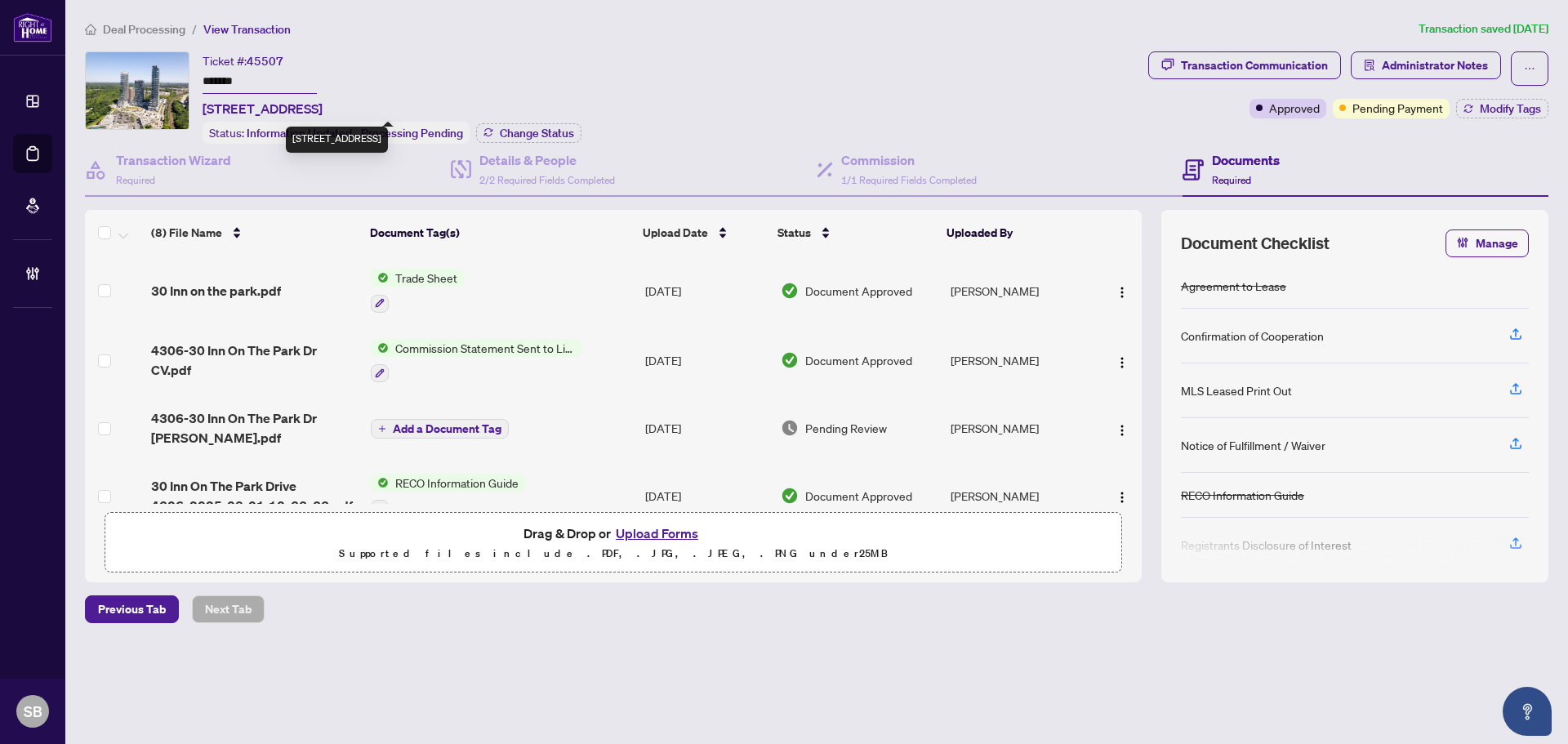
drag, startPoint x: 372, startPoint y: 108, endPoint x: 203, endPoint y: 114, distance: 169.1
click at [203, 114] on span "4306-30 Inn On The Park Dr, Toronto, Ontario M3C 0P7, Canada" at bounding box center [263, 109] width 120 height 20
drag, startPoint x: 291, startPoint y: 62, endPoint x: 248, endPoint y: 60, distance: 43.0
click at [248, 60] on div "Ticket #: 45507 ******* 4306-30 Inn On The Park Dr, Toronto, Ontario M3C 0P7, C…" at bounding box center [263, 85] width 120 height 67
click at [252, 60] on span "45507" at bounding box center [264, 61] width 37 height 15
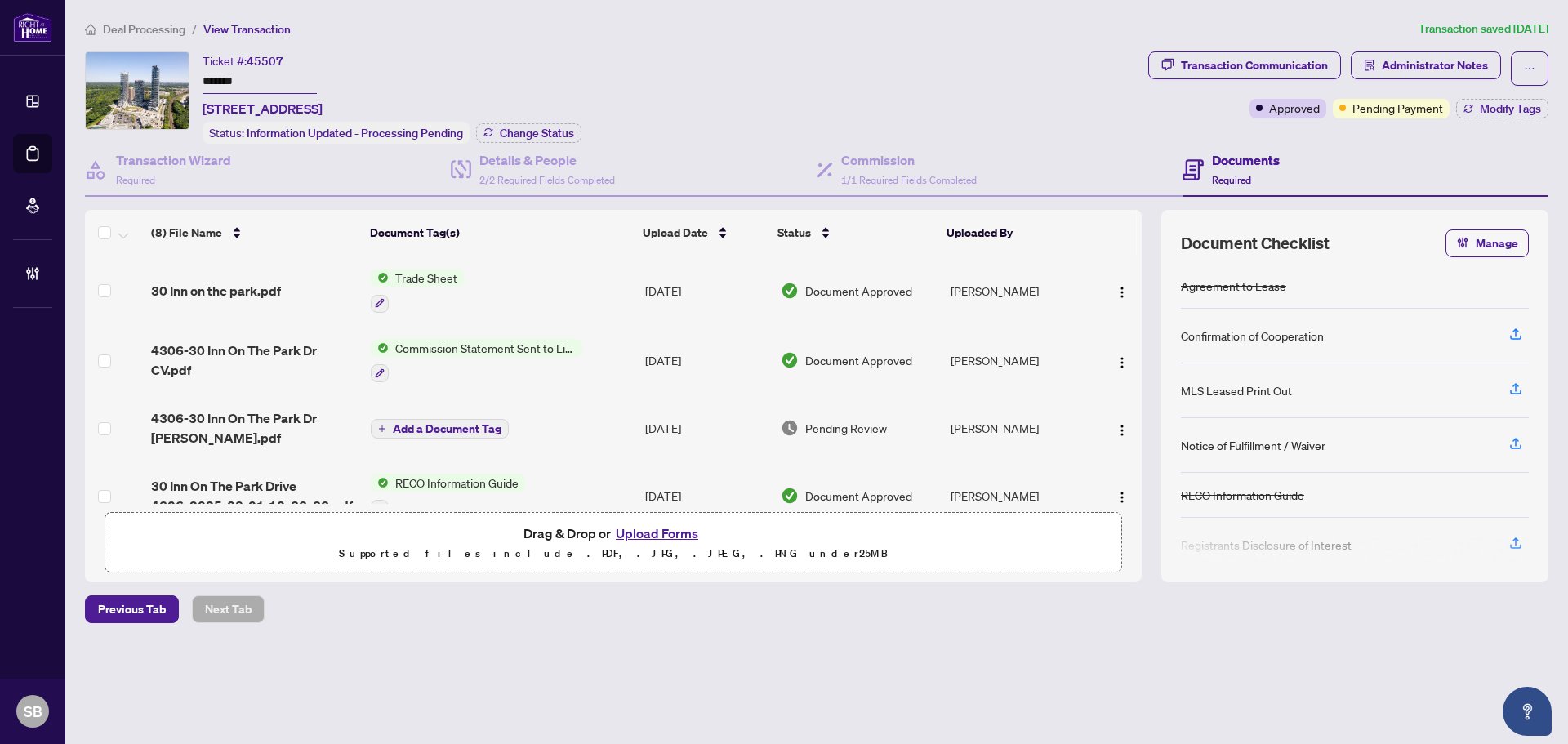
click at [146, 21] on li "Deal Processing" at bounding box center [135, 29] width 101 height 19
click at [159, 32] on span "Deal Processing" at bounding box center [144, 29] width 83 height 15
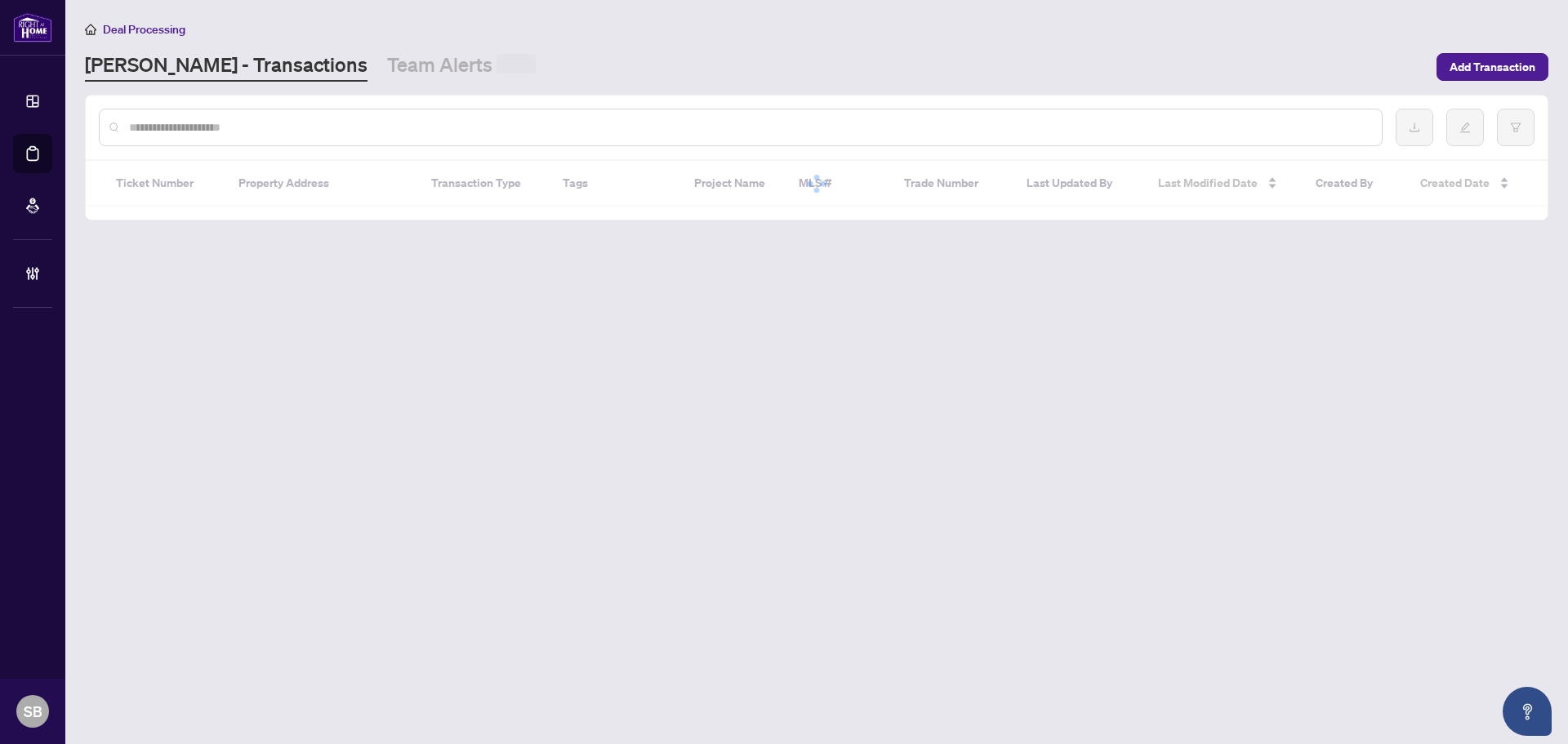
click at [536, 143] on div at bounding box center [817, 128] width 1462 height 64
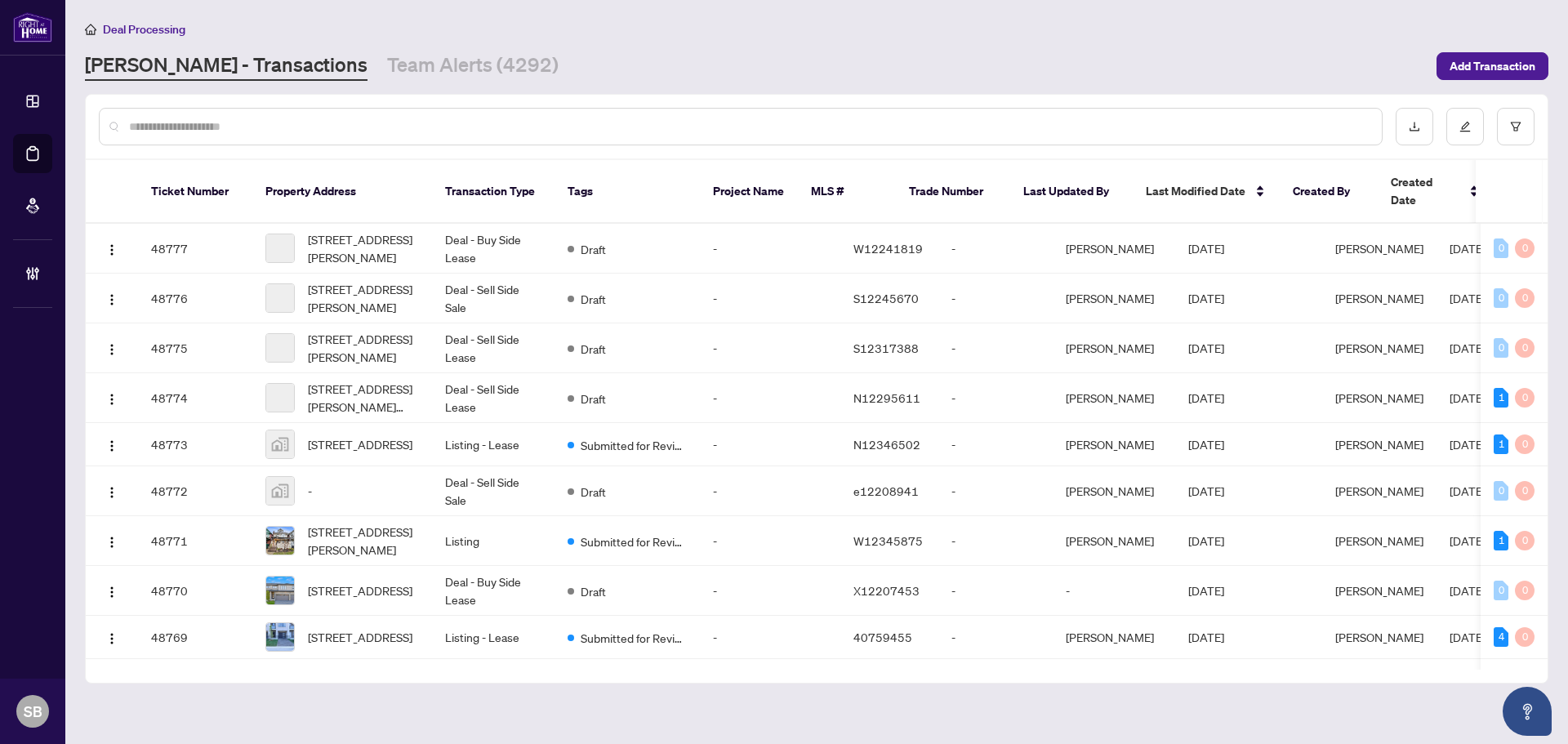
click at [530, 136] on div at bounding box center [741, 127] width 1284 height 38
click at [529, 132] on input "text" at bounding box center [749, 127] width 1240 height 18
click at [529, 127] on input "text" at bounding box center [749, 127] width 1240 height 18
click at [449, 129] on input "text" at bounding box center [749, 127] width 1240 height 18
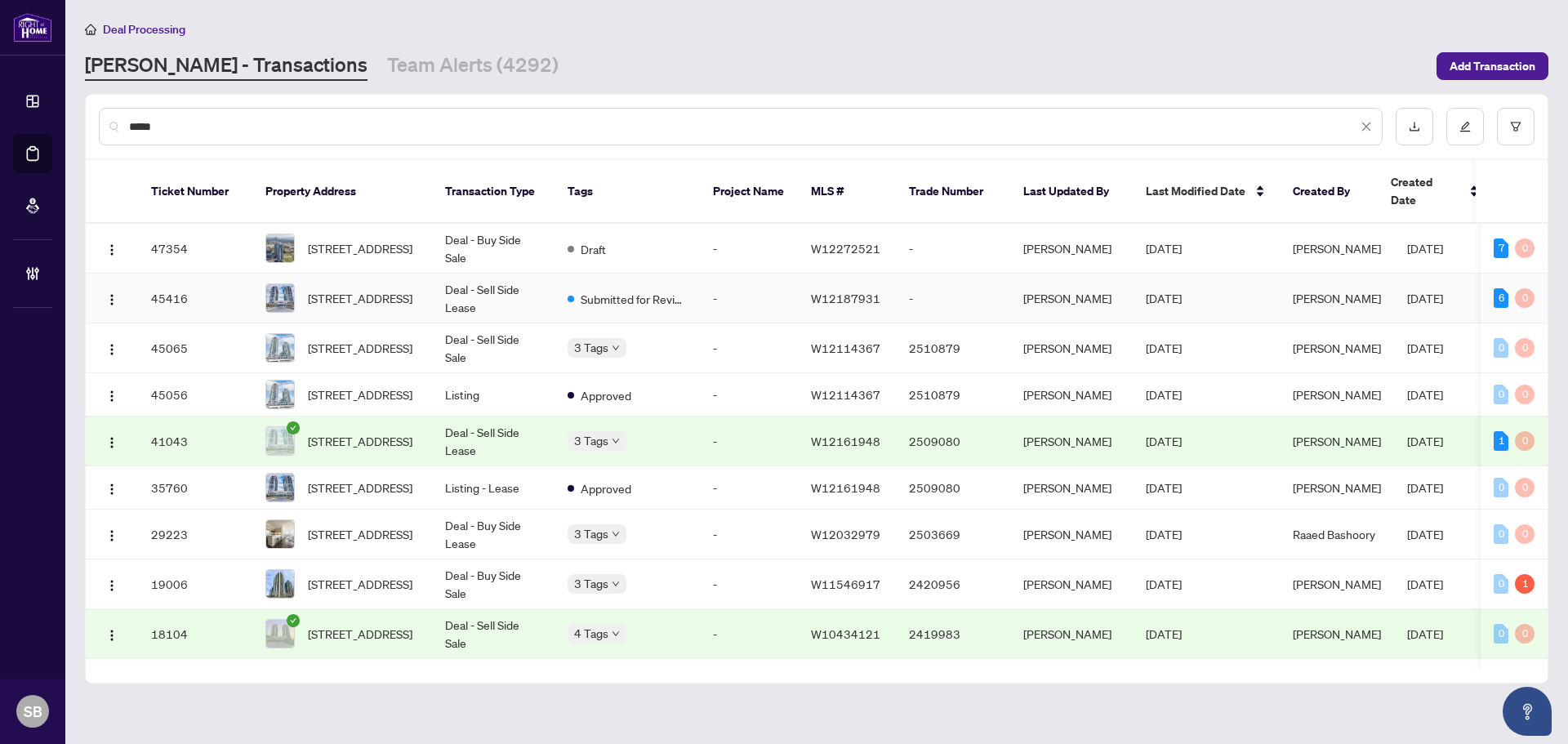
type input "*****"
click at [400, 295] on span "2203-15 Zorra St, Toronto, Ontario M8Z 4Z6, Canada" at bounding box center [360, 298] width 105 height 18
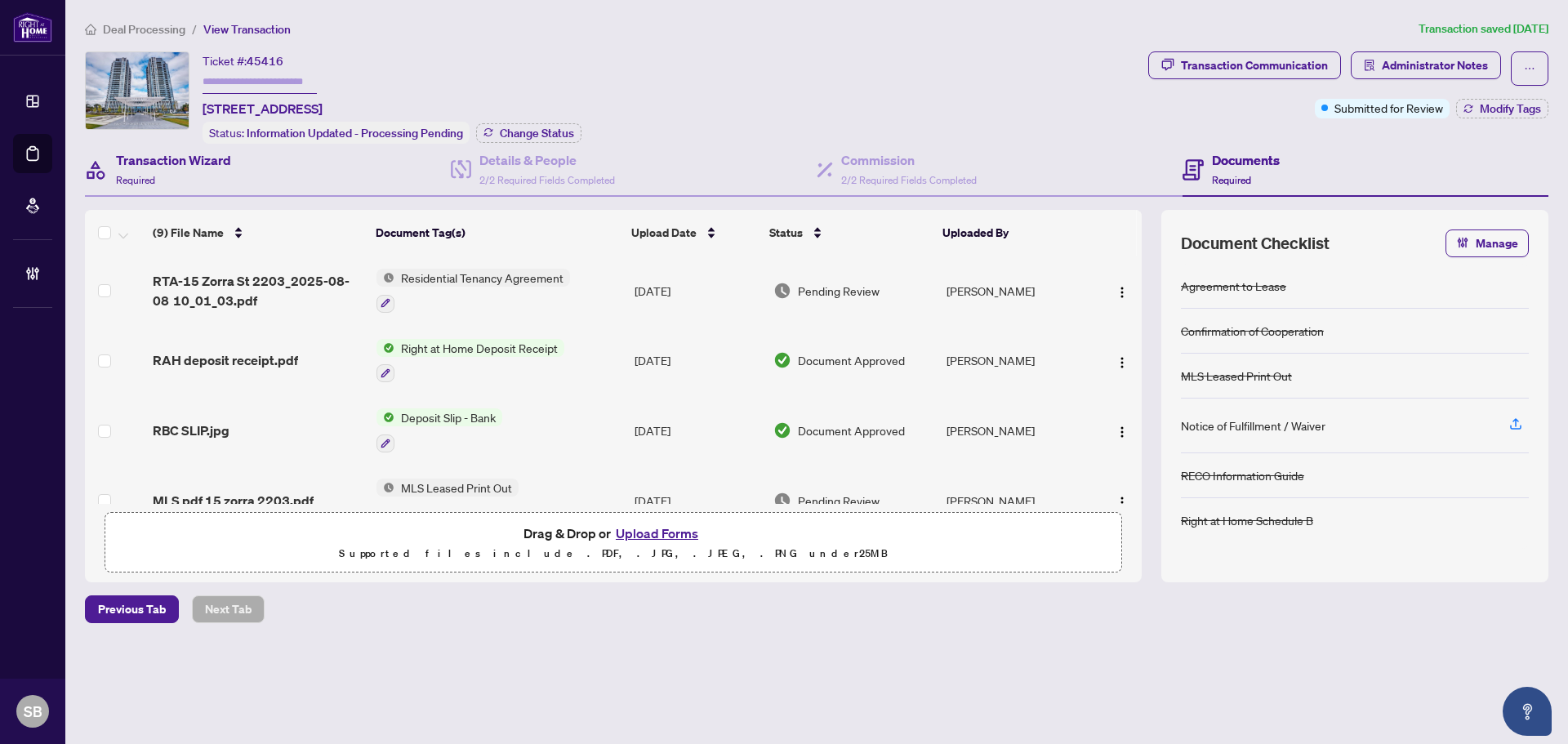
click at [245, 164] on div "Transaction Wizard Required" at bounding box center [268, 170] width 366 height 53
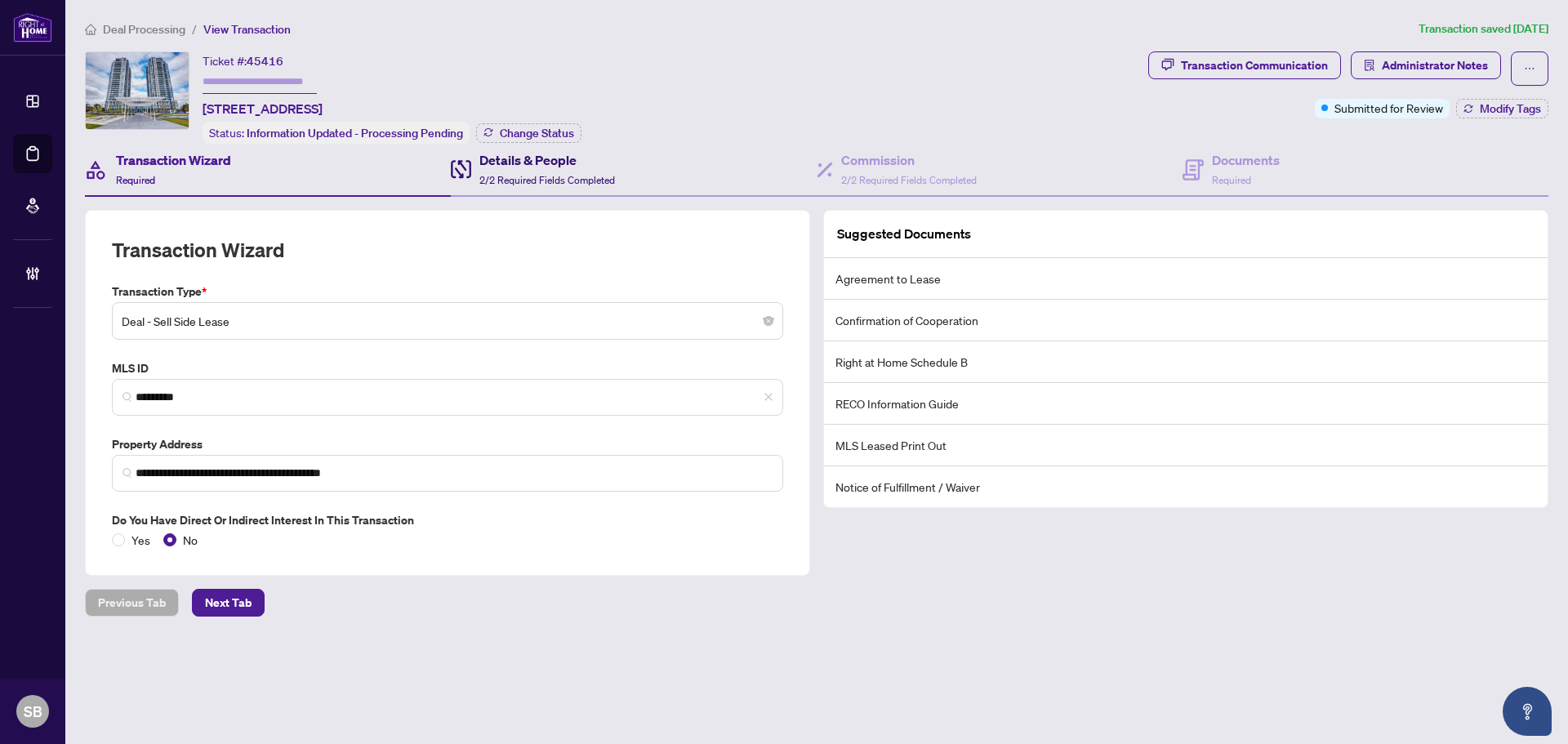
click at [541, 174] on span "2/2 Required Fields Completed" at bounding box center [547, 180] width 136 height 12
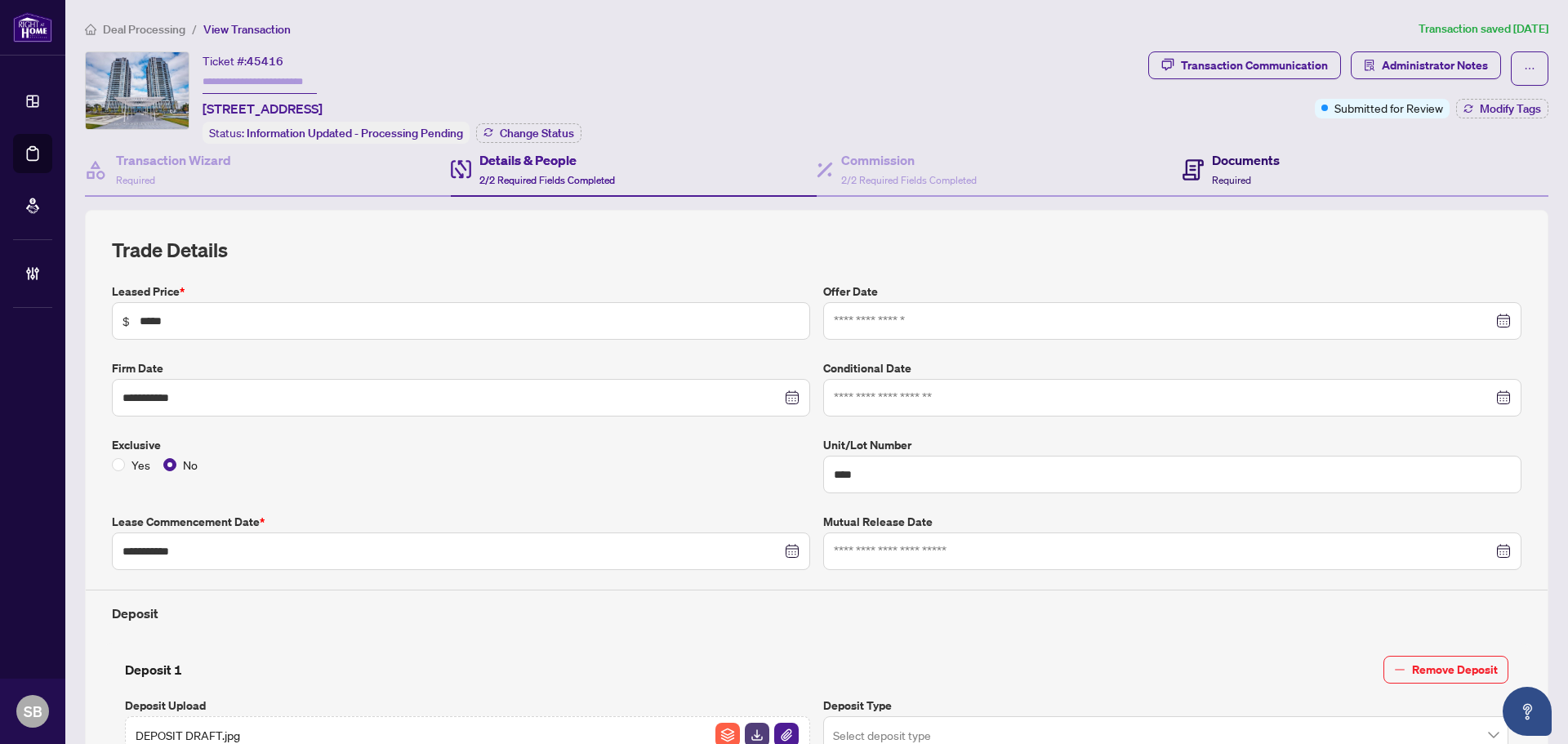
click at [1268, 174] on div "Documents Required" at bounding box center [1246, 169] width 68 height 38
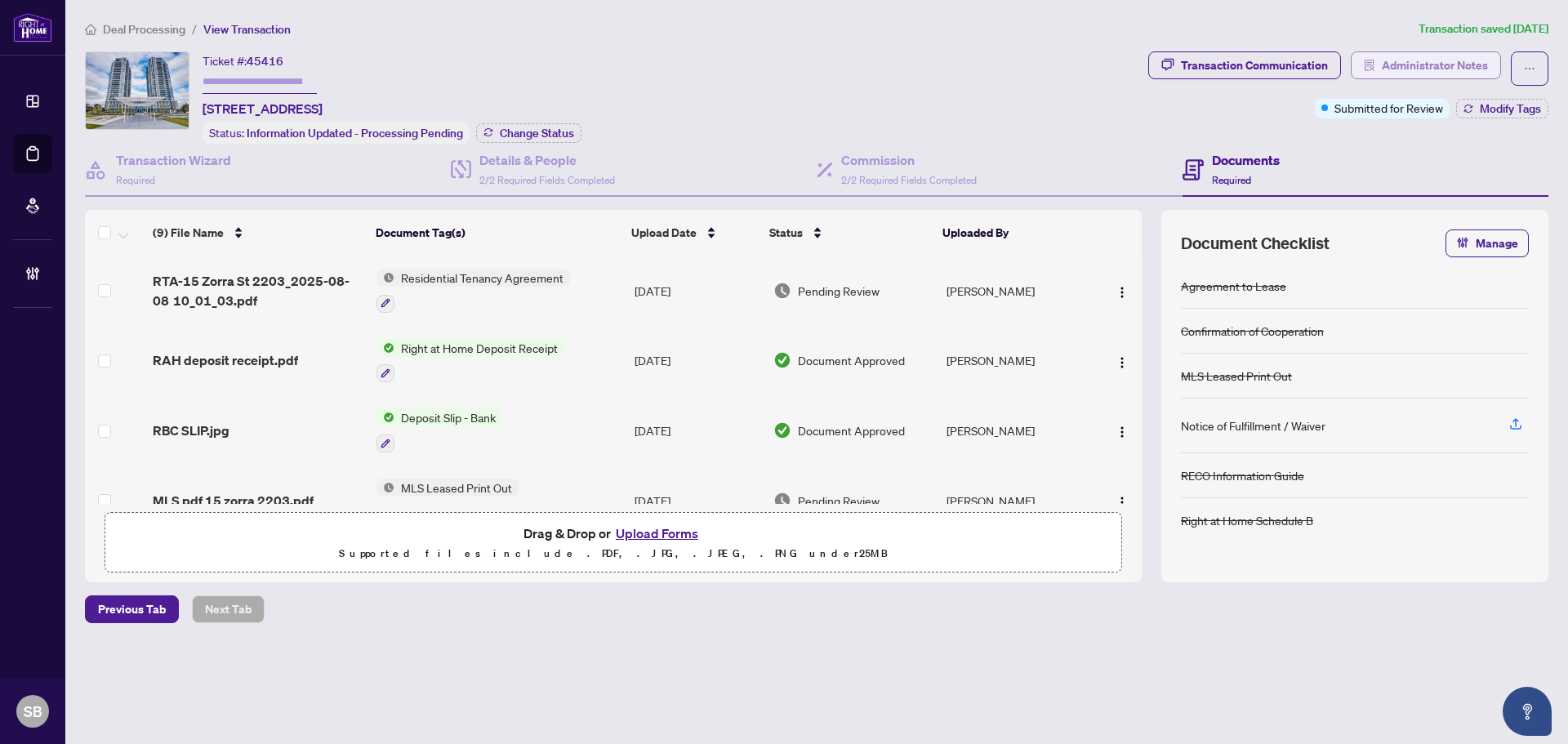
click at [1418, 69] on span "Administrator Notes" at bounding box center [1435, 65] width 106 height 26
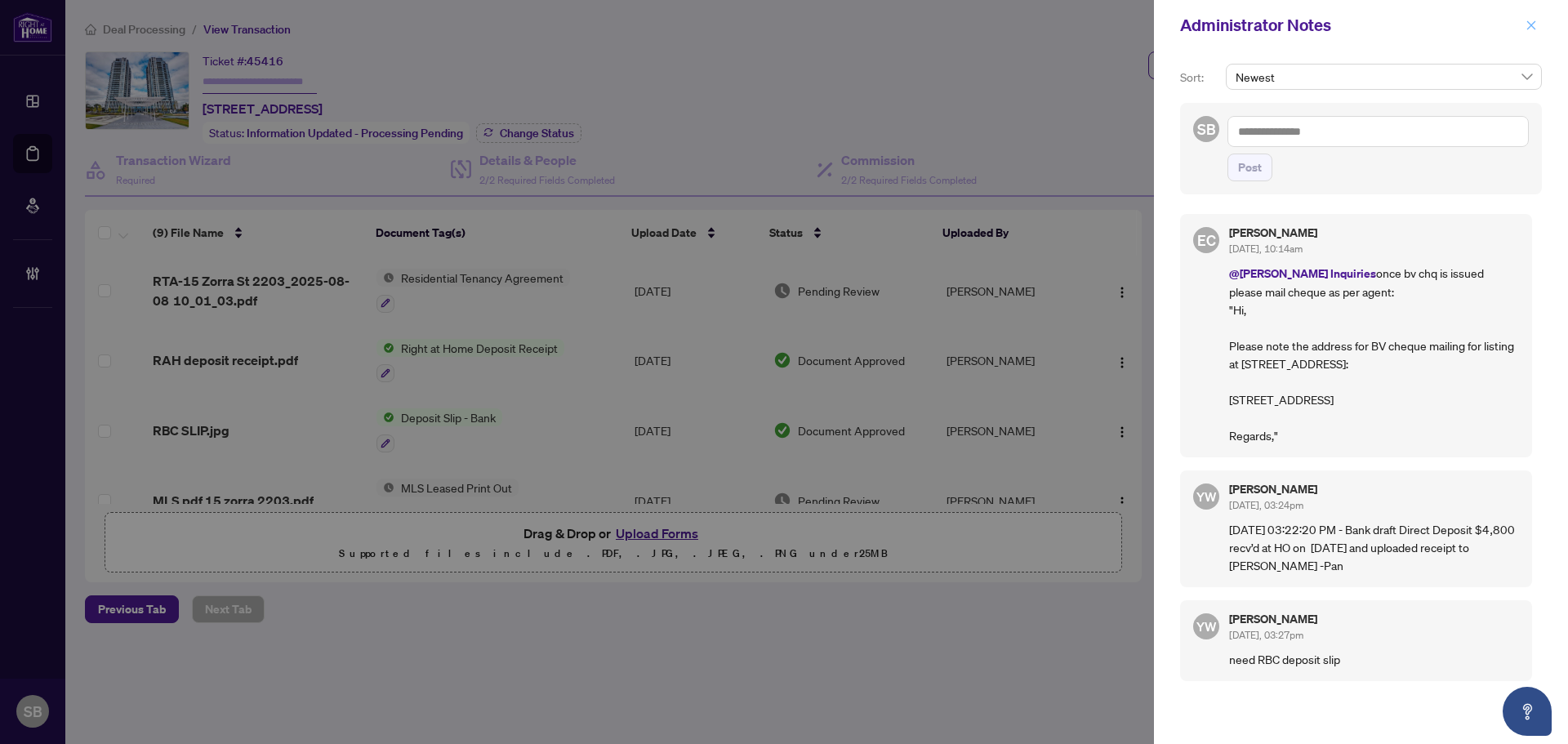
click at [1533, 33] on span "button" at bounding box center [1531, 25] width 11 height 26
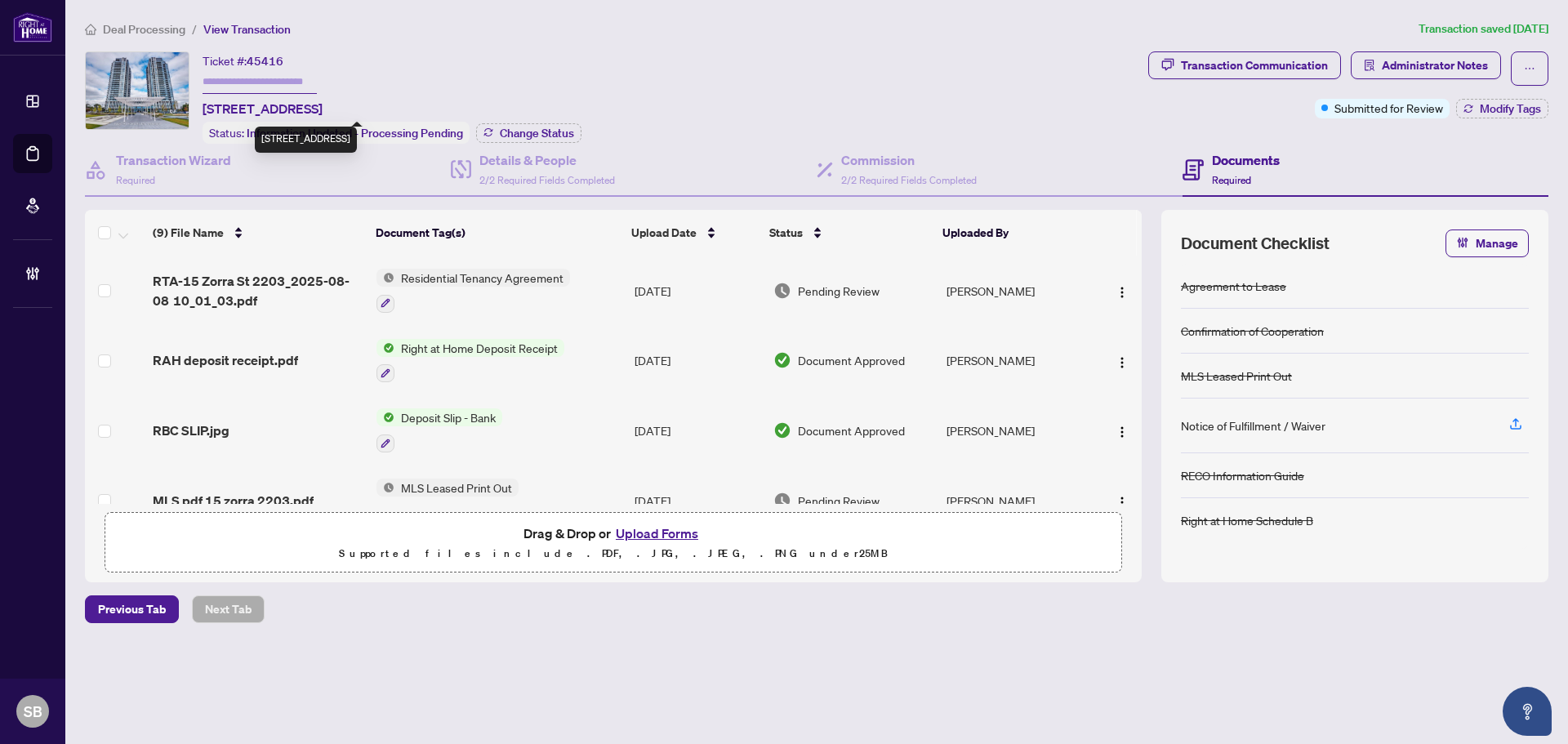
drag, startPoint x: 307, startPoint y: 105, endPoint x: 197, endPoint y: 99, distance: 110.2
click at [197, 99] on div "Ticket #: 45416 2203-15 Zorra St, Toronto, Ontario M8Z 4Z6, Canada Status: Info…" at bounding box center [614, 97] width 1057 height 92
click at [173, 30] on span "Deal Processing" at bounding box center [144, 29] width 83 height 15
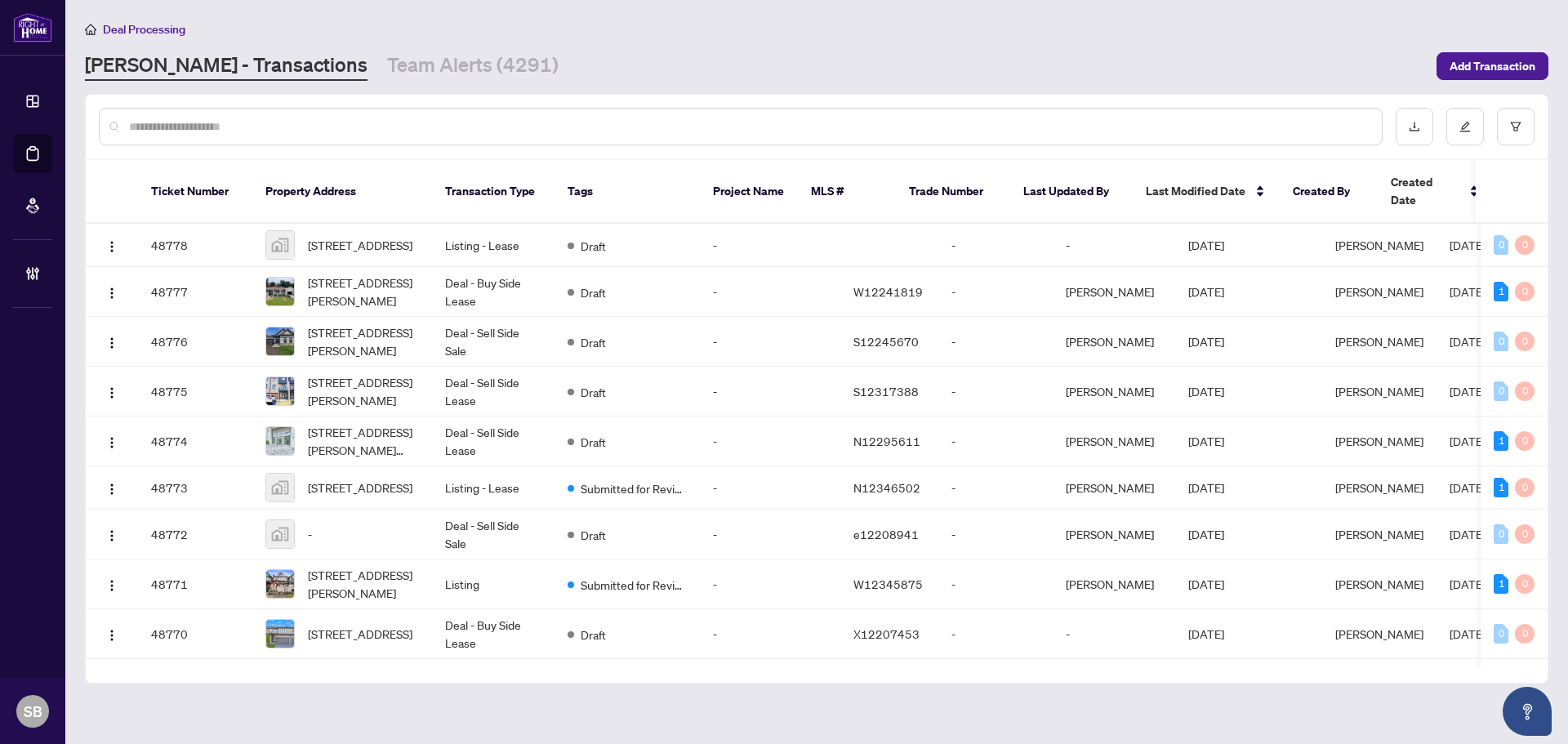
click at [259, 138] on div at bounding box center [741, 127] width 1284 height 38
click at [259, 125] on input "text" at bounding box center [749, 127] width 1240 height 18
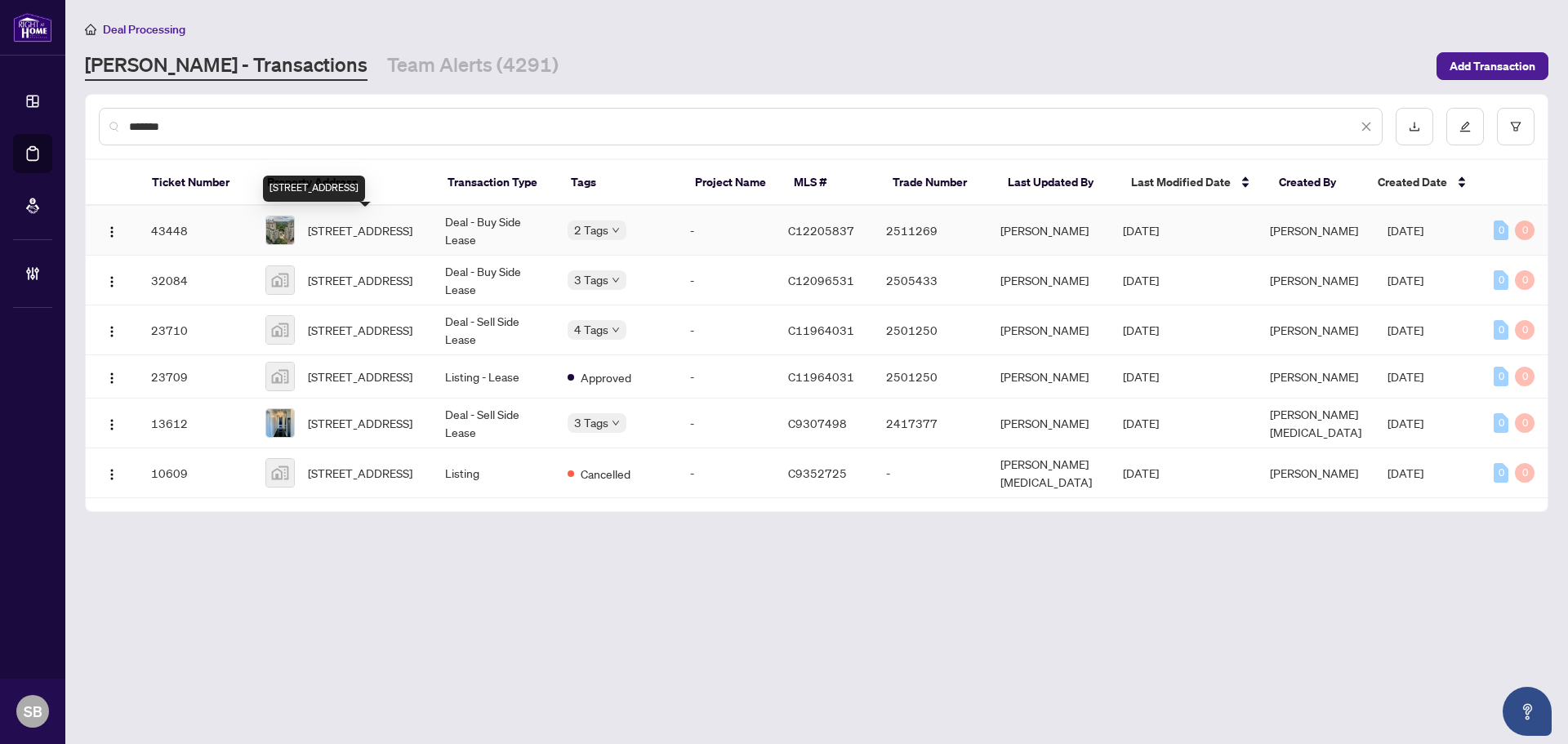
type input "*******"
click at [372, 223] on span "1113-20 Bloorview Pl, Toronto, Ontario M2J 0A6, Canada" at bounding box center [360, 230] width 105 height 18
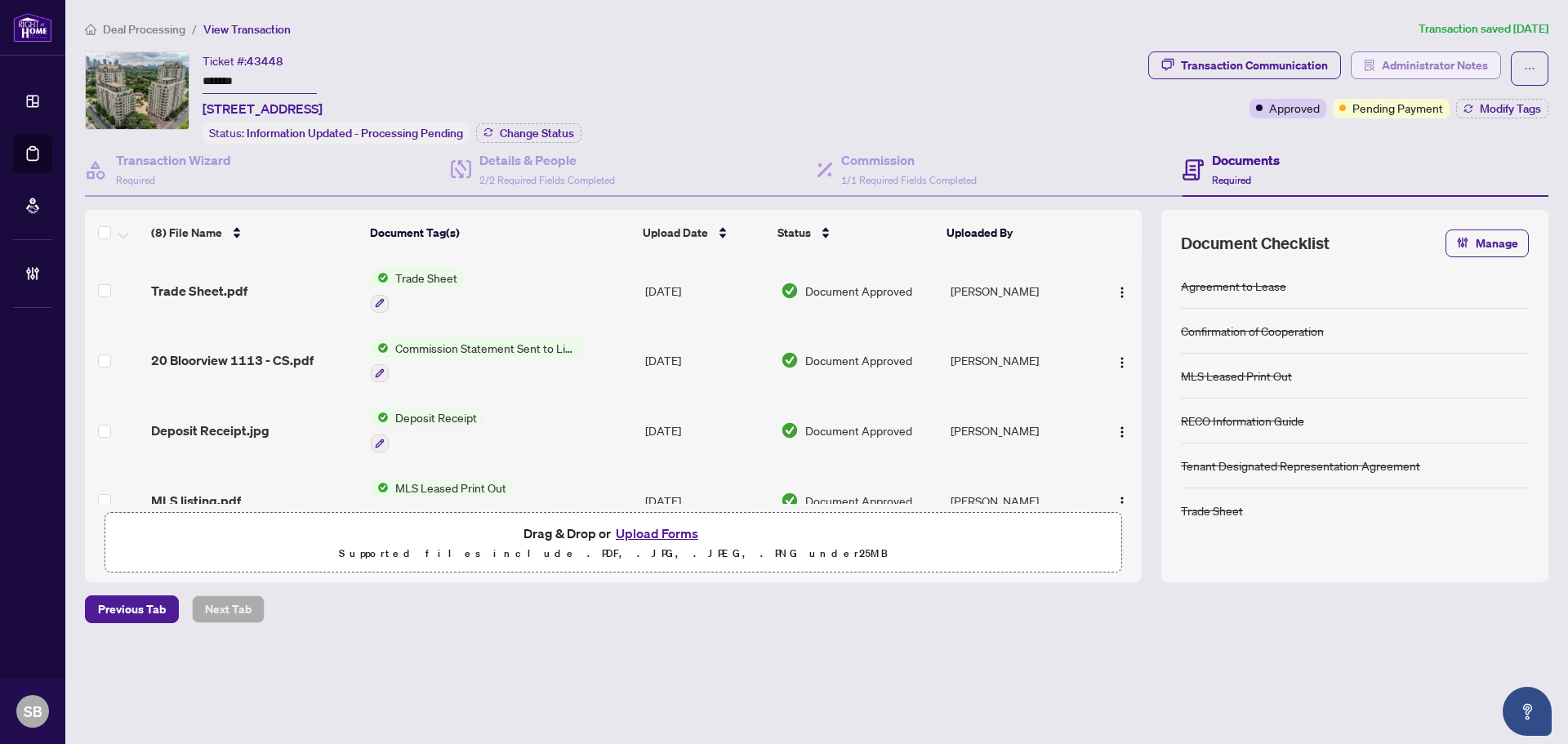
click at [1439, 61] on span "Administrator Notes" at bounding box center [1435, 65] width 106 height 26
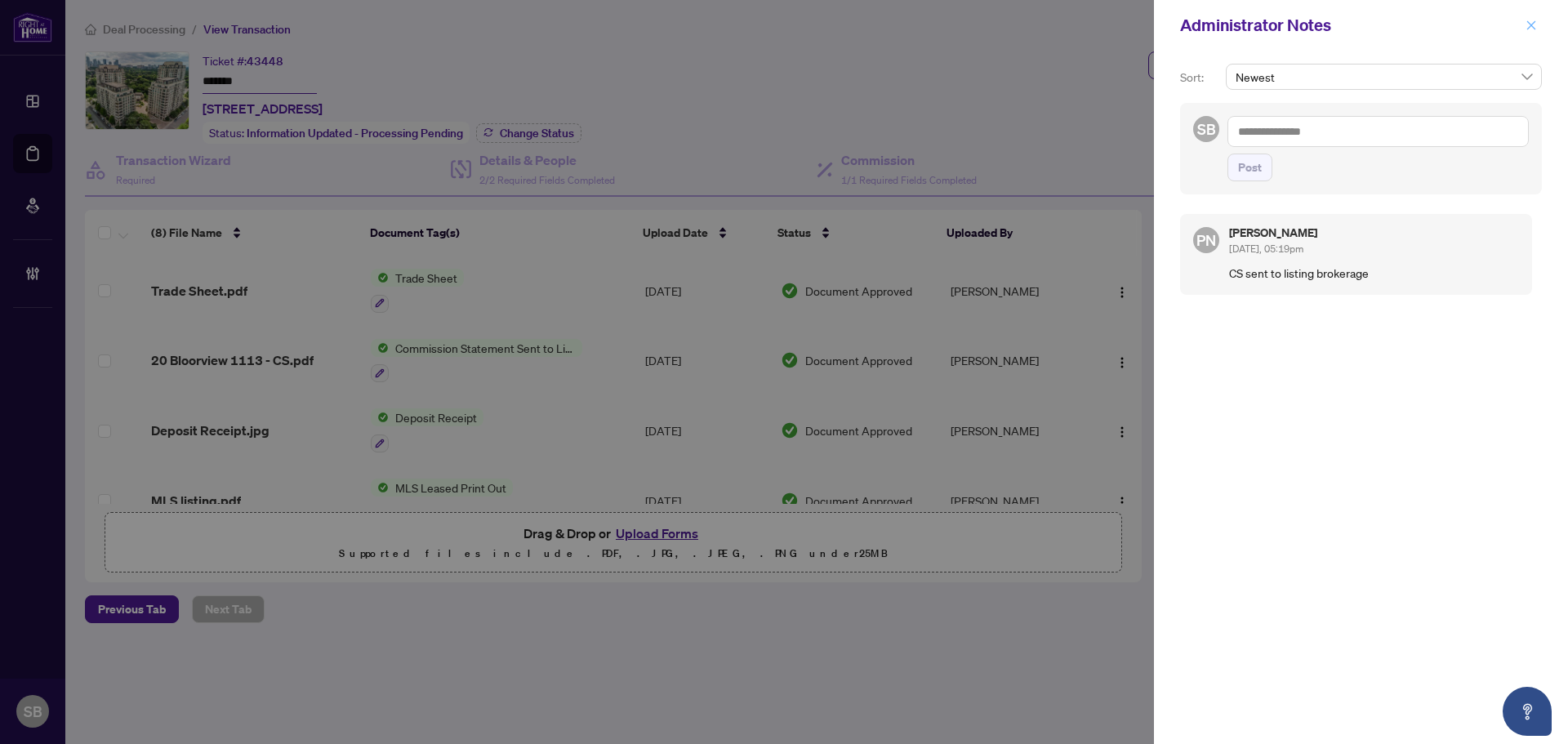
click at [1526, 28] on button "button" at bounding box center [1531, 25] width 21 height 20
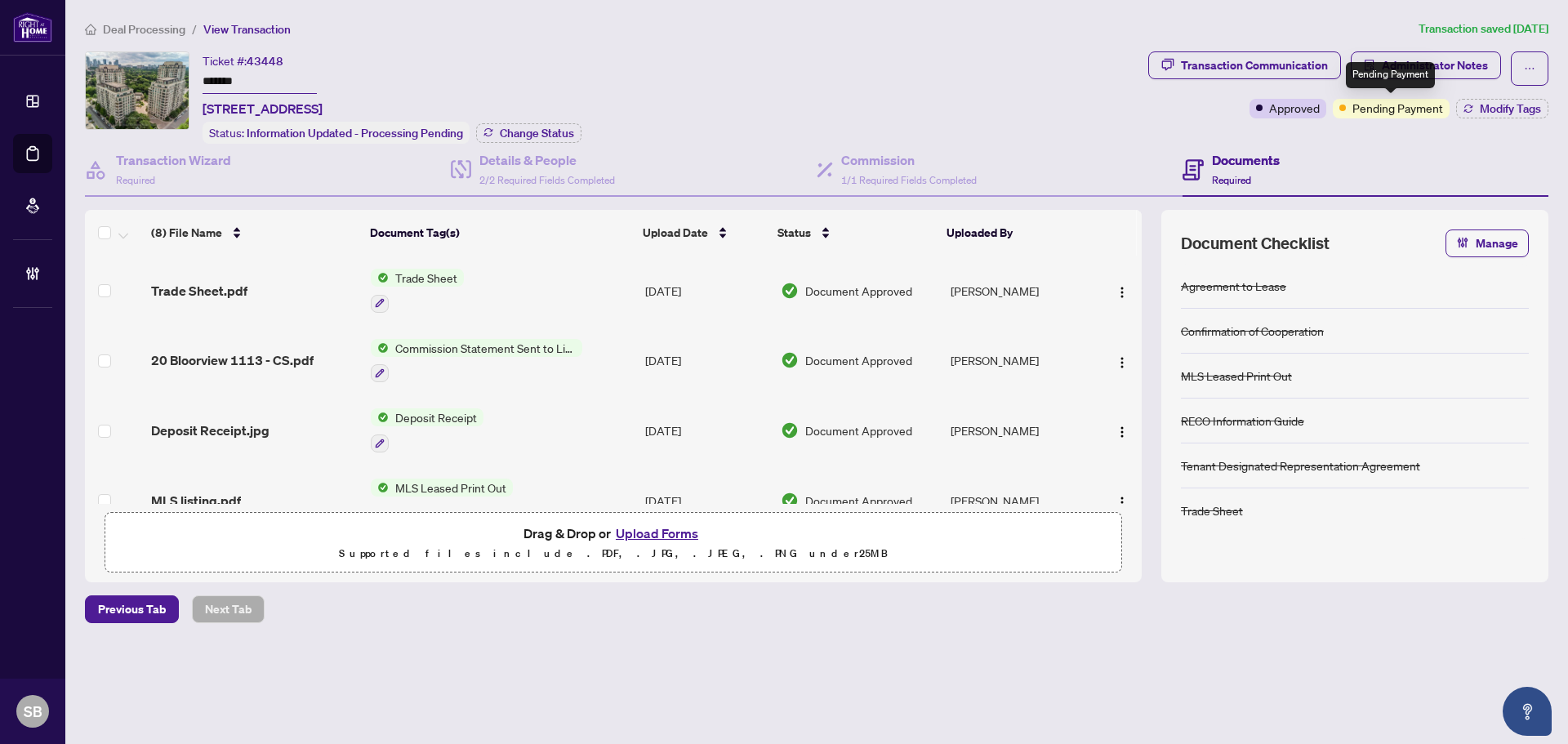
click at [1297, 83] on span "Transaction Communication" at bounding box center [1245, 69] width 193 height 34
click at [1277, 67] on div "Transaction Communication" at bounding box center [1255, 65] width 147 height 26
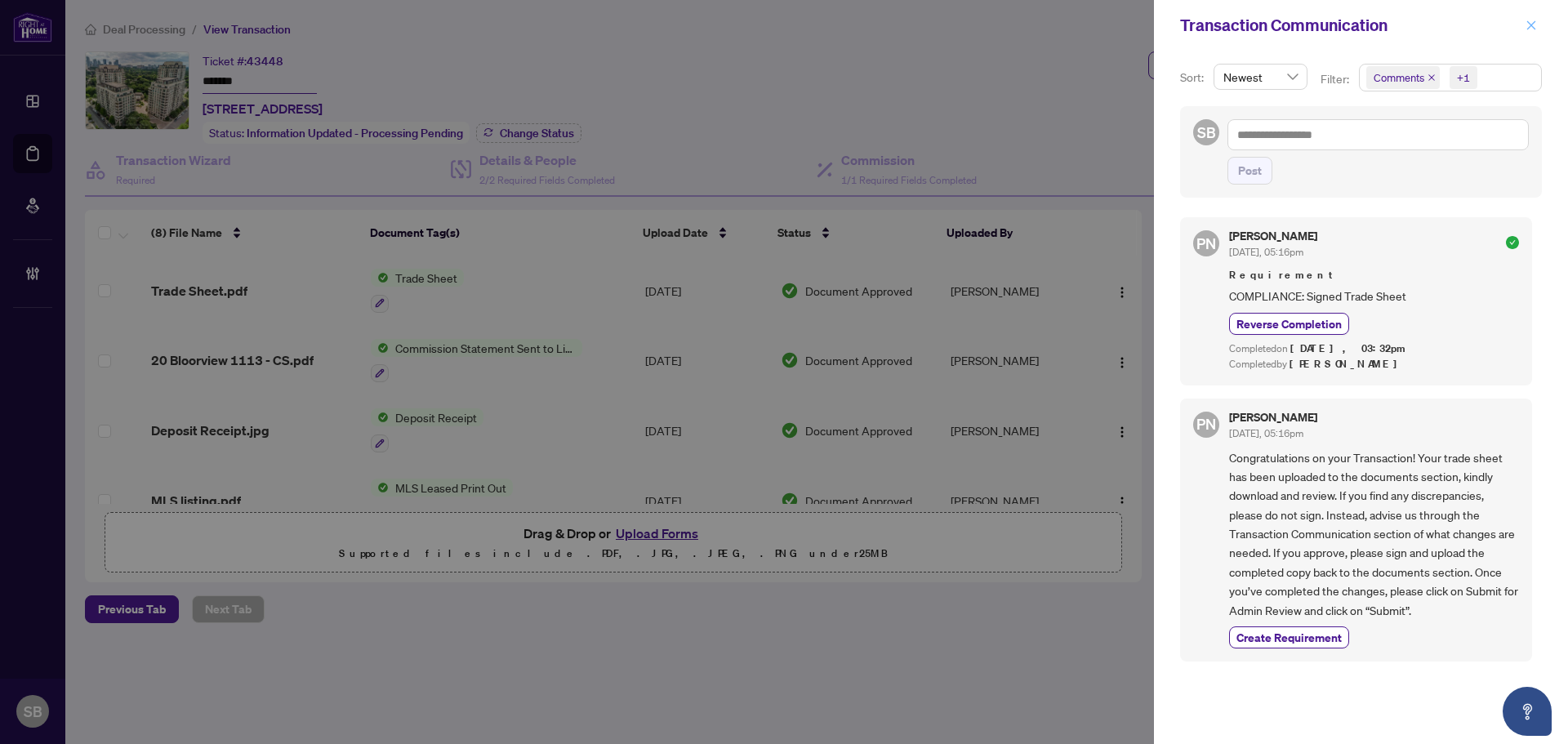
click at [1533, 26] on icon "close" at bounding box center [1531, 25] width 11 height 11
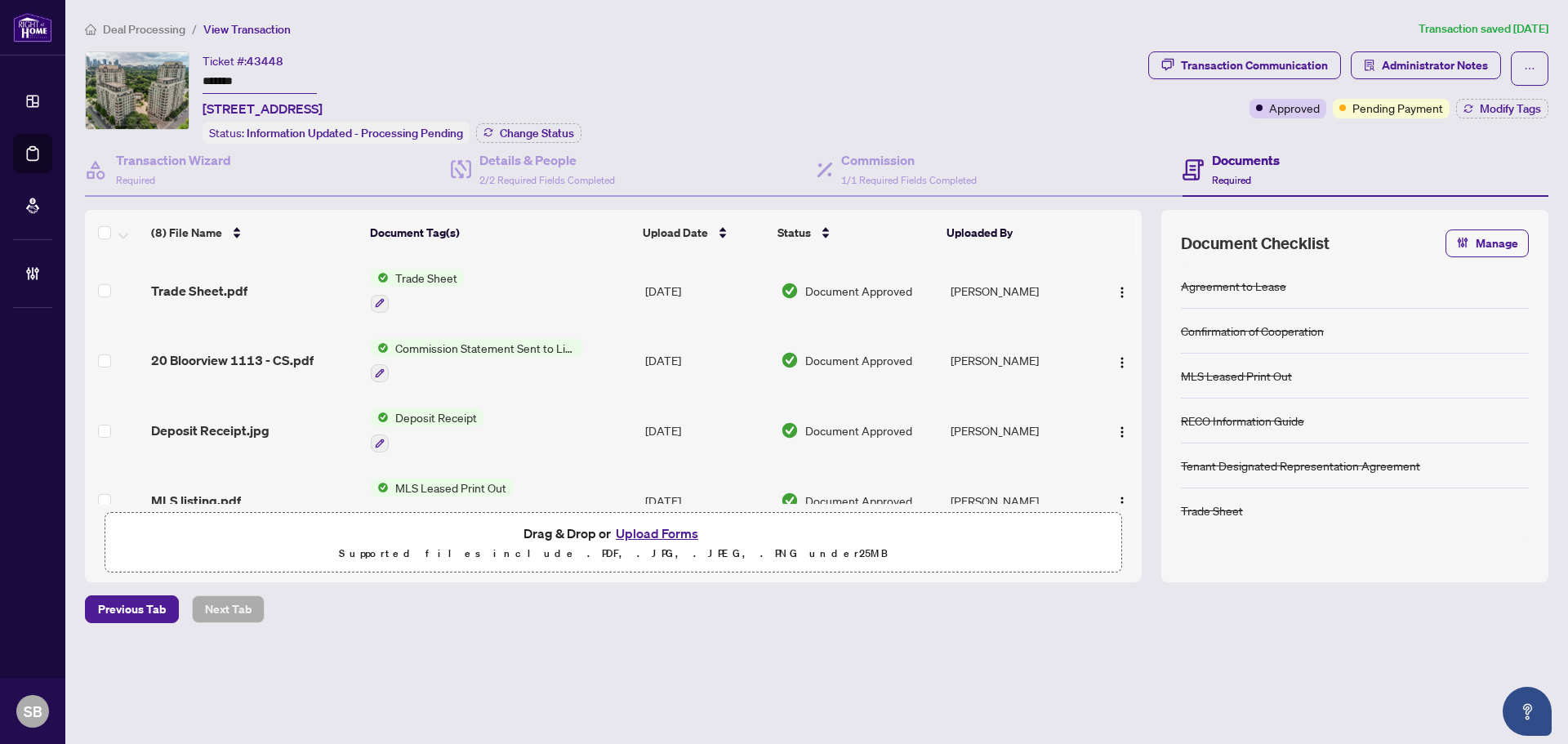
drag, startPoint x: 333, startPoint y: 107, endPoint x: 205, endPoint y: 108, distance: 128.0
click at [205, 108] on span "1113-20 Bloorview Pl, Toronto, Ontario M2J 0A6, Canada" at bounding box center [263, 109] width 120 height 20
copy span "1113-20 Bloorview Pl,"
click at [1239, 46] on div "Deal Processing / View Transaction Transaction saved 15 days ago Ticket #: 4344…" at bounding box center [817, 349] width 1477 height 661
click at [1244, 54] on div "Transaction Communication" at bounding box center [1255, 65] width 147 height 26
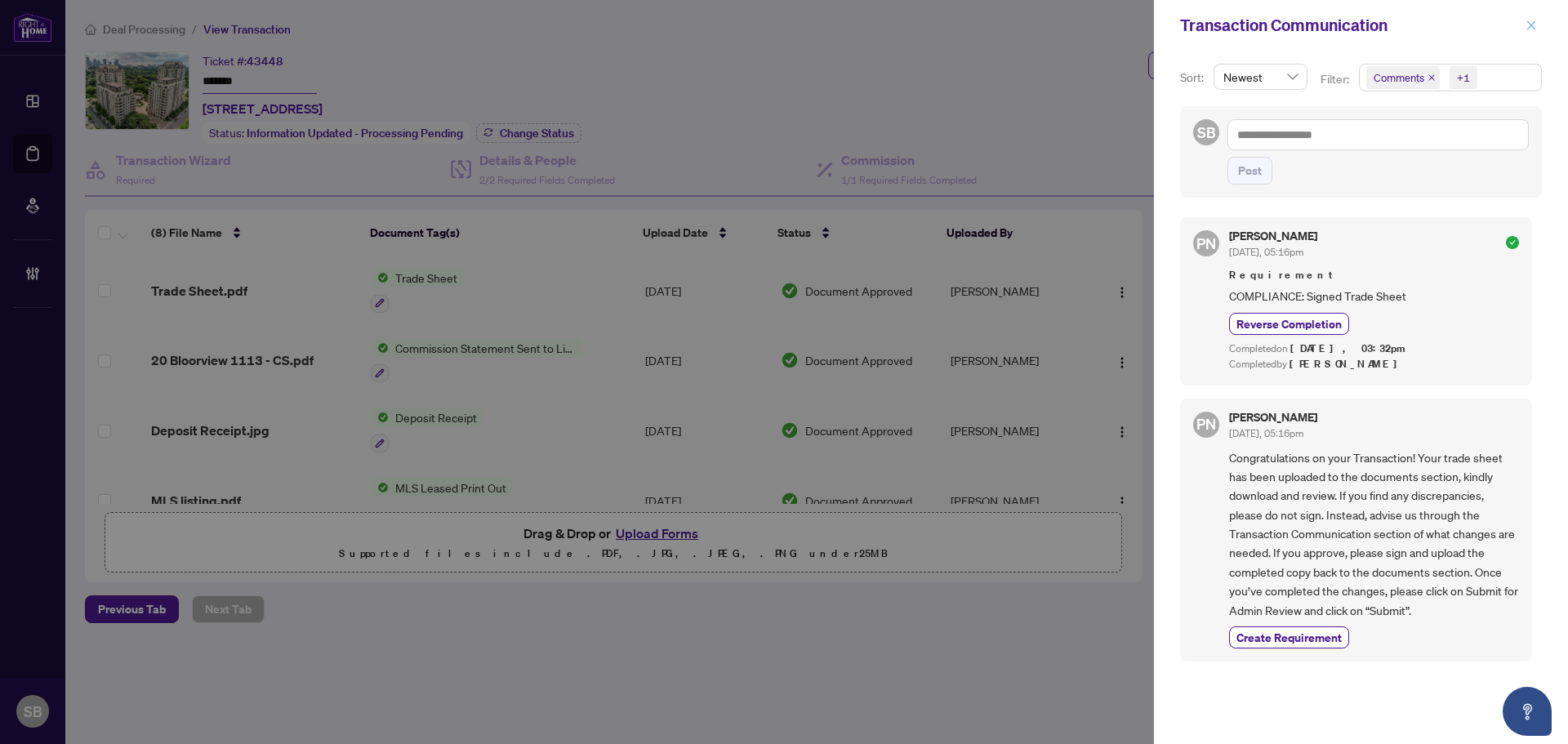
click at [1531, 35] on span "button" at bounding box center [1531, 25] width 11 height 26
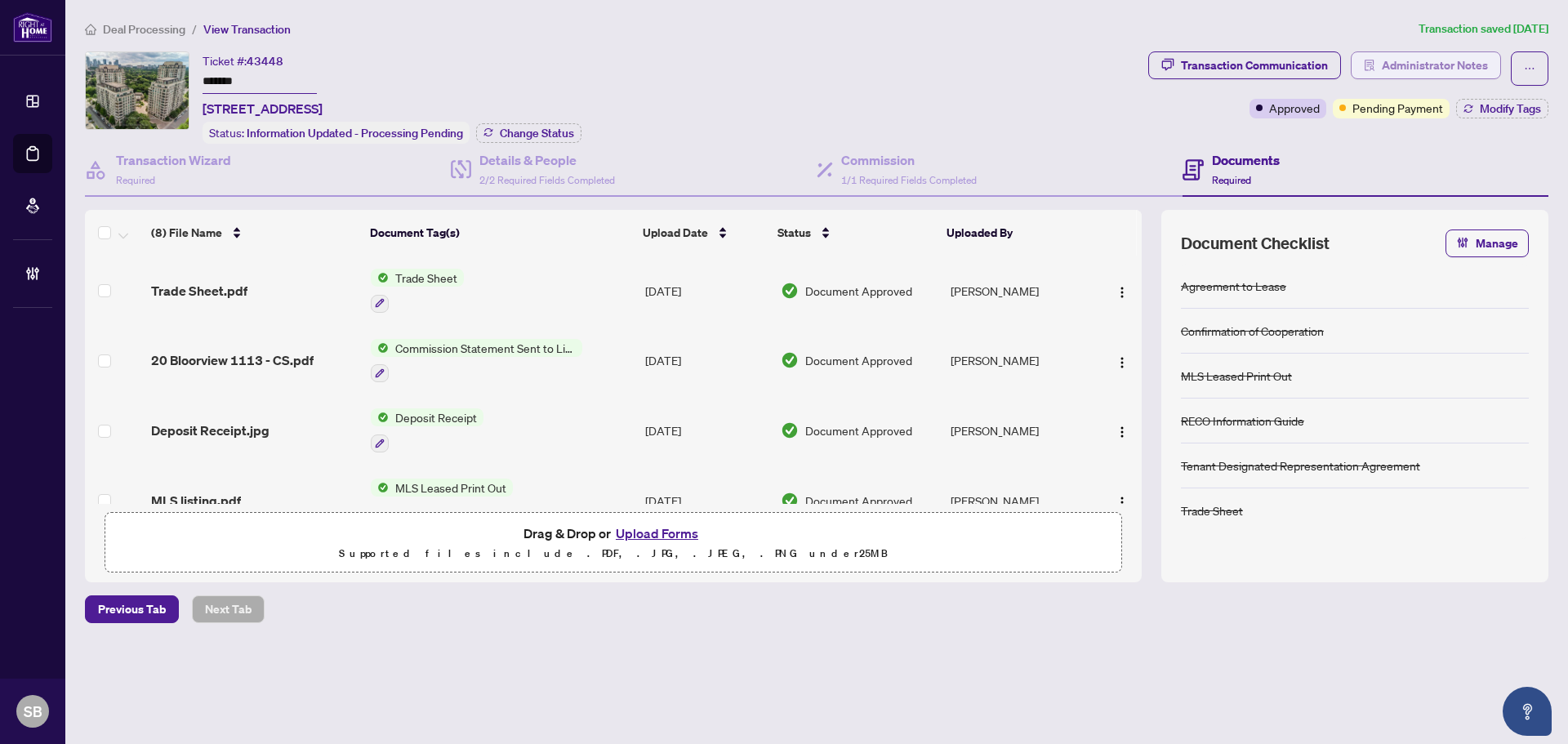
click at [1400, 68] on span "Administrator Notes" at bounding box center [1435, 65] width 106 height 26
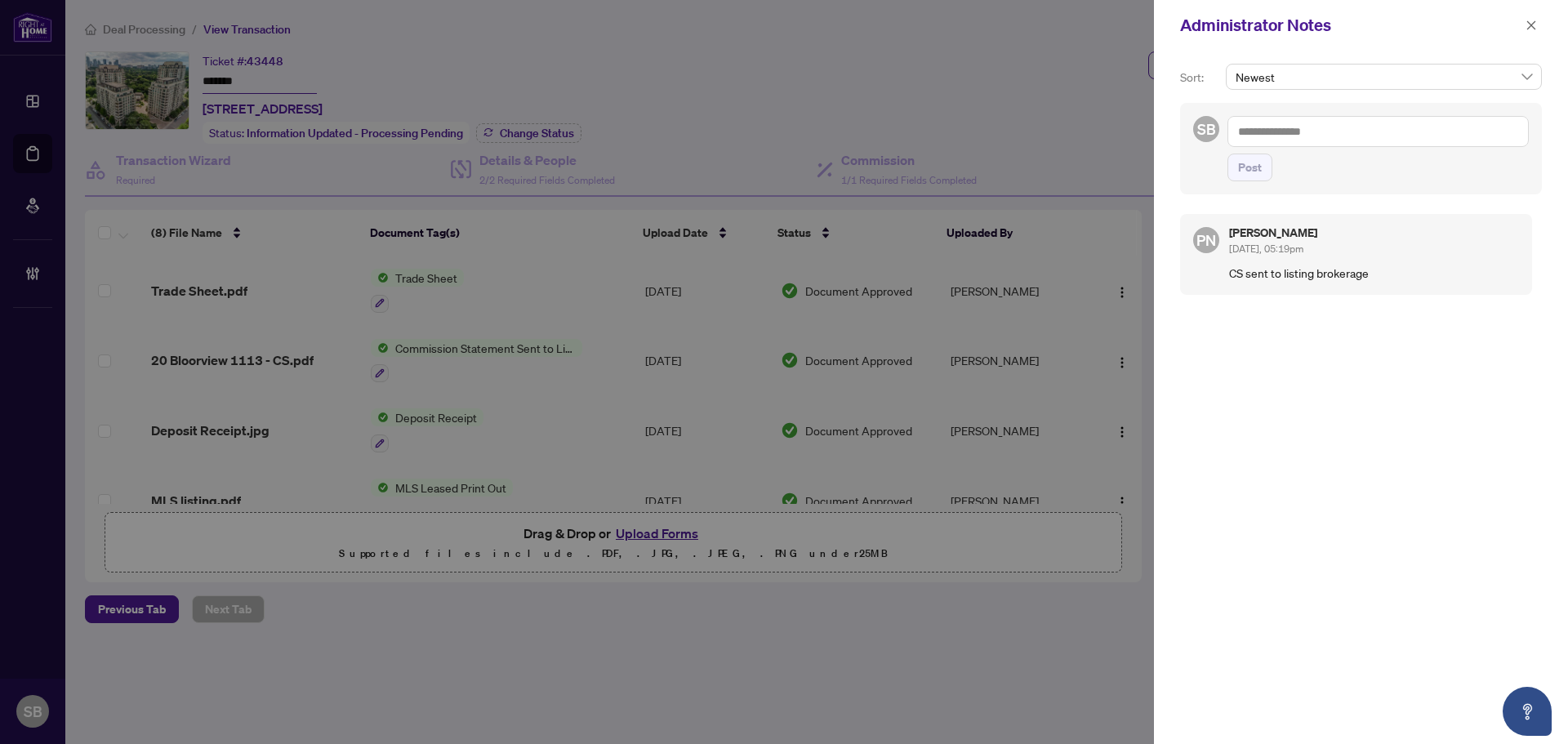
click at [1402, 128] on textarea at bounding box center [1378, 132] width 301 height 31
click at [1350, 127] on textarea at bounding box center [1378, 132] width 301 height 31
click at [1538, 11] on div "Administrator Notes" at bounding box center [1361, 25] width 414 height 51
drag, startPoint x: 1533, startPoint y: 20, endPoint x: 1511, endPoint y: 29, distance: 23.8
click at [1533, 21] on icon "close" at bounding box center [1531, 25] width 11 height 11
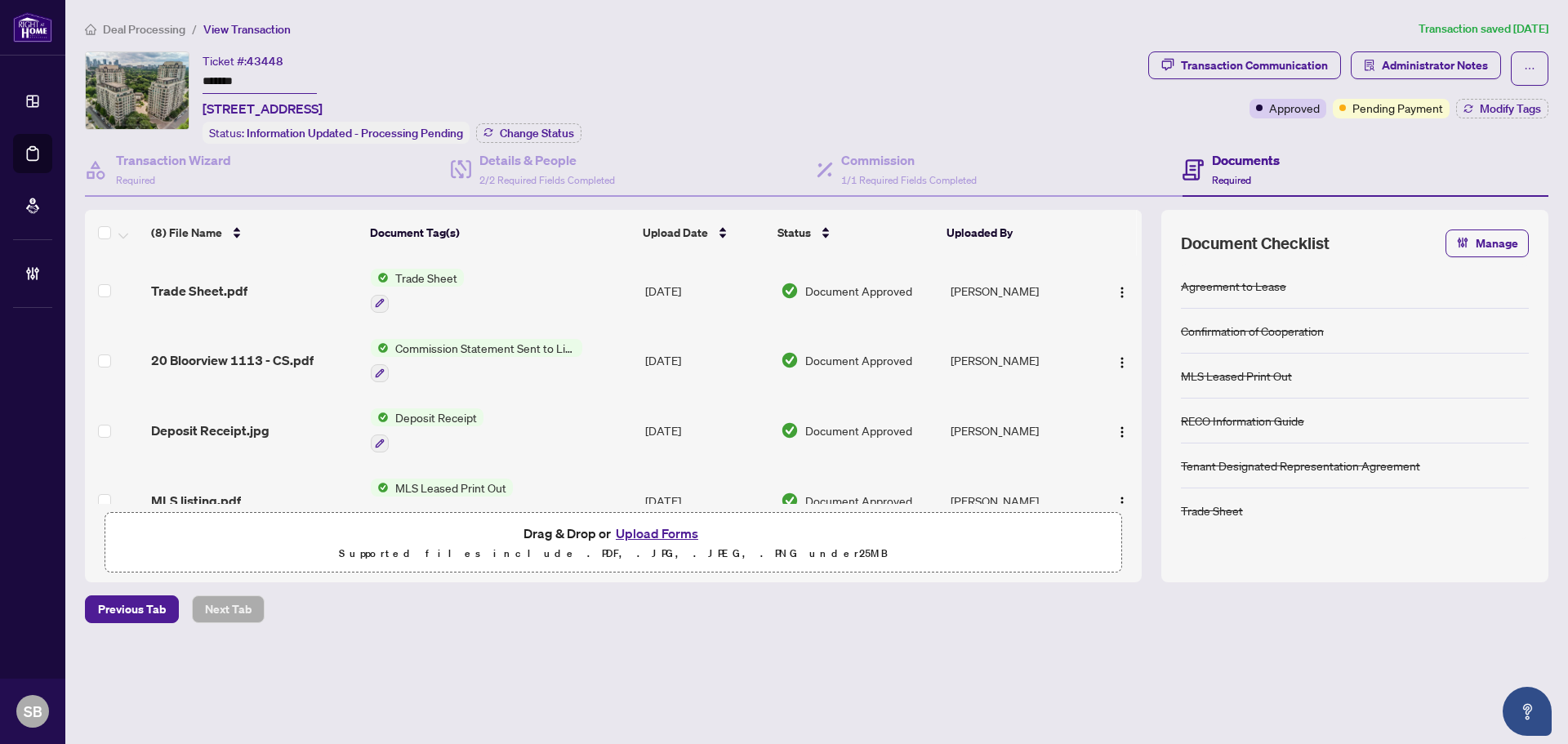
click at [109, 31] on span "Deal Processing" at bounding box center [144, 29] width 83 height 15
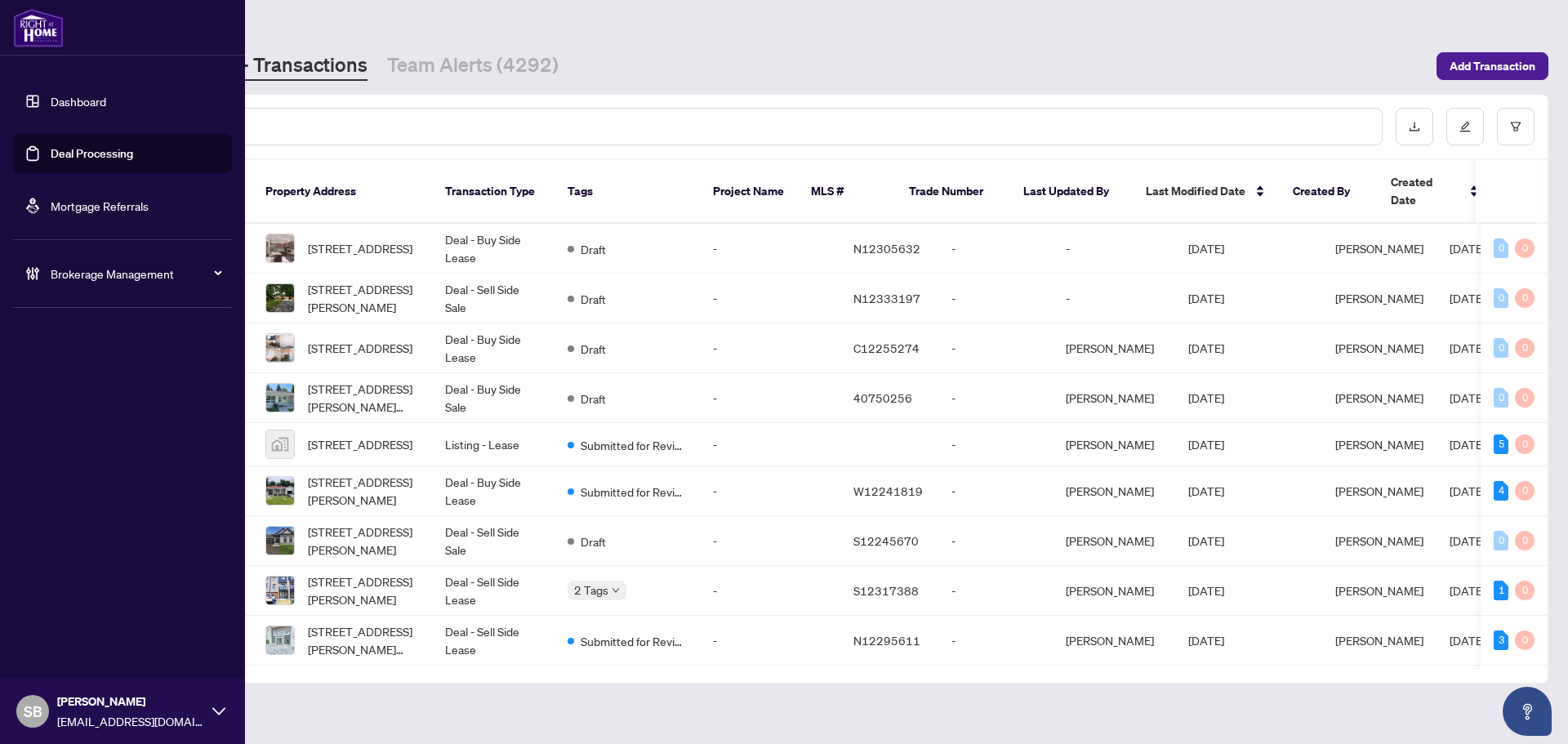
click at [67, 276] on span "Brokerage Management" at bounding box center [136, 273] width 170 height 18
click at [80, 391] on link "Manage Agents" at bounding box center [74, 391] width 81 height 15
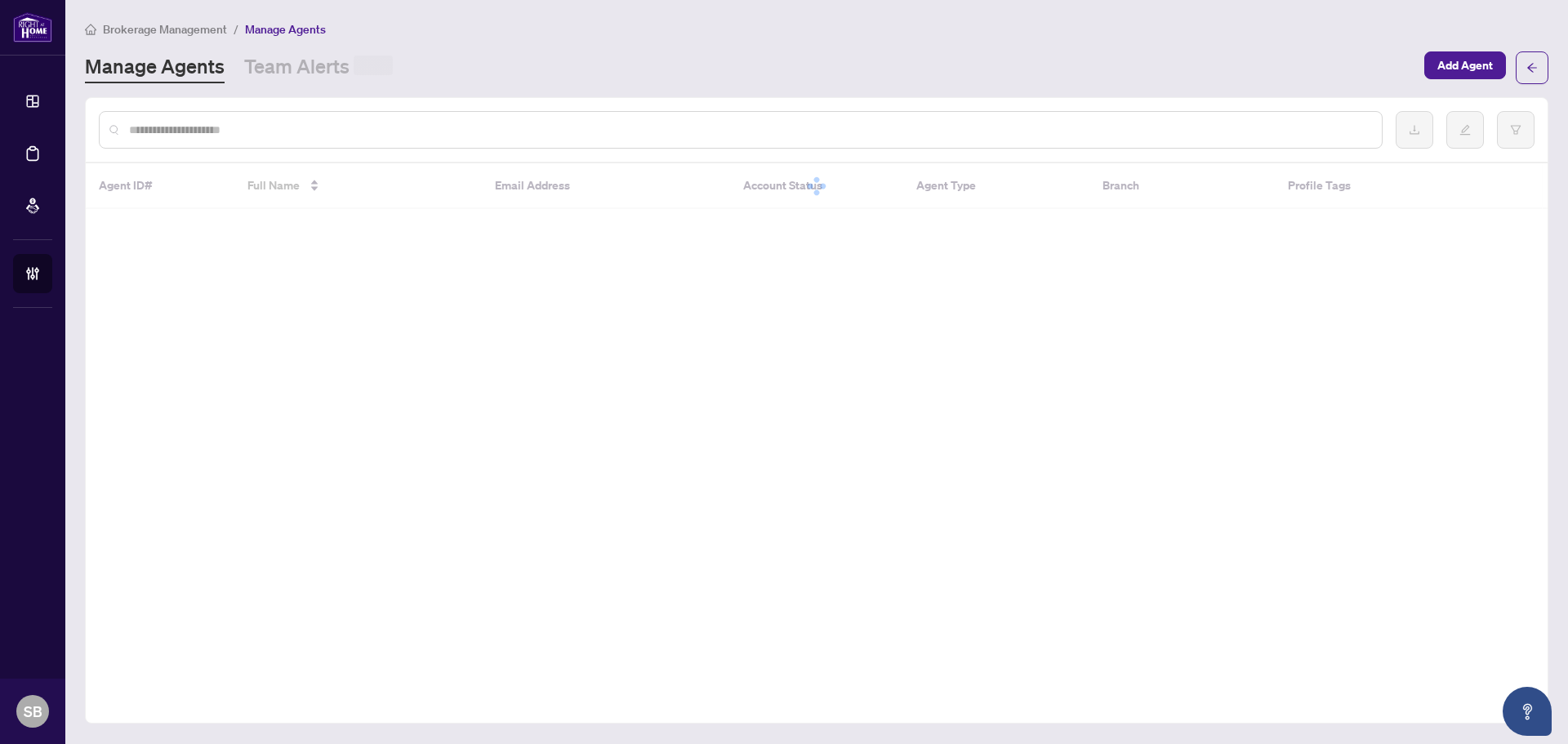
click at [450, 133] on input "text" at bounding box center [749, 130] width 1240 height 18
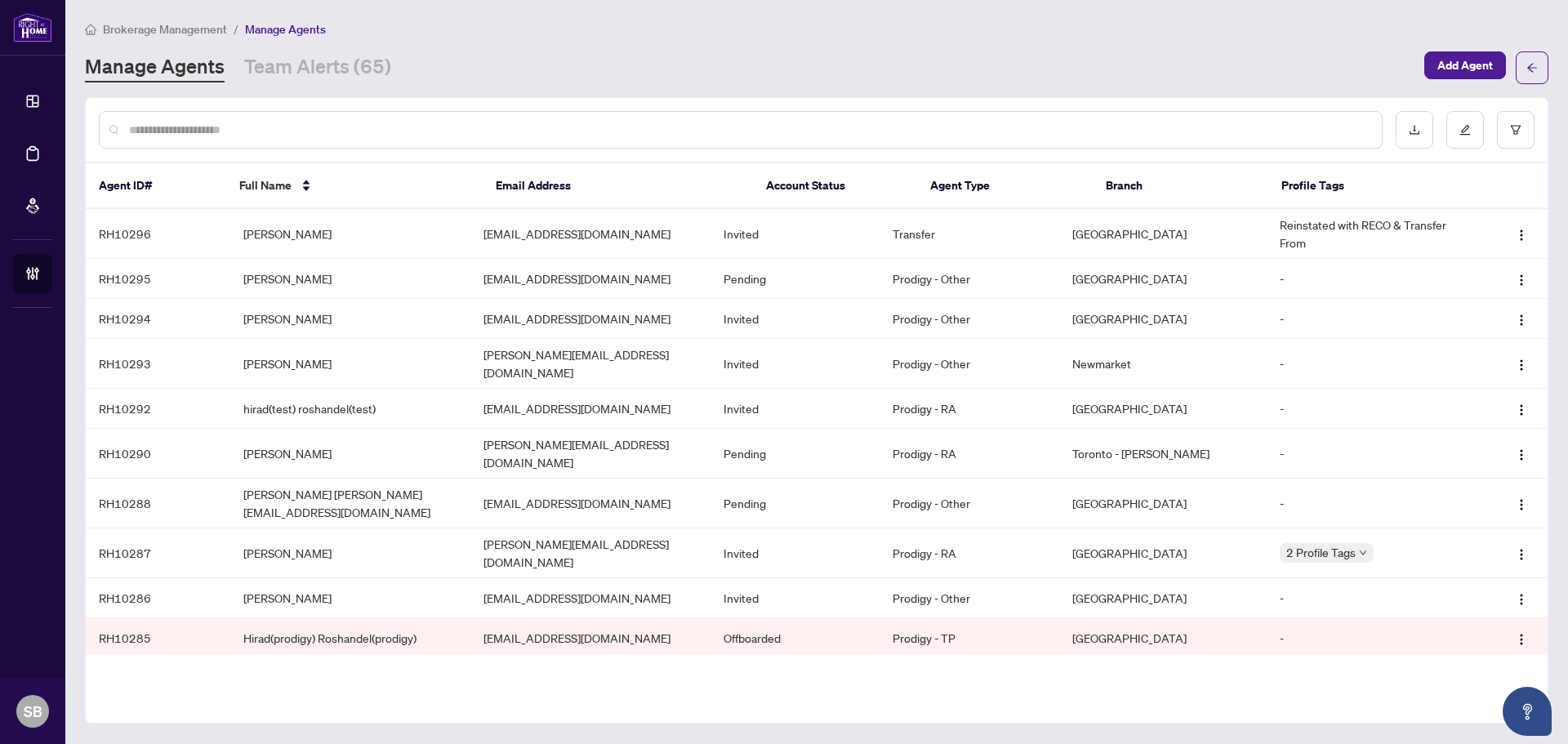
click at [223, 133] on input "text" at bounding box center [749, 130] width 1240 height 18
click at [223, 133] on input "text" at bounding box center [749, 130] width 1240 height 18
click at [183, 96] on div "Brokerage Management / Manage Agents Manage Agents Team Alerts (65) Add Agent A…" at bounding box center [817, 372] width 1464 height 705
click at [194, 135] on input "text" at bounding box center [749, 130] width 1240 height 18
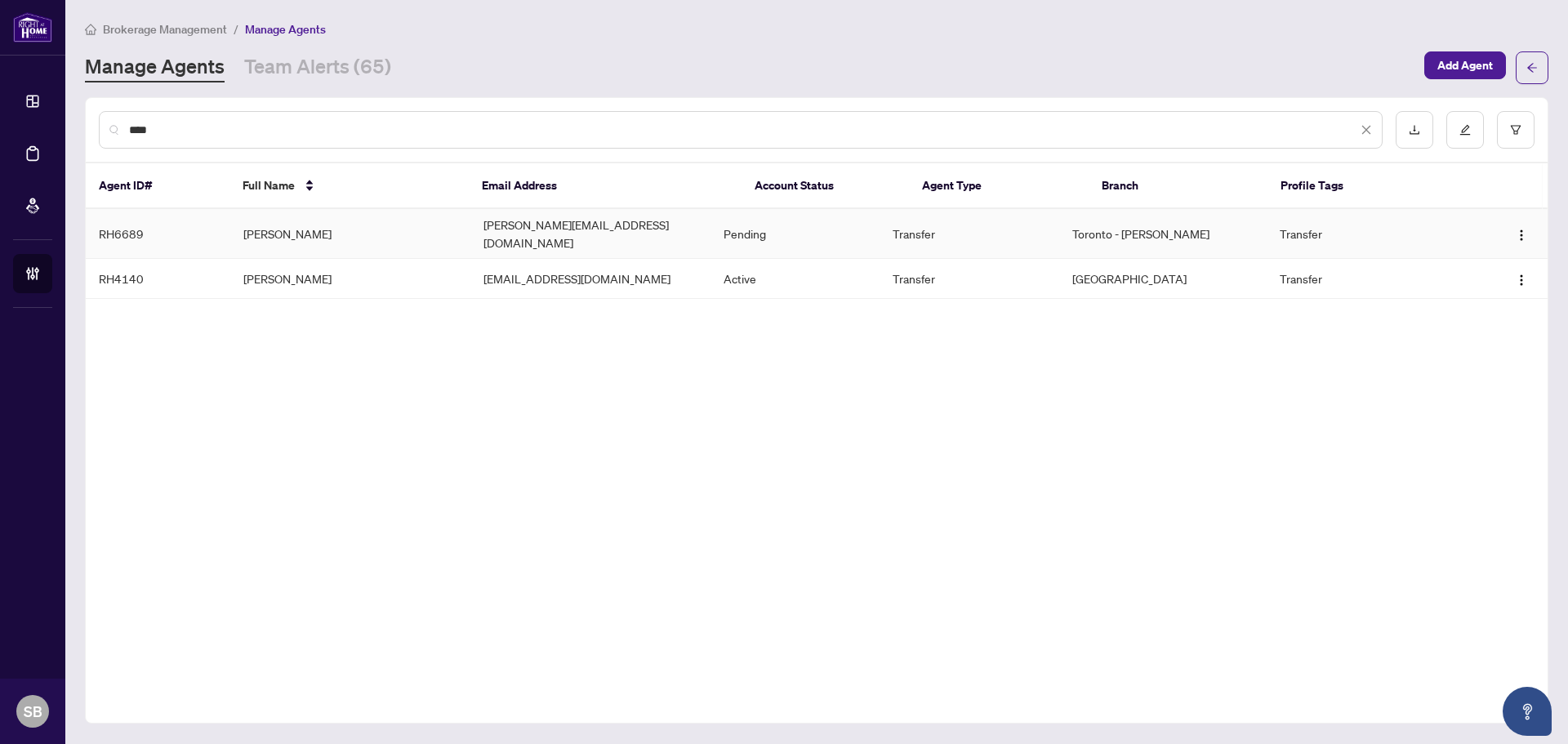
type input "****"
click at [448, 219] on td "[PERSON_NAME]" at bounding box center [349, 234] width 240 height 50
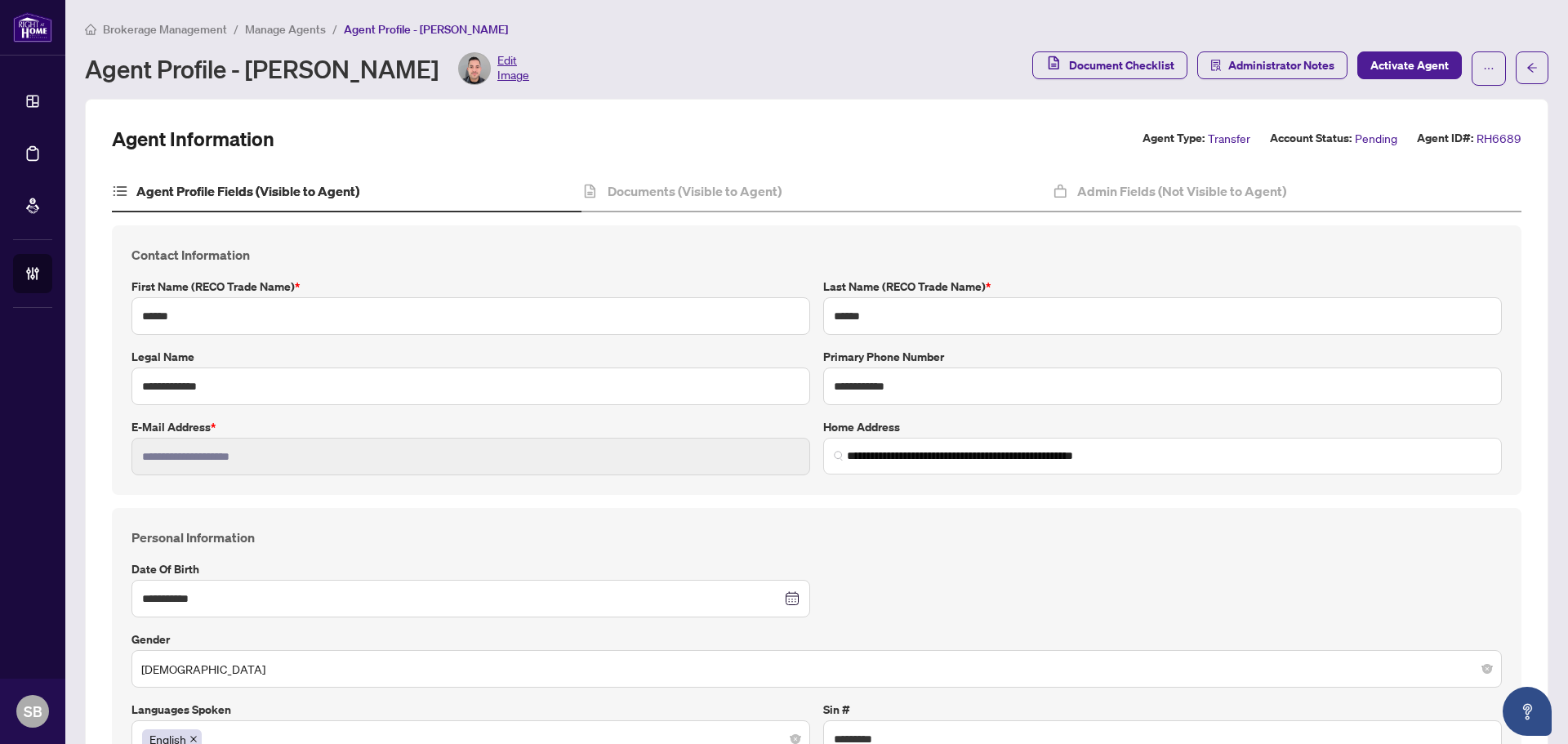
drag, startPoint x: 404, startPoint y: 71, endPoint x: 417, endPoint y: 65, distance: 14.3
click at [403, 70] on div "Agent Profile - Wesley Lamont Edit Image" at bounding box center [307, 69] width 444 height 33
drag, startPoint x: 423, startPoint y: 63, endPoint x: 254, endPoint y: 62, distance: 169.0
click at [254, 62] on div "Agent Profile - Wesley Lamont Edit Image" at bounding box center [307, 69] width 444 height 33
copy div "[PERSON_NAME]"
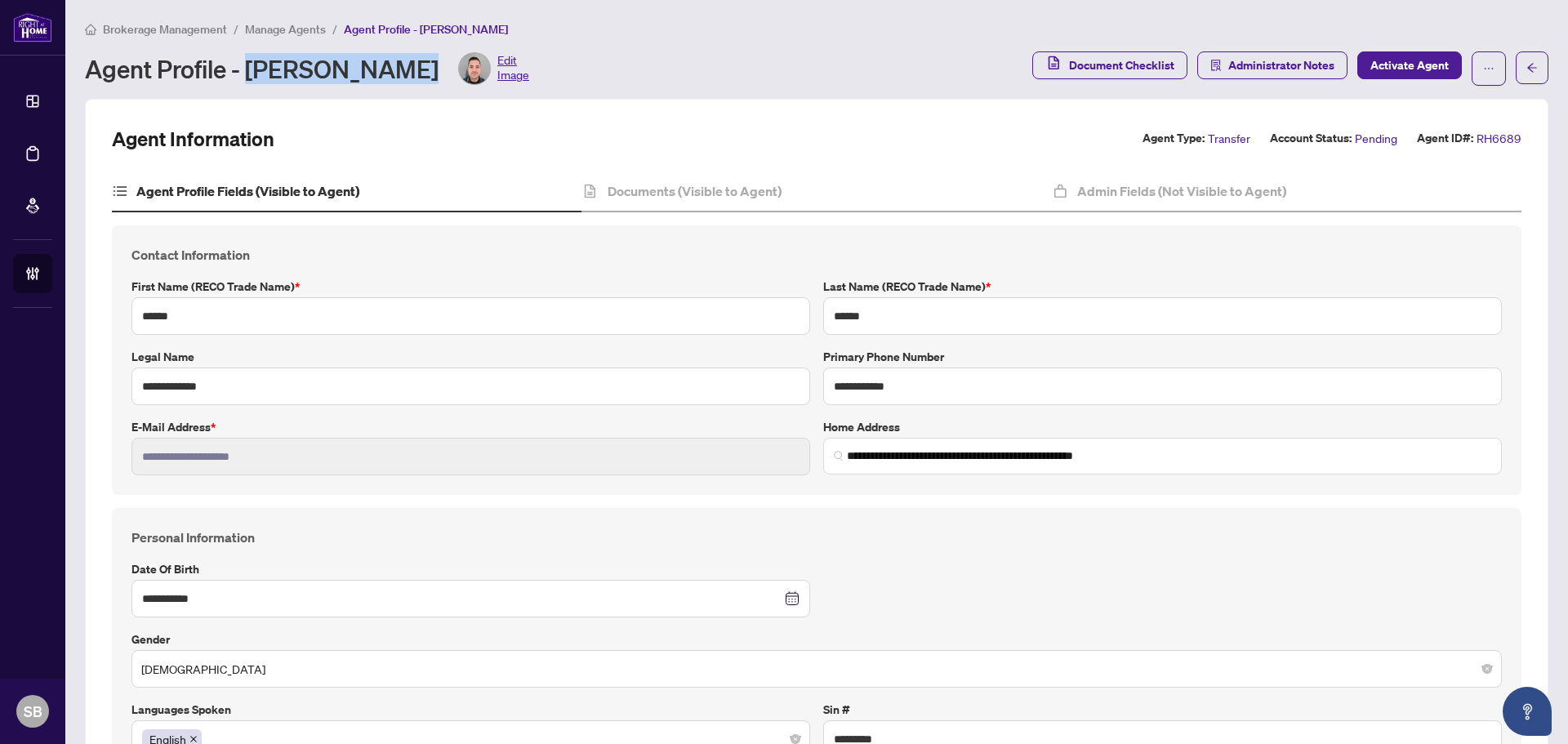
drag, startPoint x: 412, startPoint y: 67, endPoint x: 249, endPoint y: 63, distance: 163.0
click at [249, 63] on div "Agent Profile - Wesley Lamont Edit Image" at bounding box center [307, 69] width 444 height 33
copy div "[PERSON_NAME]"
click at [256, 31] on span "Manage Agents" at bounding box center [285, 29] width 81 height 15
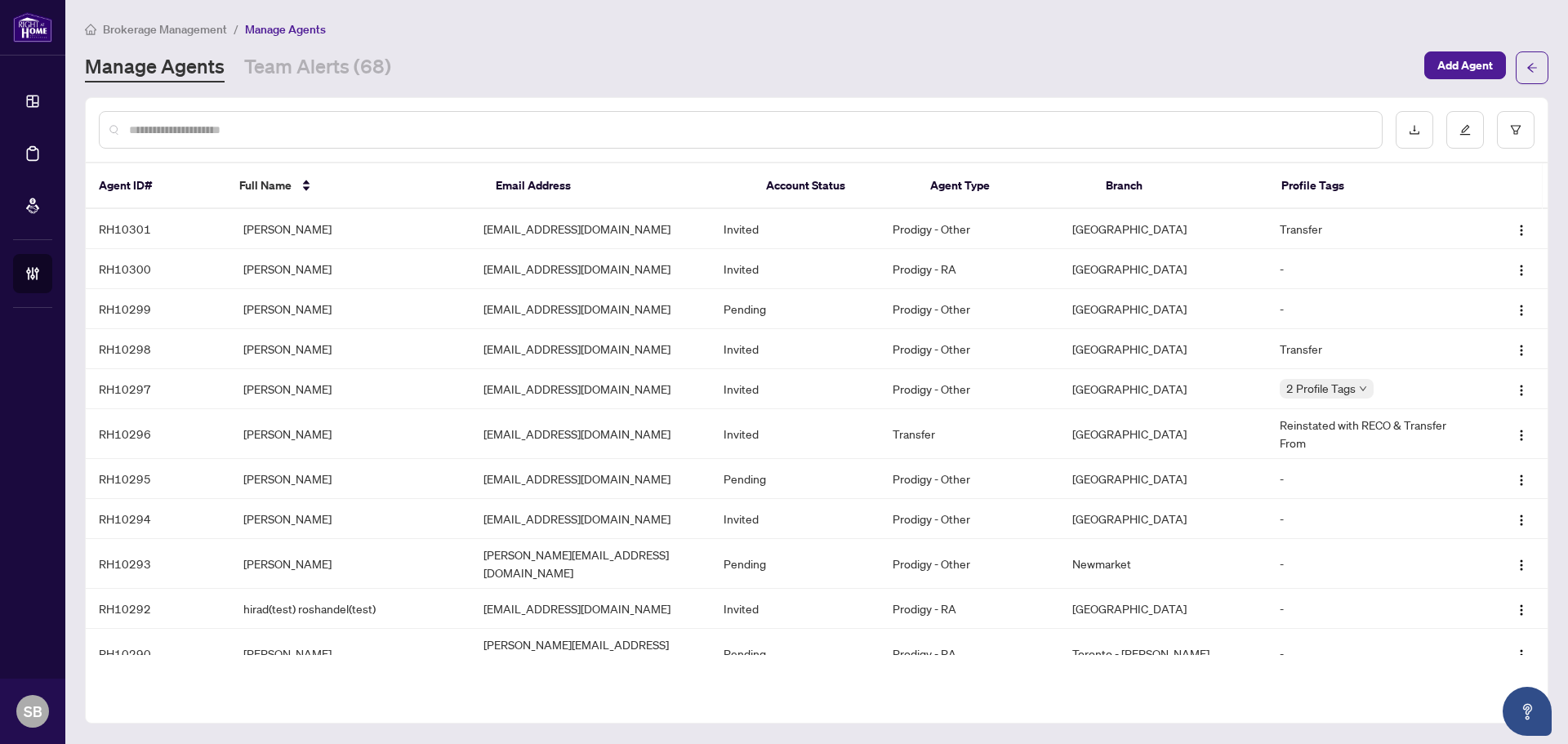
click at [284, 130] on input "text" at bounding box center [749, 130] width 1240 height 18
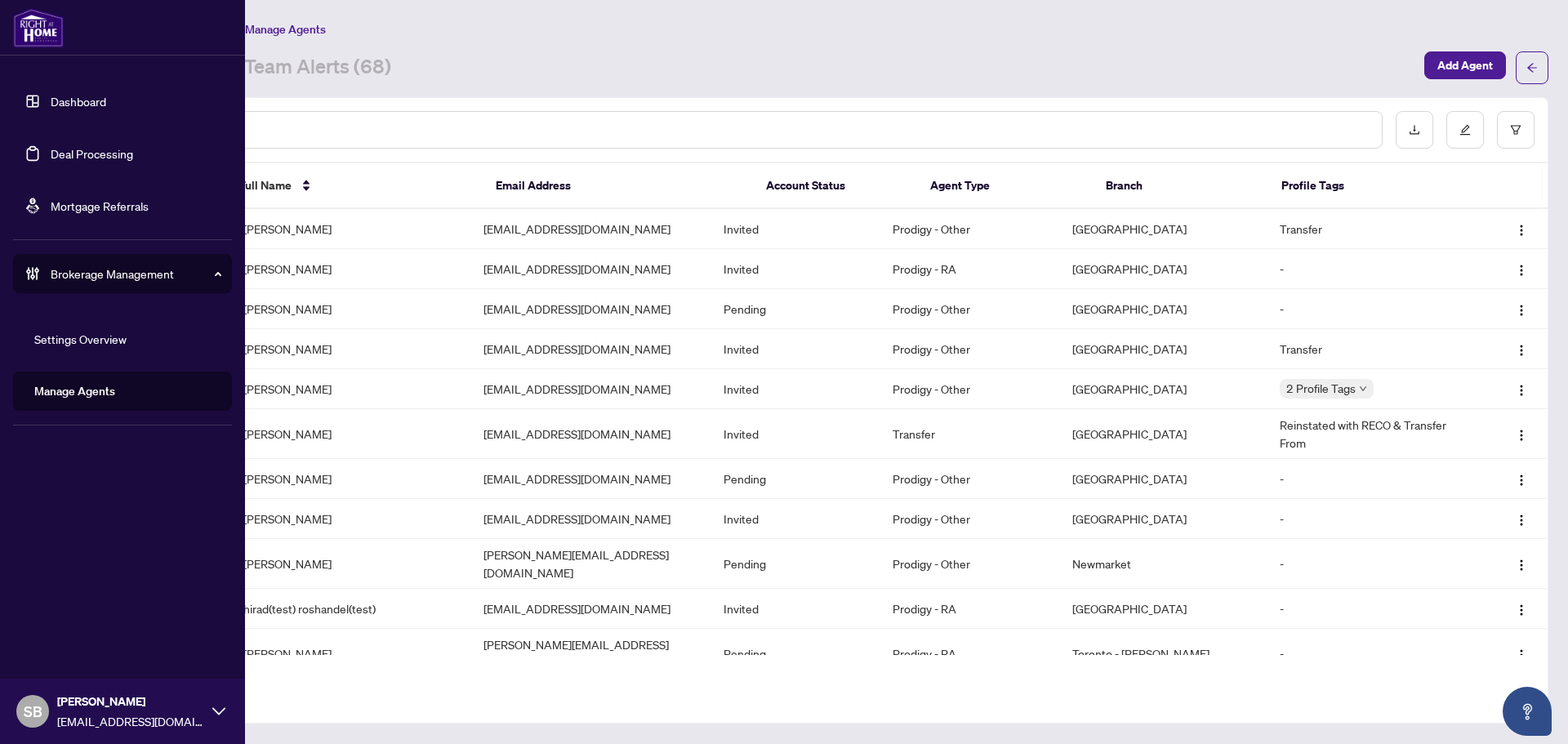
click at [91, 161] on link "Deal Processing" at bounding box center [92, 154] width 83 height 15
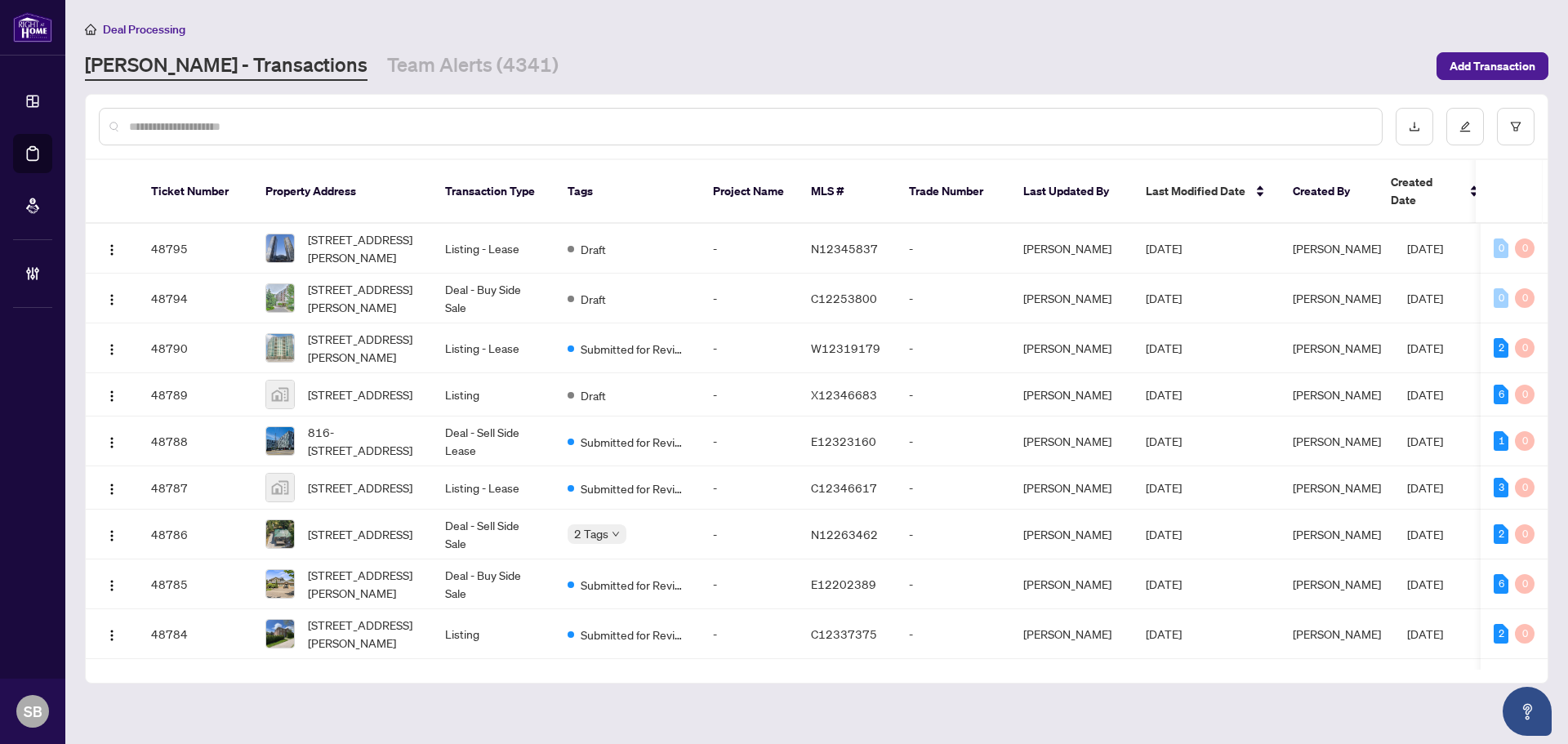
click at [276, 125] on input "text" at bounding box center [749, 127] width 1240 height 18
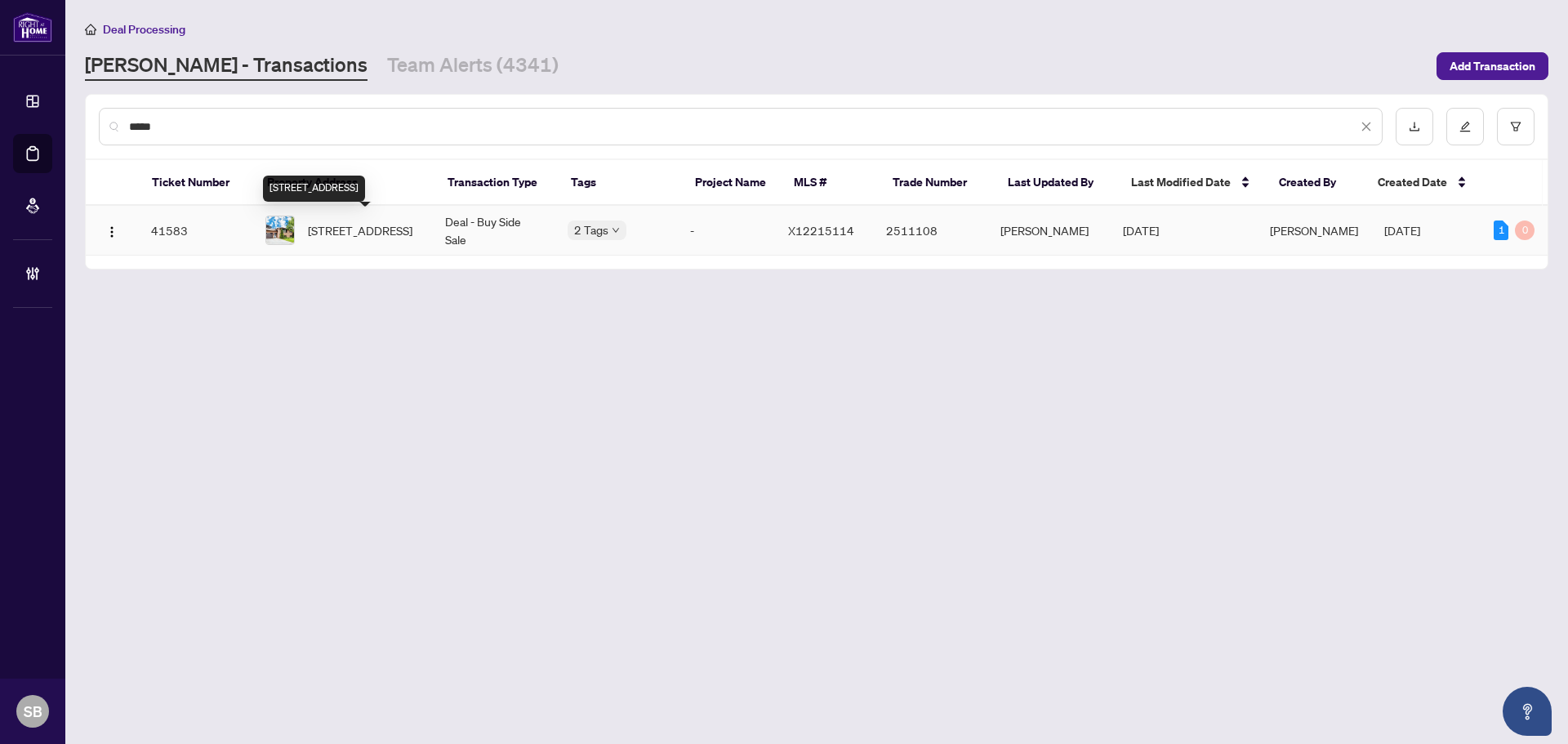
type input "*****"
click at [379, 239] on span "12 Hillside Dr, Kawartha Lakes, Ontario K9V 1A4, Canada" at bounding box center [360, 230] width 105 height 18
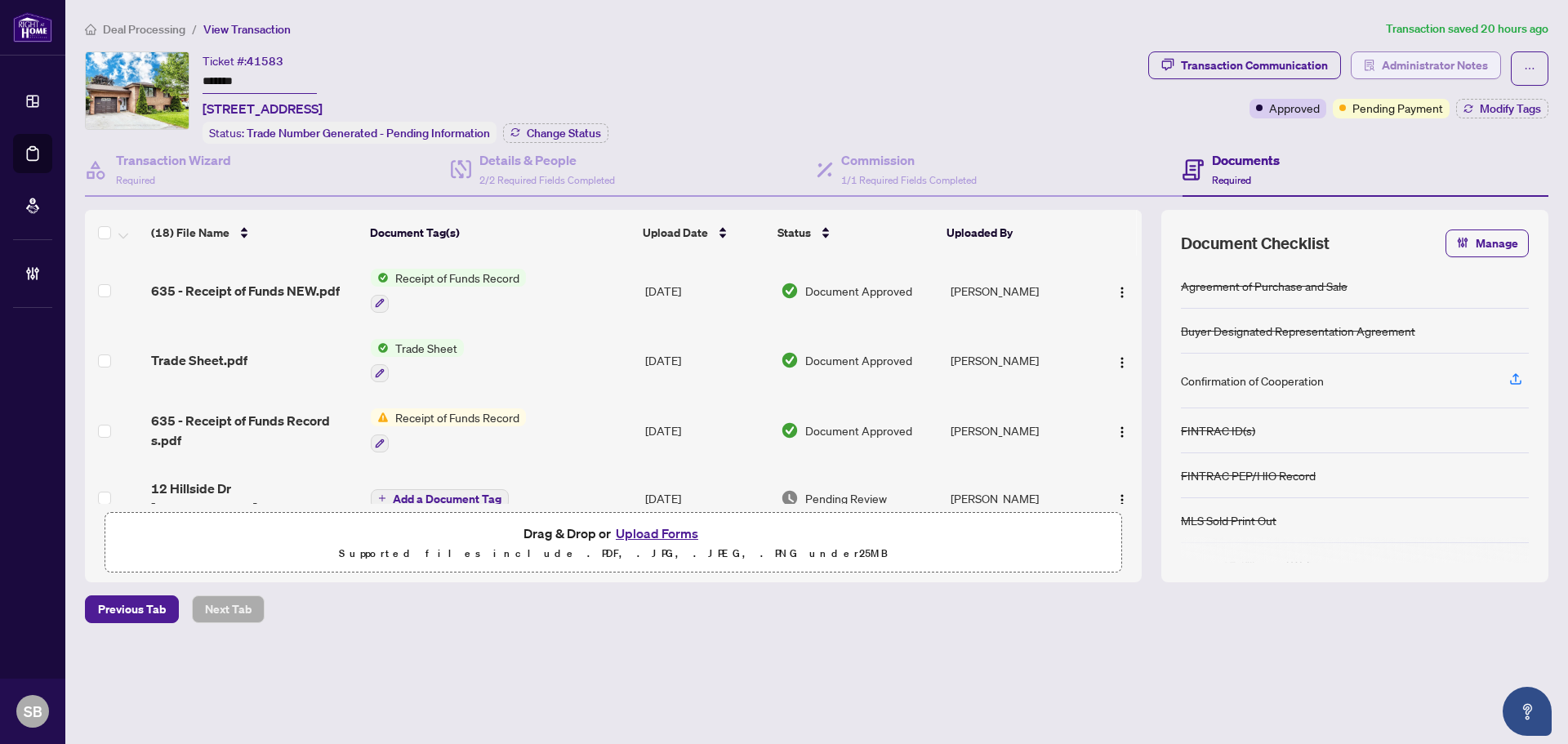
click at [1453, 64] on span "Administrator Notes" at bounding box center [1435, 65] width 106 height 26
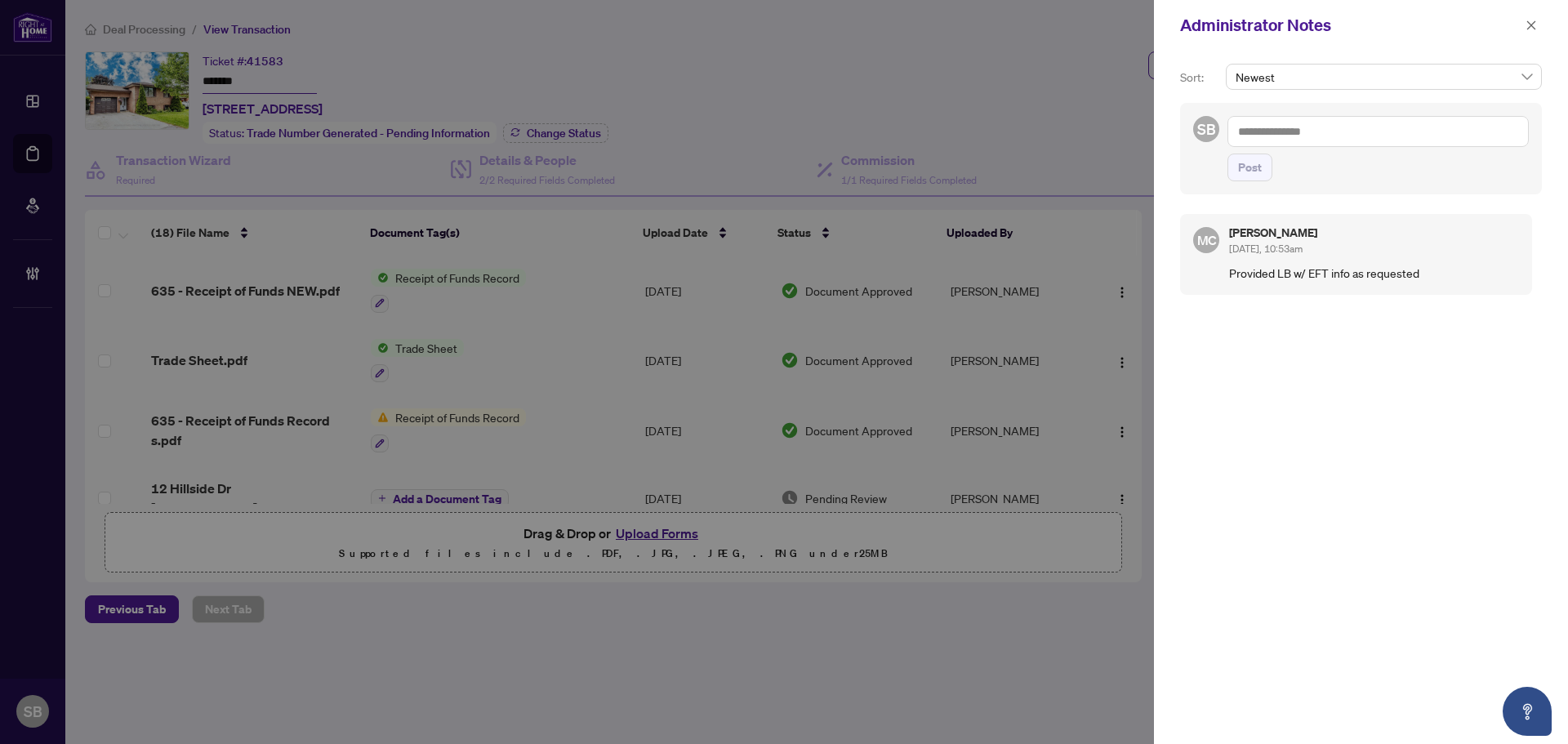
click at [1517, 25] on div "Administrator Notes" at bounding box center [1350, 25] width 340 height 25
click at [1528, 27] on button "button" at bounding box center [1531, 25] width 21 height 20
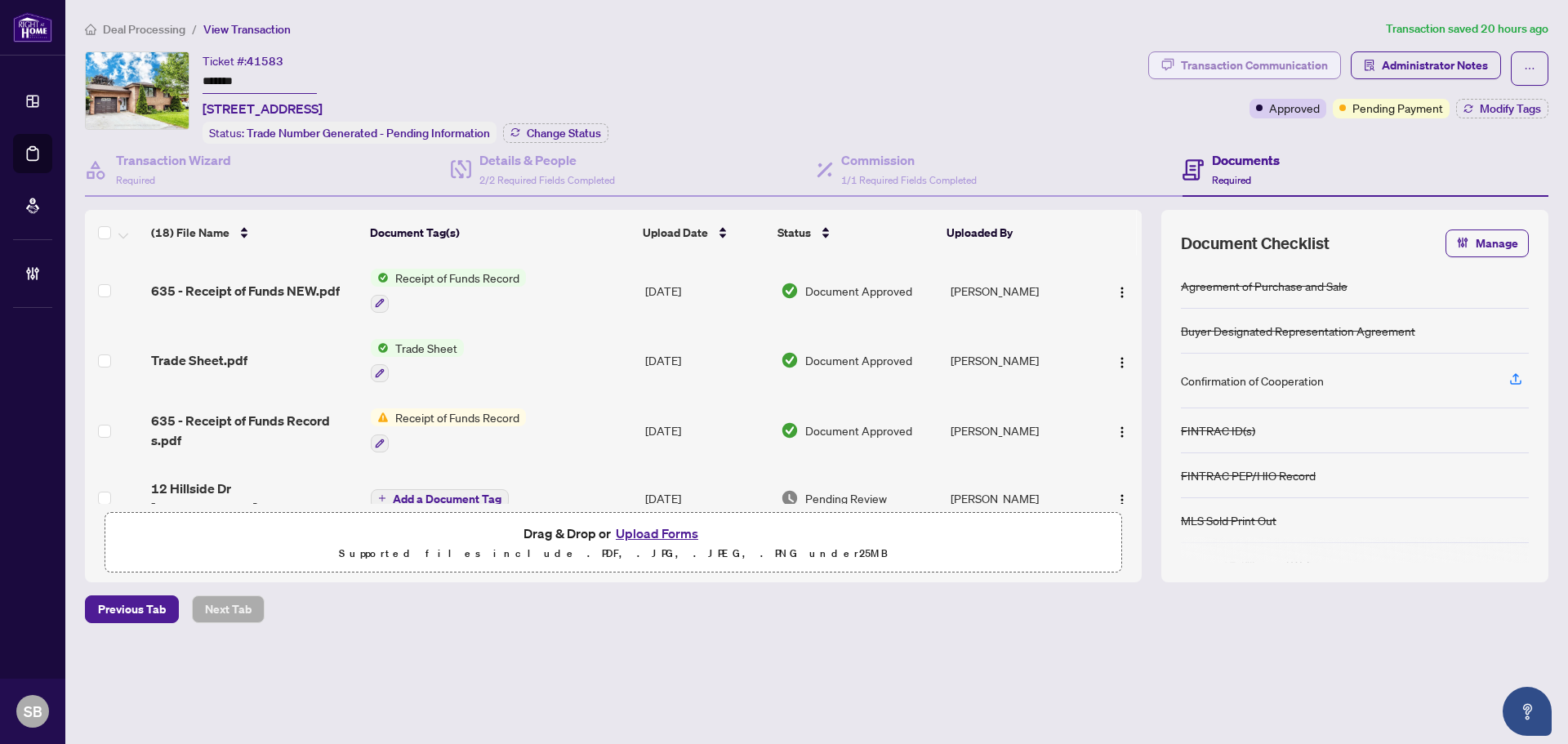
click at [1302, 62] on div "Transaction Communication" at bounding box center [1255, 65] width 147 height 26
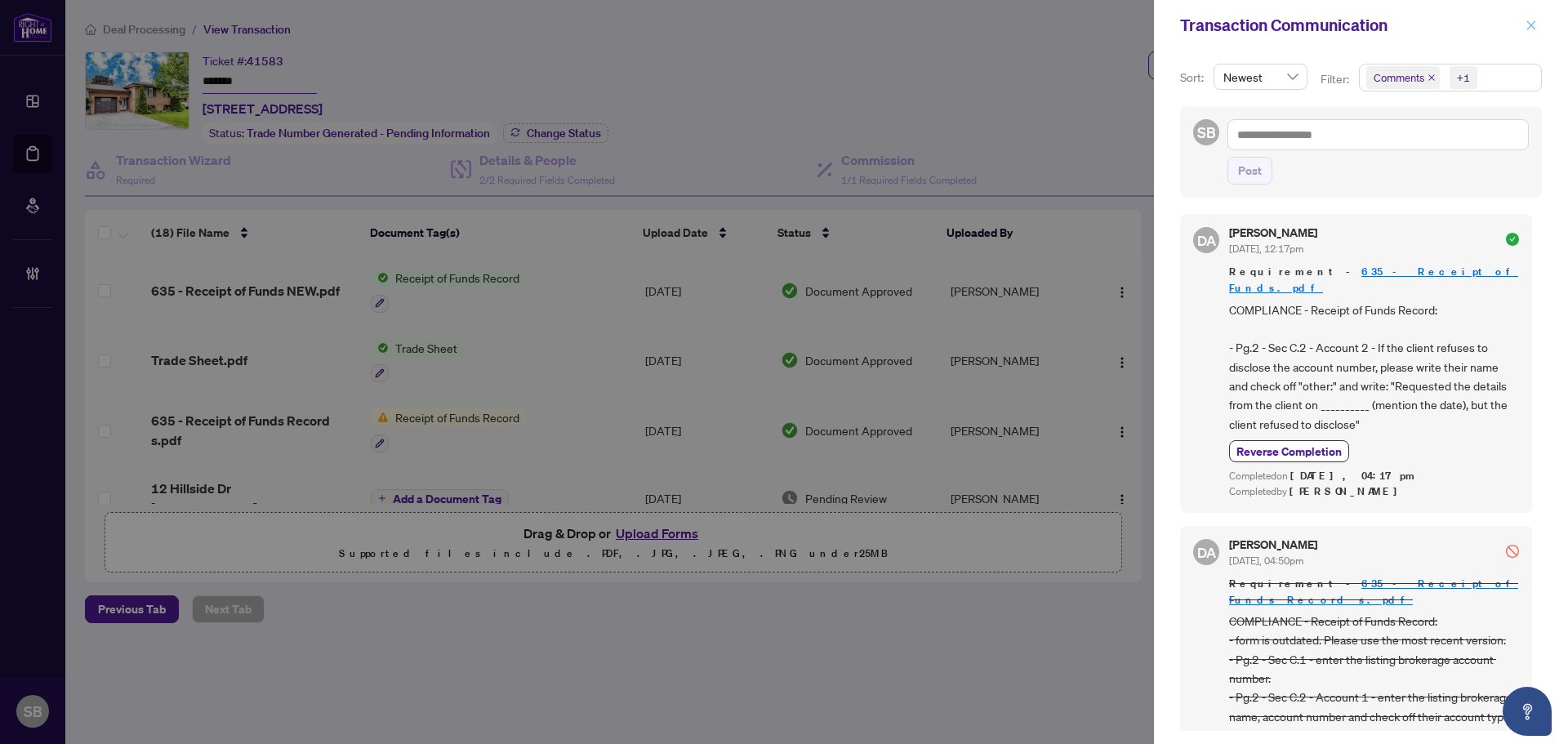
click at [1528, 24] on icon "close" at bounding box center [1531, 25] width 11 height 11
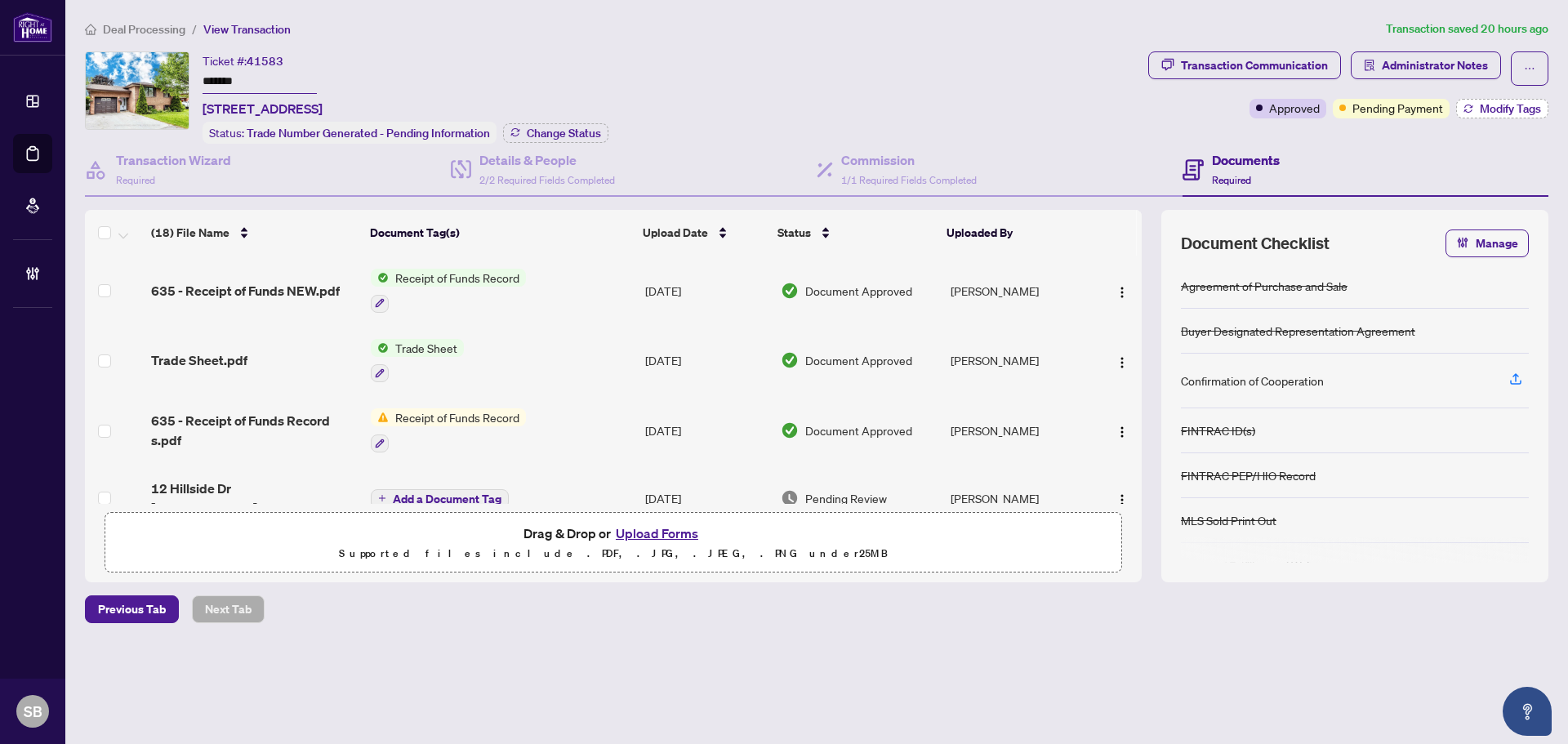
click at [1527, 106] on span "Modify Tags" at bounding box center [1511, 109] width 61 height 11
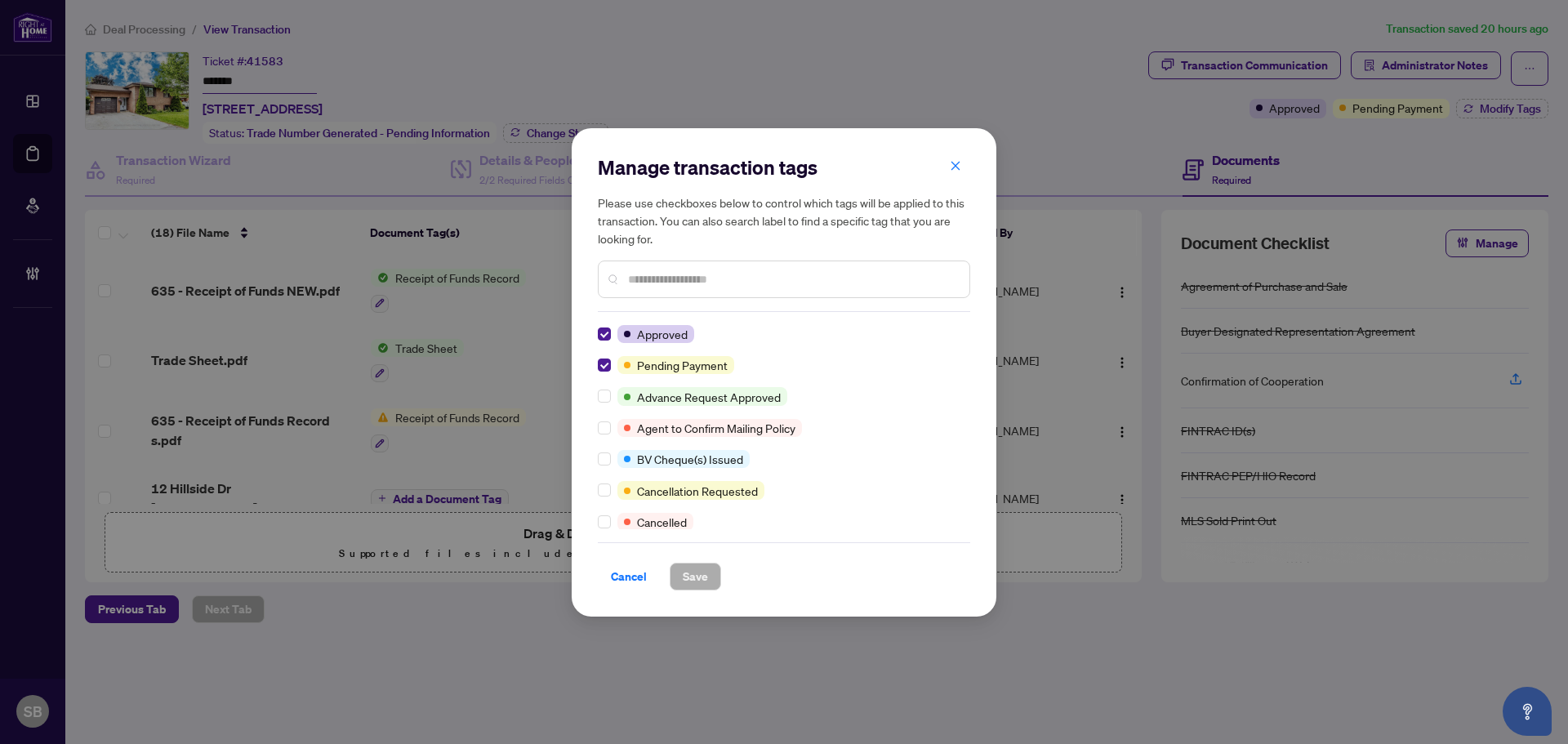
click at [959, 166] on icon "close" at bounding box center [956, 166] width 11 height 11
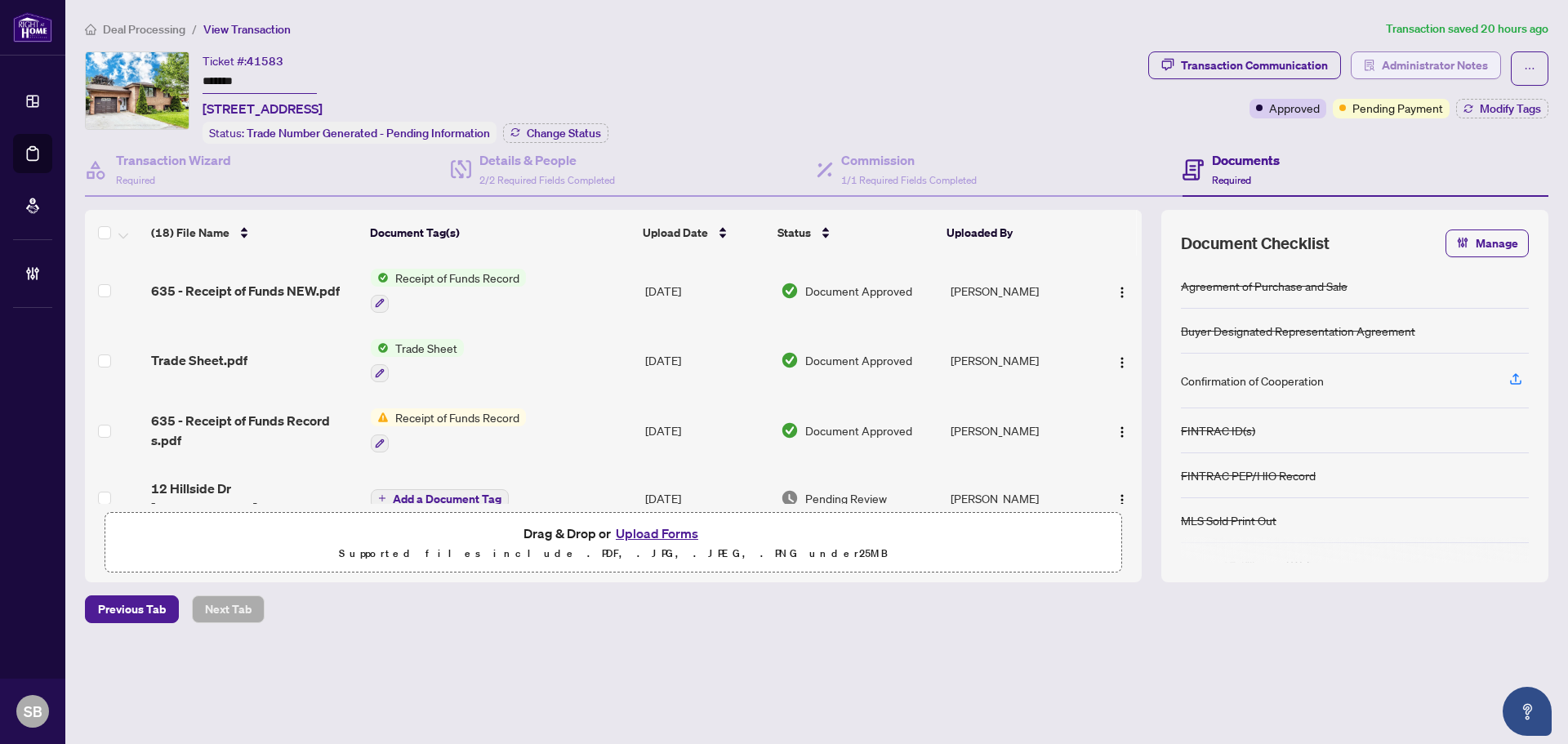
click at [1395, 61] on span "Administrator Notes" at bounding box center [1435, 65] width 106 height 26
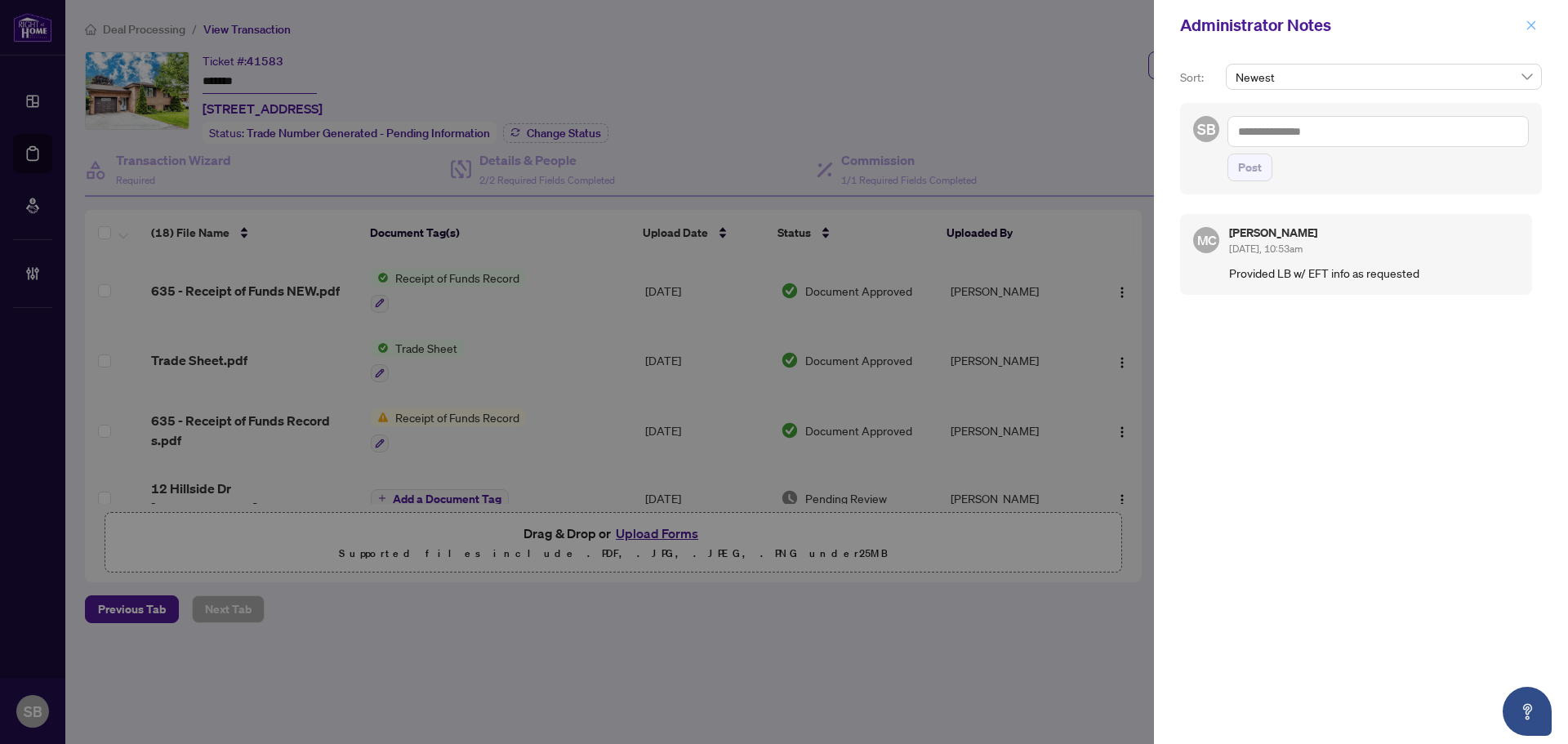
click at [1530, 30] on span "button" at bounding box center [1531, 25] width 11 height 26
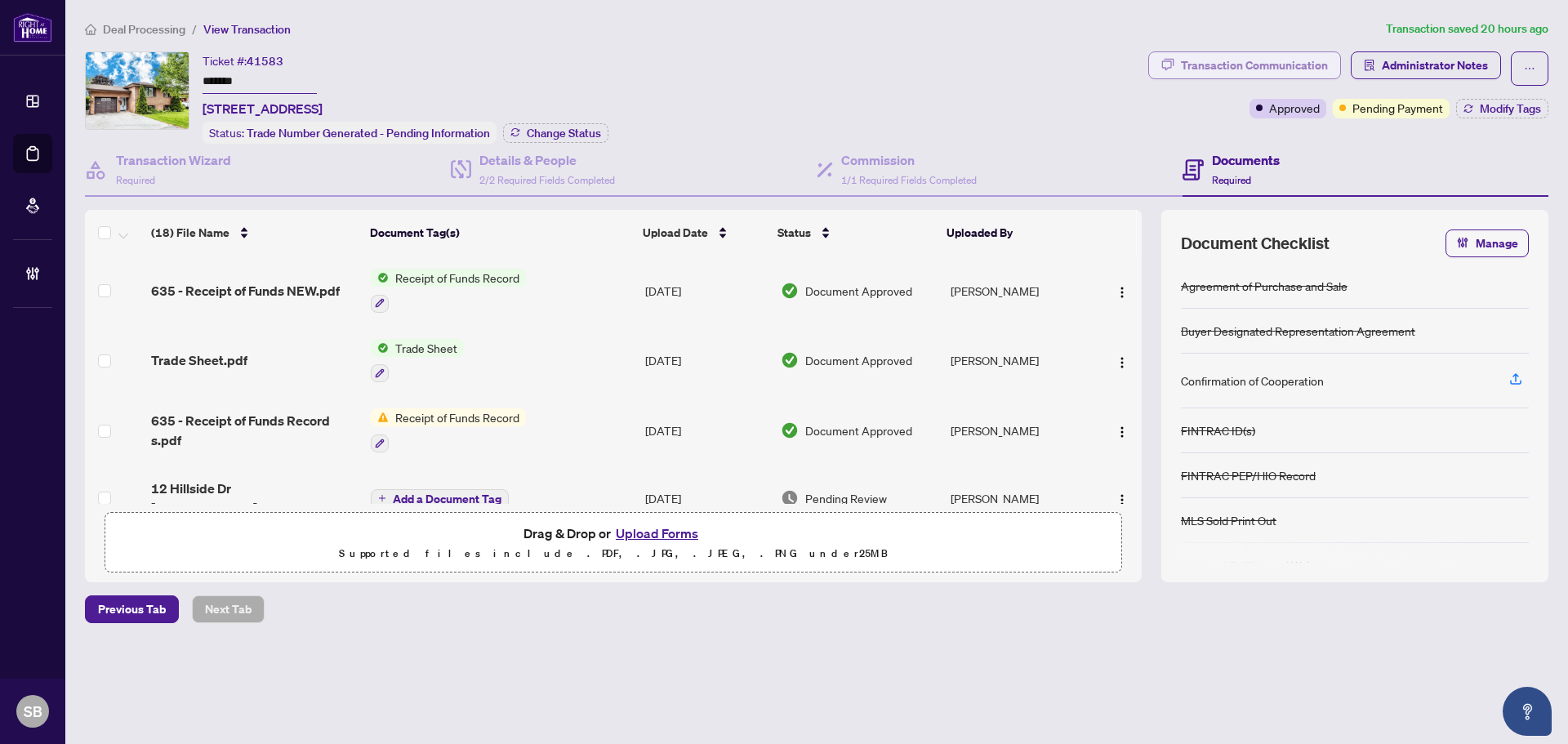
click at [1214, 56] on div "Transaction Communication" at bounding box center [1255, 65] width 147 height 26
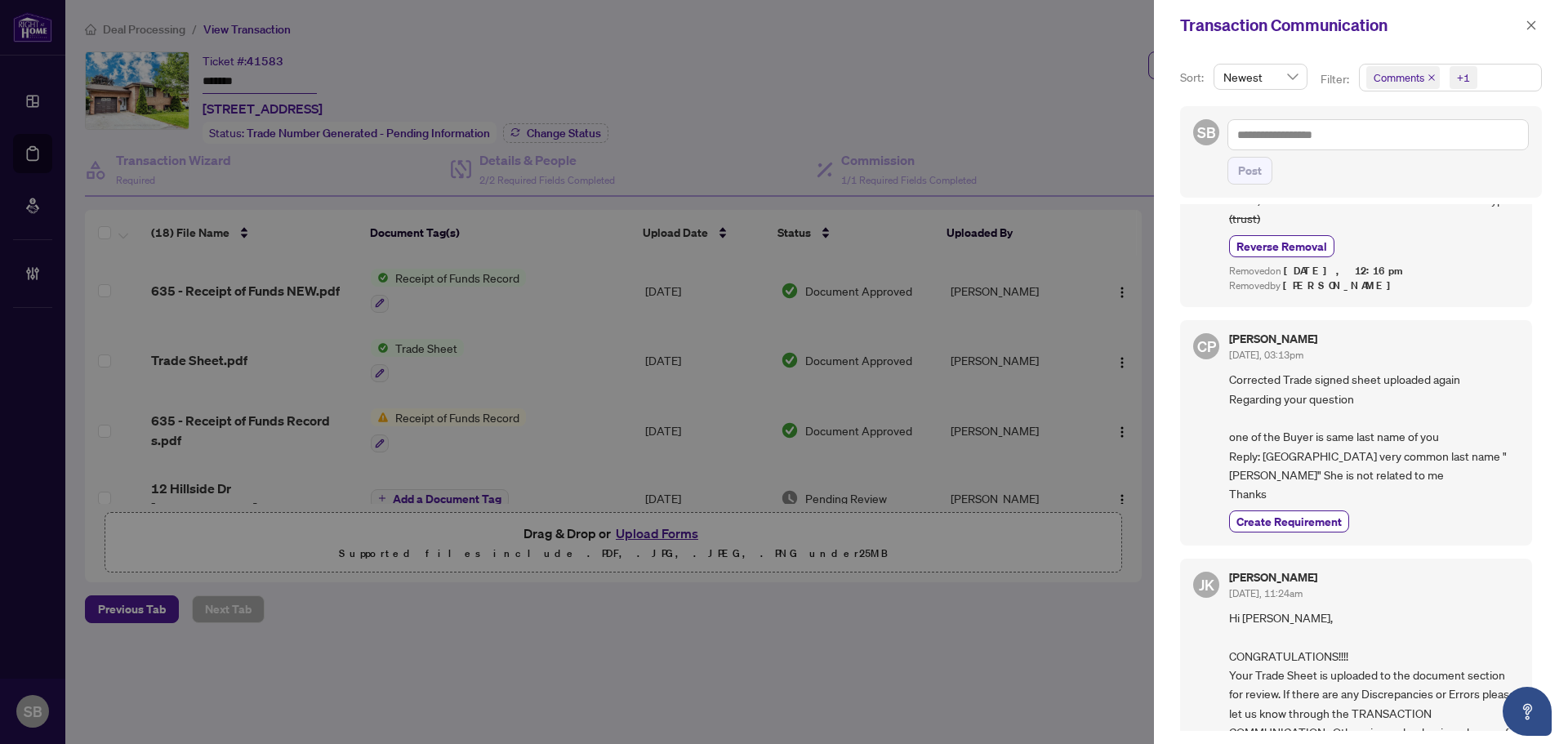
scroll to position [502, 0]
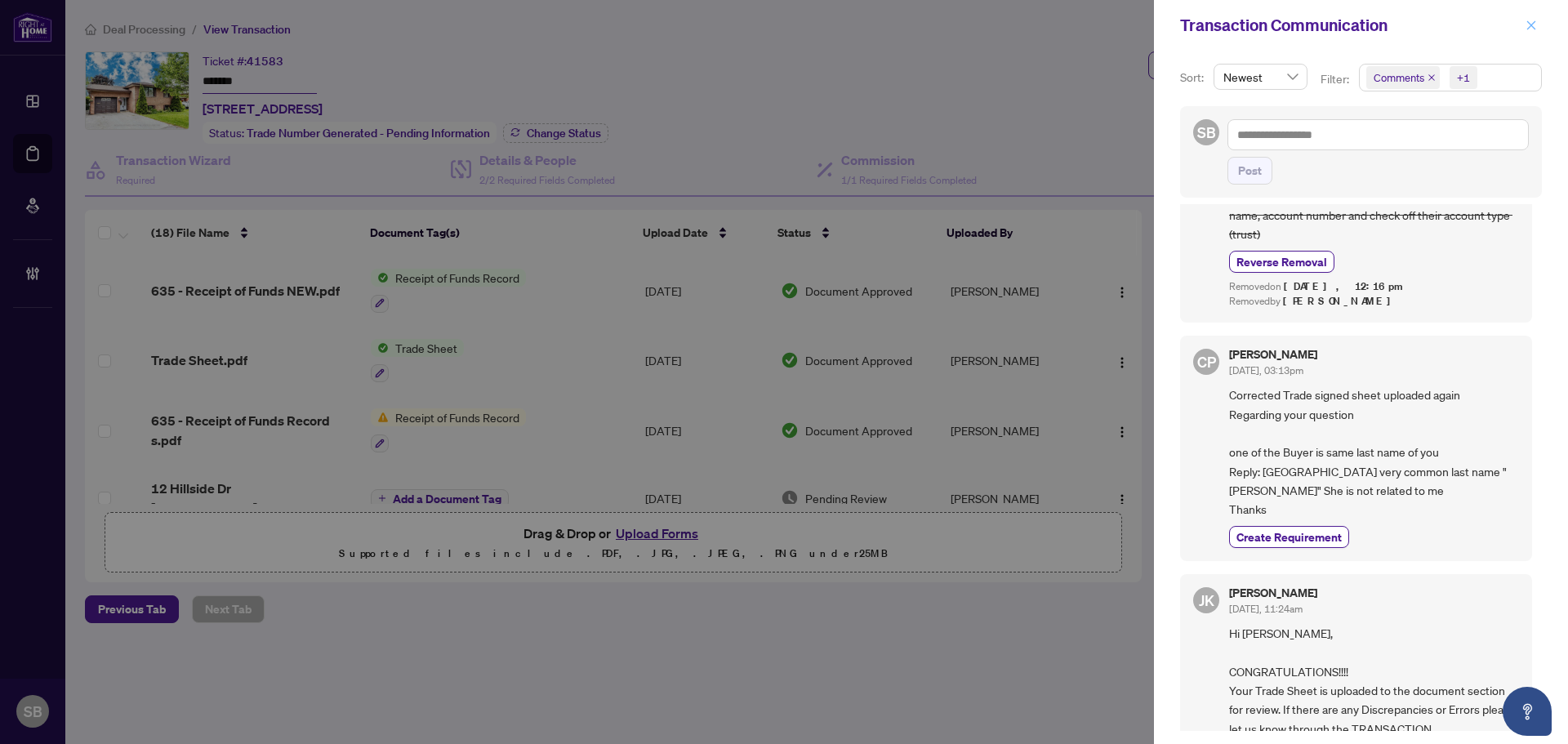
click at [1533, 15] on span "button" at bounding box center [1531, 25] width 11 height 26
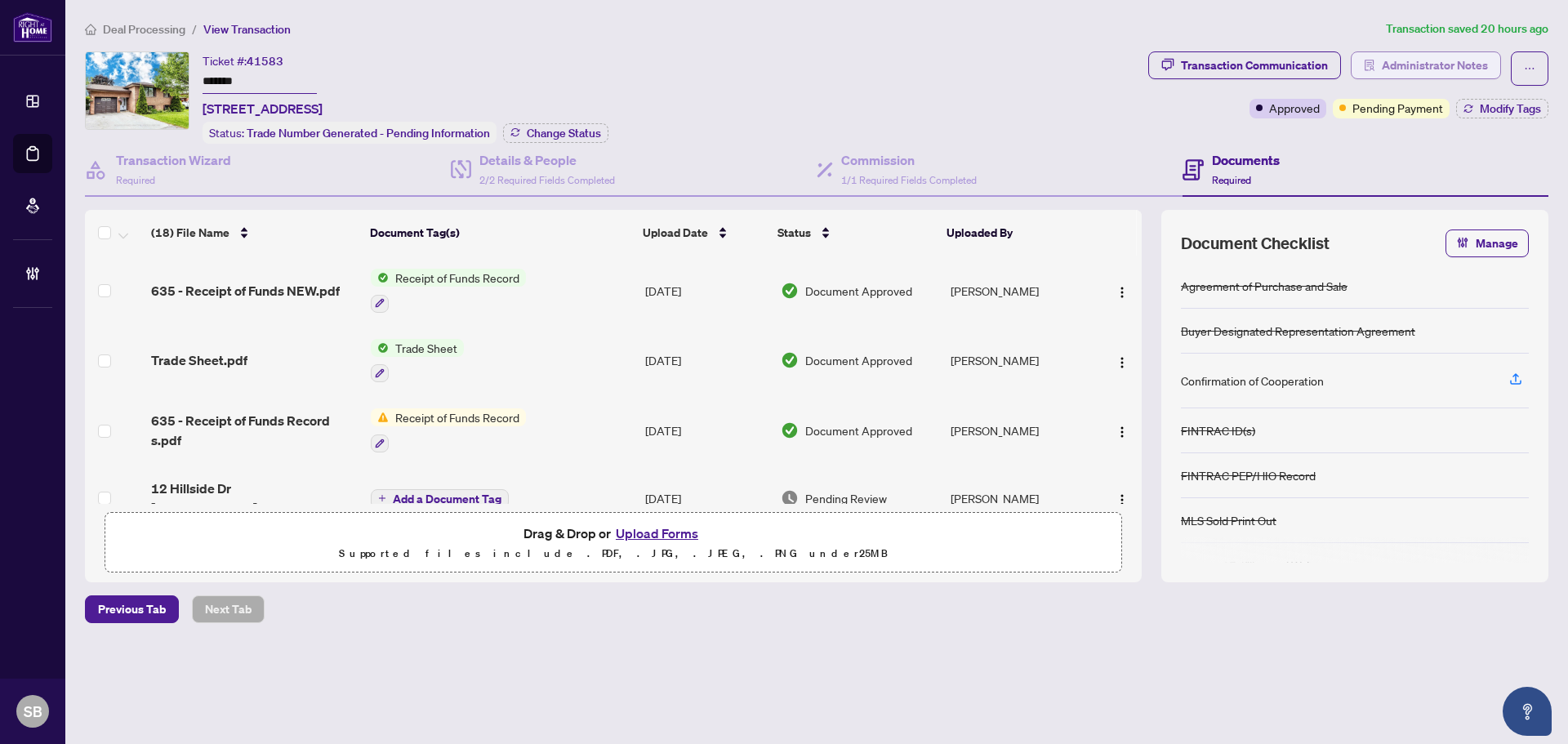
click at [1423, 65] on span "Administrator Notes" at bounding box center [1435, 65] width 106 height 26
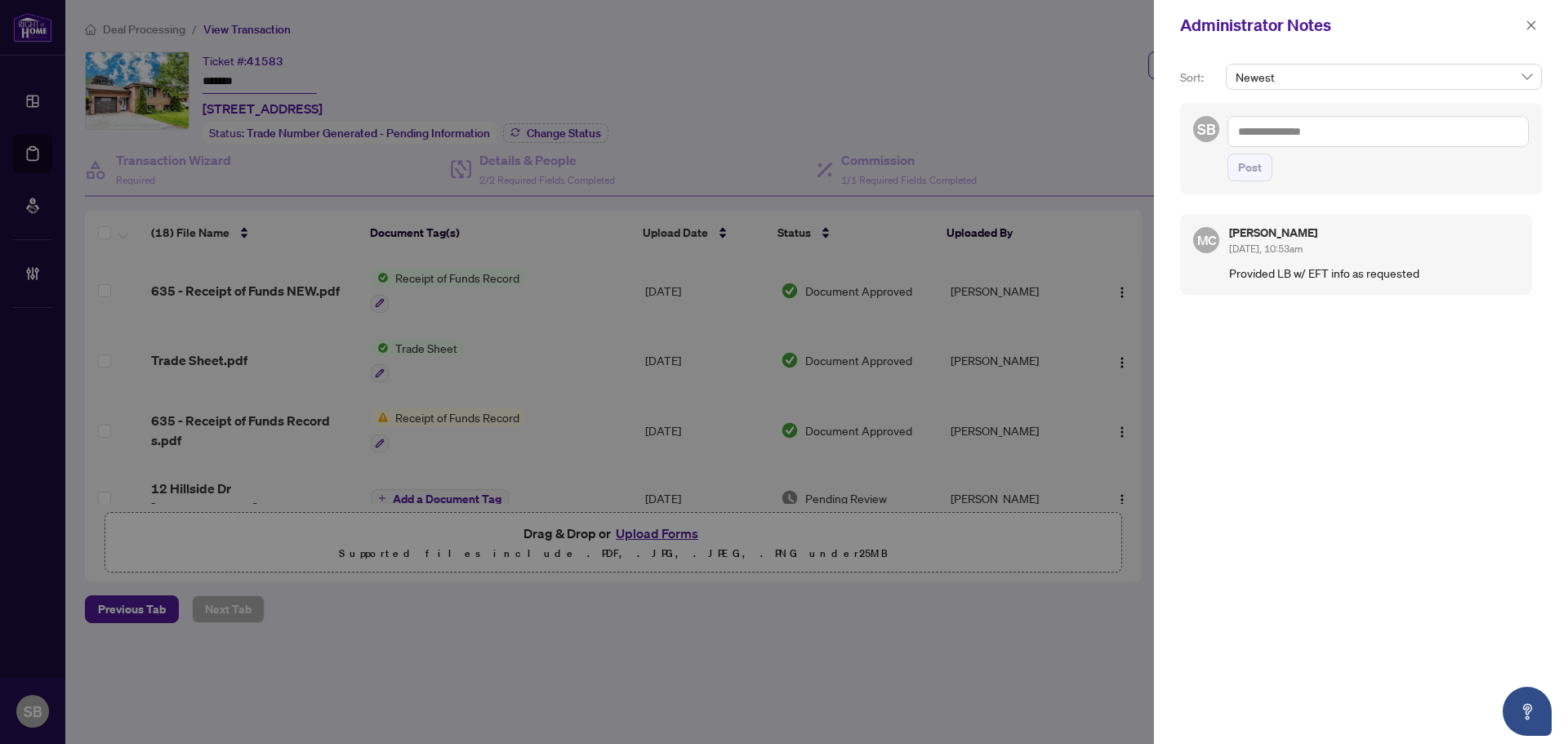
drag, startPoint x: 1530, startPoint y: 29, endPoint x: 1521, endPoint y: 29, distance: 9.0
click at [1531, 29] on icon "close" at bounding box center [1531, 25] width 11 height 11
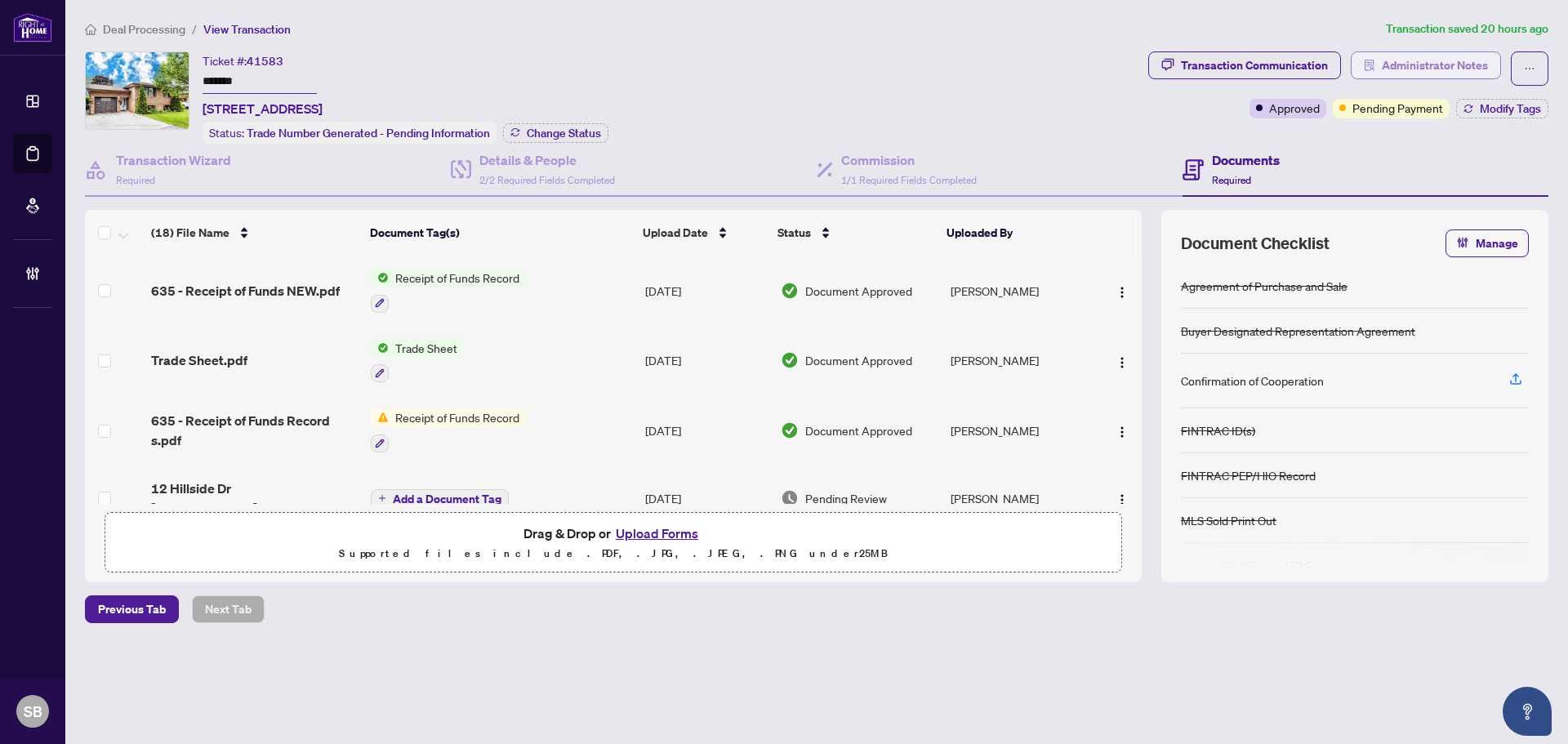
click at [1433, 65] on span "Administrator Notes" at bounding box center [1435, 65] width 106 height 26
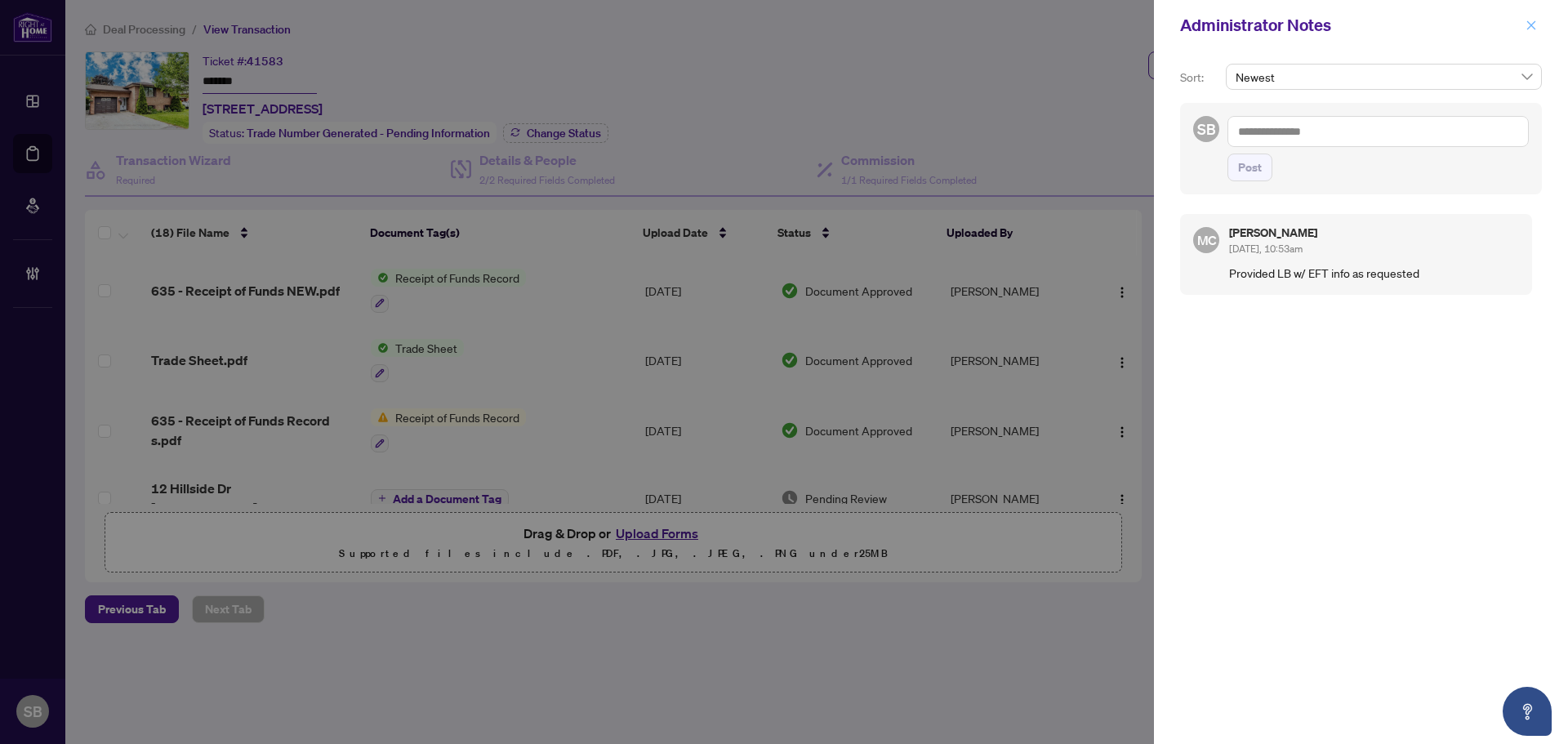
click at [1529, 26] on icon "close" at bounding box center [1531, 25] width 11 height 11
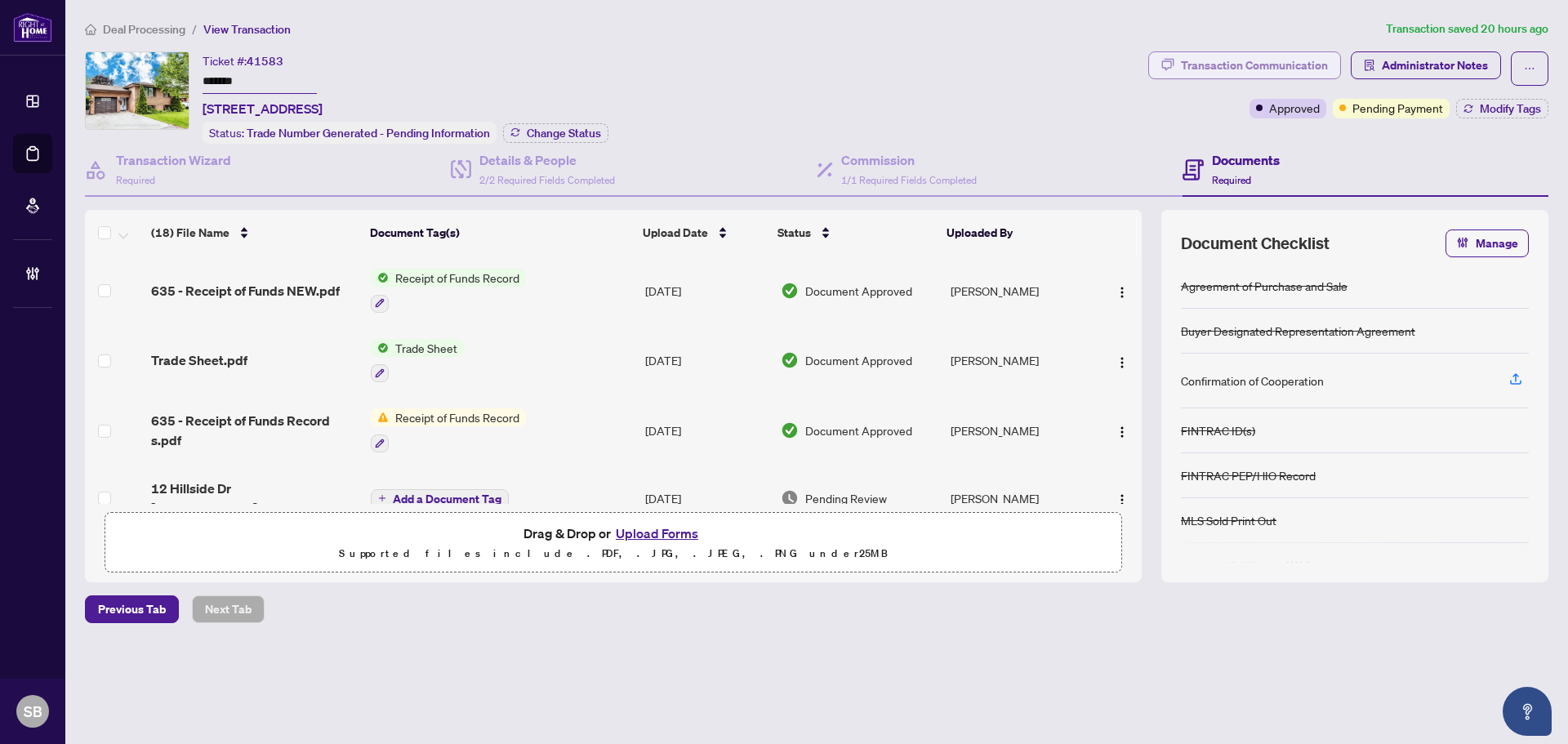
click at [1229, 58] on div "Transaction Communication" at bounding box center [1255, 65] width 147 height 26
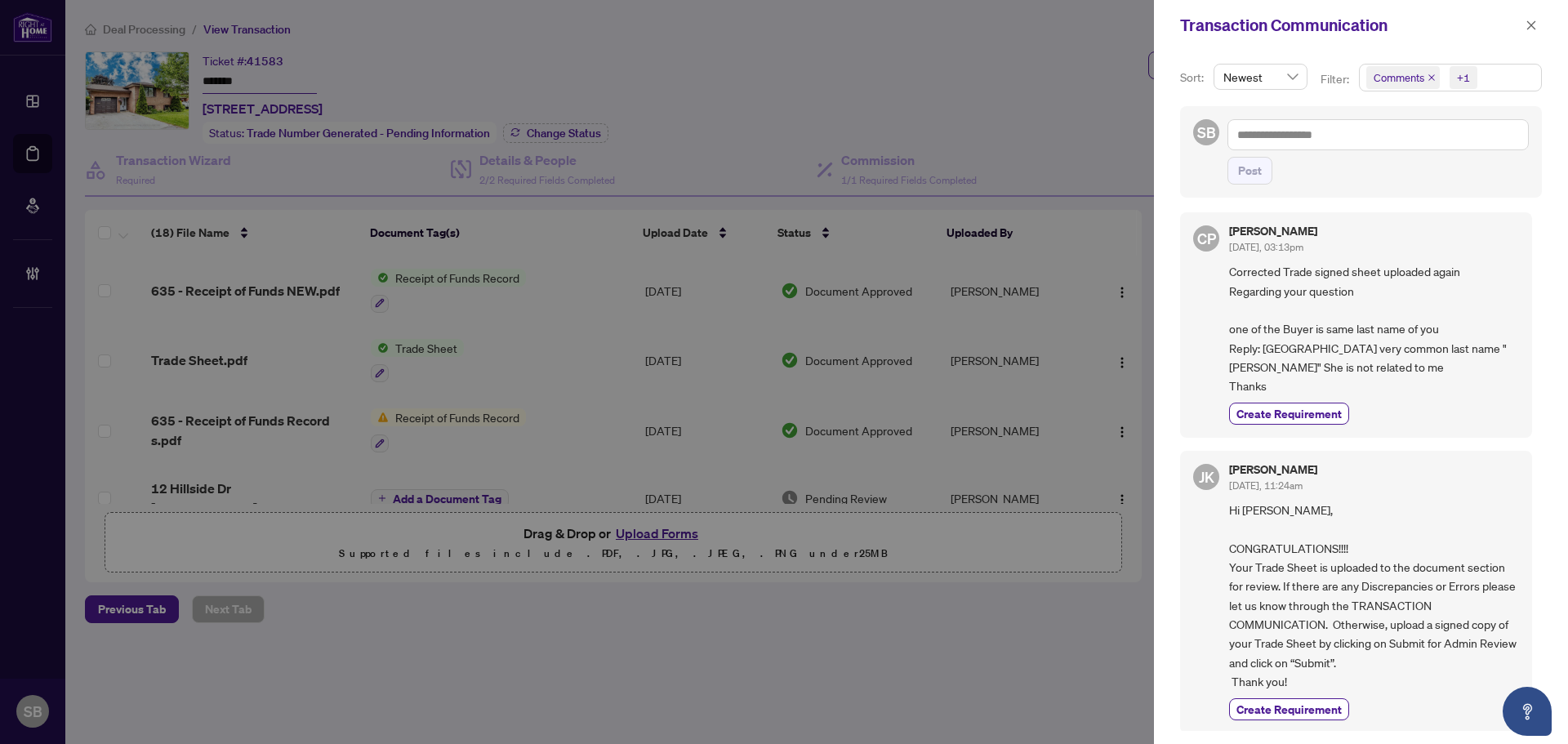
scroll to position [653, 0]
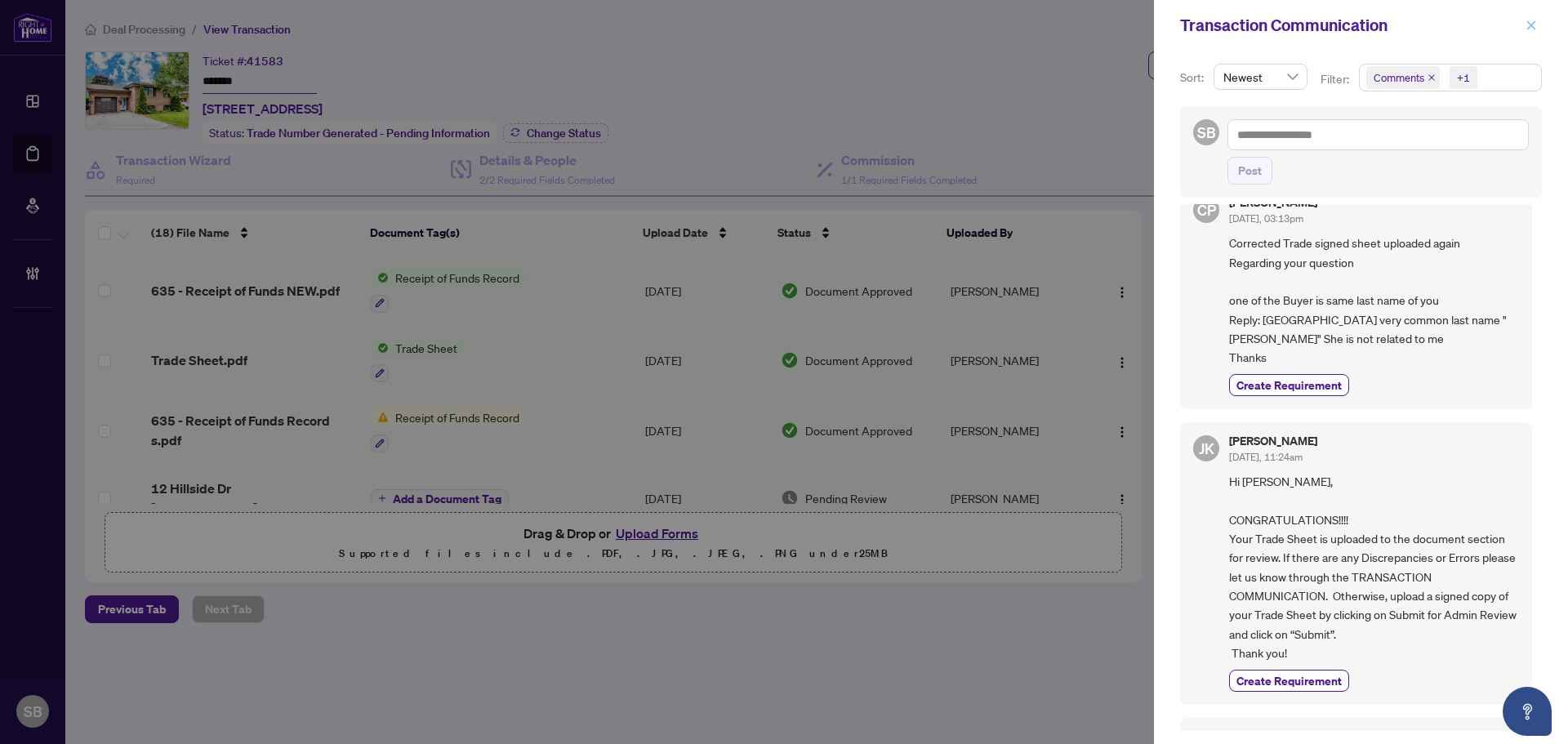
click at [1528, 29] on icon "close" at bounding box center [1531, 25] width 9 height 9
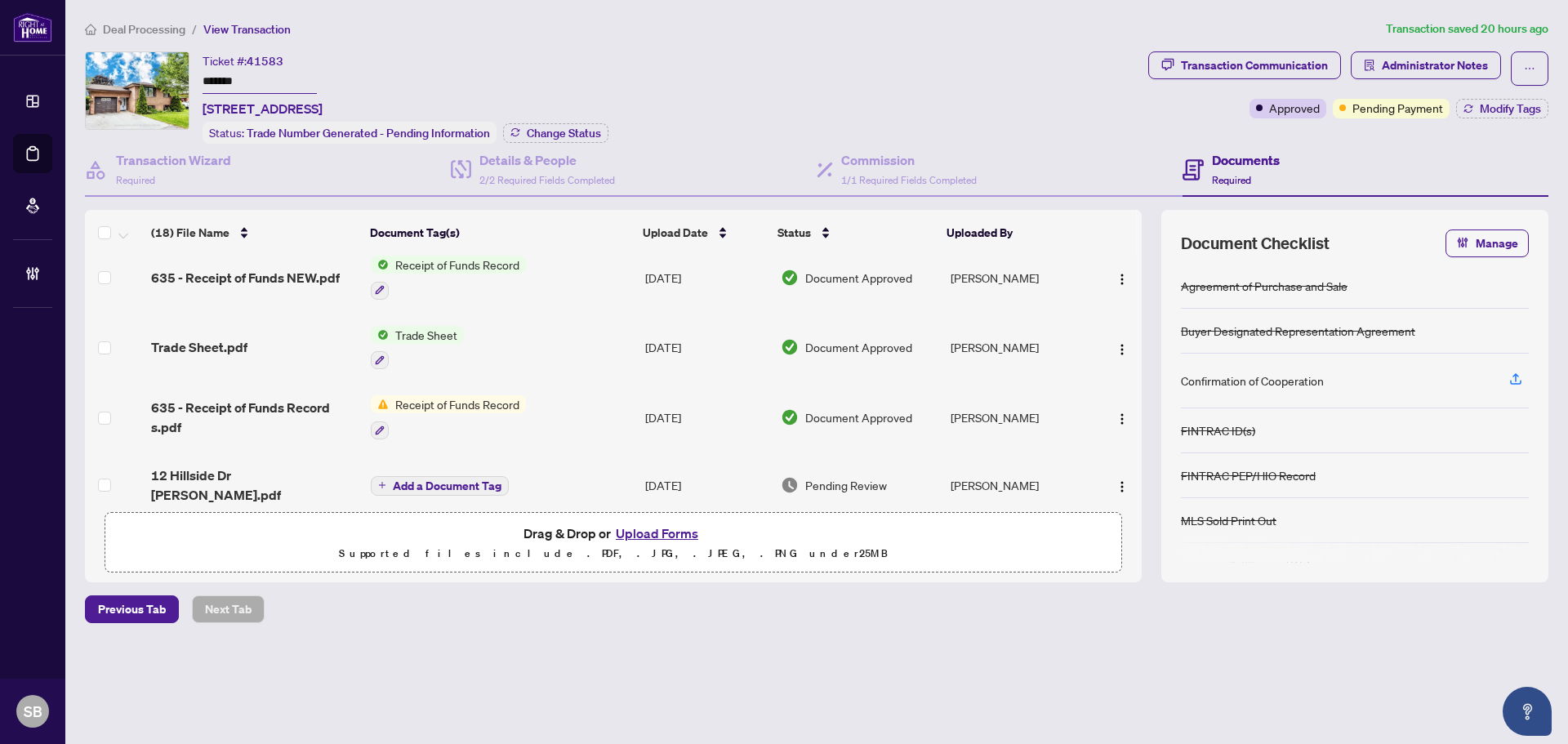
scroll to position [0, 0]
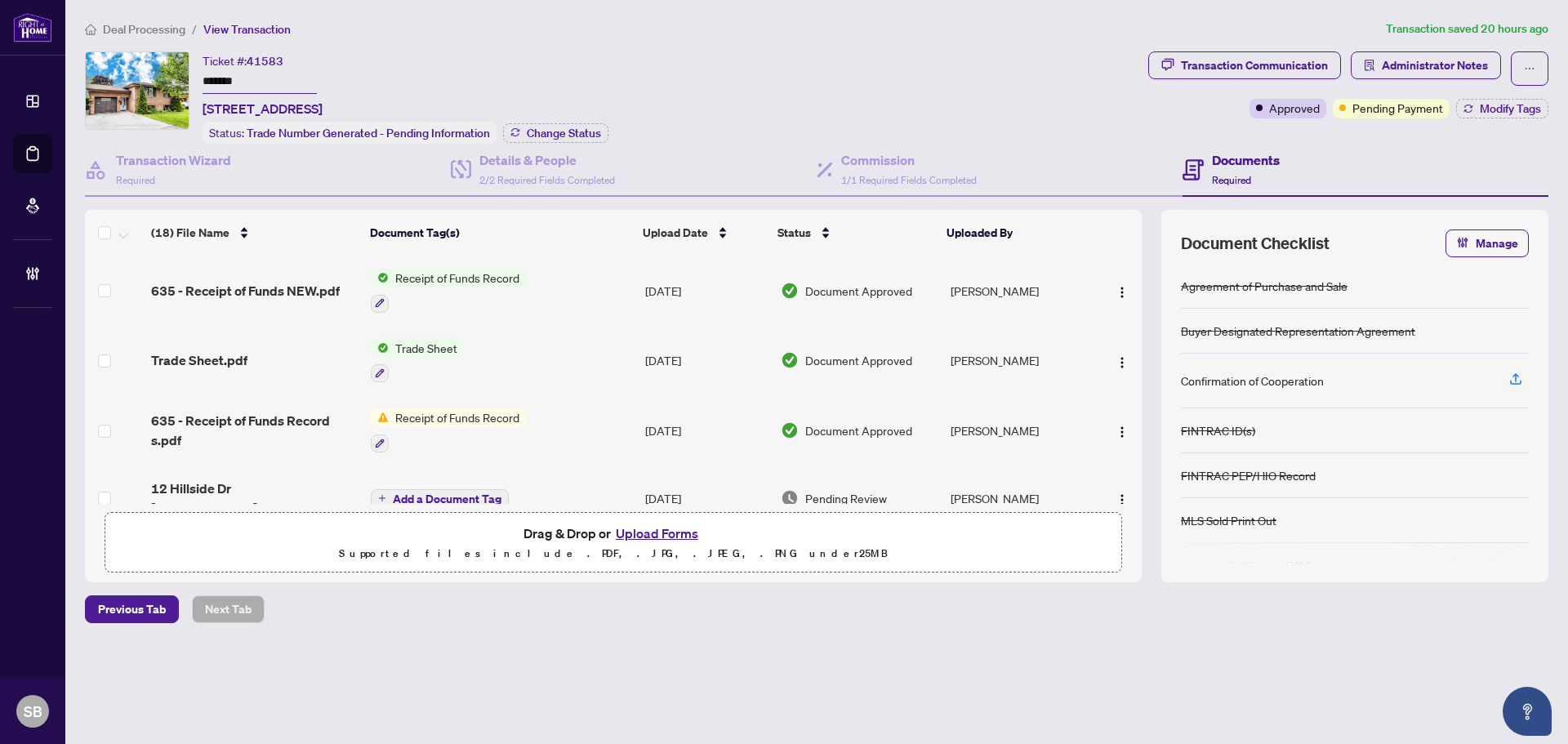
click at [600, 425] on td "Receipt of Funds Record" at bounding box center [501, 431] width 274 height 70
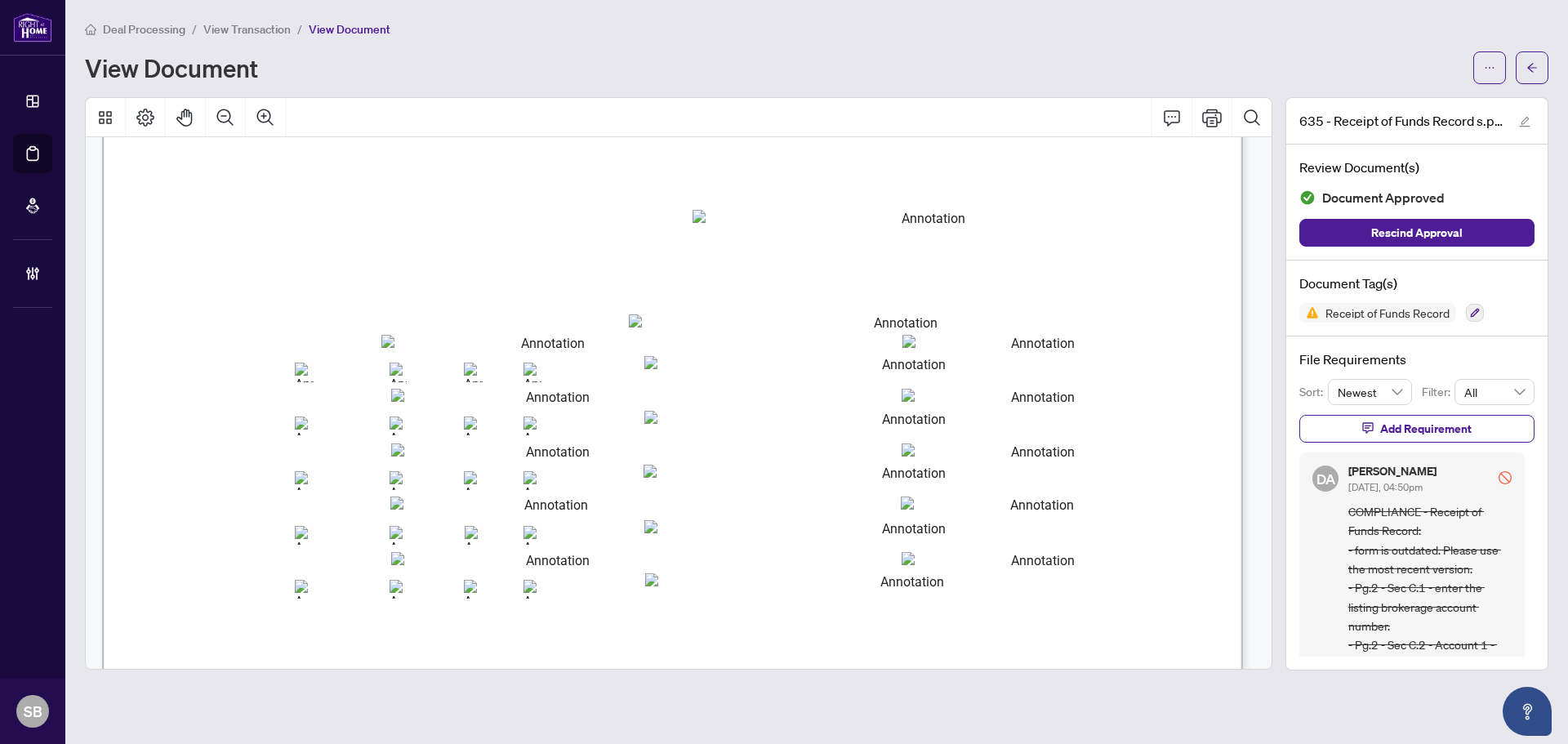
scroll to position [1797, 0]
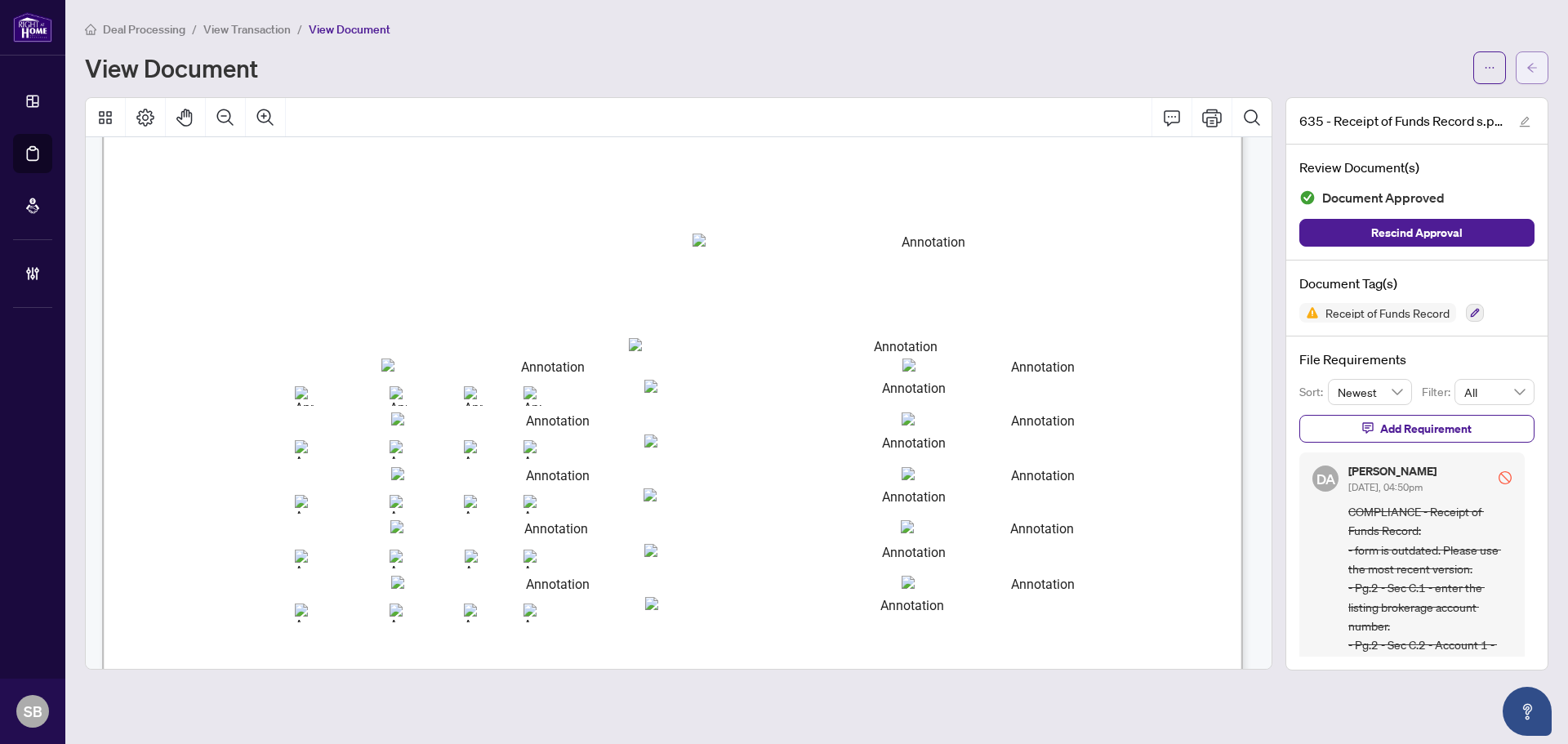
click at [1526, 66] on icon "arrow-left" at bounding box center [1532, 68] width 11 height 11
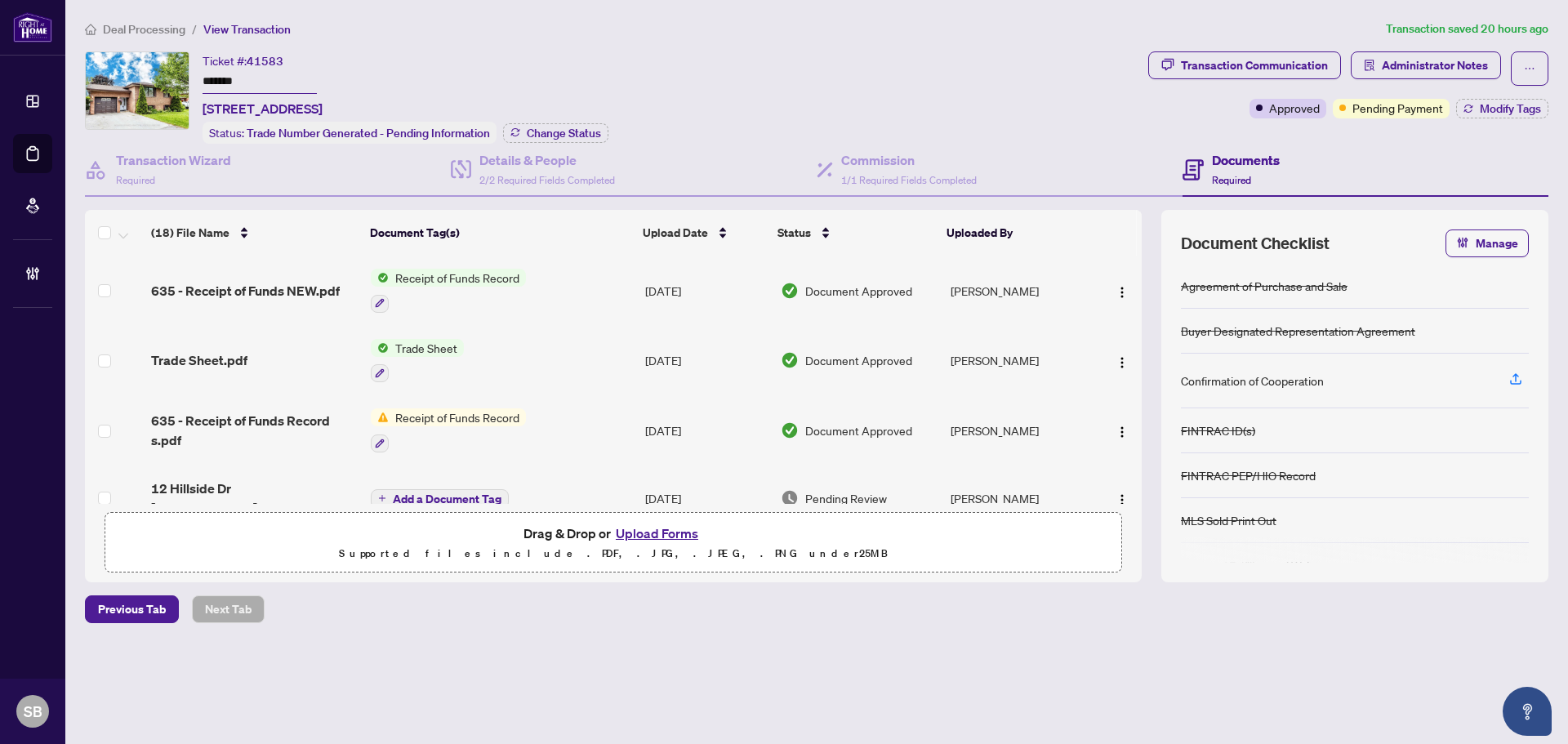
click at [602, 278] on td "Receipt of Funds Record" at bounding box center [501, 291] width 274 height 70
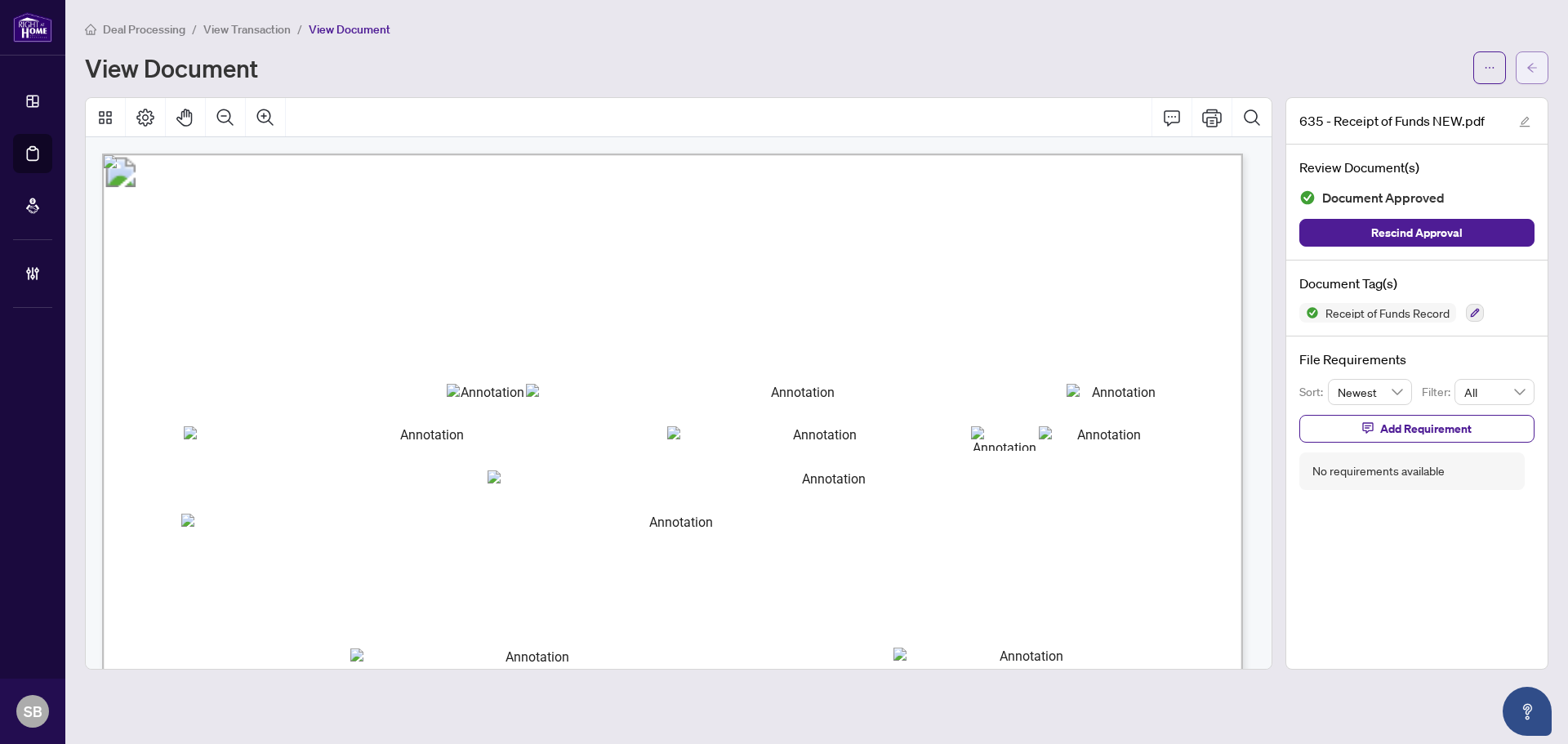
click at [1531, 77] on span "button" at bounding box center [1532, 68] width 11 height 26
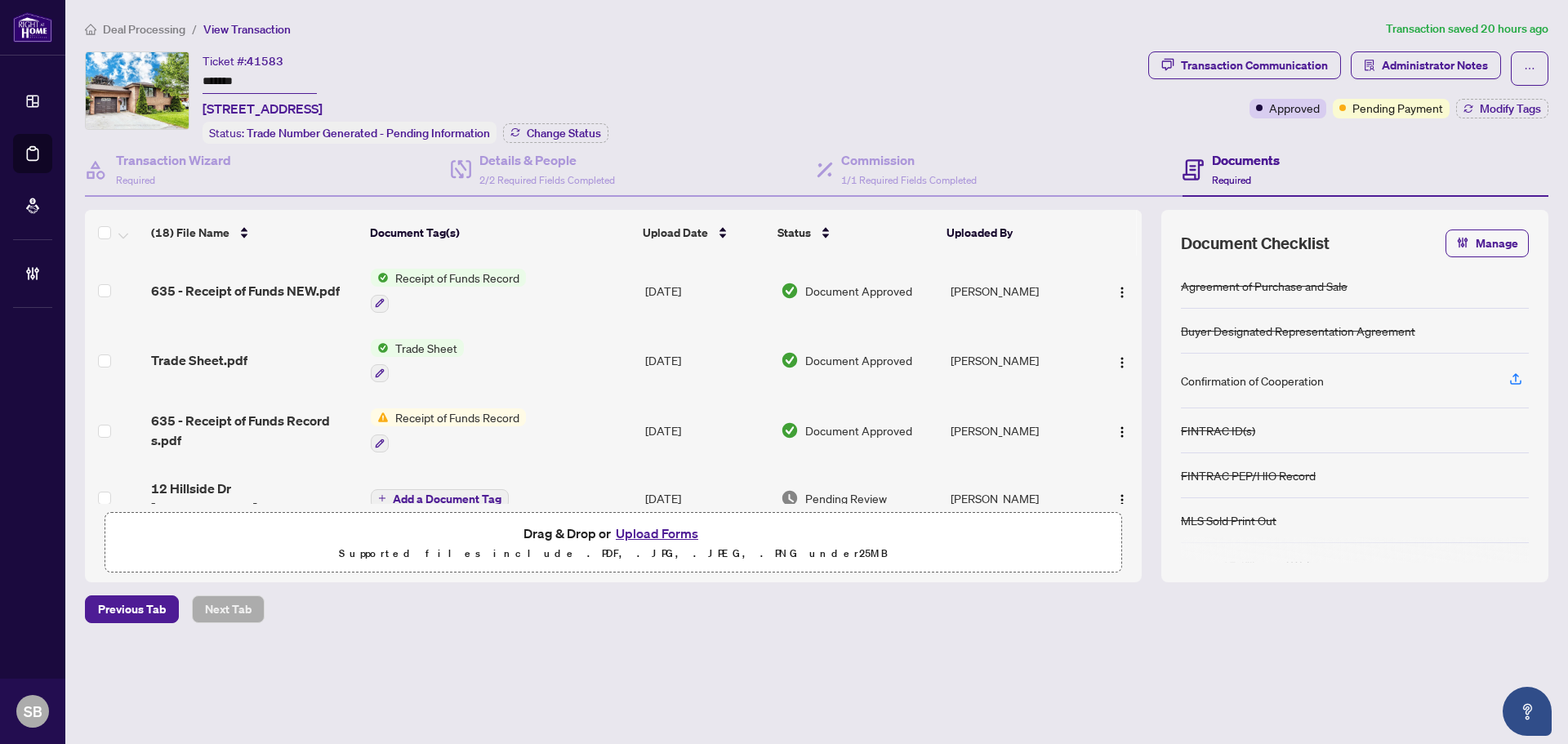
click at [161, 22] on span "Deal Processing" at bounding box center [144, 29] width 83 height 15
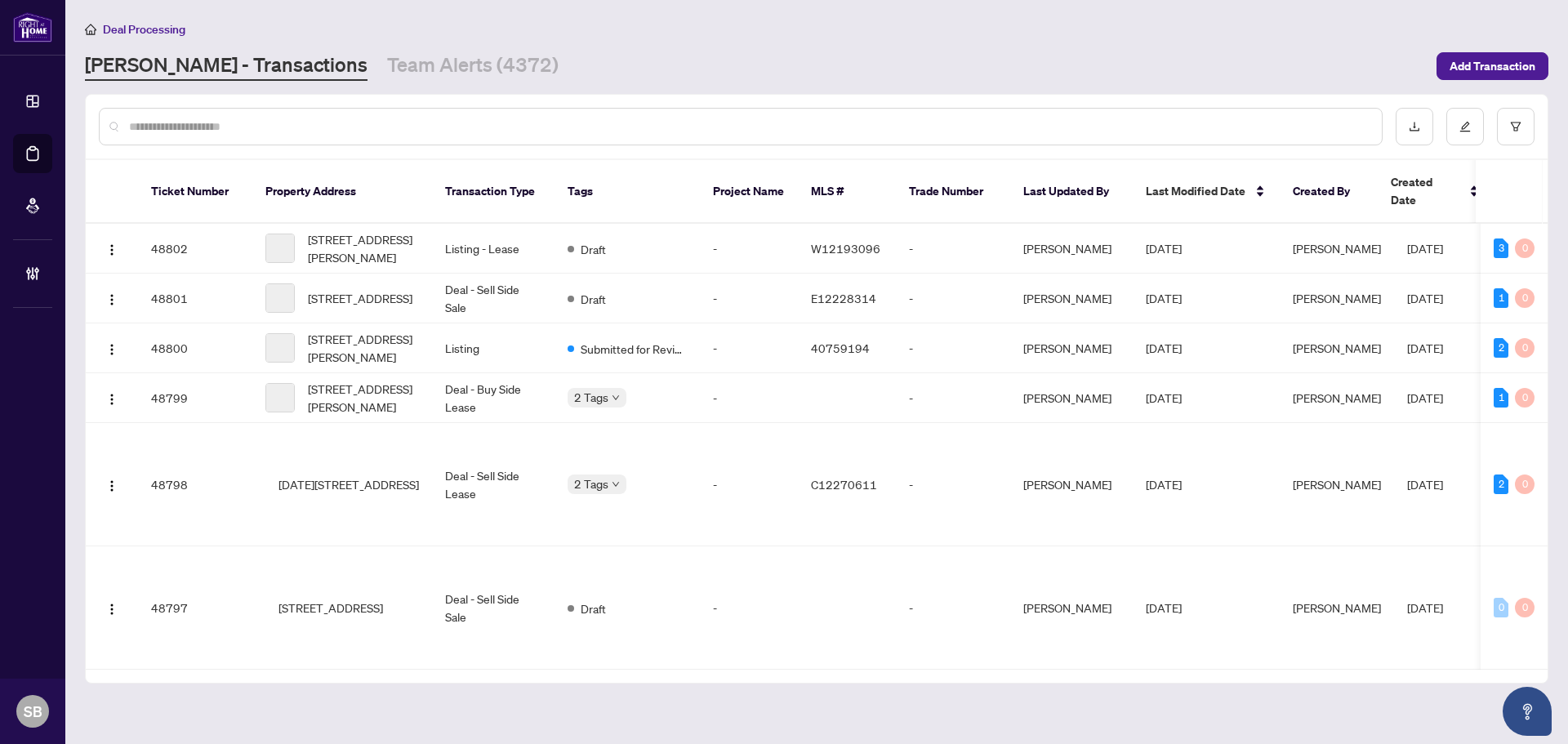
click at [358, 129] on input "text" at bounding box center [749, 127] width 1240 height 18
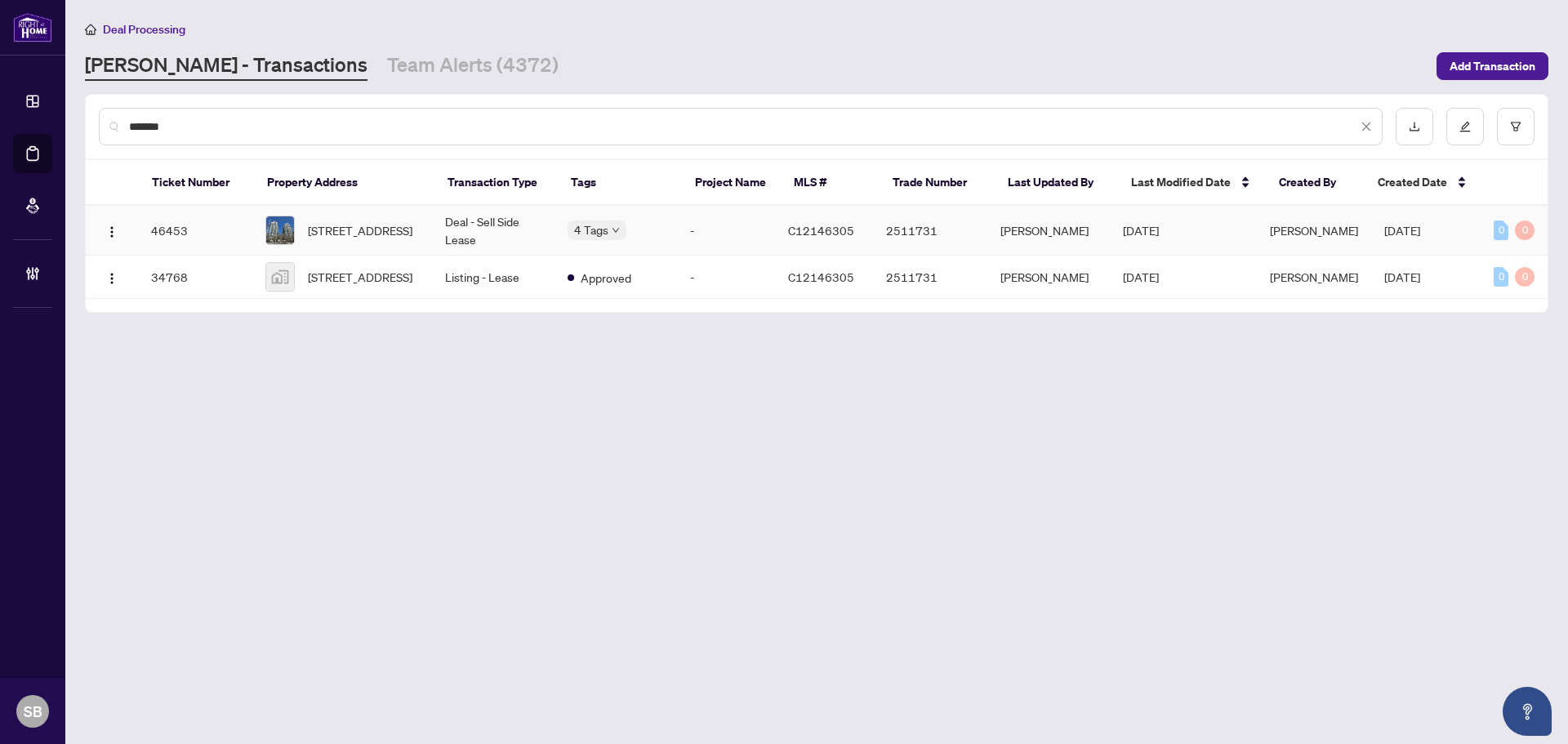
type input "*******"
click at [480, 233] on td "Deal - Sell Side Lease" at bounding box center [493, 231] width 123 height 50
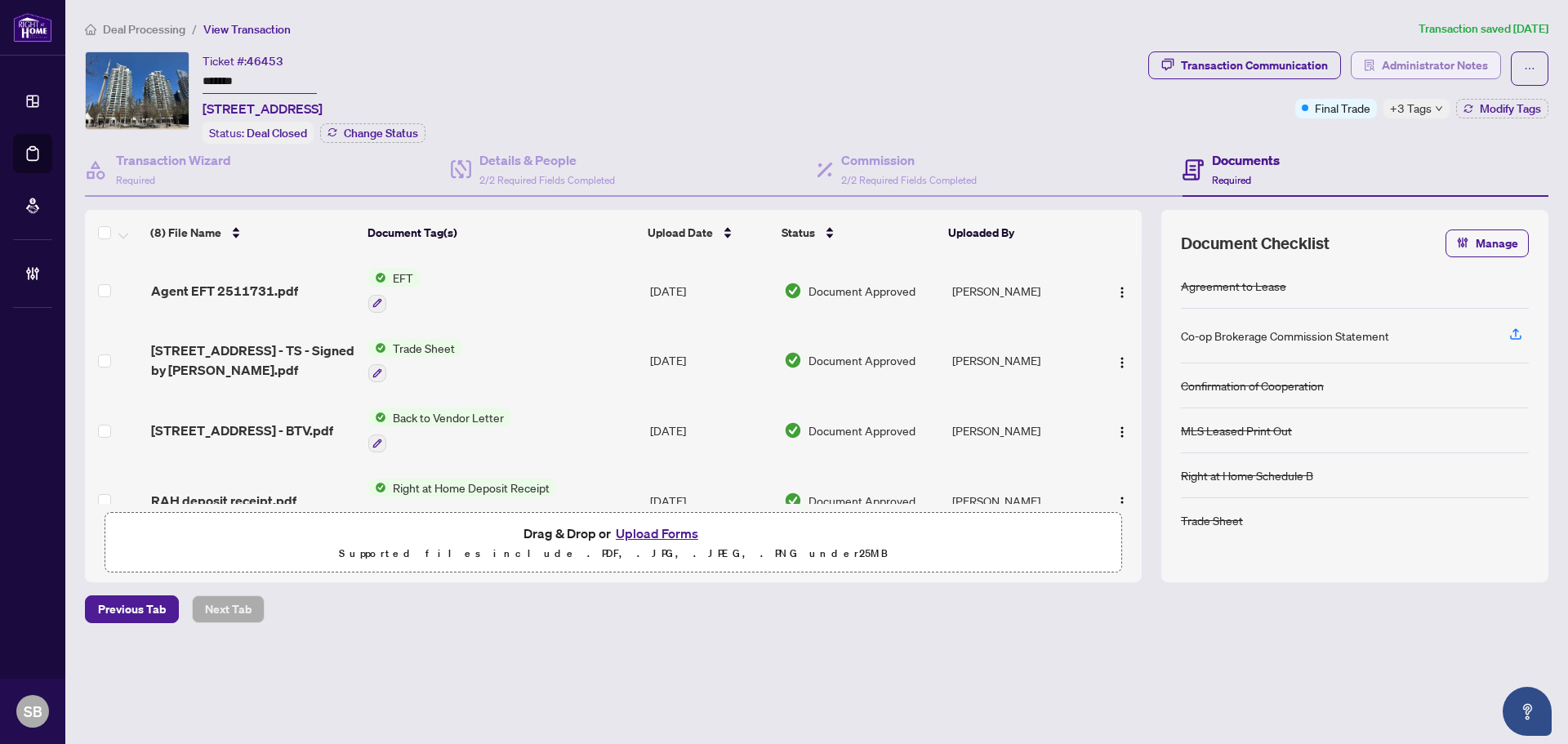
click at [1407, 62] on span "Administrator Notes" at bounding box center [1435, 65] width 106 height 26
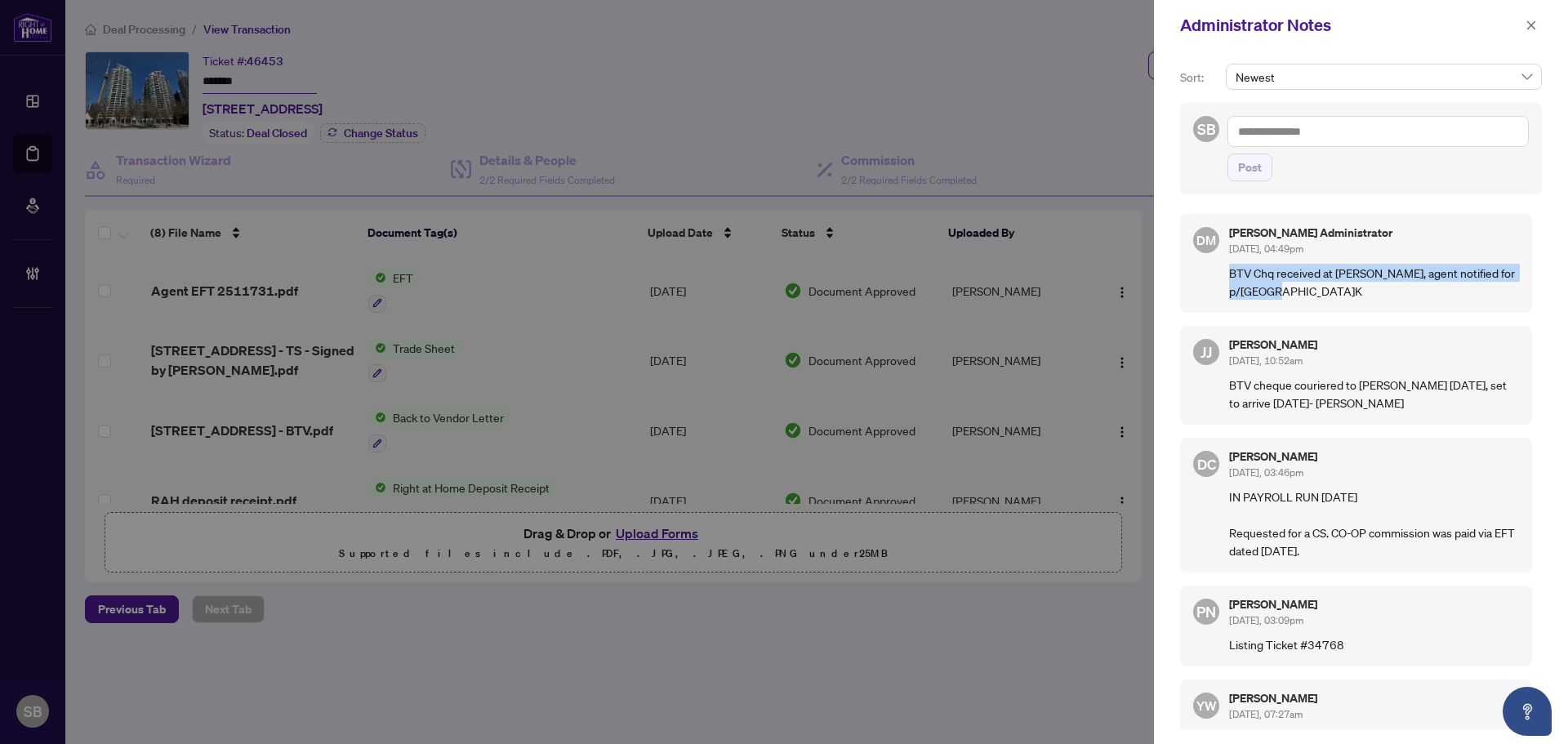
drag, startPoint x: 1273, startPoint y: 295, endPoint x: 1223, endPoint y: 275, distance: 53.9
click at [1223, 275] on div "DM Don Mills Administrator Aug/08/2025, 04:49pm BTV Chq received at DM Branch, …" at bounding box center [1356, 264] width 352 height 99
copy p "BTV Chq received at DM Branch, agent notified for p/u - Anuj.K"
click at [1300, 140] on textarea at bounding box center [1378, 132] width 301 height 31
paste textarea "**********"
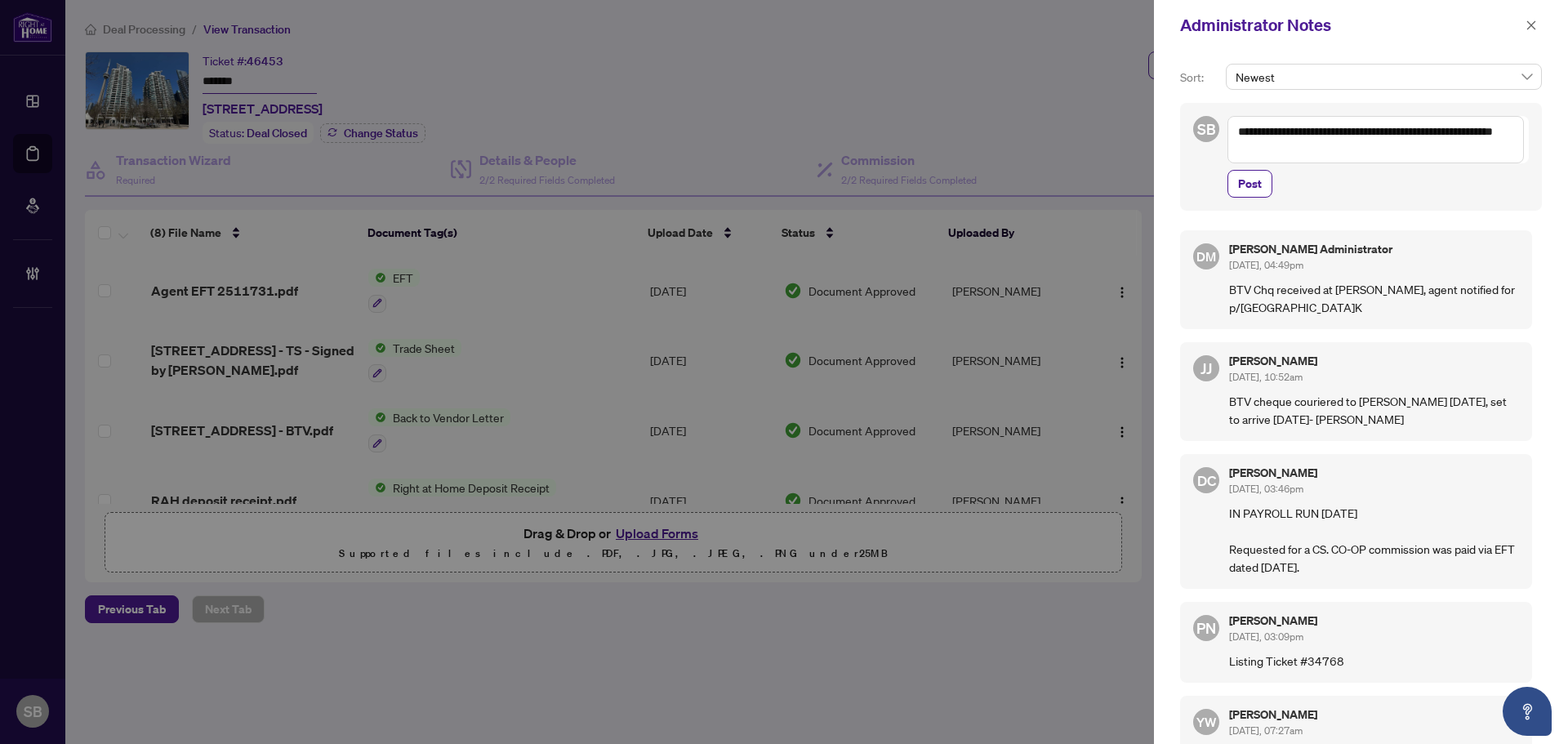
drag, startPoint x: 1288, startPoint y: 129, endPoint x: 1264, endPoint y: 129, distance: 24.0
click at [1264, 129] on textarea "**********" at bounding box center [1376, 140] width 296 height 47
drag, startPoint x: 1465, startPoint y: 133, endPoint x: 1390, endPoint y: 133, distance: 75.0
click at [1390, 133] on textarea "**********" at bounding box center [1378, 132] width 301 height 31
click at [1504, 129] on textarea "**********" at bounding box center [1378, 132] width 301 height 31
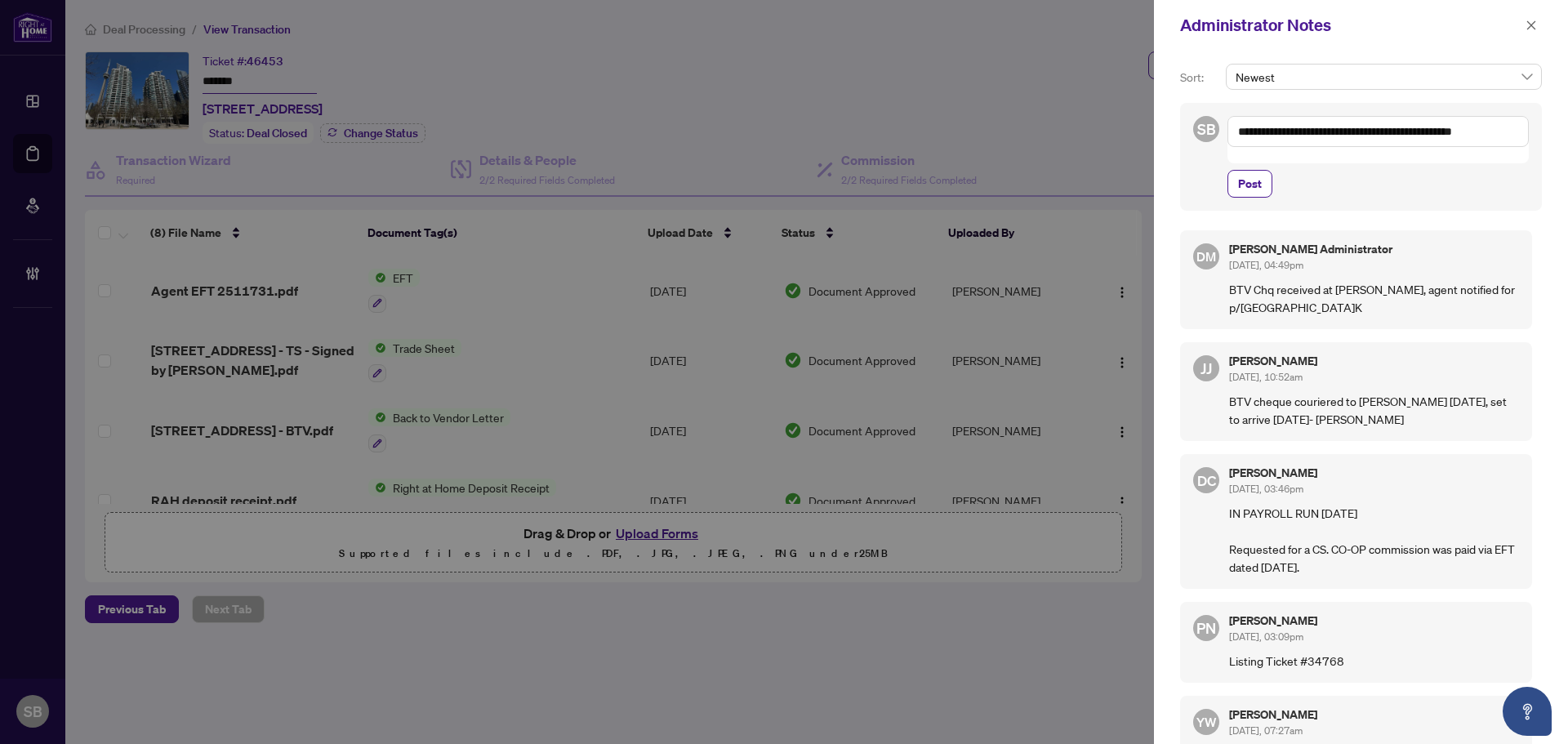
click at [1523, 139] on textarea "**********" at bounding box center [1378, 132] width 301 height 31
type textarea "**********"
click at [1252, 171] on span "Post" at bounding box center [1250, 184] width 24 height 26
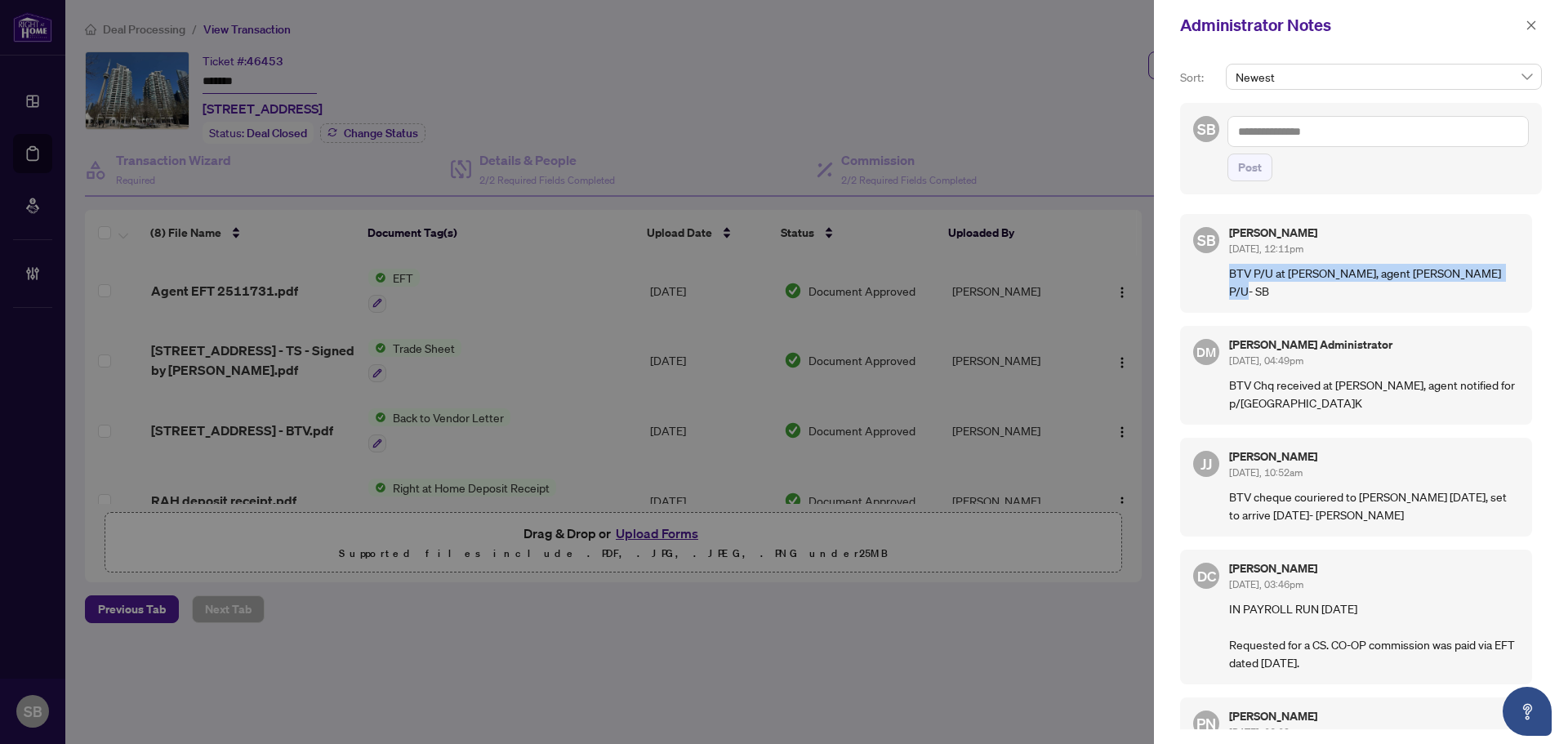
drag, startPoint x: 1494, startPoint y: 277, endPoint x: 1219, endPoint y: 275, distance: 275.0
click at [1219, 275] on div "SB Shelly Barry Aug/15/2025, 12:11pm BTV P/U at DM Branch, agent Bruce Jalili P…" at bounding box center [1356, 264] width 352 height 99
copy p "BTV P/U at DM Branch, agent Bruce Jalili P/U- SB"
click at [1530, 20] on icon "close" at bounding box center [1531, 25] width 11 height 11
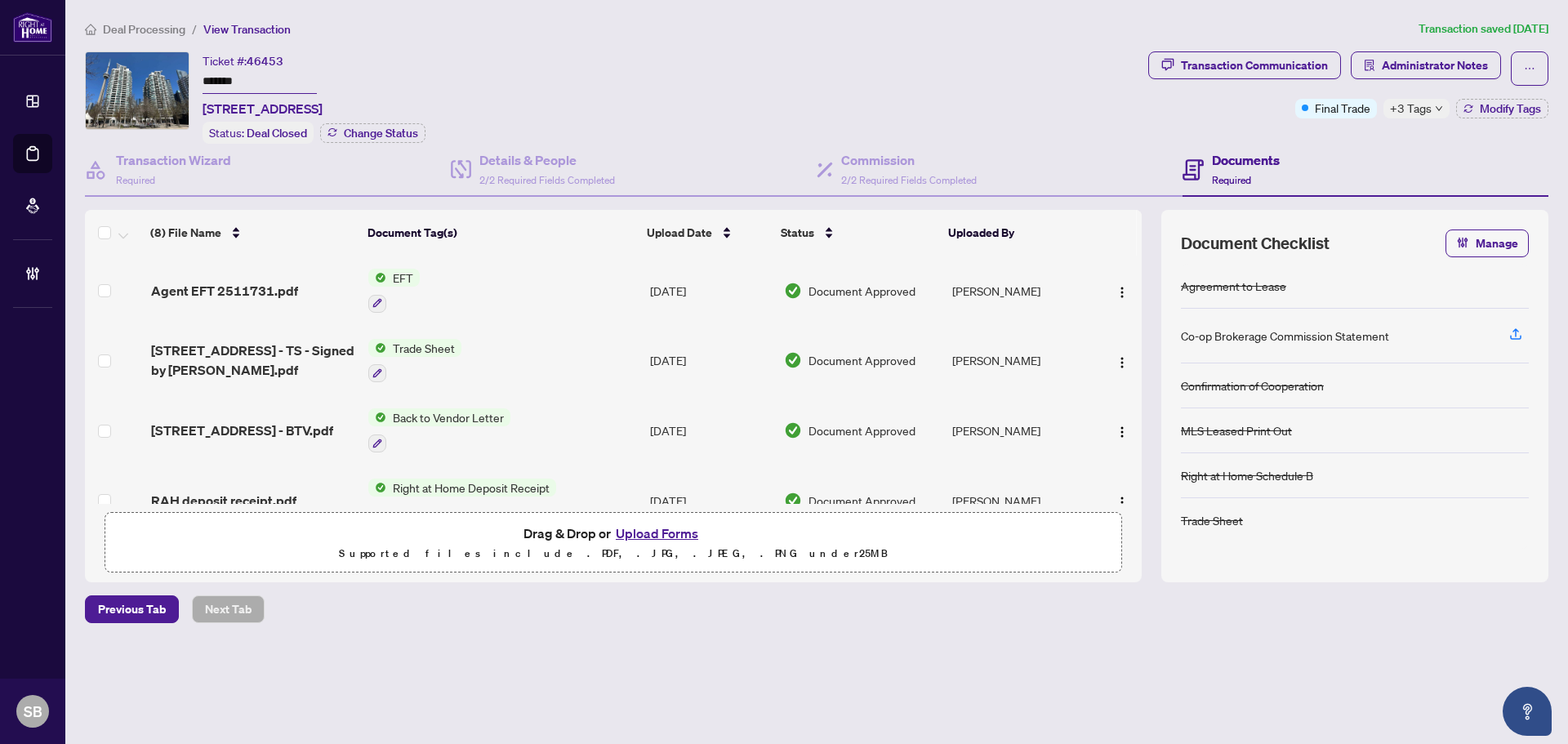
click at [127, 32] on span "Deal Processing" at bounding box center [144, 29] width 83 height 15
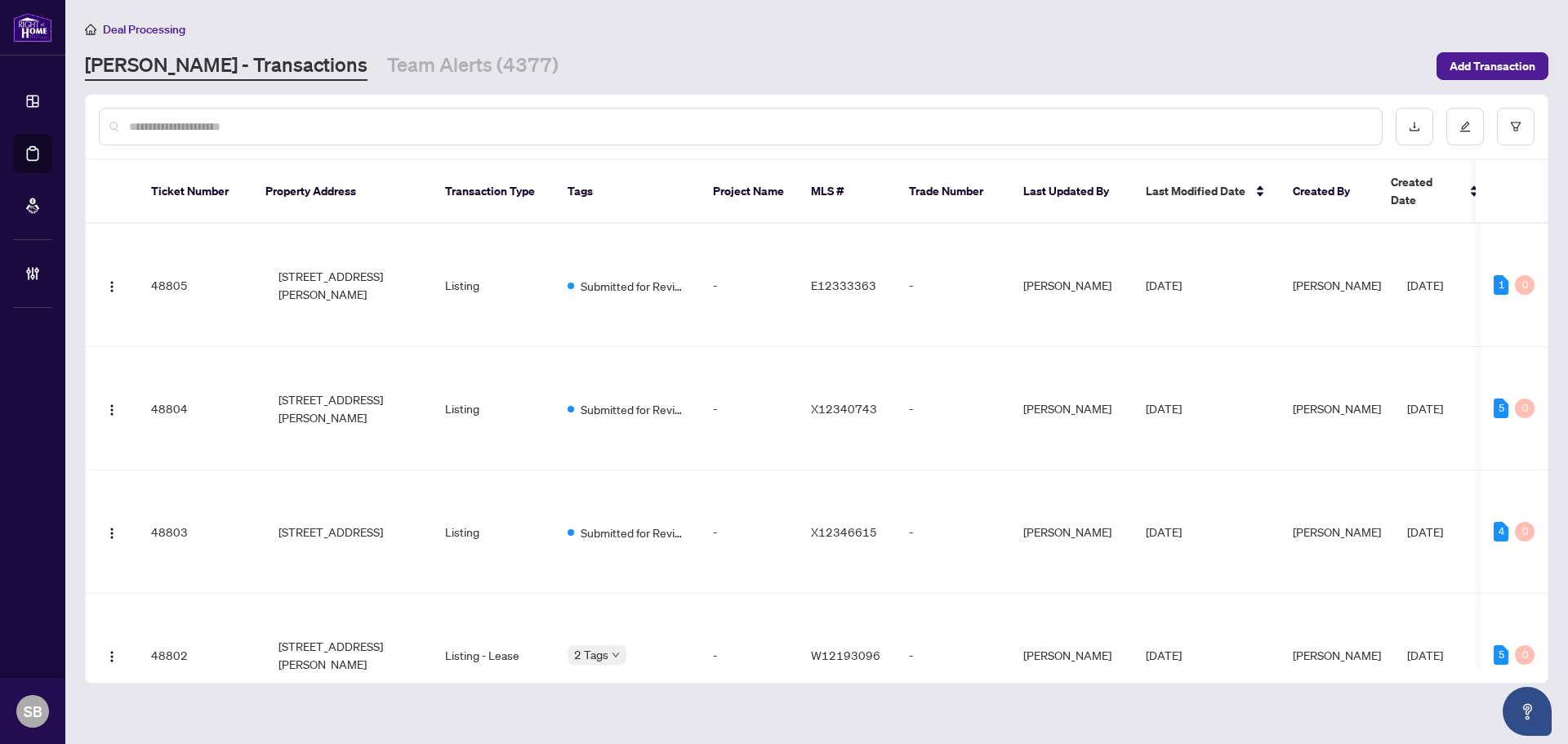
click at [263, 126] on input "text" at bounding box center [749, 127] width 1240 height 18
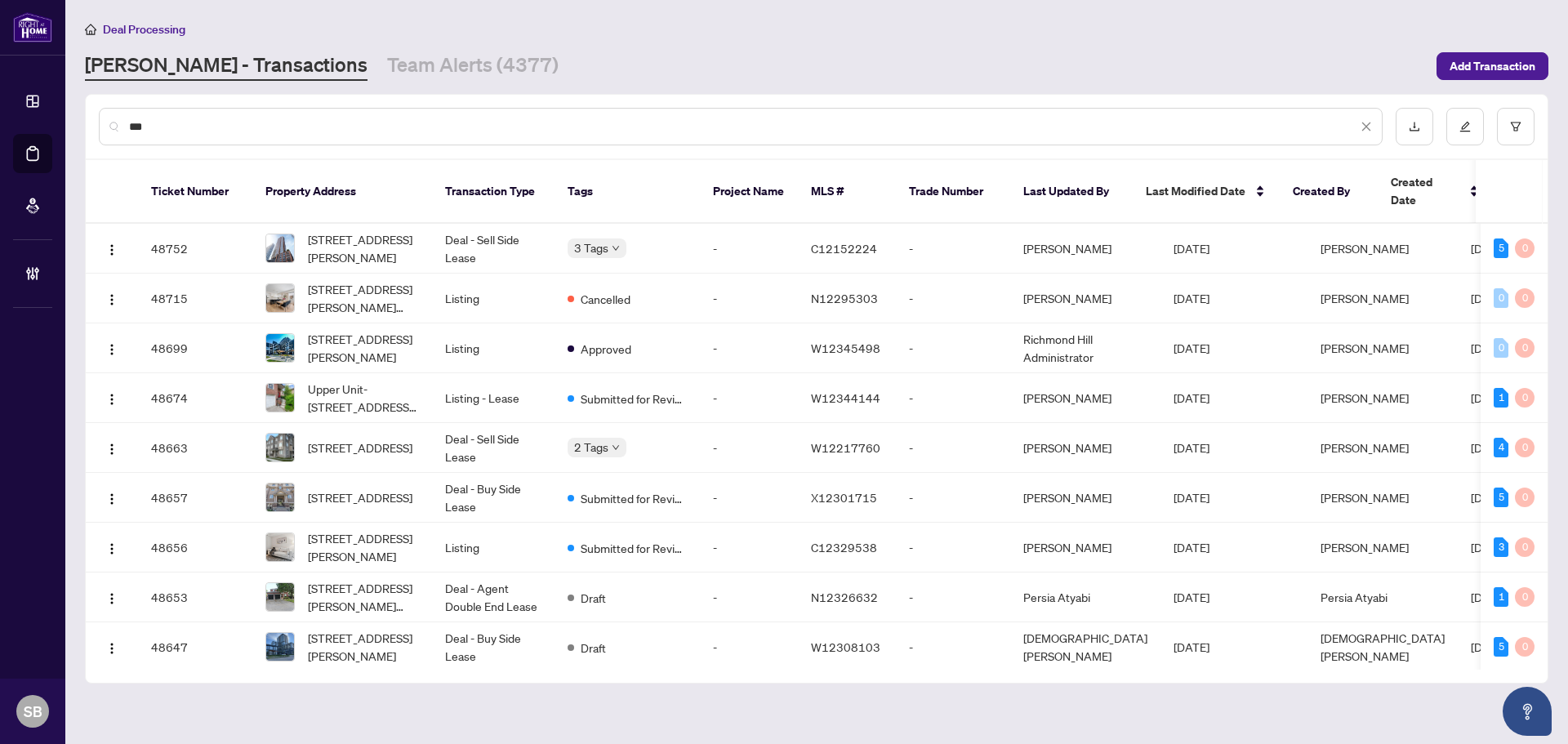
type input "**"
drag, startPoint x: 425, startPoint y: 135, endPoint x: 417, endPoint y: 130, distance: 9.4
click at [421, 131] on div "**" at bounding box center [741, 127] width 1284 height 38
drag, startPoint x: 414, startPoint y: 127, endPoint x: 37, endPoint y: 121, distance: 377.0
click at [38, 121] on div "Dashboard Deal Processing Mortgage Referrals Brokerage Management SB Shelly Bar…" at bounding box center [784, 372] width 1568 height 744
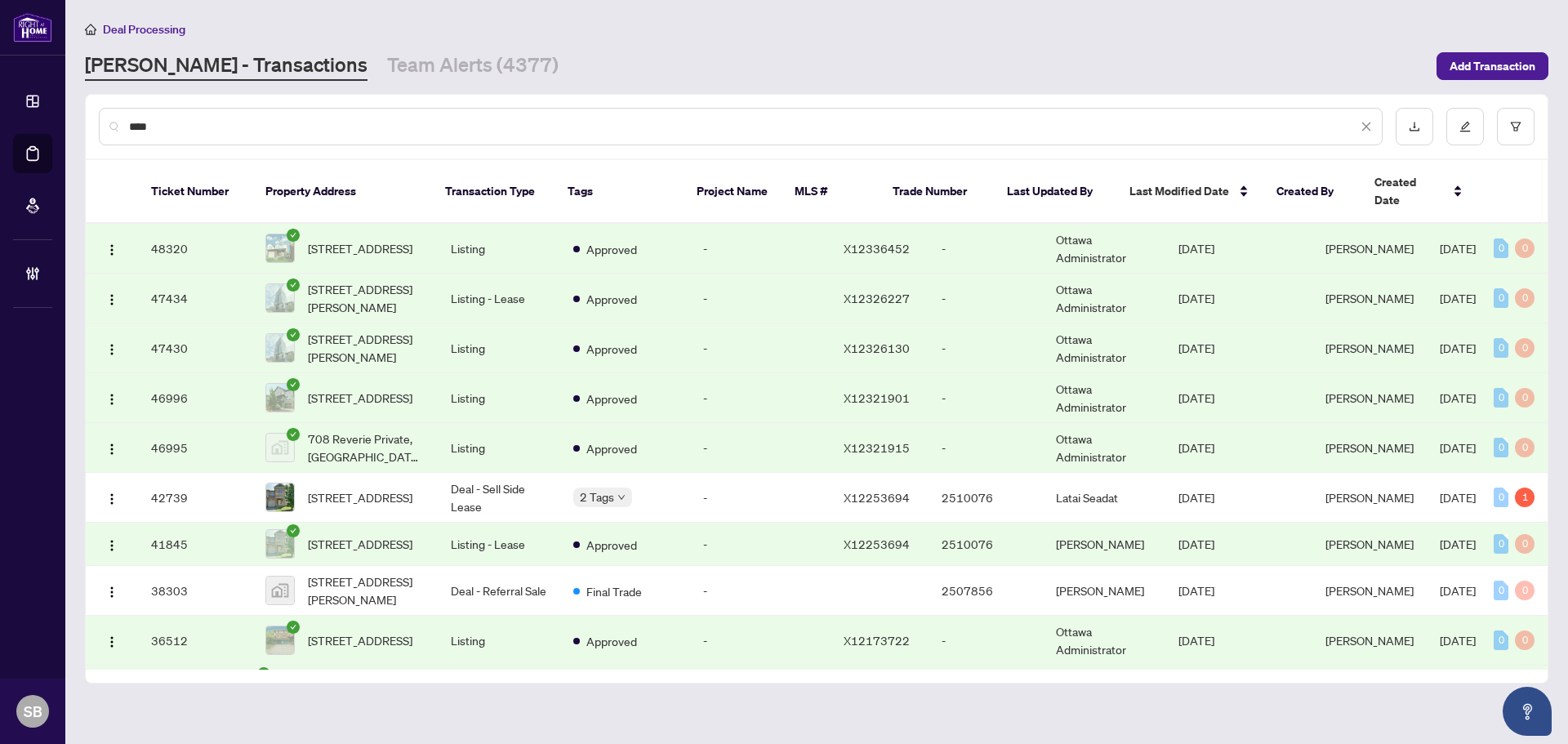
click at [169, 131] on input "****" at bounding box center [743, 127] width 1228 height 18
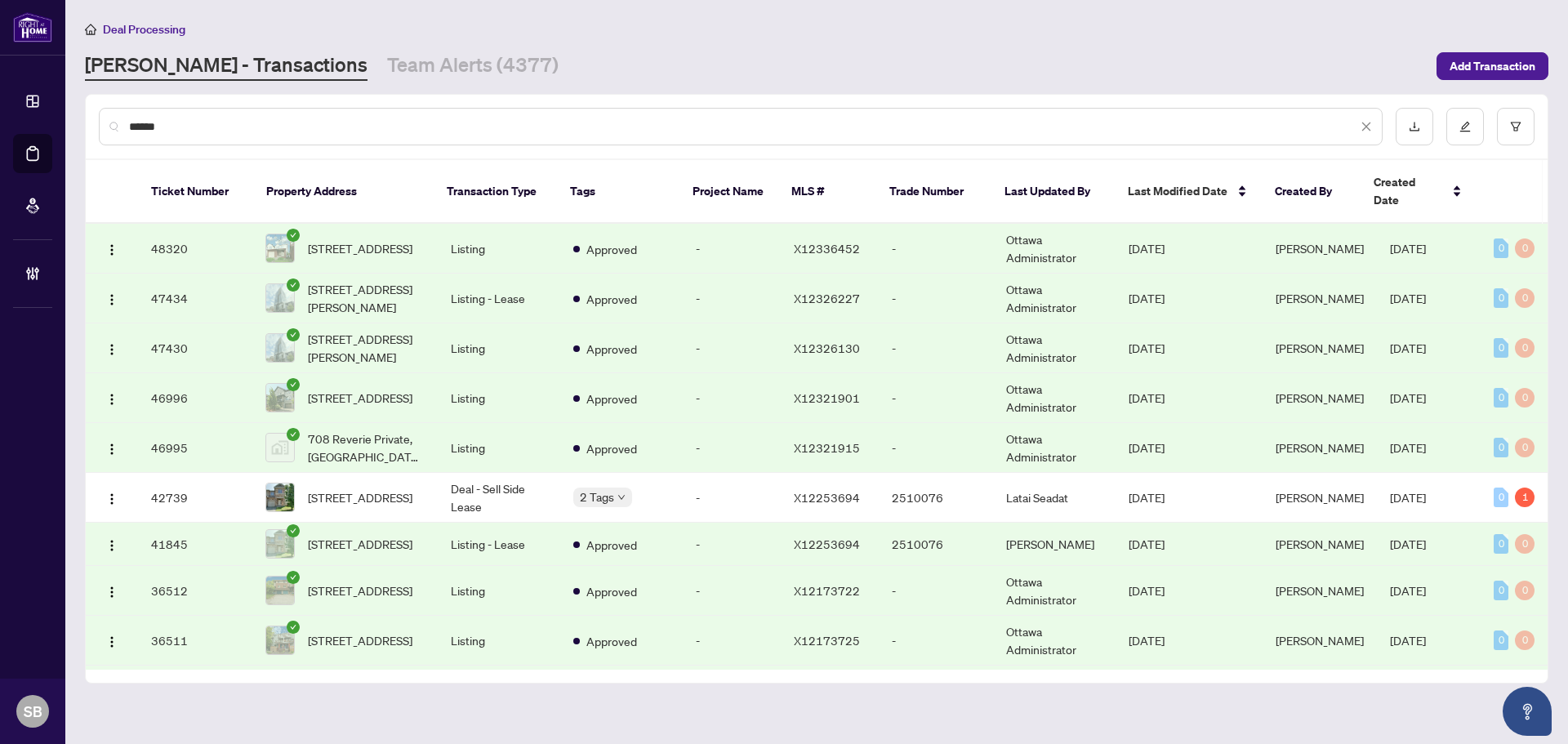
type input "*****"
drag, startPoint x: 235, startPoint y: 111, endPoint x: 91, endPoint y: 101, distance: 144.3
click at [81, 92] on main "Deal Processing RAHR - Transactions Team Alerts (4377) Add Transaction ***** Ti…" at bounding box center [817, 372] width 1503 height 744
click at [193, 130] on input "*****" at bounding box center [743, 127] width 1228 height 18
drag, startPoint x: 199, startPoint y: 126, endPoint x: 87, endPoint y: 126, distance: 112.0
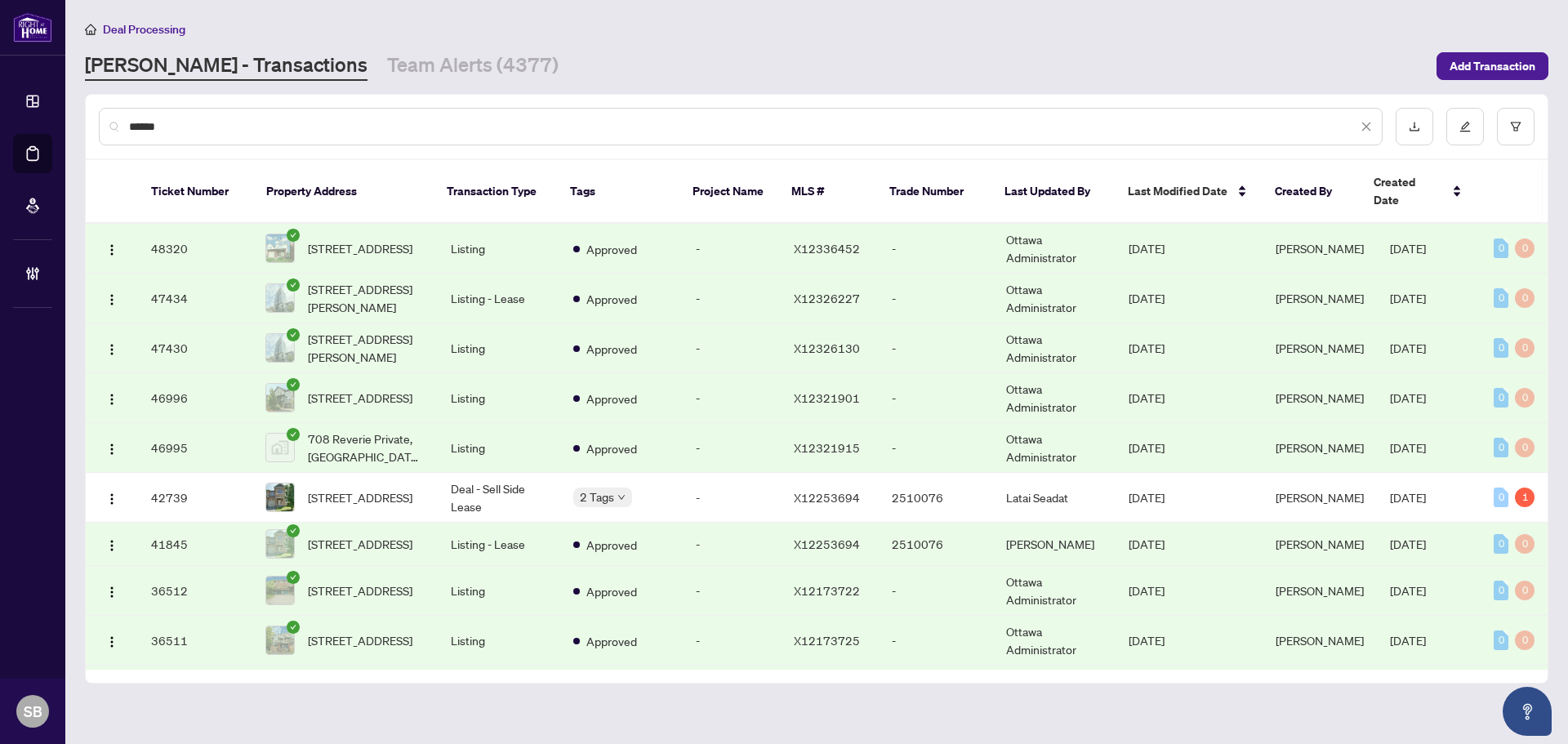
click at [87, 126] on div "*****" at bounding box center [817, 127] width 1462 height 64
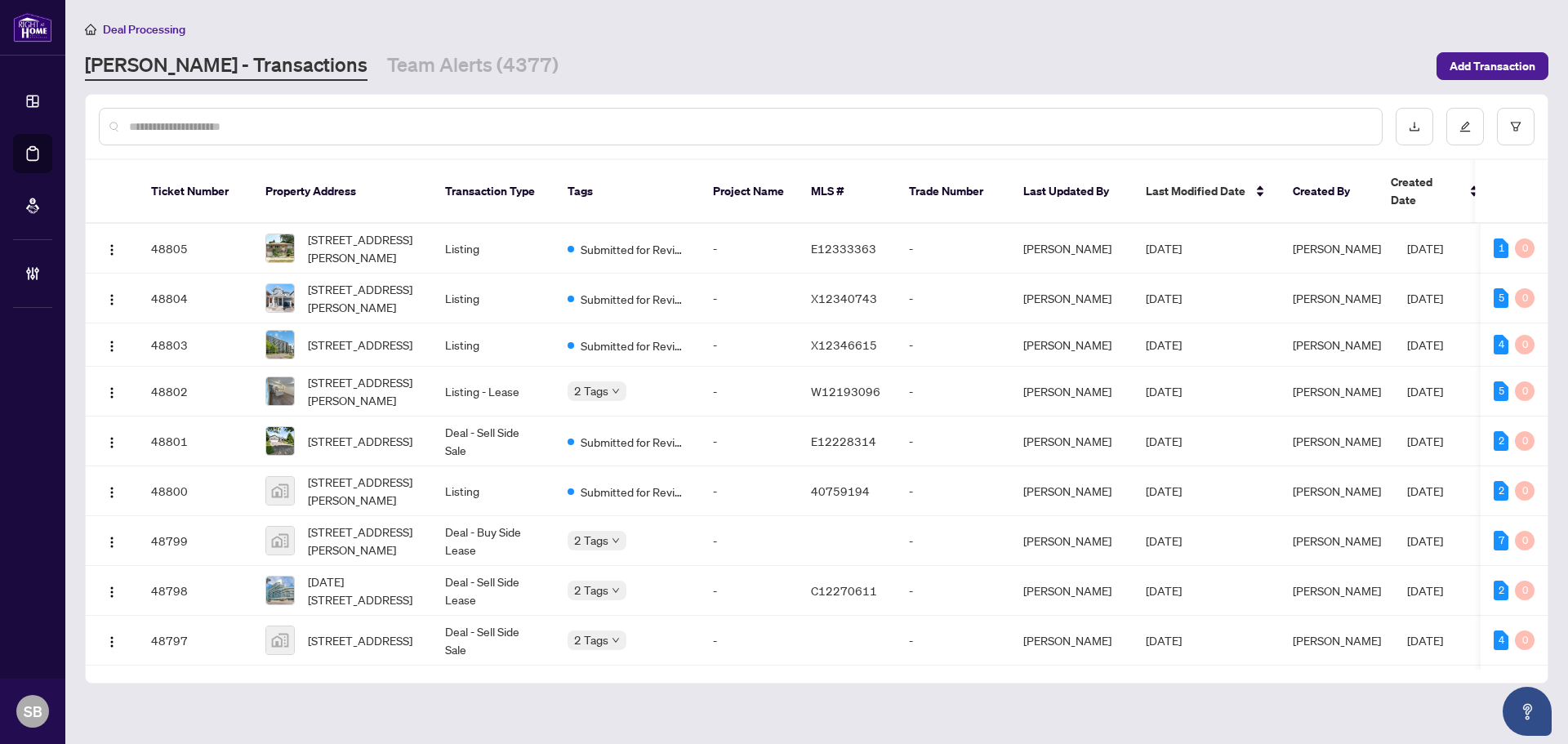
click at [326, 137] on div at bounding box center [741, 127] width 1284 height 38
click at [320, 133] on input "text" at bounding box center [749, 127] width 1240 height 18
paste input "**********"
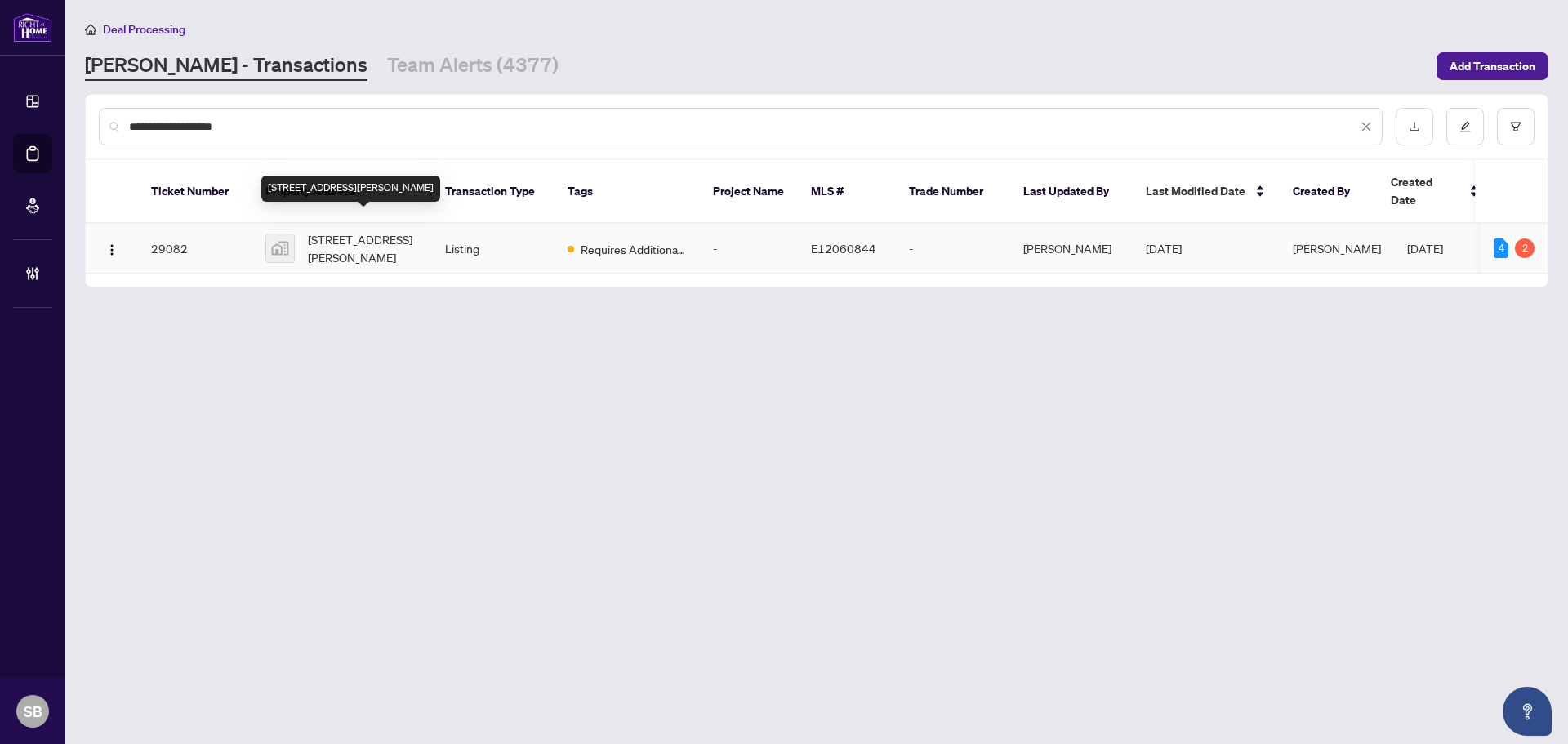
type input "**********"
click at [388, 230] on span "32 Aylesworth Avenue, Scarborough, ON, Canada" at bounding box center [363, 248] width 111 height 36
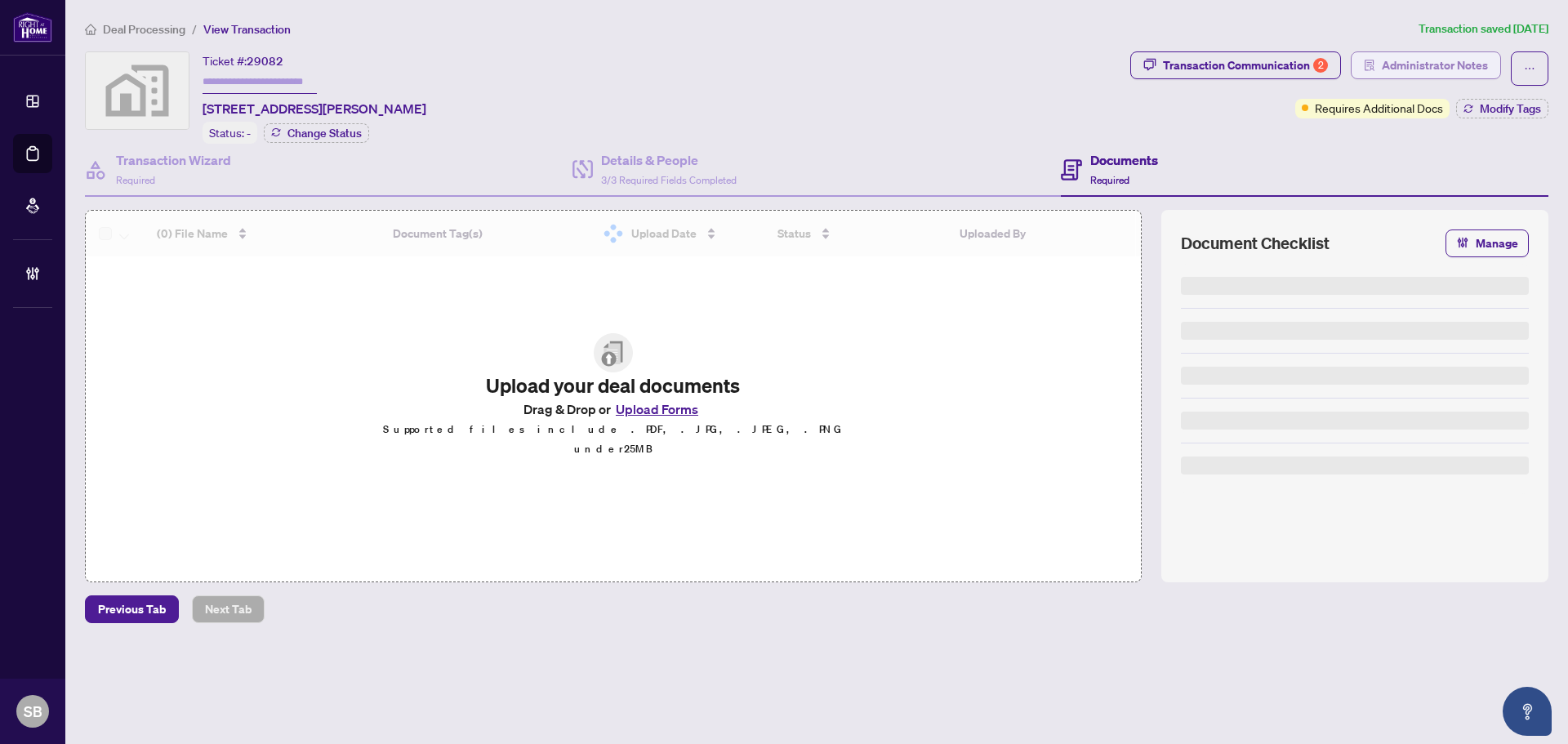
click at [1437, 74] on span "Administrator Notes" at bounding box center [1435, 65] width 106 height 26
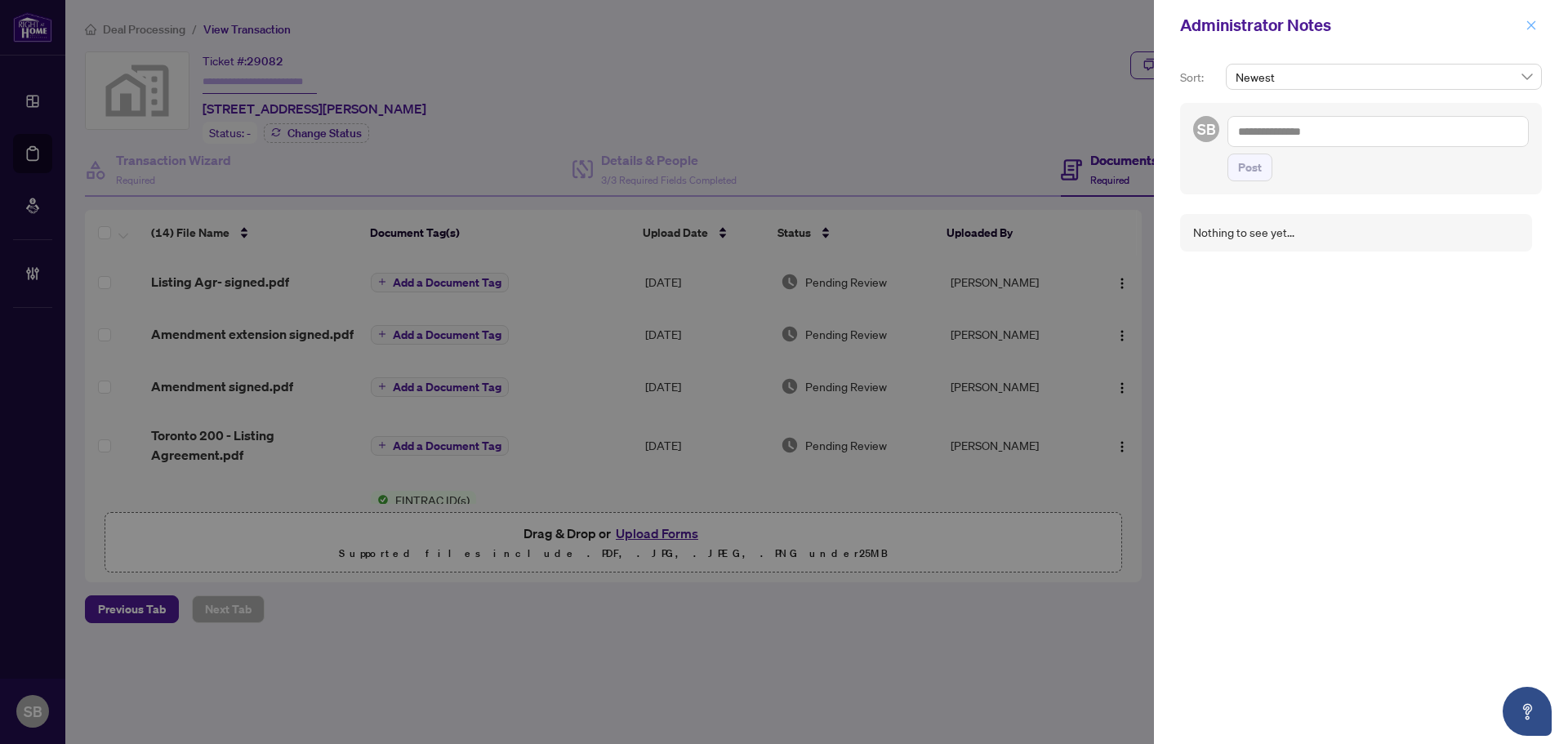
click at [1525, 28] on button "button" at bounding box center [1531, 25] width 21 height 20
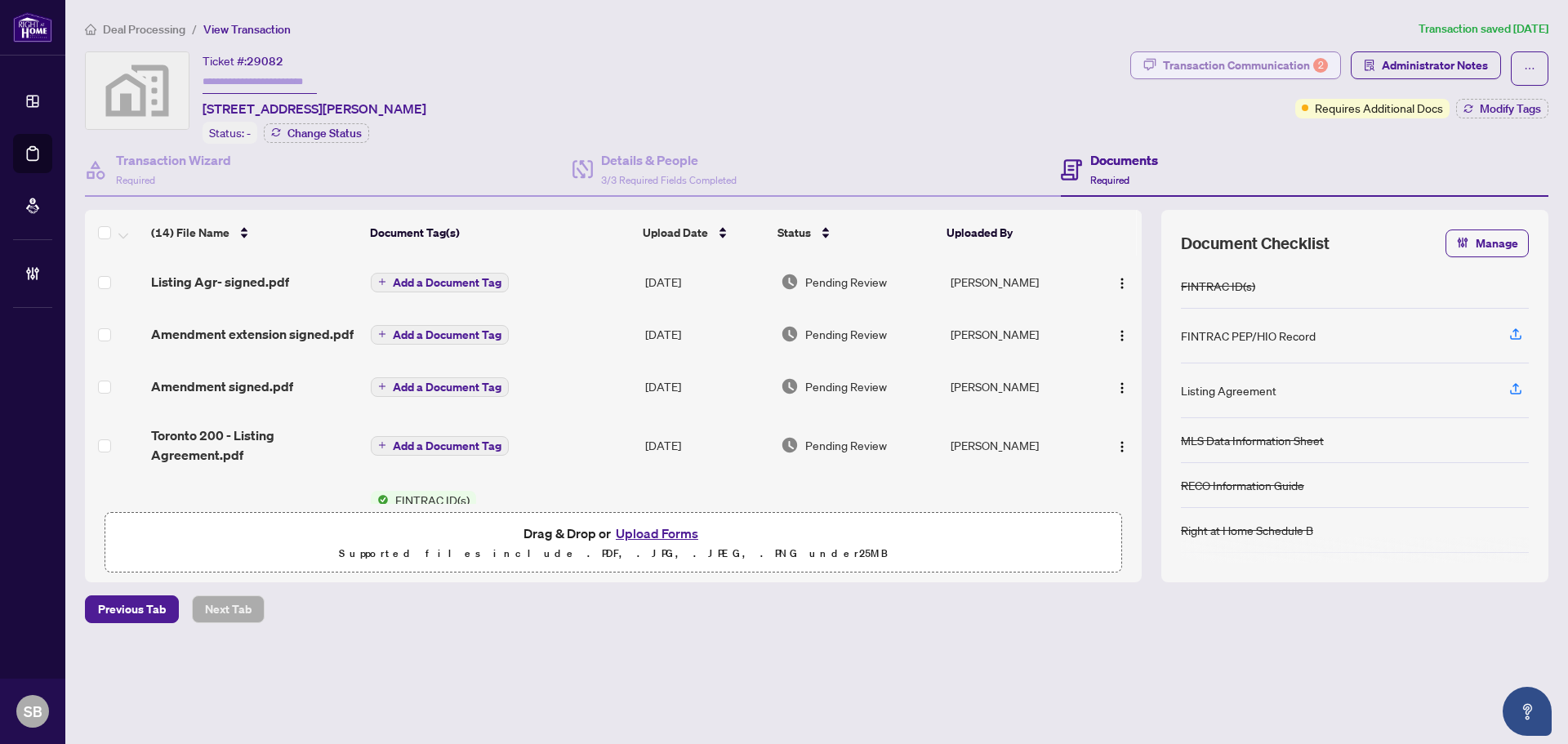
click at [1178, 71] on div "Transaction Communication 2" at bounding box center [1246, 65] width 165 height 26
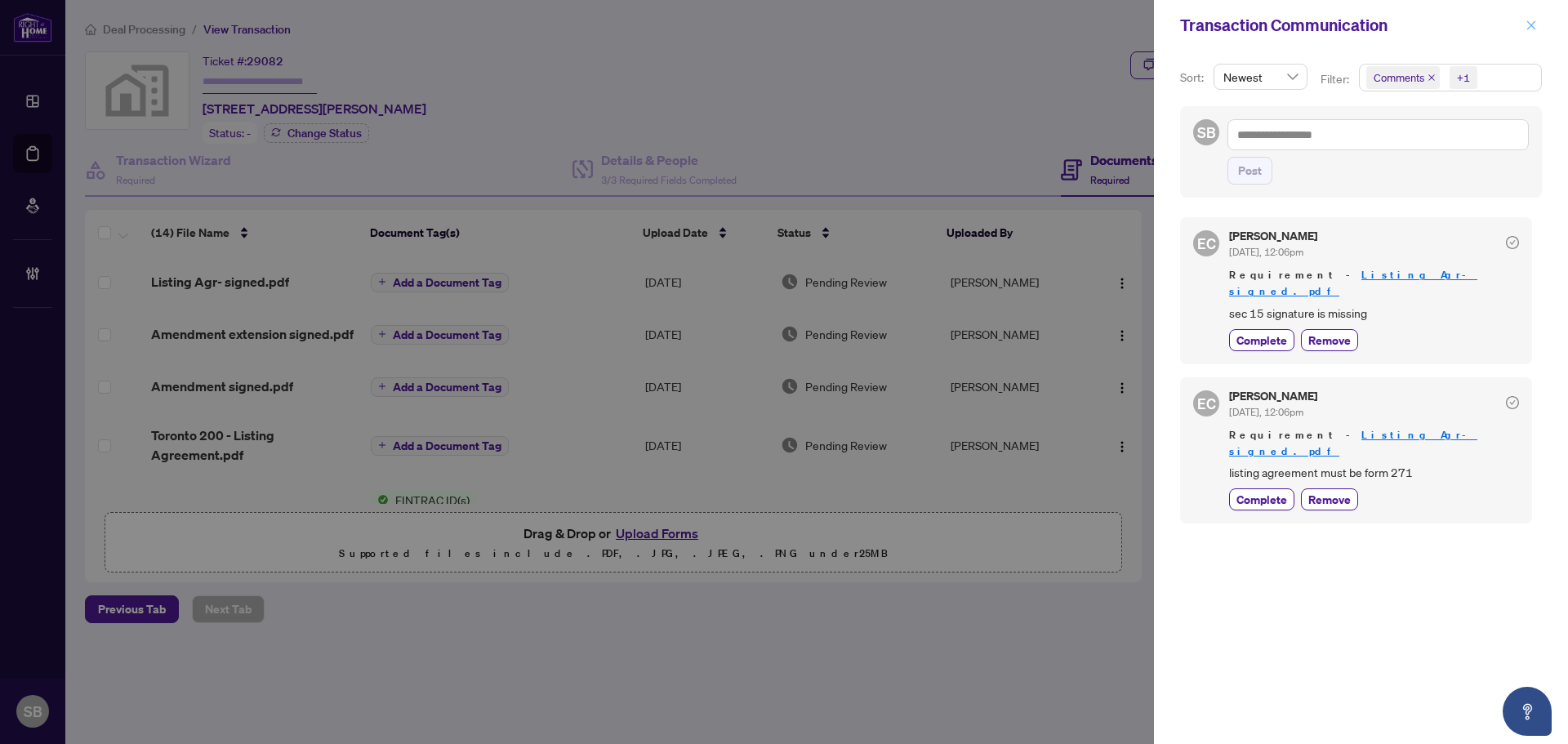
click at [1534, 25] on icon "close" at bounding box center [1531, 25] width 11 height 11
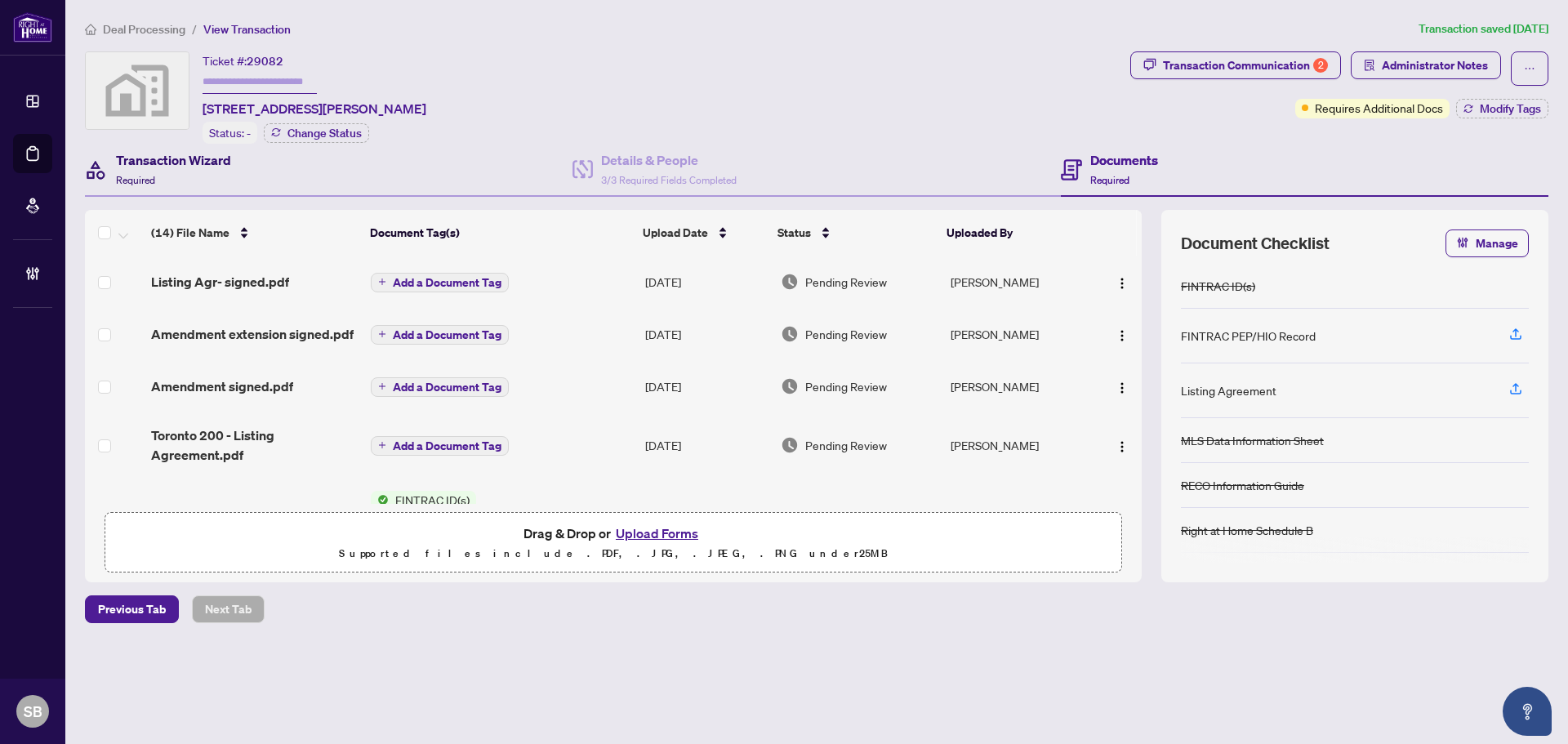
click at [171, 170] on div "Transaction Wizard Required" at bounding box center [173, 169] width 115 height 38
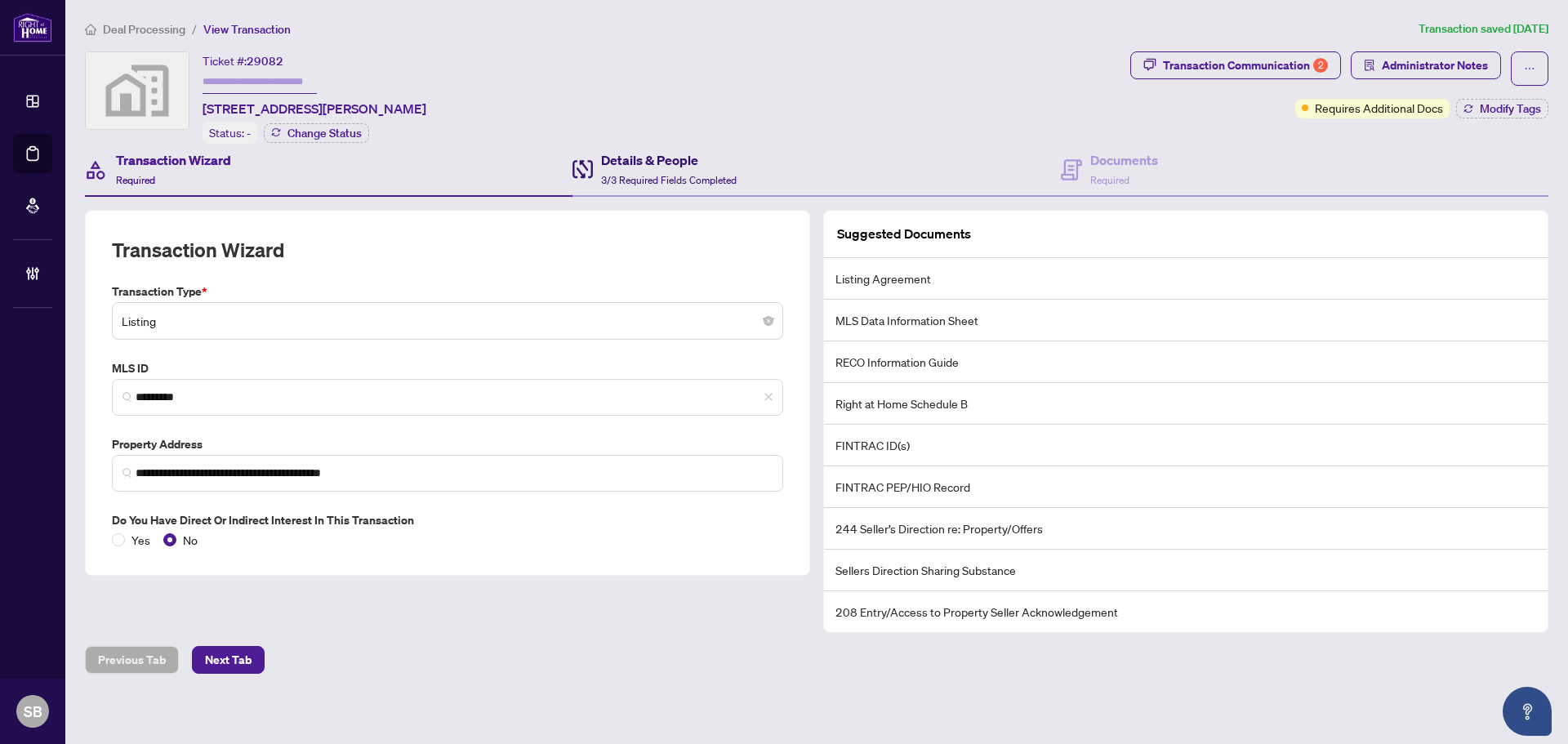
click at [666, 164] on h4 "Details & People" at bounding box center [669, 160] width 136 height 20
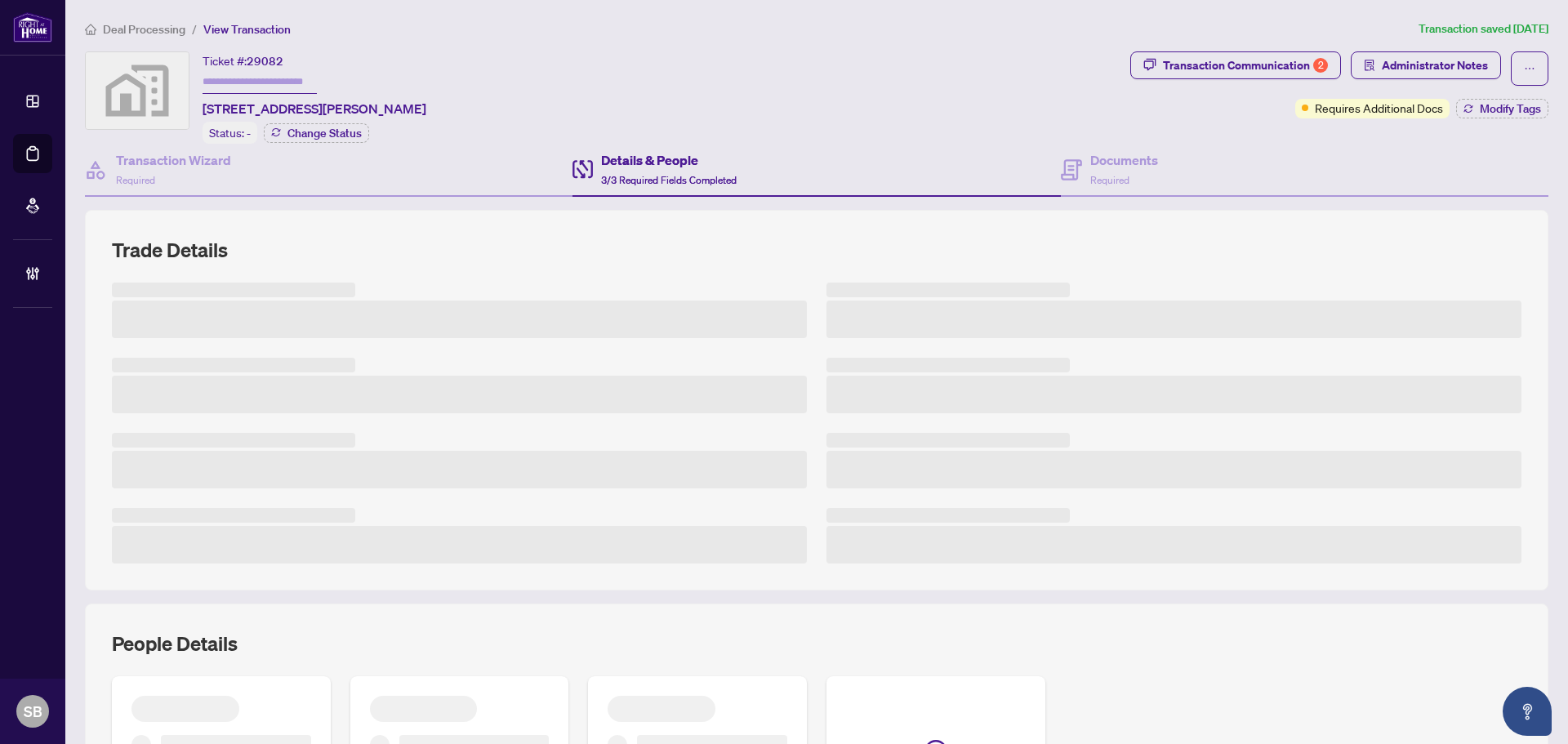
click at [1276, 45] on div "Deal Processing / View Transaction Transaction saved 16 days ago Ticket #: 2908…" at bounding box center [817, 505] width 1477 height 971
click at [1275, 60] on div "Transaction Communication 2" at bounding box center [1246, 65] width 165 height 26
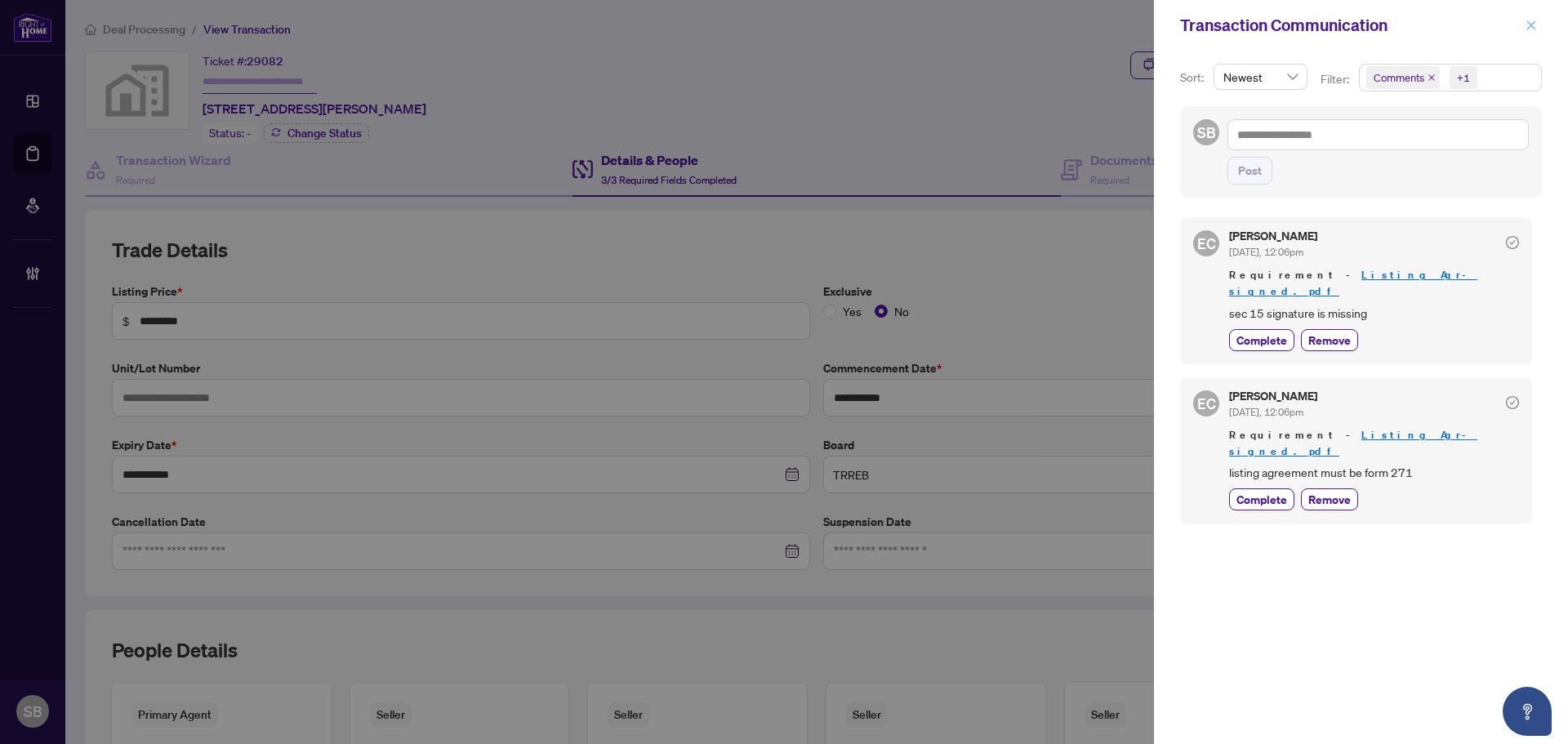
click at [1534, 23] on icon "close" at bounding box center [1531, 25] width 9 height 9
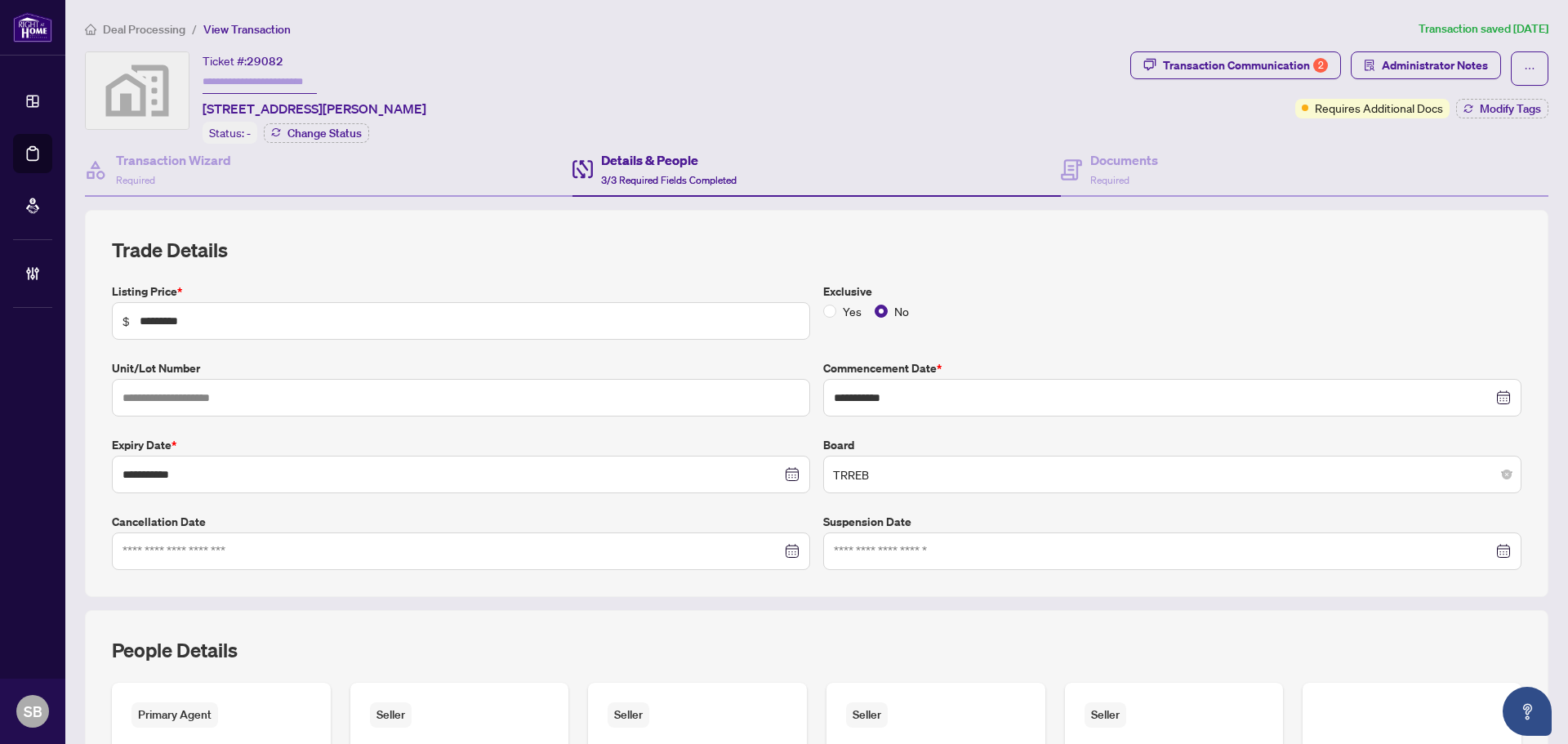
click at [169, 29] on span "Deal Processing" at bounding box center [144, 29] width 83 height 15
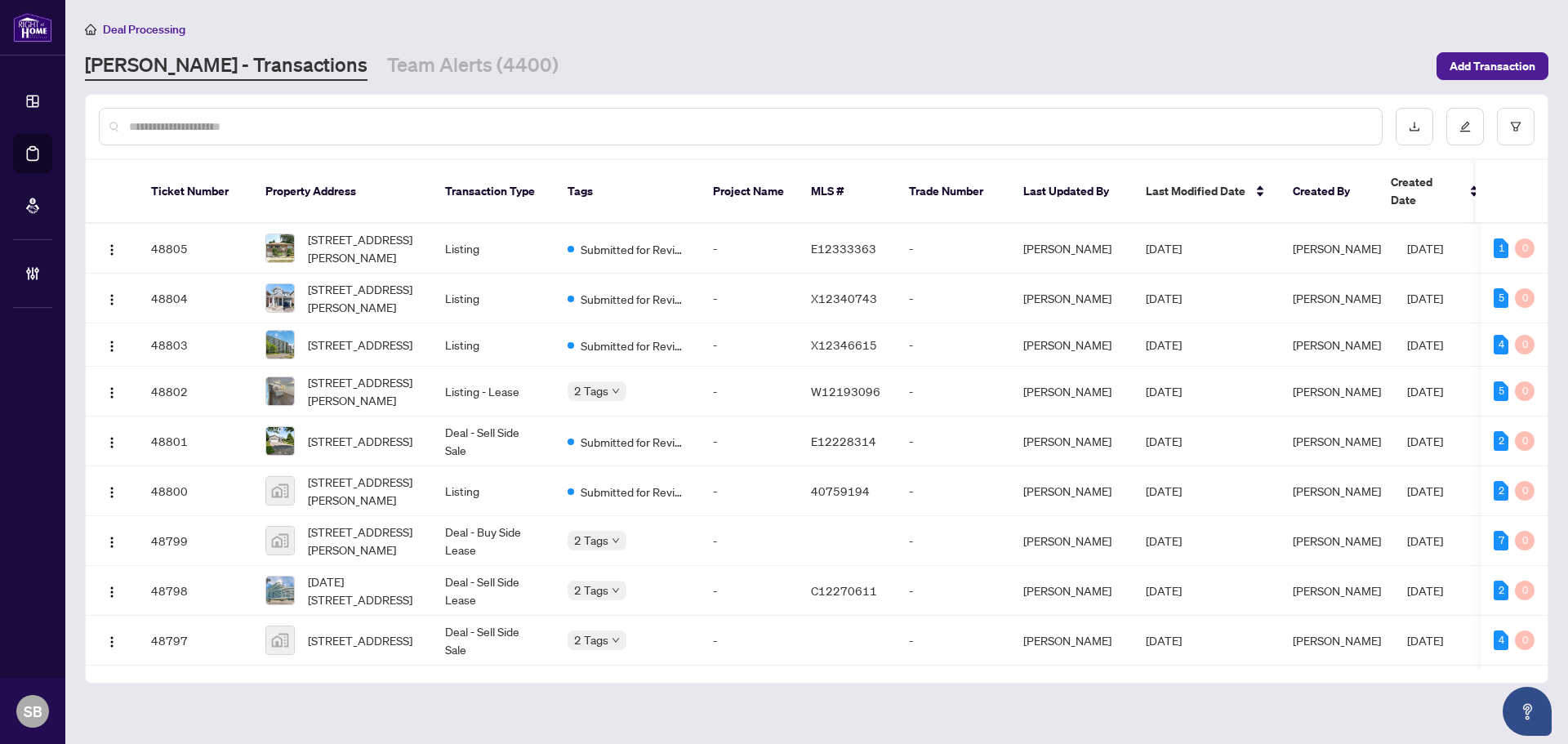
click at [297, 119] on input "text" at bounding box center [749, 127] width 1240 height 18
paste input "**********"
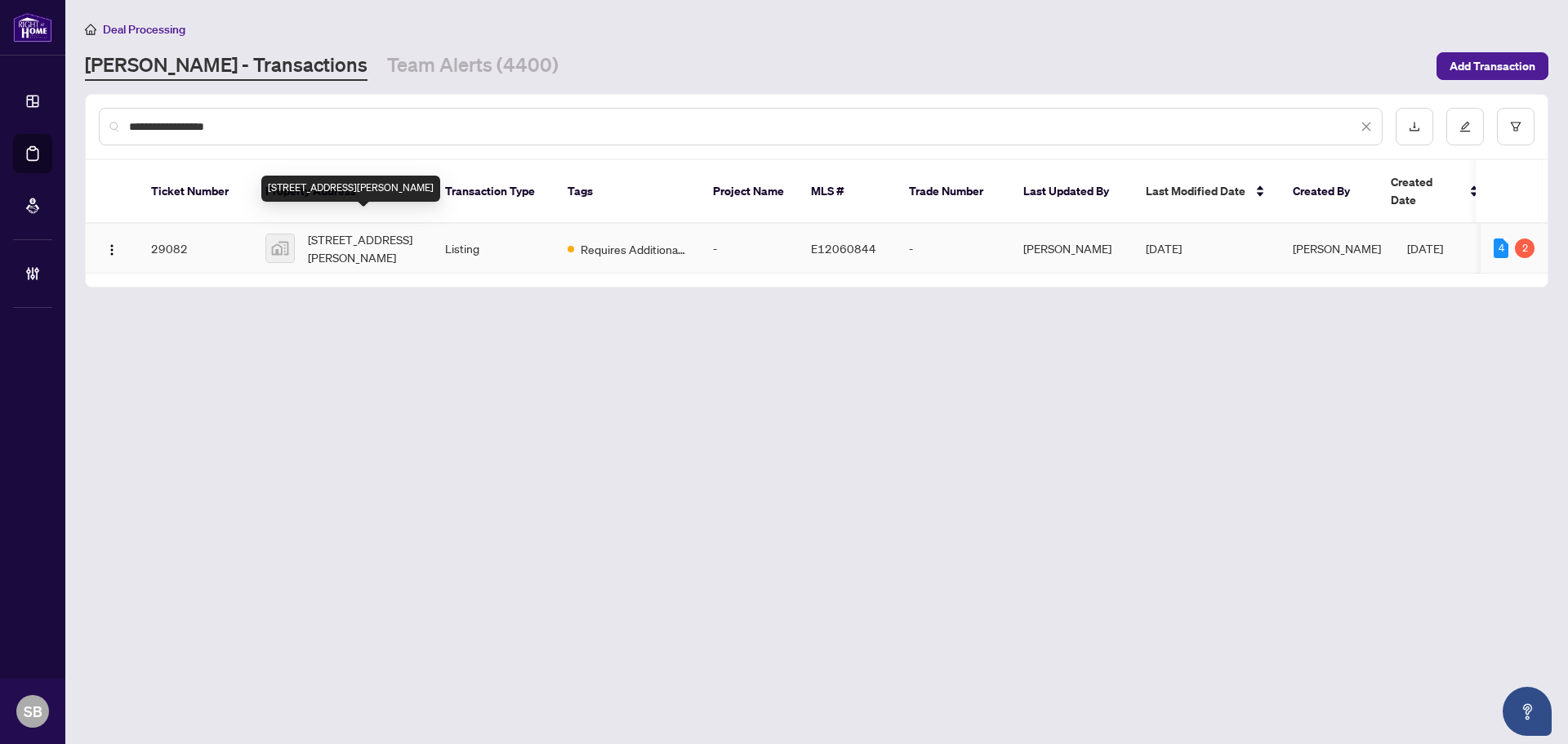
type input "**********"
click at [412, 239] on span "32 Aylesworth Avenue, Scarborough, ON, Canada" at bounding box center [363, 248] width 111 height 36
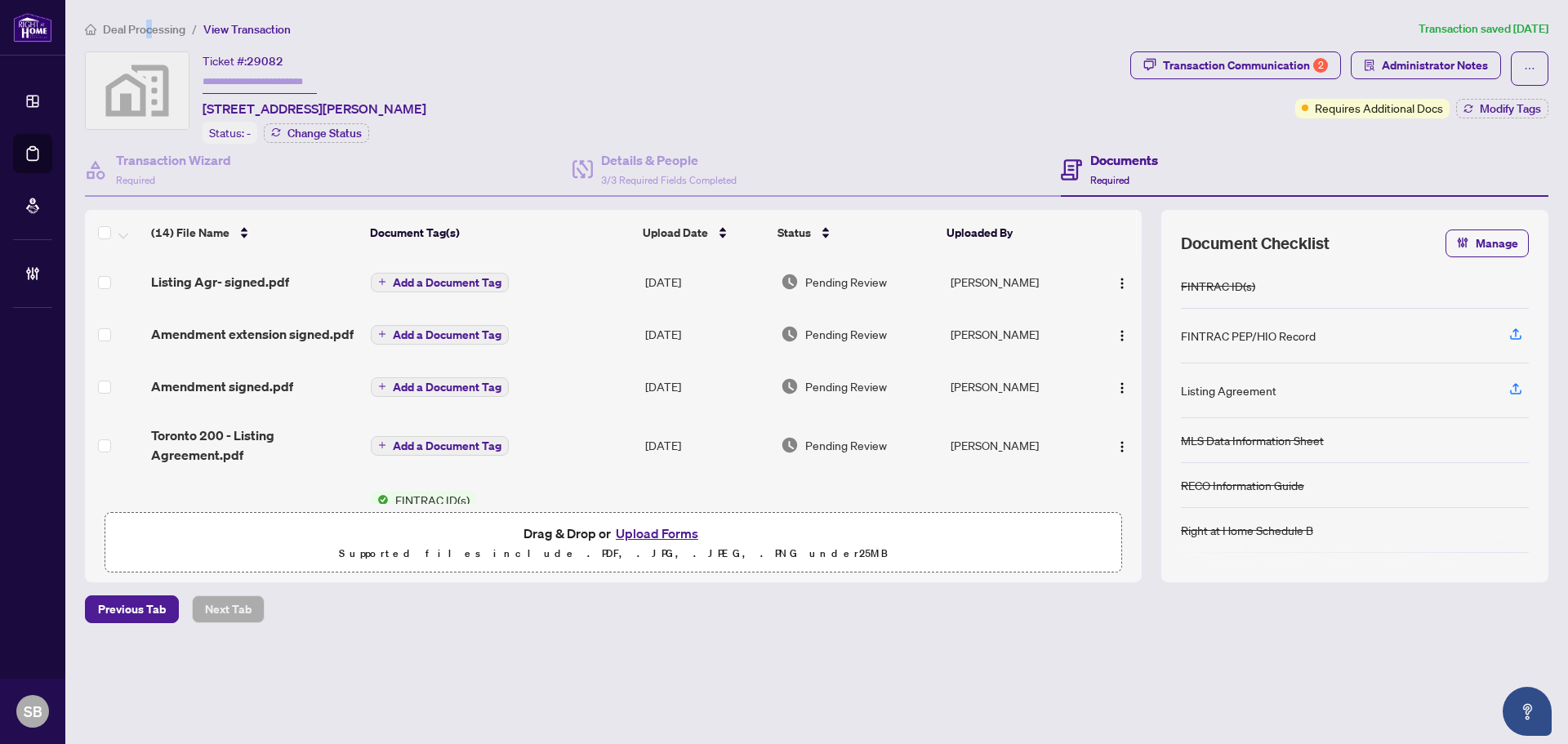
click at [150, 34] on span "Deal Processing" at bounding box center [144, 29] width 83 height 15
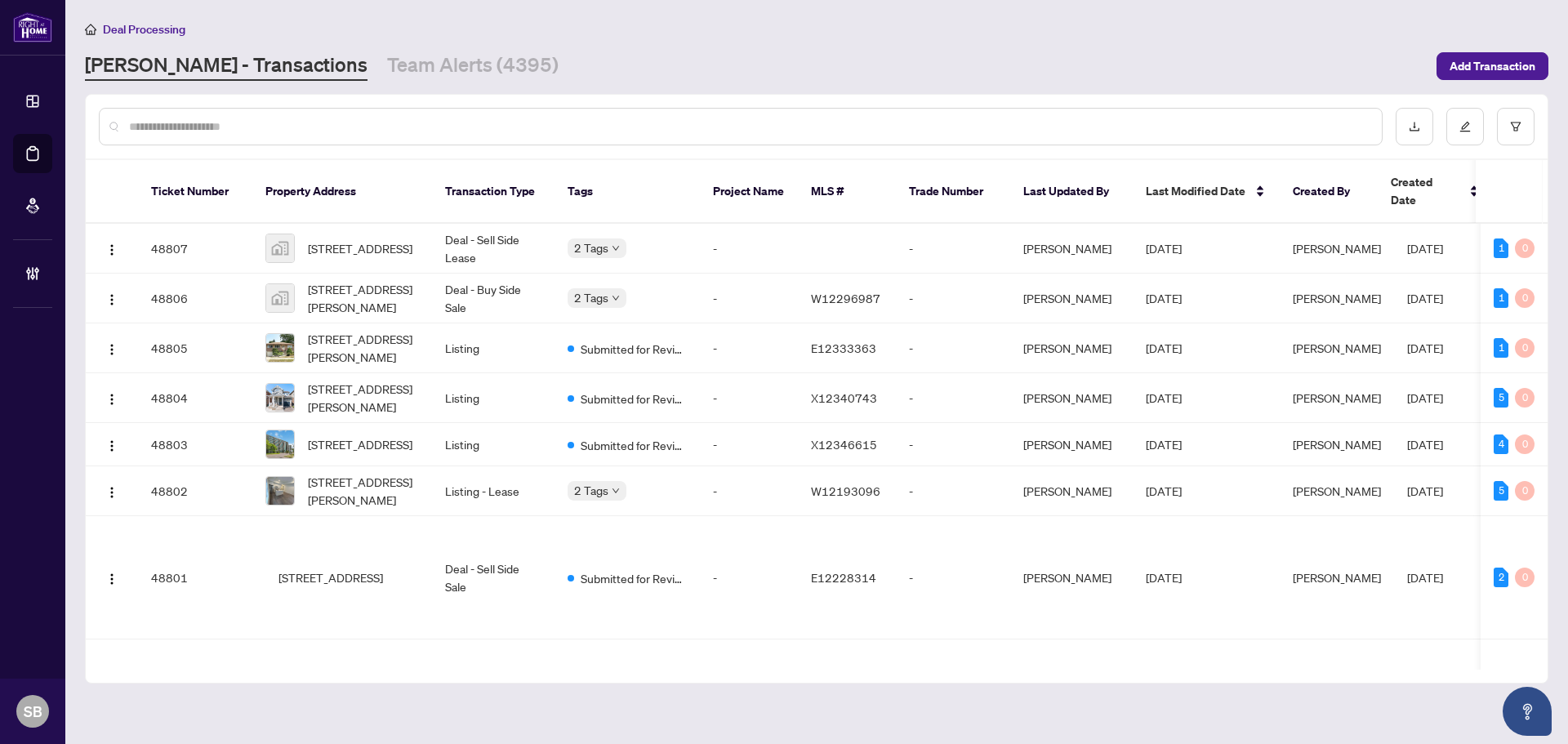
click at [315, 140] on div at bounding box center [741, 127] width 1284 height 38
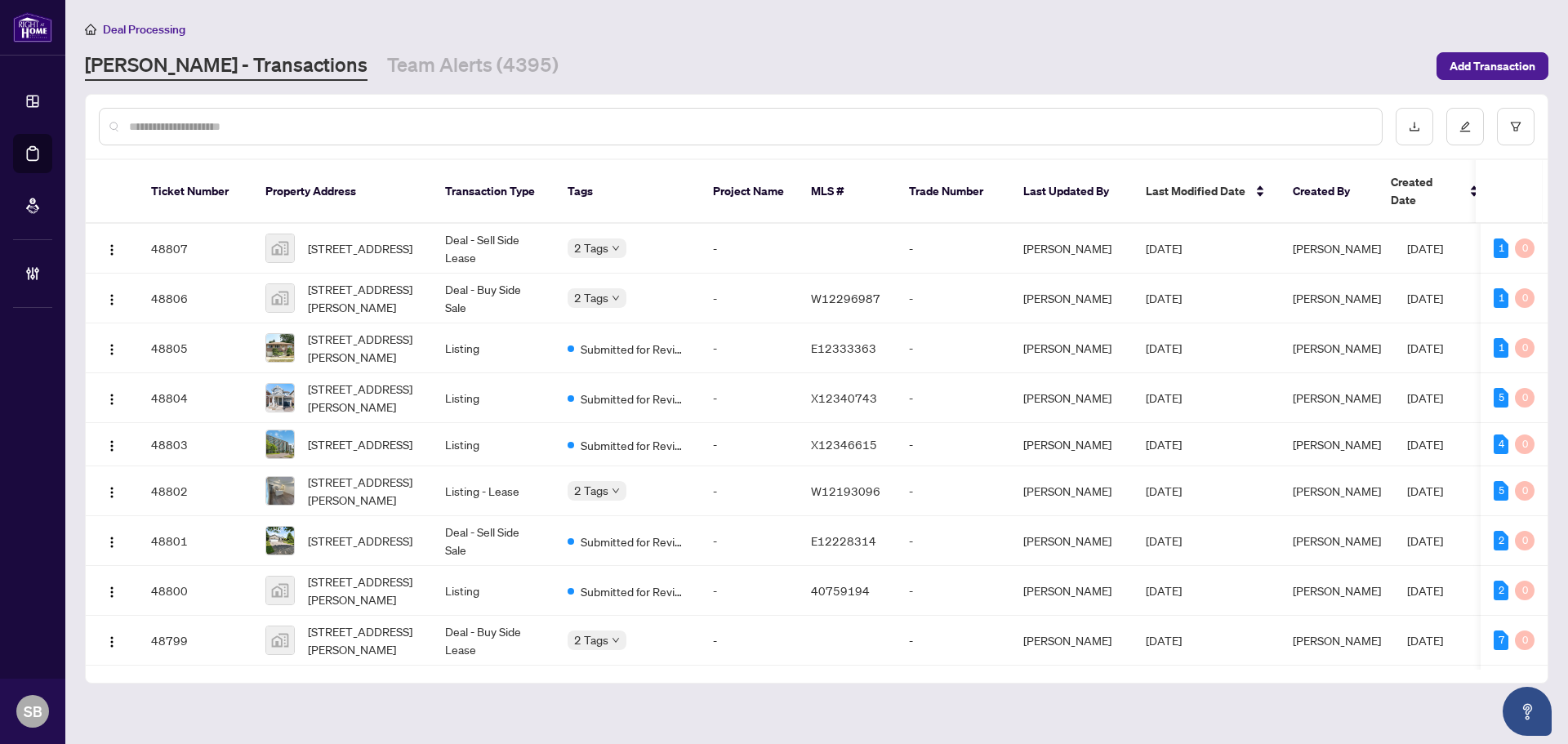
click at [315, 131] on input "text" at bounding box center [749, 127] width 1240 height 18
click at [309, 138] on div at bounding box center [741, 127] width 1284 height 38
click at [309, 137] on div at bounding box center [741, 127] width 1284 height 38
click at [309, 130] on input "text" at bounding box center [749, 127] width 1240 height 18
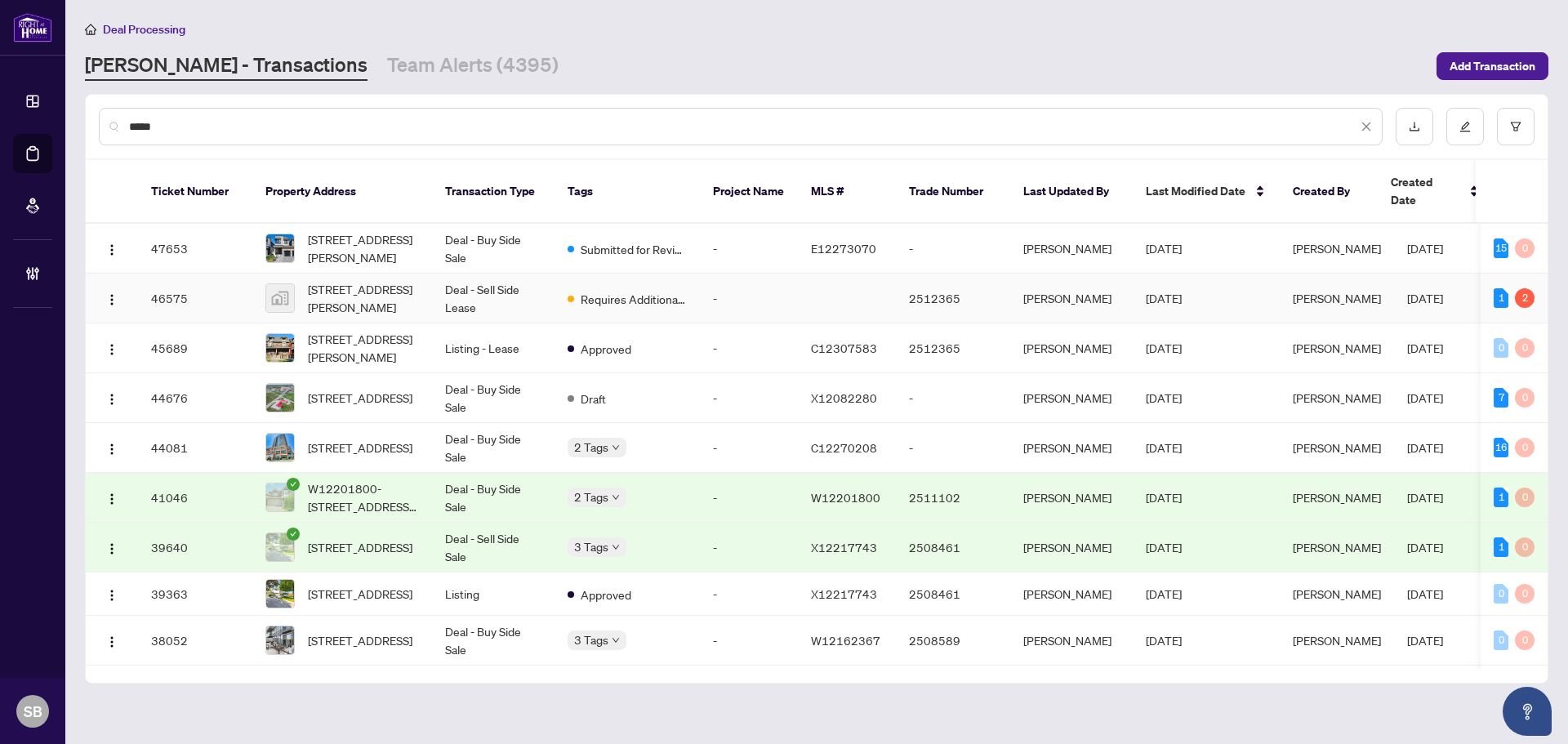
type input "*****"
click at [406, 241] on span "27 Cryderman Lane, Clarington, Ontario L1C 2W3, Canada" at bounding box center [363, 248] width 111 height 36
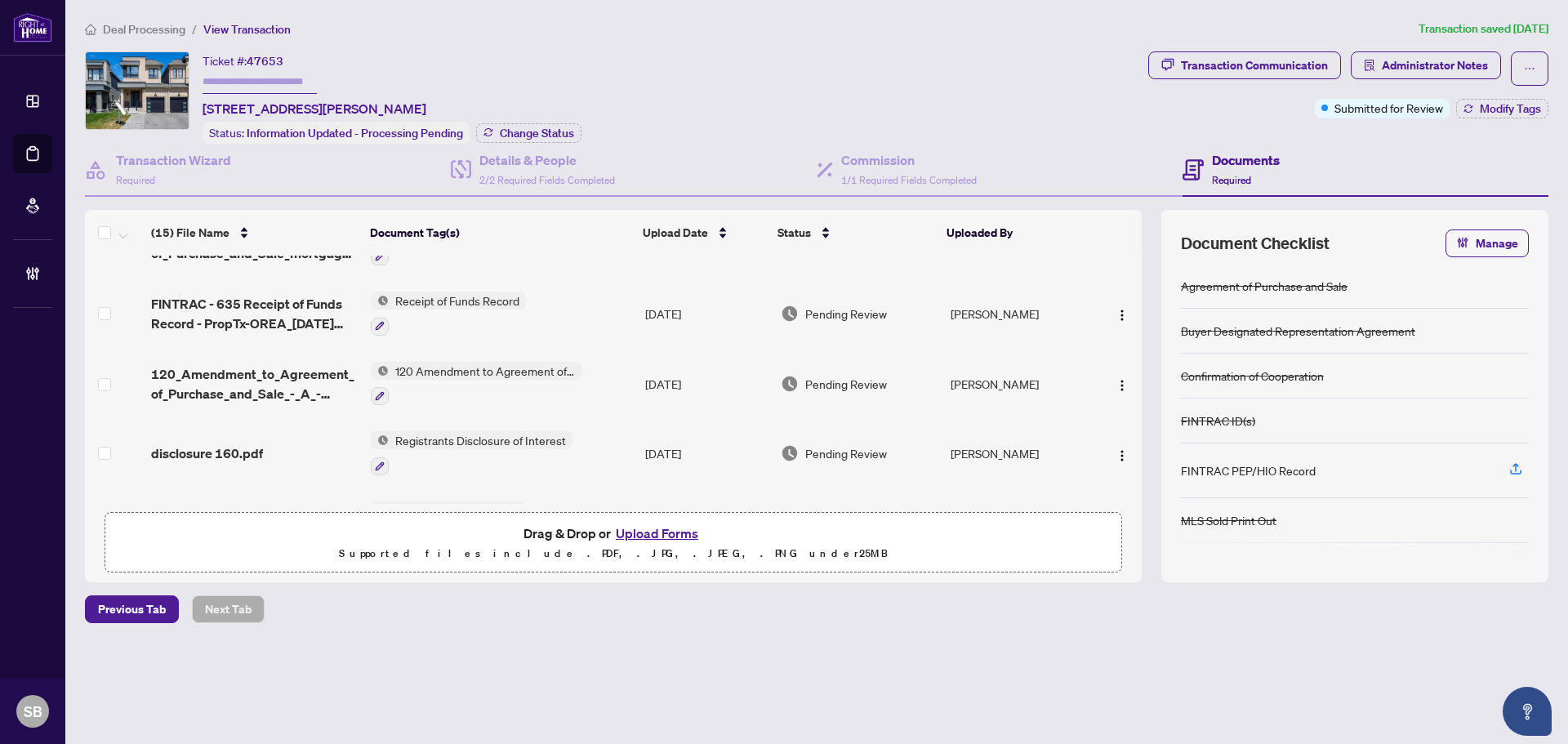
scroll to position [408, 0]
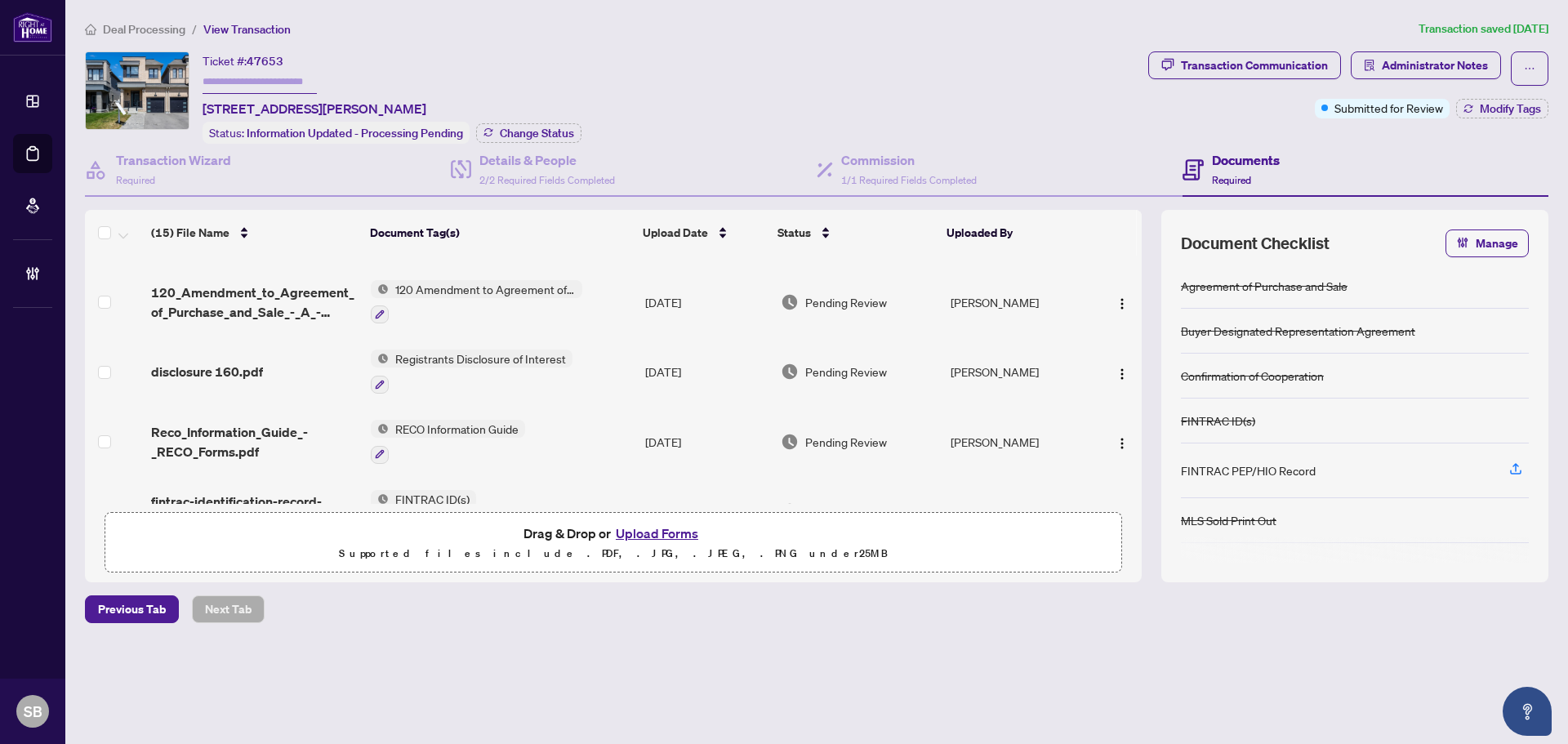
click at [694, 358] on td "[DATE]" at bounding box center [707, 372] width 136 height 70
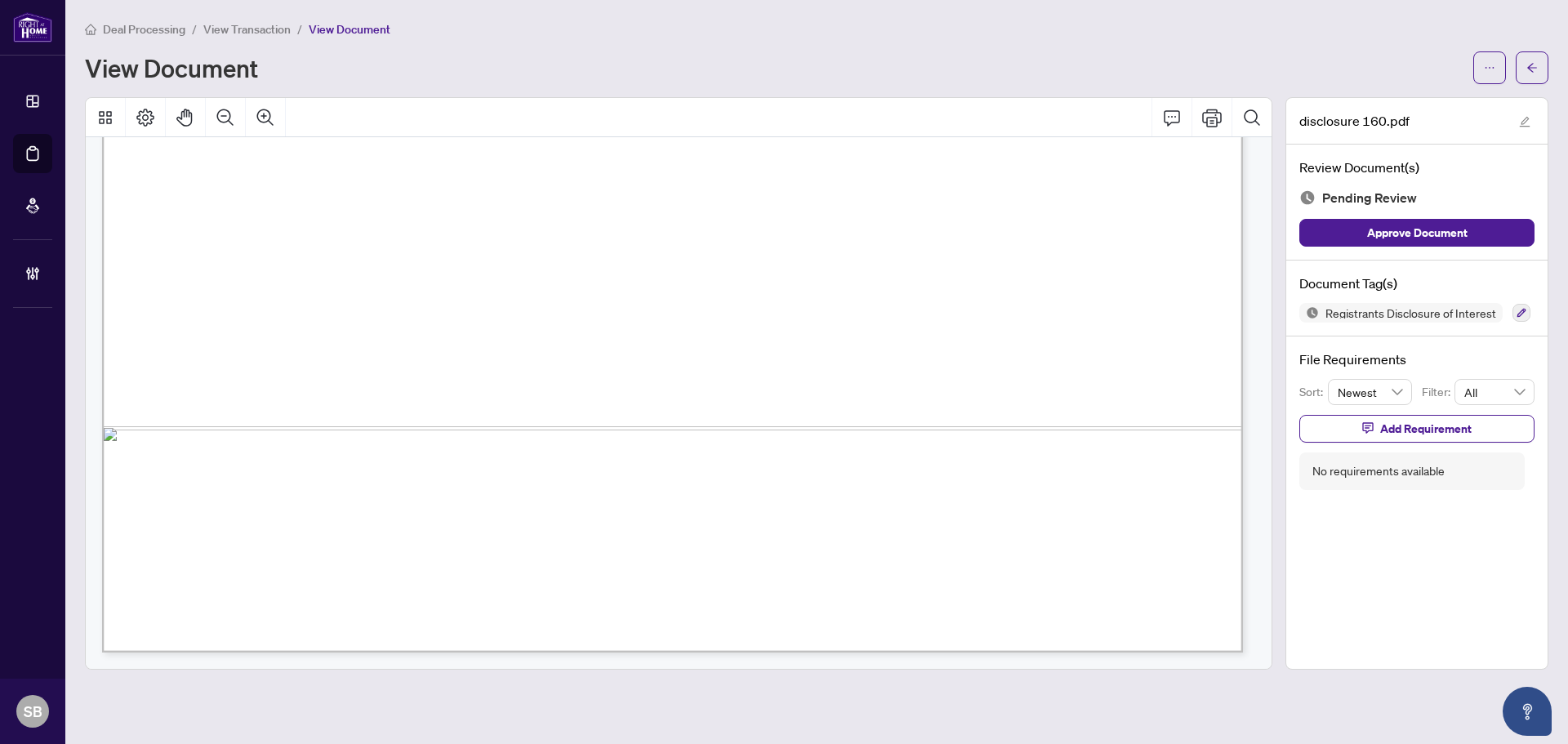
scroll to position [570, 0]
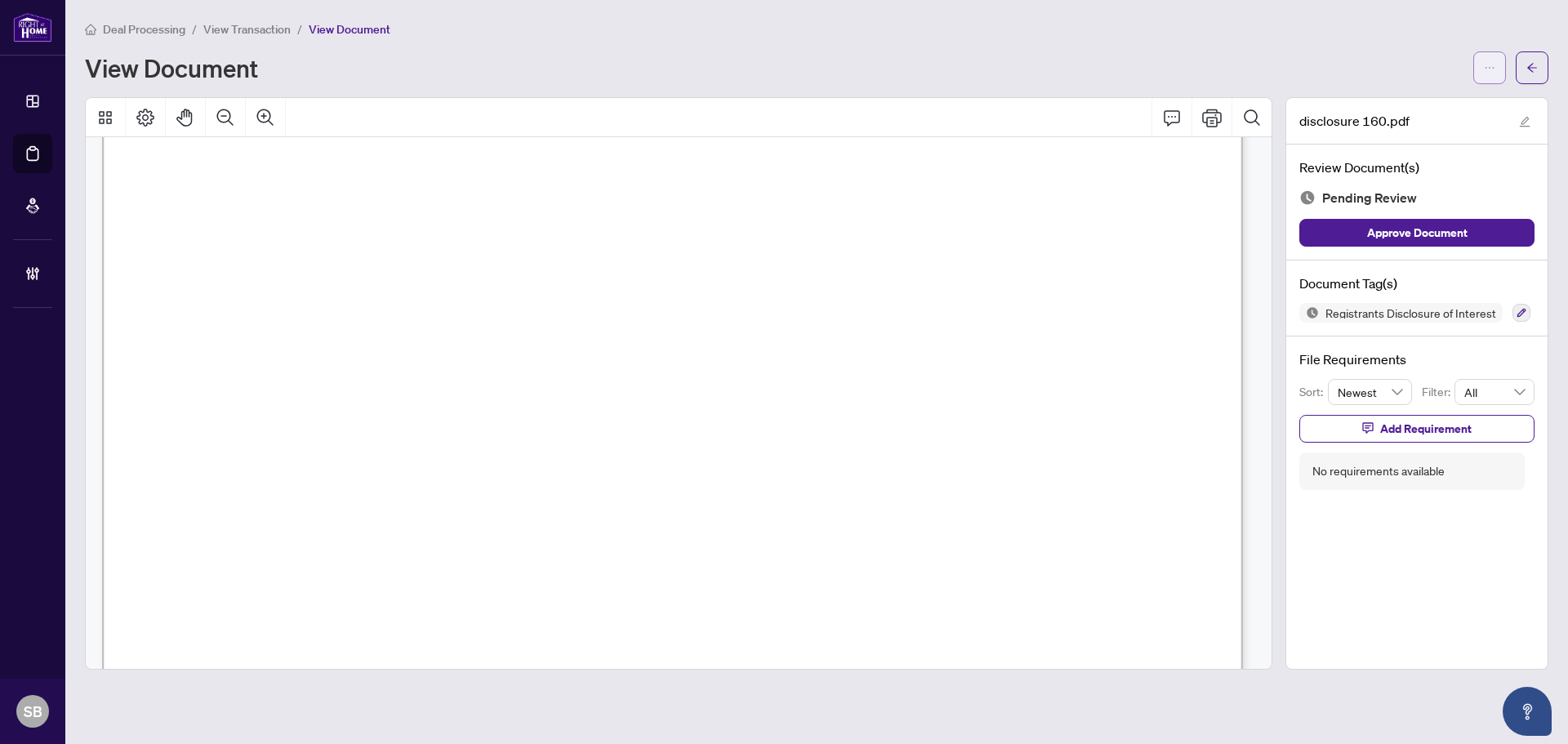
click at [1498, 74] on button "button" at bounding box center [1490, 68] width 33 height 33
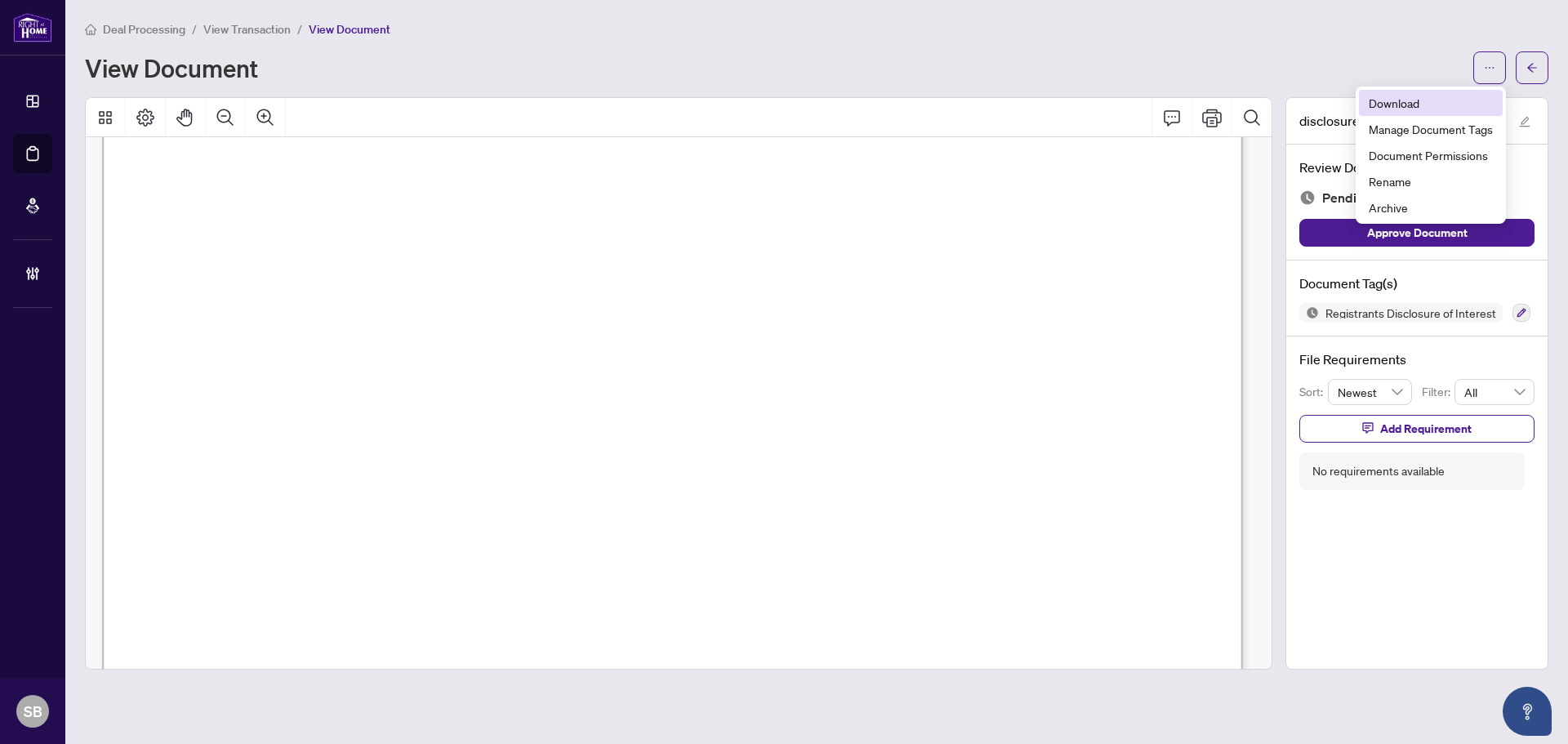
click at [1420, 106] on span "Download" at bounding box center [1431, 103] width 124 height 18
click at [1534, 70] on icon "arrow-left" at bounding box center [1532, 68] width 11 height 11
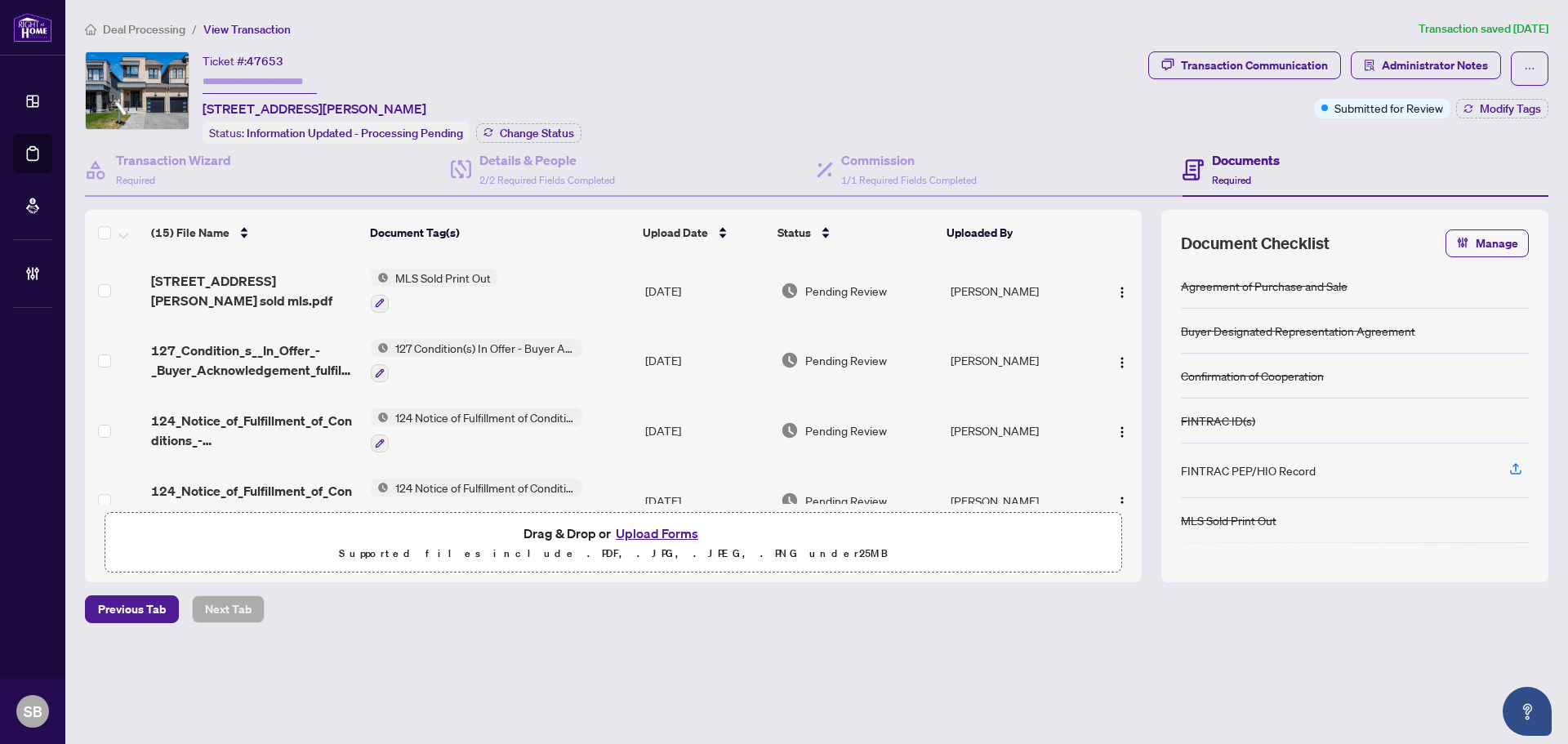
scroll to position [408, 0]
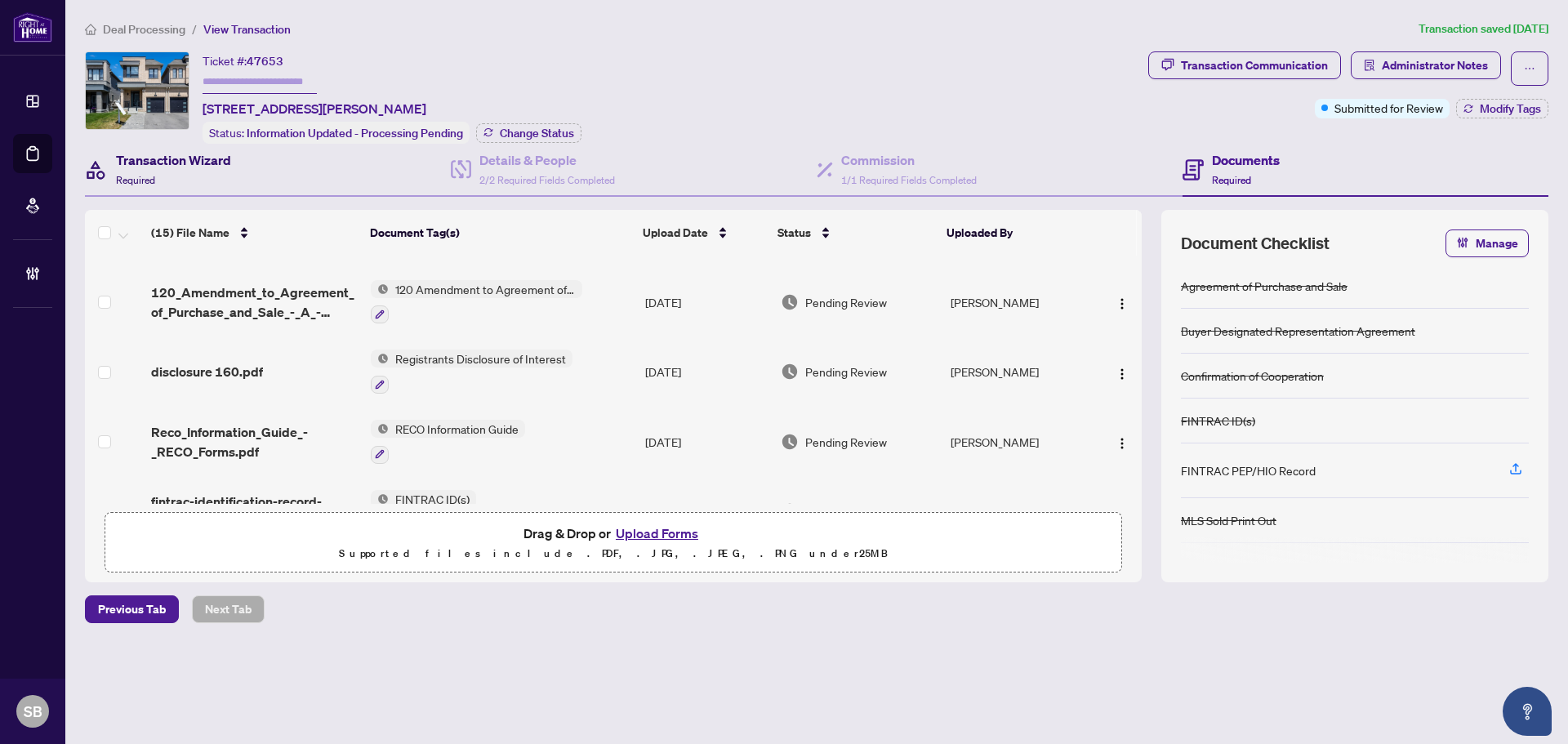
drag, startPoint x: 173, startPoint y: 170, endPoint x: 199, endPoint y: 176, distance: 26.7
click at [173, 173] on div "Transaction Wizard Required" at bounding box center [173, 169] width 115 height 38
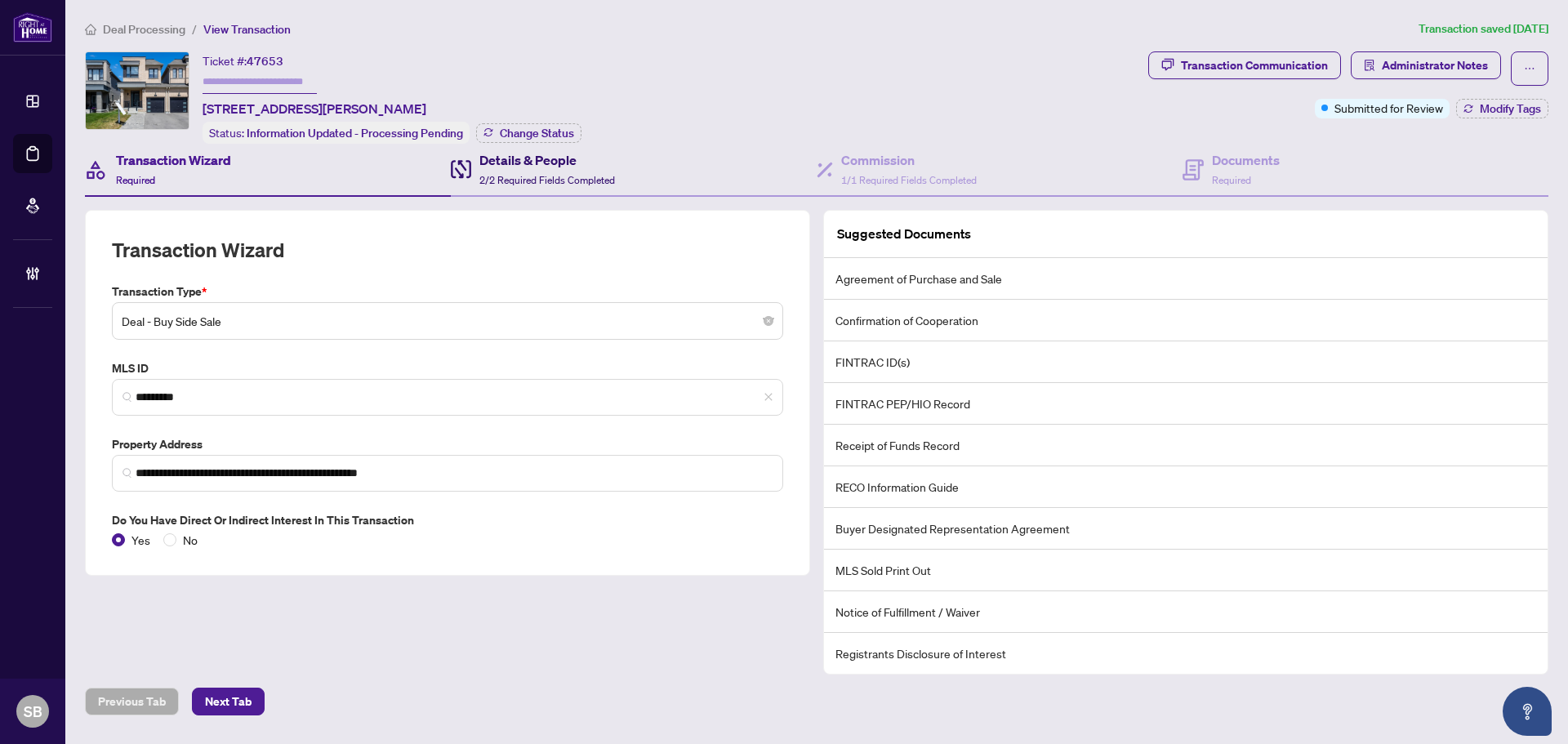
drag, startPoint x: 584, startPoint y: 174, endPoint x: 621, endPoint y: 178, distance: 37.2
click at [584, 174] on span "2/2 Required Fields Completed" at bounding box center [547, 180] width 136 height 12
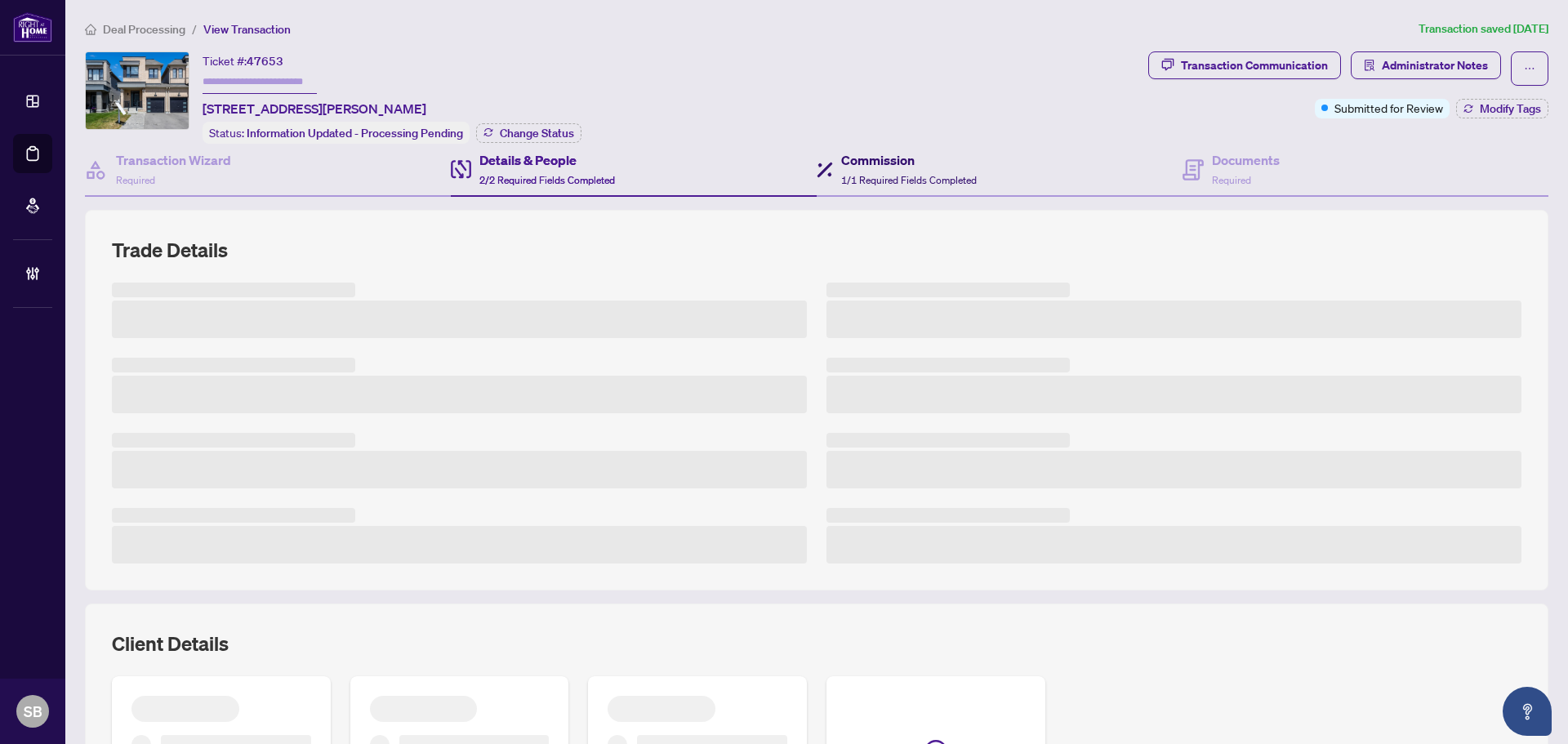
click at [863, 170] on div "Commission 1/1 Required Fields Completed" at bounding box center [909, 169] width 136 height 38
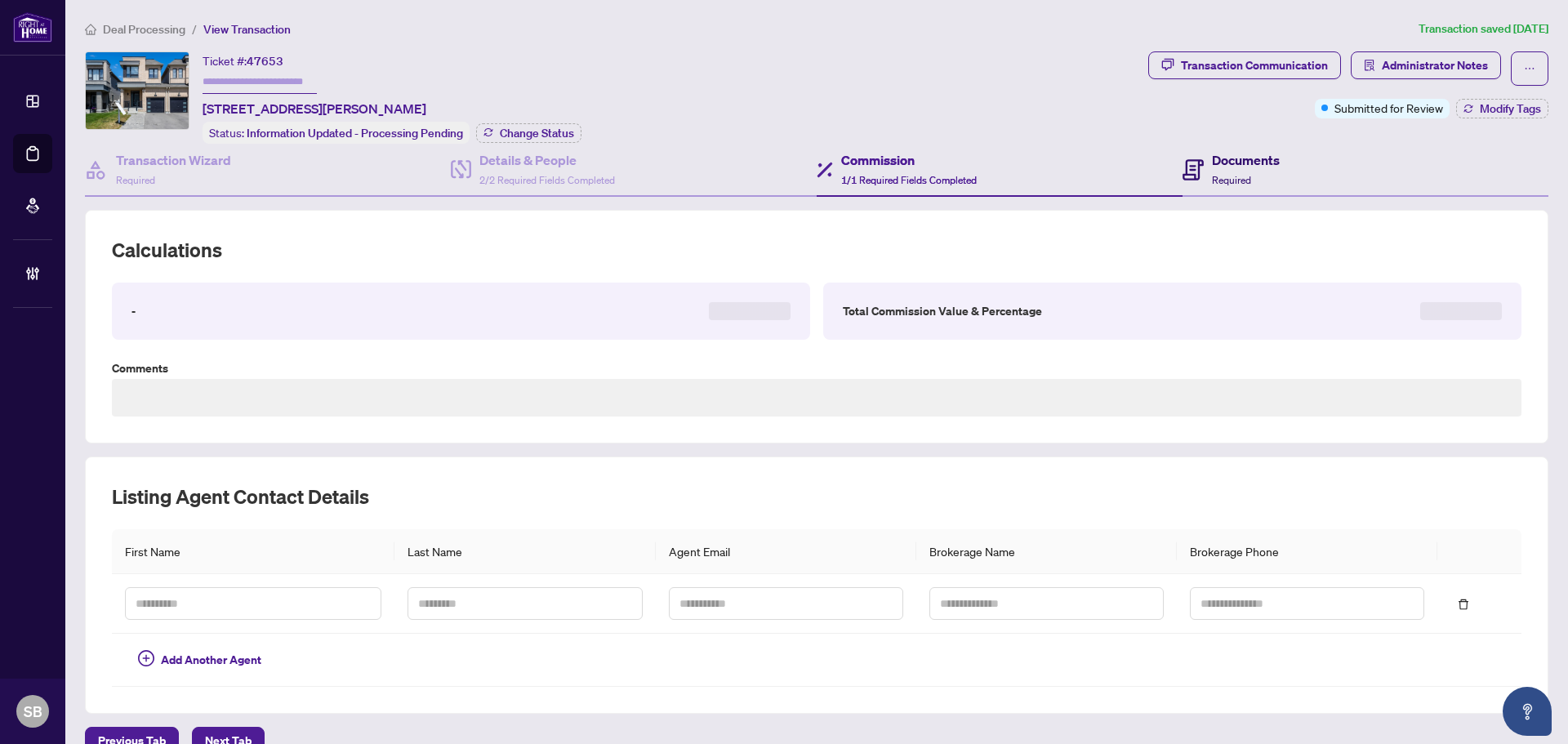
click at [1233, 151] on h4 "Documents" at bounding box center [1246, 160] width 68 height 20
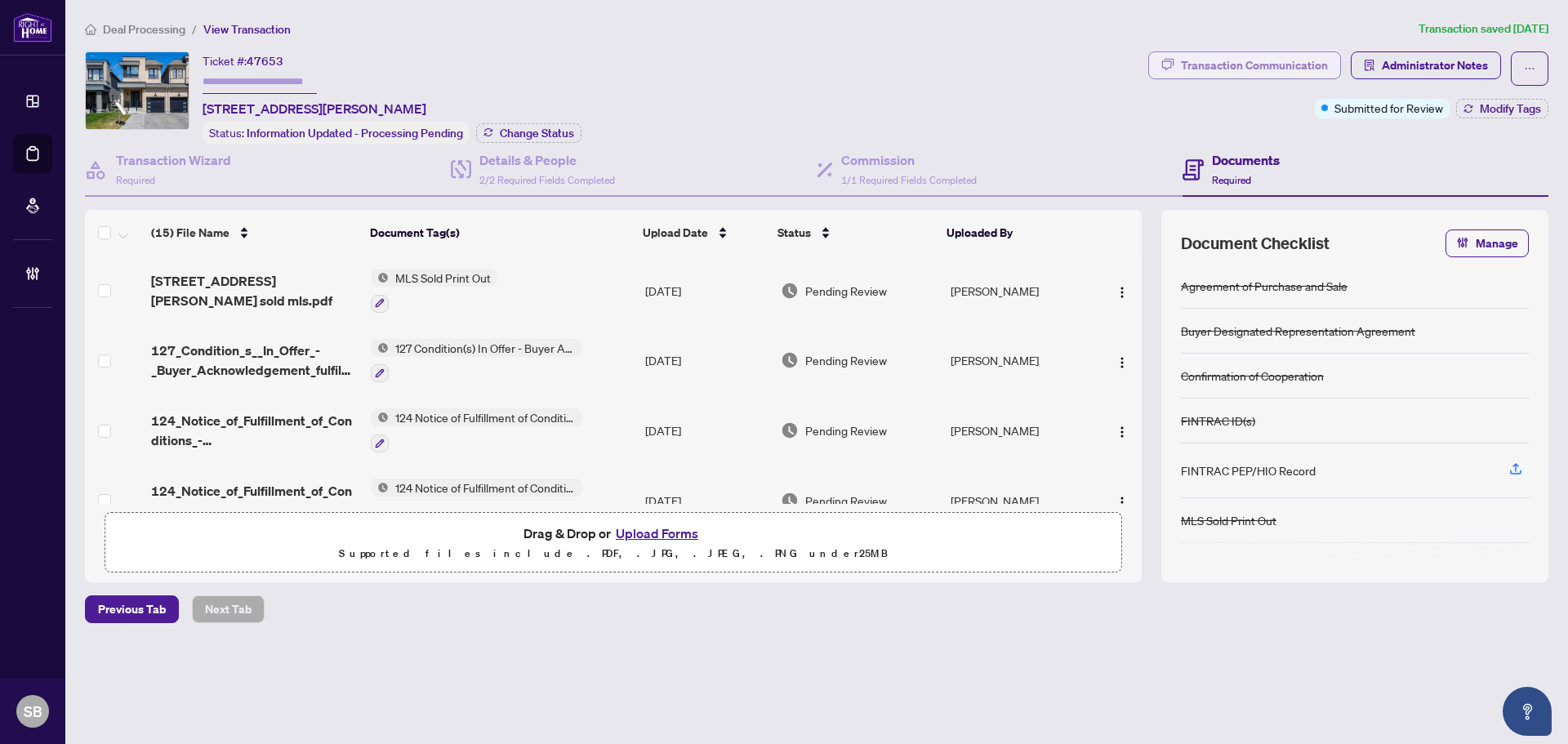
click at [1204, 57] on div "Transaction Communication" at bounding box center [1255, 65] width 147 height 26
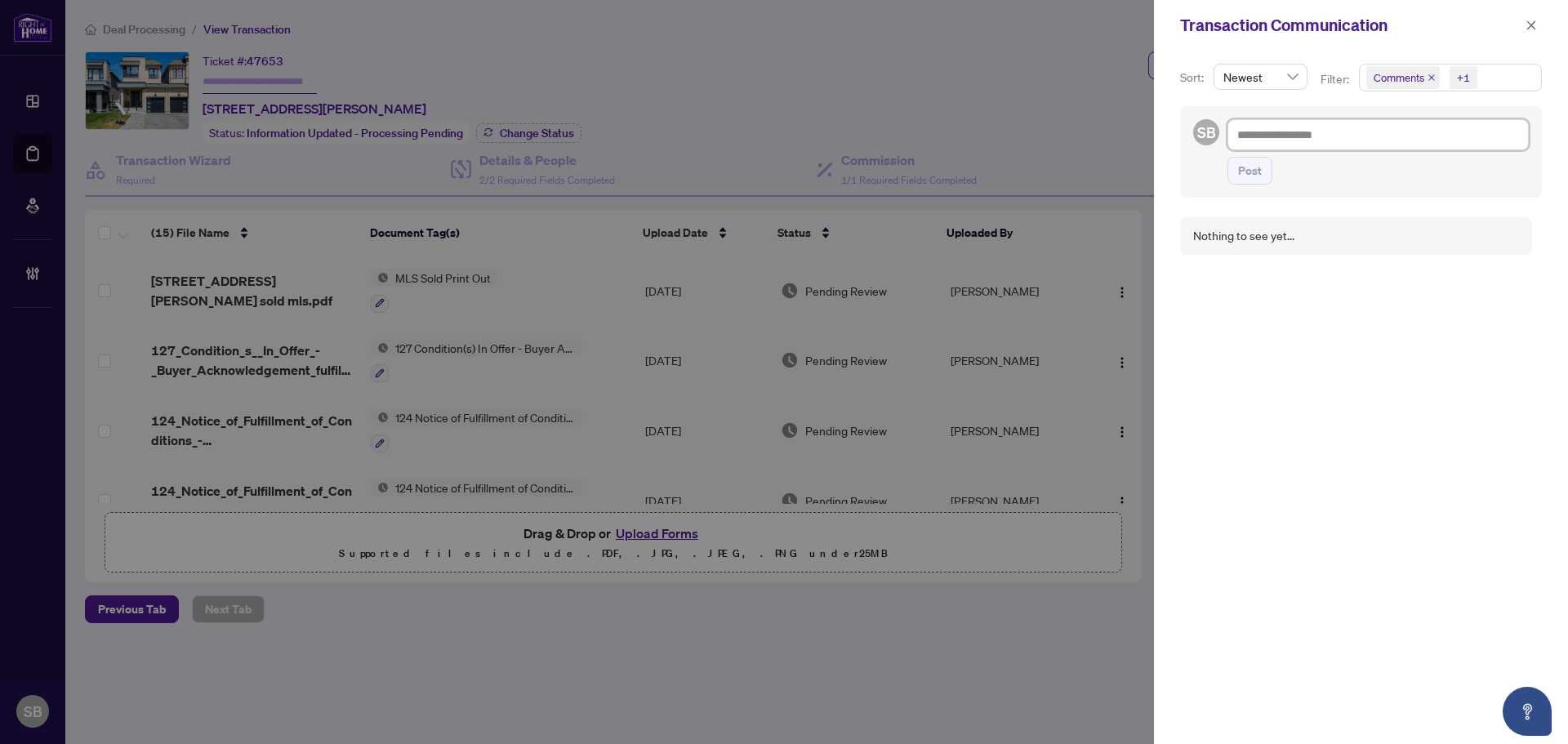
click at [1316, 150] on textarea at bounding box center [1378, 135] width 301 height 31
click at [1543, 23] on div "Transaction Communication" at bounding box center [1361, 25] width 414 height 51
drag, startPoint x: 1541, startPoint y: 27, endPoint x: 1512, endPoint y: 53, distance: 38.9
click at [1540, 27] on button "button" at bounding box center [1531, 25] width 21 height 20
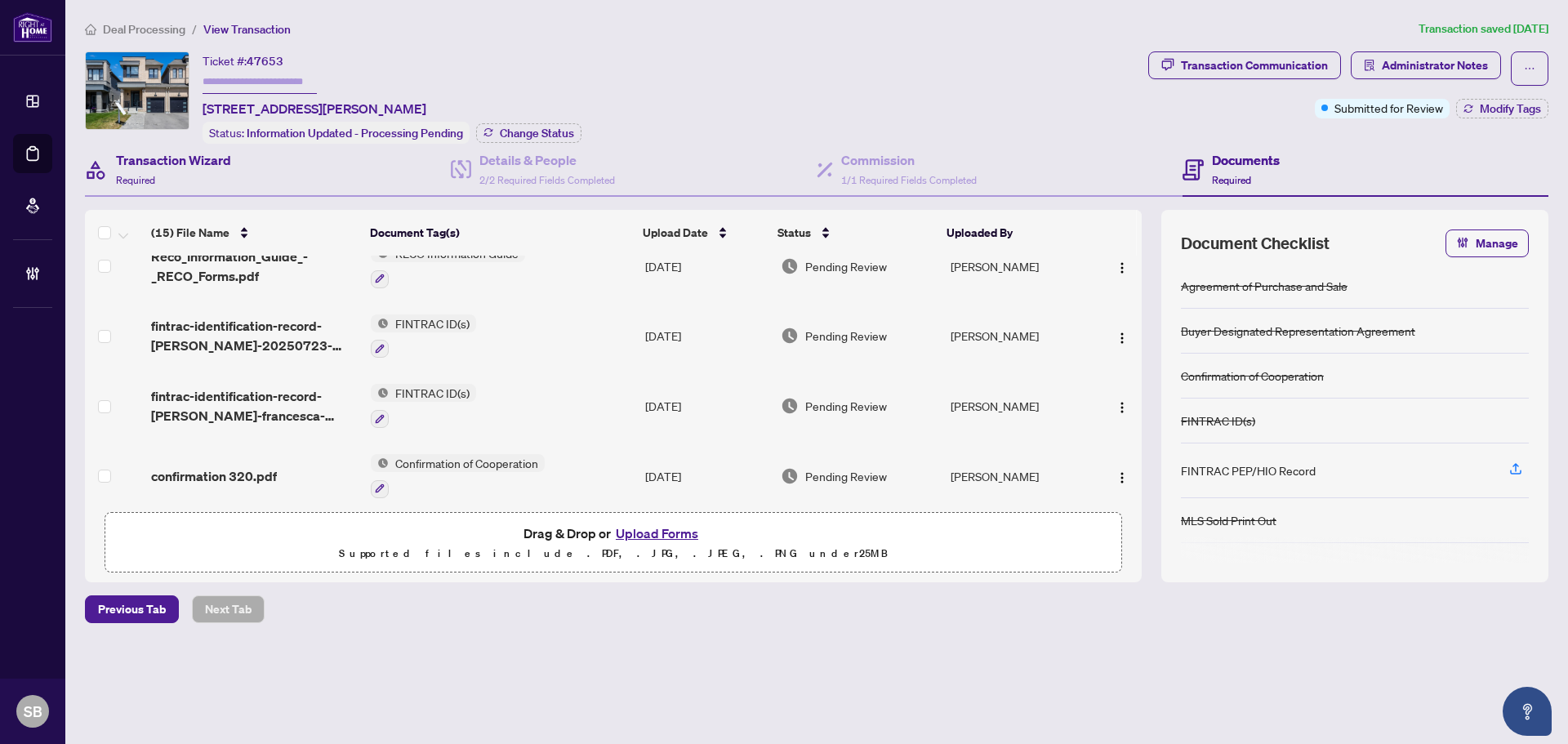
scroll to position [394, 0]
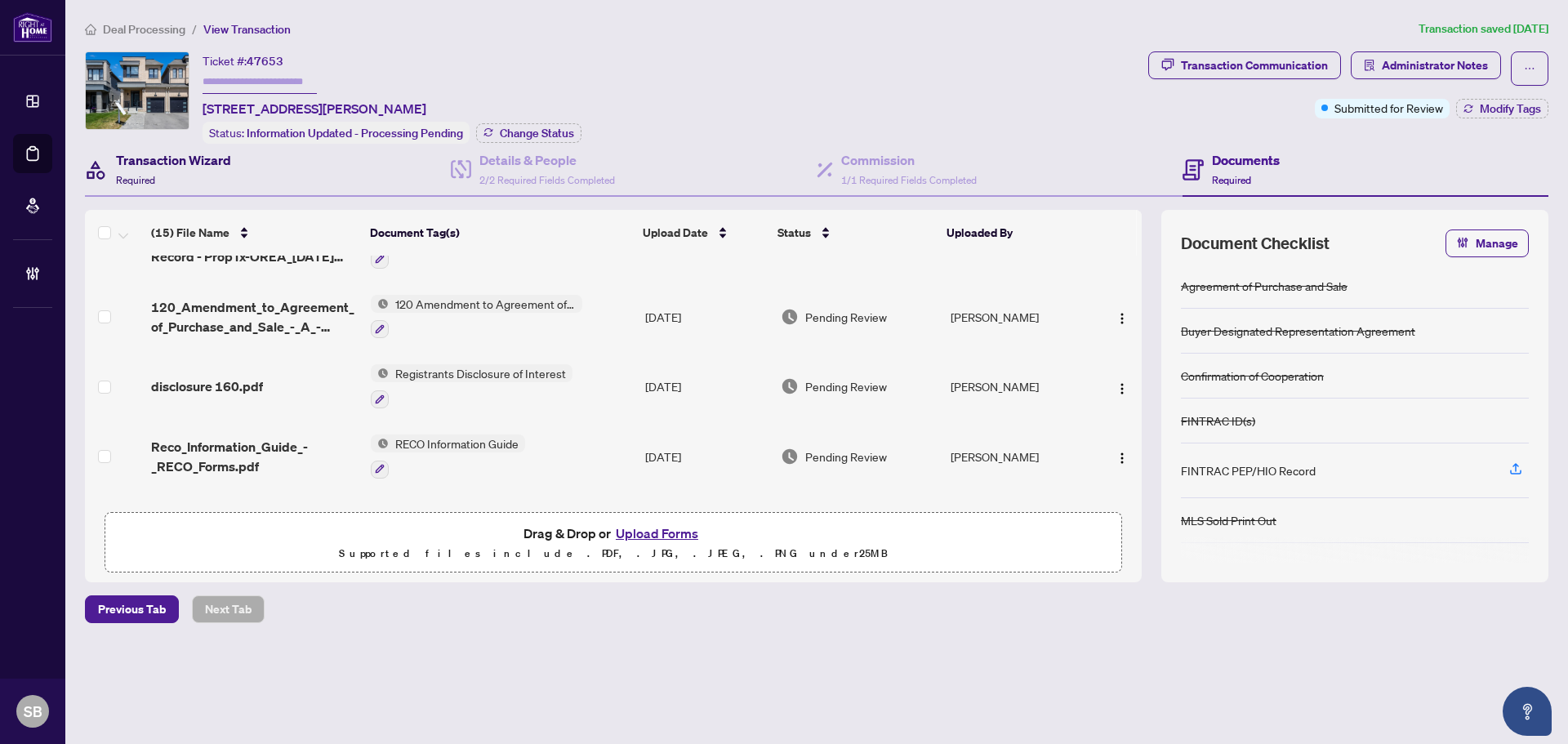
click at [127, 165] on h4 "Transaction Wizard" at bounding box center [173, 160] width 115 height 20
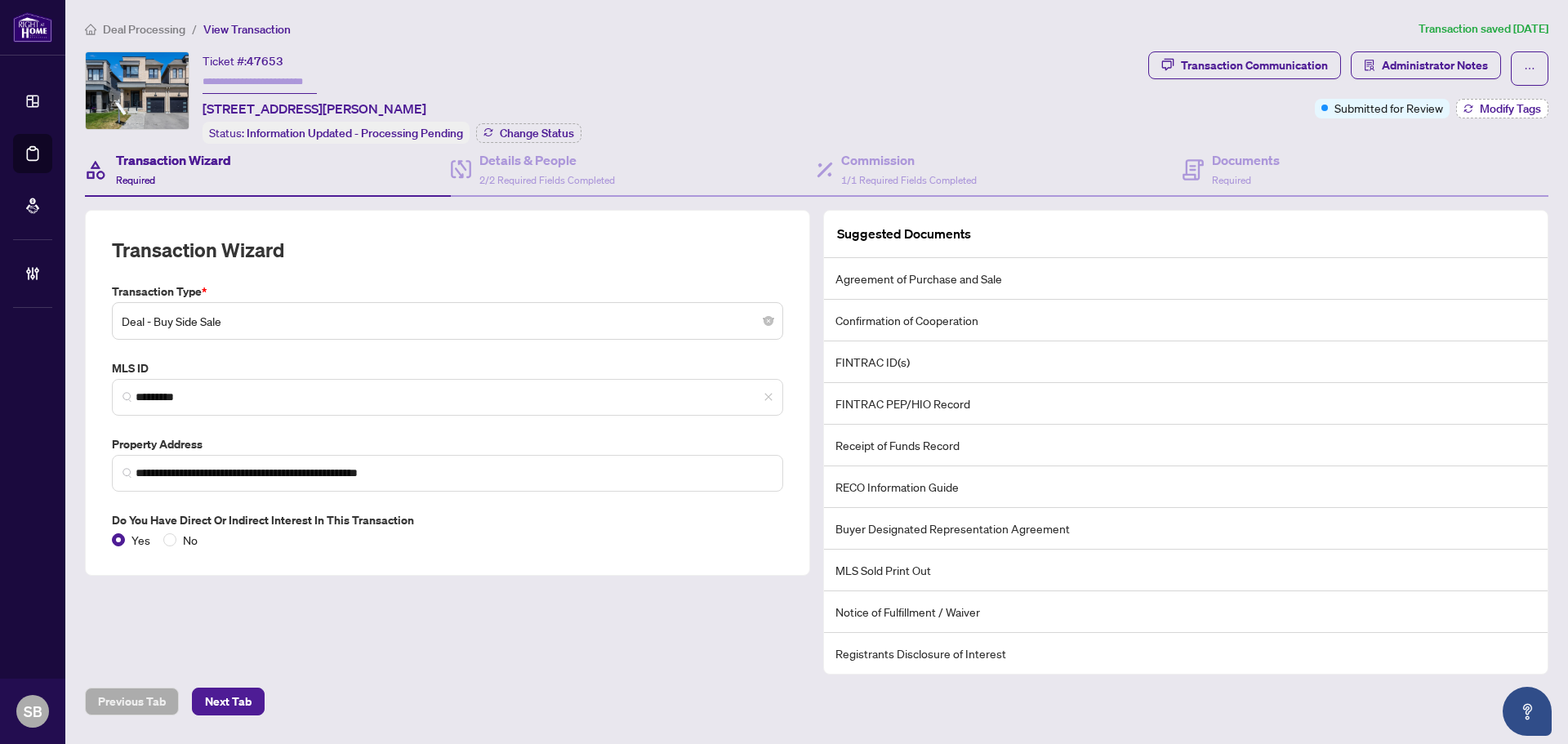
click at [1485, 107] on span "Modify Tags" at bounding box center [1511, 109] width 61 height 11
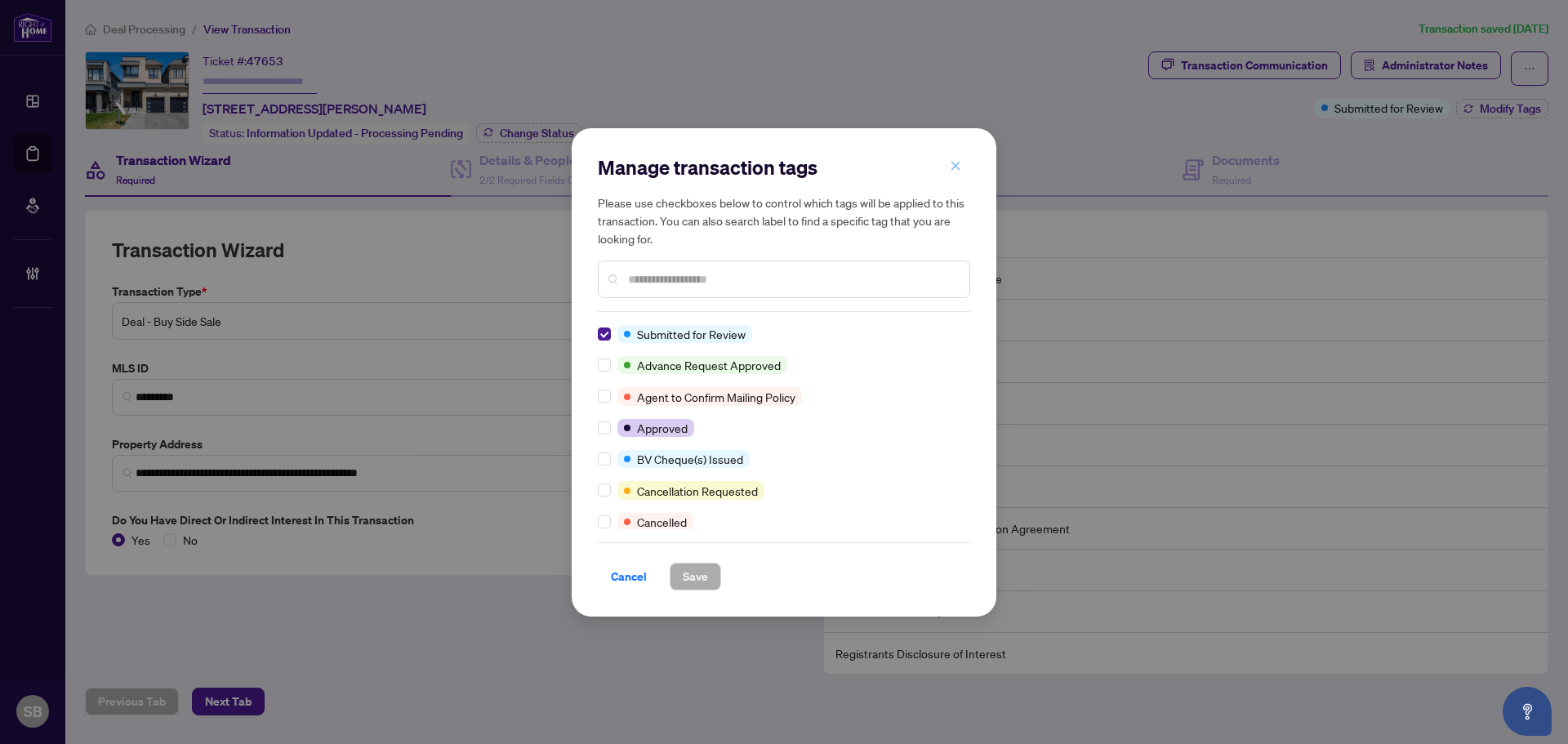
click at [958, 169] on icon "close" at bounding box center [956, 166] width 11 height 11
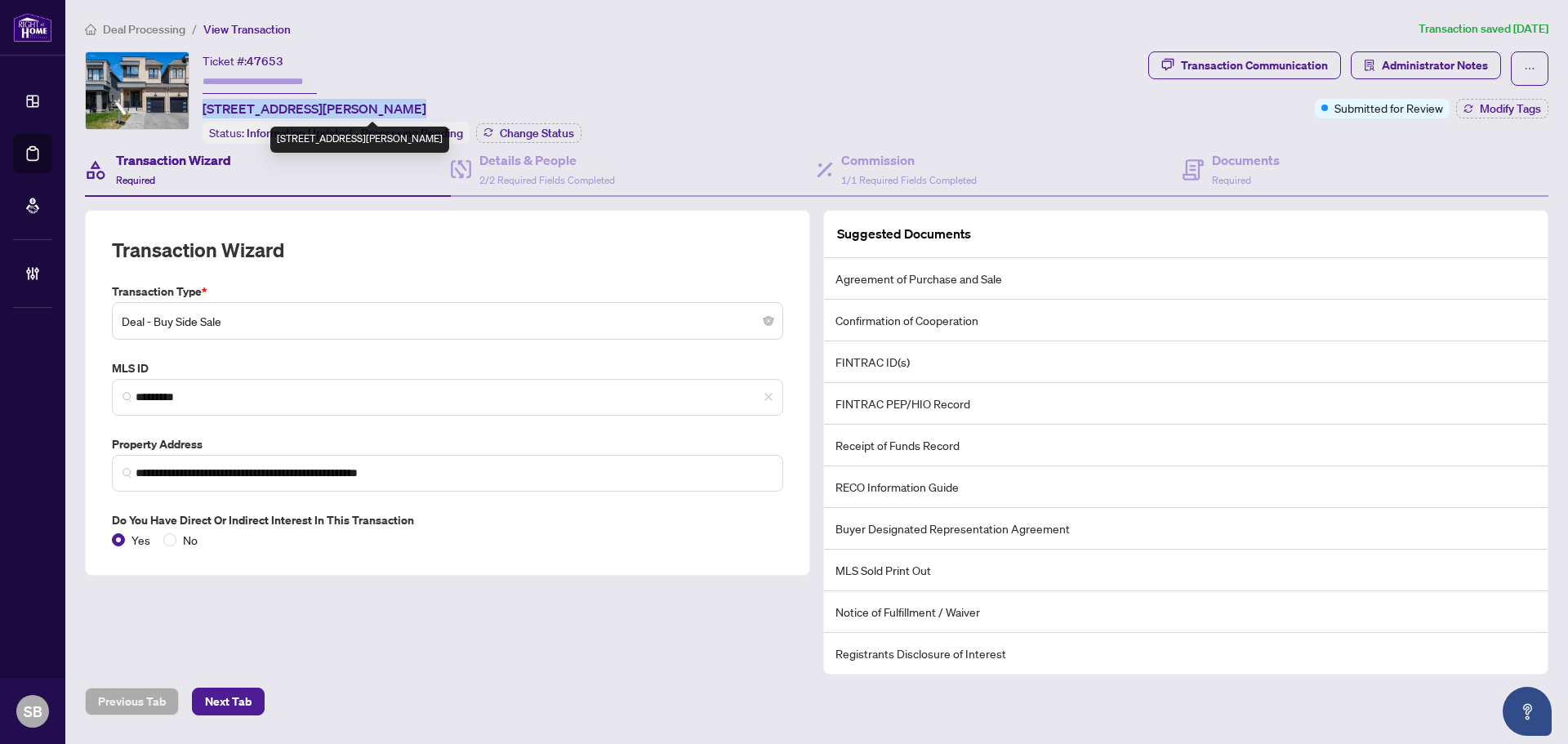
drag, startPoint x: 385, startPoint y: 110, endPoint x: 205, endPoint y: 106, distance: 180.0
click at [205, 106] on span "27 Cryderman Lane, Clarington, Ontario L1C 2W3, Canada" at bounding box center [314, 109] width 223 height 20
copy span "27 Cryderman Lane, Clarington"
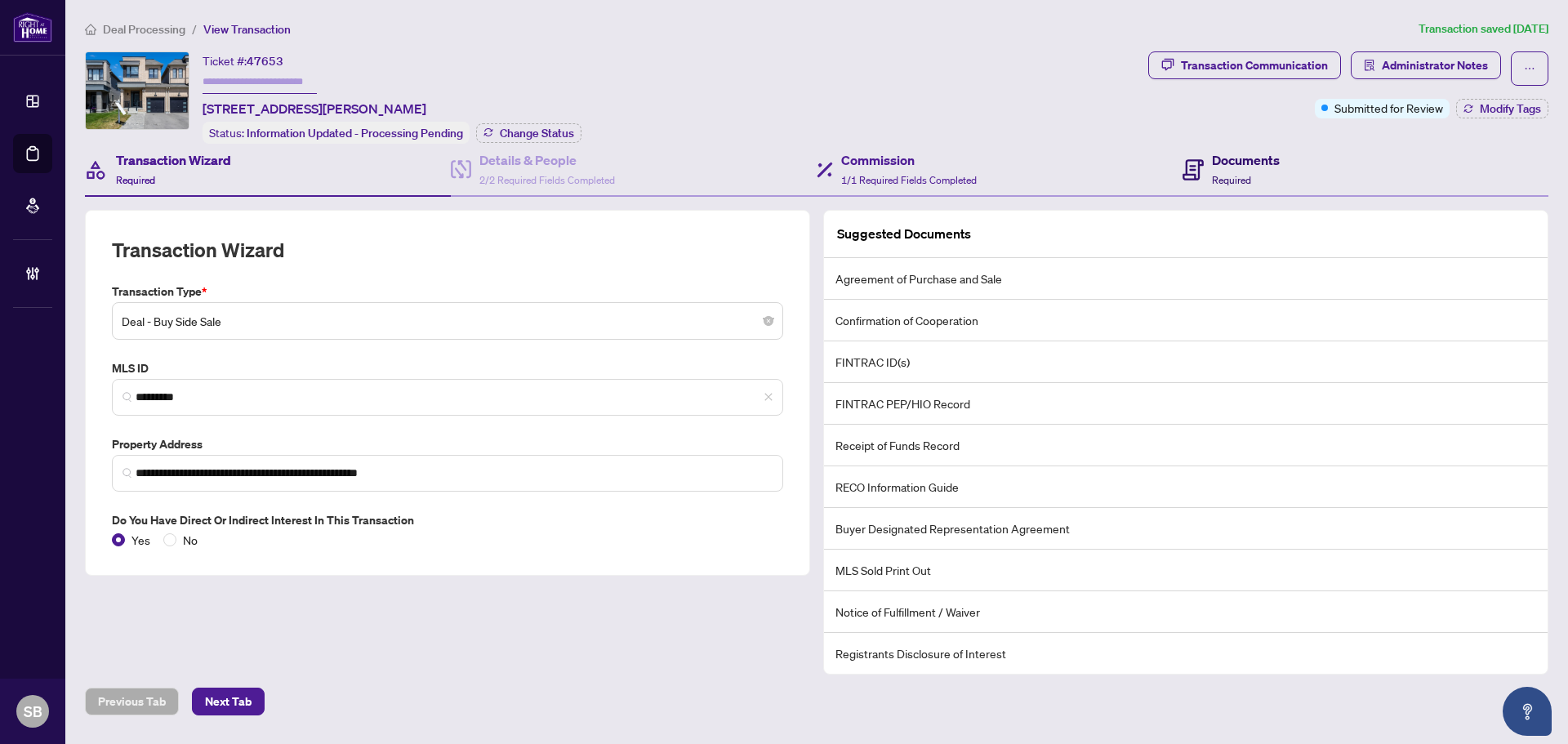
click at [1217, 161] on h4 "Documents" at bounding box center [1246, 160] width 68 height 20
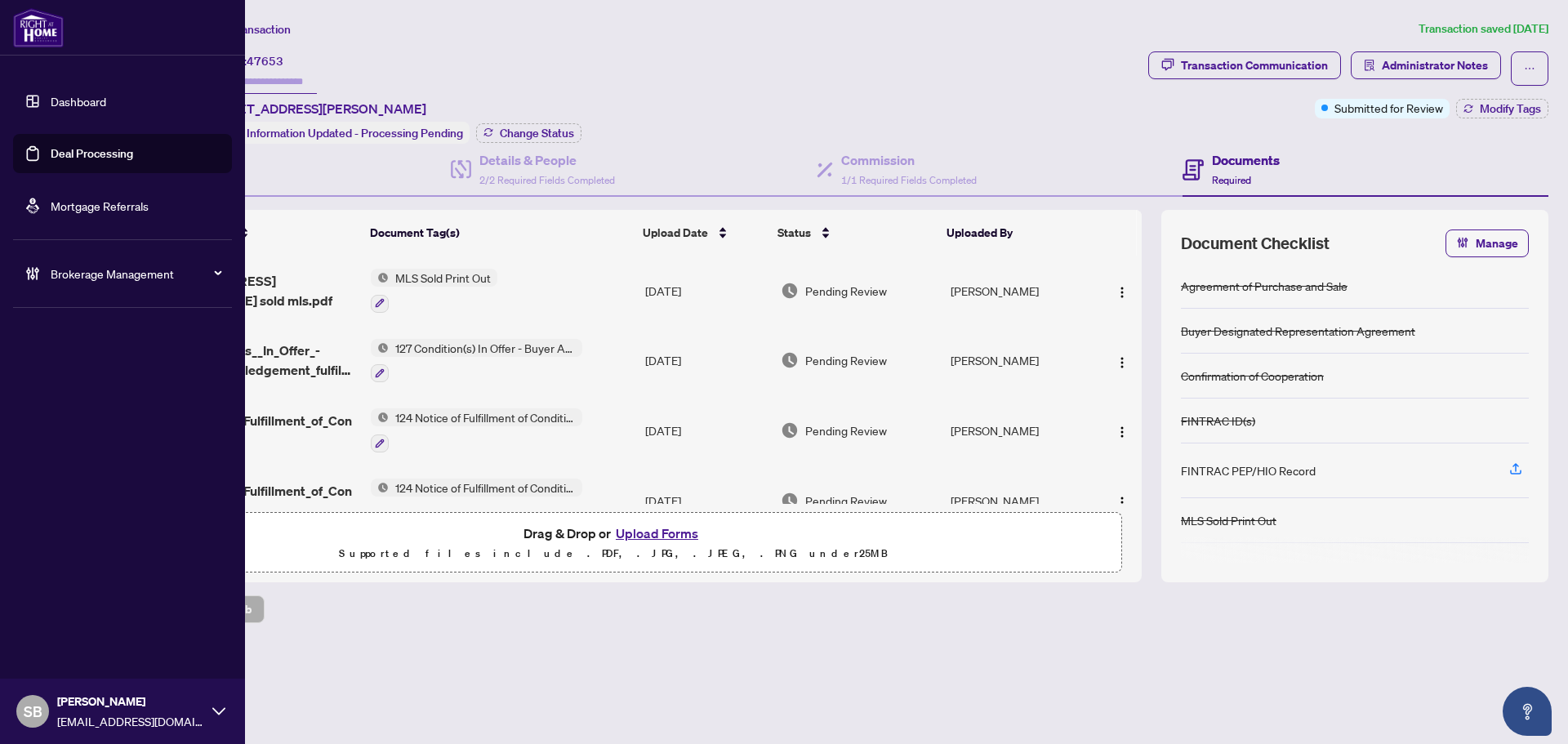
click at [75, 265] on span "Brokerage Management" at bounding box center [136, 273] width 170 height 18
click at [77, 389] on link "Manage Agents" at bounding box center [74, 391] width 81 height 15
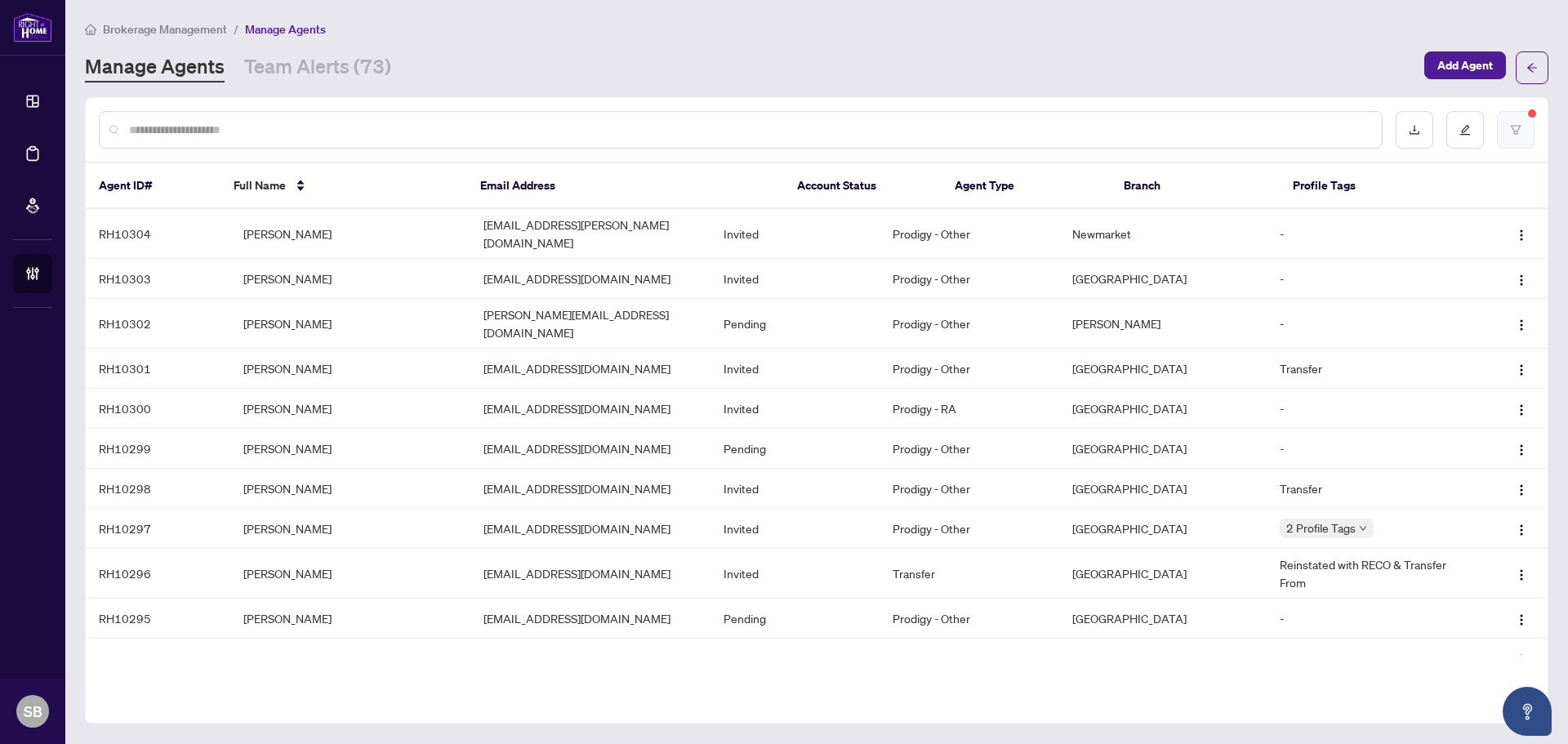
click at [1520, 126] on icon "filter" at bounding box center [1516, 129] width 10 height 9
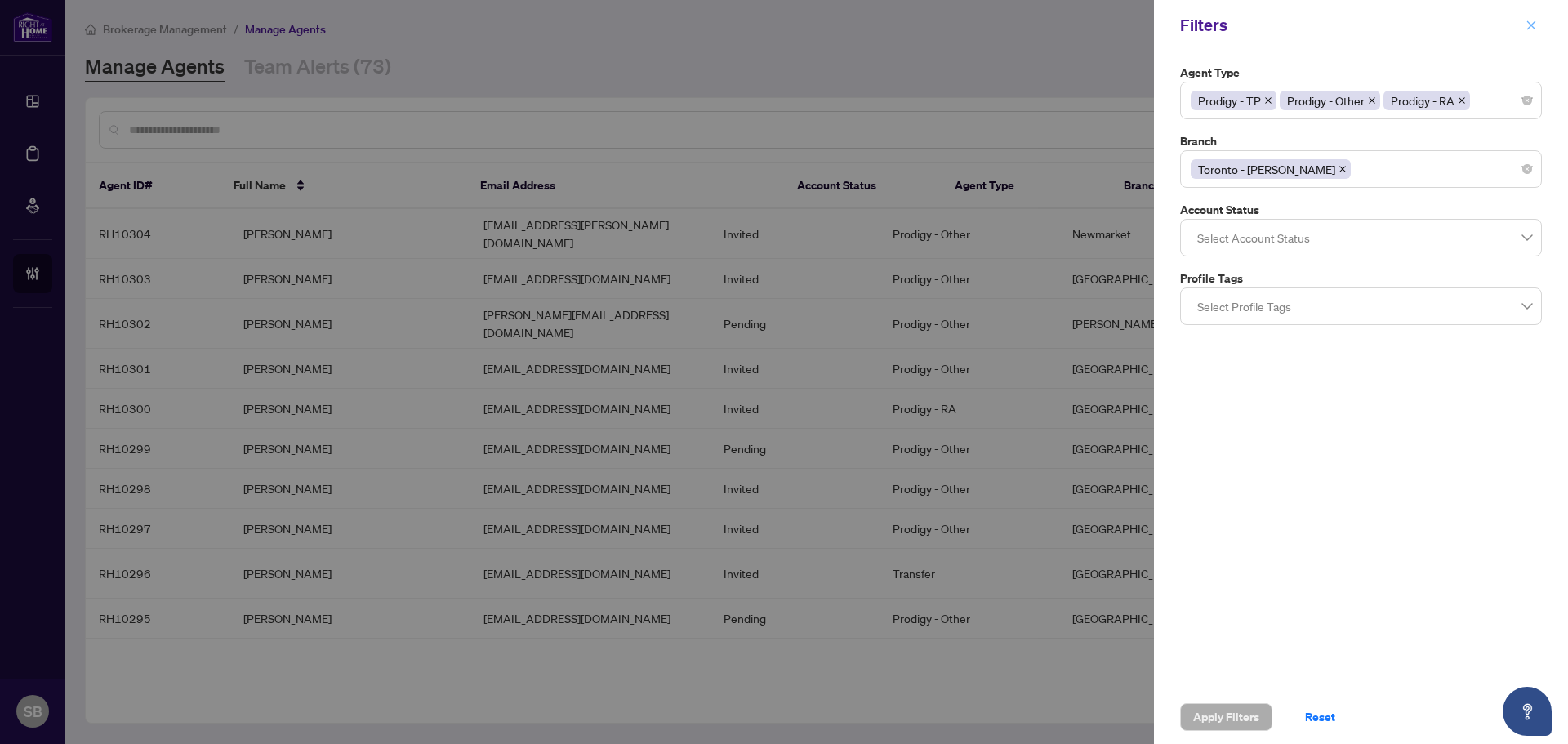
click at [1529, 28] on icon "close" at bounding box center [1531, 25] width 9 height 9
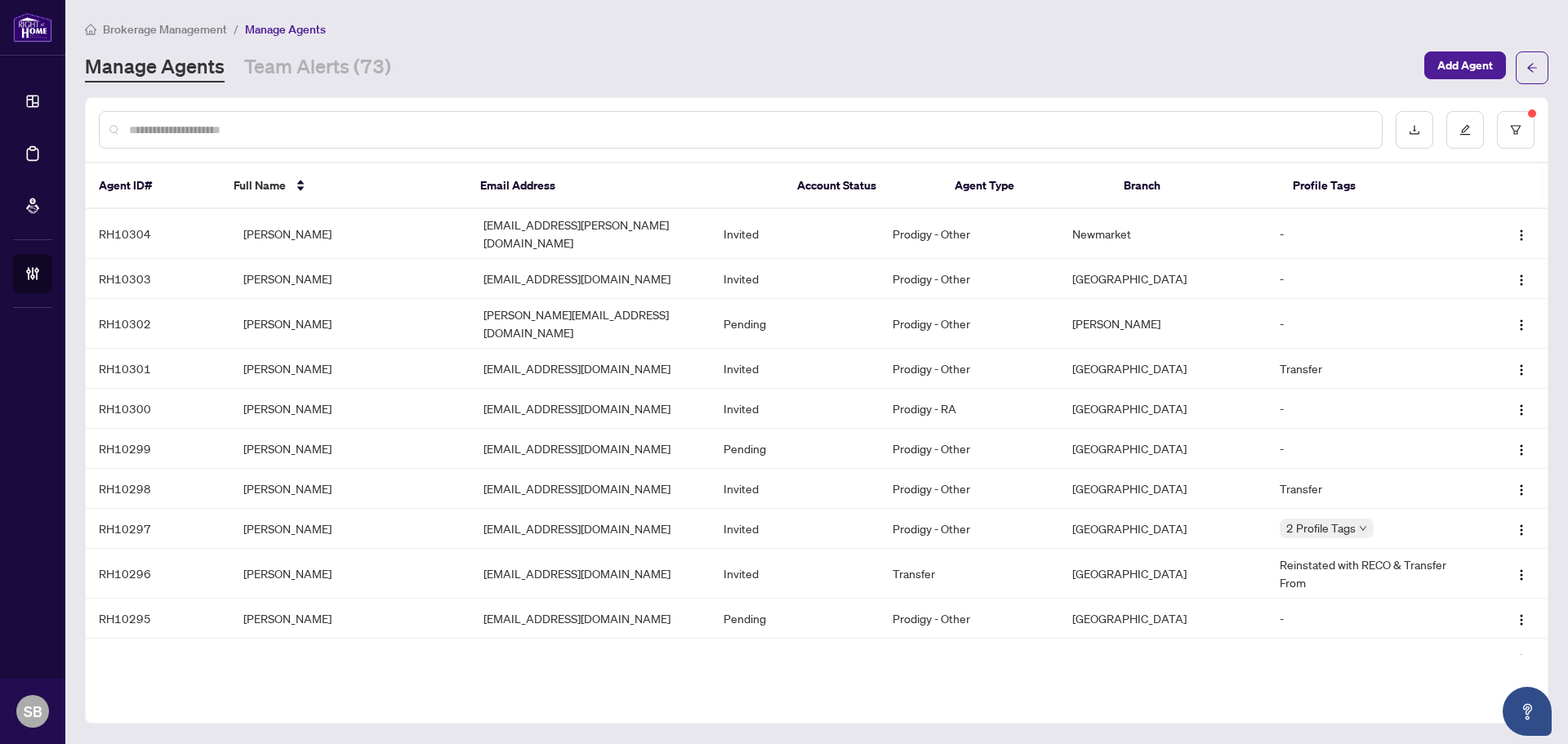
click at [543, 133] on input "text" at bounding box center [749, 130] width 1240 height 18
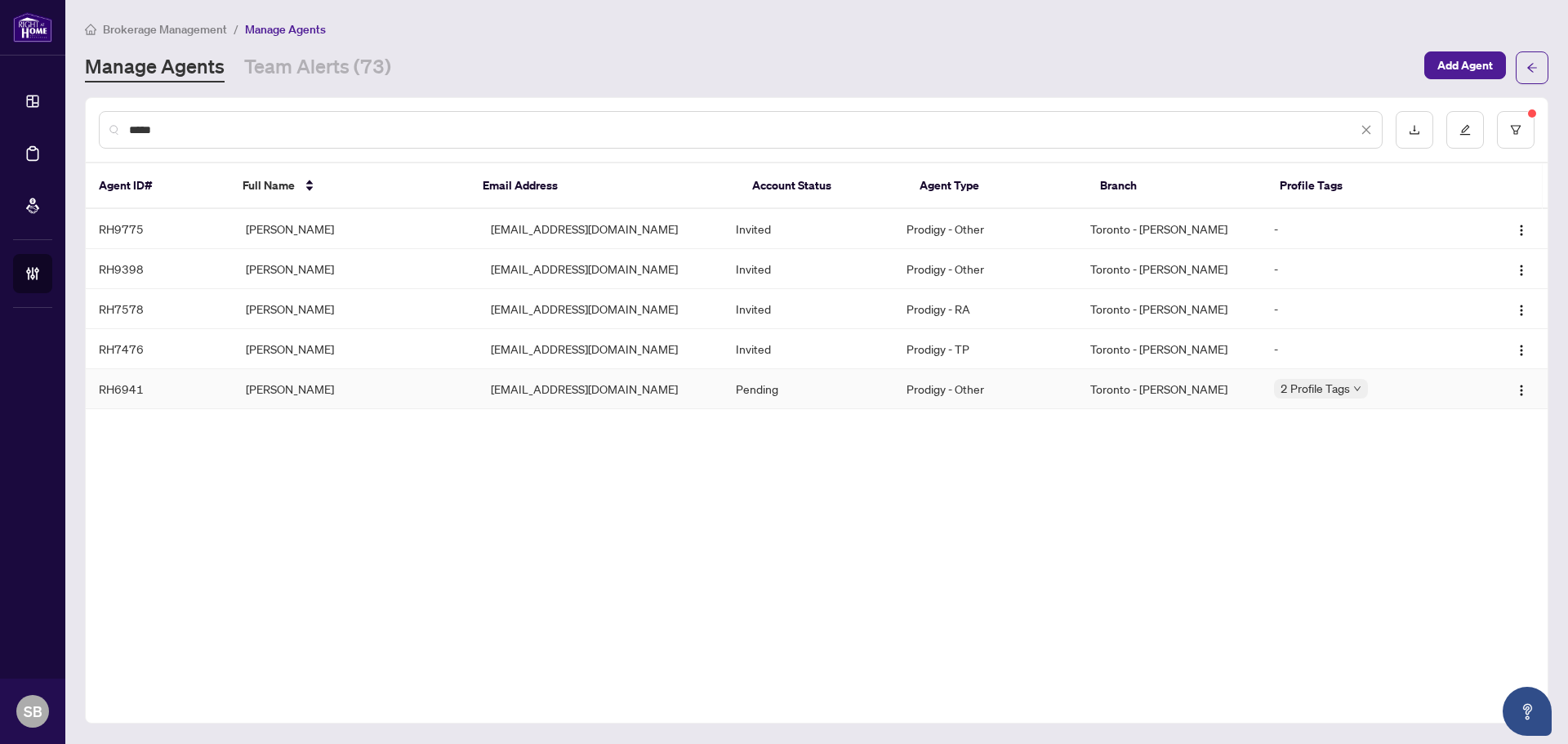
type input "*****"
click at [360, 382] on td "[PERSON_NAME]" at bounding box center [354, 389] width 245 height 40
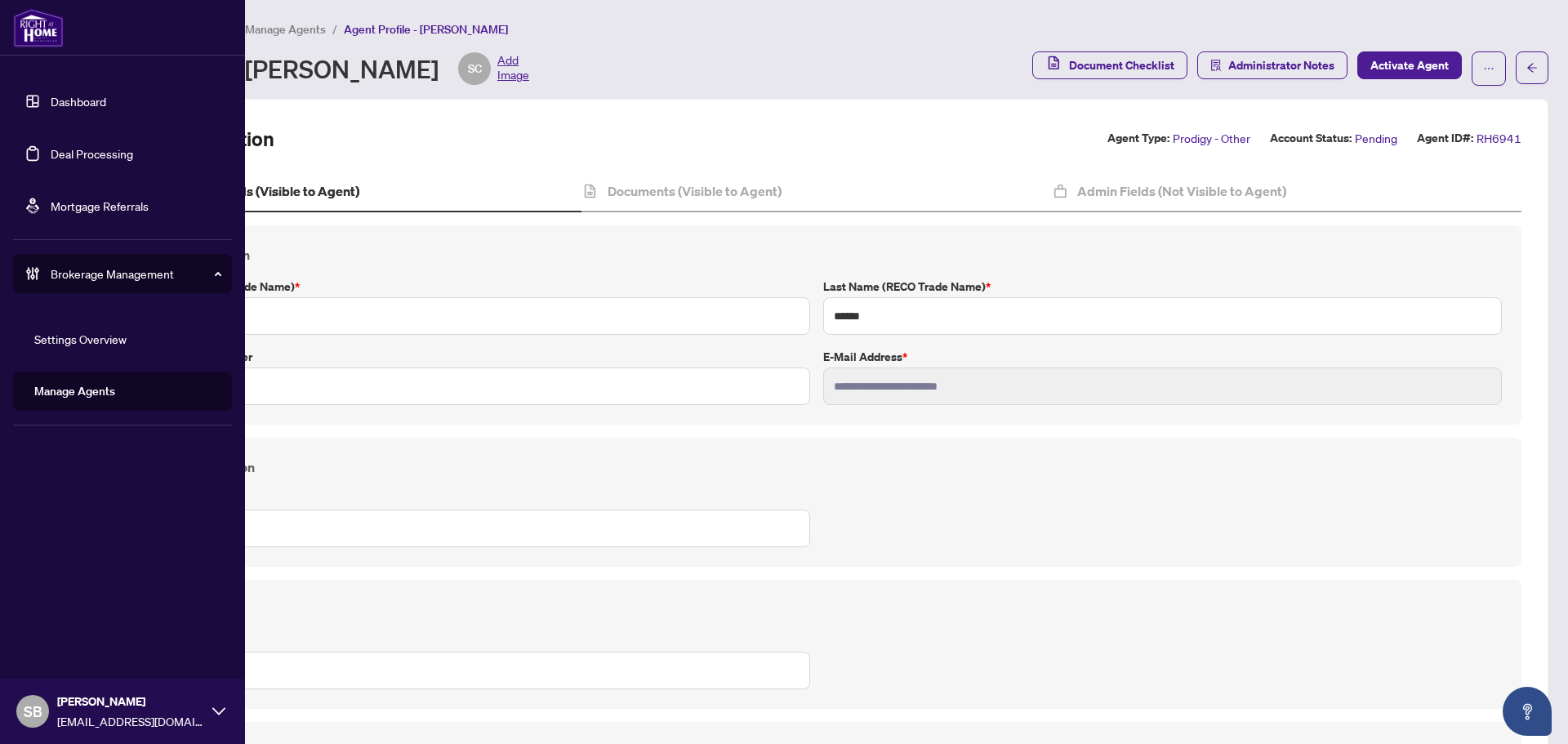
click at [107, 157] on link "Deal Processing" at bounding box center [92, 154] width 83 height 15
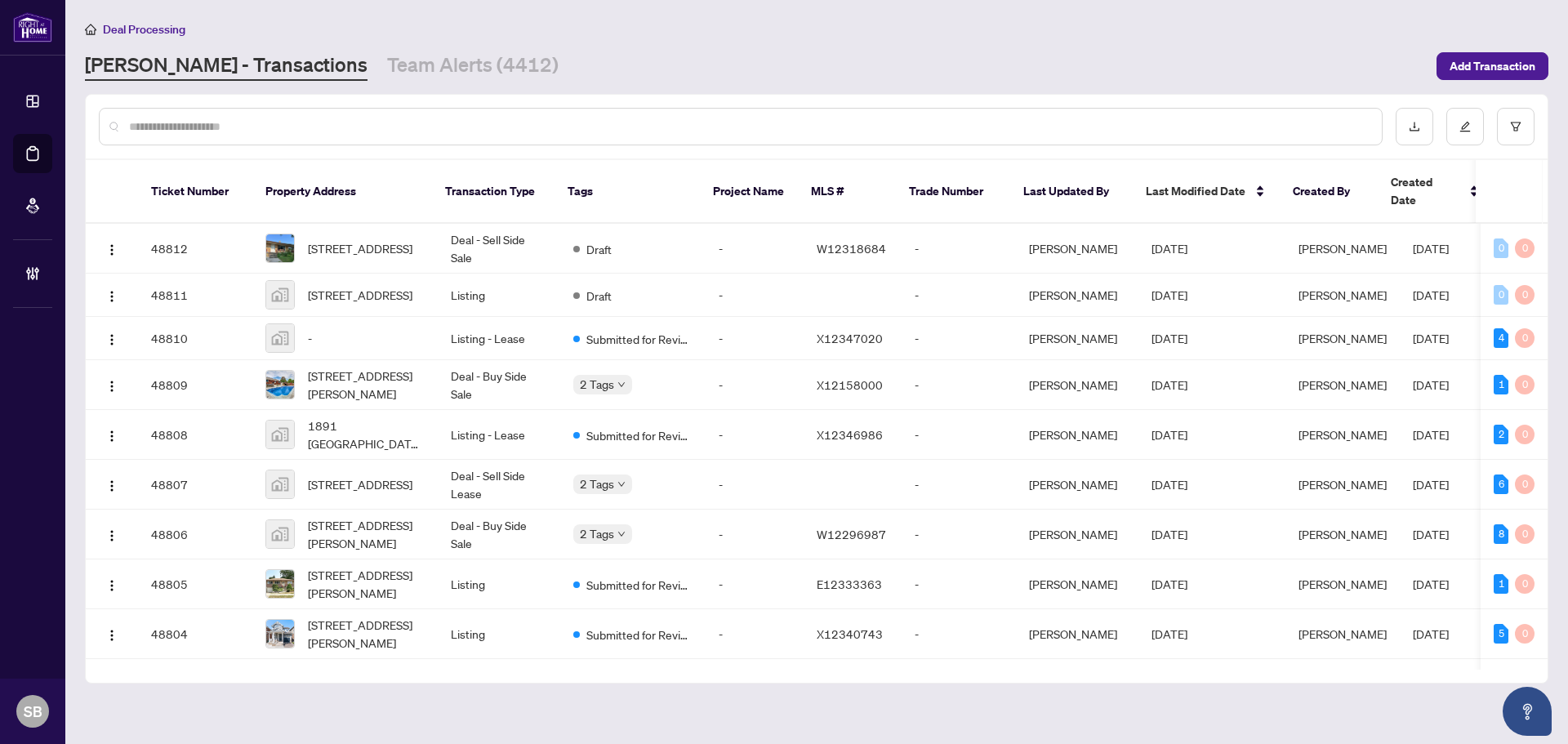
click at [199, 132] on input "text" at bounding box center [749, 127] width 1240 height 18
click at [393, 123] on input "text" at bounding box center [749, 127] width 1240 height 18
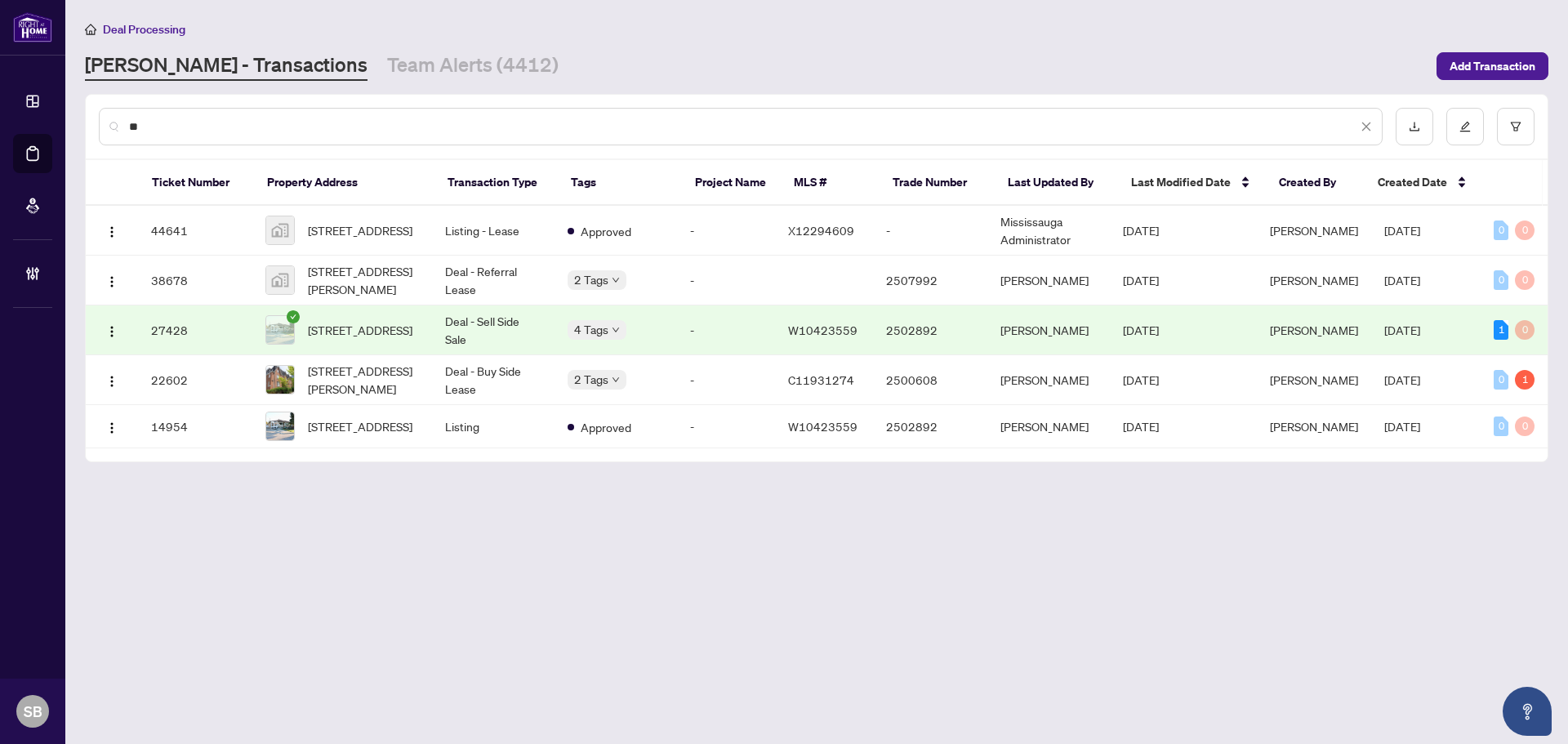
type input "*"
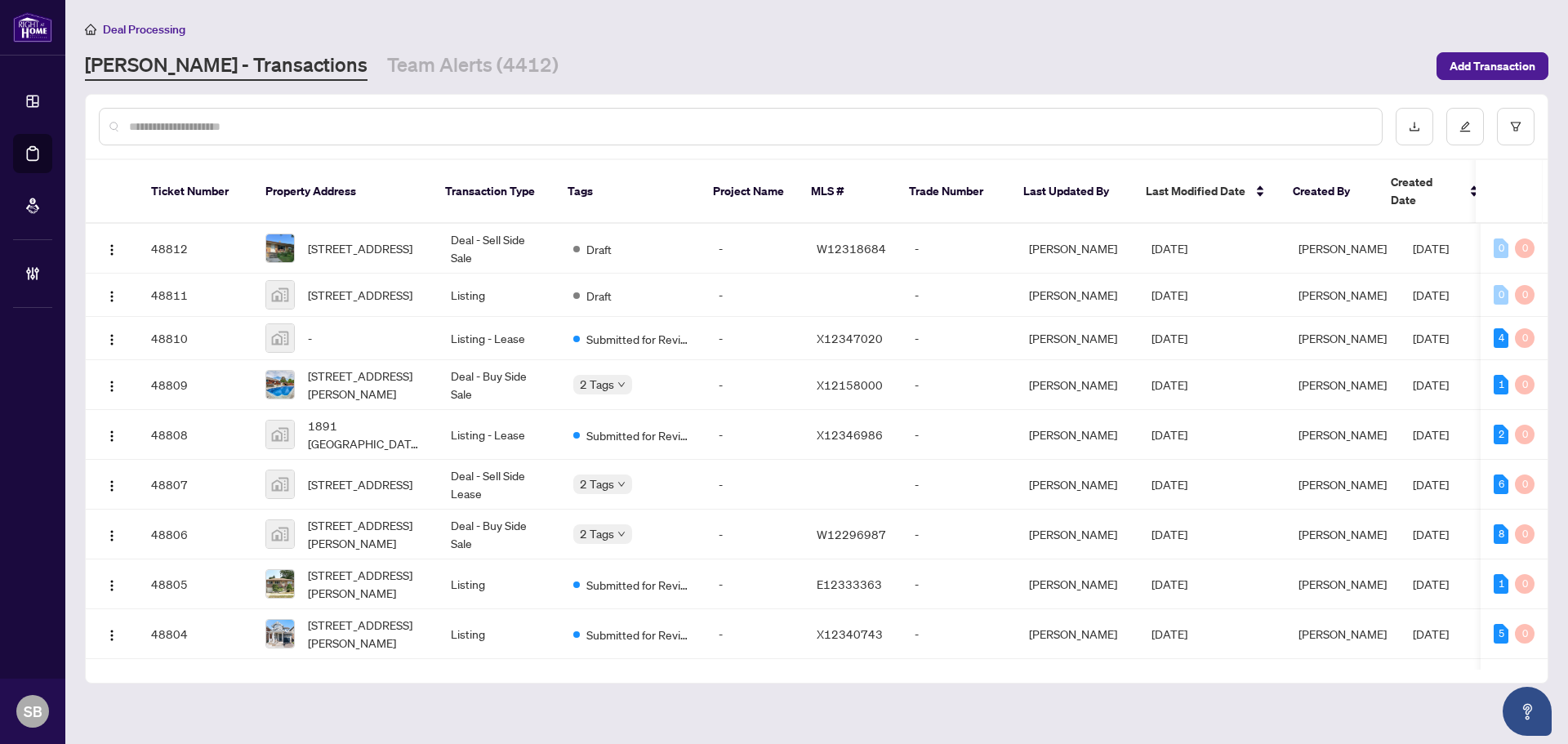
click at [340, 111] on div at bounding box center [741, 127] width 1284 height 38
click at [336, 126] on input "text" at bounding box center [749, 127] width 1240 height 18
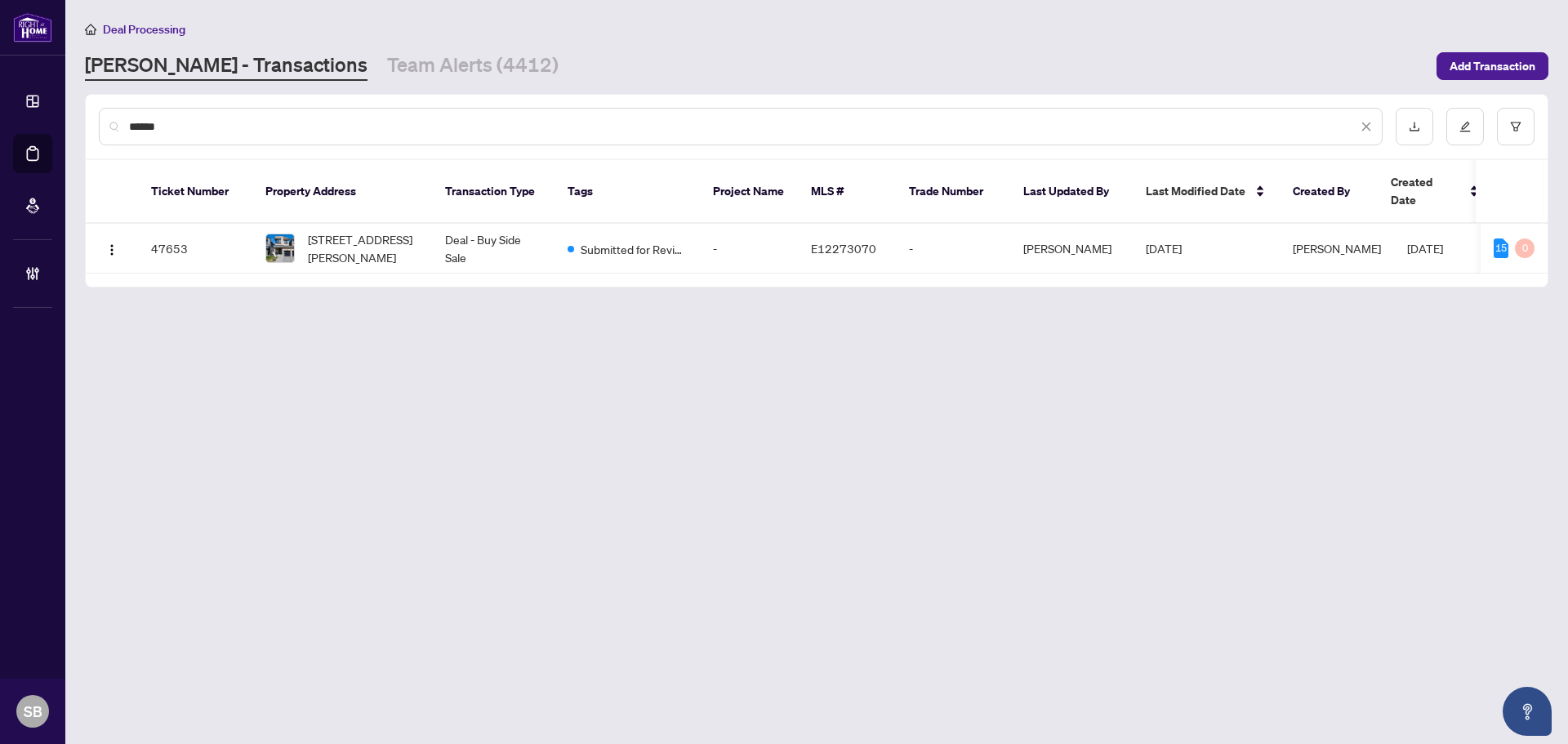
type input "******"
click at [340, 230] on span "27 Cryderman Lane, Clarington, Ontario L1C 2W3, Canada" at bounding box center [363, 248] width 111 height 36
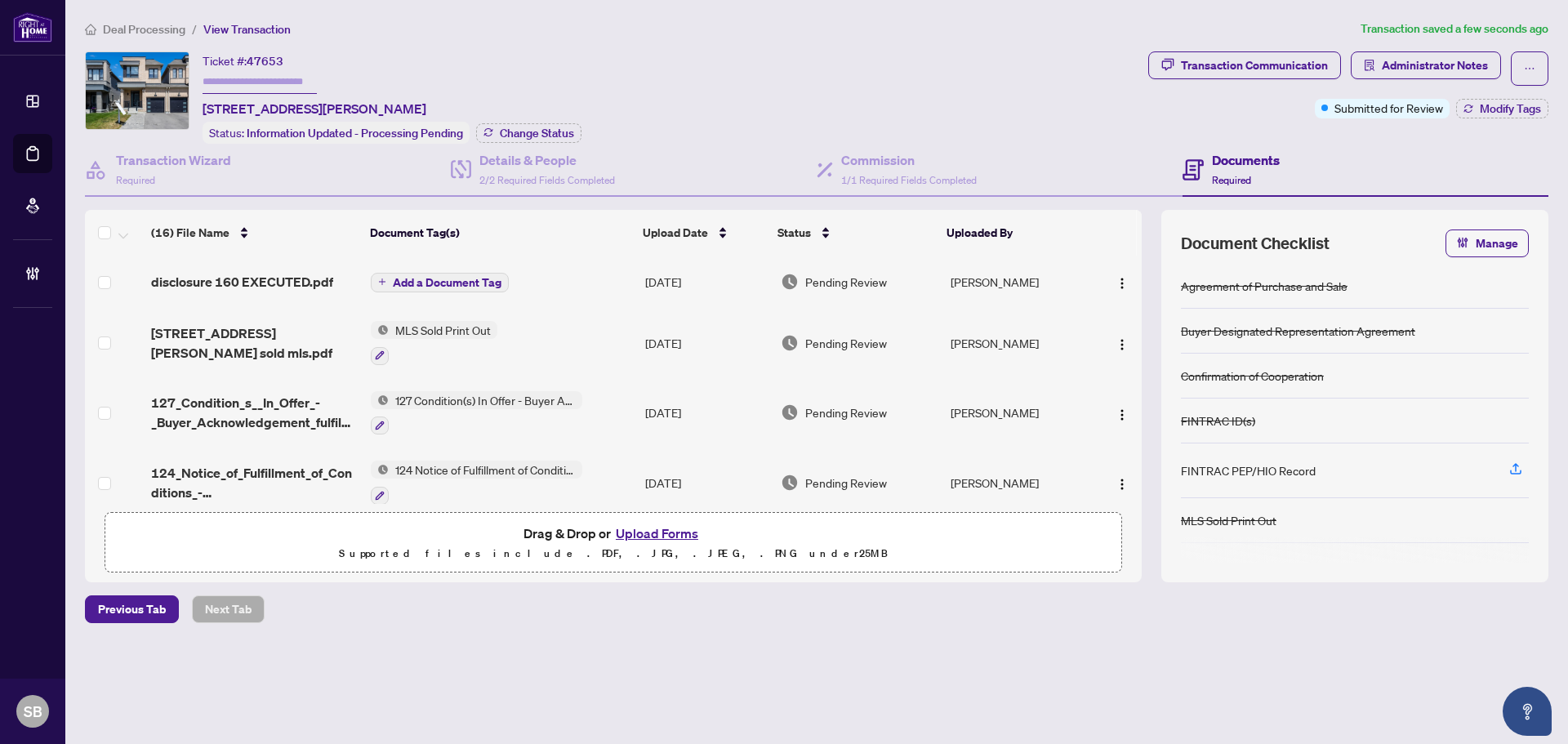
click at [462, 283] on span "Add a Document Tag" at bounding box center [447, 282] width 109 height 11
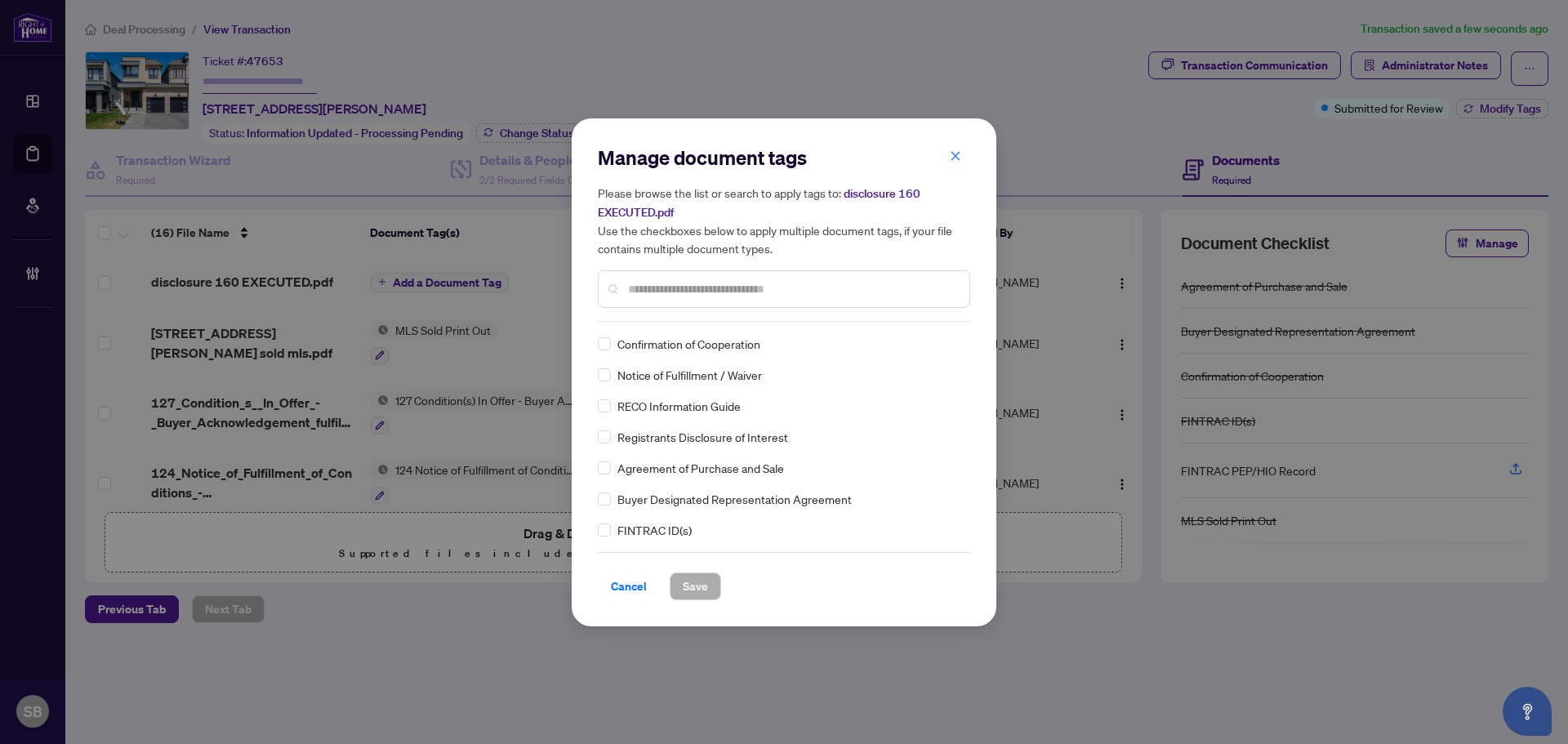
click at [798, 280] on input "text" at bounding box center [792, 289] width 328 height 18
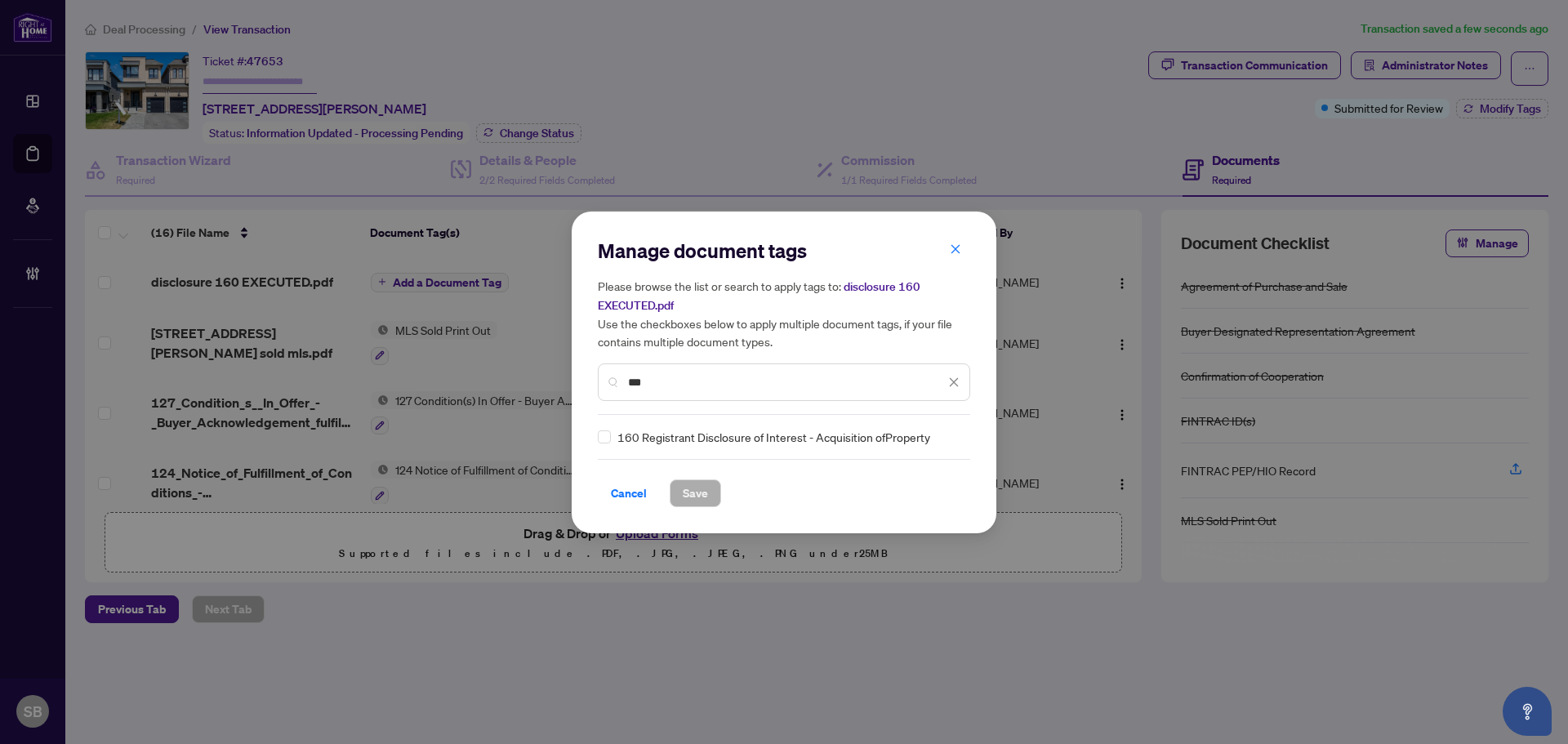
type input "***"
click at [614, 437] on div "160 Registrant Disclosure of Interest - Acquisition ofProperty" at bounding box center [779, 437] width 363 height 18
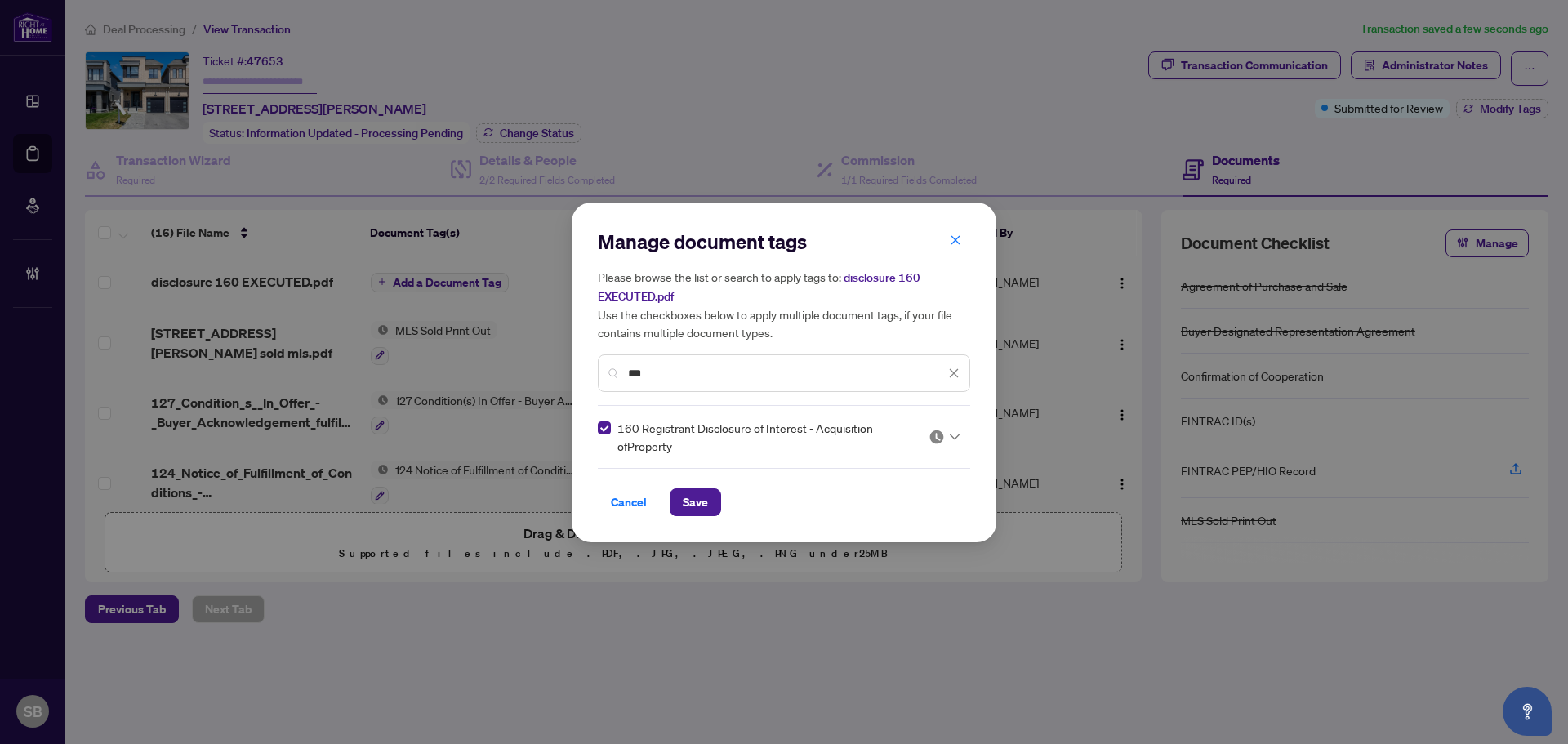
click at [954, 434] on icon at bounding box center [955, 437] width 10 height 7
click at [890, 516] on div "Approved" at bounding box center [895, 516] width 105 height 18
click at [683, 510] on span "Save" at bounding box center [695, 503] width 25 height 26
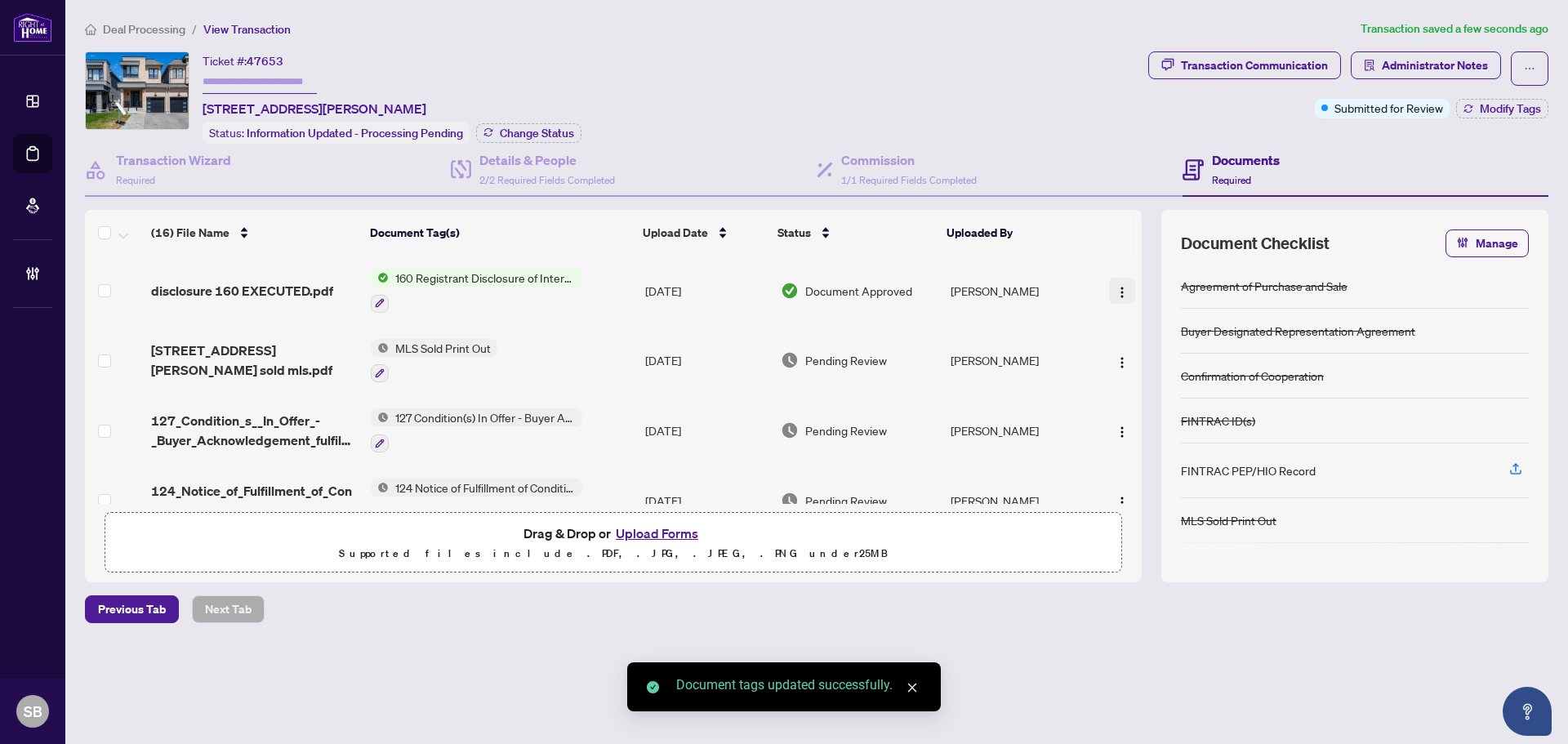
click at [1119, 277] on button "button" at bounding box center [1122, 291] width 26 height 26
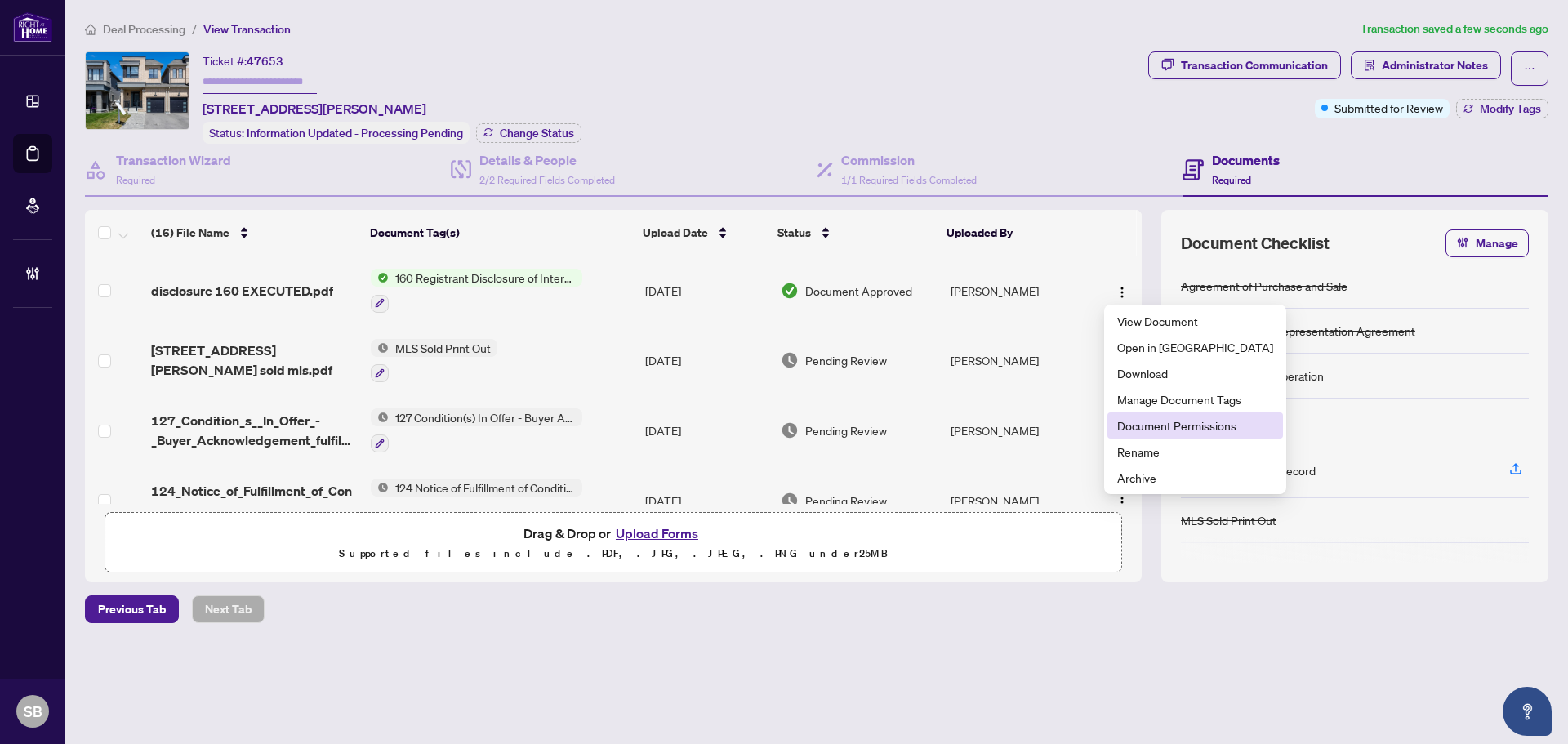
click at [1169, 426] on span "Document Permissions" at bounding box center [1195, 426] width 156 height 18
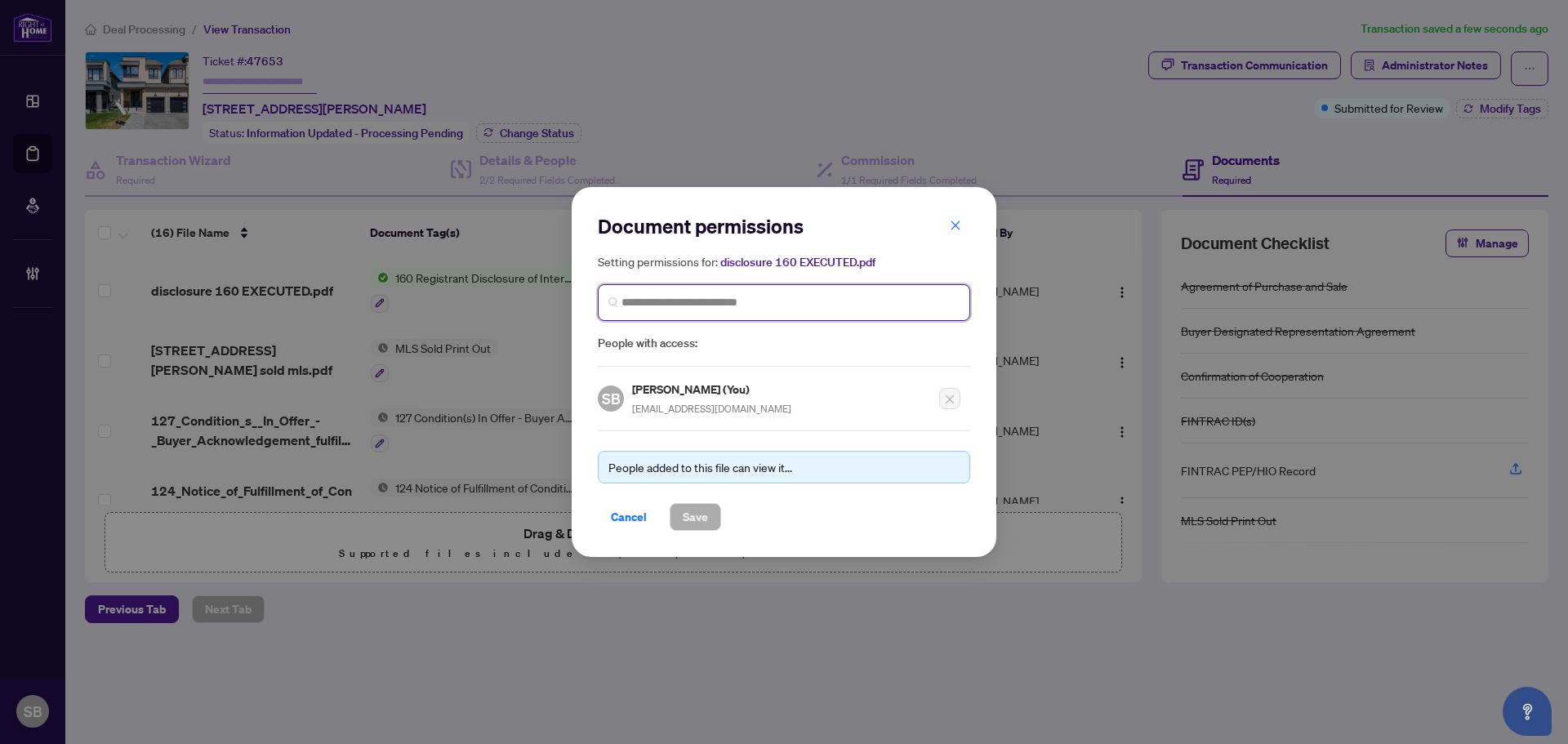
click at [741, 300] on input "search" at bounding box center [791, 302] width 338 height 17
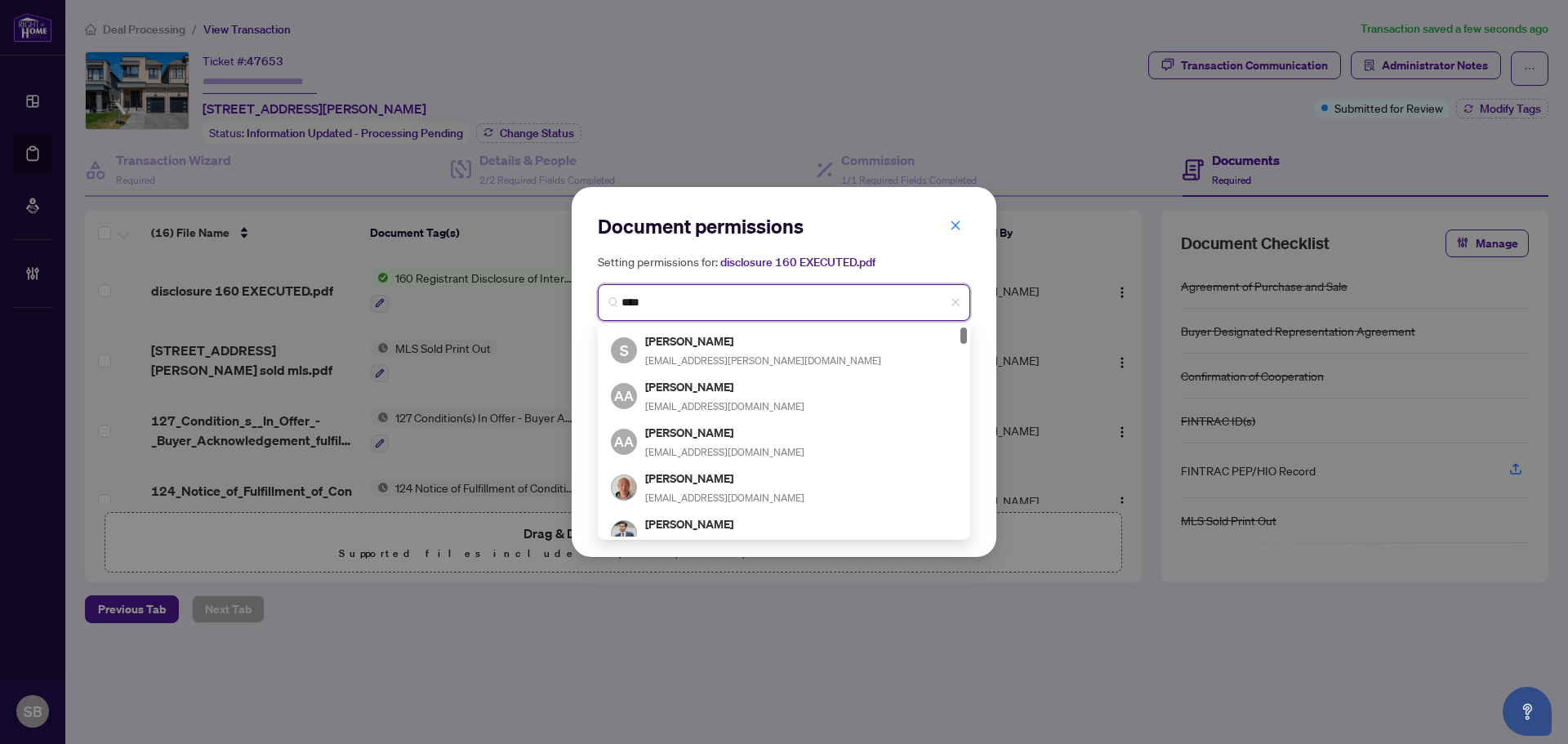
type input "*****"
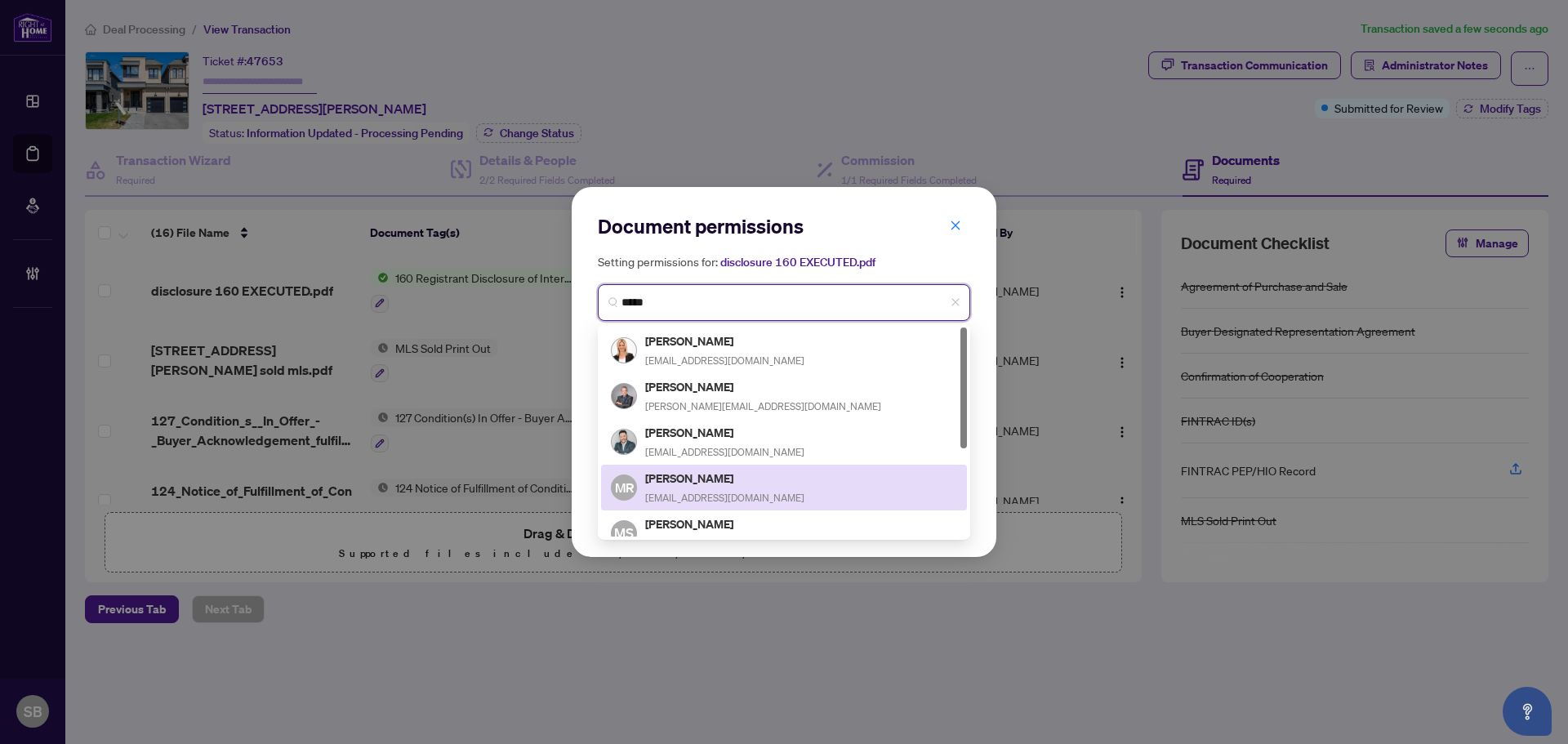
click at [782, 489] on div "MR Marco Rossi marcorossirealty@gmail.com" at bounding box center [784, 488] width 346 height 38
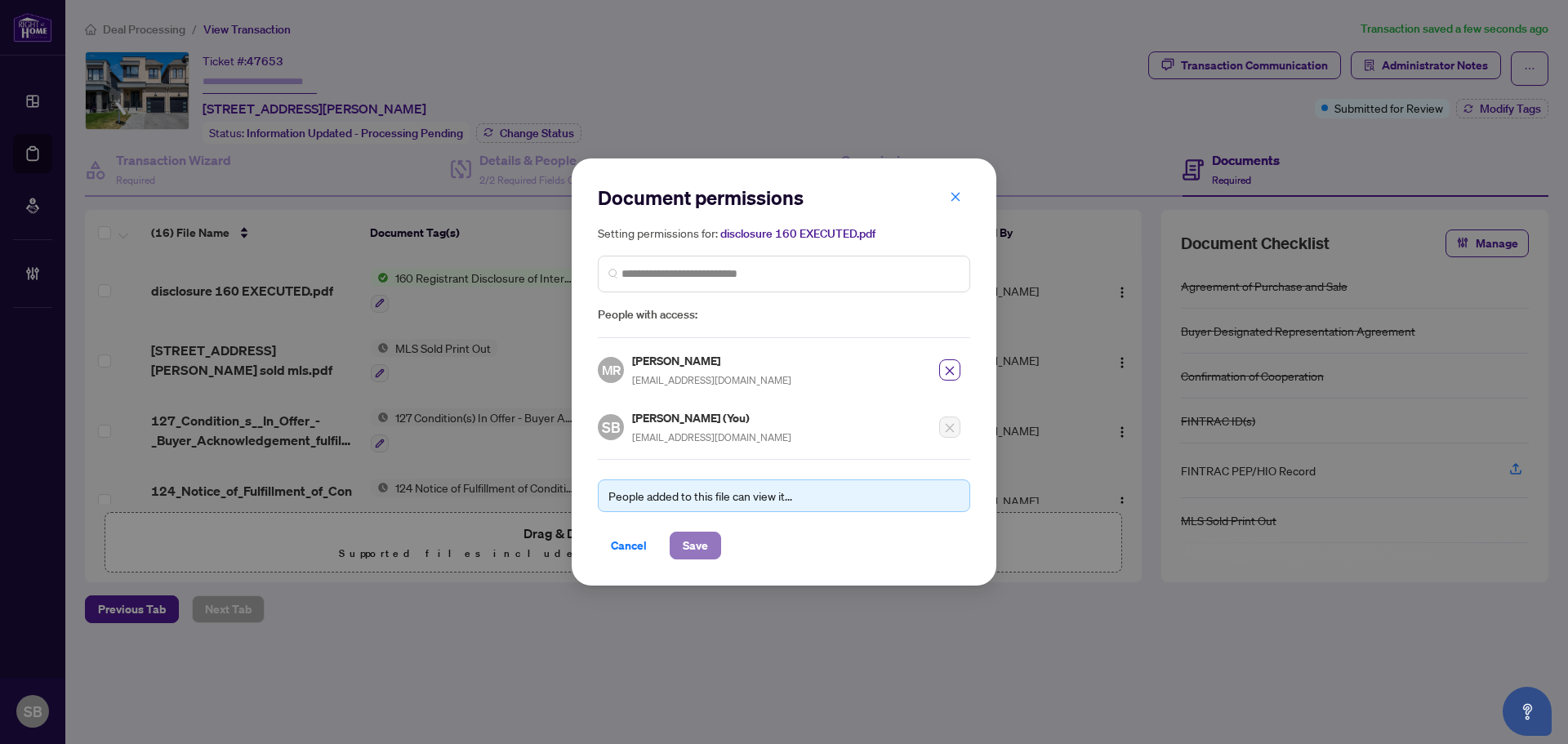
click at [688, 553] on span "Save" at bounding box center [695, 546] width 25 height 26
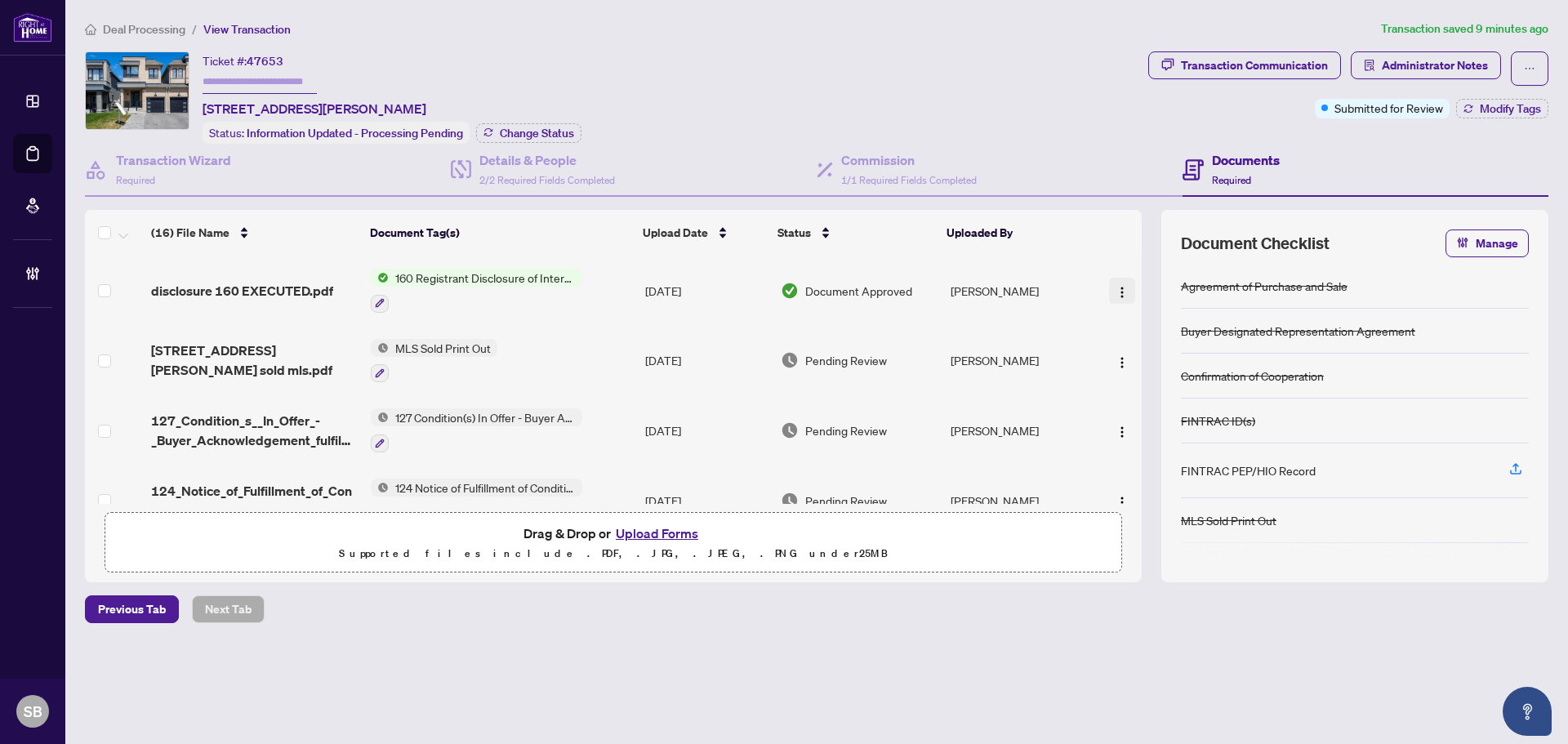
click at [1115, 286] on img "button" at bounding box center [1122, 292] width 13 height 13
click at [1039, 48] on div "Deal Processing / View Transaction Transaction saved 9 minutes ago Ticket #: 47…" at bounding box center [817, 349] width 1477 height 661
click at [163, 29] on span "Deal Processing" at bounding box center [144, 29] width 83 height 15
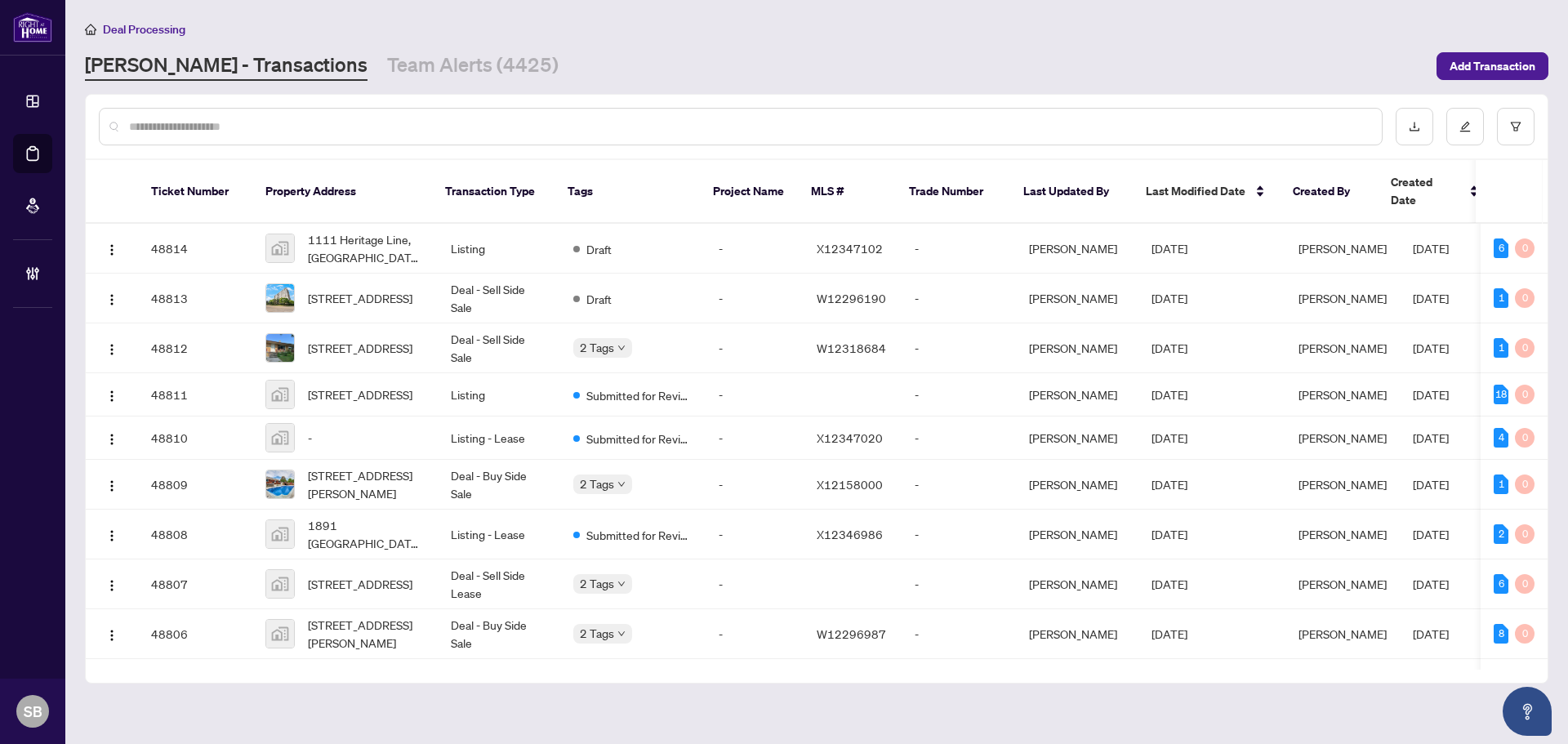
click at [376, 127] on input "text" at bounding box center [749, 127] width 1240 height 18
click at [392, 133] on input "text" at bounding box center [749, 127] width 1240 height 18
click at [393, 133] on input "text" at bounding box center [749, 127] width 1240 height 18
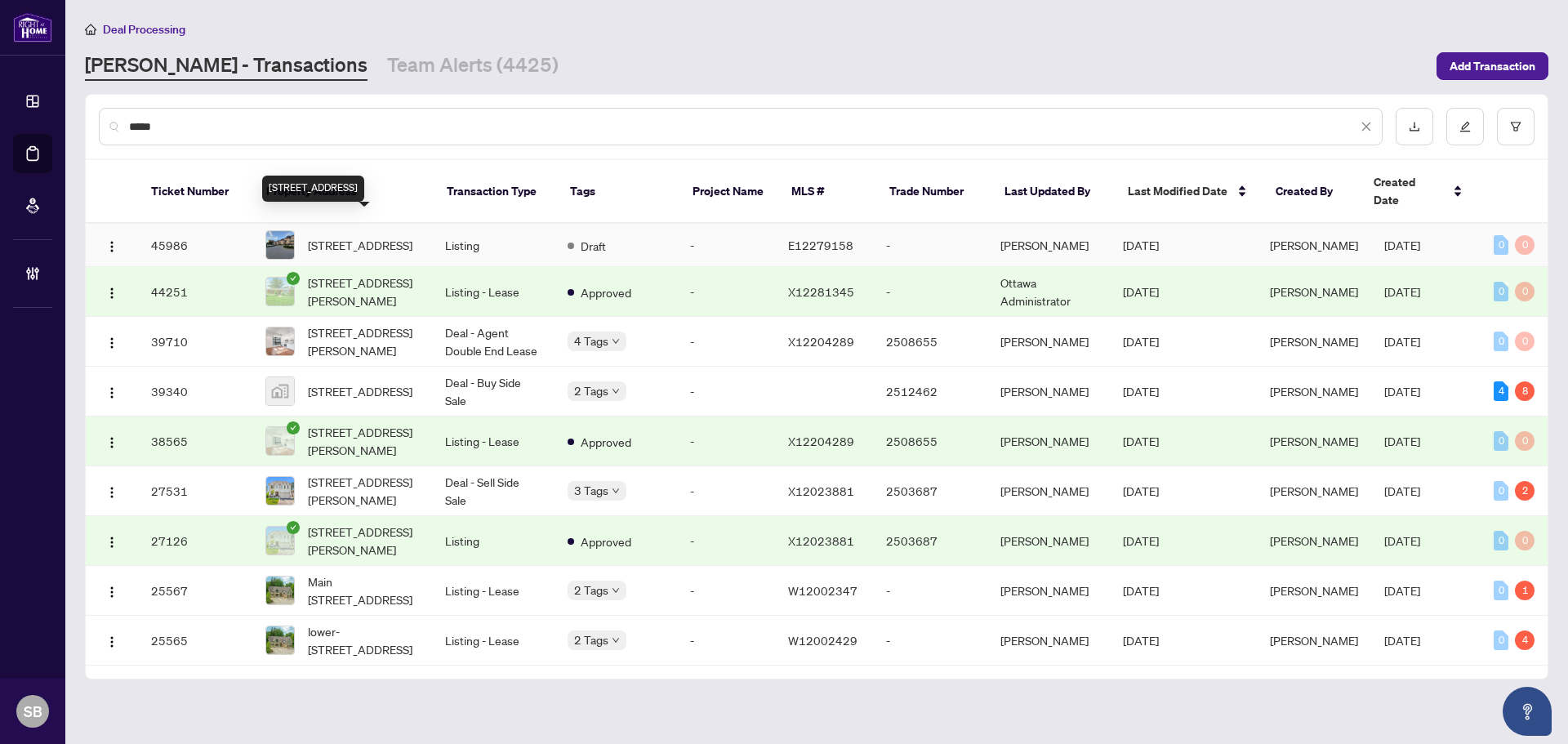
type input "****"
click at [385, 236] on span "1013-100 Mornelle Crt, Toronto, Ontario M1E 4X2, Canada" at bounding box center [360, 245] width 105 height 18
